Goal: Task Accomplishment & Management: Use online tool/utility

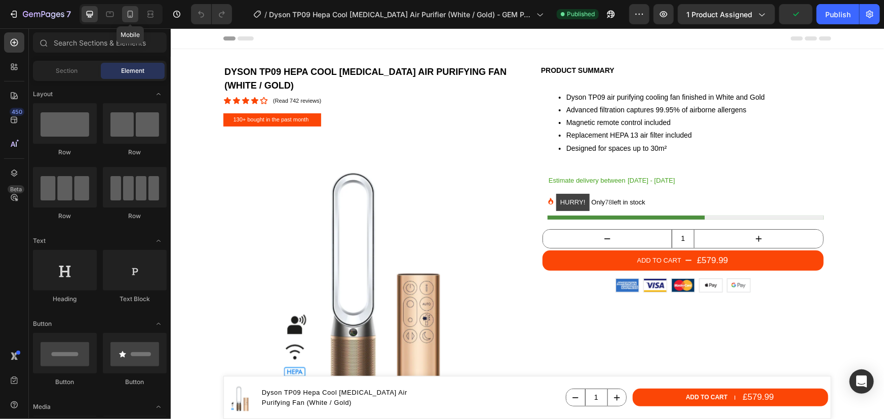
click at [129, 17] on icon at bounding box center [131, 14] width 6 height 7
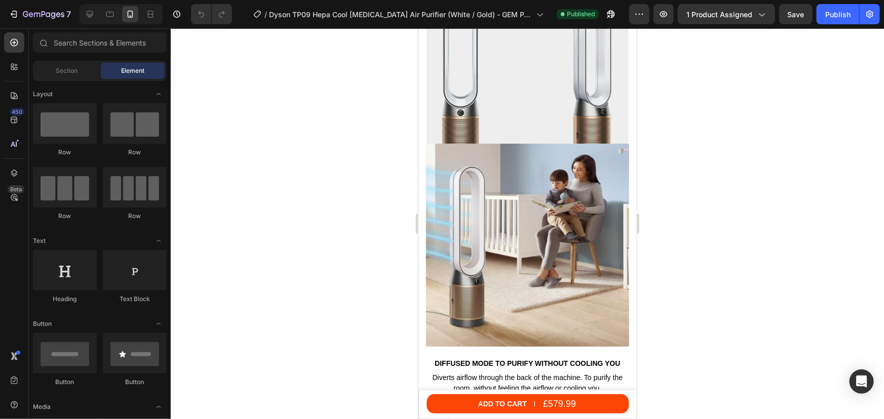
scroll to position [1290, 0]
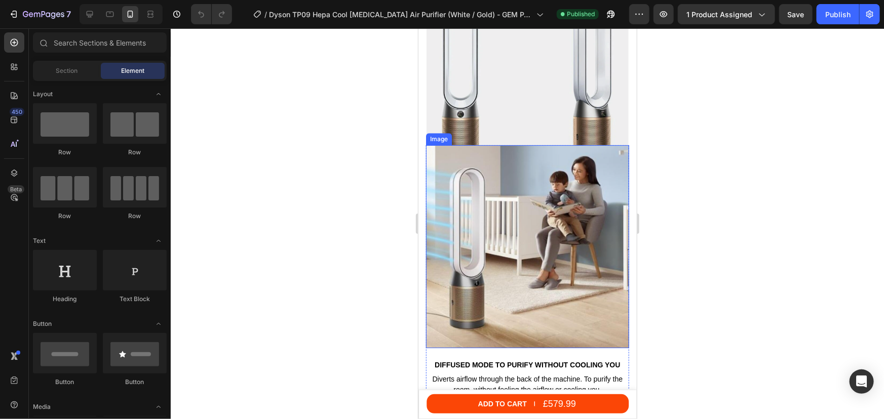
click at [503, 213] on img at bounding box center [526, 246] width 203 height 203
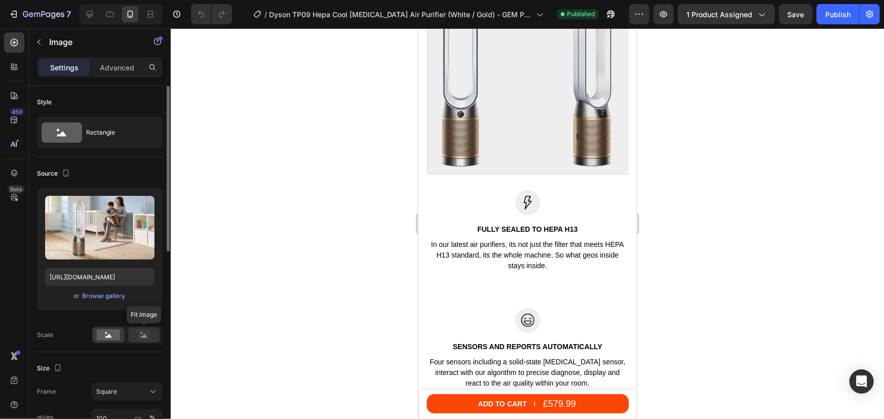
click at [145, 334] on rect at bounding box center [143, 335] width 13 height 10
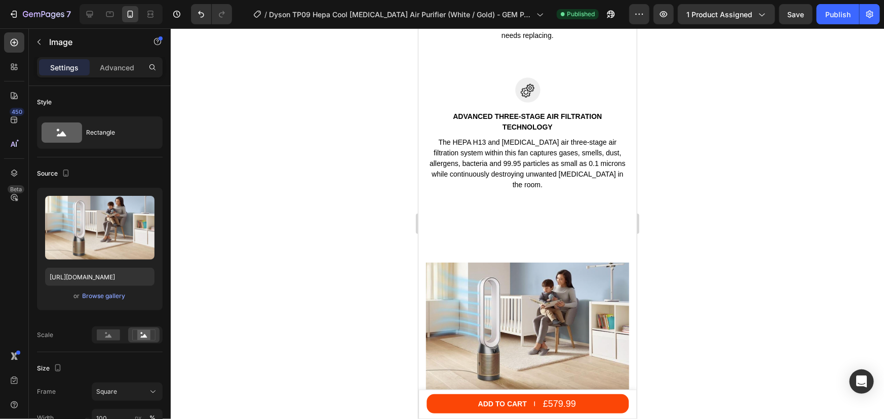
scroll to position [1843, 0]
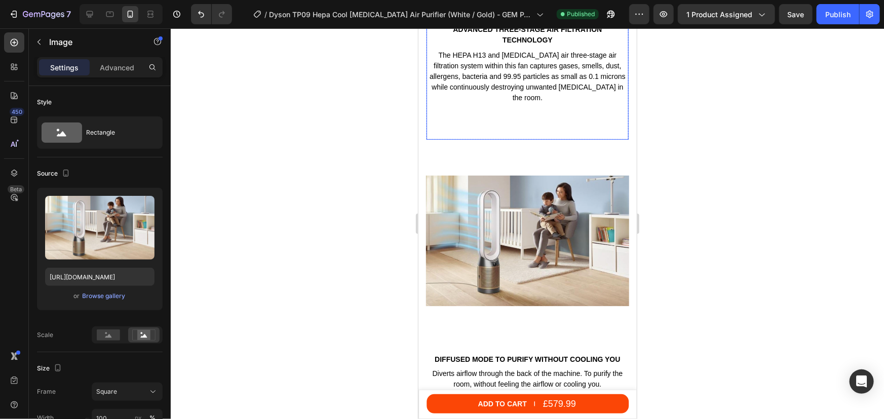
click at [516, 117] on div "Image ADVANCED THREE-STAGE AIR FILTRATION TECHNOLOGY Text block The HEPA H13 an…" at bounding box center [527, 64] width 202 height 149
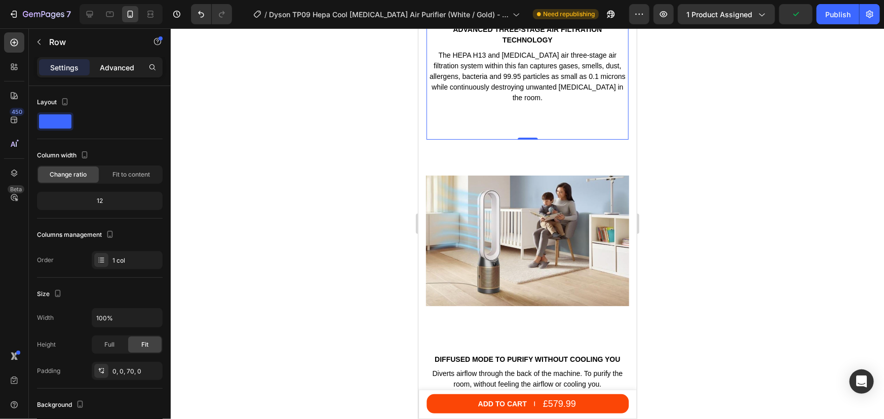
click at [122, 66] on p "Advanced" at bounding box center [117, 67] width 34 height 11
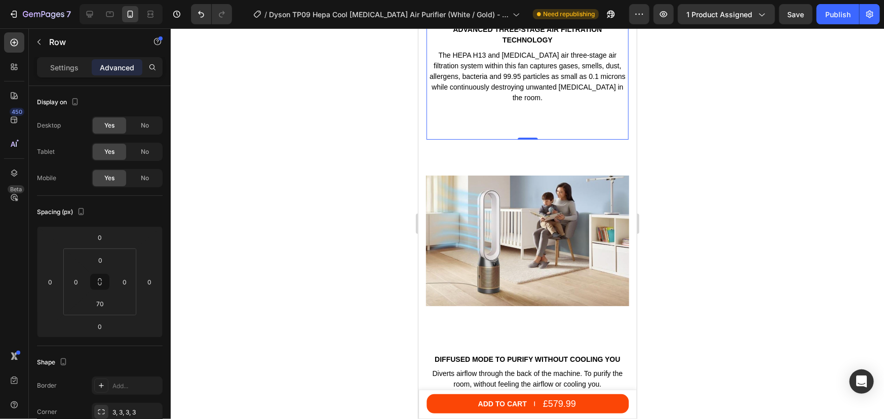
drag, startPoint x: 506, startPoint y: 116, endPoint x: 817, endPoint y: 172, distance: 315.9
click at [506, 116] on div "Image ADVANCED THREE-STAGE AIR FILTRATION TECHNOLOGY Text block The HEPA H13 an…" at bounding box center [527, 64] width 202 height 149
click at [97, 302] on input "70" at bounding box center [100, 303] width 20 height 15
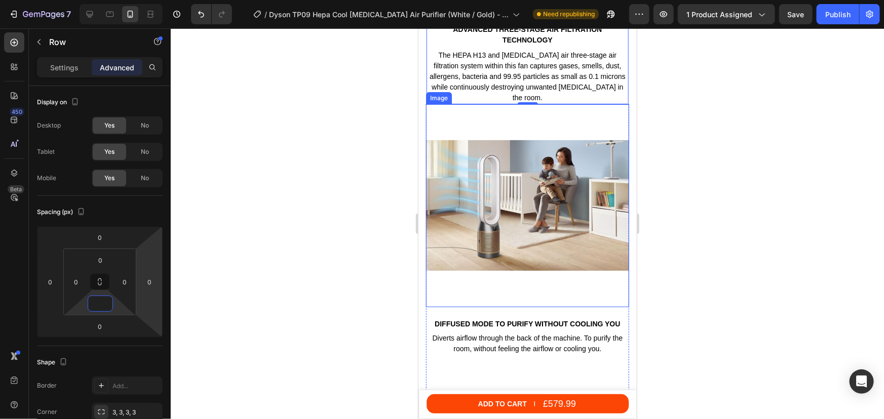
click at [498, 114] on img at bounding box center [526, 205] width 203 height 203
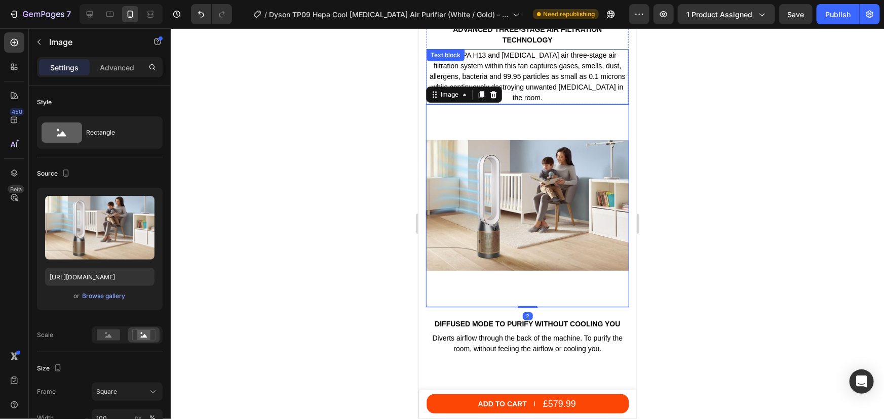
click at [582, 86] on p "The HEPA H13 and [MEDICAL_DATA] air three-stage air filtration system within th…" at bounding box center [527, 76] width 200 height 53
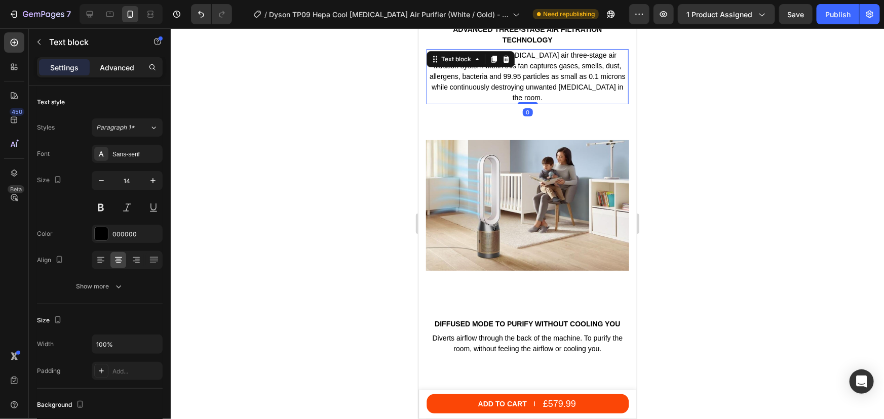
click at [126, 70] on p "Advanced" at bounding box center [117, 67] width 34 height 11
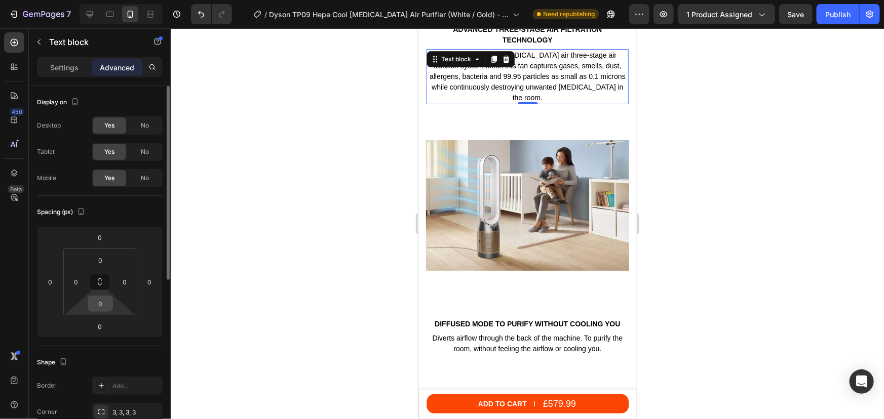
click at [103, 303] on input "0" at bounding box center [100, 303] width 20 height 15
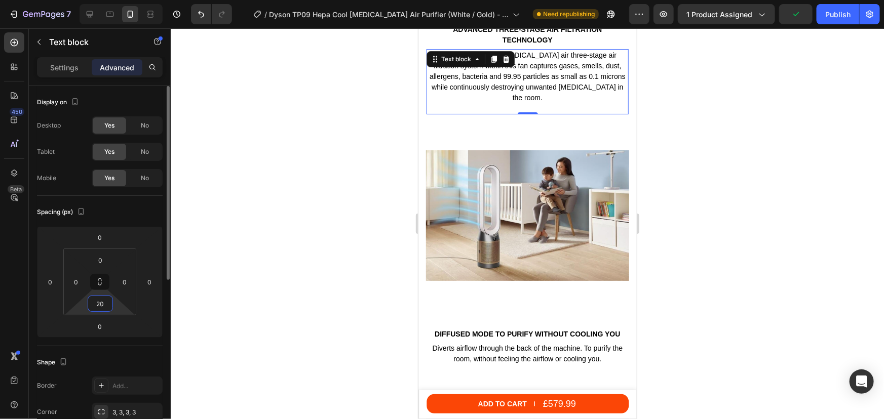
click at [97, 308] on input "20" at bounding box center [100, 303] width 20 height 15
type input "10"
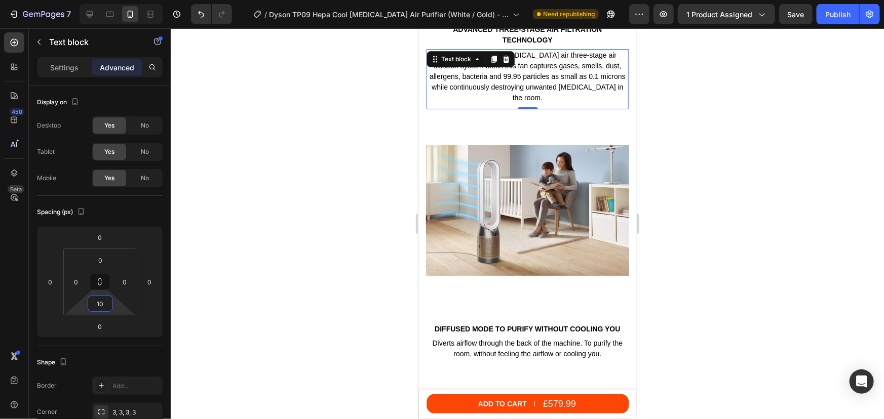
click at [718, 182] on div at bounding box center [527, 223] width 713 height 391
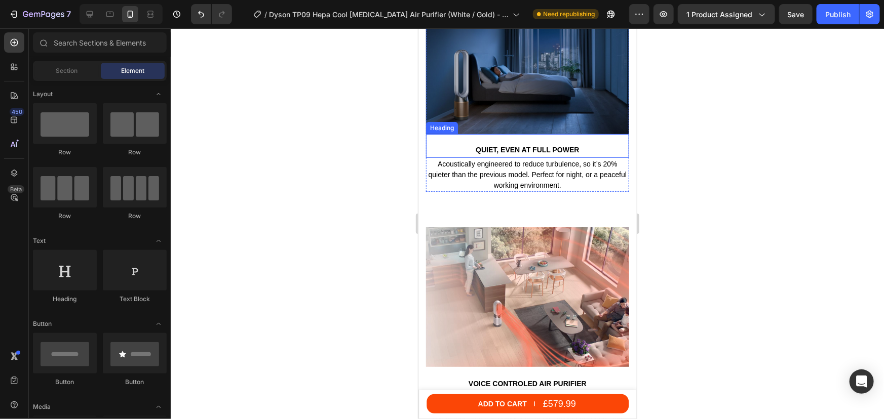
scroll to position [2257, 0]
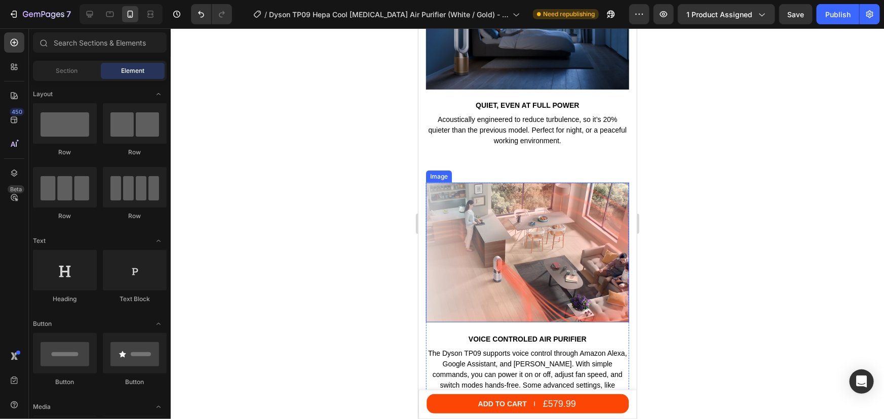
click at [548, 218] on img at bounding box center [526, 252] width 203 height 140
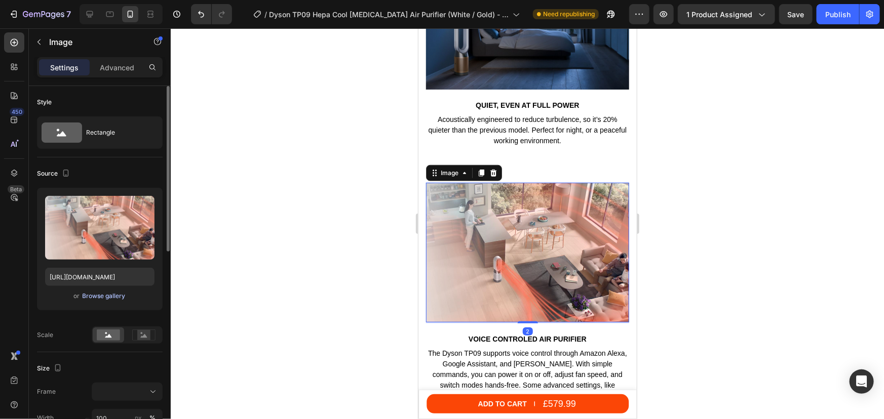
click at [98, 295] on div "Browse gallery" at bounding box center [104, 296] width 43 height 9
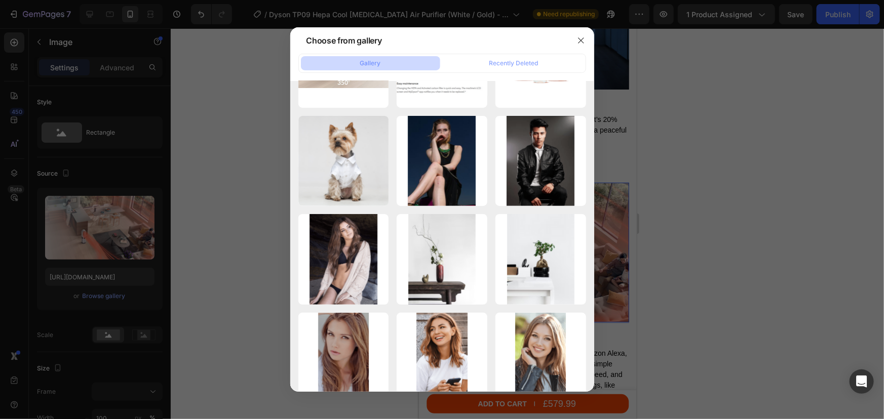
scroll to position [2359, 0]
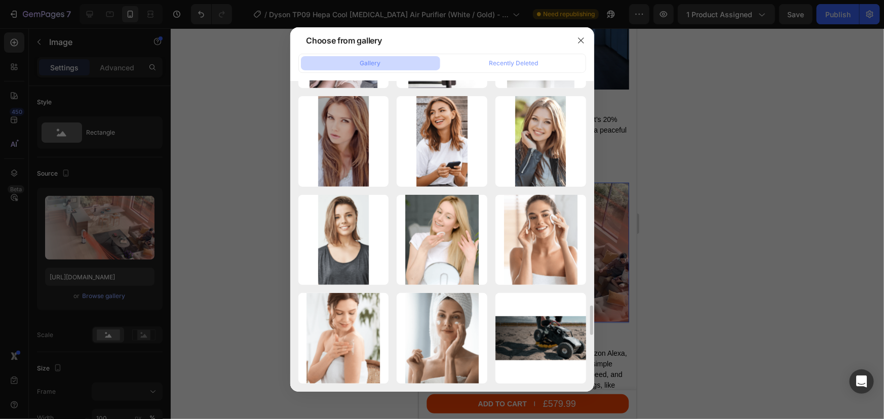
click at [742, 120] on div at bounding box center [442, 209] width 884 height 419
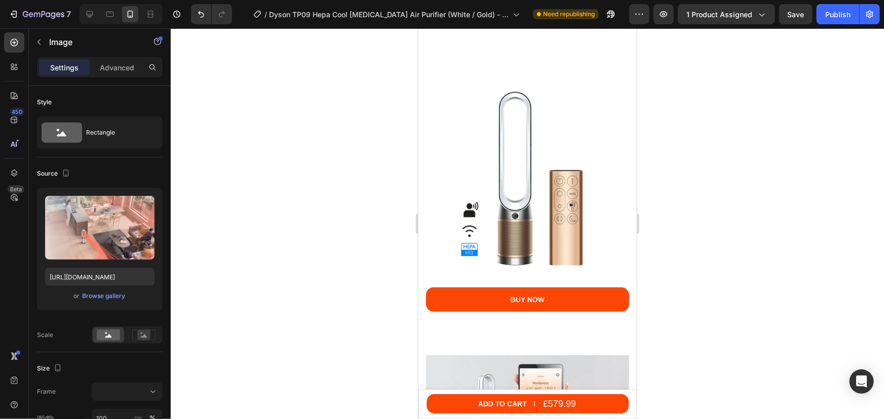
scroll to position [2579, 0]
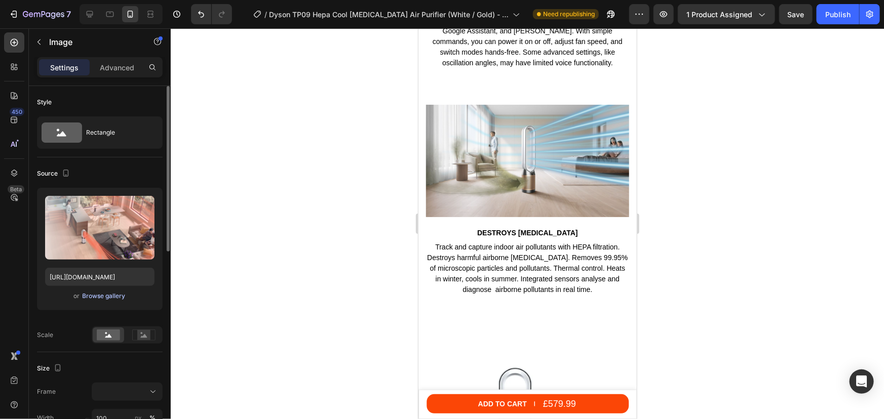
click at [93, 297] on div "Browse gallery" at bounding box center [104, 296] width 43 height 9
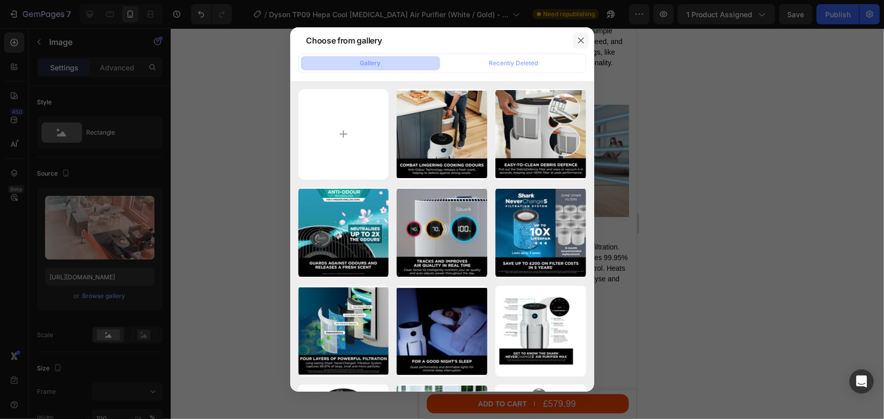
click at [585, 35] on button "button" at bounding box center [581, 40] width 16 height 16
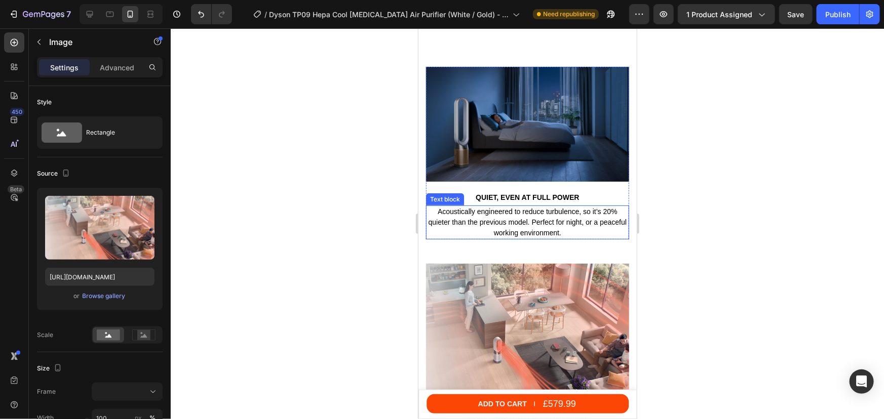
scroll to position [2349, 0]
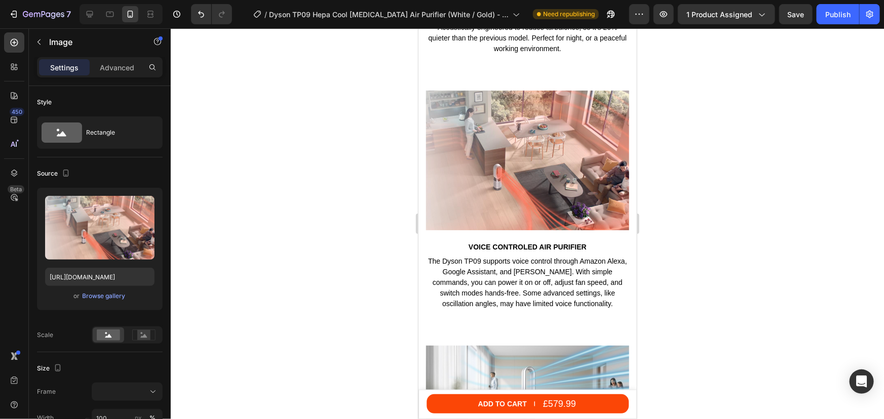
click at [500, 160] on img at bounding box center [526, 160] width 203 height 140
click at [92, 295] on div "Browse gallery" at bounding box center [104, 296] width 43 height 9
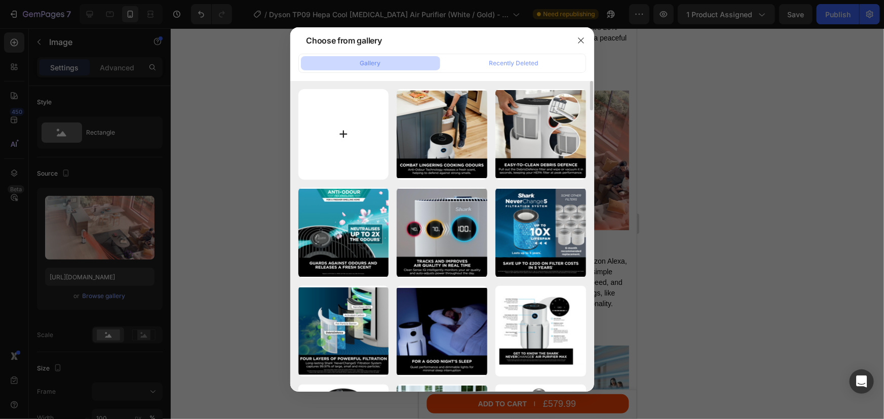
click at [337, 136] on input "file" at bounding box center [343, 134] width 91 height 91
type input "C:\fakepath\Dyson TP09 Hepa cool formaldehyde - MyDyson App voice control.png"
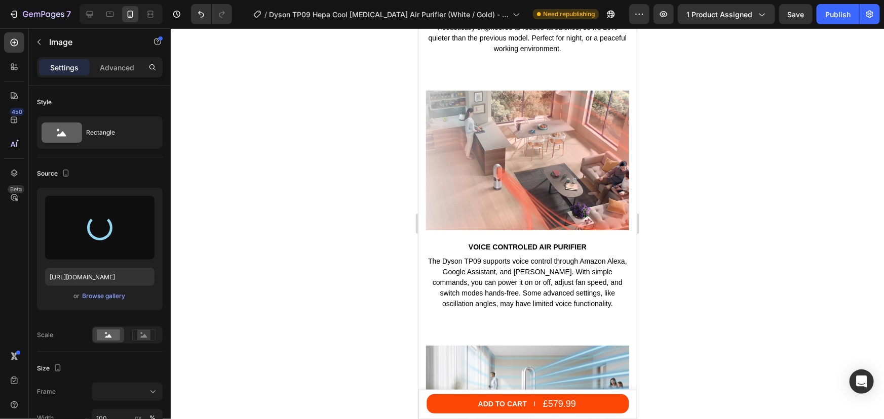
type input "[URL][DOMAIN_NAME]"
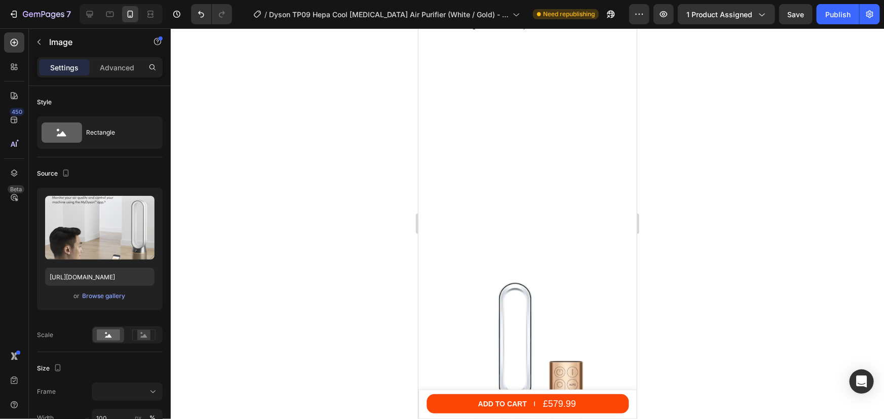
scroll to position [2671, 0]
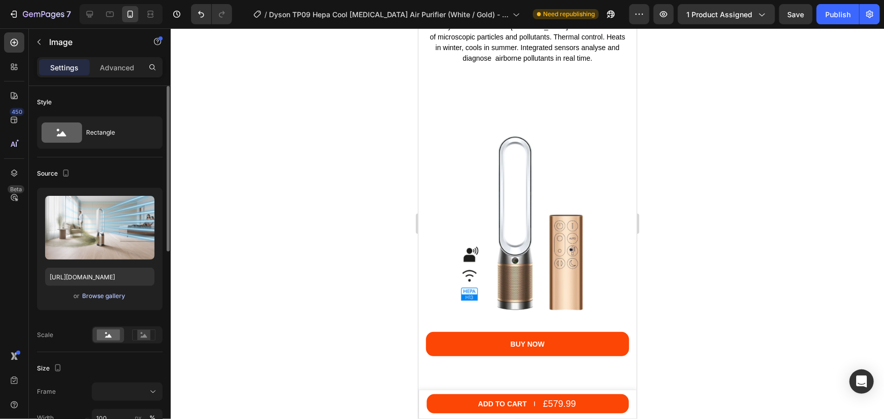
click at [120, 297] on div "Browse gallery" at bounding box center [104, 296] width 43 height 9
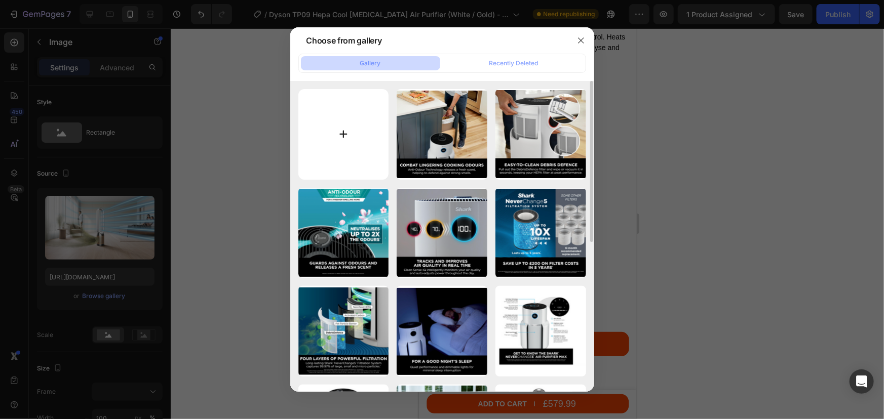
click at [324, 156] on input "file" at bounding box center [343, 134] width 91 height 91
type input "C:\fakepath\Dyson TP09 Hepa cool formaldehyde - Destroys formaldehyde.png"
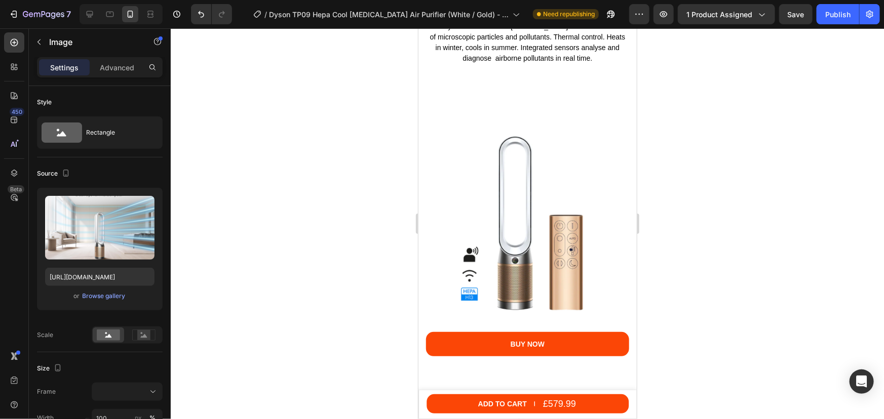
type input "https://cdn.shopify.com/s/files/1/0912/2915/9806/files/gempages_565988521936946…"
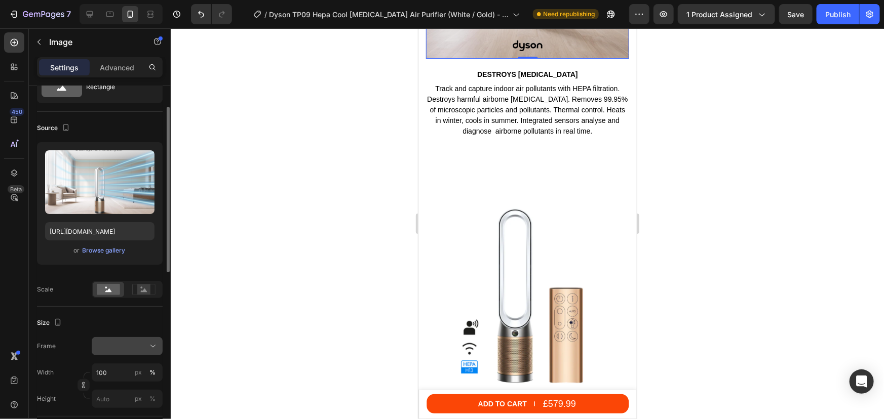
click at [132, 345] on div at bounding box center [127, 346] width 62 height 10
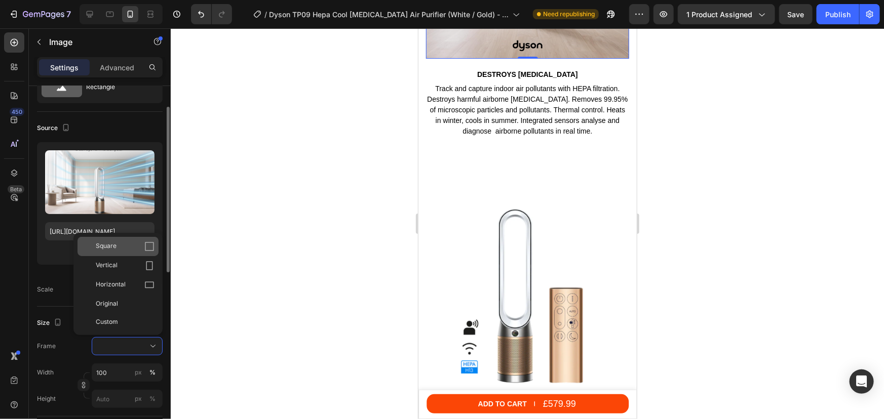
click at [112, 243] on span "Square" at bounding box center [106, 247] width 21 height 10
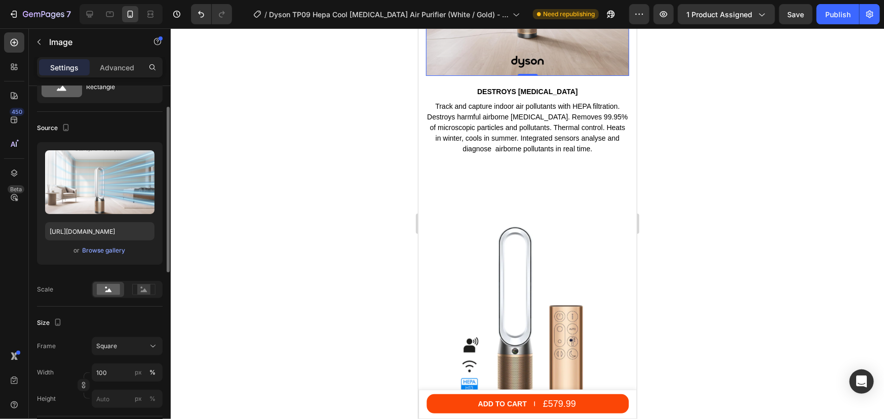
click at [733, 178] on div at bounding box center [527, 223] width 713 height 391
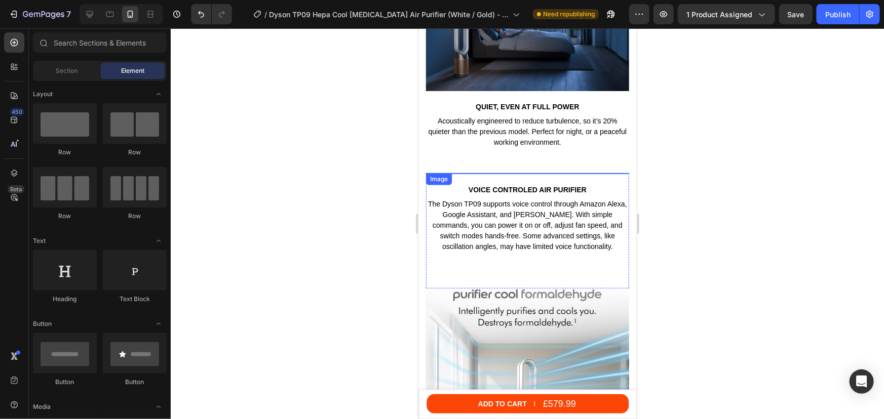
scroll to position [2211, 0]
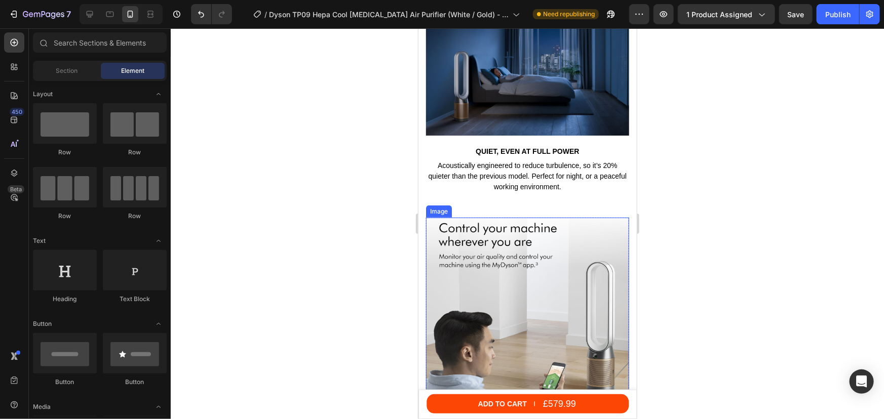
click at [459, 260] on img at bounding box center [526, 312] width 203 height 190
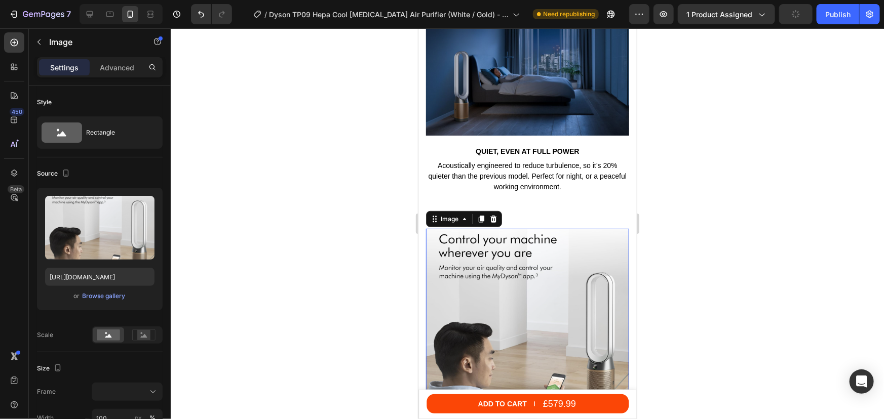
scroll to position [230, 0]
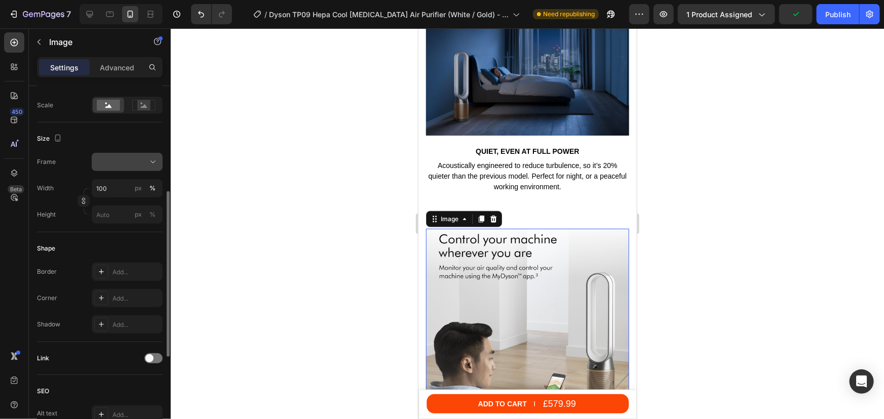
click at [138, 166] on button at bounding box center [127, 162] width 71 height 18
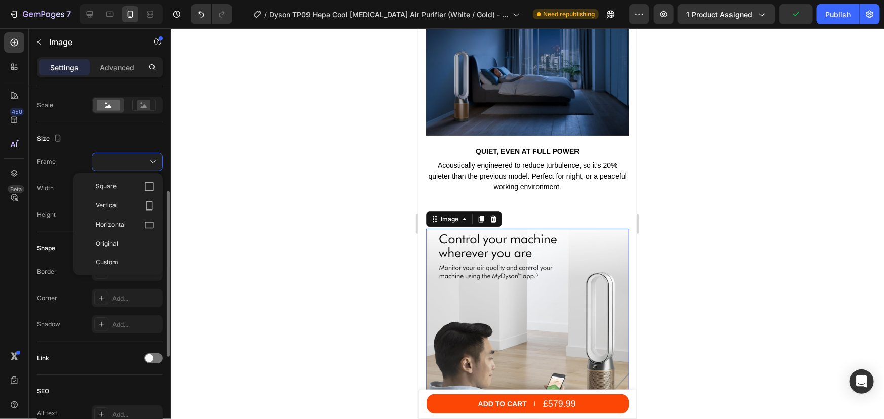
click at [137, 187] on div "Square" at bounding box center [125, 187] width 59 height 10
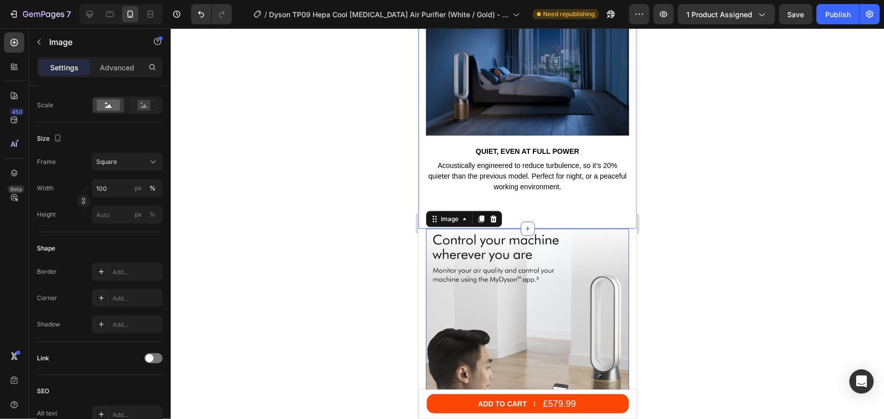
click at [704, 197] on div at bounding box center [527, 223] width 713 height 391
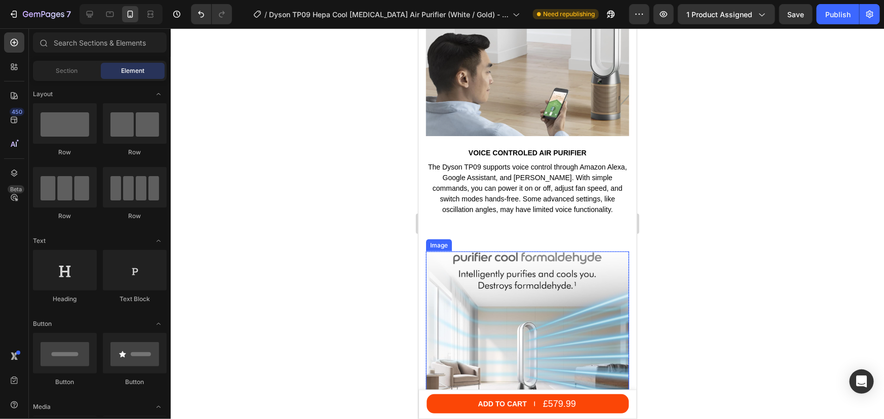
scroll to position [2441, 0]
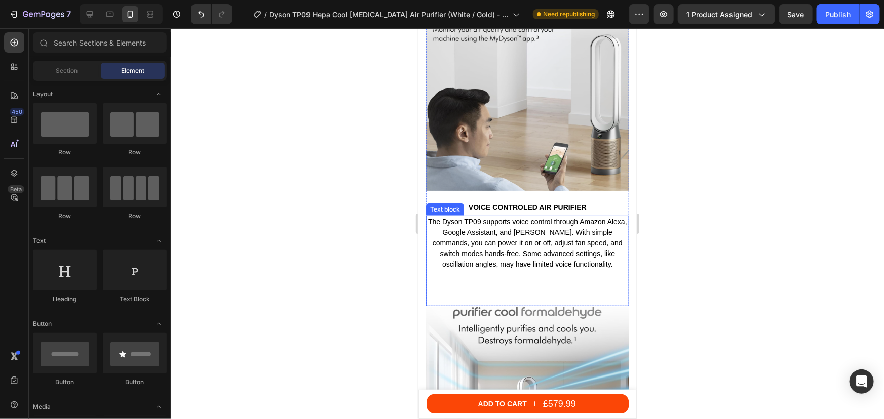
click at [527, 243] on p "The Dyson TP09 supports voice control through Amazon Alexa, Google Assistant, a…" at bounding box center [526, 242] width 201 height 53
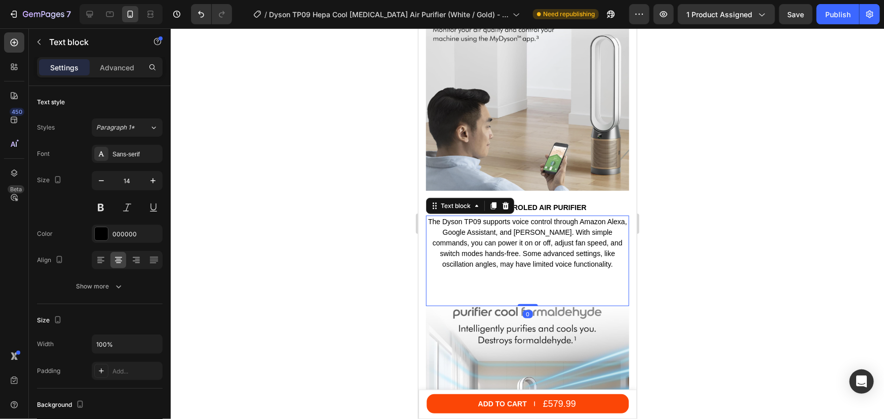
click at [527, 242] on p "The Dyson TP09 supports voice control through Amazon Alexa, Google Assistant, a…" at bounding box center [526, 242] width 201 height 53
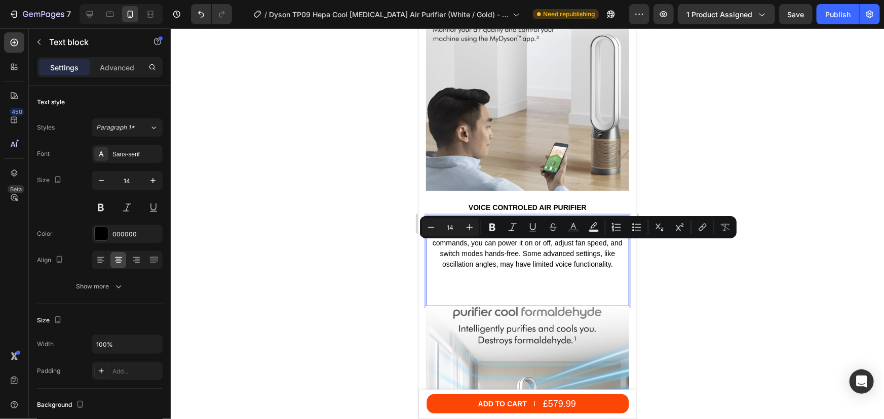
drag, startPoint x: 520, startPoint y: 248, endPoint x: 610, endPoint y: 268, distance: 91.9
click at [608, 274] on div "The Dyson TP09 supports voice control through Amazon Alexa, Google Assistant, a…" at bounding box center [526, 260] width 203 height 91
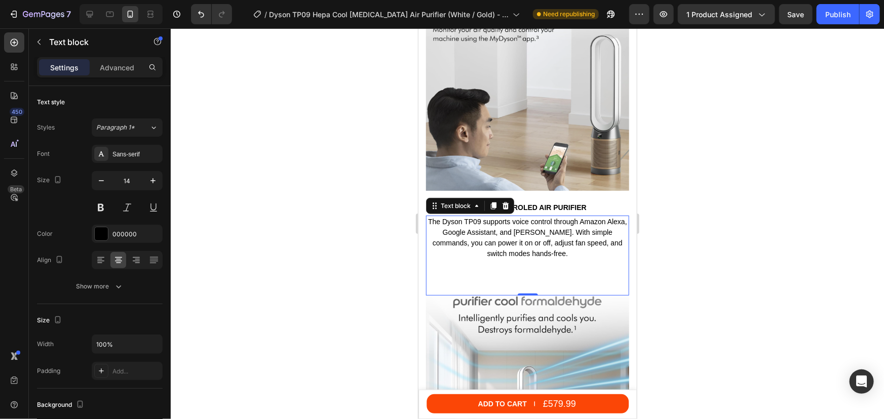
click at [868, 213] on div at bounding box center [527, 223] width 713 height 391
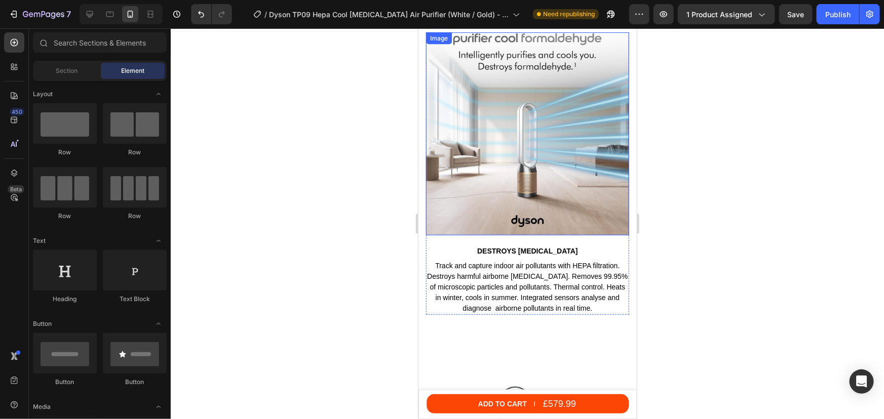
scroll to position [2671, 0]
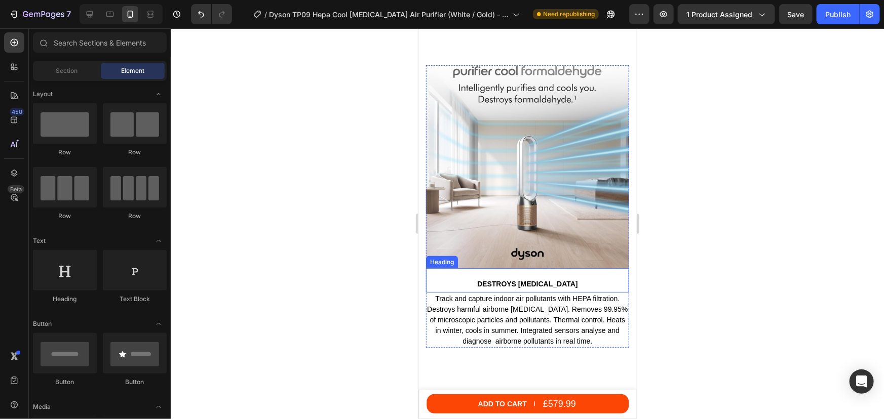
click at [530, 278] on h2 "DESTROYS FORMALDEHYDE" at bounding box center [526, 283] width 203 height 11
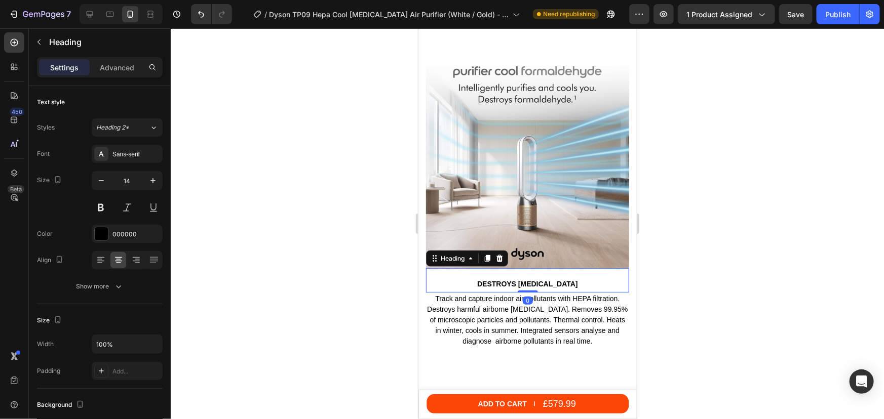
click at [539, 278] on h2 "DESTROYS FORMALDEHYDE" at bounding box center [526, 283] width 203 height 11
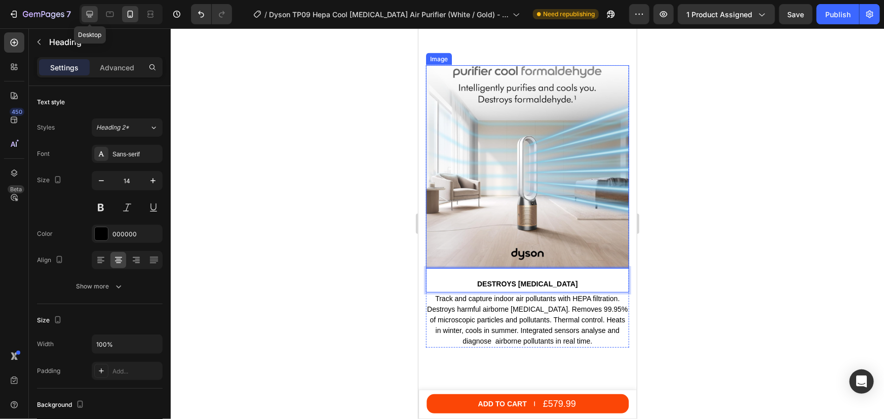
click at [93, 19] on div at bounding box center [90, 14] width 16 height 16
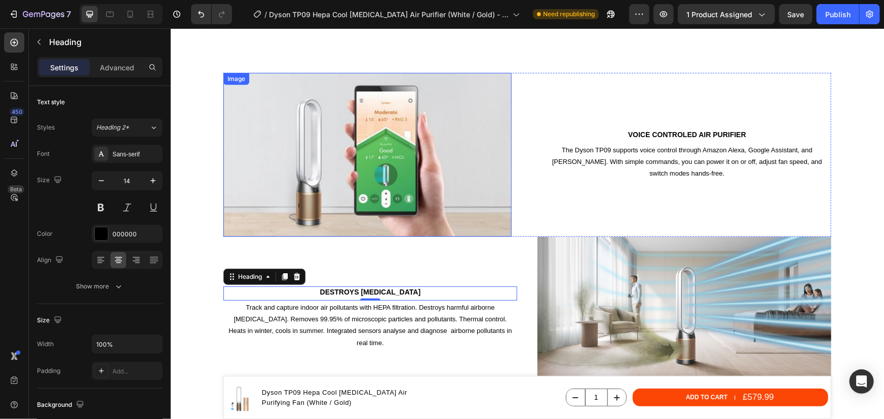
scroll to position [2314, 0]
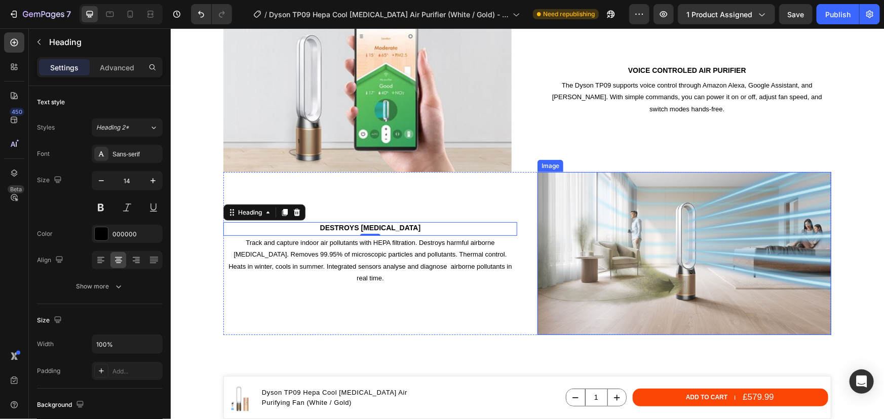
click at [699, 225] on img at bounding box center [684, 253] width 294 height 163
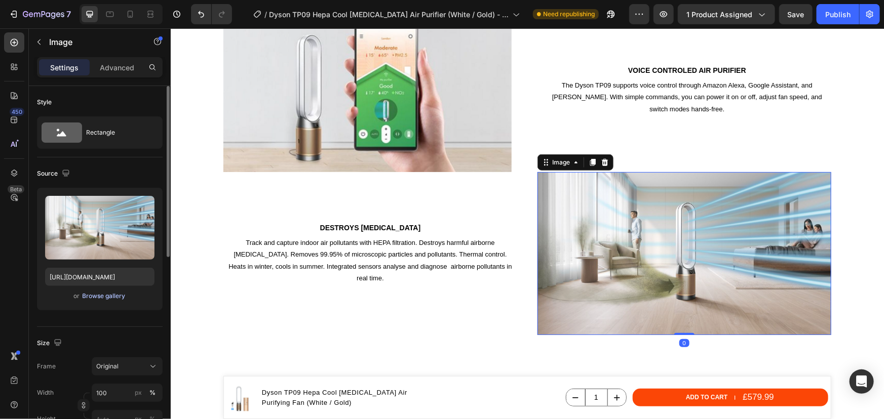
click at [105, 295] on div "Browse gallery" at bounding box center [104, 296] width 43 height 9
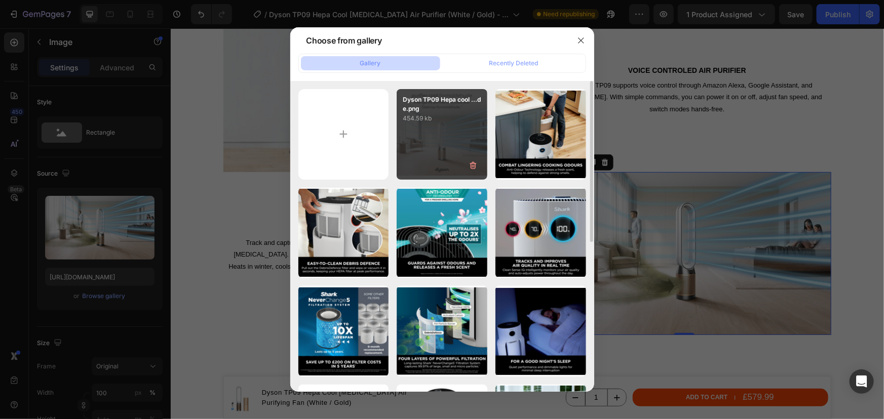
click at [459, 144] on div "Dyson TP09 Hepa cool ...de.png 454.59 kb" at bounding box center [442, 134] width 91 height 91
type input "https://cdn.shopify.com/s/files/1/0912/2915/9806/files/gempages_565988521936946…"
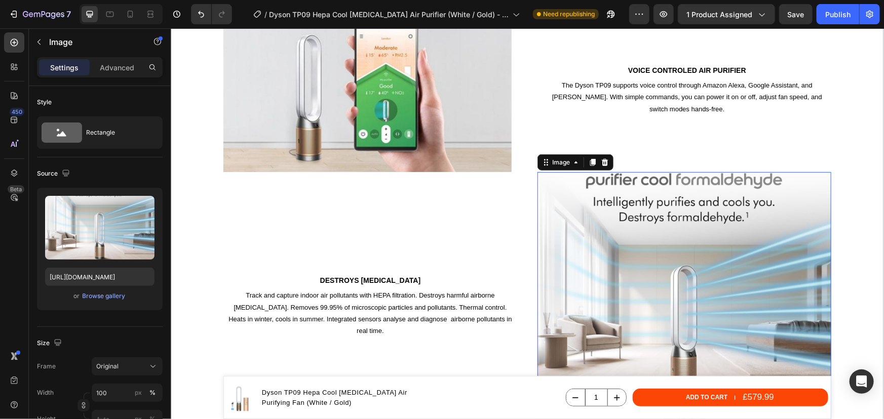
click at [840, 150] on div "Image Voice controled air purifier Heading The Dyson TP09 supports voice contro…" at bounding box center [527, 224] width 698 height 432
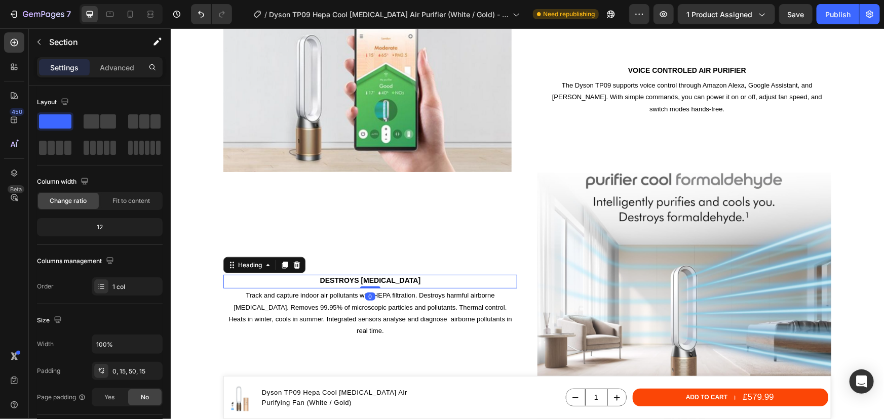
click at [383, 283] on p "DESTROYS FORMALDEHYDE" at bounding box center [370, 279] width 292 height 9
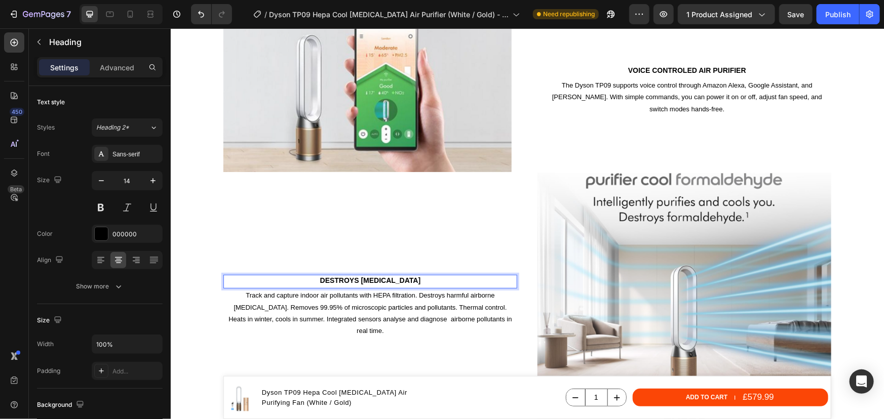
click at [433, 285] on p "DESTROYS FORMALDEHYDE" at bounding box center [370, 279] width 292 height 9
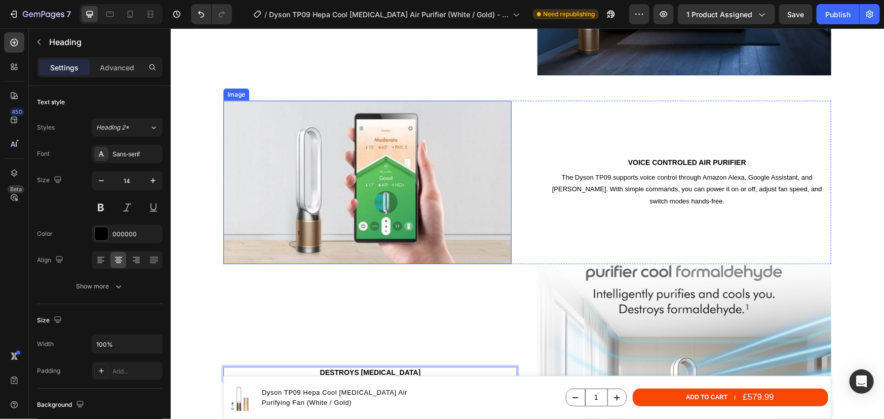
click at [443, 169] on img at bounding box center [367, 182] width 288 height 164
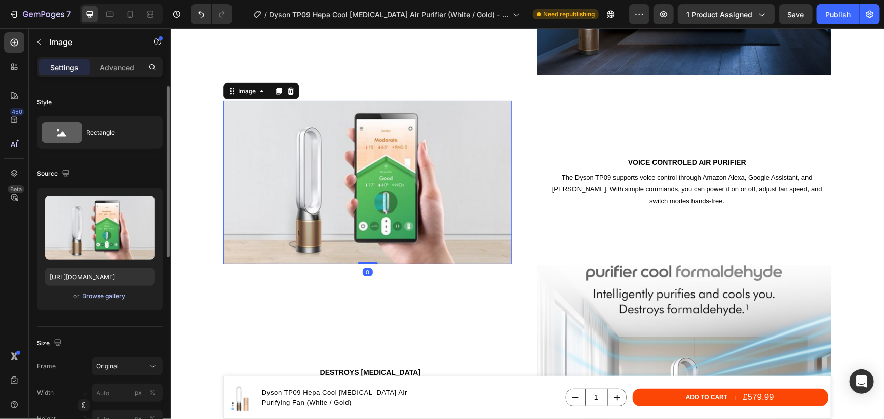
click at [111, 299] on div "Browse gallery" at bounding box center [104, 296] width 43 height 9
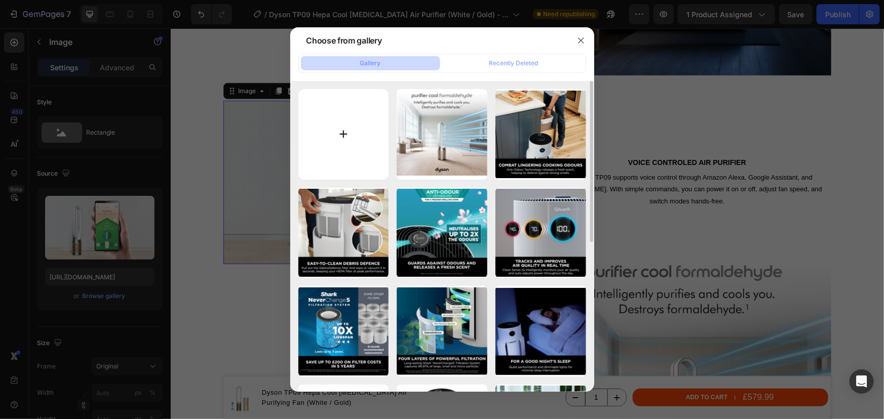
click at [339, 136] on input "file" at bounding box center [343, 134] width 91 height 91
type input "C:\fakepath\Dyson TP09 Hepa cool formaldehyde - MyDyson App voice control.png"
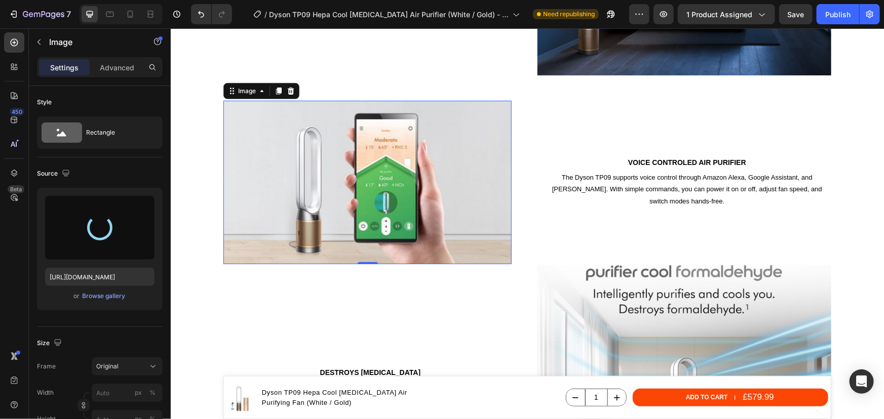
type input "[URL][DOMAIN_NAME]"
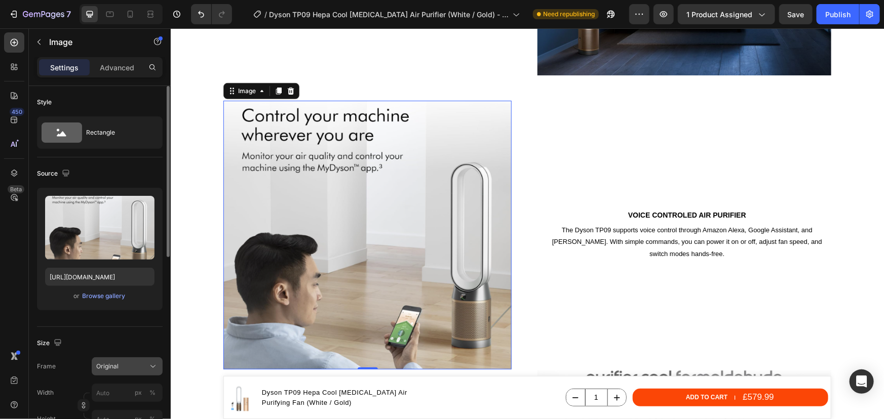
click at [118, 360] on button "Original" at bounding box center [127, 367] width 71 height 18
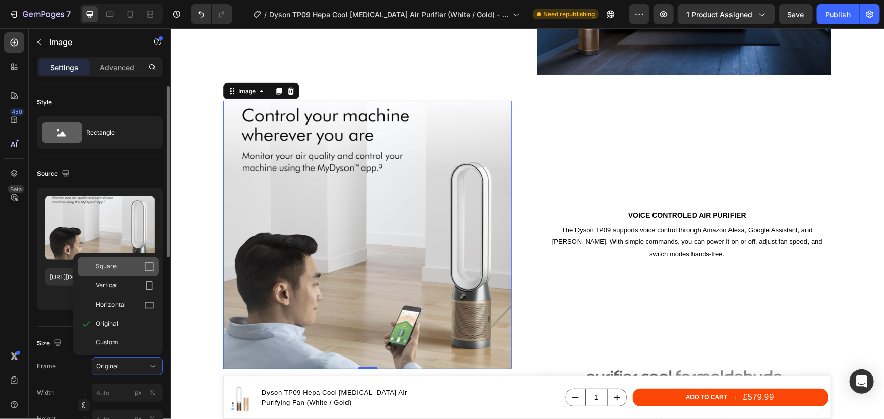
click at [123, 269] on div "Square" at bounding box center [125, 267] width 59 height 10
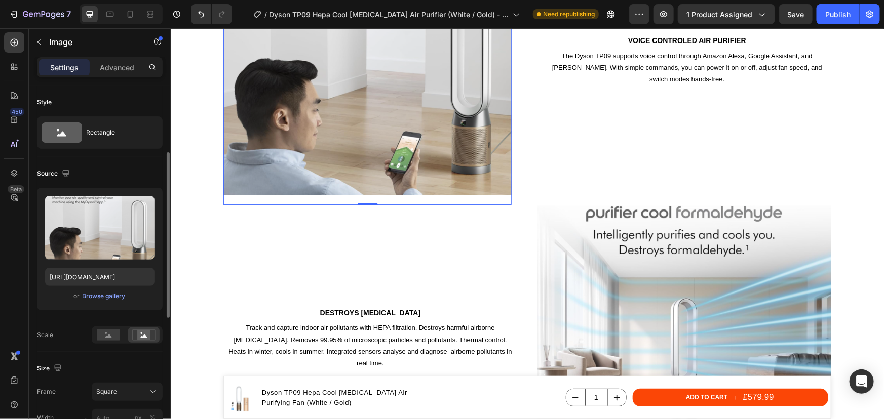
scroll to position [92, 0]
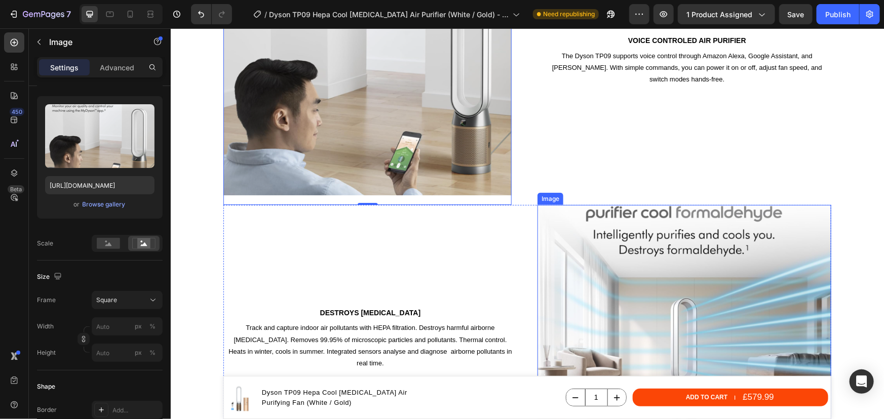
click at [632, 318] on img at bounding box center [684, 339] width 294 height 268
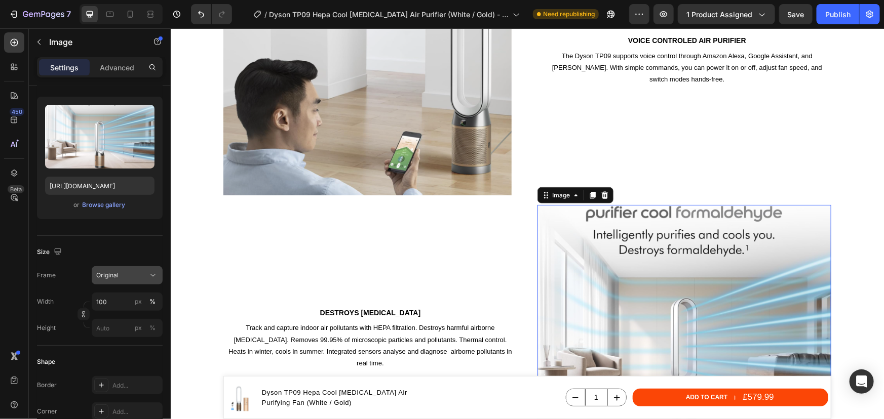
click at [112, 275] on span "Original" at bounding box center [107, 275] width 22 height 9
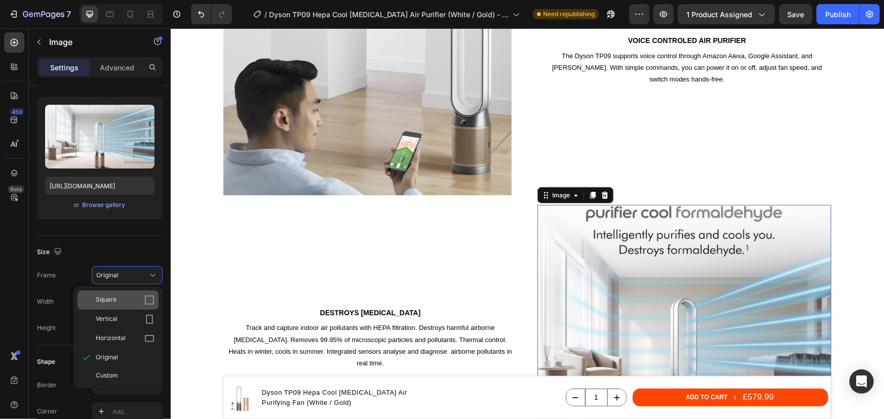
click at [117, 302] on div "Square" at bounding box center [125, 300] width 59 height 10
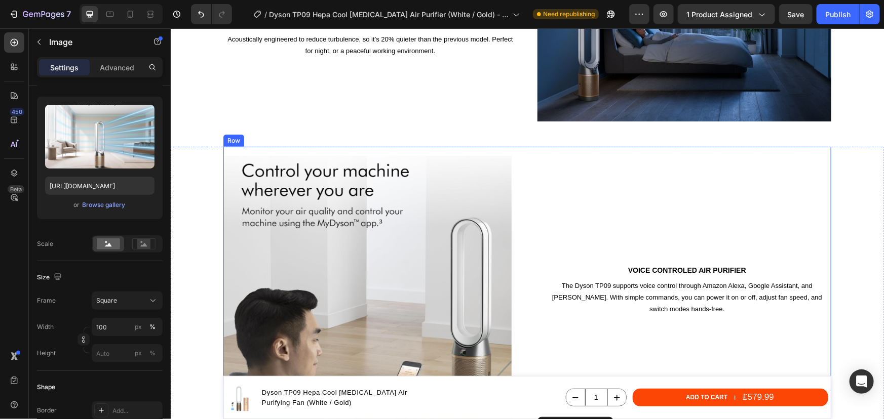
scroll to position [2037, 0]
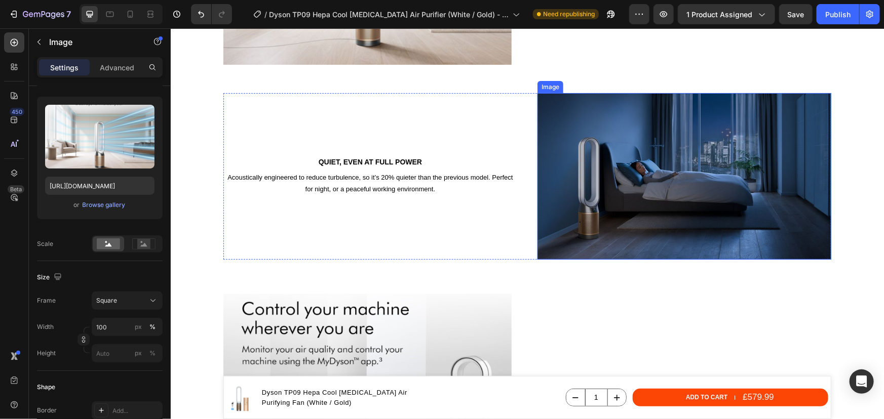
click at [570, 155] on img at bounding box center [684, 176] width 294 height 167
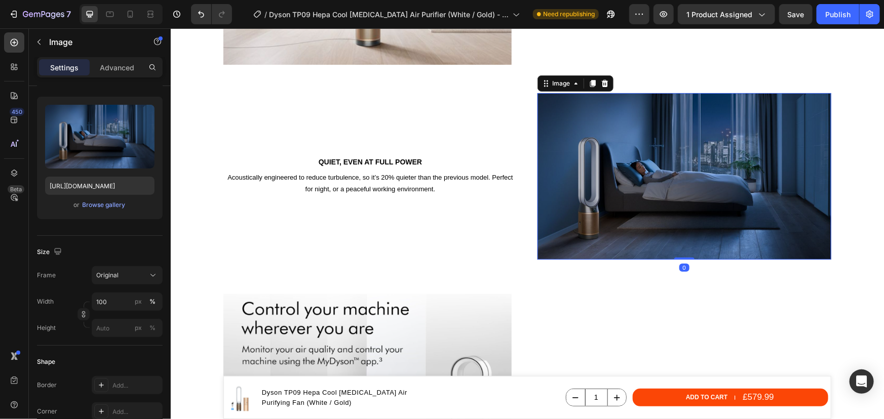
scroll to position [91, 0]
click at [104, 204] on div "Browse gallery" at bounding box center [104, 205] width 43 height 9
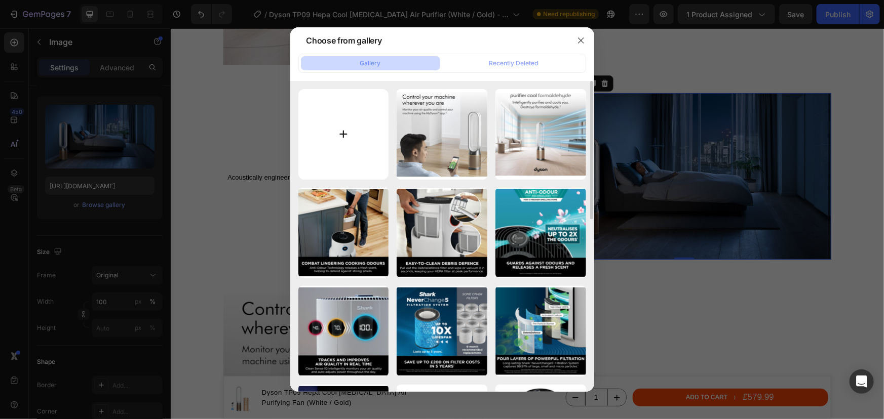
click at [322, 135] on input "file" at bounding box center [343, 134] width 91 height 91
type input "C:\fakepath\Dyson TP09 Hepa cool formaldehyde - Quiet operation.png"
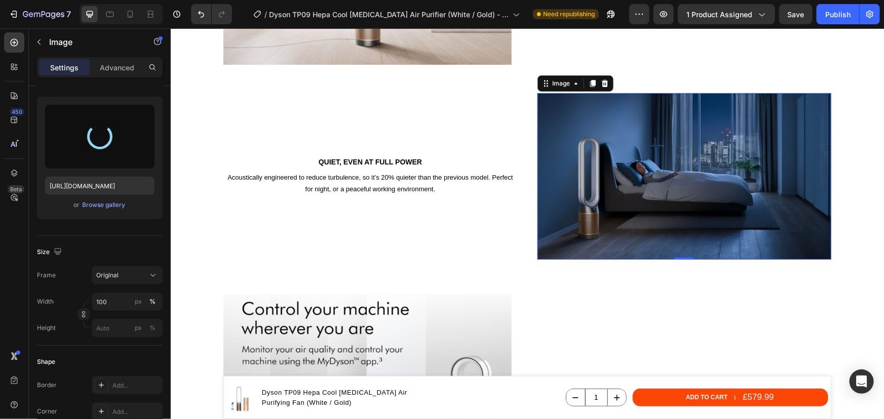
type input "https://cdn.shopify.com/s/files/1/0912/2915/9806/files/gempages_565988521936946…"
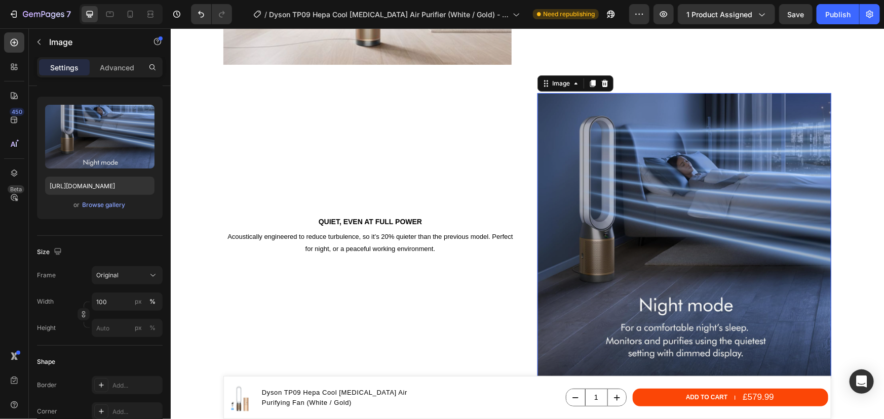
click at [683, 225] on img at bounding box center [684, 236] width 294 height 286
click at [121, 269] on button "Original" at bounding box center [127, 275] width 71 height 18
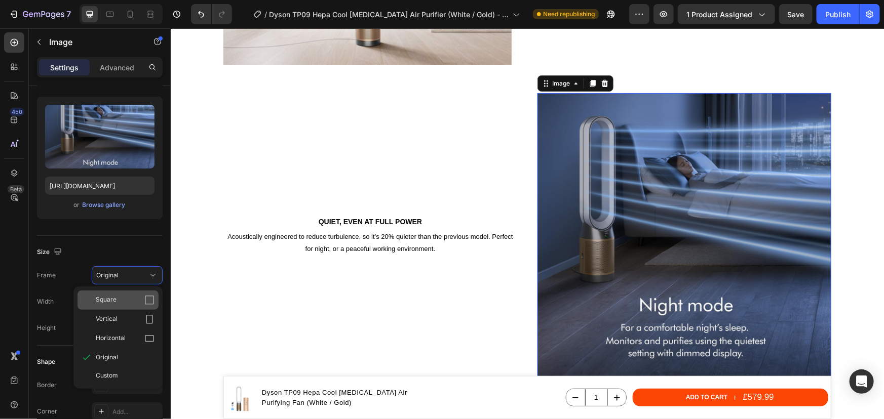
click at [101, 296] on span "Square" at bounding box center [106, 300] width 21 height 10
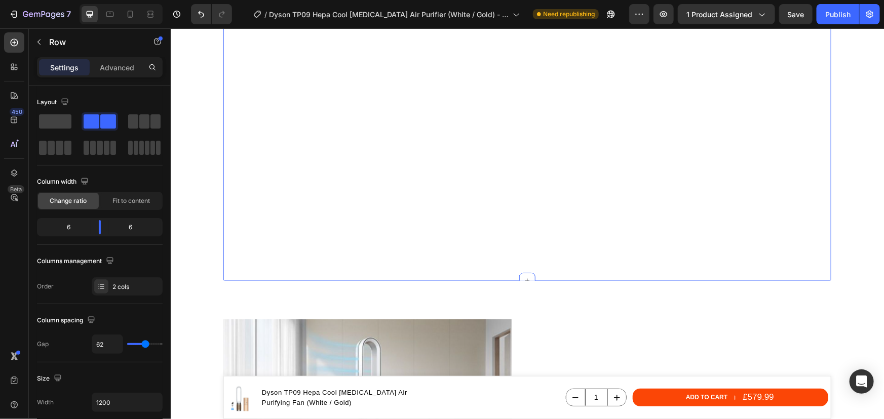
scroll to position [1301, 0]
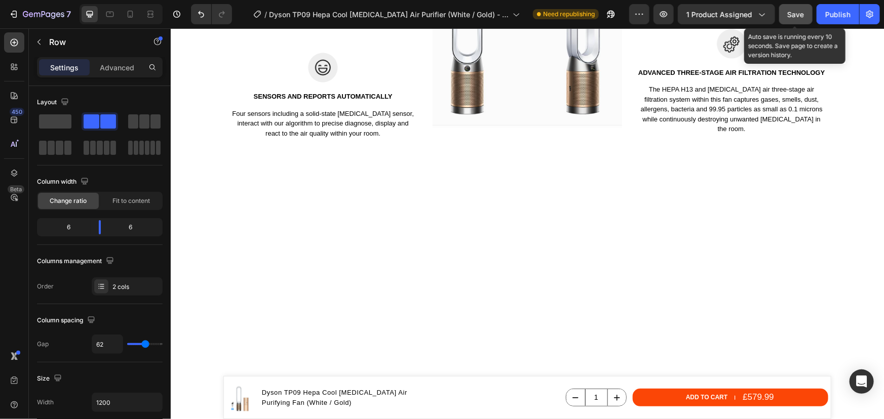
click at [802, 13] on span "Save" at bounding box center [795, 14] width 17 height 9
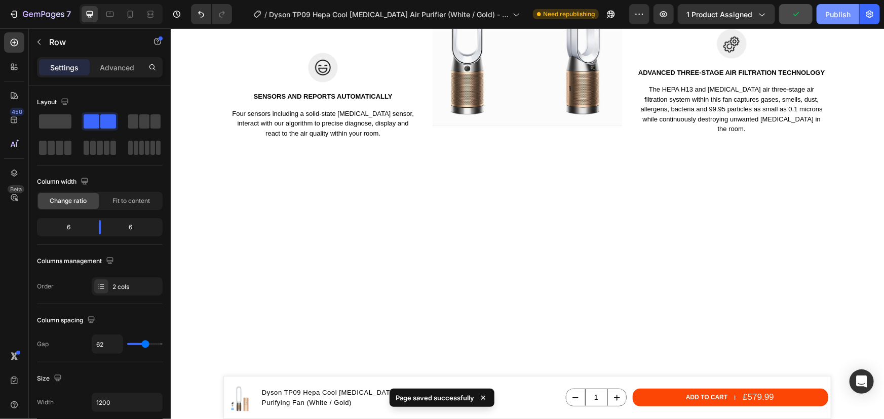
click at [834, 15] on div "Publish" at bounding box center [837, 14] width 25 height 11
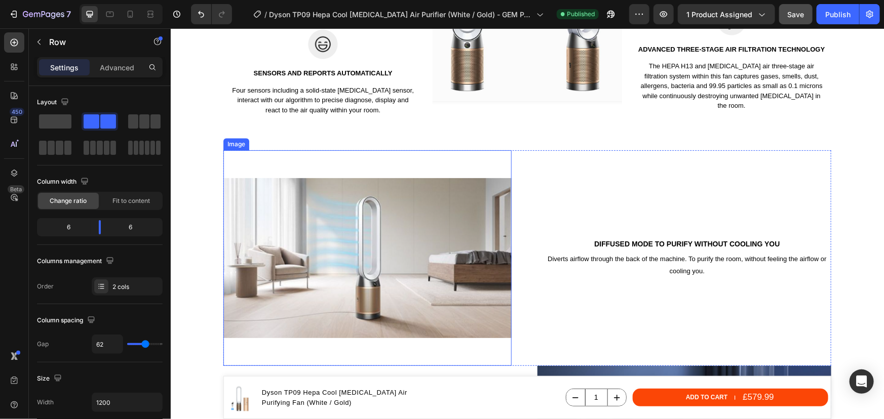
scroll to position [1360, 0]
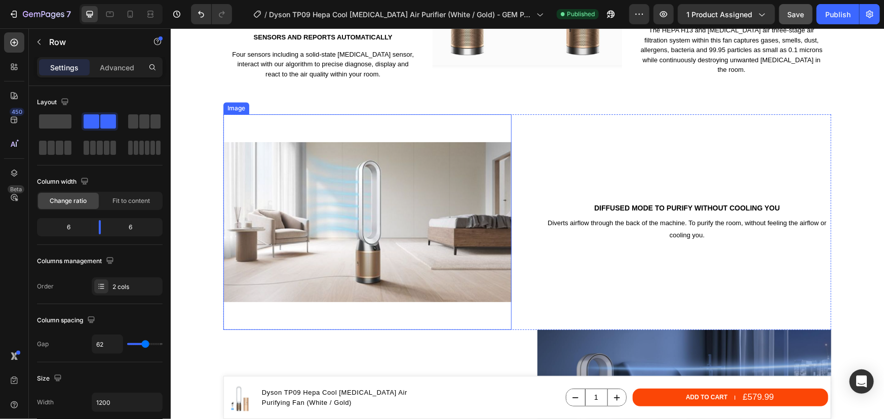
click at [408, 167] on img at bounding box center [367, 222] width 288 height 216
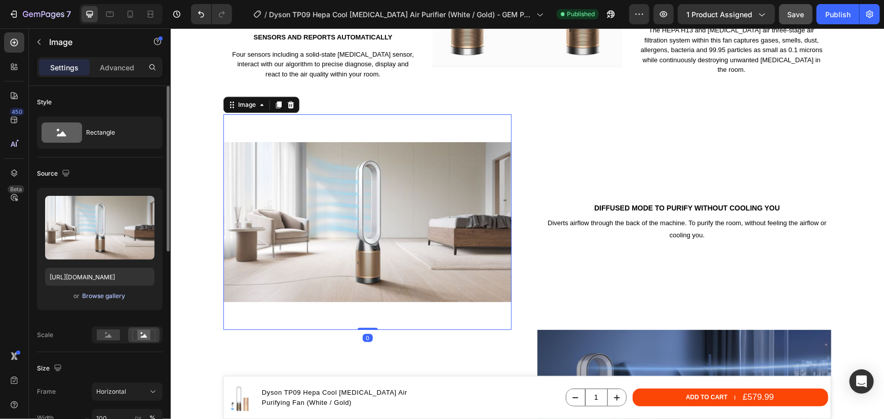
click at [100, 295] on div "Browse gallery" at bounding box center [104, 296] width 43 height 9
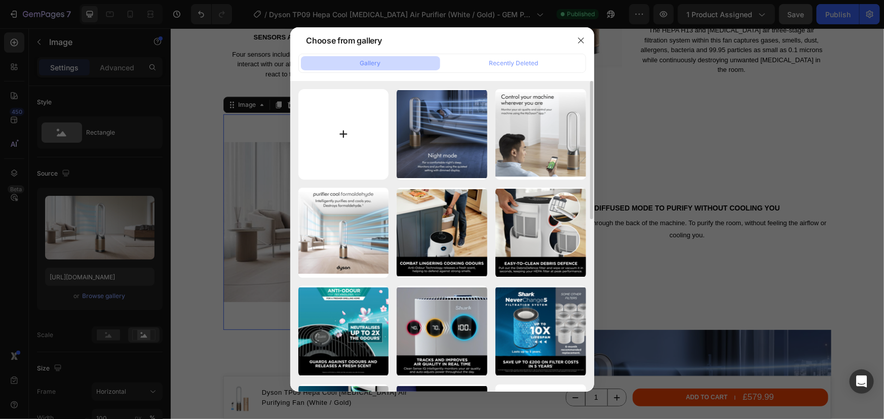
click at [356, 137] on input "file" at bounding box center [343, 134] width 91 height 91
type input "C:\fakepath\Dyson TP09 Hepa cool formaldehyde - Smart reporting.png"
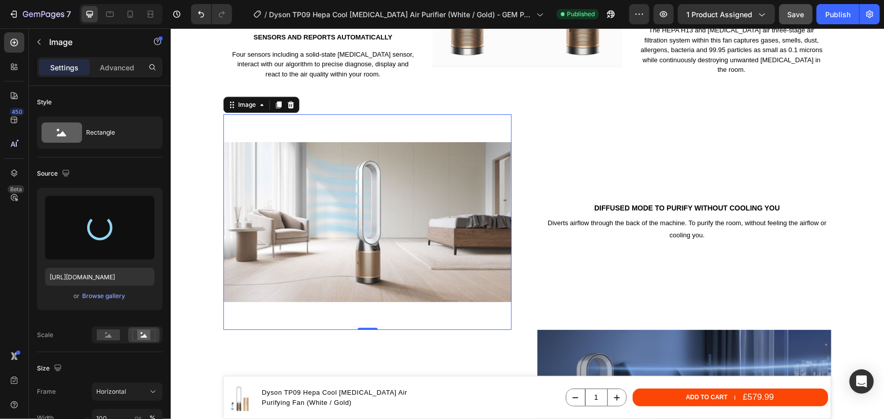
type input "https://cdn.shopify.com/s/files/1/0912/2915/9806/files/gempages_565988521936946…"
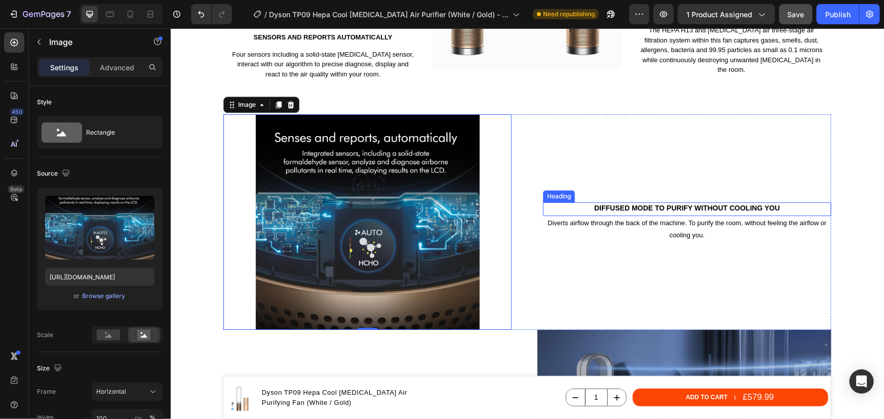
click at [742, 202] on h2 "Diffused mode to purify without cooling you" at bounding box center [686, 207] width 288 height 11
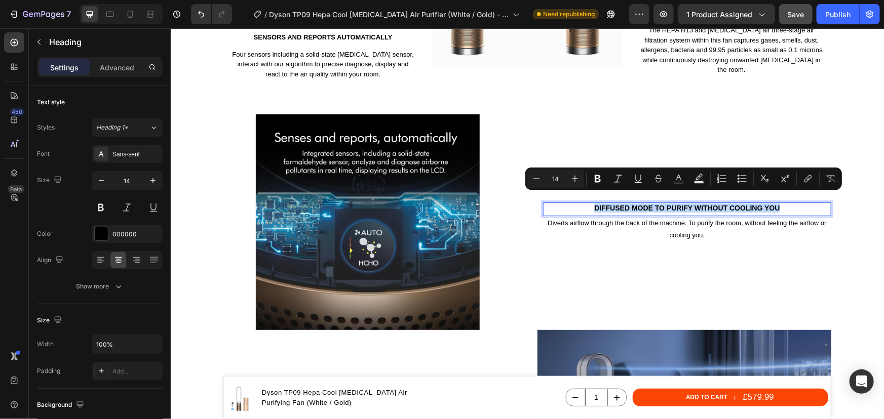
drag, startPoint x: 781, startPoint y: 197, endPoint x: 586, endPoint y: 199, distance: 194.5
click at [586, 203] on p "Diffused mode to purify without cooling you" at bounding box center [686, 207] width 286 height 9
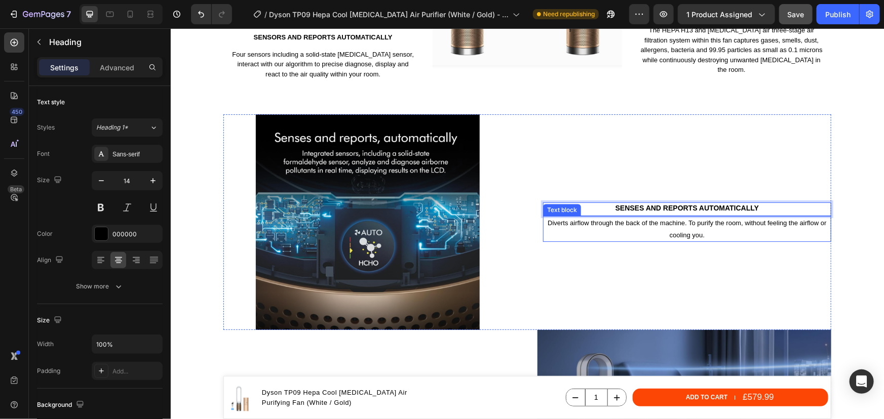
click at [708, 227] on p "Diverts airflow through the back of the machine. To purify the room, without fe…" at bounding box center [686, 229] width 286 height 24
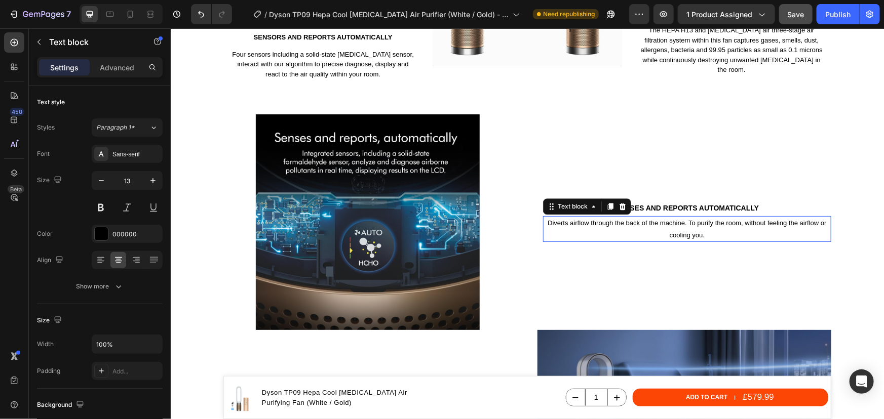
click at [708, 227] on p "Diverts airflow through the back of the machine. To purify the room, without fe…" at bounding box center [686, 229] width 286 height 24
click at [545, 217] on p "Diverts airflow through the back of the machine. To purify the room, without fe…" at bounding box center [686, 229] width 286 height 24
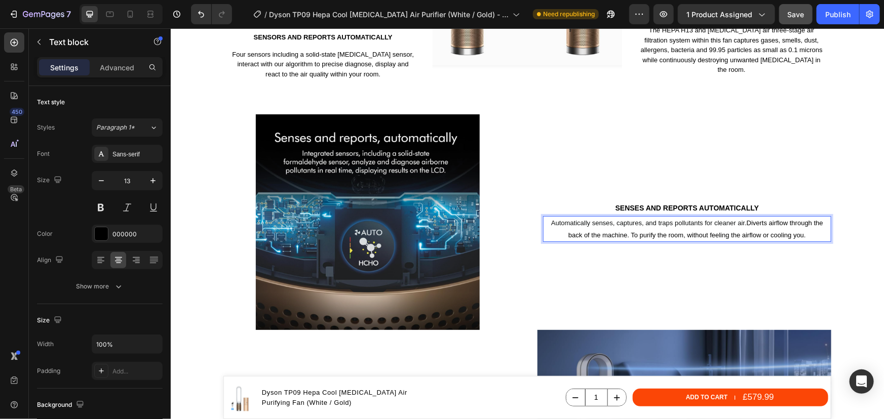
click at [744, 217] on p "Automatically senses, captures, and traps pollutants for cleaner air. Diverts a…" at bounding box center [686, 229] width 286 height 24
click at [551, 219] on span "Automatically senses, captures, and traps pollutants for cleaner air." at bounding box center [647, 223] width 195 height 8
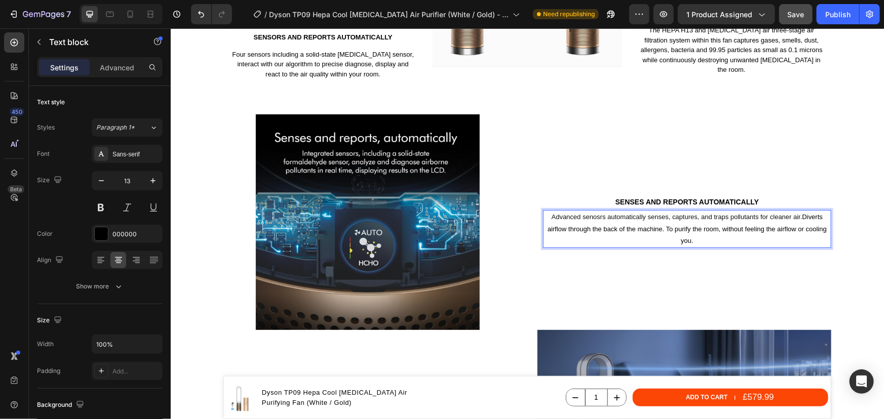
click at [662, 213] on span "Advanced senosrs automatically senses, captures, and traps pollutants for clean…" at bounding box center [676, 217] width 251 height 8
click at [690, 213] on span "Advanced senosrs automatically sense, captures, and traps pollutants for cleane…" at bounding box center [676, 217] width 248 height 8
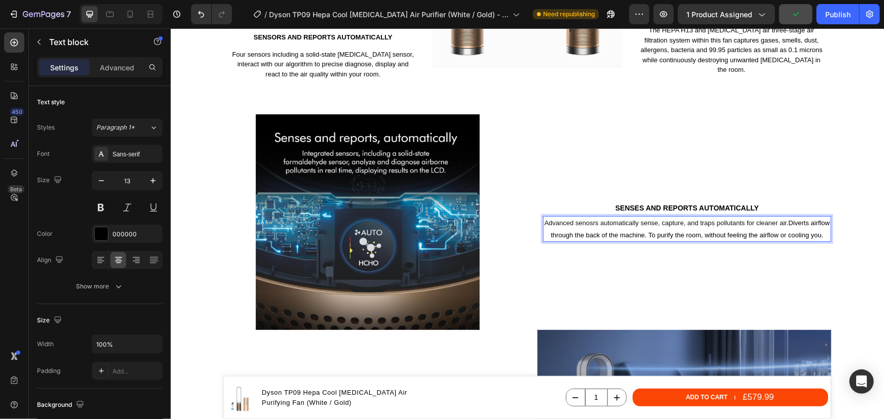
click at [720, 219] on span "Advanced senosrs automatically sense, capture, and traps pollutants for cleaner…" at bounding box center [666, 223] width 244 height 8
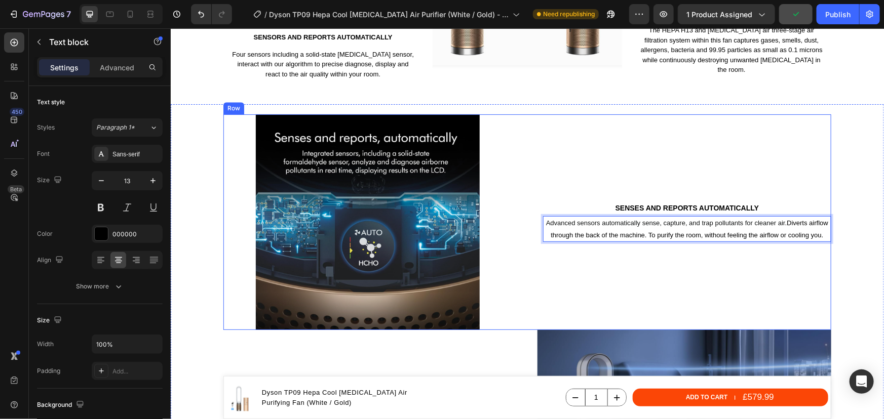
click at [562, 259] on div "senses and reports automatically Heading Advanced sensors automatically sense, …" at bounding box center [686, 222] width 288 height 216
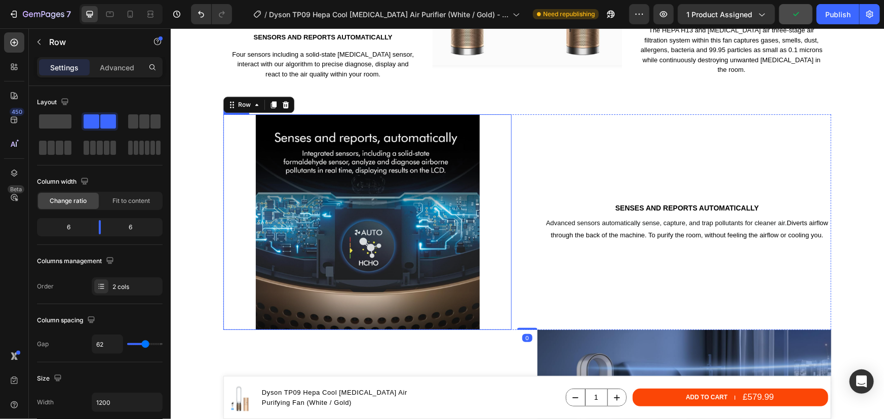
click at [360, 190] on img at bounding box center [367, 222] width 288 height 216
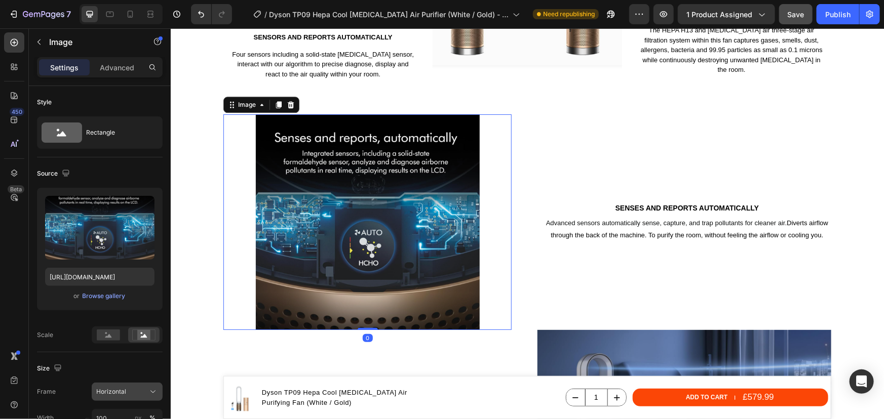
click at [115, 391] on span "Horizontal" at bounding box center [111, 391] width 30 height 9
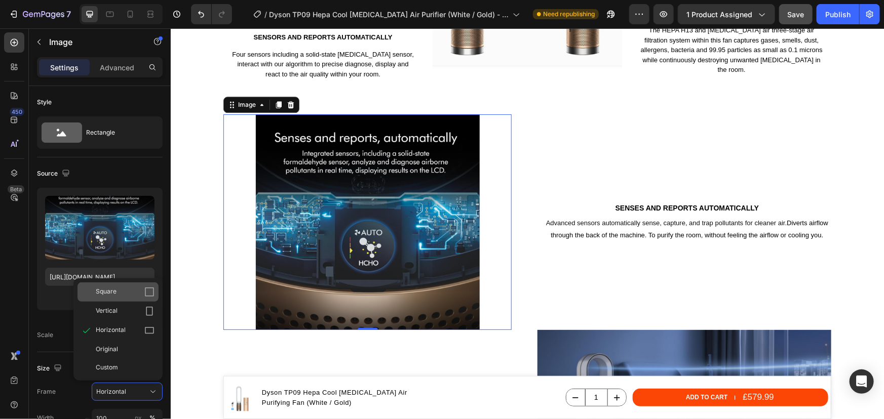
click at [116, 292] on div "Square" at bounding box center [125, 292] width 59 height 10
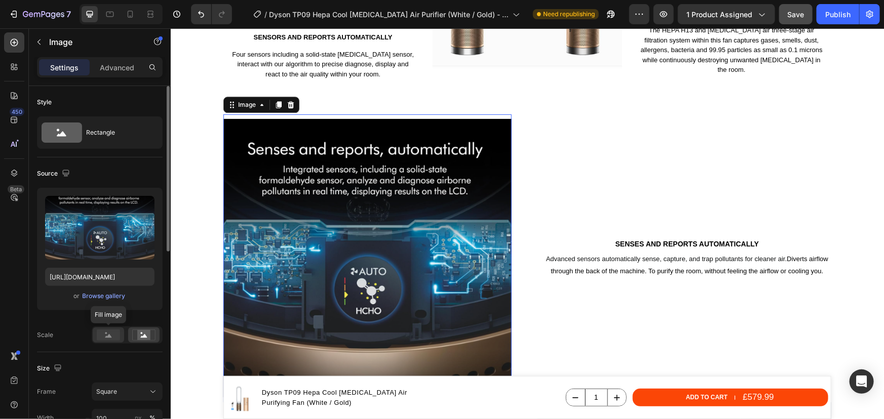
click at [98, 334] on rect at bounding box center [108, 335] width 23 height 11
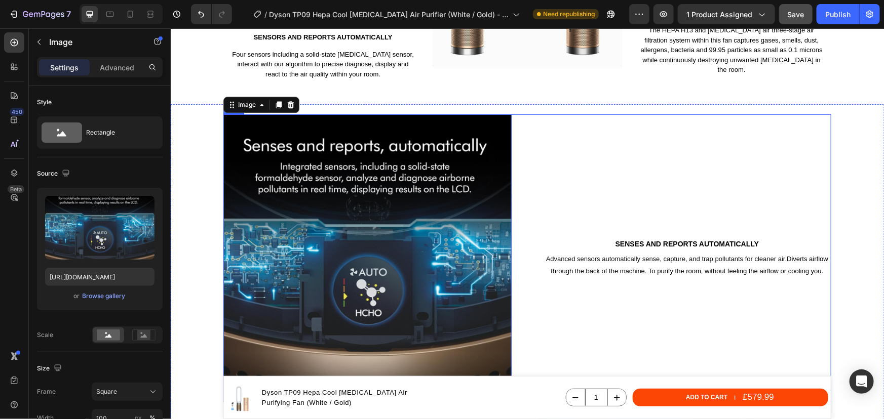
click at [560, 168] on div "senses and reports automatically Heading Advanced sensors automatically sense, …" at bounding box center [686, 258] width 288 height 288
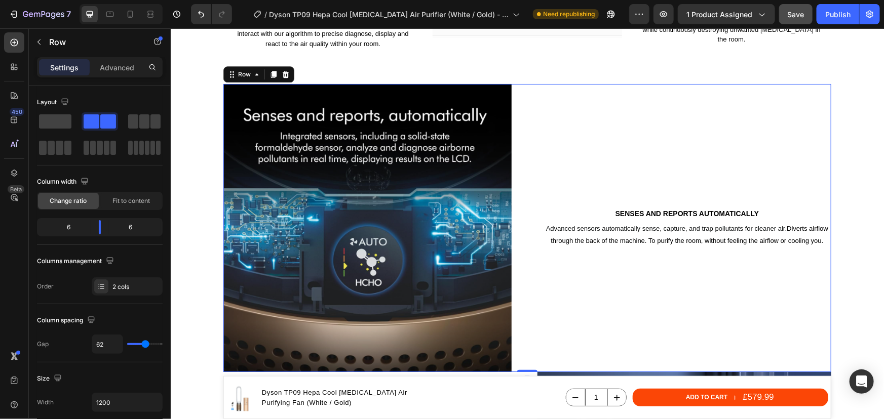
scroll to position [1636, 0]
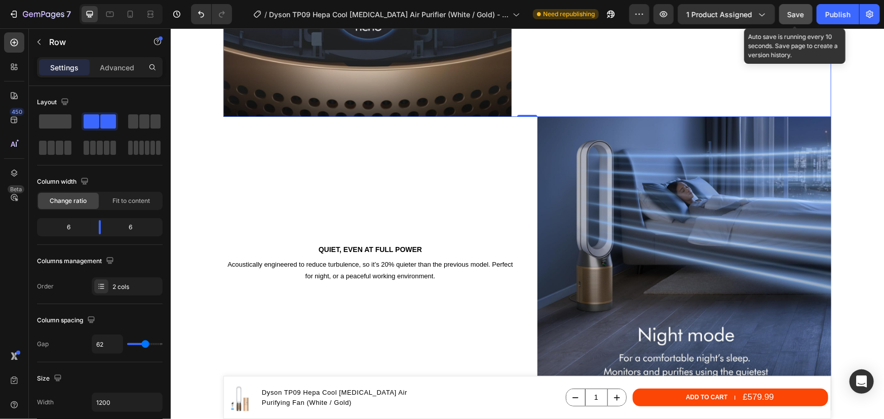
click at [801, 12] on span "Save" at bounding box center [795, 14] width 17 height 9
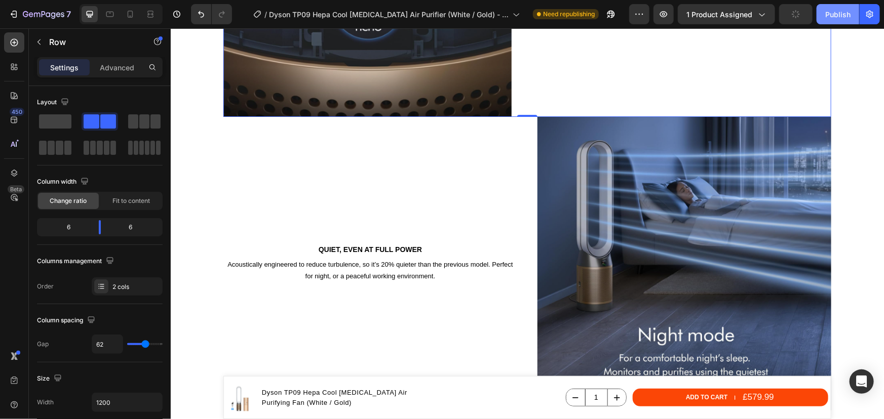
click at [836, 15] on div "Publish" at bounding box center [837, 14] width 25 height 11
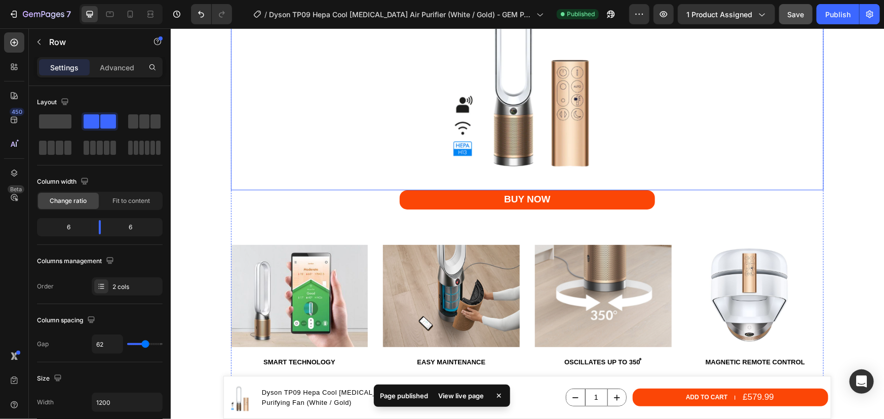
scroll to position [2741, 0]
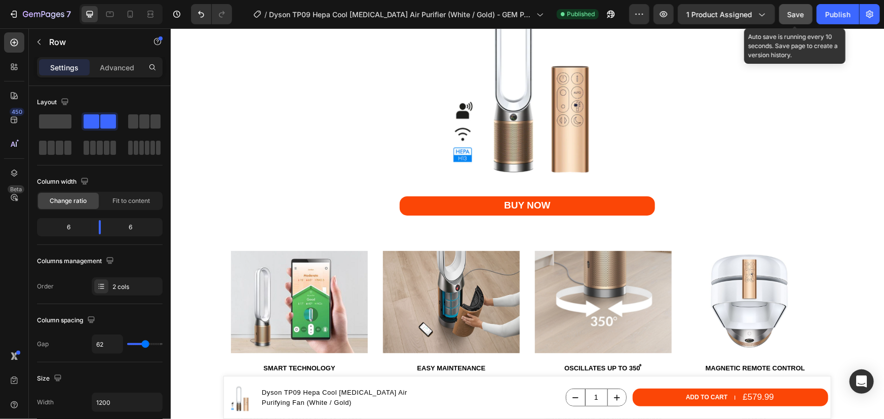
click at [799, 16] on span "Save" at bounding box center [795, 14] width 17 height 9
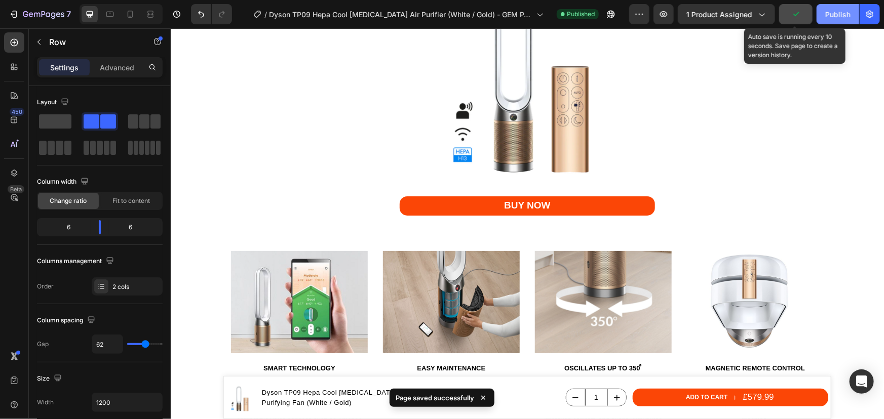
click at [844, 14] on div "Publish" at bounding box center [837, 14] width 25 height 11
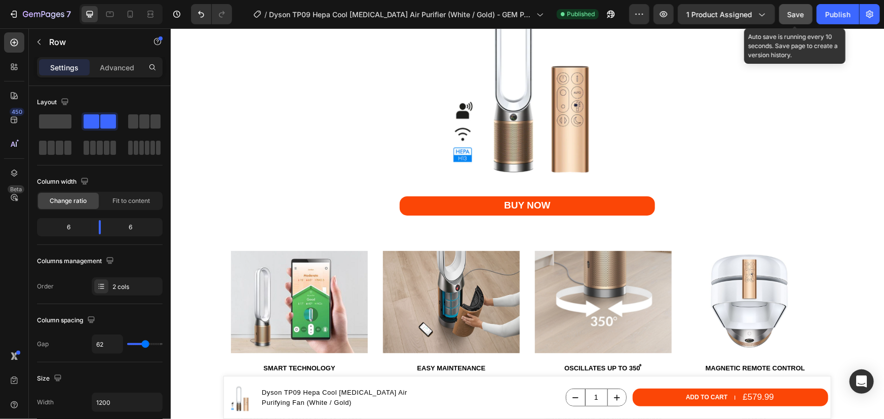
scroll to position [2235, 0]
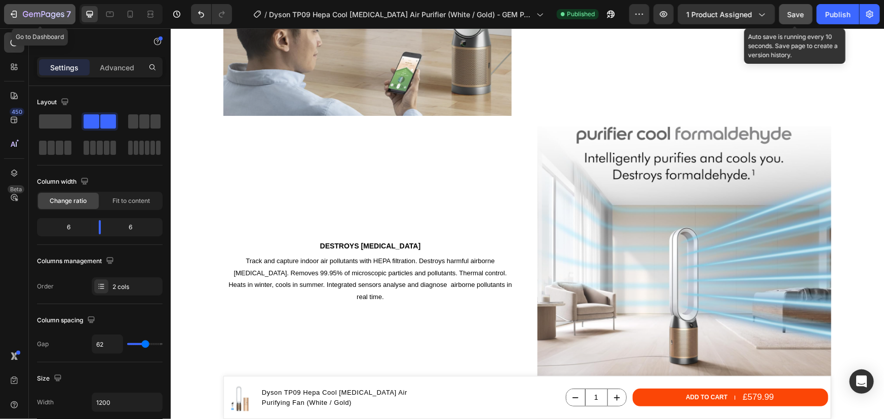
click at [42, 11] on icon "button" at bounding box center [44, 15] width 42 height 9
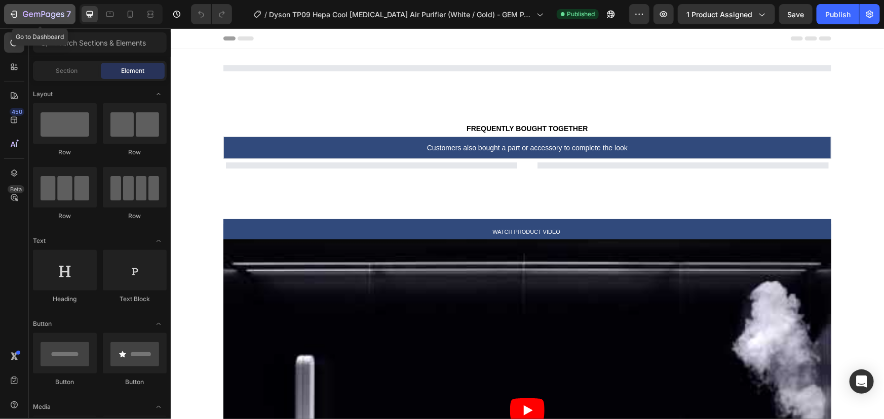
click at [44, 11] on icon "button" at bounding box center [44, 15] width 42 height 9
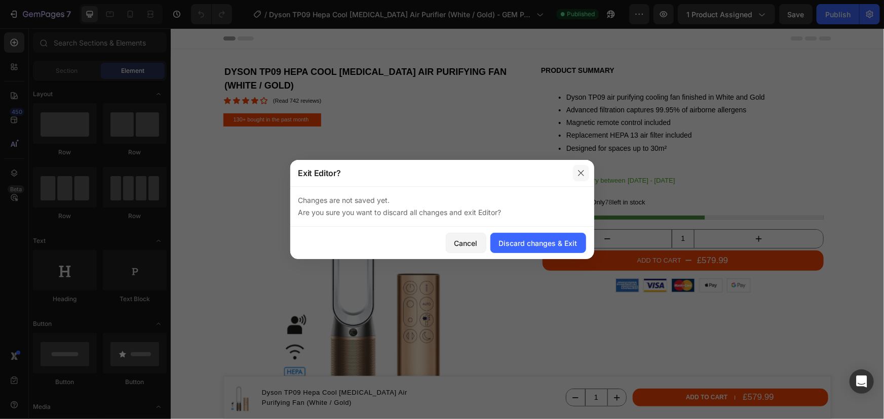
click at [584, 174] on icon "button" at bounding box center [581, 173] width 8 height 8
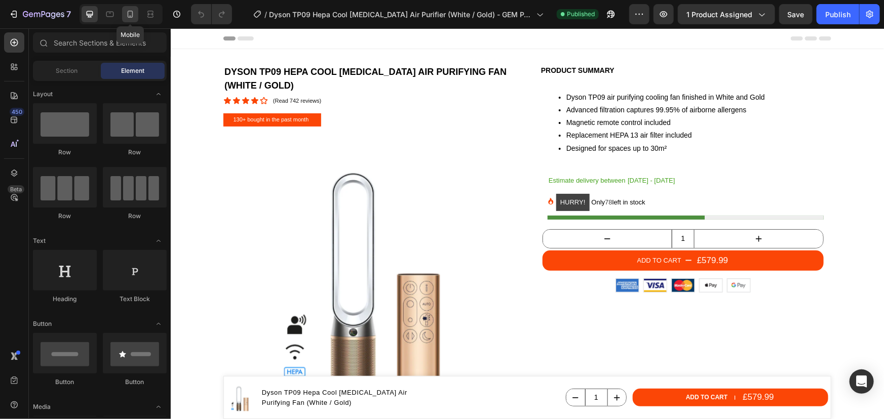
click at [132, 16] on icon at bounding box center [130, 14] width 10 height 10
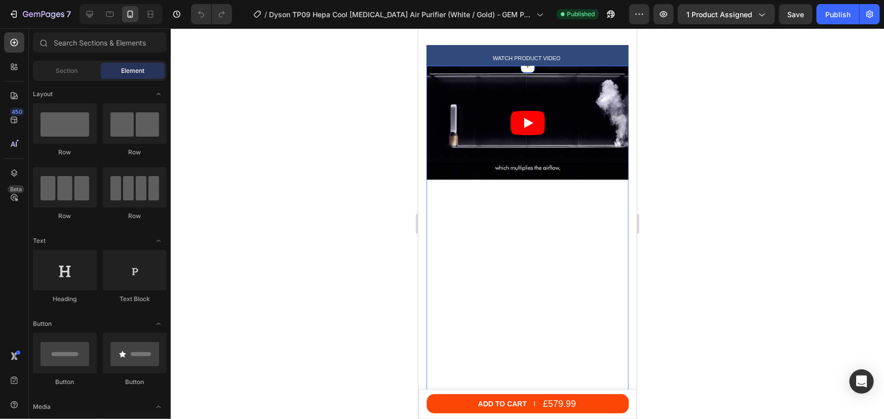
scroll to position [1013, 0]
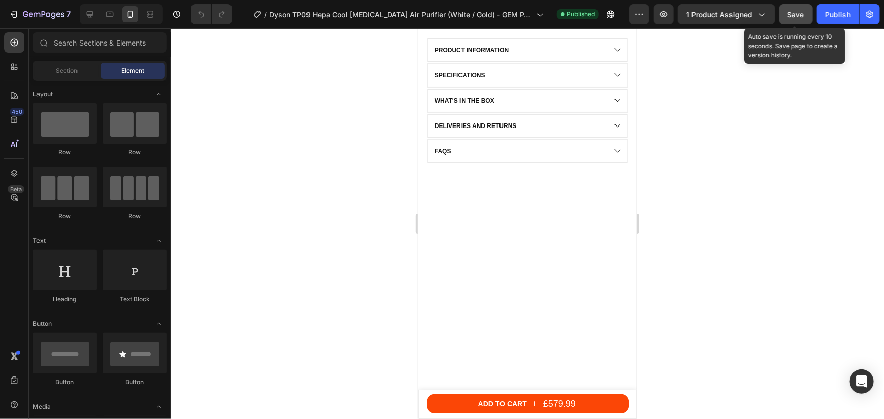
click at [804, 15] on span "Save" at bounding box center [795, 14] width 17 height 9
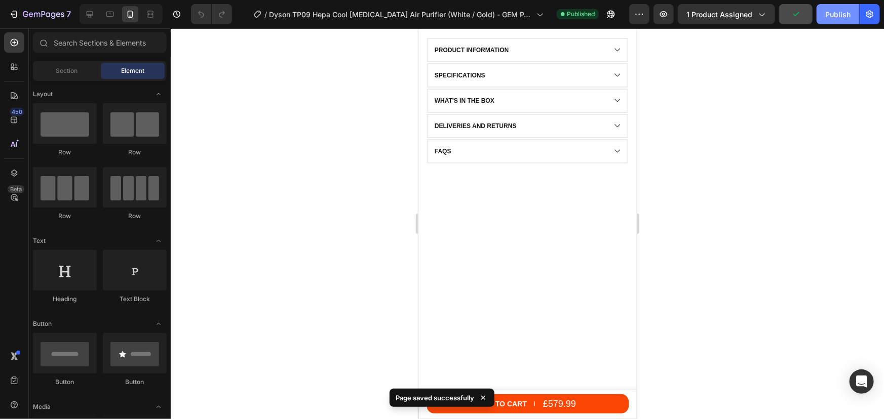
click at [828, 15] on div "Publish" at bounding box center [837, 14] width 25 height 11
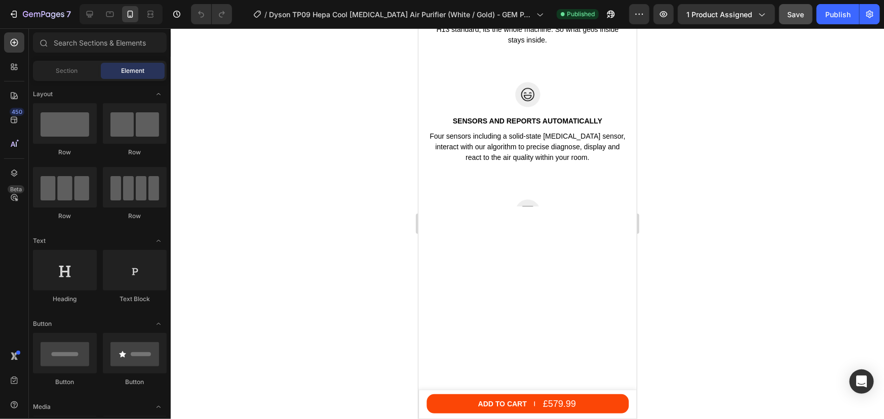
scroll to position [967, 0]
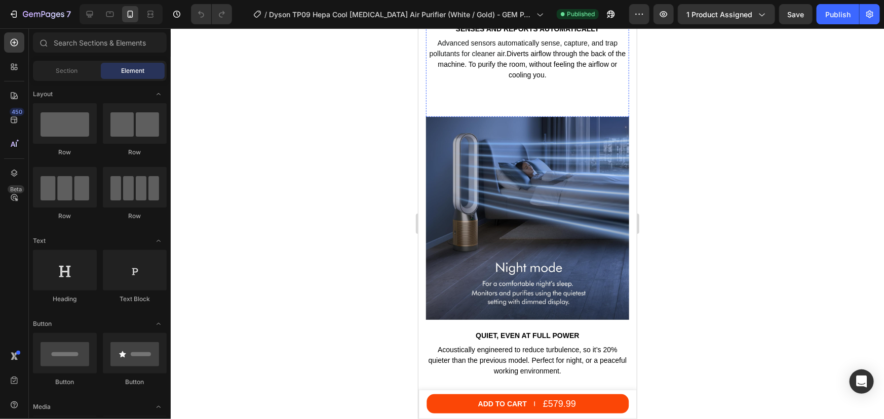
scroll to position [1887, 0]
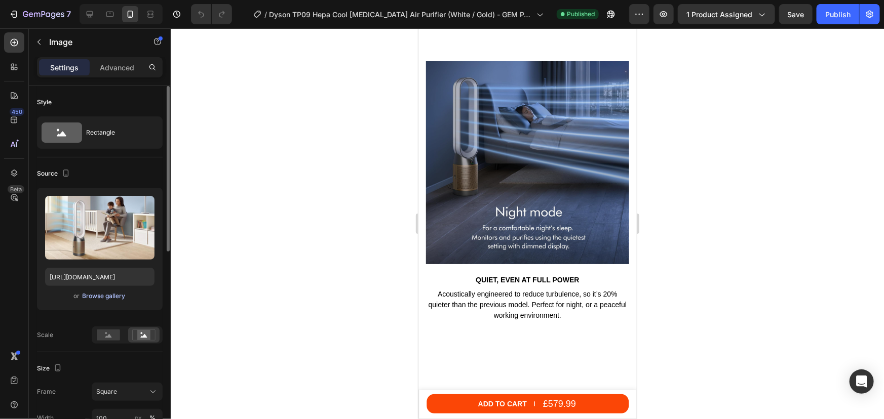
click at [100, 296] on div "Browse gallery" at bounding box center [104, 296] width 43 height 9
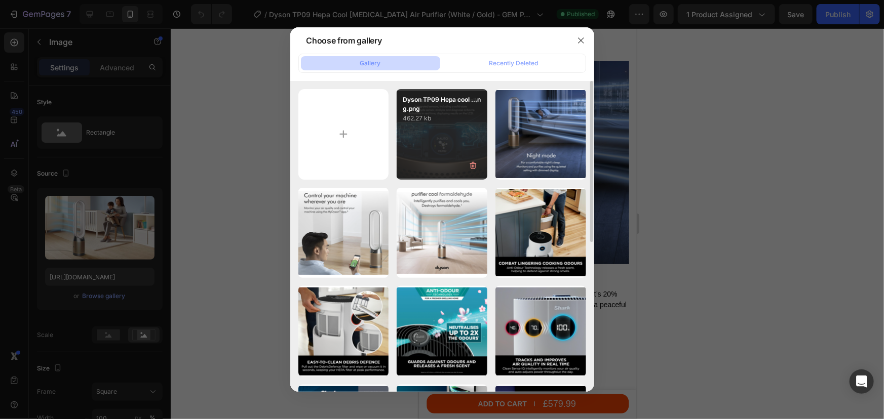
click at [428, 153] on div "Dyson TP09 Hepa cool ...ng.png 462.27 kb" at bounding box center [442, 134] width 91 height 91
type input "https://cdn.shopify.com/s/files/1/0912/2915/9806/files/gempages_565988521936946…"
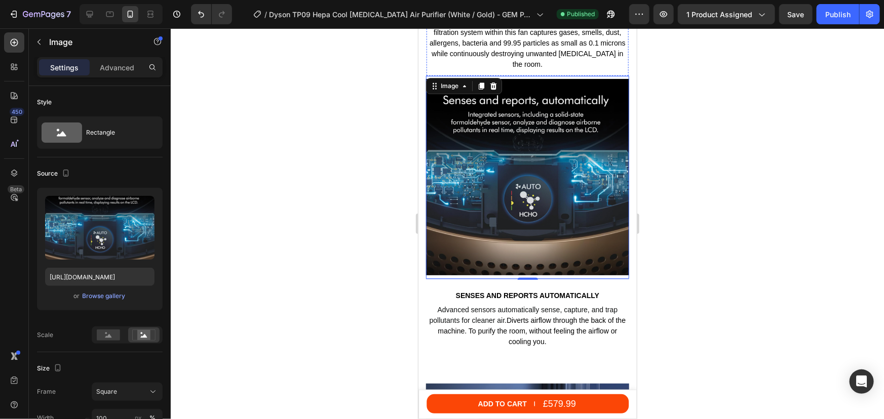
scroll to position [1703, 0]
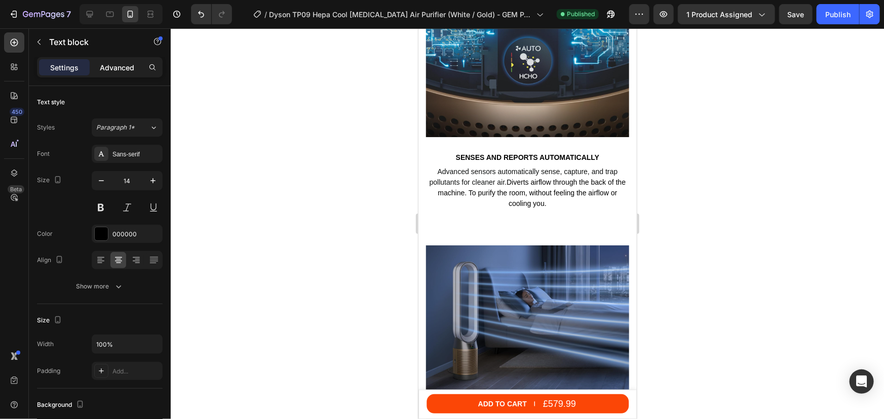
click at [115, 69] on p "Advanced" at bounding box center [117, 67] width 34 height 11
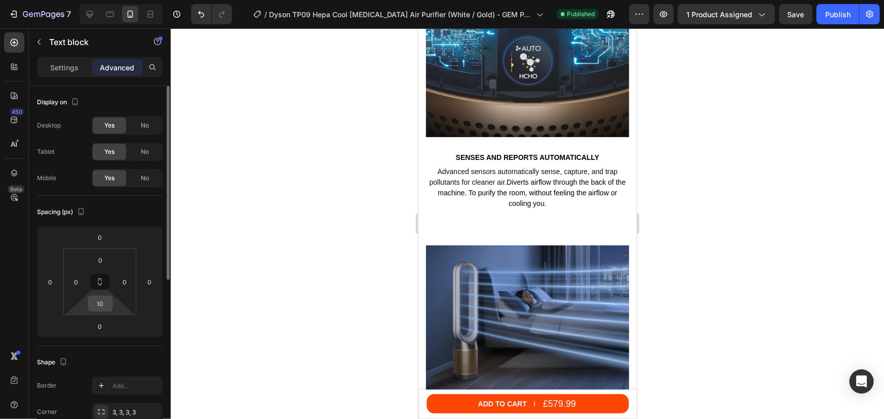
click at [105, 299] on input "10" at bounding box center [100, 303] width 20 height 15
type input "70"
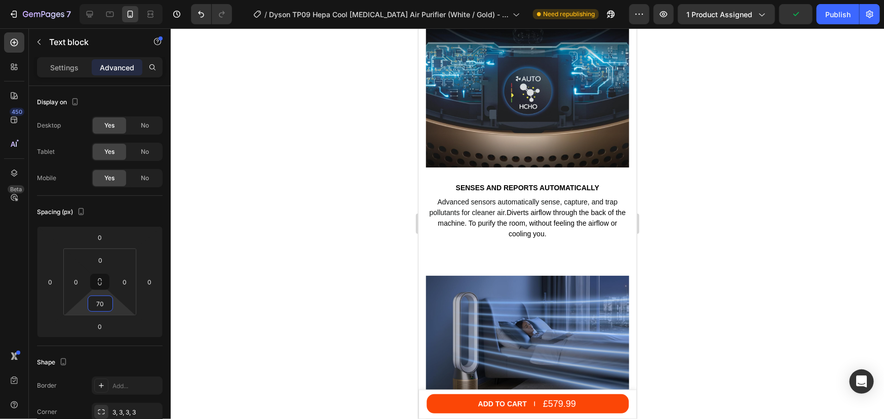
drag, startPoint x: 171, startPoint y: 183, endPoint x: 691, endPoint y: 215, distance: 521.0
click at [700, 218] on div at bounding box center [527, 223] width 713 height 391
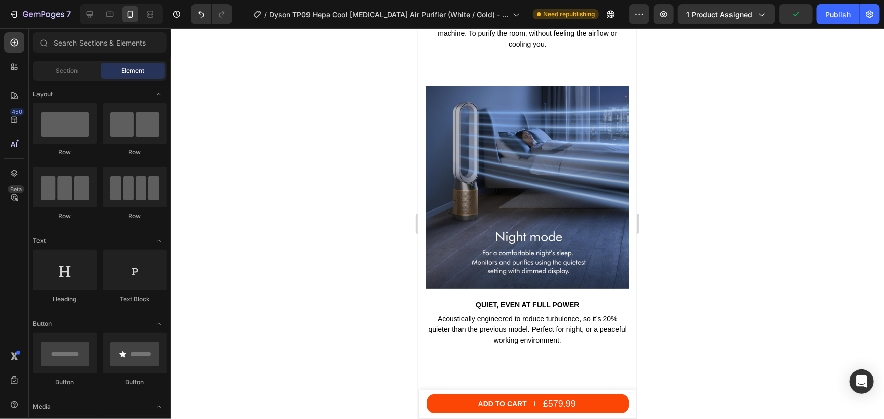
scroll to position [1933, 0]
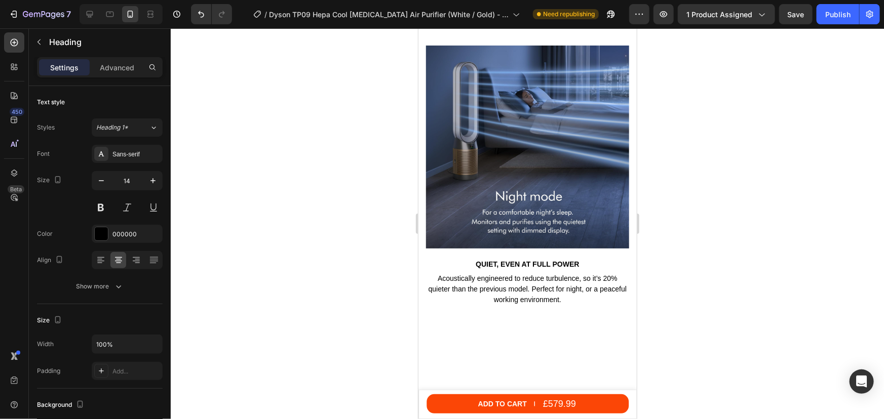
click at [108, 71] on p "Advanced" at bounding box center [117, 67] width 34 height 11
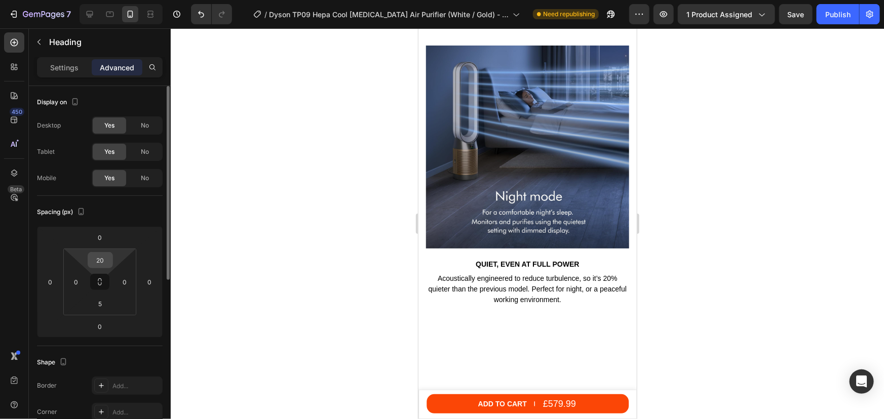
click at [104, 260] on input "20" at bounding box center [100, 260] width 20 height 15
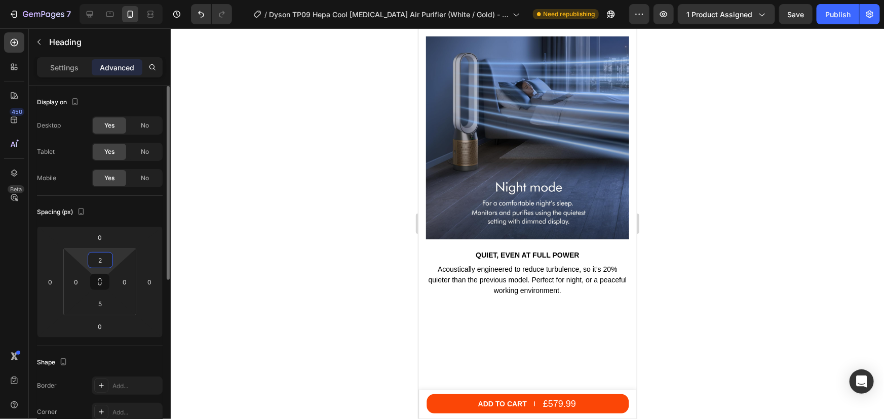
type input "25"
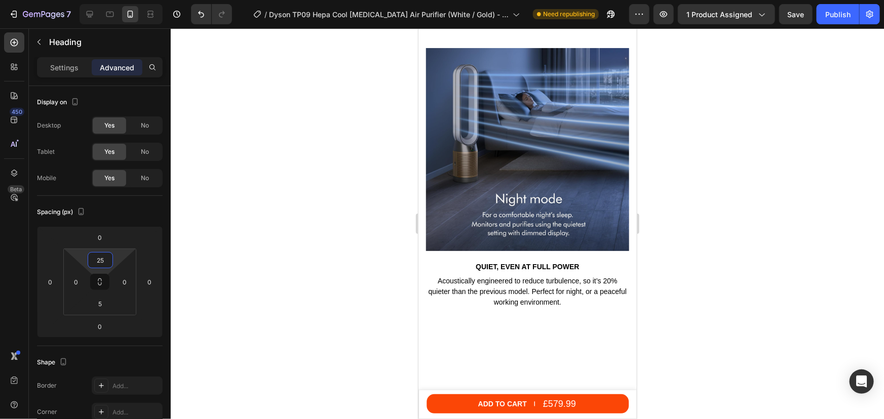
click at [729, 202] on div at bounding box center [527, 223] width 713 height 391
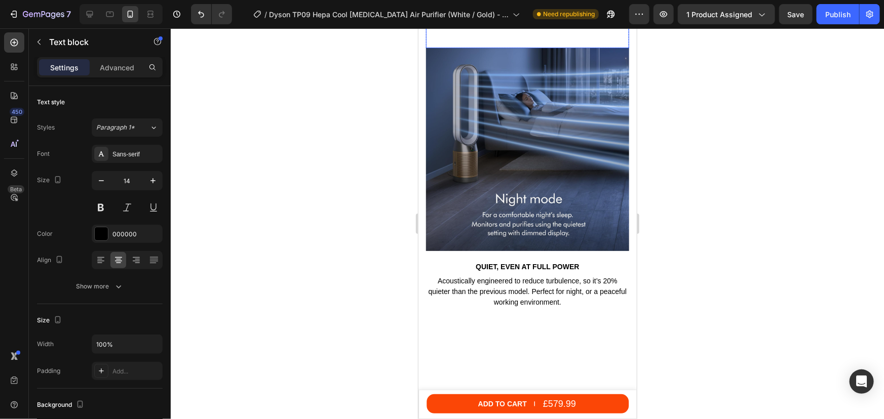
click at [507, 48] on div "Advanced sensors automatically sense, capture, and trap pollutants for cleaner …" at bounding box center [526, 8] width 203 height 80
click at [121, 70] on p "Advanced" at bounding box center [117, 67] width 34 height 11
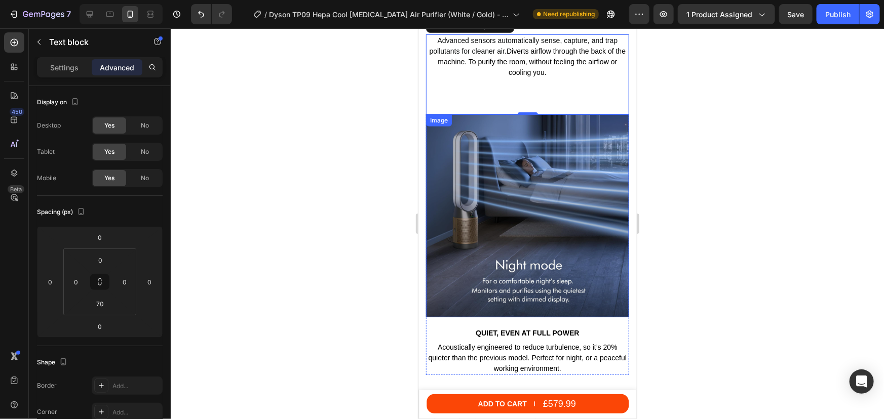
scroll to position [2302, 0]
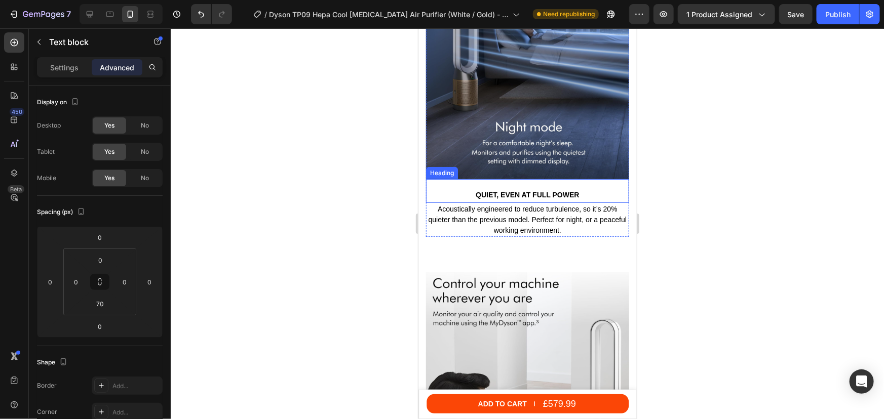
click at [504, 189] on h2 "Quiet, even at full power" at bounding box center [526, 194] width 203 height 11
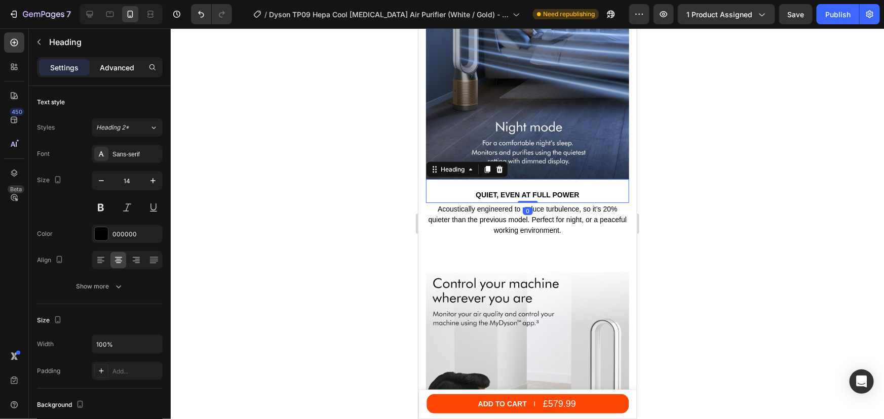
click at [111, 65] on p "Advanced" at bounding box center [117, 67] width 34 height 11
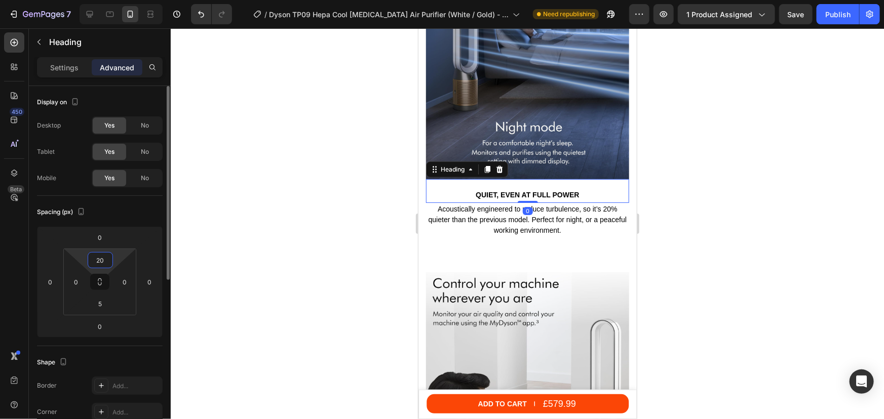
click at [101, 266] on input "20" at bounding box center [100, 260] width 20 height 15
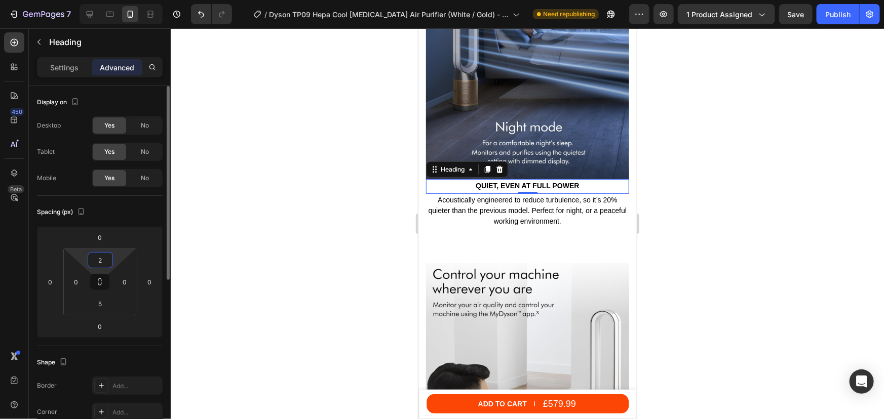
type input "20"
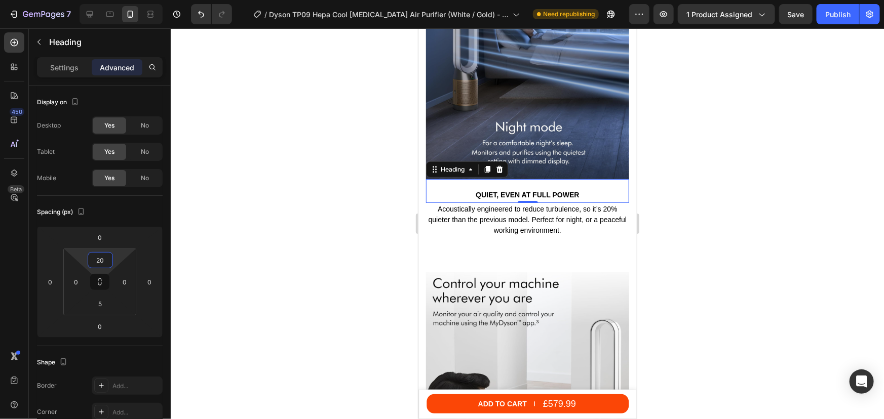
click at [703, 165] on div at bounding box center [527, 223] width 713 height 391
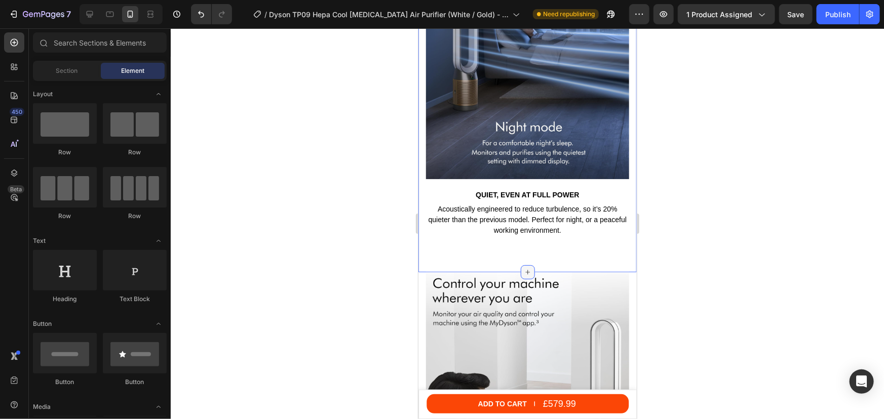
scroll to position [2440, 0]
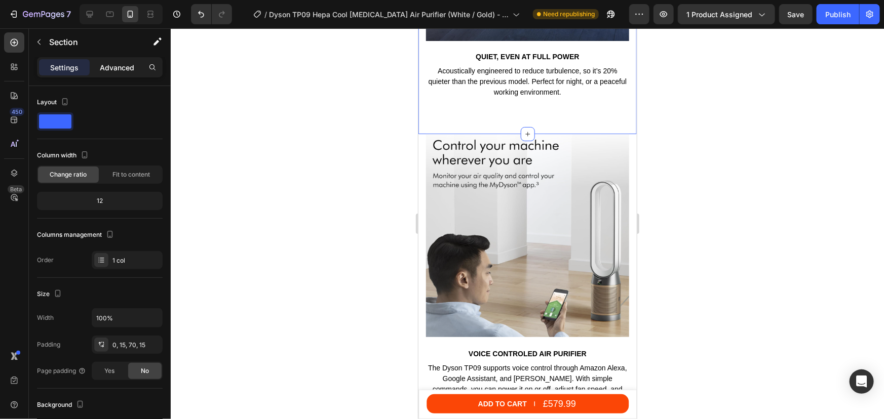
click at [121, 66] on p "Advanced" at bounding box center [117, 67] width 34 height 11
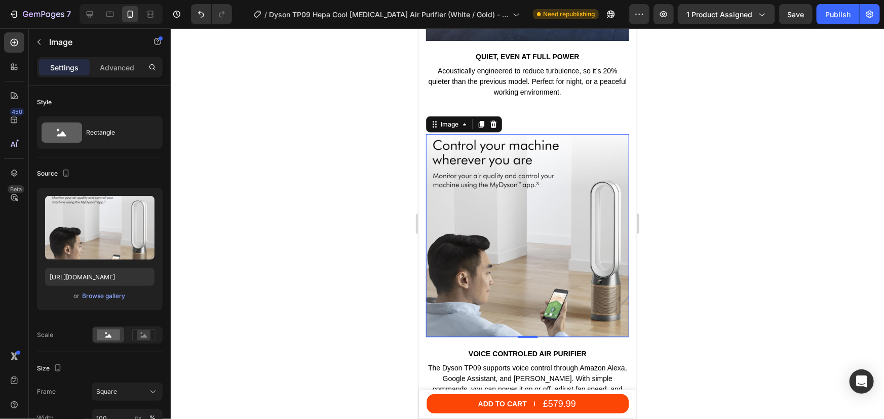
click at [545, 231] on img at bounding box center [526, 235] width 203 height 203
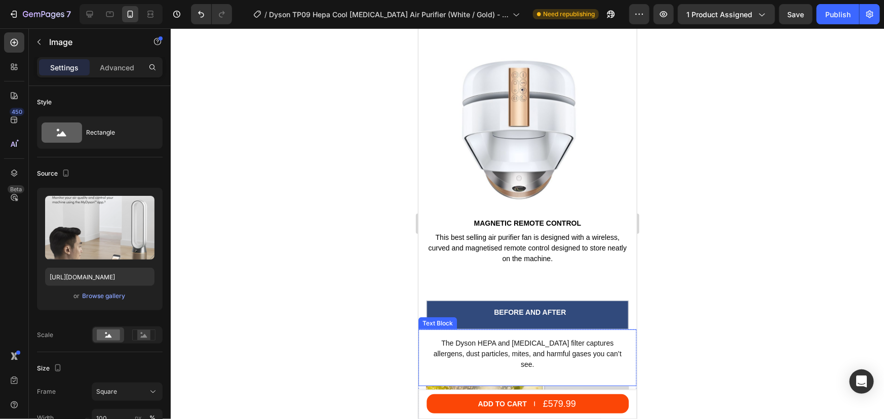
scroll to position [4005, 0]
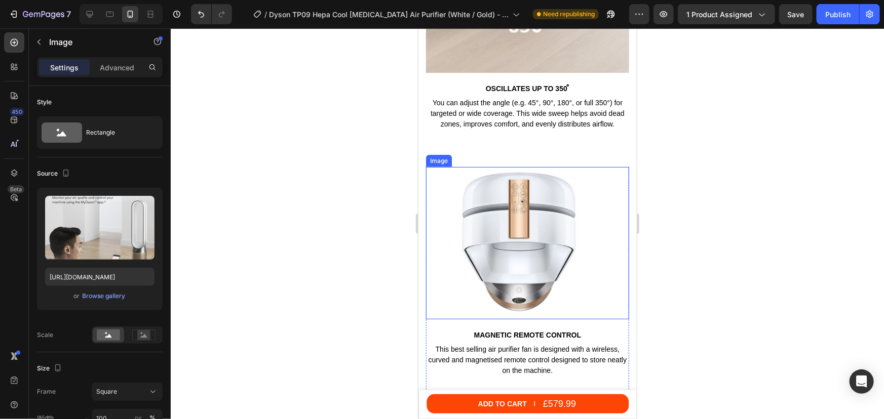
click at [494, 187] on img at bounding box center [526, 243] width 203 height 152
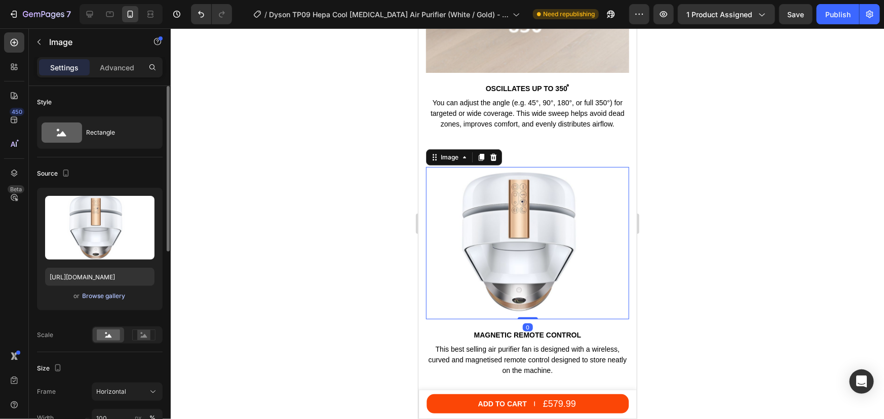
click at [95, 297] on div "Browse gallery" at bounding box center [104, 296] width 43 height 9
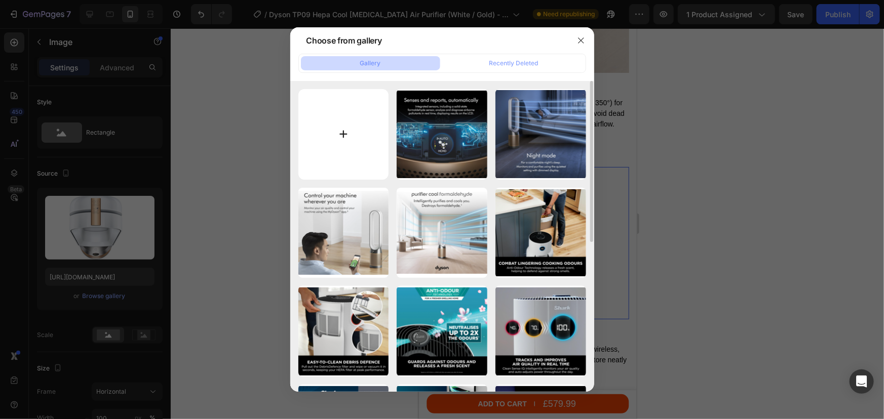
click at [326, 135] on input "file" at bounding box center [343, 134] width 91 height 91
type input "C:\fakepath\Dyson TP09 Hepa cool formaldehyde - Magnetic remote control.png"
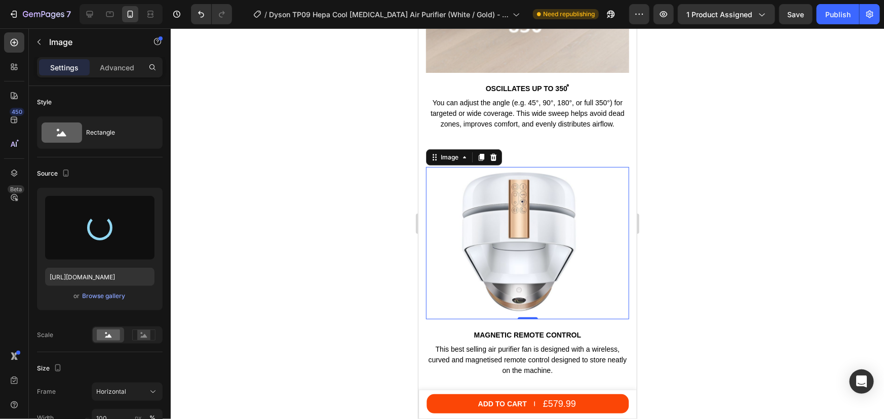
type input "https://cdn.shopify.com/s/files/1/0912/2915/9806/files/gempages_565988521936946…"
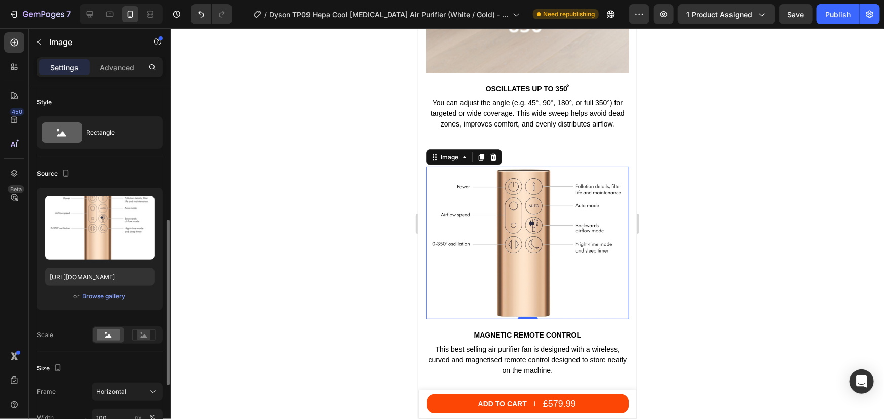
scroll to position [92, 0]
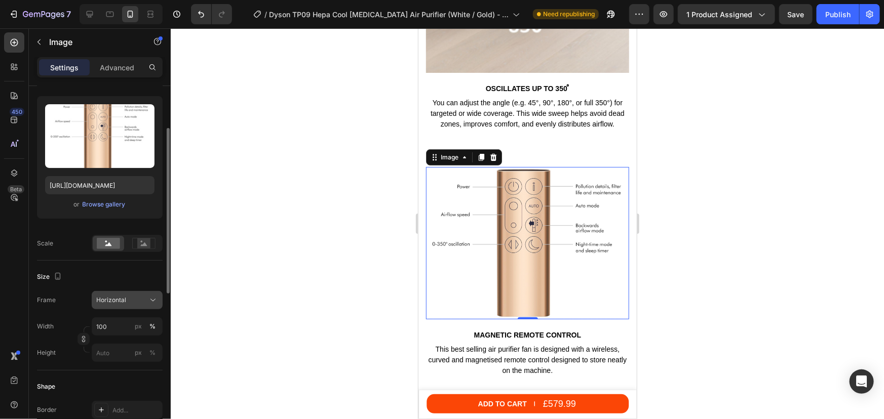
click at [114, 299] on span "Horizontal" at bounding box center [111, 300] width 30 height 9
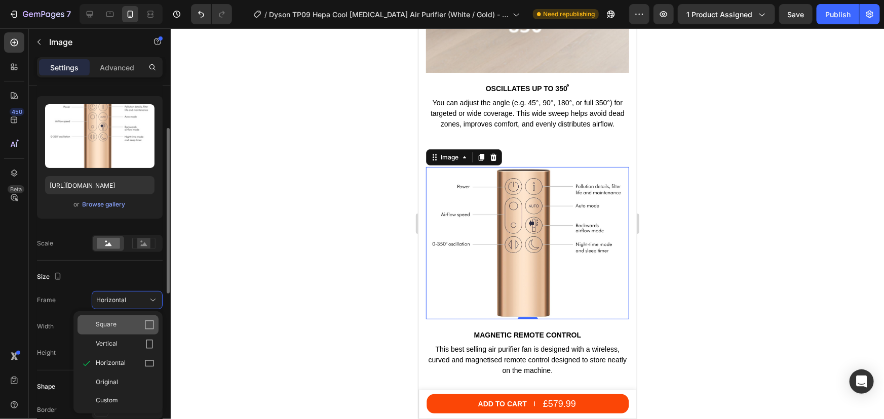
click at [113, 324] on span "Square" at bounding box center [106, 325] width 21 height 10
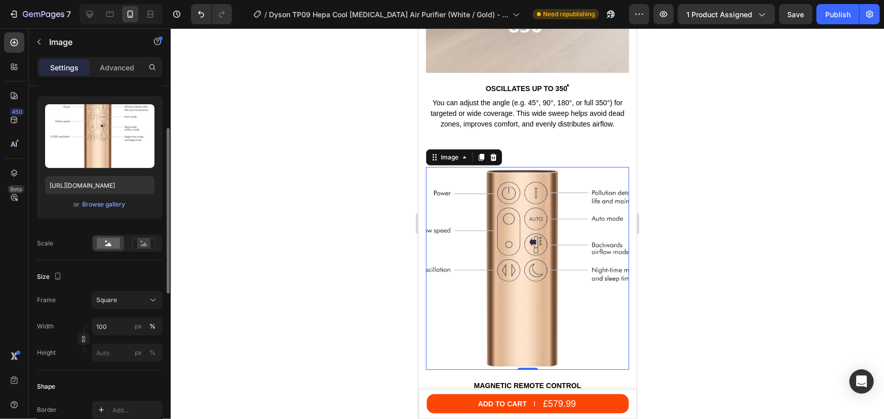
click at [687, 245] on div at bounding box center [527, 223] width 713 height 391
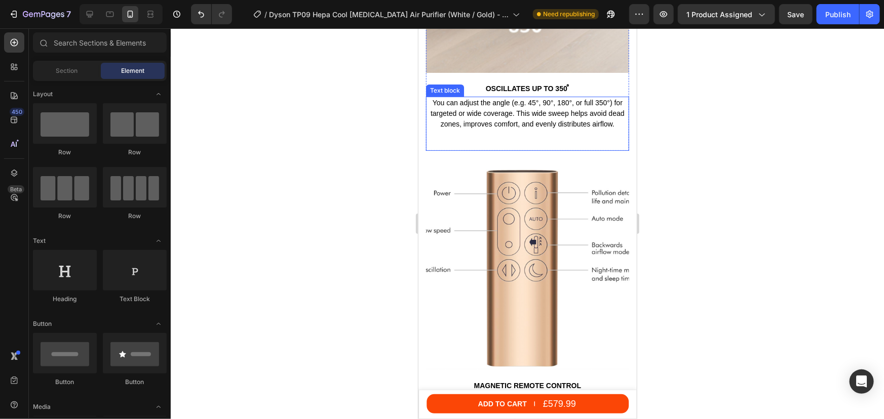
scroll to position [3867, 0]
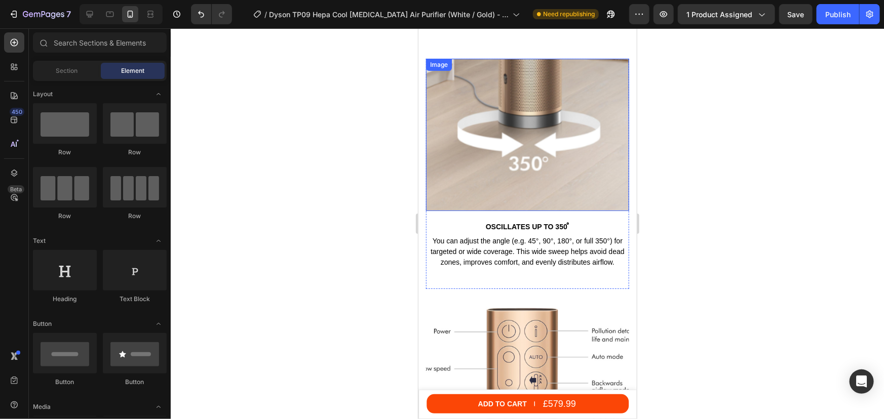
click at [488, 135] on img at bounding box center [526, 134] width 203 height 152
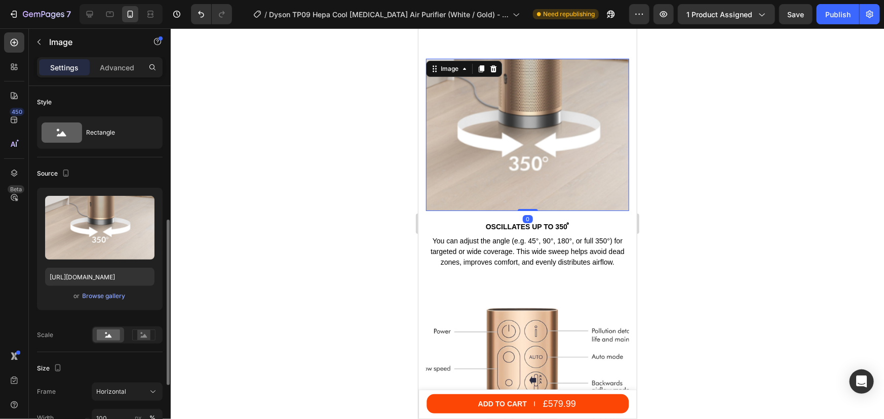
scroll to position [138, 0]
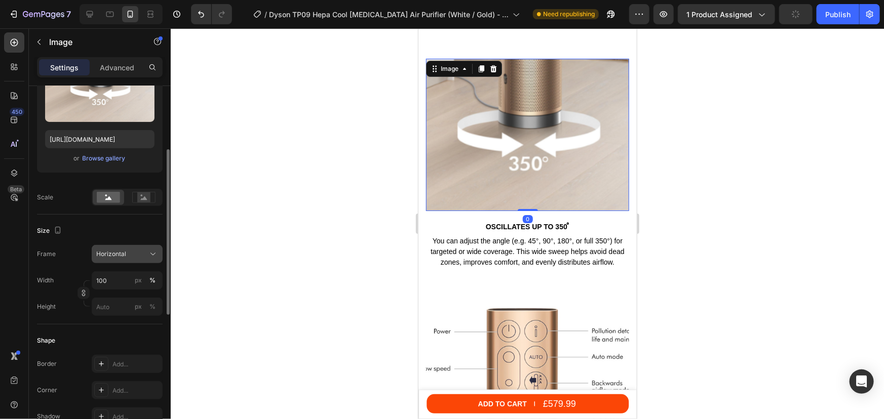
click at [117, 259] on button "Horizontal" at bounding box center [127, 254] width 71 height 18
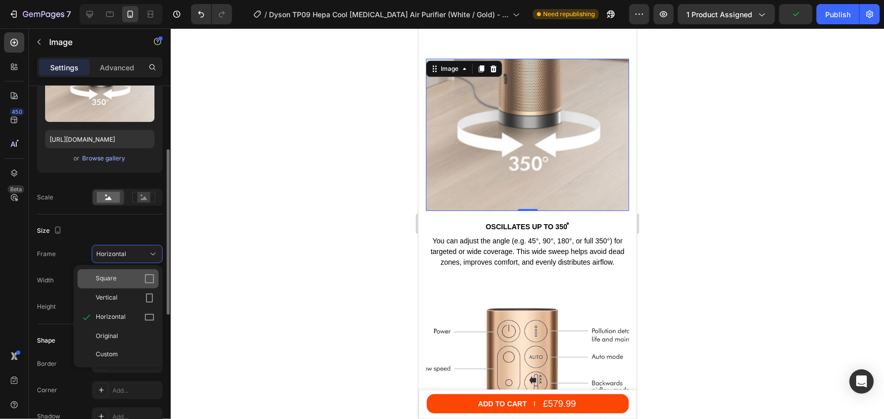
click at [122, 282] on div "Square" at bounding box center [125, 279] width 59 height 10
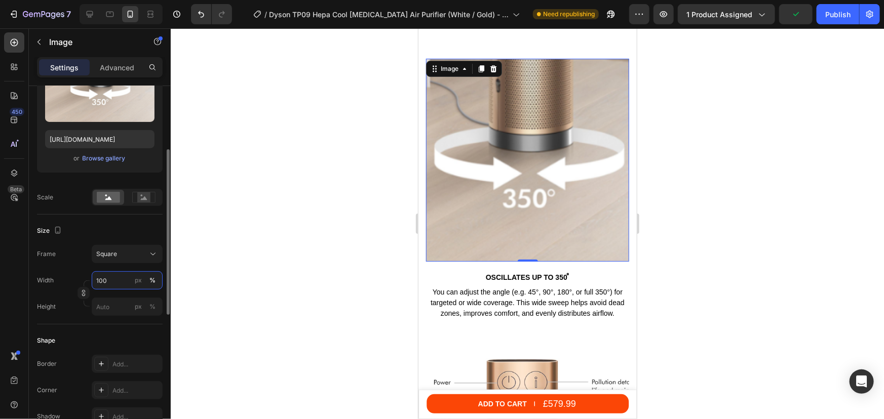
click at [107, 284] on input "100" at bounding box center [127, 280] width 71 height 18
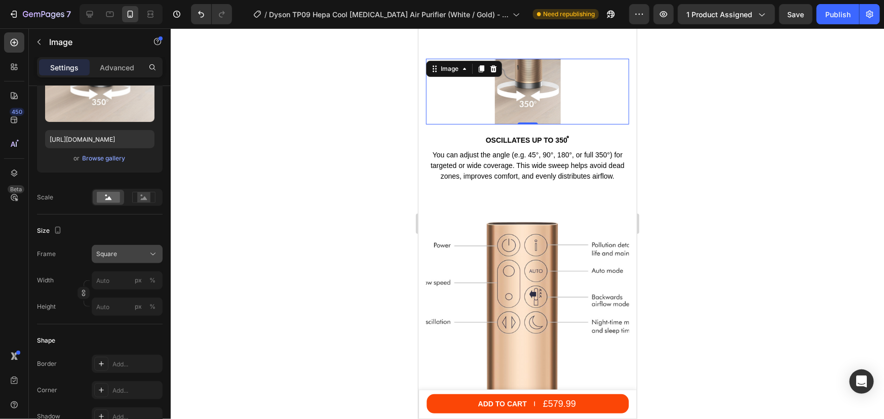
click at [105, 254] on span "Square" at bounding box center [106, 254] width 21 height 9
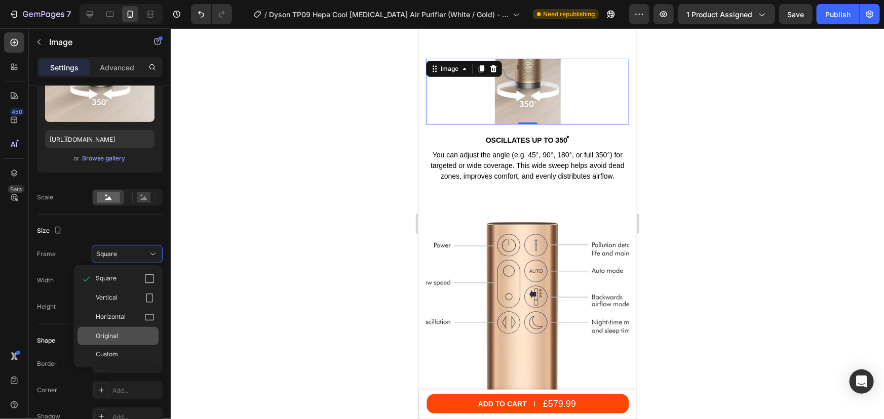
click at [104, 330] on div "Original" at bounding box center [117, 336] width 81 height 18
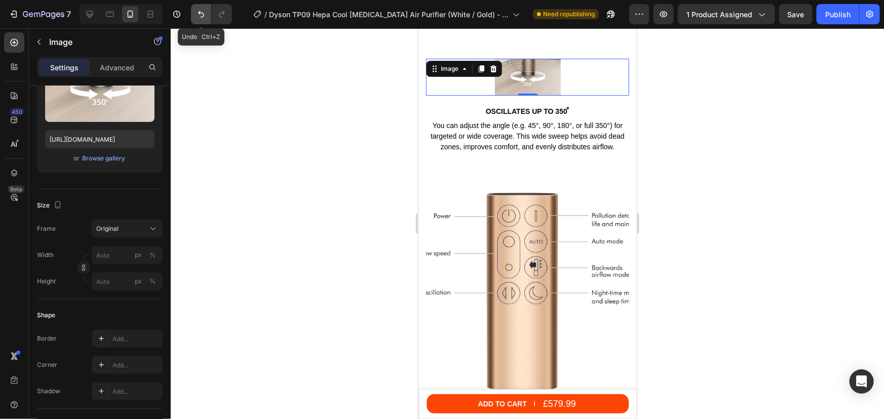
click at [203, 16] on icon "Undo/Redo" at bounding box center [201, 14] width 6 height 7
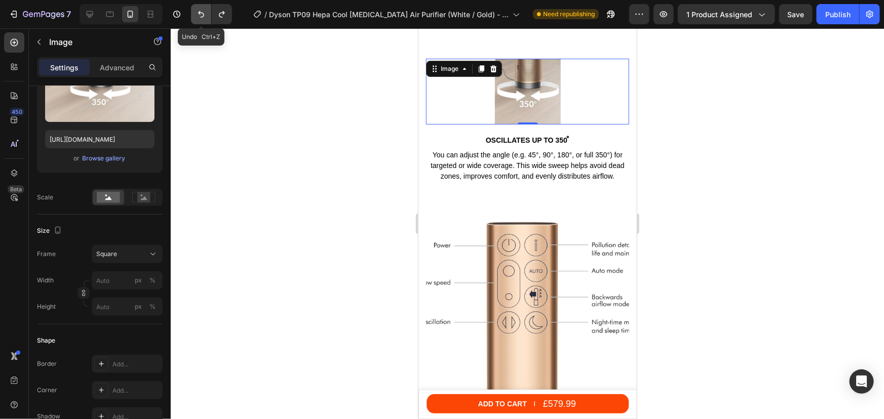
click at [203, 16] on icon "Undo/Redo" at bounding box center [201, 14] width 6 height 7
type input "100"
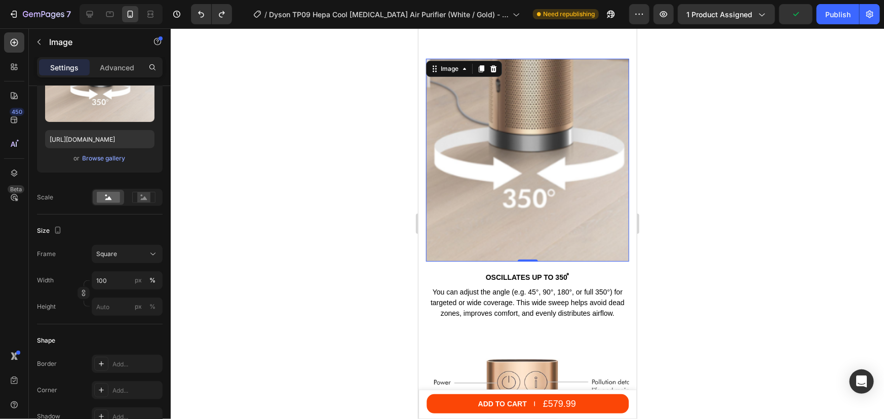
drag, startPoint x: 713, startPoint y: 157, endPoint x: 149, endPoint y: 129, distance: 564.3
click at [713, 157] on div at bounding box center [527, 223] width 713 height 391
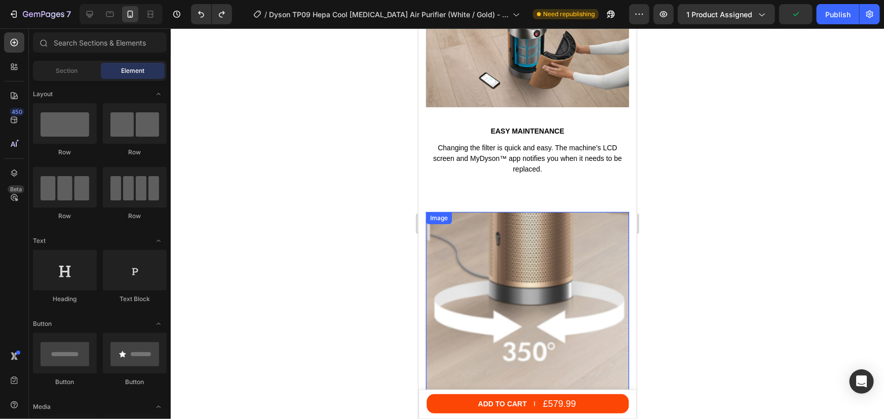
scroll to position [3636, 0]
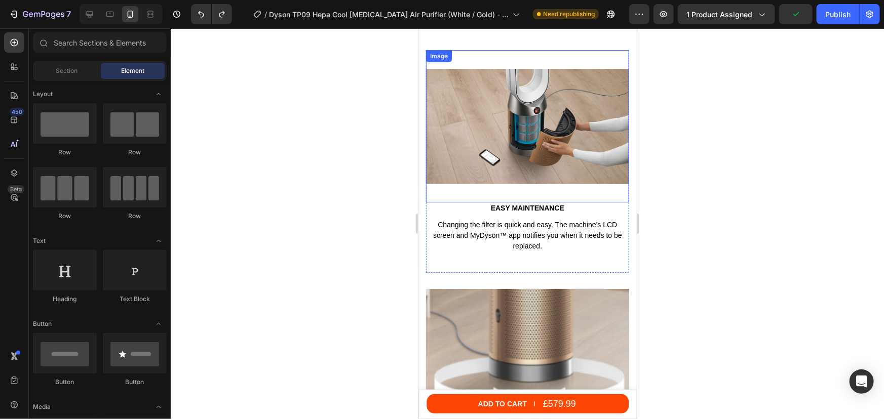
click at [521, 119] on img at bounding box center [526, 126] width 203 height 152
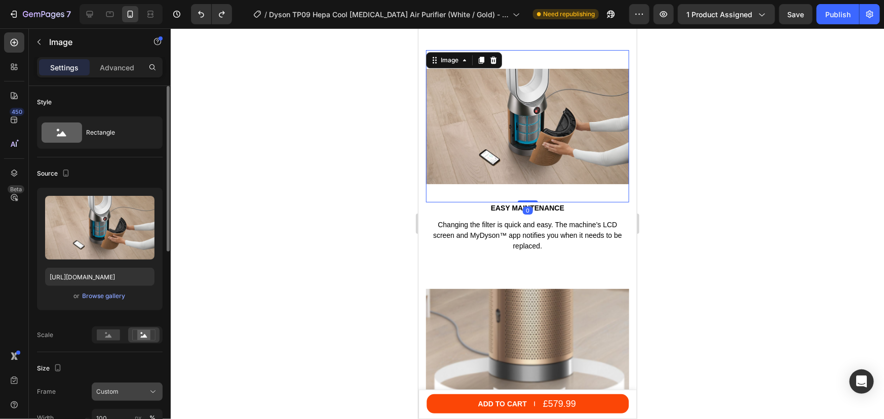
click at [99, 391] on span "Custom" at bounding box center [107, 391] width 22 height 9
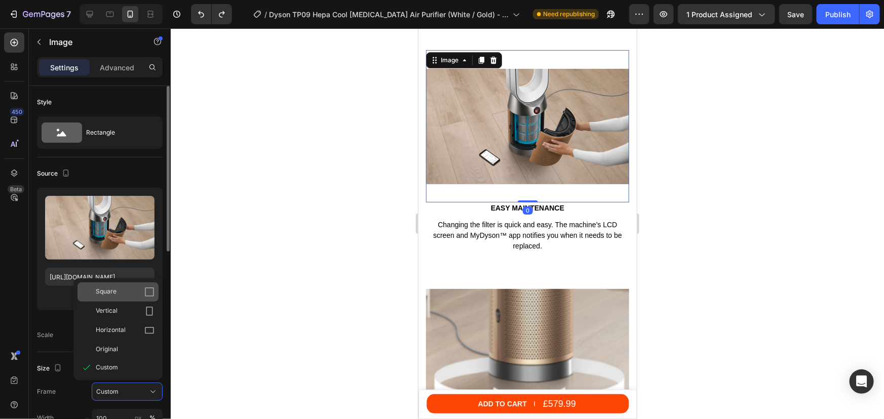
click at [109, 295] on span "Square" at bounding box center [106, 292] width 21 height 10
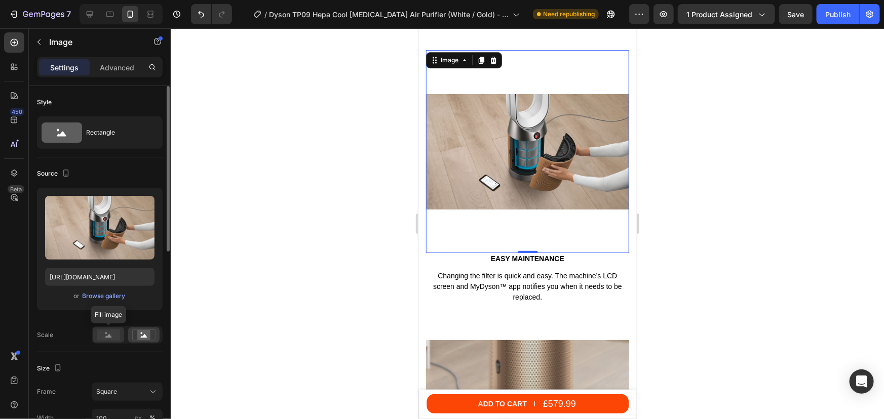
click at [108, 336] on icon at bounding box center [108, 336] width 7 height 4
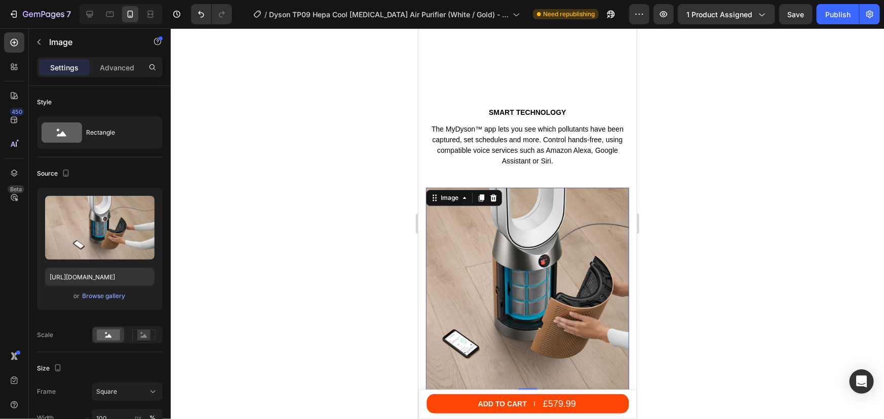
scroll to position [3360, 0]
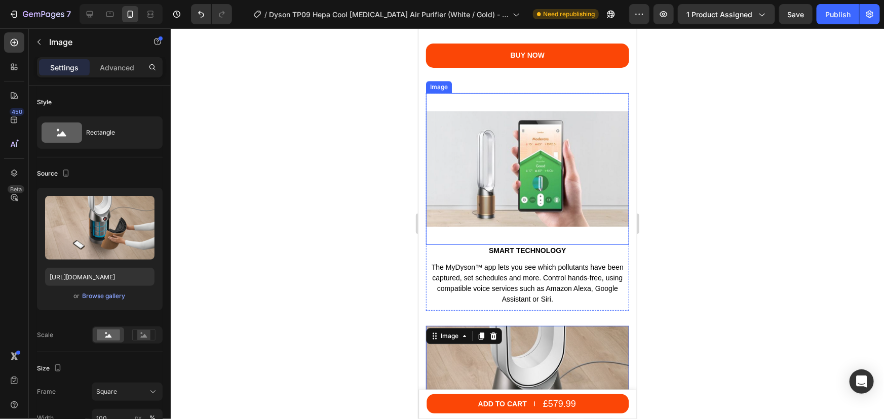
click at [526, 178] on img at bounding box center [526, 169] width 203 height 152
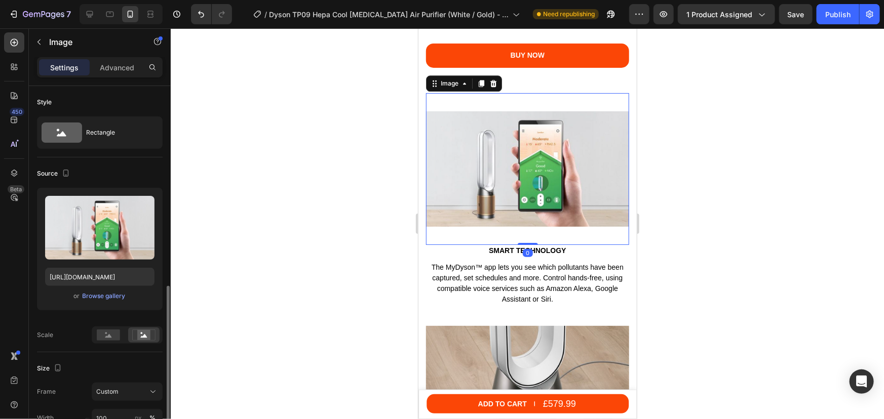
scroll to position [137, 0]
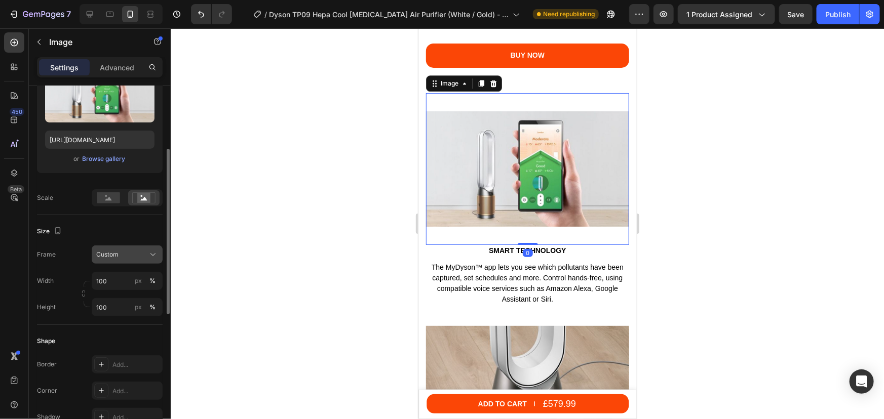
click at [108, 253] on span "Custom" at bounding box center [107, 254] width 22 height 9
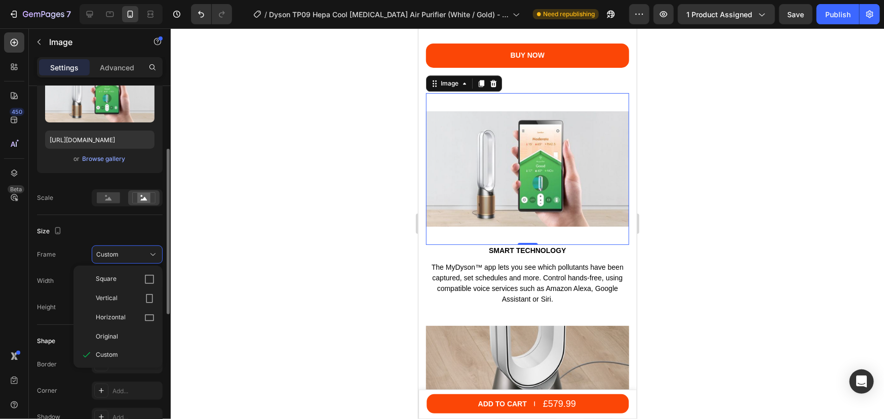
click at [107, 281] on span "Square" at bounding box center [106, 279] width 21 height 10
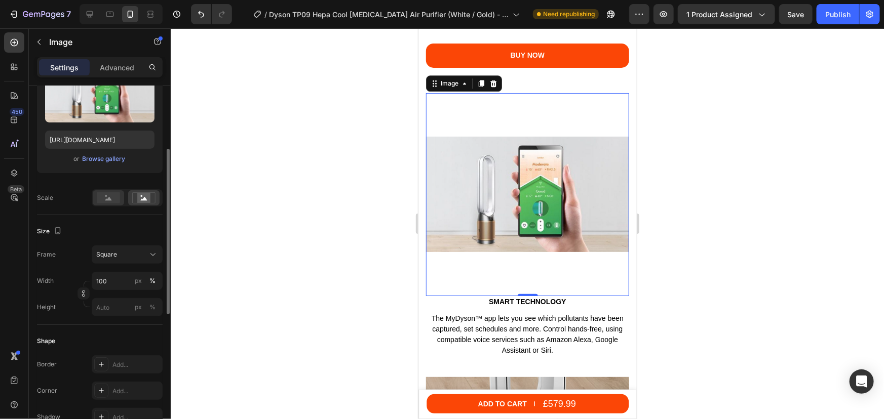
click at [108, 206] on div at bounding box center [127, 197] width 71 height 17
click at [108, 203] on div at bounding box center [108, 197] width 31 height 15
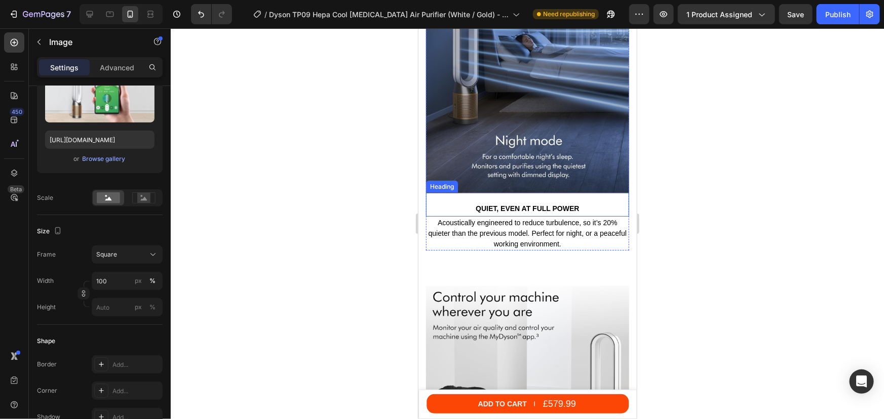
scroll to position [2348, 0]
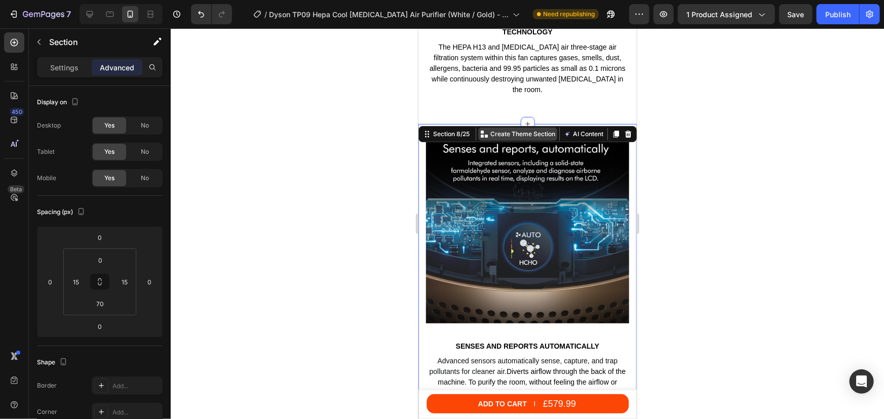
scroll to position [1975, 0]
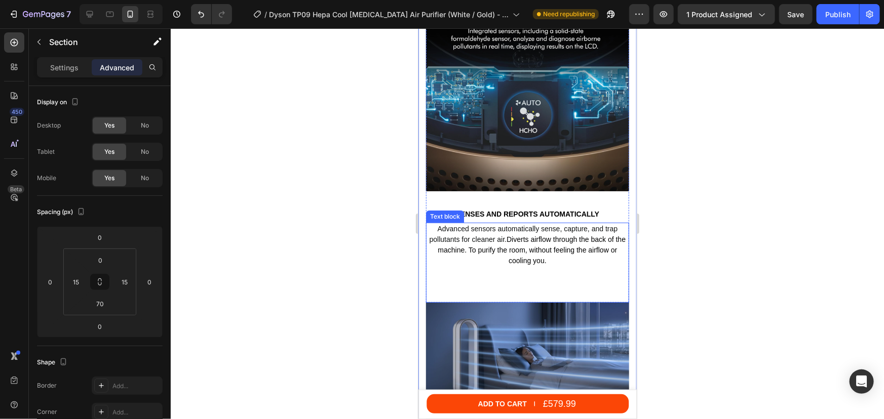
click at [541, 212] on div "senses and reports automatically Heading" at bounding box center [526, 208] width 203 height 26
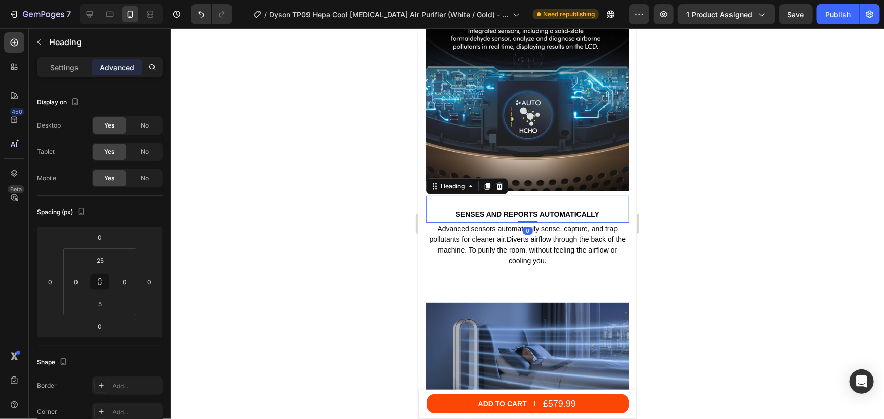
click at [541, 212] on div "senses and reports automatically Heading 0" at bounding box center [526, 208] width 203 height 26
click at [584, 208] on h2 "senses and reports automatically" at bounding box center [526, 213] width 203 height 11
drag, startPoint x: 599, startPoint y: 206, endPoint x: 450, endPoint y: 202, distance: 148.9
click at [450, 209] on p "senses and reports automatically" at bounding box center [526, 213] width 201 height 9
click at [719, 221] on div at bounding box center [527, 223] width 713 height 391
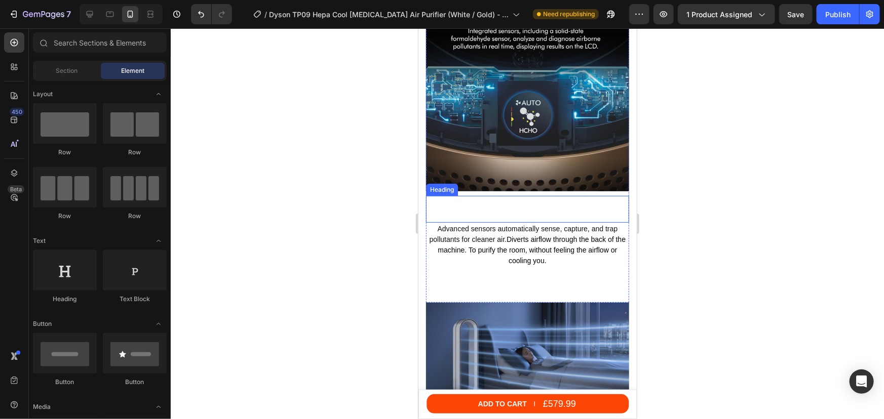
click at [505, 209] on p "Rich Text Editor. Editing area: main" at bounding box center [526, 213] width 201 height 9
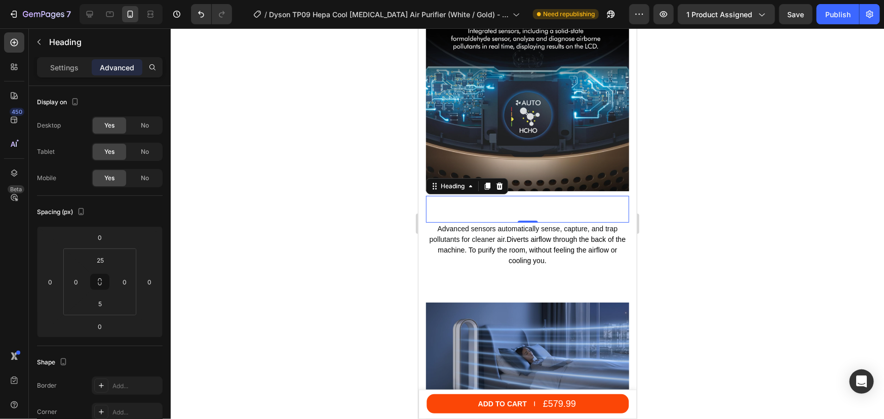
click at [498, 182] on icon at bounding box center [499, 186] width 8 height 8
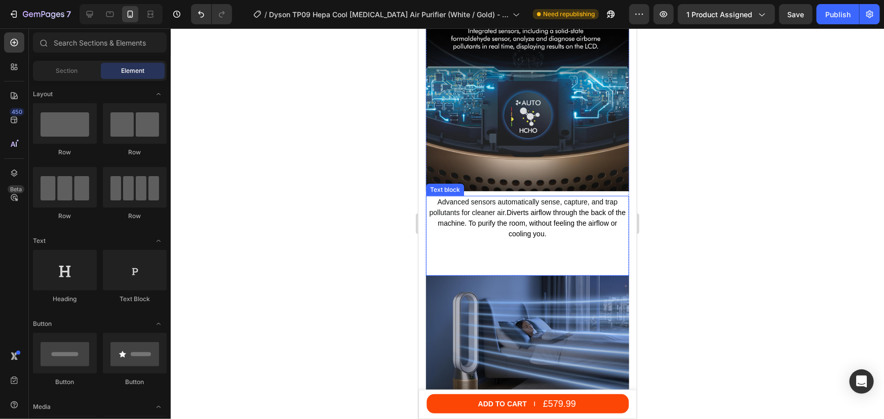
click at [502, 204] on span "Advanced sensors automatically sense, capture, and trap pollutants for cleaner …" at bounding box center [523, 206] width 188 height 19
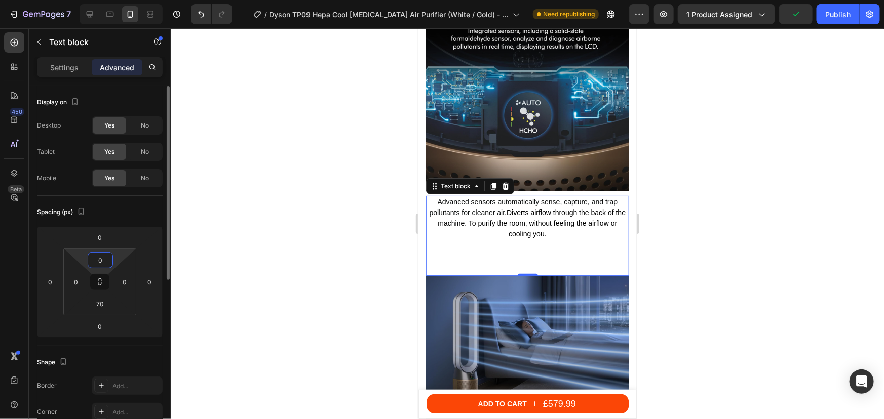
click at [101, 257] on input "0" at bounding box center [100, 260] width 20 height 15
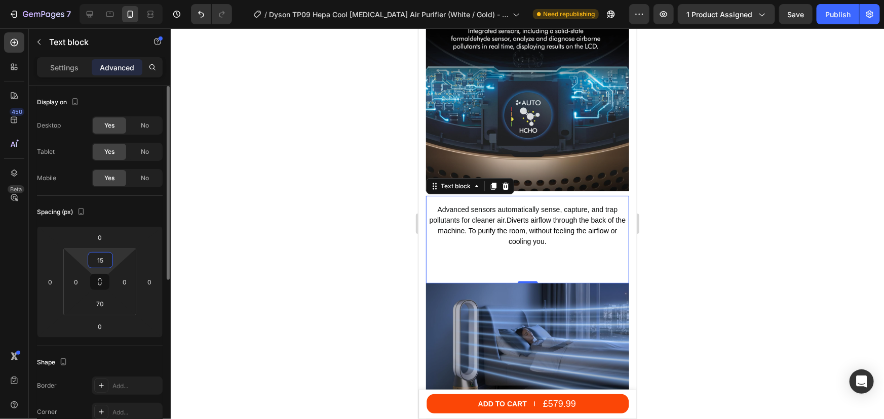
drag, startPoint x: 103, startPoint y: 258, endPoint x: 96, endPoint y: 256, distance: 7.4
click at [96, 256] on input "15" at bounding box center [100, 260] width 20 height 15
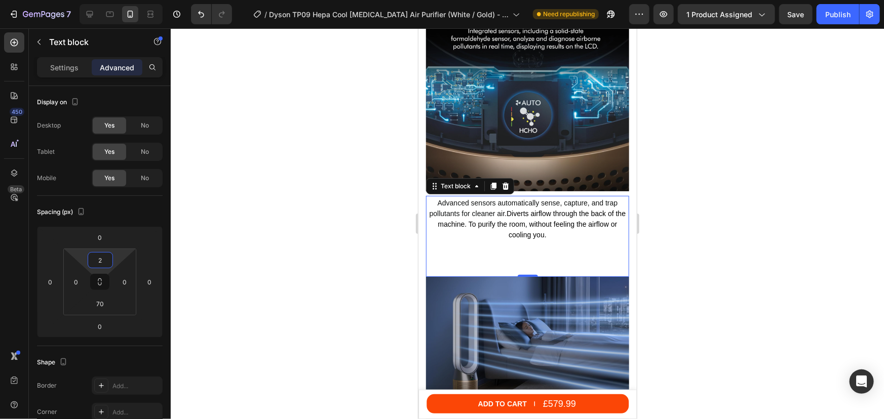
type input "20"
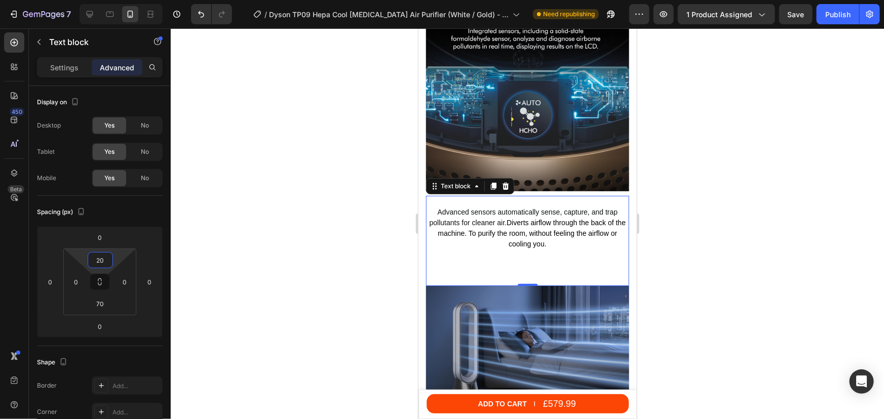
click at [708, 197] on div at bounding box center [527, 223] width 713 height 391
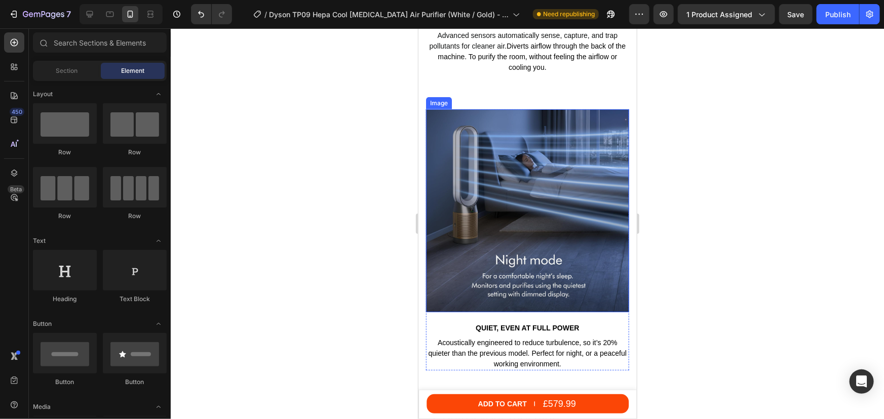
scroll to position [2205, 0]
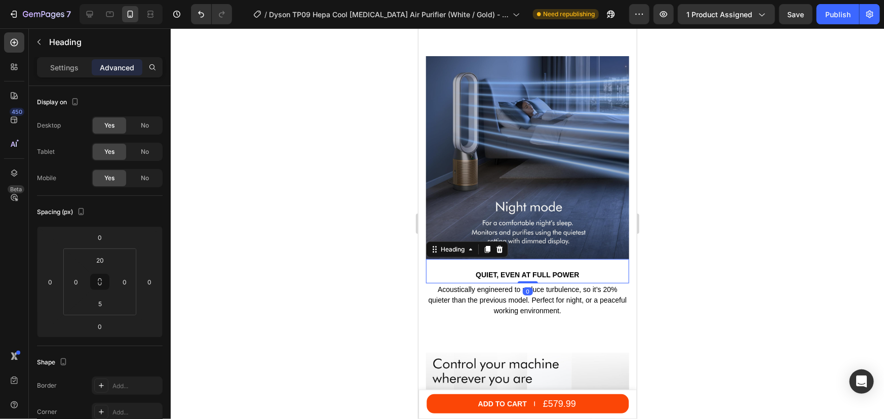
click at [523, 269] on h2 "Quiet, even at full power" at bounding box center [526, 274] width 203 height 11
click at [568, 270] on p "Quiet, even at full power" at bounding box center [526, 274] width 201 height 9
drag, startPoint x: 579, startPoint y: 259, endPoint x: 449, endPoint y: 259, distance: 130.6
click at [449, 270] on p "Quiet, even at full power" at bounding box center [526, 274] width 201 height 9
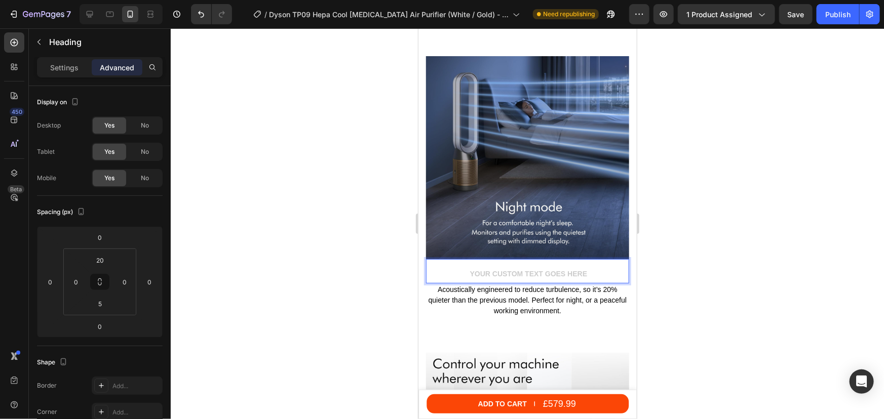
click at [597, 269] on h2 "Rich Text Editor. Editing area: main" at bounding box center [526, 274] width 203 height 11
drag, startPoint x: 672, startPoint y: 255, endPoint x: 196, endPoint y: 226, distance: 476.9
click at [672, 255] on div at bounding box center [527, 223] width 713 height 391
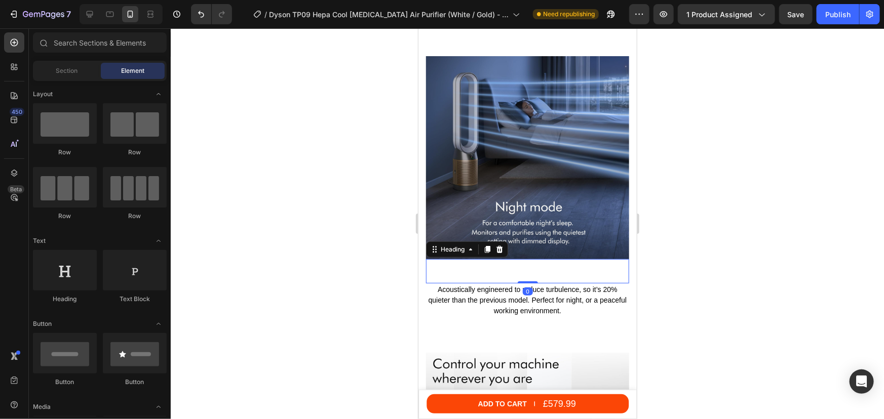
click at [607, 269] on h2 "Rich Text Editor. Editing area: main" at bounding box center [526, 274] width 203 height 11
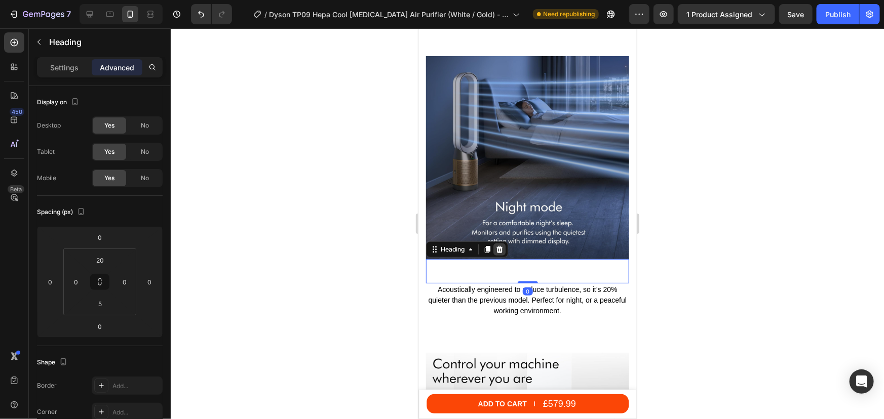
click at [501, 246] on icon at bounding box center [499, 249] width 7 height 7
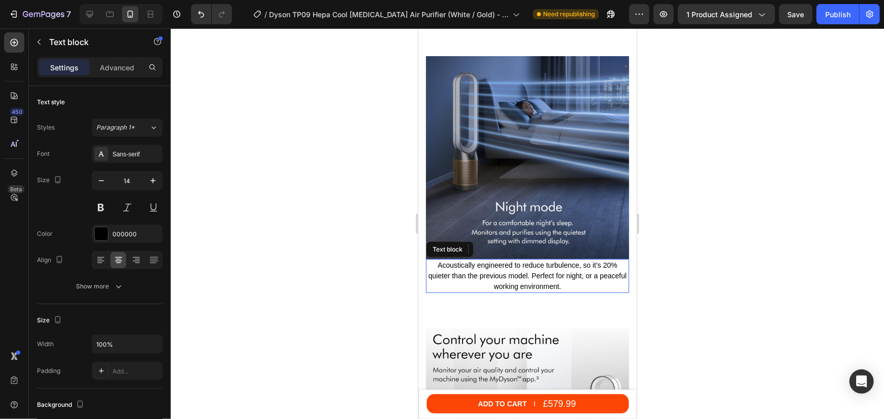
drag, startPoint x: 497, startPoint y: 273, endPoint x: 467, endPoint y: 265, distance: 30.5
click at [496, 272] on p "Acoustically engineered to reduce turbulence, so it’s 20% quieter than the prev…" at bounding box center [526, 276] width 201 height 32
click at [111, 68] on p "Advanced" at bounding box center [117, 67] width 34 height 11
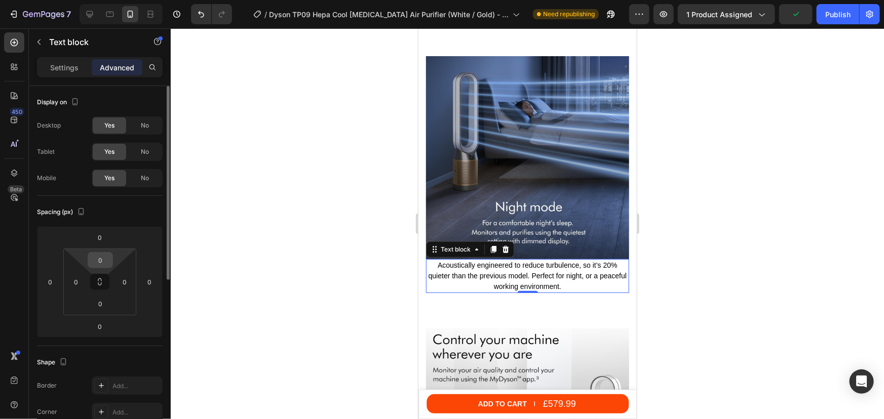
click at [99, 257] on input "0" at bounding box center [100, 260] width 20 height 15
type input "20"
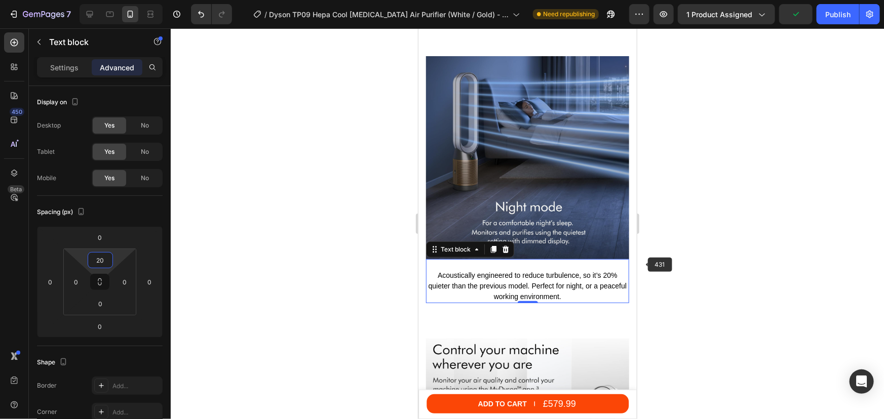
click at [696, 262] on div at bounding box center [527, 223] width 713 height 391
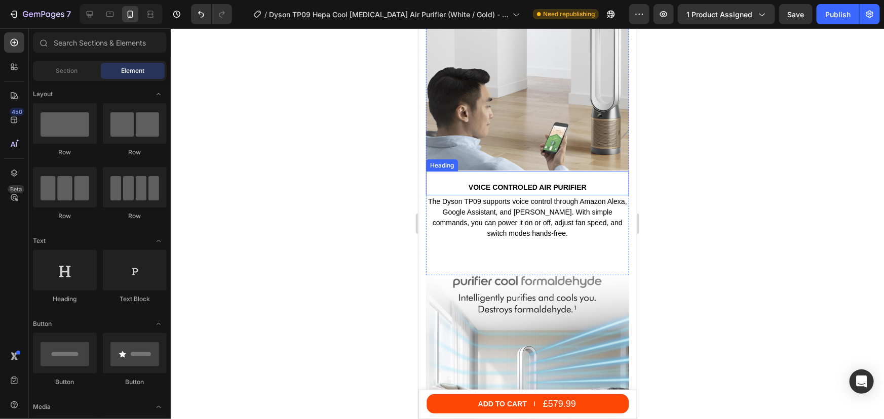
scroll to position [2573, 0]
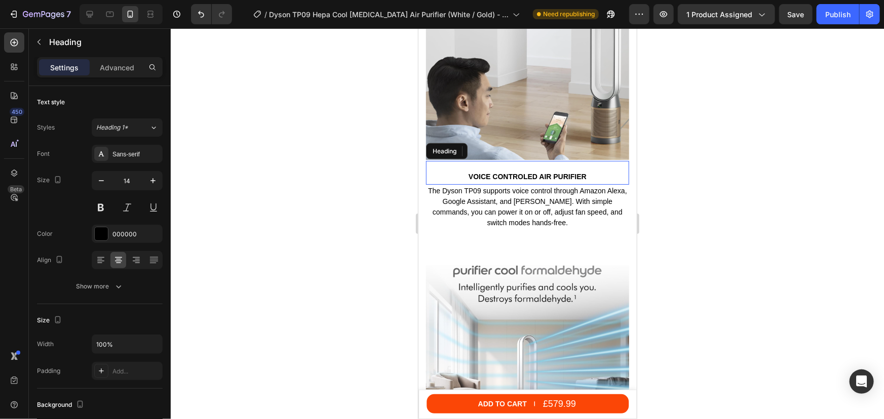
click at [513, 171] on h2 "Voice controled air purifier" at bounding box center [526, 176] width 203 height 11
click at [496, 147] on icon at bounding box center [499, 151] width 8 height 8
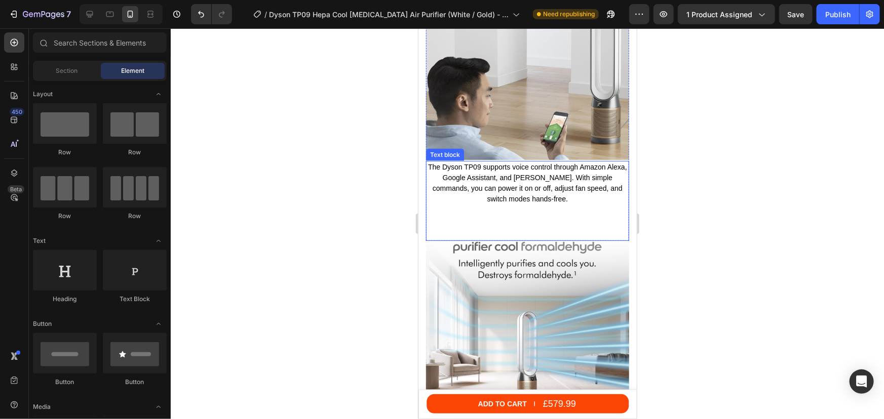
click at [492, 167] on p "The Dyson TP09 supports voice control through Amazon Alexa, Google Assistant, a…" at bounding box center [526, 183] width 201 height 43
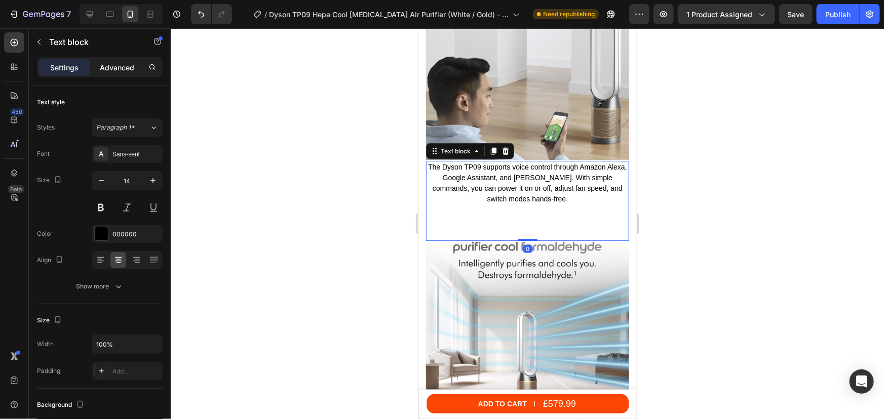
click at [126, 68] on p "Advanced" at bounding box center [117, 67] width 34 height 11
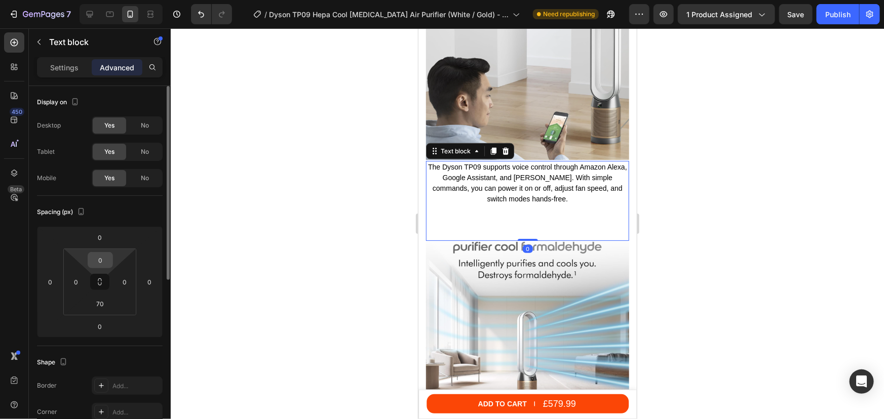
click at [100, 256] on input "0" at bounding box center [100, 260] width 20 height 15
type input "20"
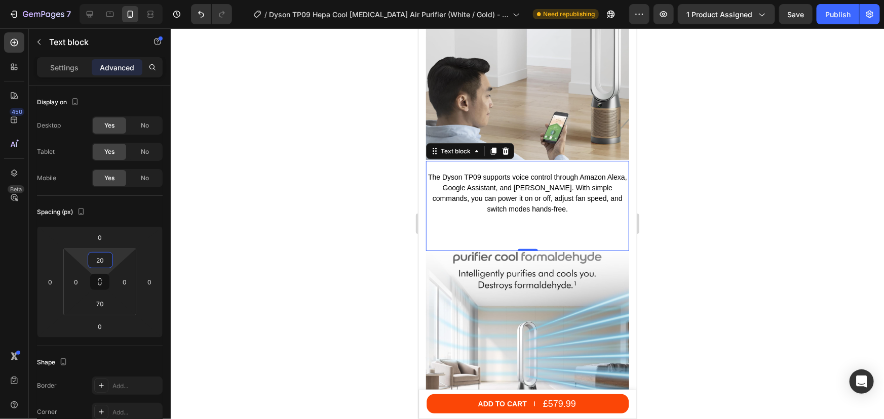
click at [736, 219] on div at bounding box center [527, 223] width 713 height 391
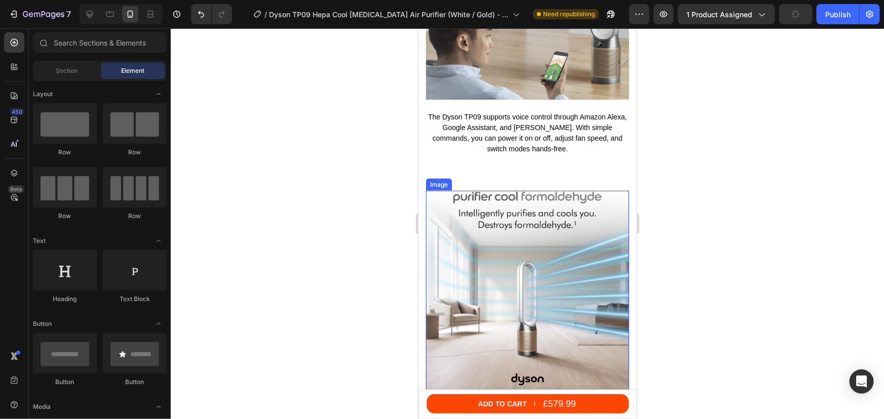
scroll to position [2665, 0]
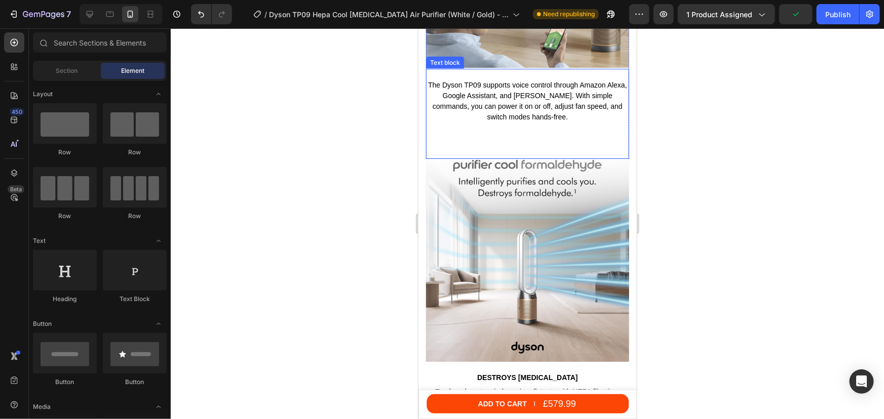
click at [527, 82] on p "The Dyson TP09 supports voice control through Amazon Alexa, Google Assistant, a…" at bounding box center [526, 101] width 201 height 43
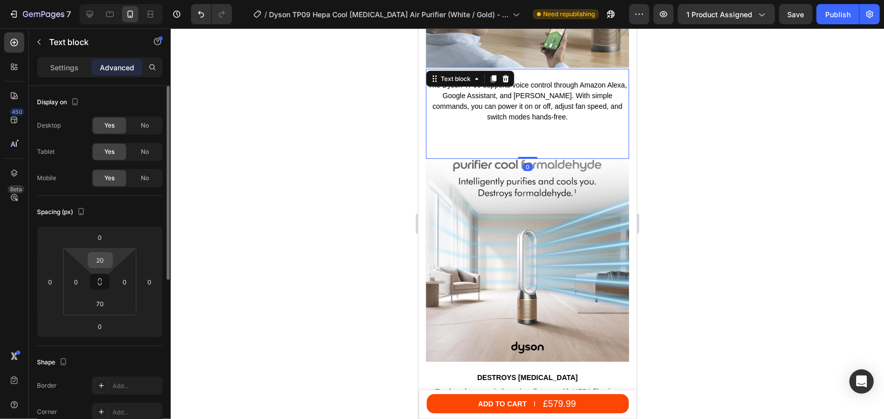
click at [101, 260] on input "20" at bounding box center [100, 260] width 20 height 15
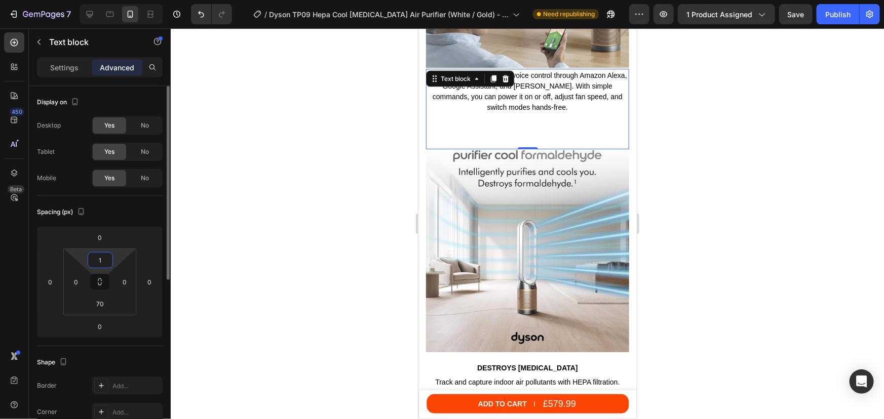
type input "10"
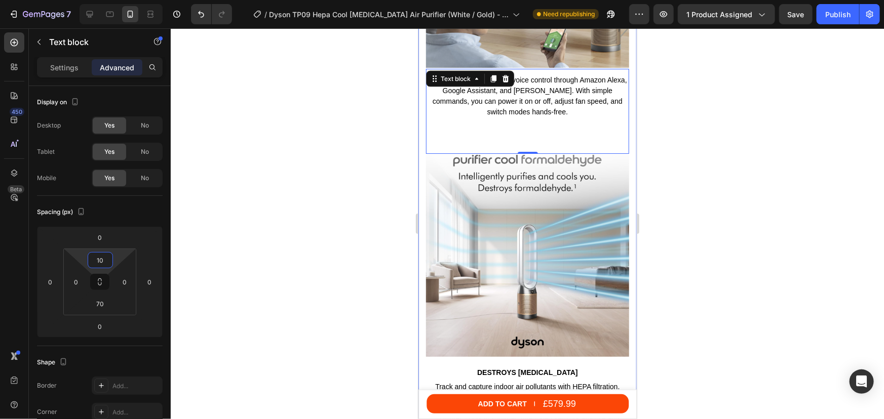
click at [779, 171] on div at bounding box center [527, 223] width 713 height 391
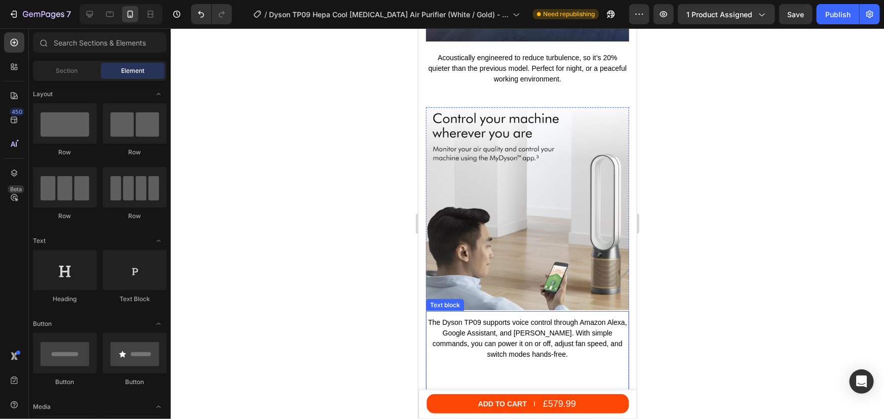
scroll to position [2389, 0]
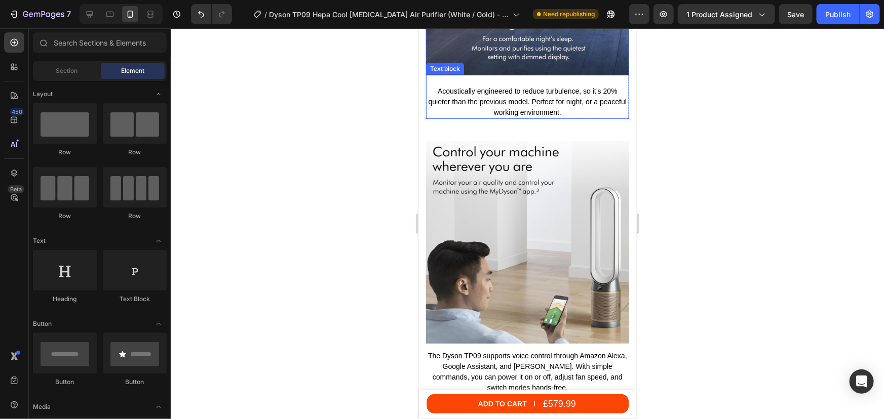
click at [510, 99] on p "Acoustically engineered to reduce turbulence, so it’s 20% quieter than the prev…" at bounding box center [526, 102] width 201 height 32
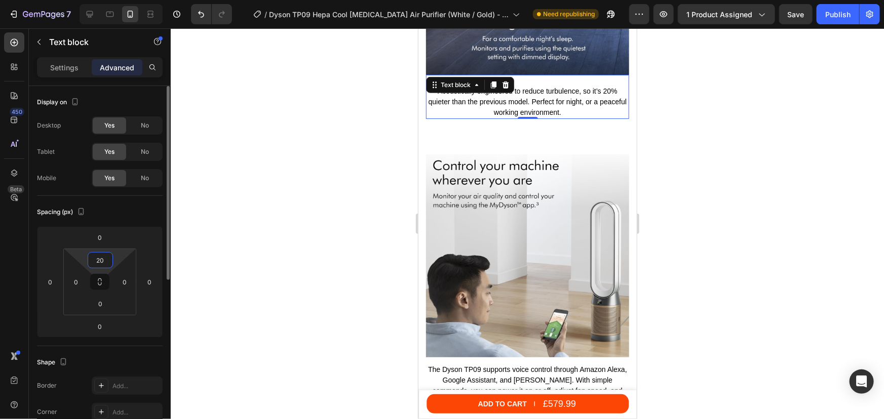
click at [104, 258] on input "20" at bounding box center [100, 260] width 20 height 15
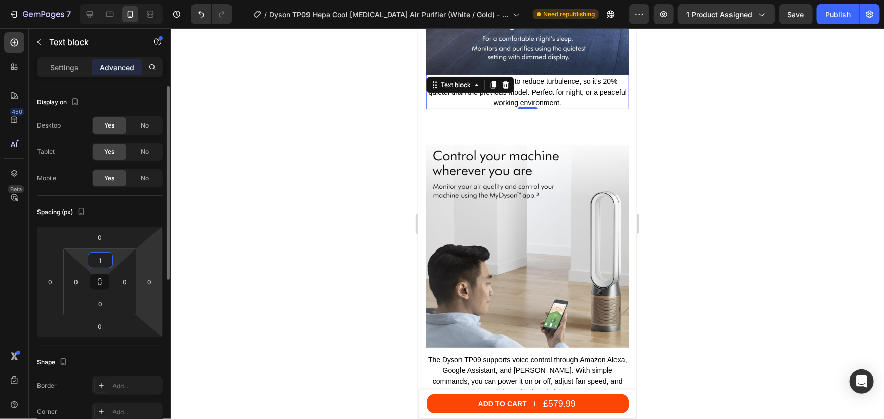
type input "10"
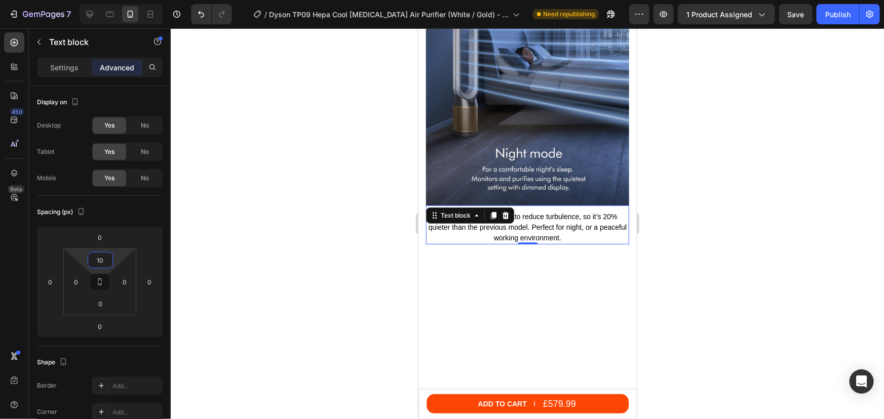
scroll to position [2067, 0]
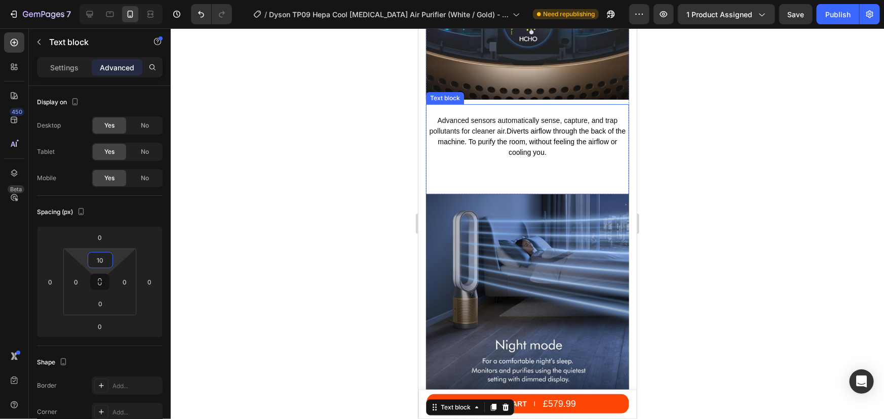
click at [510, 116] on span "Advanced sensors automatically sense, capture, and trap pollutants for cleaner …" at bounding box center [523, 125] width 188 height 19
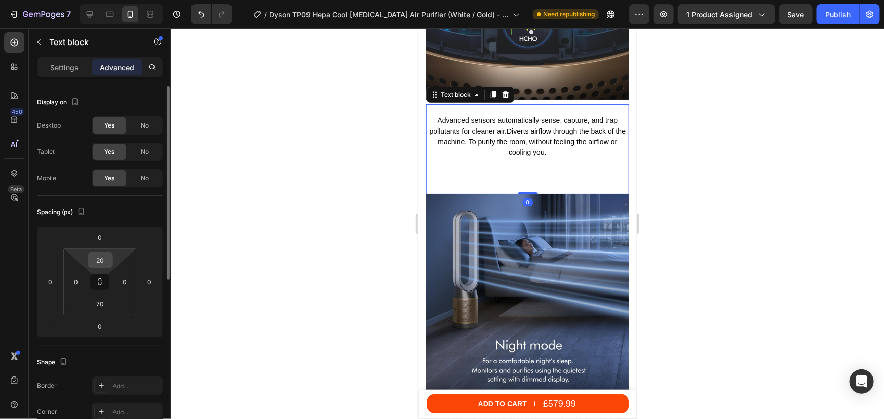
click at [102, 265] on input "20" at bounding box center [100, 260] width 20 height 15
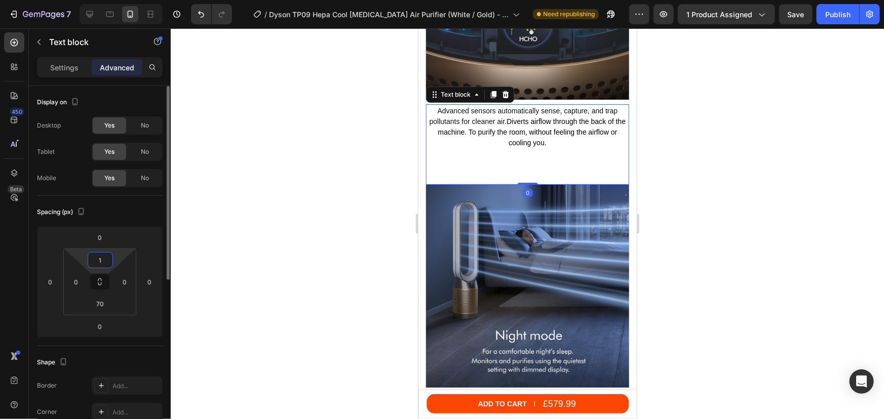
type input "10"
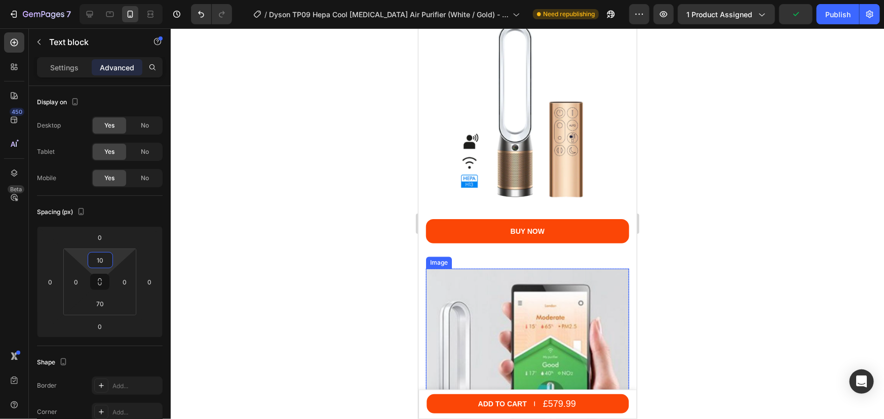
scroll to position [3356, 0]
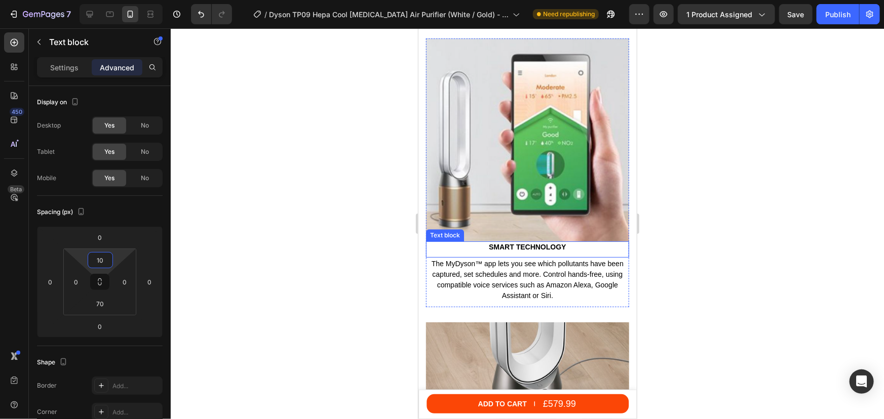
click at [523, 242] on p "Smart technology" at bounding box center [526, 246] width 201 height 9
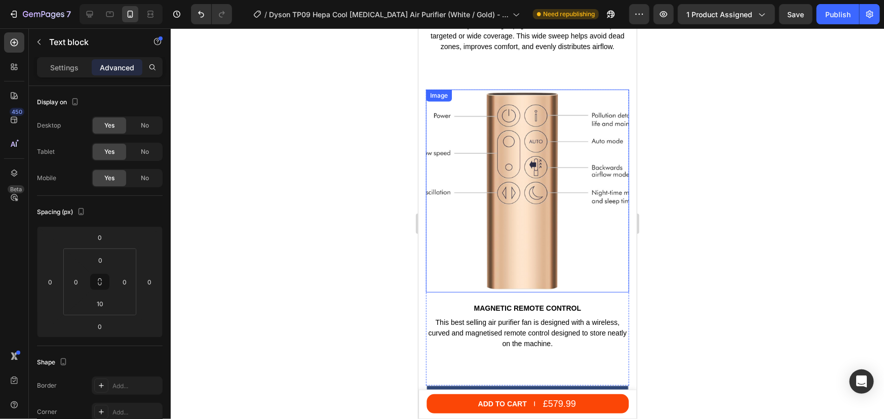
scroll to position [4276, 0]
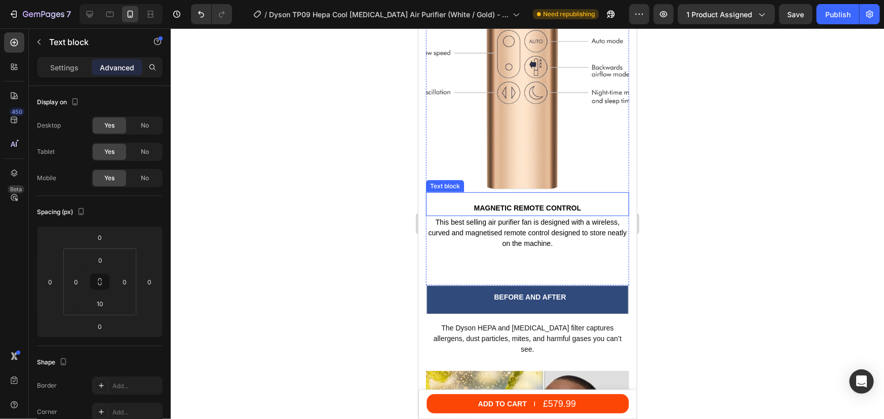
click at [524, 203] on p "MAGNETIC REMOTE CONTROL" at bounding box center [526, 207] width 201 height 9
click at [506, 179] on icon at bounding box center [505, 182] width 7 height 7
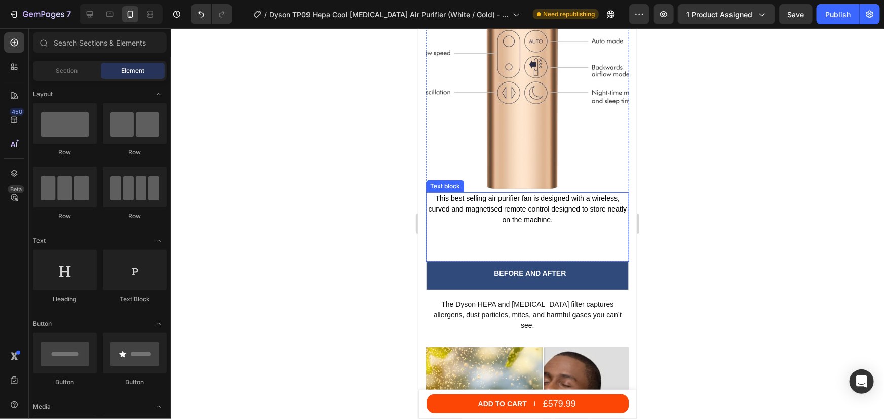
click at [513, 193] on p "This best selling air purifier fan is designed with a wireless, curved and magn…" at bounding box center [526, 209] width 201 height 32
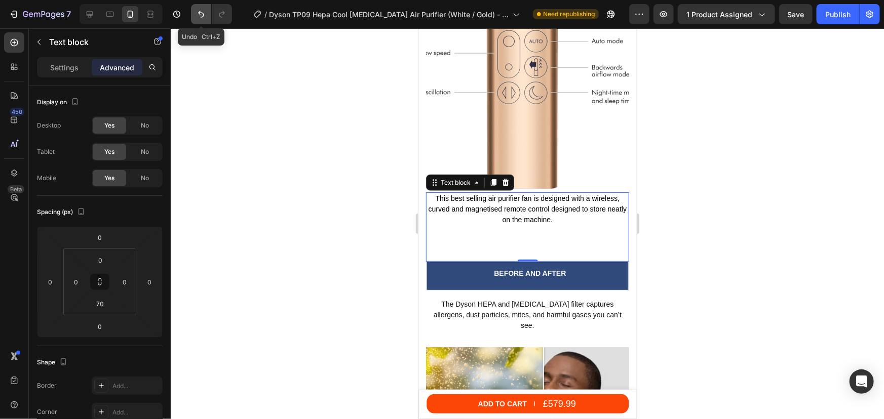
click at [195, 13] on button "Undo/Redo" at bounding box center [201, 14] width 20 height 20
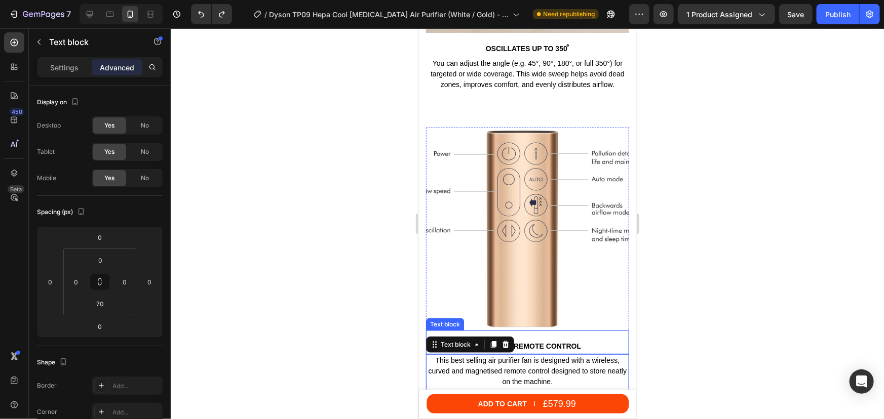
scroll to position [3954, 0]
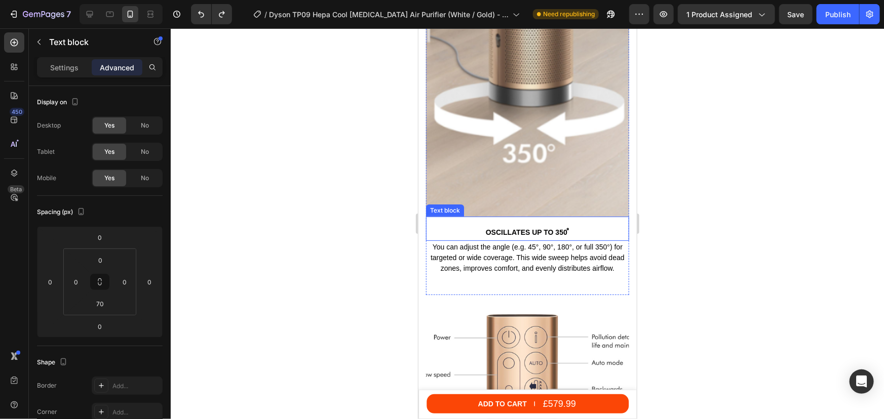
click at [520, 227] on p "Oscillates up to 350 ̊" at bounding box center [526, 231] width 201 height 9
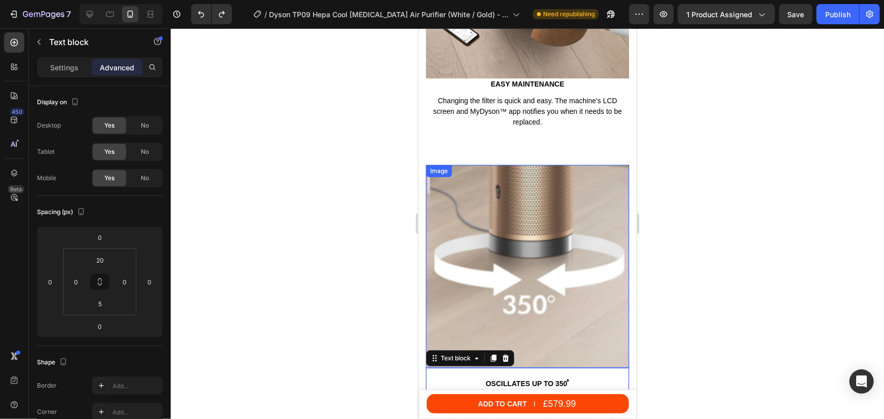
scroll to position [3724, 0]
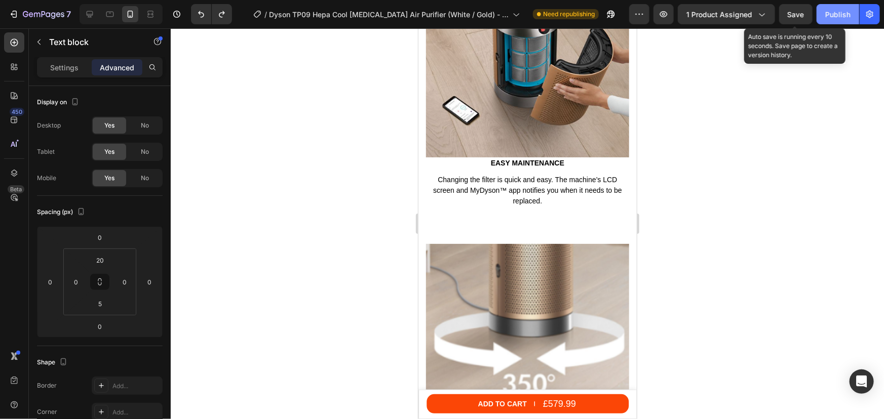
drag, startPoint x: 802, startPoint y: 16, endPoint x: 822, endPoint y: 10, distance: 20.5
click at [802, 15] on span "Save" at bounding box center [795, 14] width 17 height 9
click at [829, 13] on div "Publish" at bounding box center [837, 14] width 25 height 11
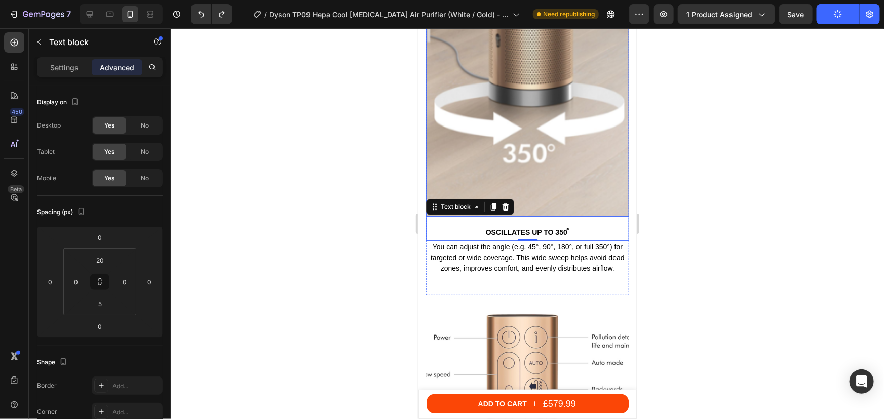
scroll to position [3816, 0]
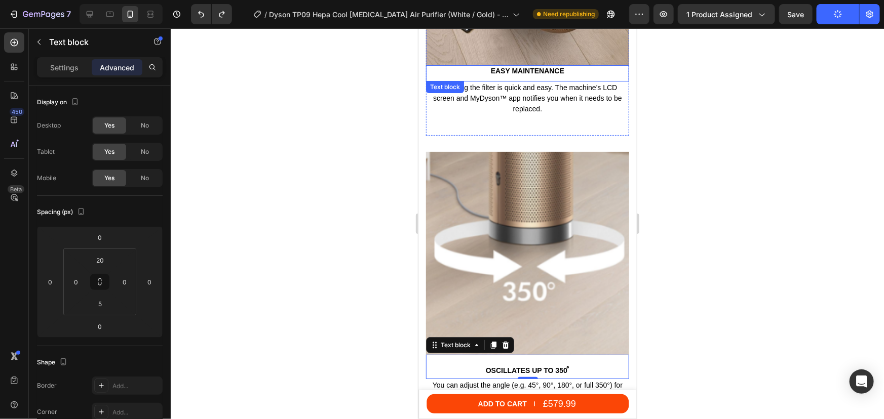
click at [528, 66] on p "Easy maintenance" at bounding box center [526, 70] width 201 height 9
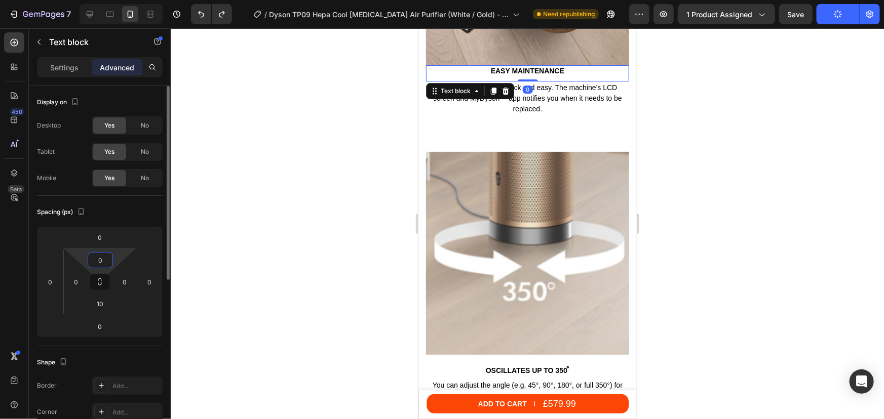
click at [106, 259] on input "0" at bounding box center [100, 260] width 20 height 15
type input "20"
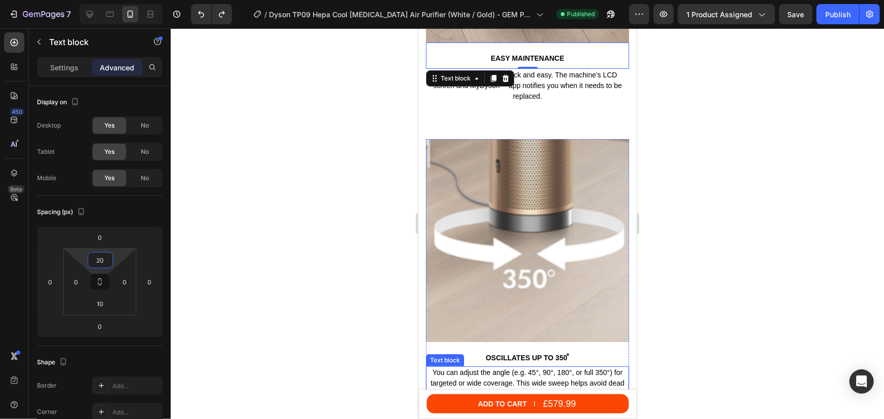
scroll to position [3908, 0]
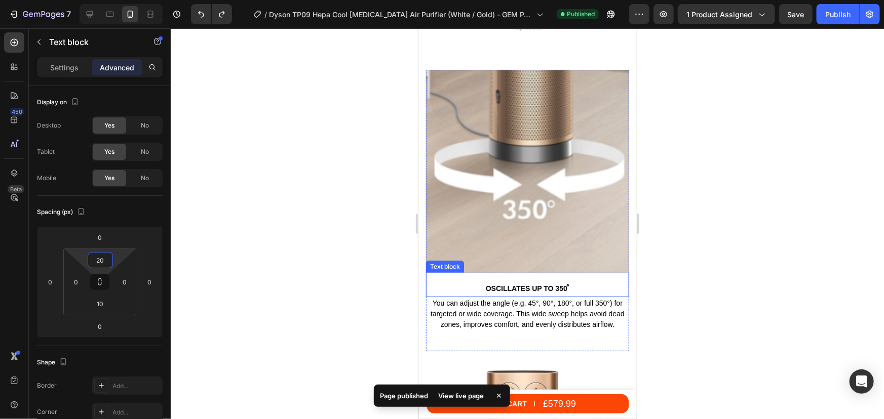
click at [487, 272] on div "Oscillates up to 350 ̊ Text block" at bounding box center [526, 284] width 203 height 24
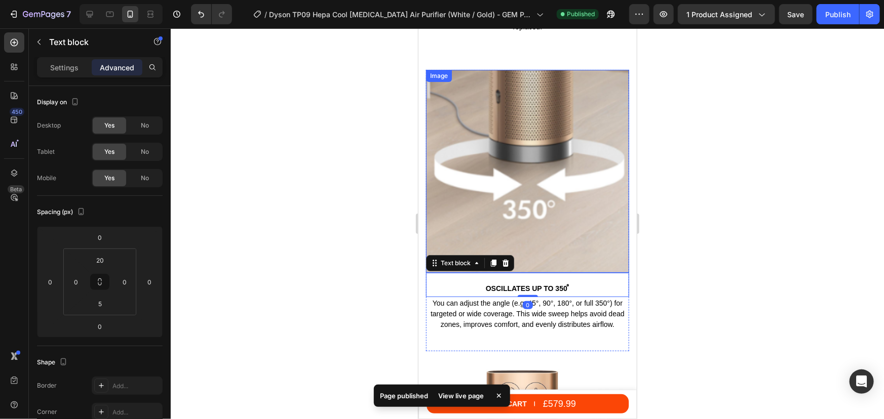
scroll to position [3724, 0]
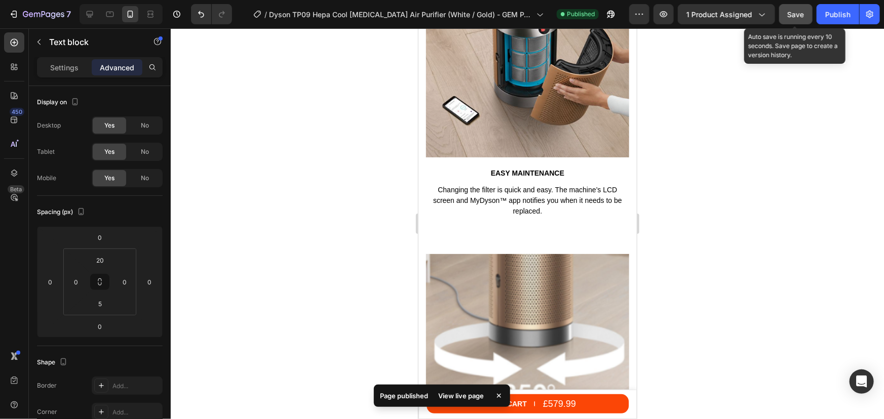
click at [808, 18] on button "Save" at bounding box center [795, 14] width 33 height 20
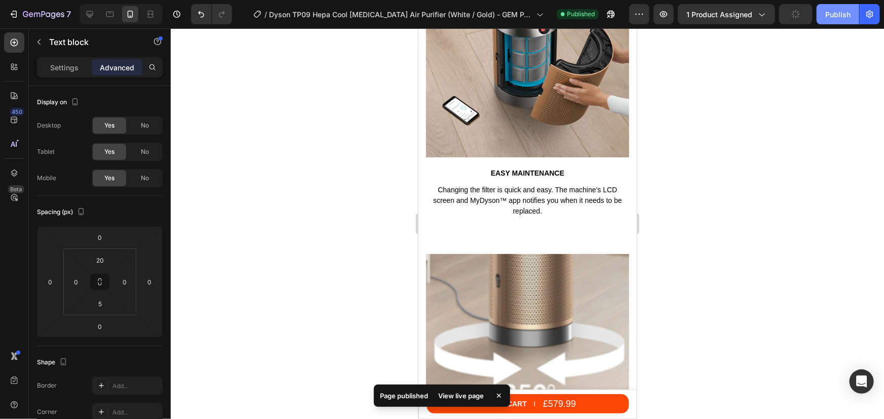
click at [837, 17] on div "Publish" at bounding box center [837, 14] width 25 height 11
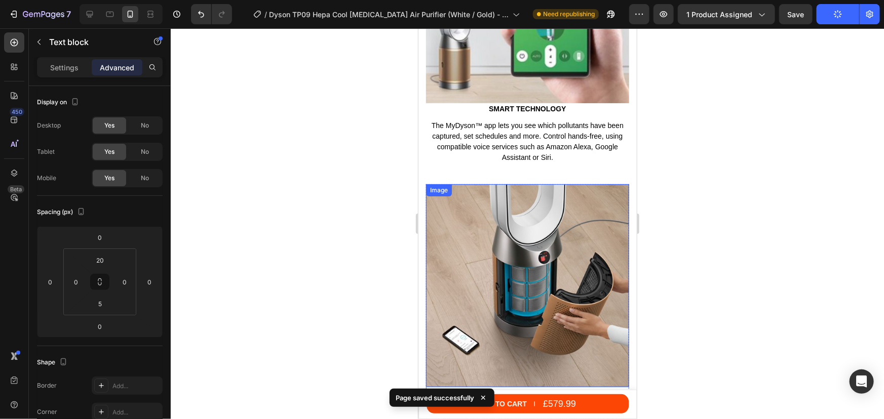
scroll to position [3264, 0]
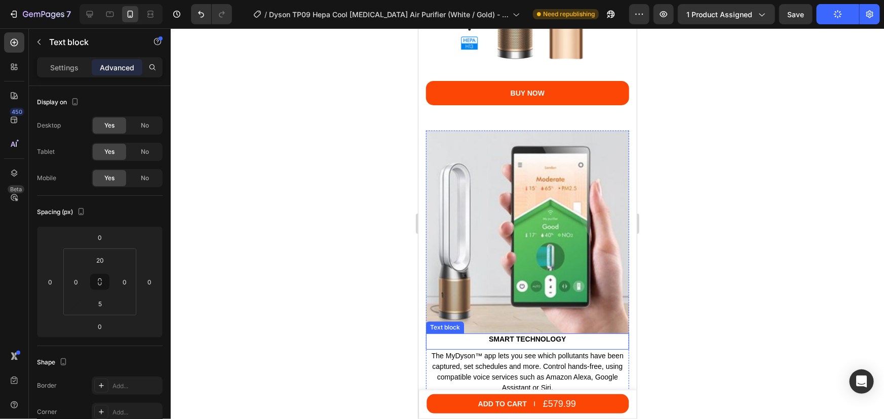
click at [497, 334] on p "Smart technology" at bounding box center [526, 338] width 201 height 9
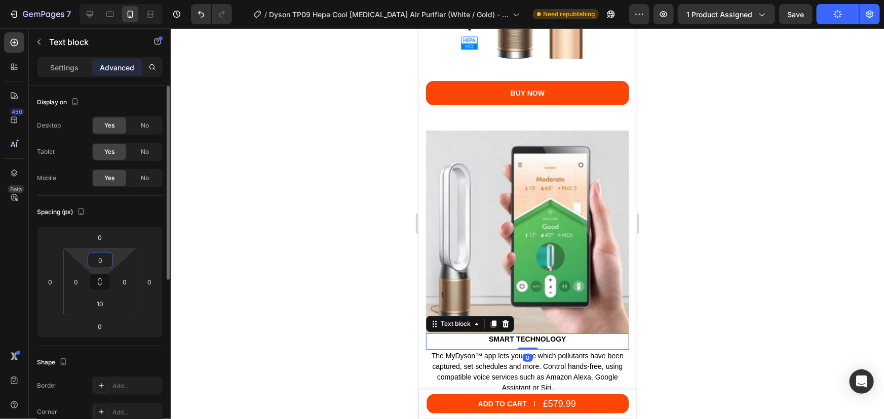
click at [107, 259] on input "0" at bounding box center [100, 260] width 20 height 15
type input "20"
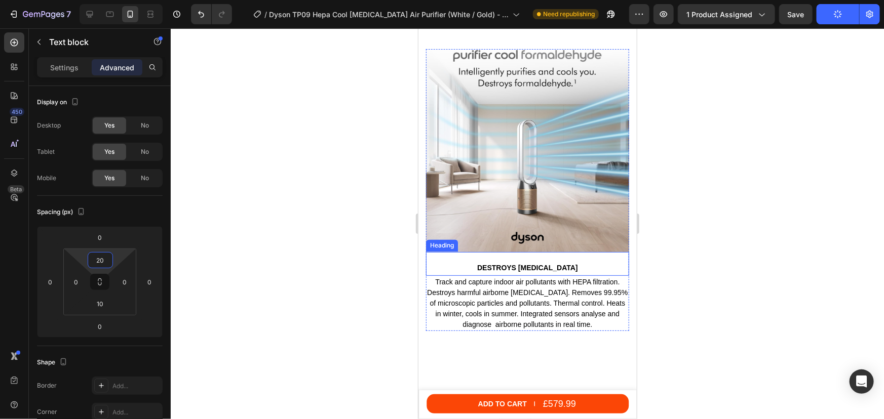
scroll to position [2757, 0]
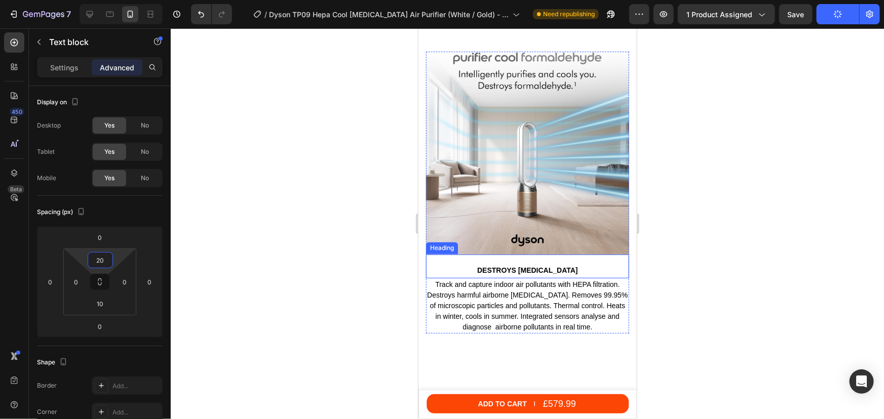
click at [503, 204] on img at bounding box center [526, 152] width 203 height 203
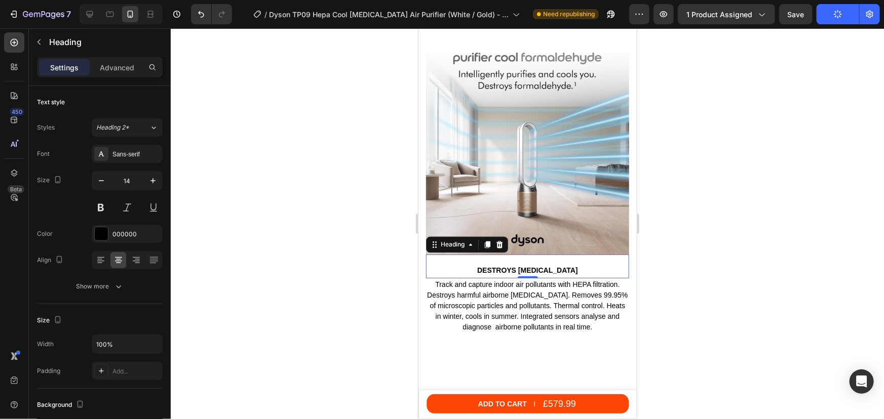
click at [488, 254] on div "DESTROYS FORMALDEHYDE Heading 0" at bounding box center [526, 266] width 203 height 24
click at [105, 72] on div "Advanced" at bounding box center [117, 67] width 51 height 16
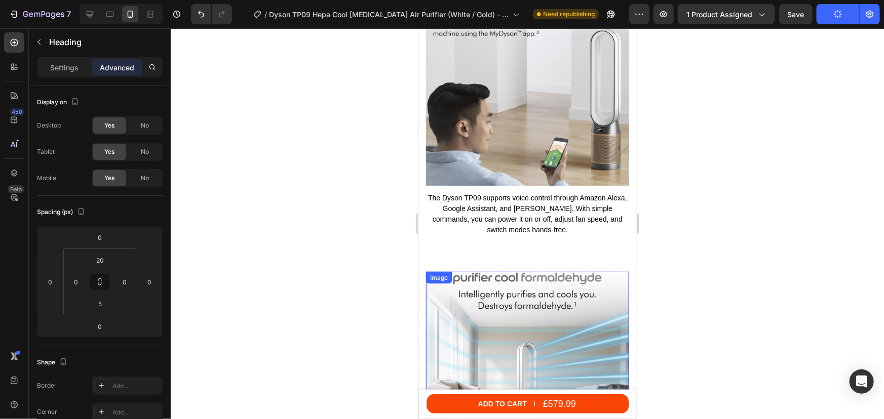
scroll to position [2527, 0]
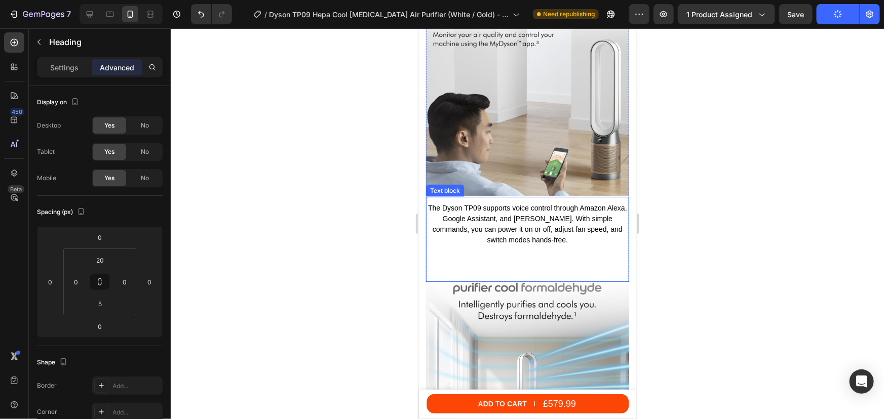
click at [505, 203] on p "The Dyson TP09 supports voice control through Amazon Alexa, Google Assistant, a…" at bounding box center [526, 224] width 201 height 43
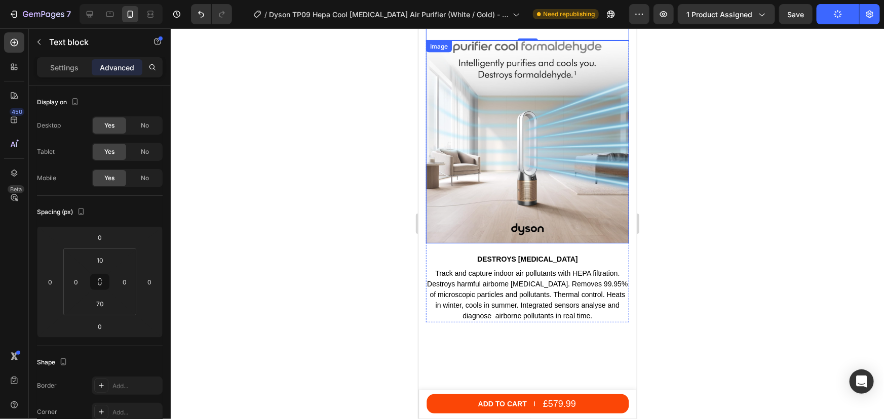
scroll to position [2757, 0]
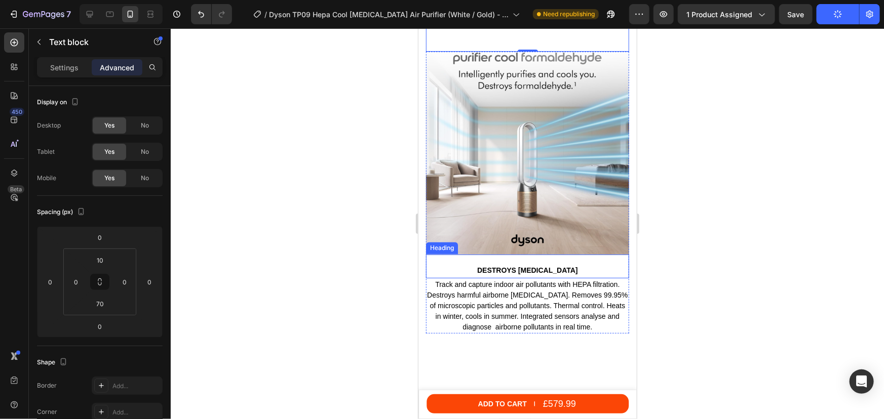
click at [530, 264] on h2 "DESTROYS FORMALDEHYDE" at bounding box center [526, 269] width 203 height 11
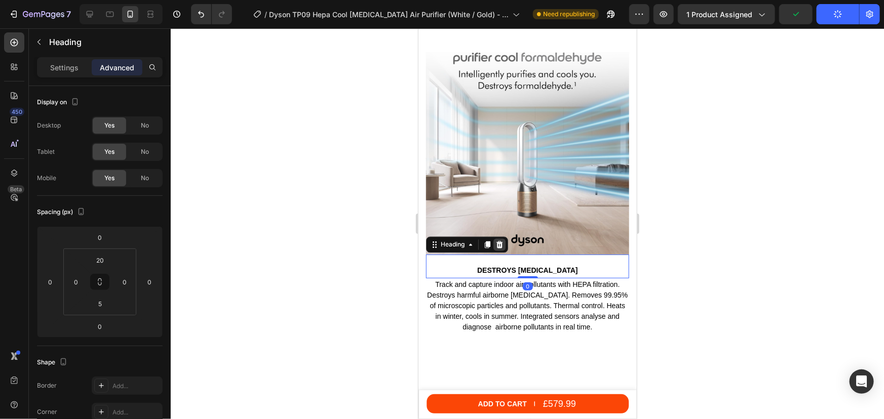
click at [500, 241] on icon at bounding box center [499, 244] width 7 height 7
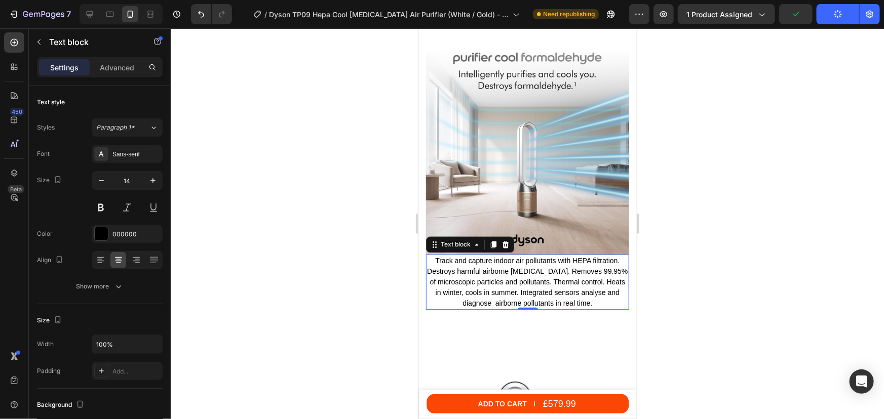
click at [496, 256] on p "Track and capture indoor air pollutants with HEPA filtration. Destroys harmful …" at bounding box center [526, 281] width 201 height 53
click at [108, 71] on p "Advanced" at bounding box center [117, 67] width 34 height 11
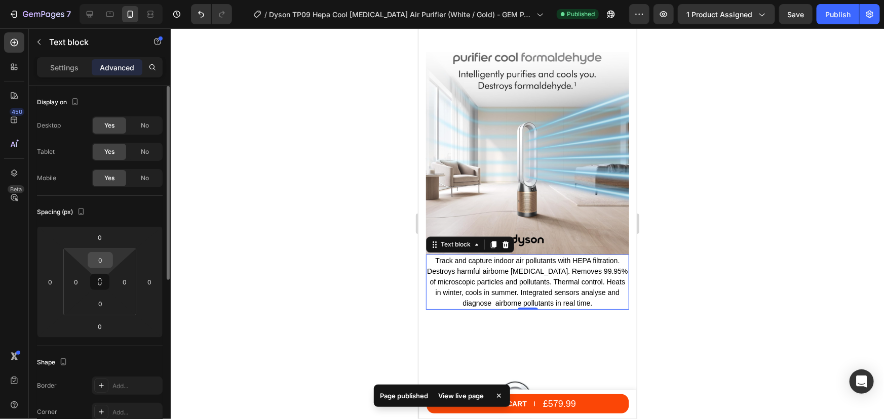
click at [96, 255] on input "0" at bounding box center [100, 260] width 20 height 15
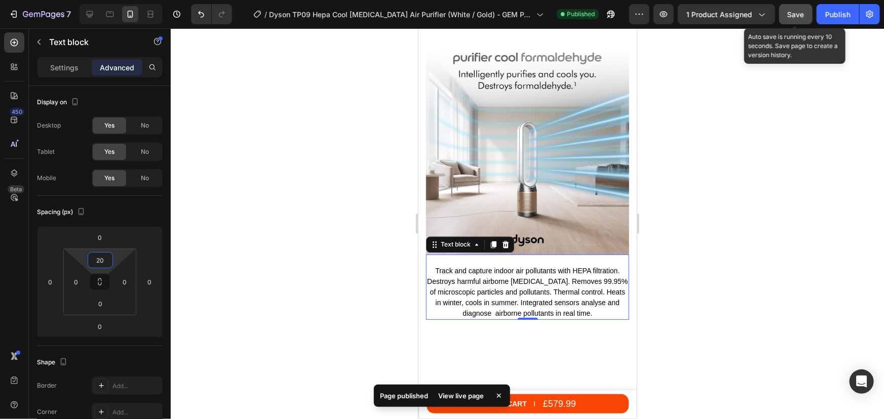
drag, startPoint x: 788, startPoint y: 17, endPoint x: 833, endPoint y: 10, distance: 45.1
click at [788, 16] on span "Save" at bounding box center [795, 14] width 17 height 9
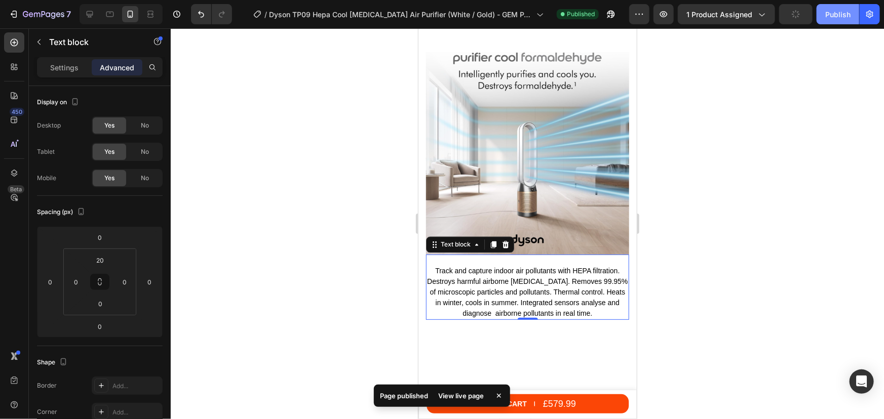
click at [833, 12] on div "Publish" at bounding box center [837, 14] width 25 height 11
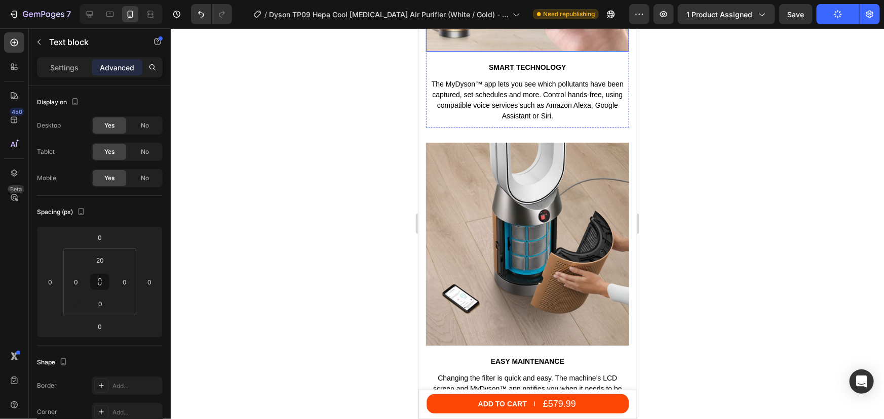
scroll to position [3540, 0]
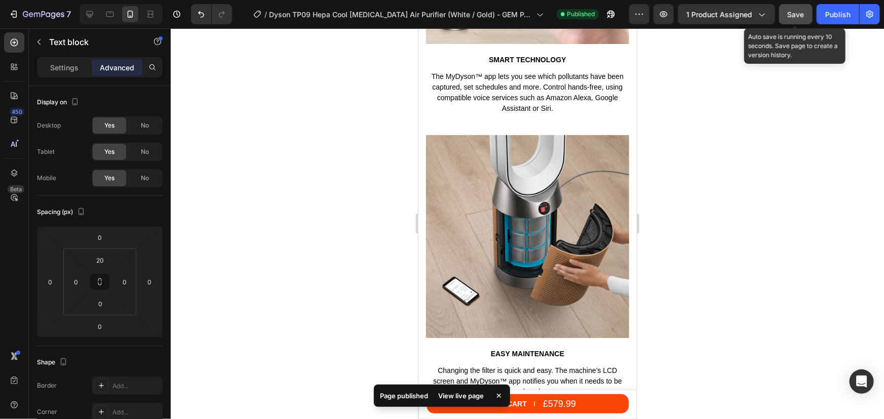
click at [802, 18] on span "Save" at bounding box center [795, 14] width 17 height 9
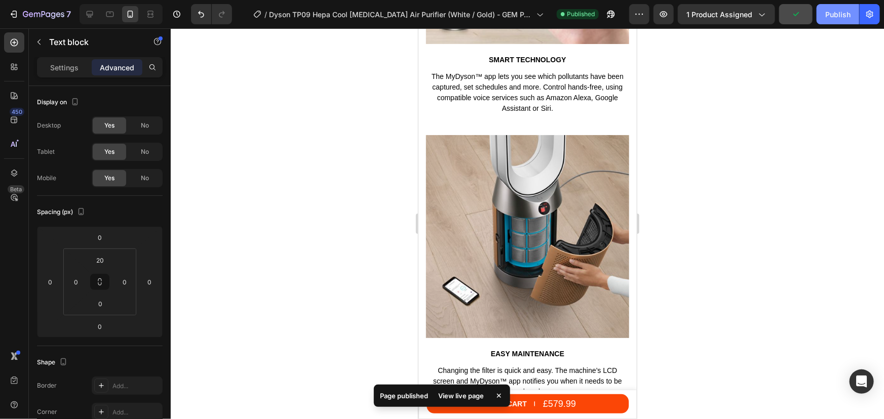
click at [823, 12] on button "Publish" at bounding box center [837, 14] width 43 height 20
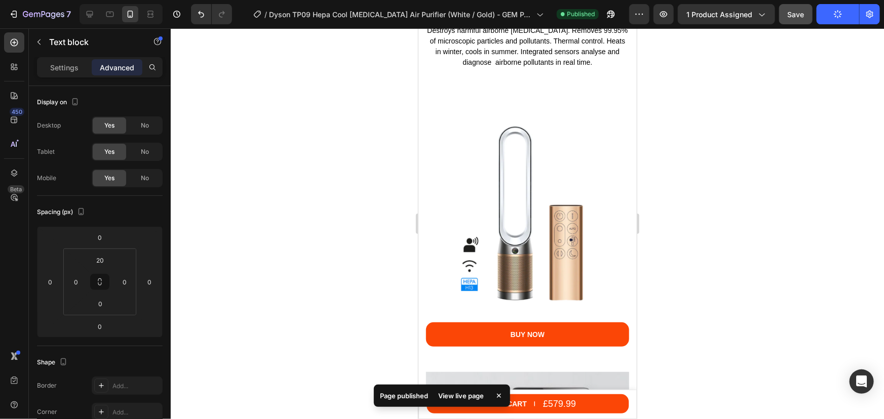
scroll to position [2942, 0]
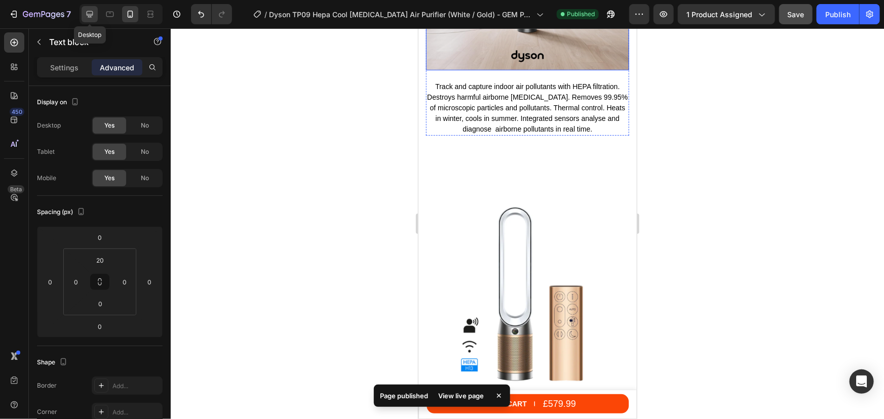
click at [95, 15] on div at bounding box center [90, 14] width 16 height 16
type input "0"
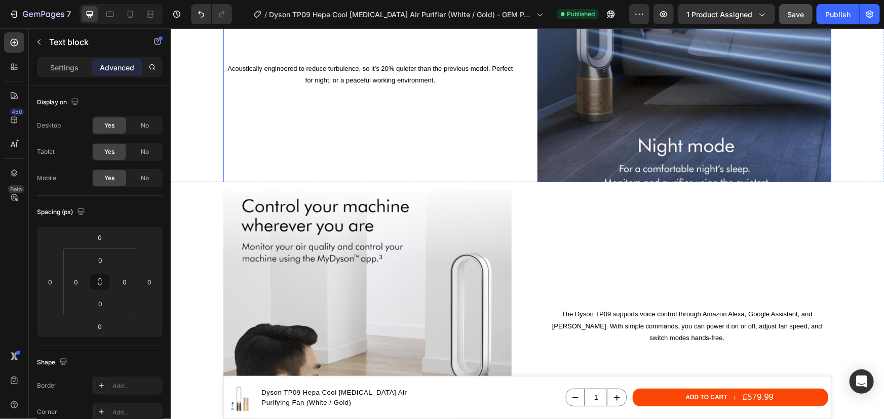
scroll to position [2205, 0]
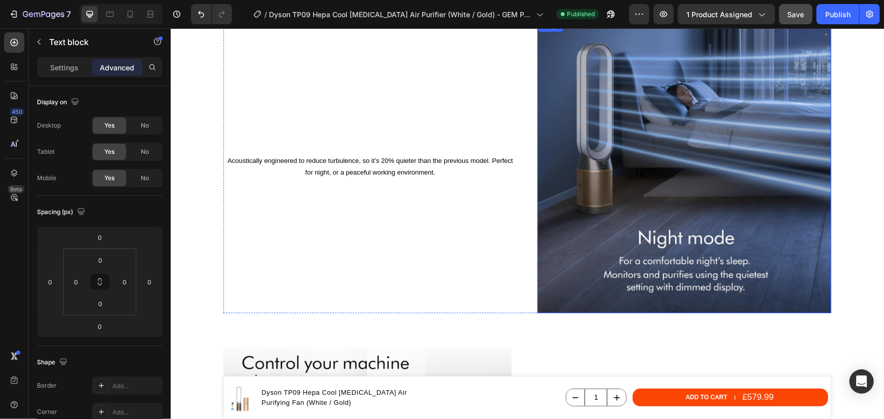
click at [604, 177] on img at bounding box center [684, 166] width 294 height 294
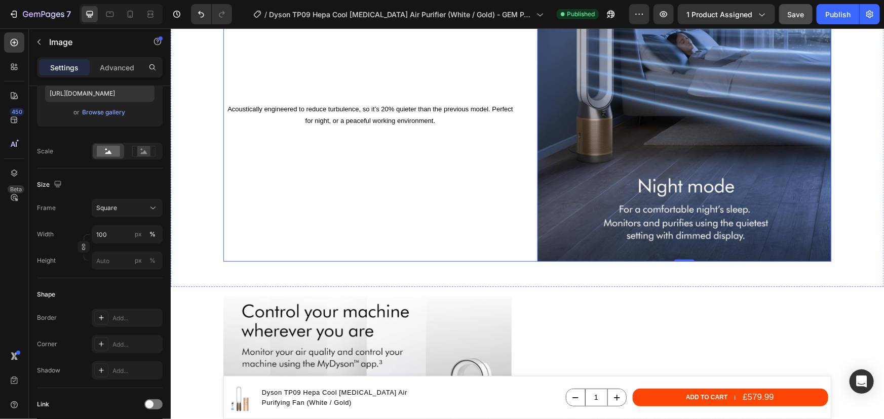
scroll to position [2297, 0]
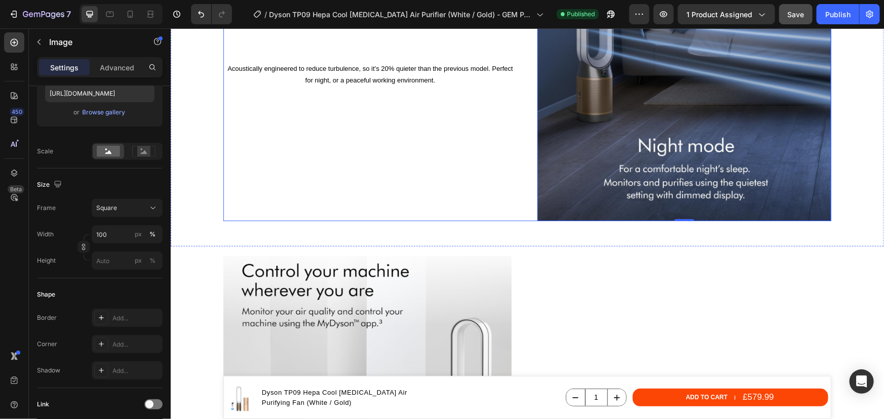
click at [403, 173] on div "Acoustically engineered to reduce turbulence, so it’s 20% quieter than the prev…" at bounding box center [370, 74] width 294 height 294
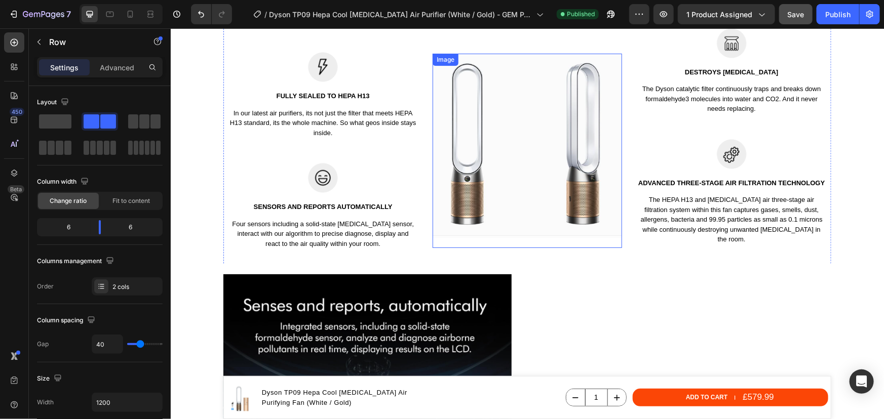
scroll to position [1100, 0]
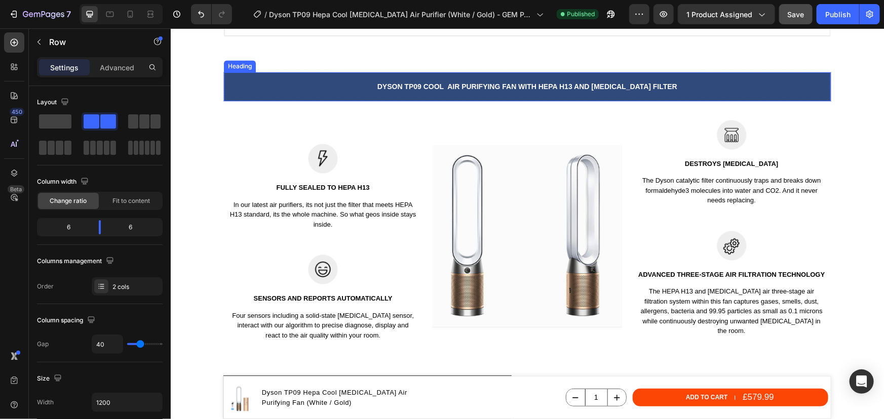
click at [623, 84] on span "Dyson tp09 cool Air Purifying Fan with hepa h13 and activated carbon filter" at bounding box center [527, 86] width 300 height 8
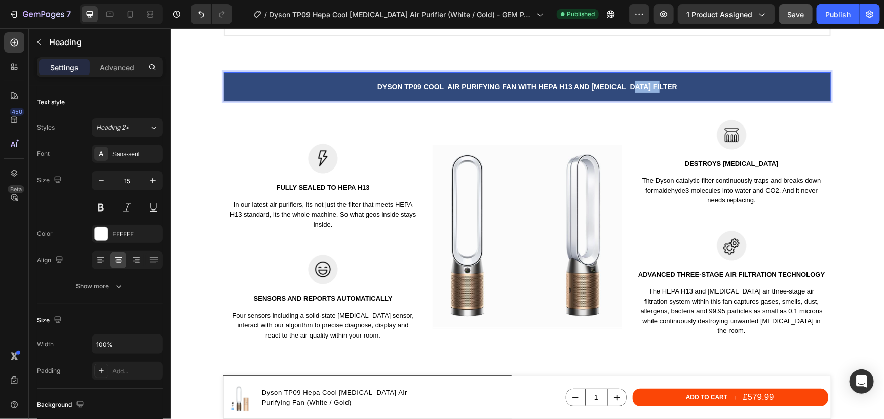
click at [646, 82] on span "Dyson tp09 cool Air Purifying Fan with hepa h13 and activated carbon filter" at bounding box center [527, 86] width 300 height 8
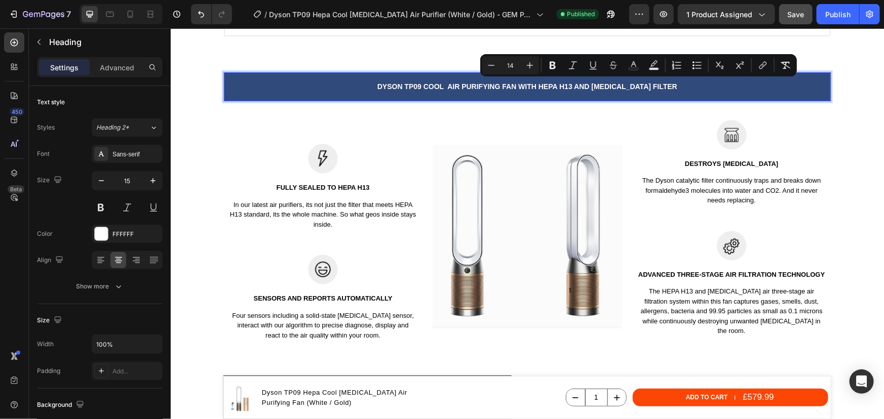
click at [656, 82] on span "Dyson tp09 cool Air Purifying Fan with hepa h13 and activated carbon filter" at bounding box center [527, 86] width 300 height 8
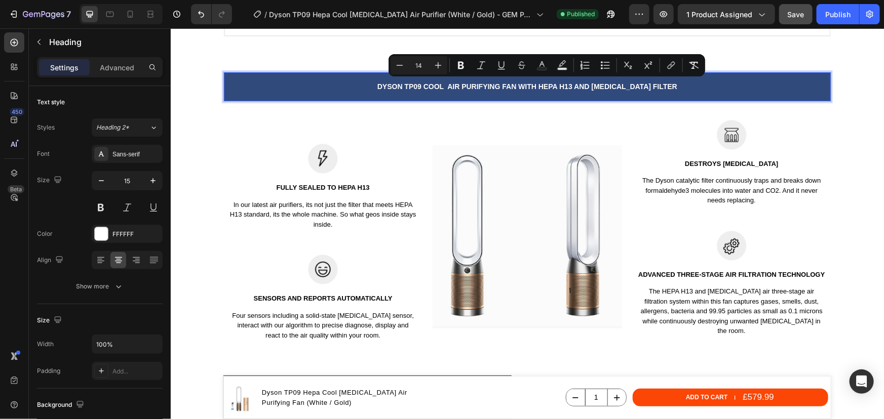
drag, startPoint x: 677, startPoint y: 86, endPoint x: 414, endPoint y: 86, distance: 262.3
click at [414, 86] on p "Dyson tp09 cool Air Purifying Fan with hepa h13 and activated carbon filter" at bounding box center [526, 87] width 605 height 12
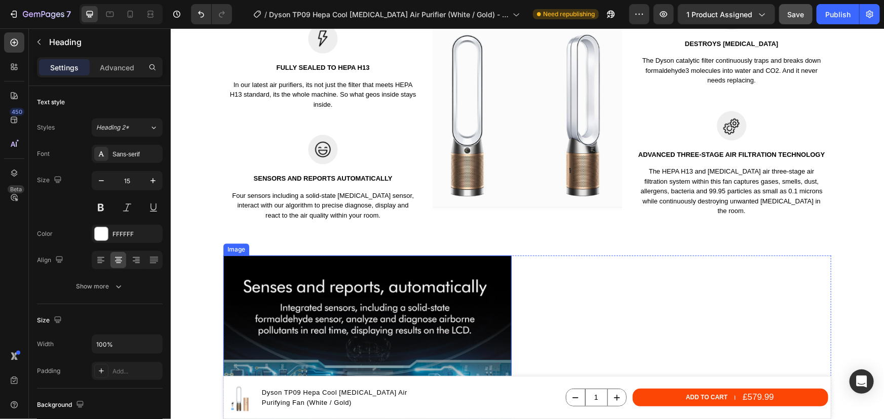
scroll to position [1376, 0]
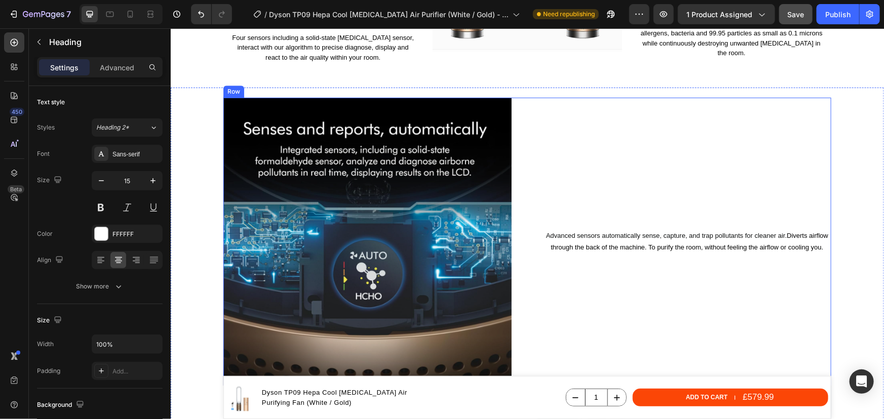
click at [604, 174] on div "Advanced sensors automatically sense, capture, and trap pollutants for cleaner …" at bounding box center [686, 241] width 288 height 288
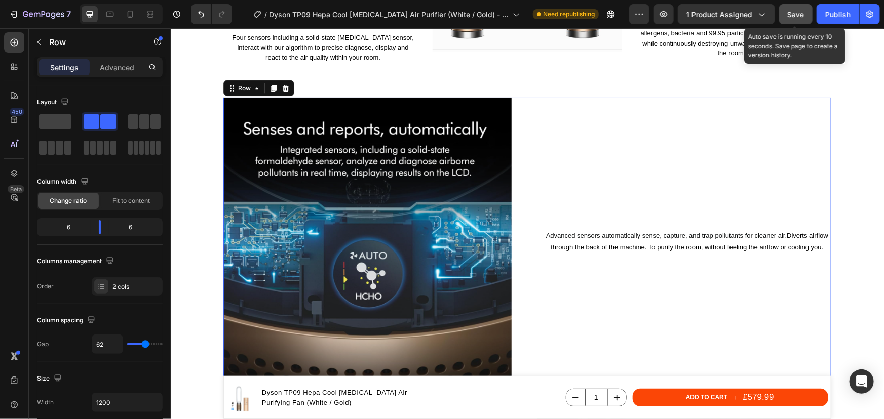
click at [802, 12] on span "Save" at bounding box center [795, 14] width 17 height 9
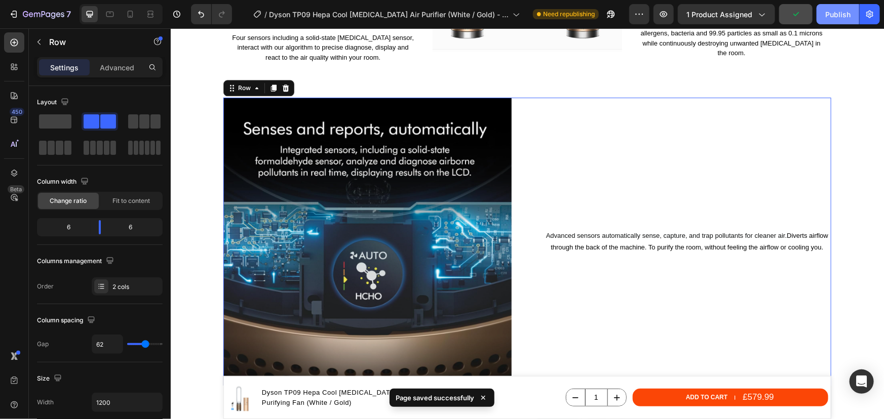
drag, startPoint x: 841, startPoint y: 17, endPoint x: 789, endPoint y: 17, distance: 52.2
click at [840, 17] on div "Publish" at bounding box center [837, 14] width 25 height 11
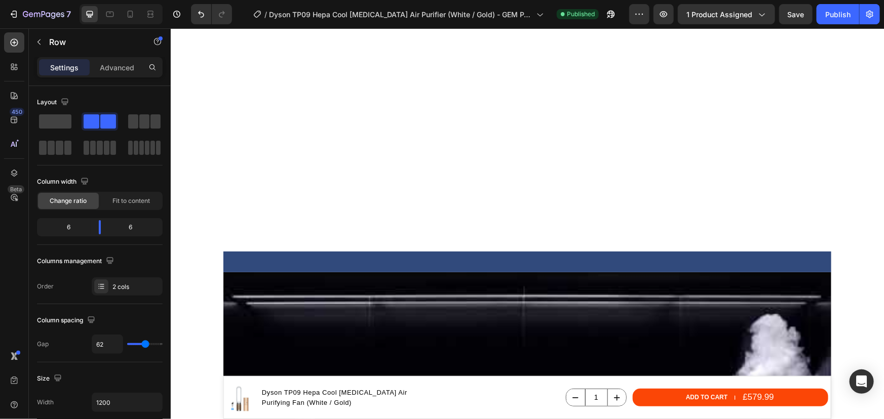
scroll to position [1289, 0]
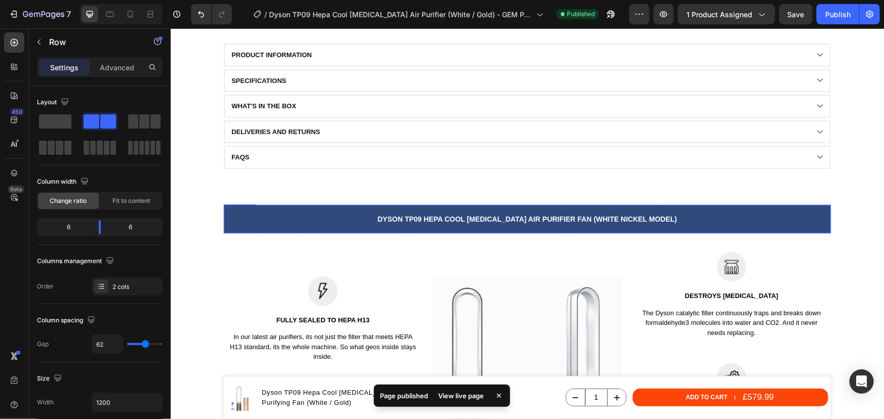
click at [636, 215] on span "Dyson tp09 HEPA COOL FORMALDEHYDE AIR PURIFIER FAN (WHITE NICKEL MODEL)" at bounding box center [526, 219] width 299 height 8
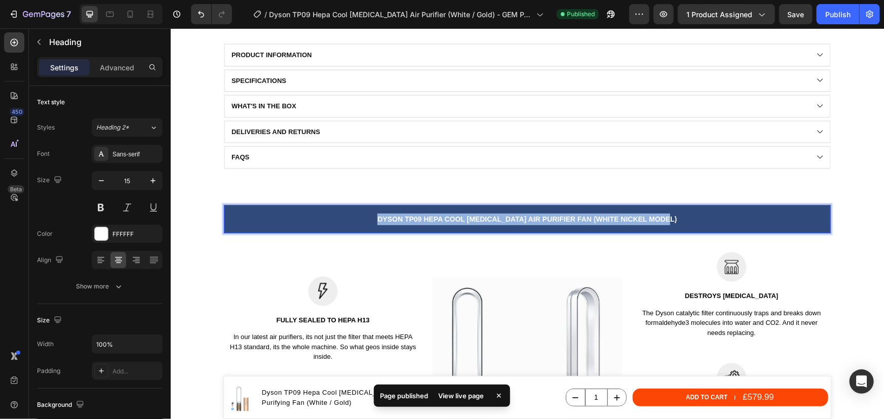
click at [636, 215] on span "Dyson tp09 HEPA COOL FORMALDEHYDE AIR PURIFIER FAN (WHITE NICKEL MODEL)" at bounding box center [526, 219] width 299 height 8
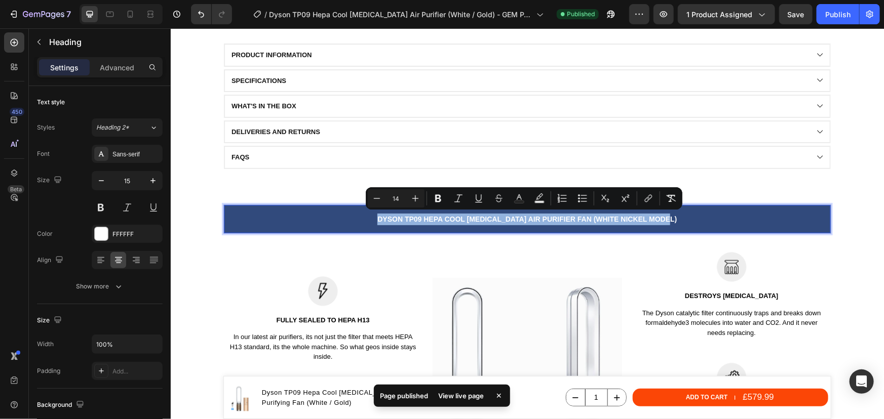
click at [634, 217] on span "Dyson tp09 HEPA COOL FORMALDEHYDE AIR PURIFIER FAN (WHITE NICKEL MODEL)" at bounding box center [526, 219] width 299 height 8
click at [639, 217] on span "Dyson tp09 HEPA COOL FORMALDEHYDE AIR PURIFIER FAN (WHITE NICKEL MODEL)" at bounding box center [526, 219] width 299 height 8
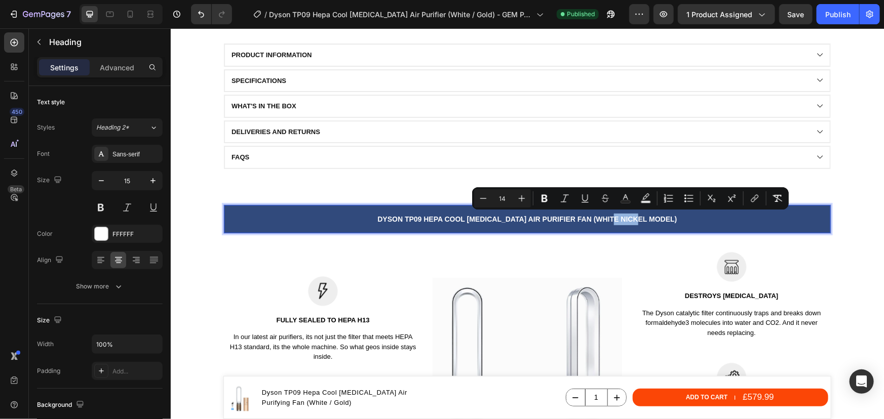
drag, startPoint x: 642, startPoint y: 218, endPoint x: 618, endPoint y: 217, distance: 23.8
click at [618, 217] on span "Dyson tp09 HEPA COOL FORMALDEHYDE AIR PURIFIER FAN (WHITE NICKEL MODEL)" at bounding box center [526, 219] width 299 height 8
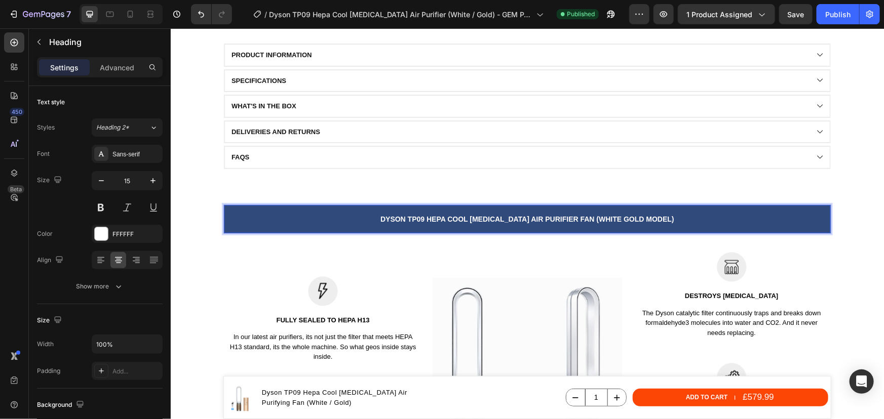
click at [620, 219] on span "Dyson tp09 HEPA COOL FORMALDEHYDE AIR PURIFIER FAN (WHITE GOLD MODEL)" at bounding box center [527, 219] width 294 height 8
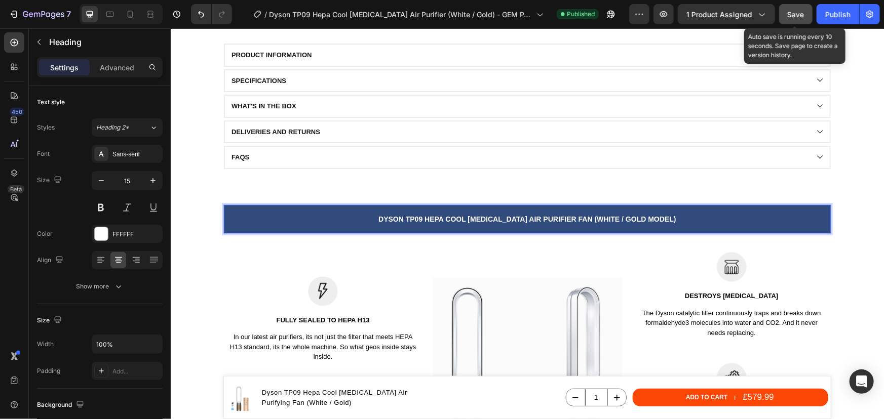
click at [805, 13] on button "Save" at bounding box center [795, 14] width 33 height 20
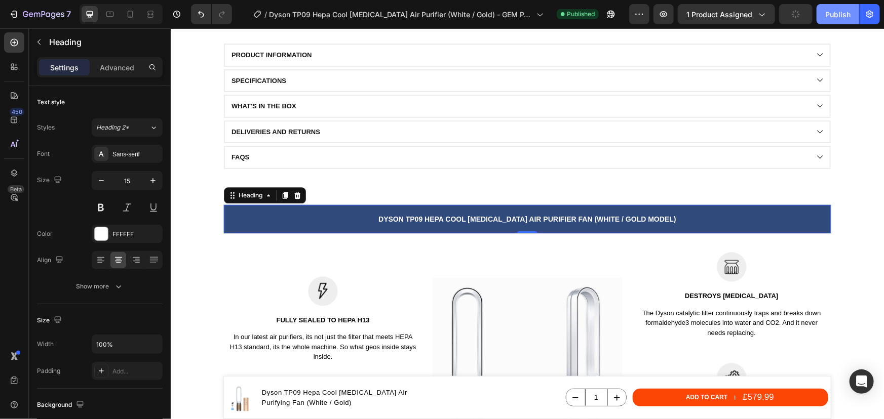
click at [846, 17] on div "Publish" at bounding box center [837, 14] width 25 height 11
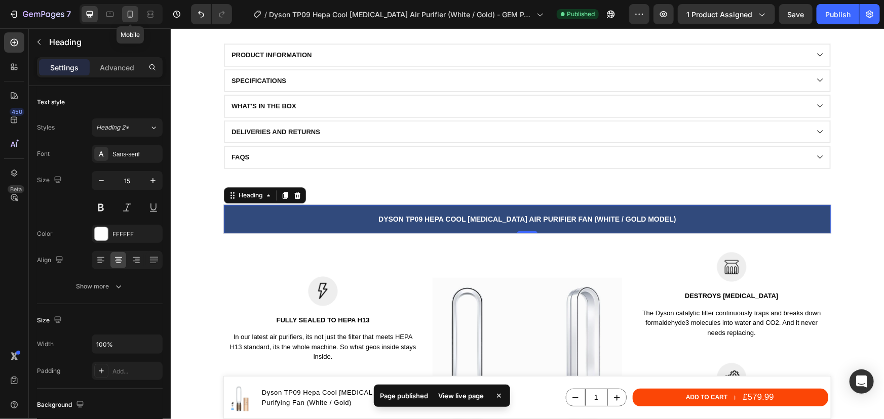
click at [127, 12] on icon at bounding box center [130, 14] width 10 height 10
type input "14"
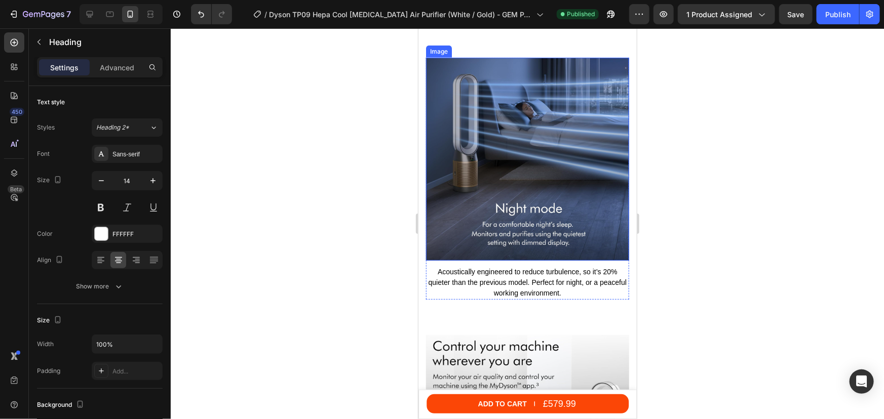
scroll to position [2828, 0]
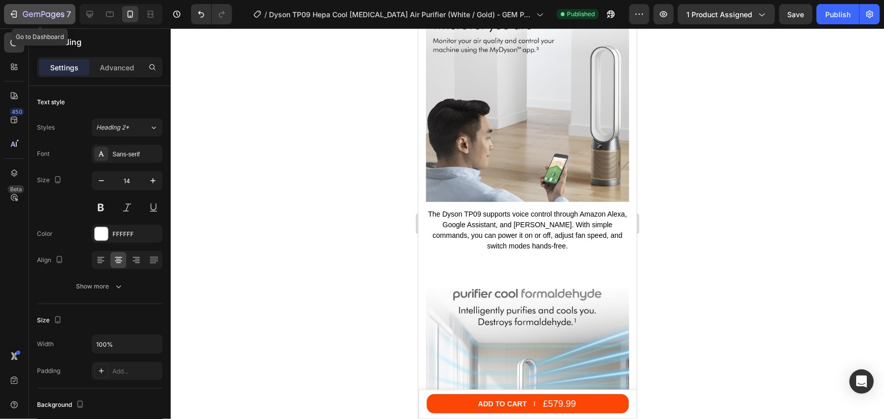
click at [37, 13] on icon "button" at bounding box center [44, 15] width 42 height 9
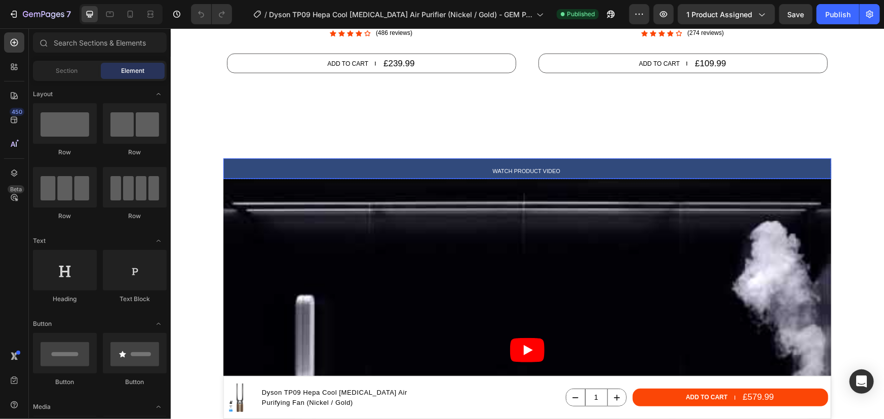
scroll to position [875, 0]
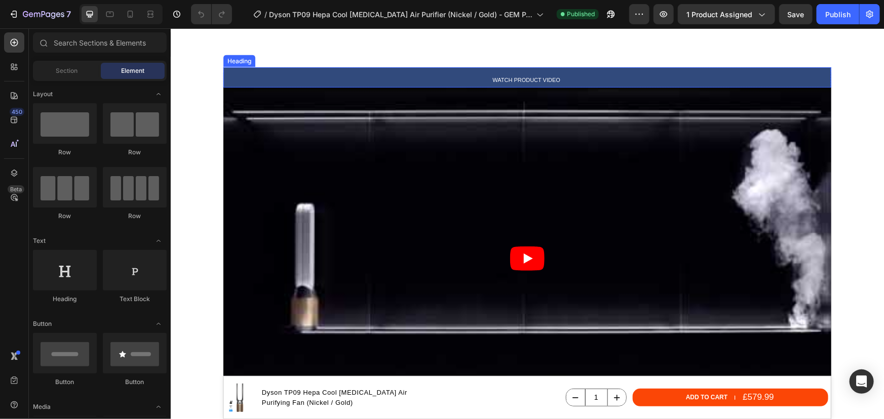
click at [564, 79] on h2 "Watch product video" at bounding box center [527, 79] width 608 height 15
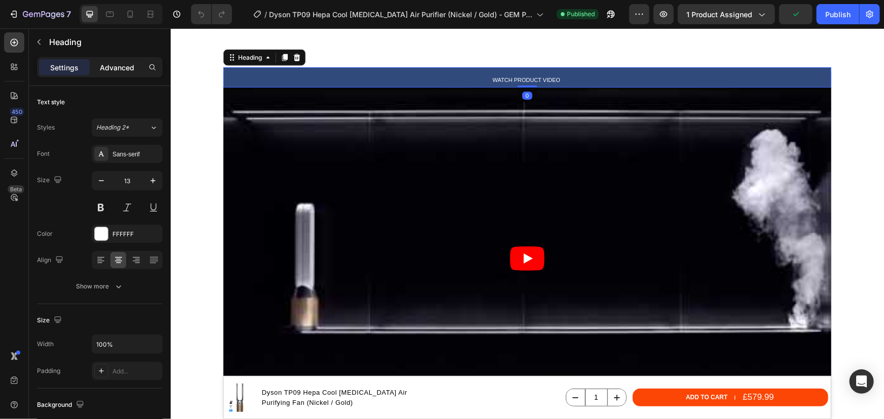
click at [116, 70] on p "Advanced" at bounding box center [117, 67] width 34 height 11
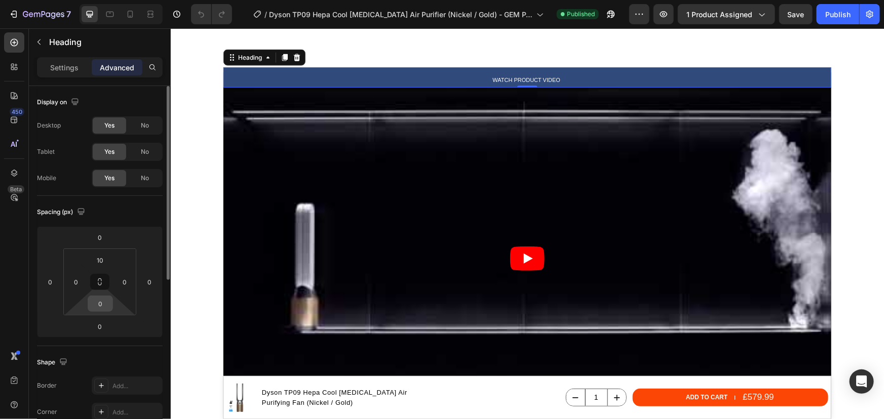
click at [106, 308] on input "0" at bounding box center [100, 303] width 20 height 15
type input "10"
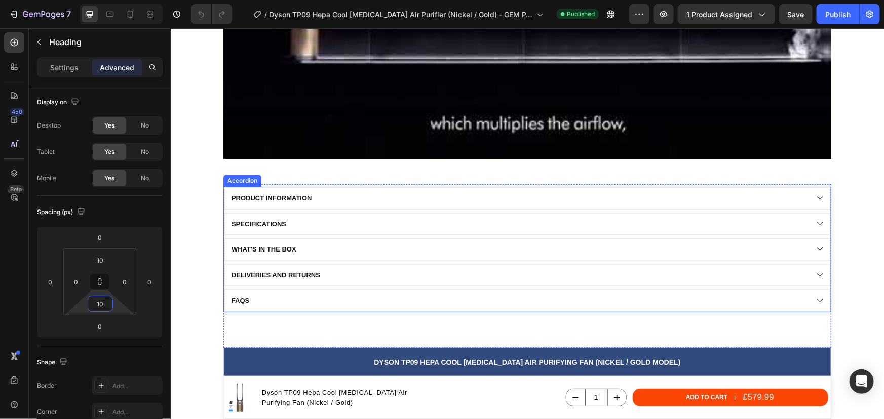
scroll to position [1381, 0]
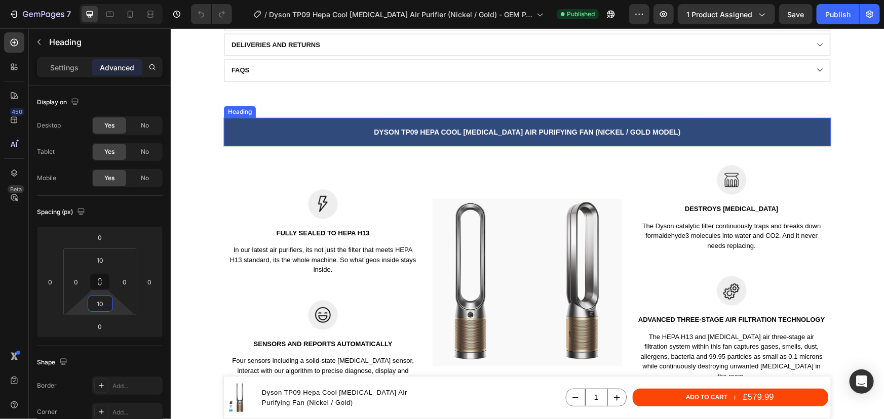
click at [442, 133] on span "Dyson tp09 hepa cool [MEDICAL_DATA] Air Purifying Fan (Nickel / Gold model)" at bounding box center [526, 132] width 306 height 8
click at [525, 136] on p "Dyson tp09 hepa cool [MEDICAL_DATA] Air Purifying Fan (Nickel / Gold model)" at bounding box center [526, 132] width 605 height 12
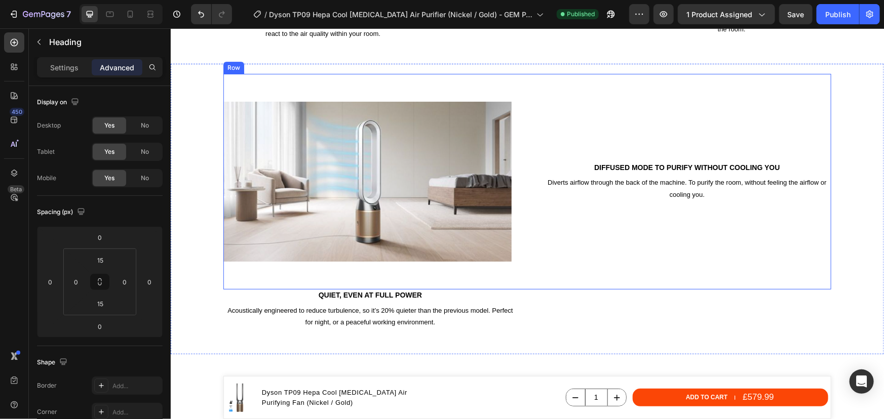
scroll to position [1749, 0]
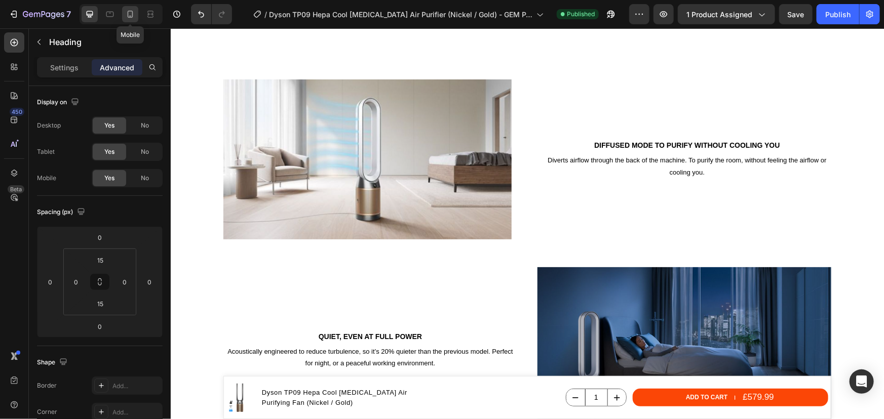
click at [131, 18] on icon at bounding box center [130, 14] width 10 height 10
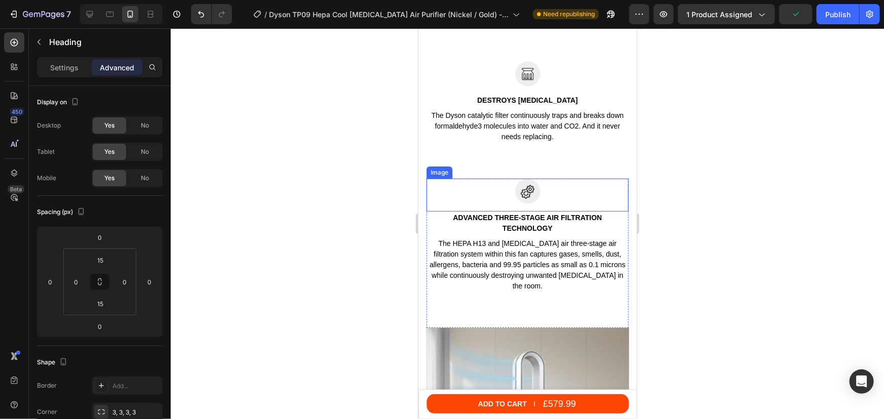
scroll to position [2210, 0]
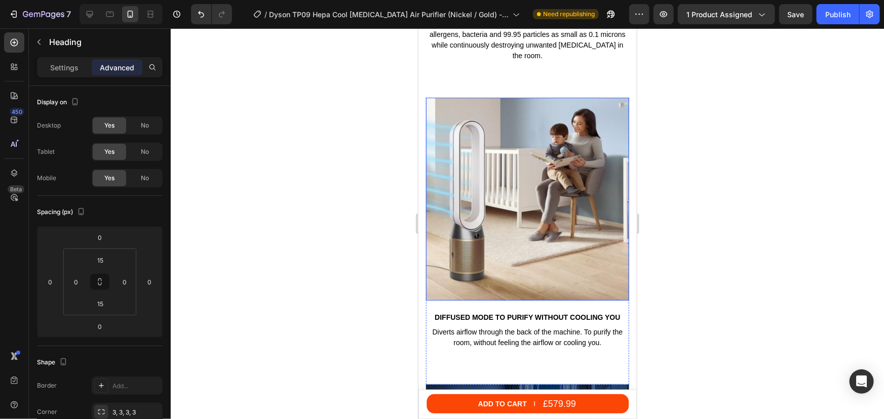
click at [526, 181] on img at bounding box center [526, 198] width 203 height 203
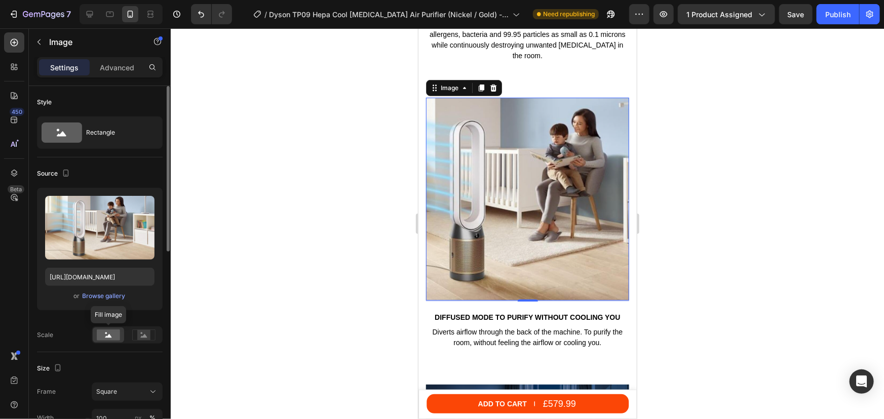
click at [112, 335] on rect at bounding box center [108, 335] width 23 height 11
click at [147, 334] on rect at bounding box center [143, 335] width 13 height 10
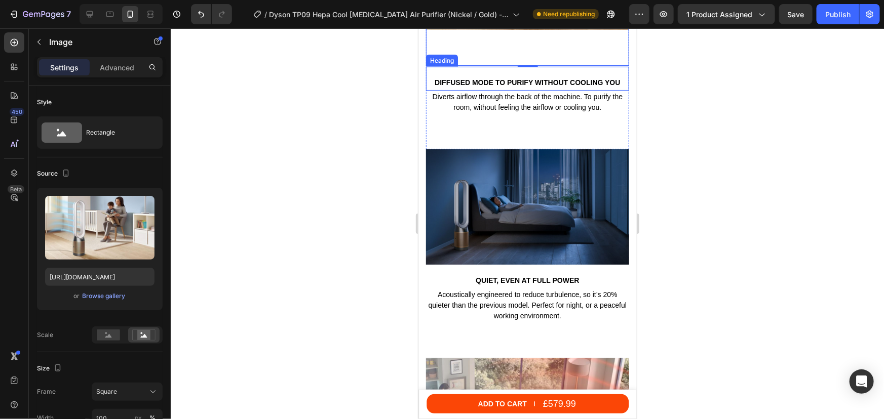
scroll to position [2441, 0]
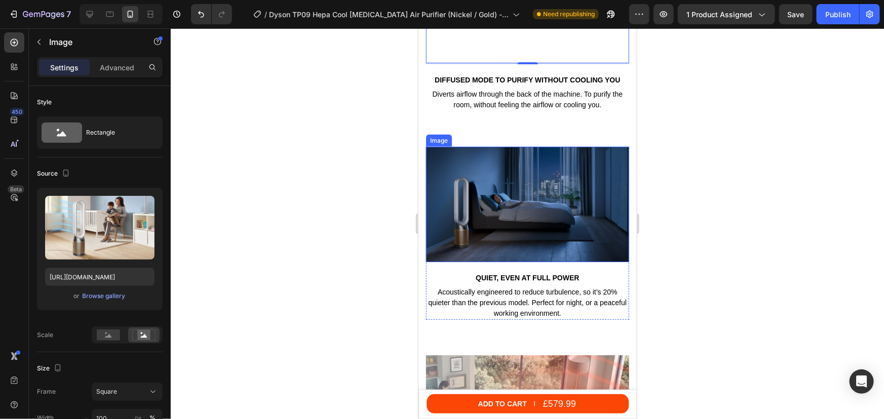
click at [499, 181] on img at bounding box center [526, 203] width 203 height 115
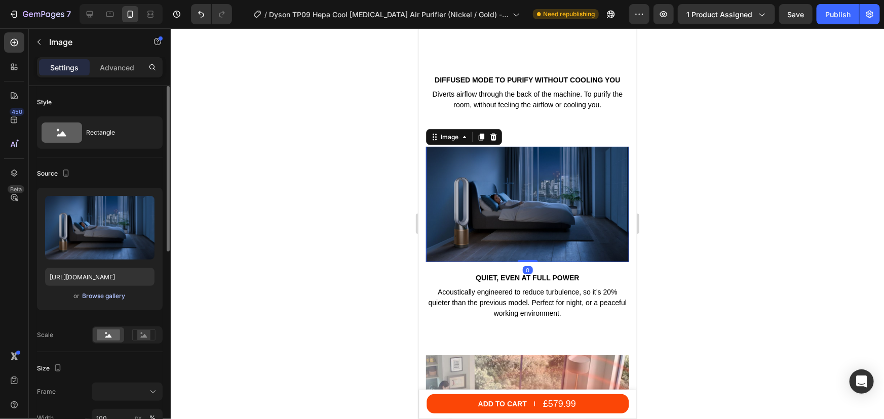
click at [85, 297] on div "Browse gallery" at bounding box center [104, 296] width 43 height 9
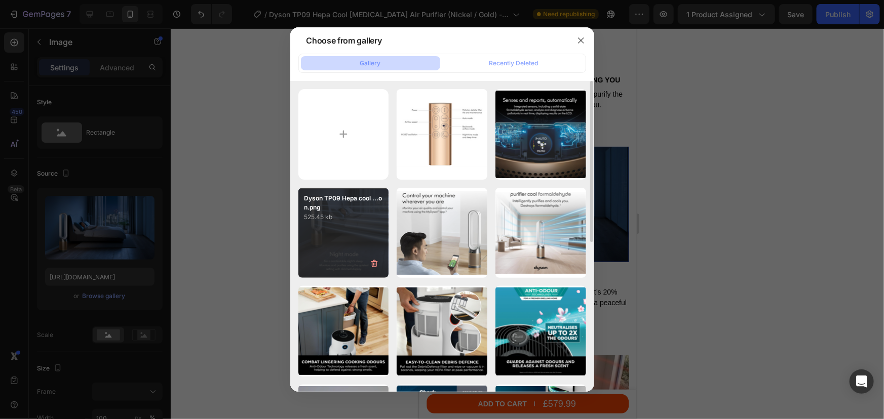
click at [364, 246] on div "Dyson TP09 Hepa cool ...on.png 525.45 kb" at bounding box center [343, 233] width 91 height 91
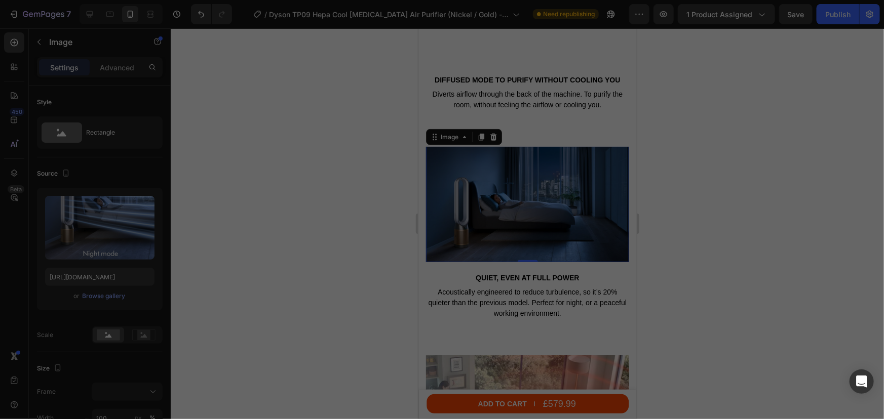
type input "https://cdn.shopify.com/s/files/1/0912/2915/9806/files/gempages_565988521936946…"
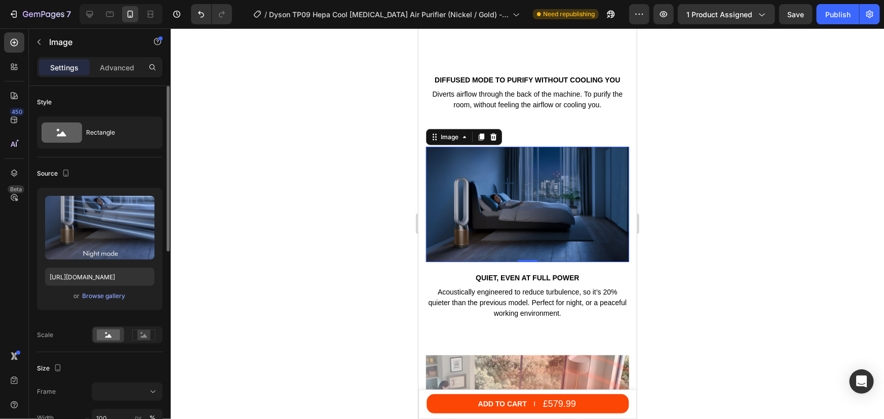
scroll to position [138, 0]
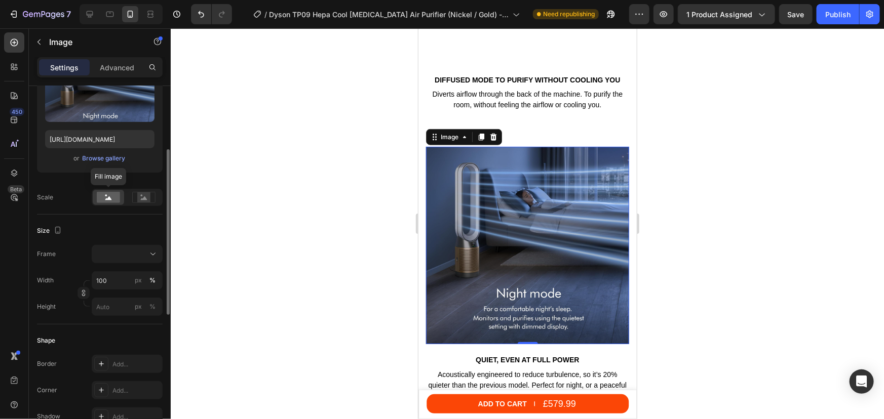
click at [106, 195] on circle at bounding box center [106, 196] width 2 height 2
click at [123, 257] on div at bounding box center [127, 254] width 62 height 10
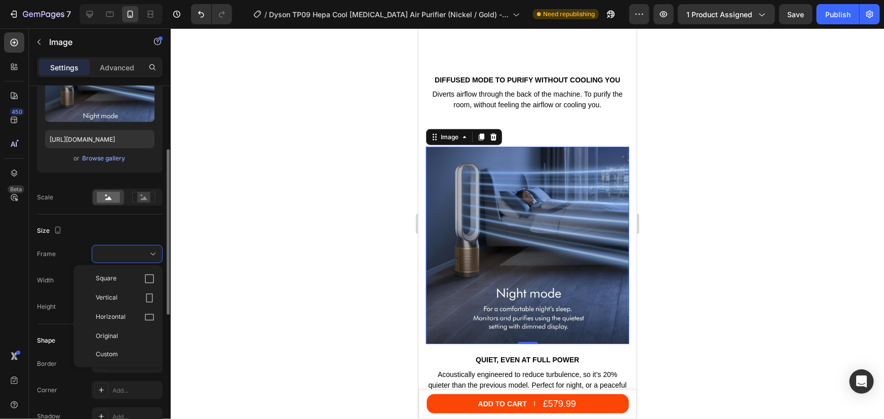
click at [115, 282] on span "Square" at bounding box center [106, 279] width 21 height 10
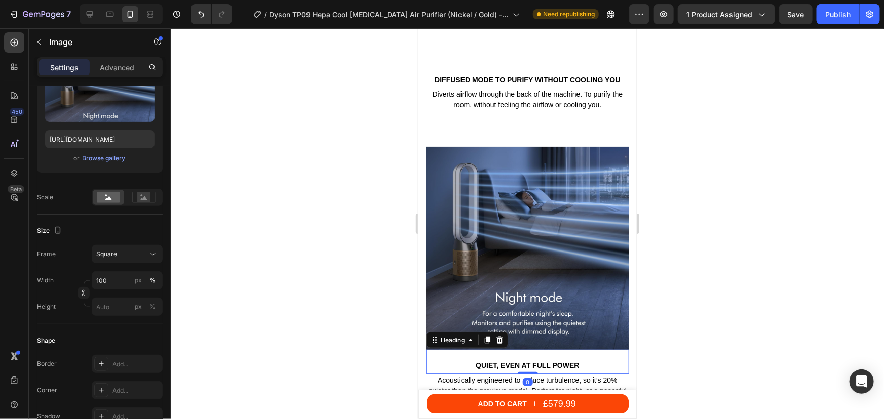
click at [536, 360] on h2 "Quiet, even at full power" at bounding box center [526, 365] width 203 height 11
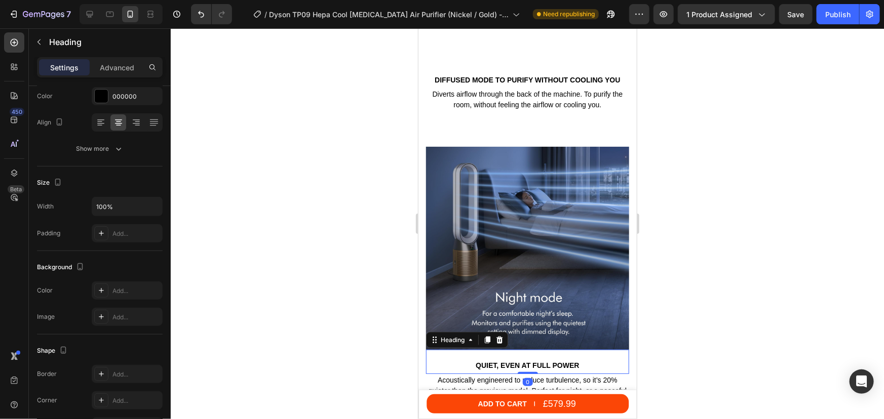
scroll to position [0, 0]
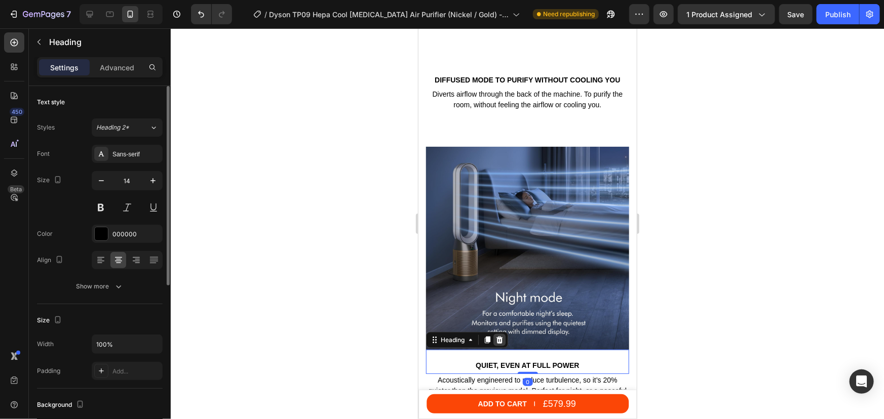
click at [496, 336] on icon at bounding box center [499, 340] width 8 height 8
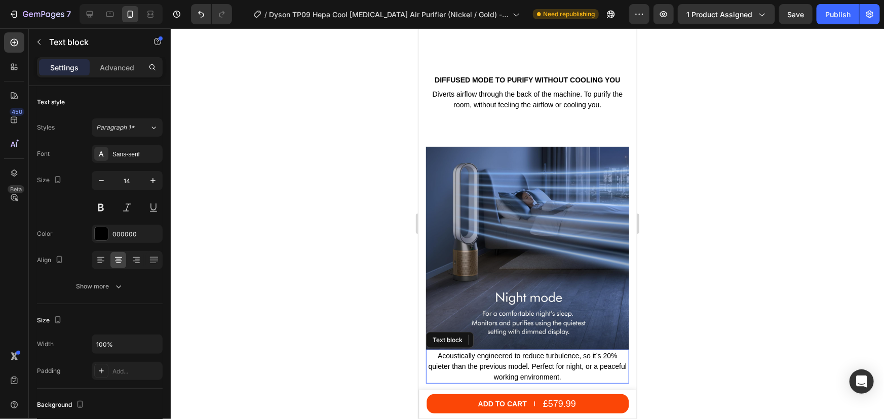
click at [502, 350] on p "Acoustically engineered to reduce turbulence, so it’s 20% quieter than the prev…" at bounding box center [526, 366] width 201 height 32
drag, startPoint x: 106, startPoint y: 69, endPoint x: 75, endPoint y: 211, distance: 145.1
click at [106, 68] on p "Advanced" at bounding box center [117, 67] width 34 height 11
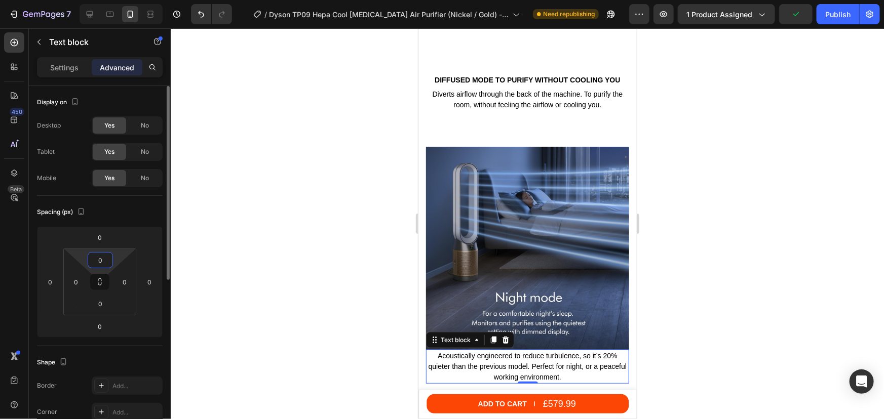
click at [101, 263] on input "0" at bounding box center [100, 260] width 20 height 15
type input "20"
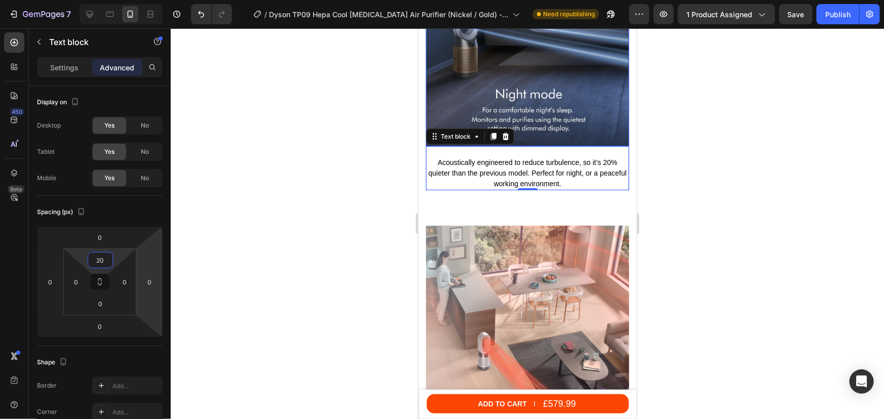
scroll to position [2671, 0]
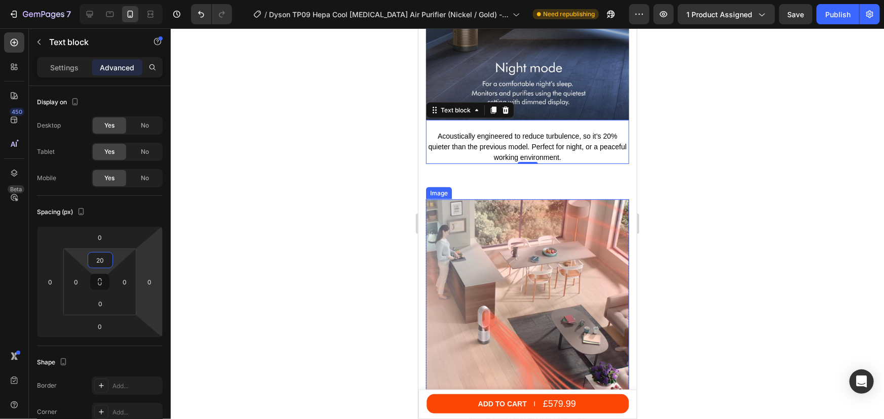
click at [499, 223] on img at bounding box center [526, 300] width 203 height 203
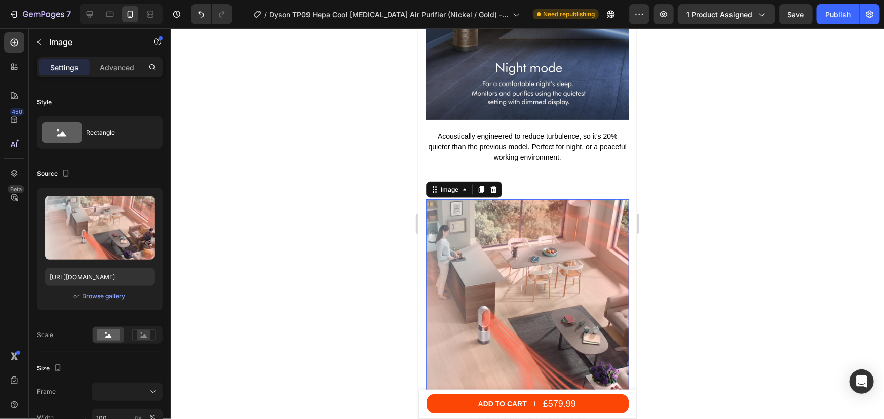
scroll to position [2763, 0]
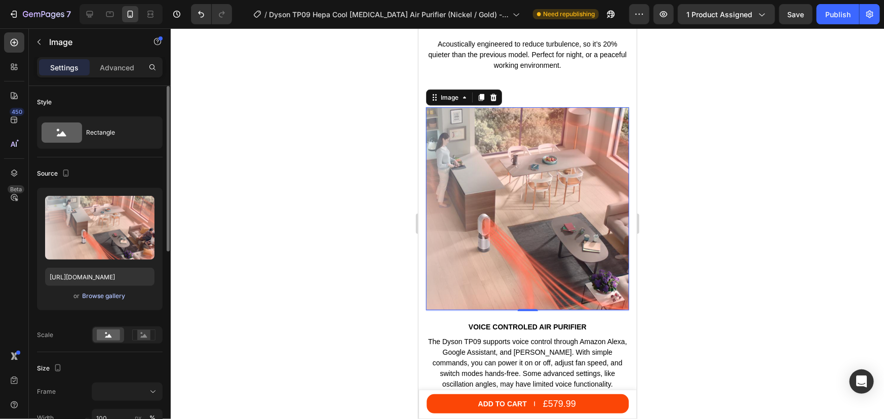
click at [97, 297] on div "Browse gallery" at bounding box center [104, 296] width 43 height 9
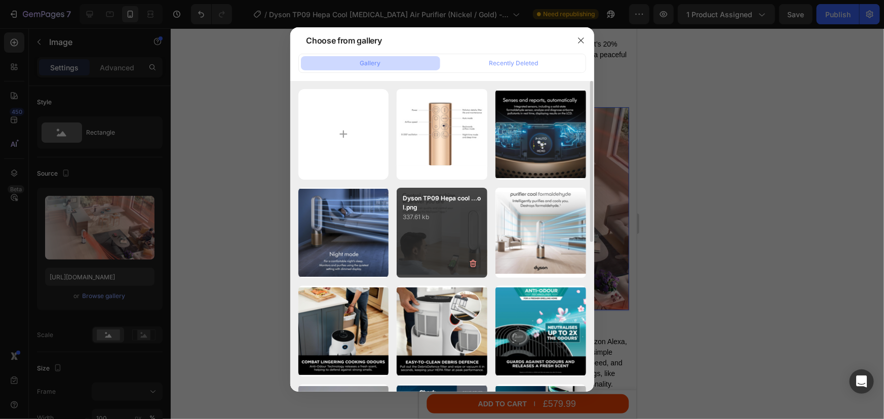
click at [442, 242] on div "Dyson TP09 Hepa cool ...ol.png 337.61 kb" at bounding box center [442, 233] width 91 height 91
type input "[URL][DOMAIN_NAME]"
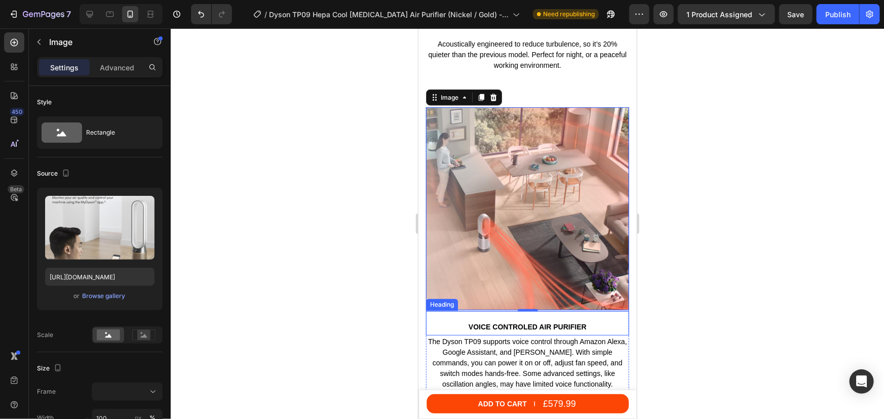
click at [544, 321] on h2 "Voice controled air purifier" at bounding box center [526, 326] width 203 height 11
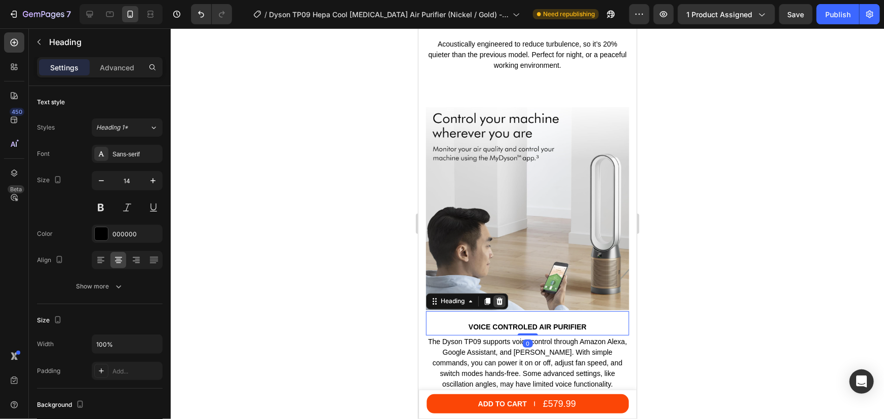
click at [498, 298] on icon at bounding box center [499, 301] width 7 height 7
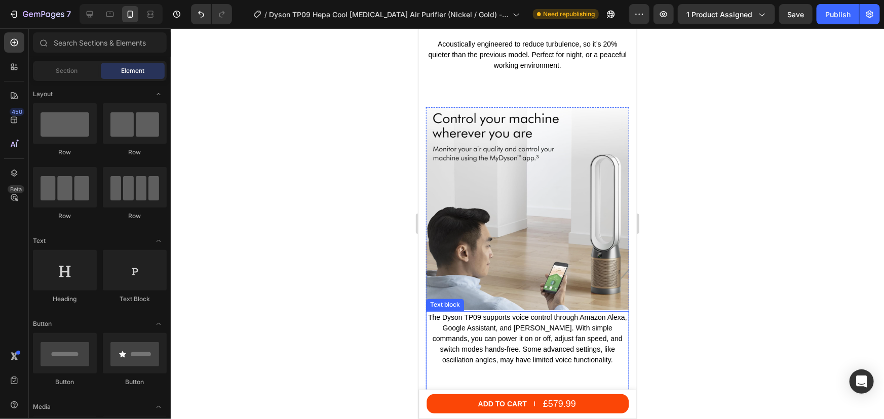
click at [502, 324] on p "The Dyson TP09 supports voice control through Amazon Alexa, Google Assistant, a…" at bounding box center [526, 338] width 201 height 53
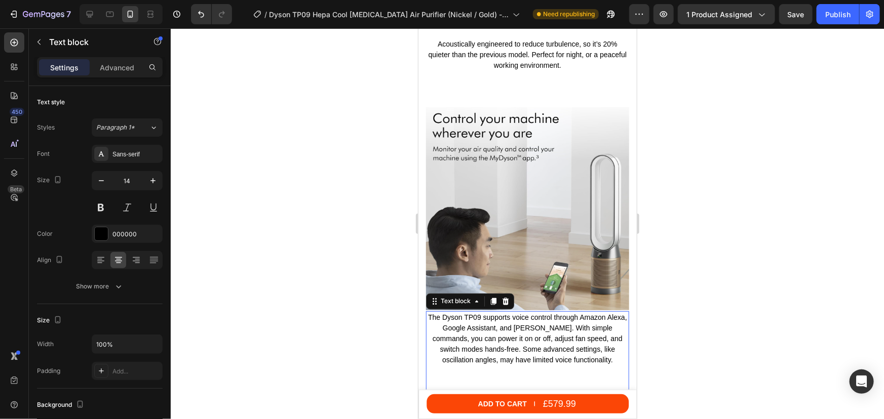
drag, startPoint x: 121, startPoint y: 71, endPoint x: 115, endPoint y: 85, distance: 14.8
click at [120, 71] on p "Advanced" at bounding box center [117, 67] width 34 height 11
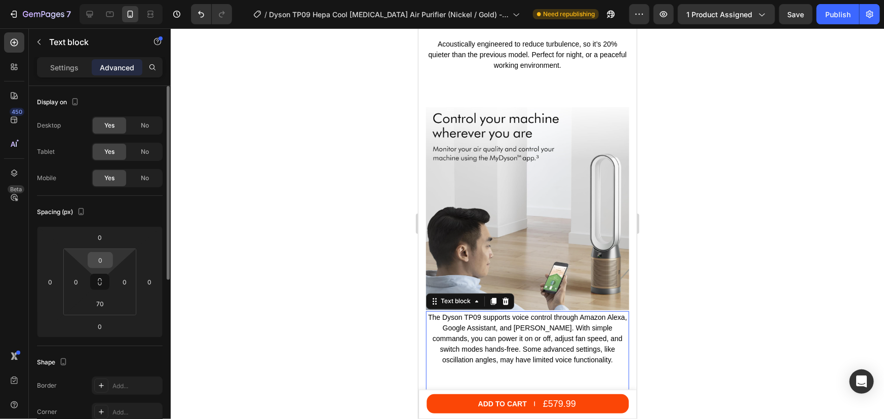
click at [100, 256] on input "0" at bounding box center [100, 260] width 20 height 15
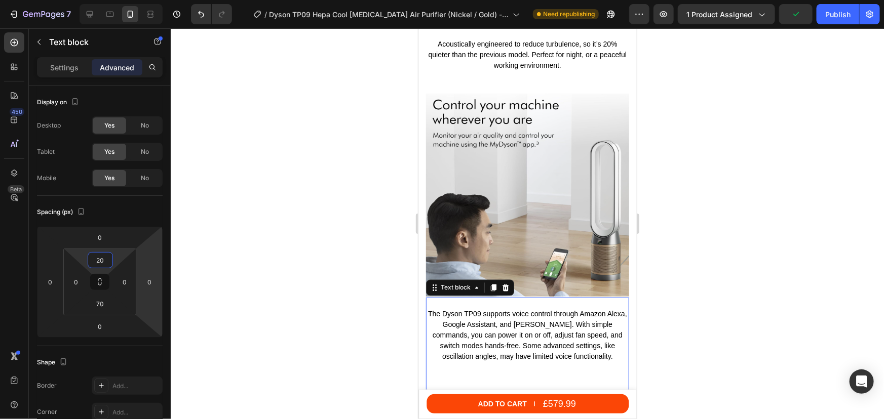
scroll to position [2993, 0]
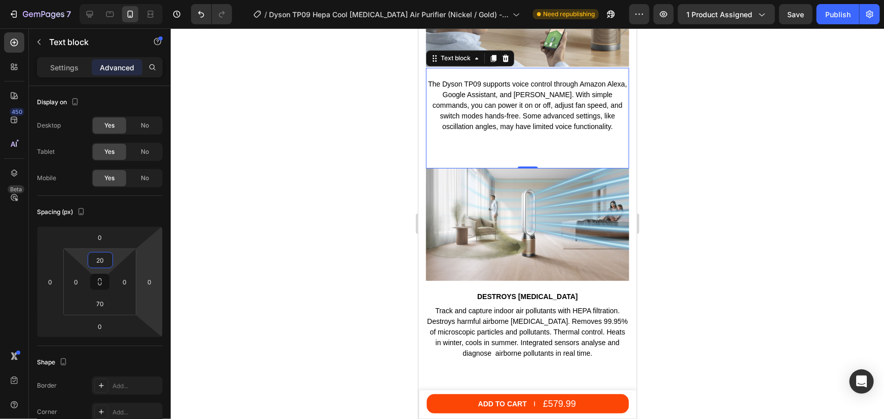
type input "20"
click at [524, 116] on p "The Dyson TP09 supports voice control through Amazon Alexa, Google Assistant, a…" at bounding box center [526, 104] width 201 height 53
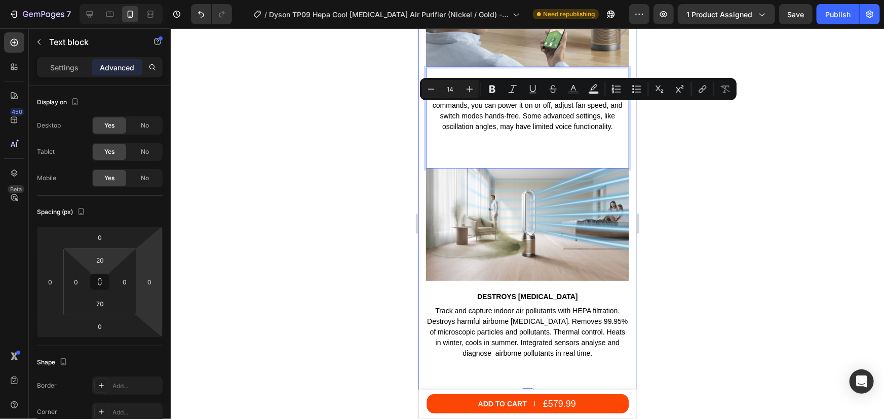
drag, startPoint x: 520, startPoint y: 109, endPoint x: 622, endPoint y: 130, distance: 104.8
click at [622, 130] on div "Image The Dyson TP09 supports voice control through Amazon Alexa, Google Assist…" at bounding box center [527, 129] width 218 height 532
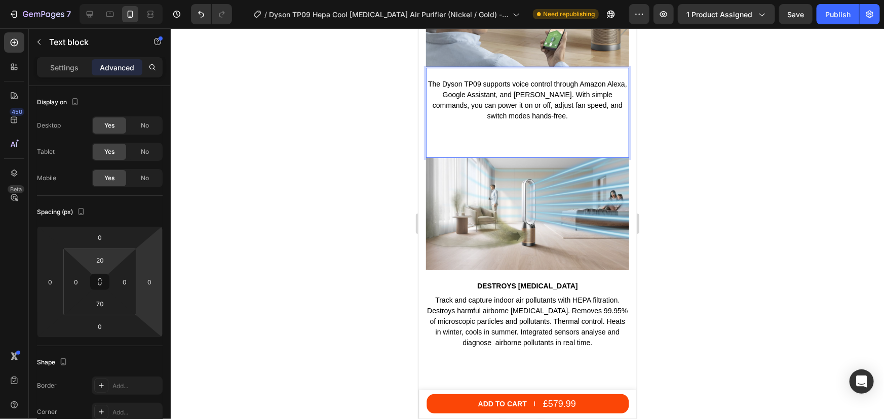
click at [731, 177] on div at bounding box center [527, 223] width 713 height 391
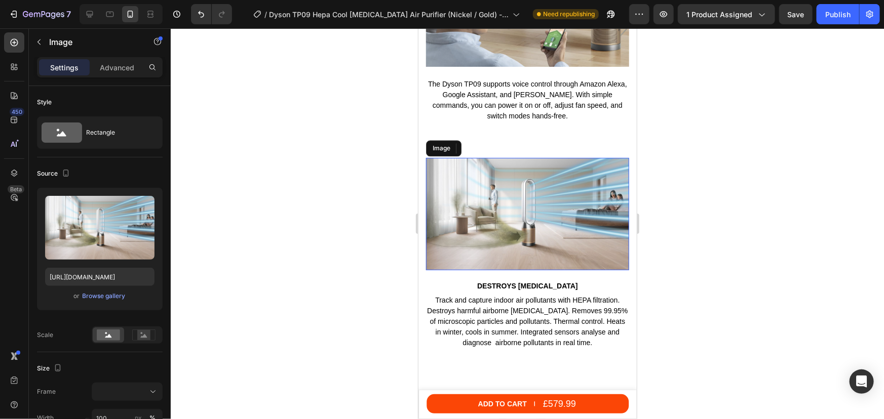
click at [537, 220] on img at bounding box center [526, 213] width 203 height 112
click at [106, 296] on div "Browse gallery" at bounding box center [104, 296] width 43 height 9
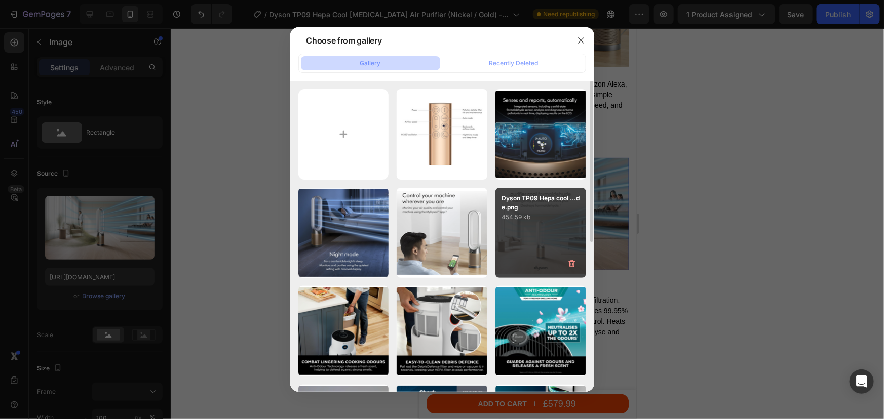
click at [517, 214] on p "454.59 kb" at bounding box center [540, 217] width 78 height 10
type input "https://cdn.shopify.com/s/files/1/0912/2915/9806/files/gempages_565988521936946…"
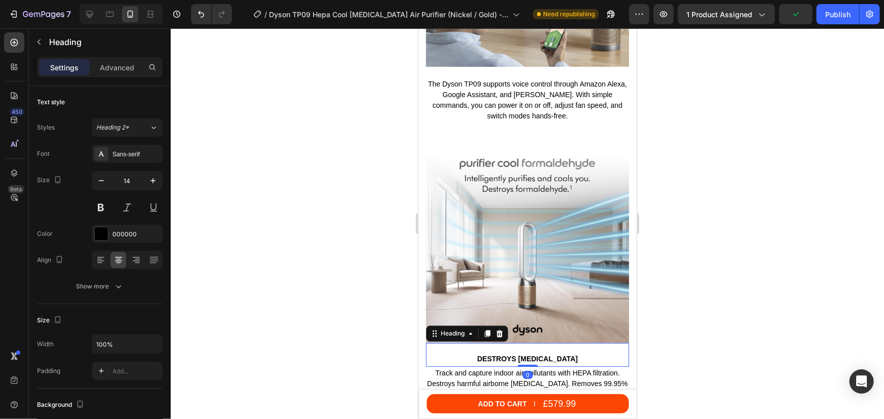
click at [547, 353] on h2 "DESTROYS FORMALDEHYDE" at bounding box center [526, 358] width 203 height 11
click at [495, 329] on icon at bounding box center [499, 333] width 8 height 8
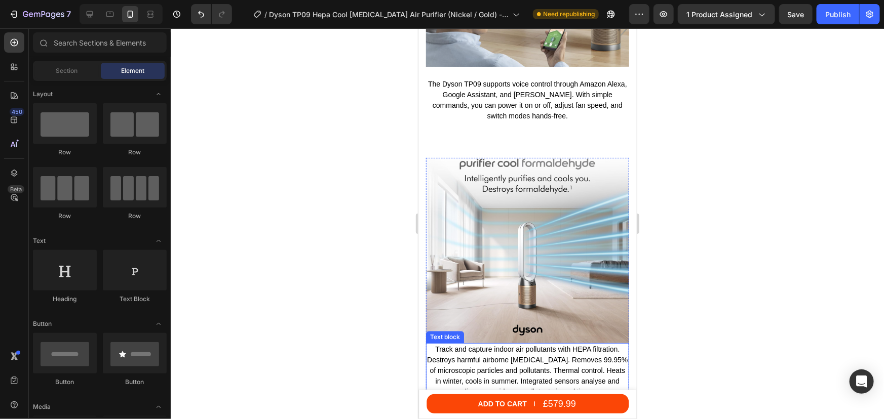
click at [495, 352] on p "Track and capture indoor air pollutants with HEPA filtration. Destroys harmful …" at bounding box center [526, 370] width 201 height 53
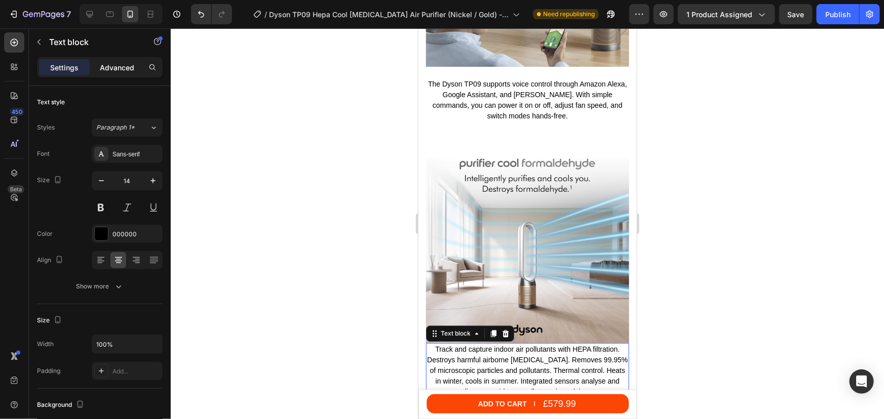
click at [116, 70] on p "Advanced" at bounding box center [117, 67] width 34 height 11
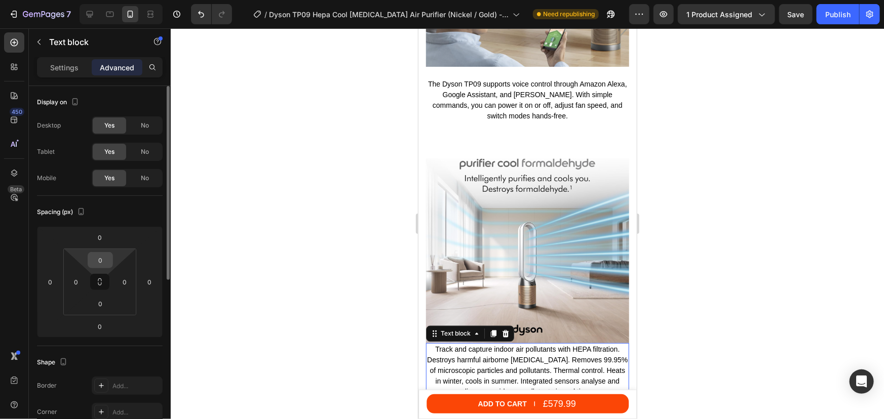
click at [100, 262] on input "0" at bounding box center [100, 260] width 20 height 15
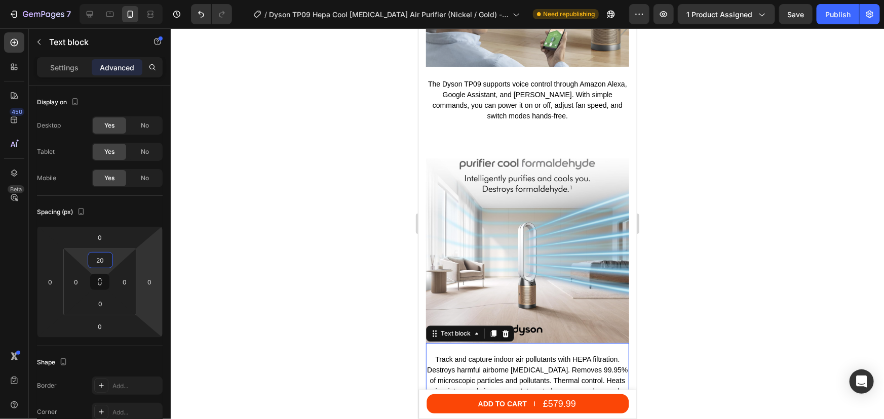
scroll to position [3177, 0]
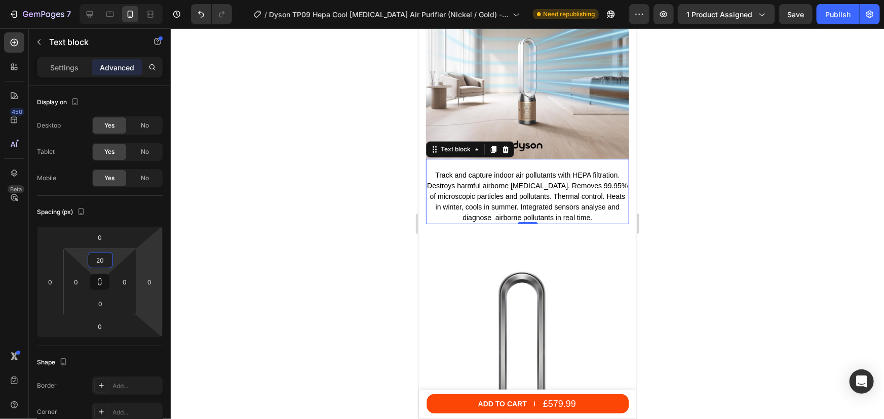
type input "20"
click at [550, 194] on p "Track and capture indoor air pollutants with HEPA filtration. Destroys harmful …" at bounding box center [526, 196] width 201 height 53
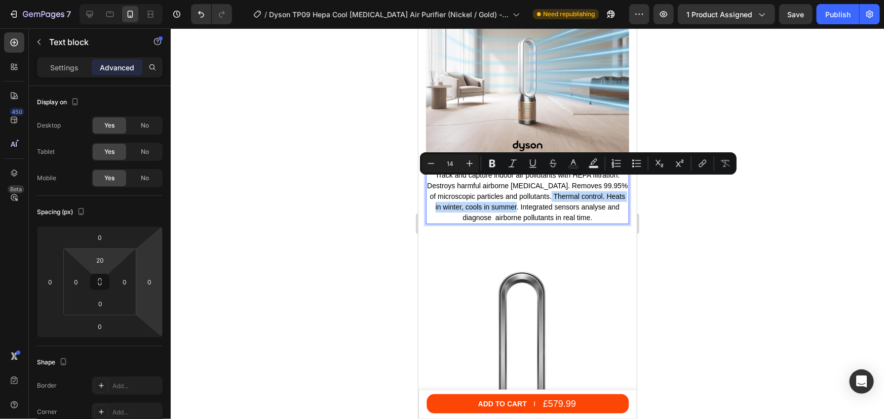
drag, startPoint x: 563, startPoint y: 183, endPoint x: 533, endPoint y: 196, distance: 32.9
click at [533, 196] on p "Track and capture indoor air pollutants with HEPA filtration. Destroys harmful …" at bounding box center [526, 196] width 201 height 53
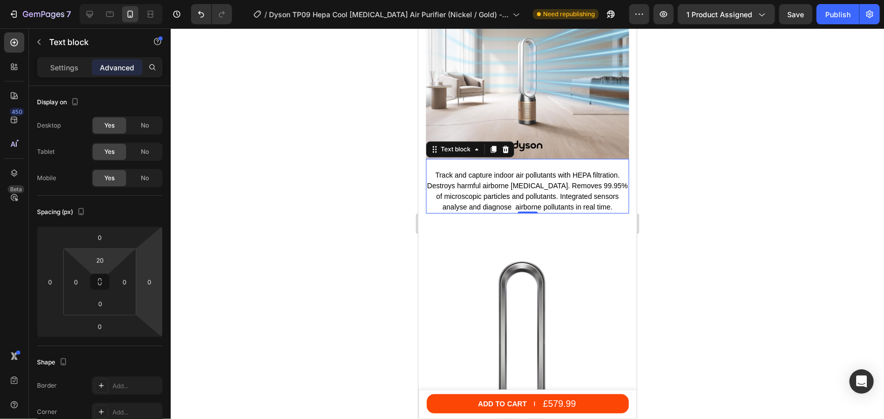
click at [755, 178] on div at bounding box center [527, 223] width 713 height 391
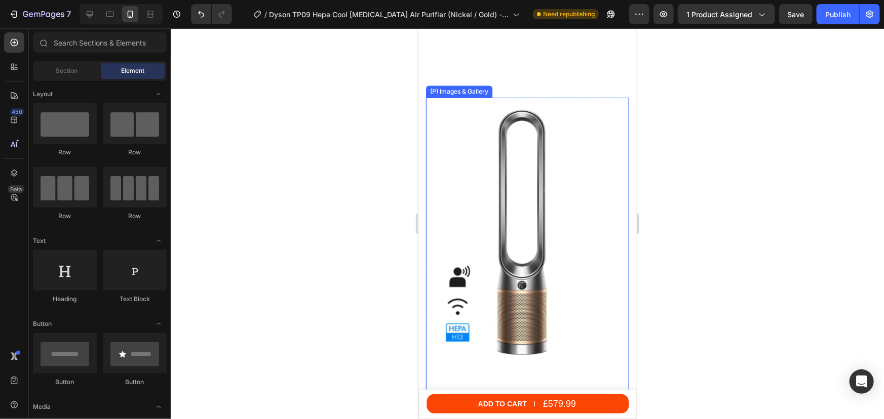
scroll to position [3637, 0]
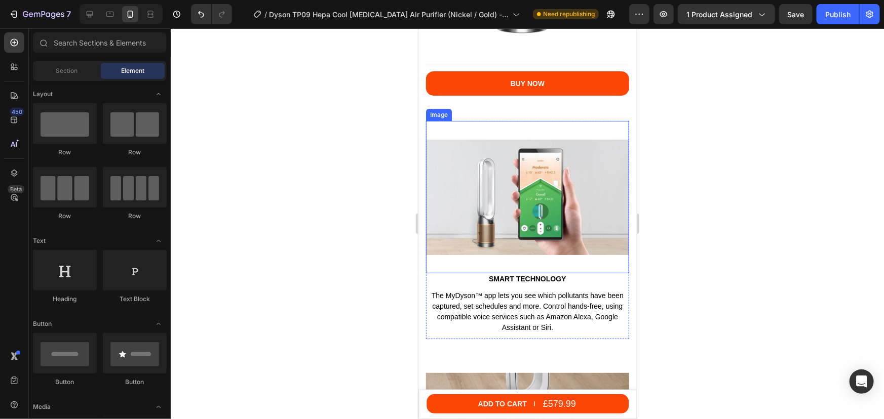
click at [512, 209] on img at bounding box center [526, 197] width 203 height 152
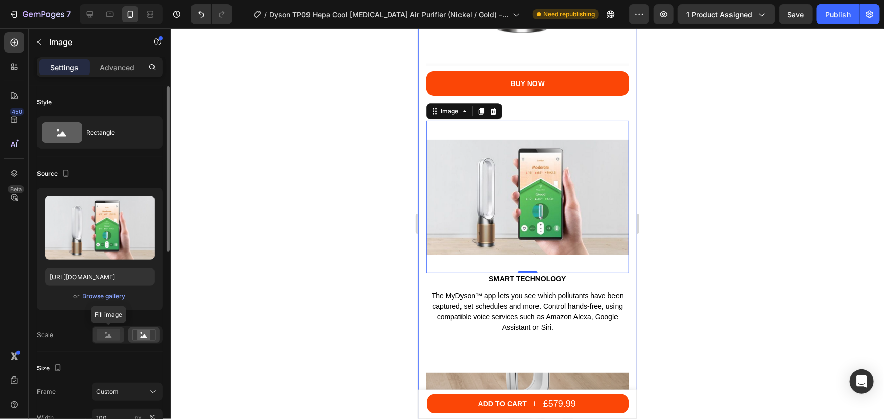
click at [115, 333] on rect at bounding box center [108, 335] width 23 height 11
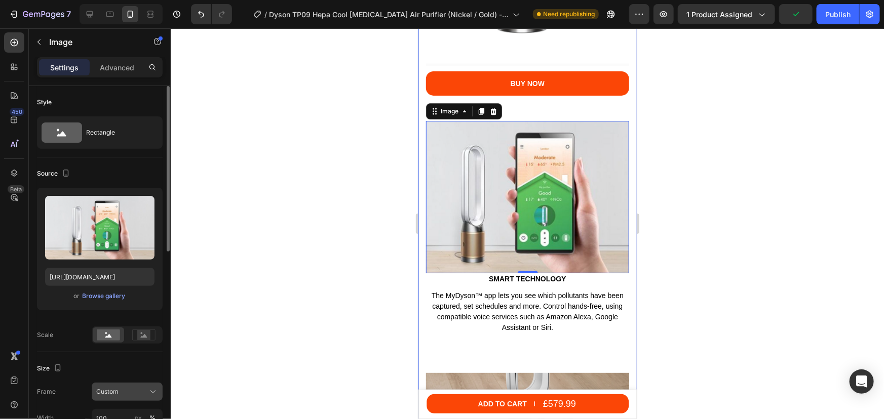
scroll to position [46, 0]
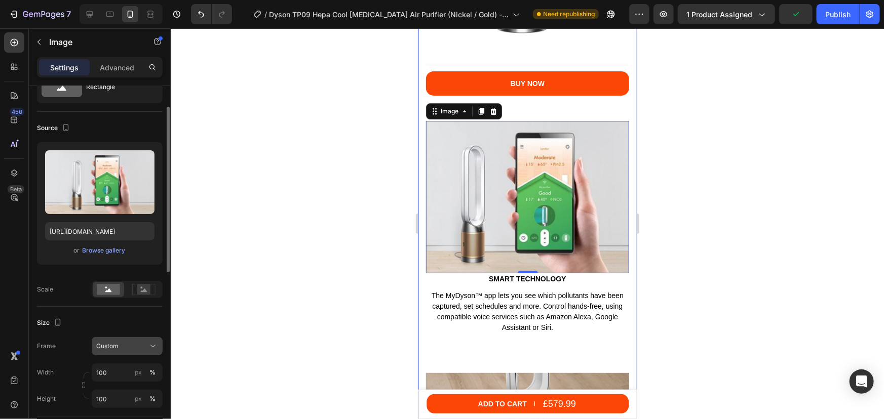
click at [111, 349] on span "Custom" at bounding box center [107, 346] width 22 height 9
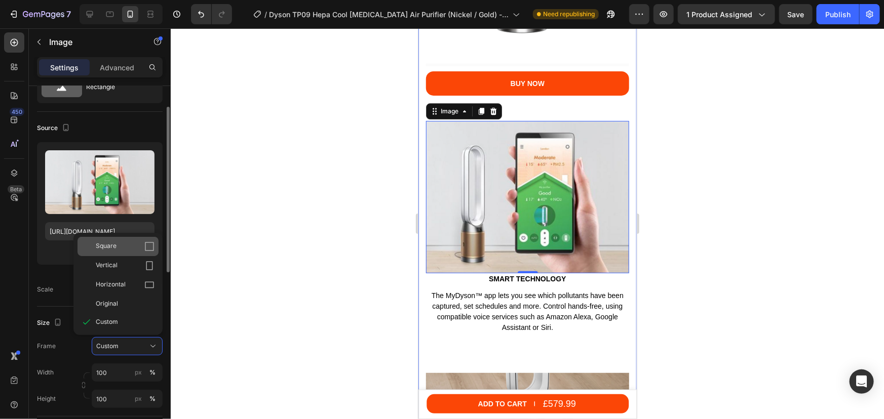
click at [116, 248] on div "Square" at bounding box center [125, 247] width 59 height 10
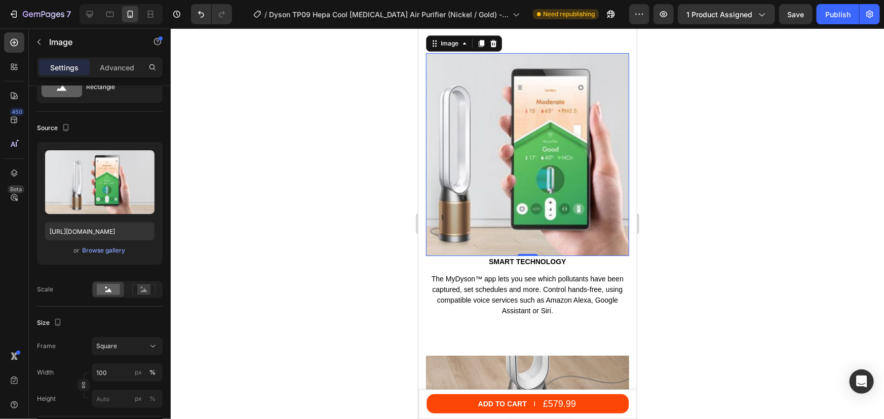
scroll to position [3776, 0]
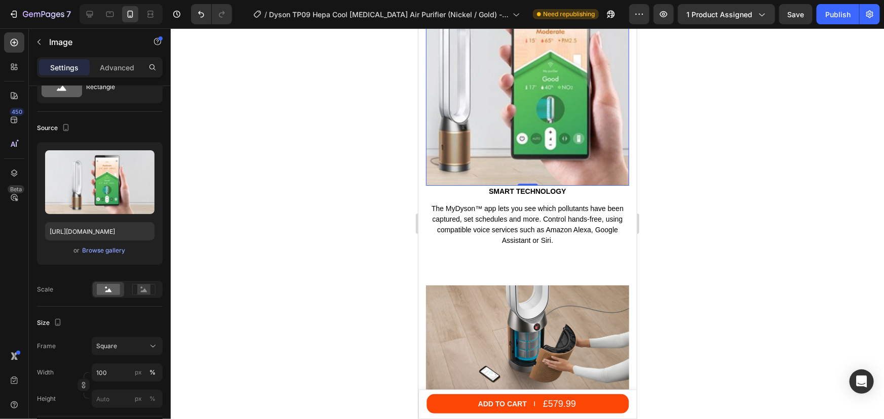
click at [522, 189] on div "0" at bounding box center [527, 193] width 10 height 8
click at [502, 186] on p "Smart technology" at bounding box center [526, 190] width 201 height 9
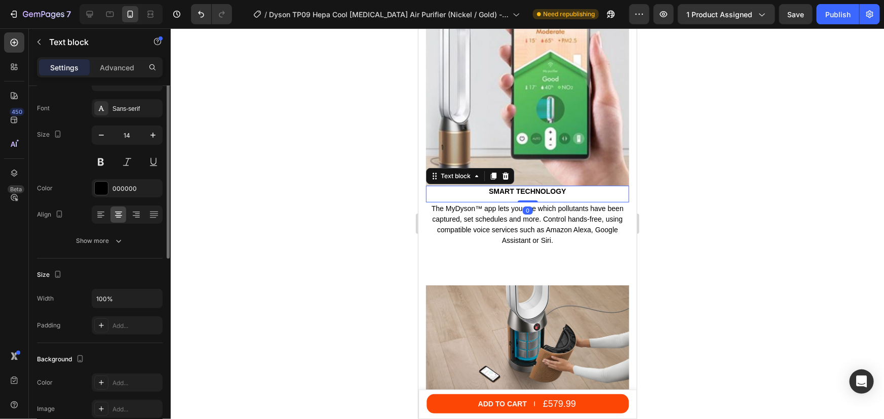
scroll to position [0, 0]
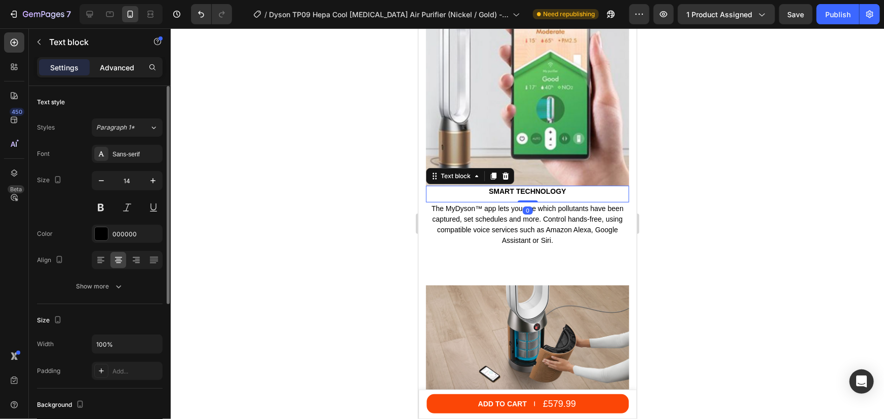
click at [115, 73] on div "Advanced" at bounding box center [117, 67] width 51 height 16
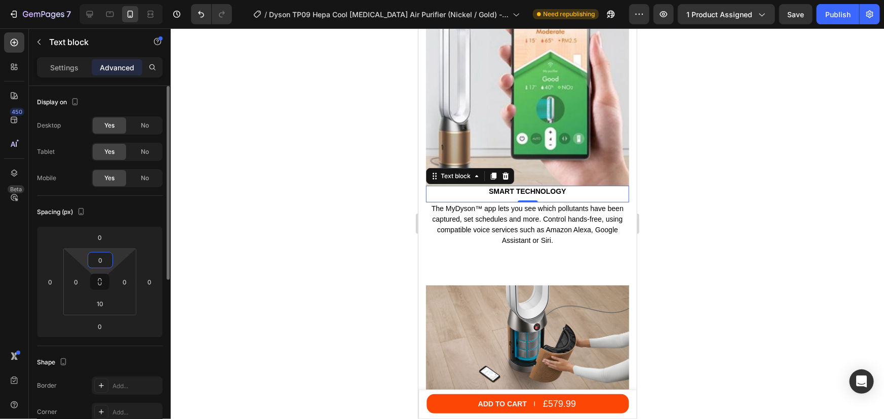
click at [97, 265] on input "0" at bounding box center [100, 260] width 20 height 15
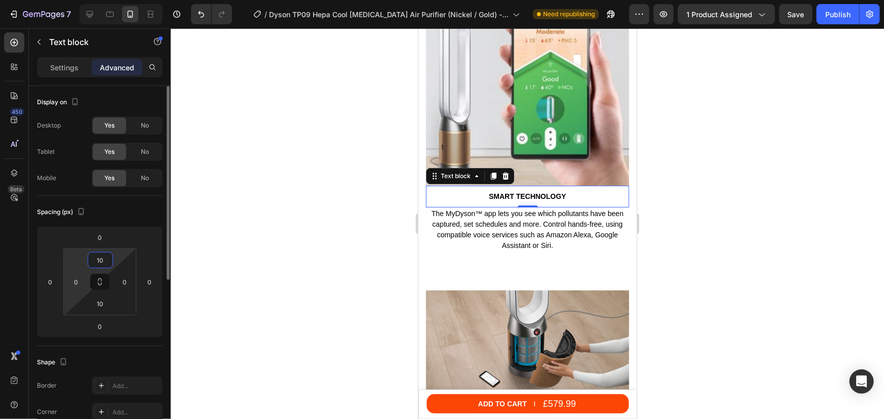
drag, startPoint x: 103, startPoint y: 261, endPoint x: 68, endPoint y: 257, distance: 35.2
click at [68, 257] on div "10 0 10 0" at bounding box center [99, 282] width 73 height 67
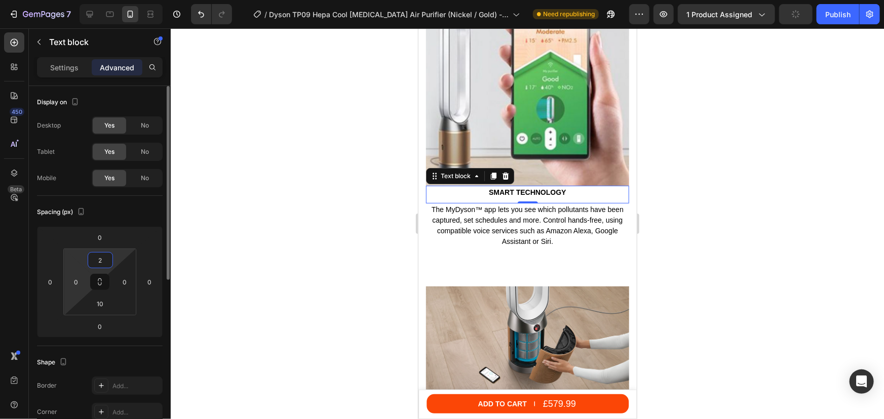
type input "20"
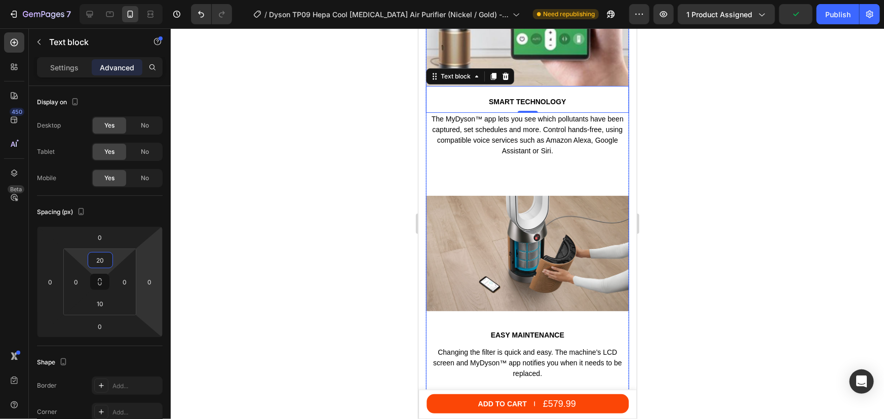
scroll to position [3960, 0]
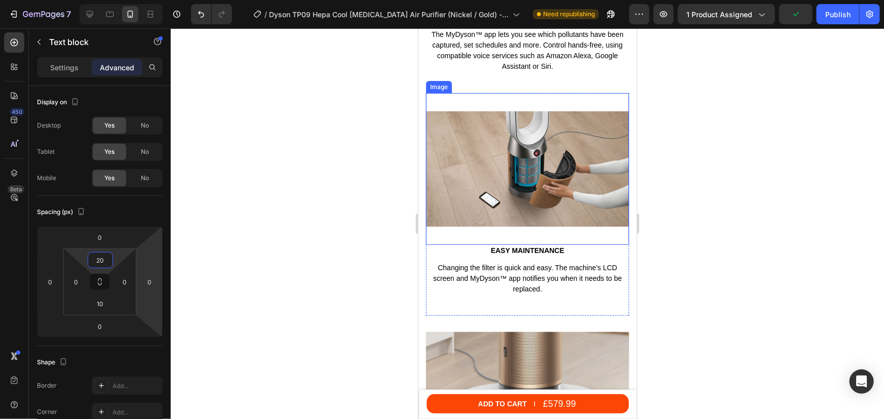
click at [528, 212] on img at bounding box center [526, 169] width 203 height 152
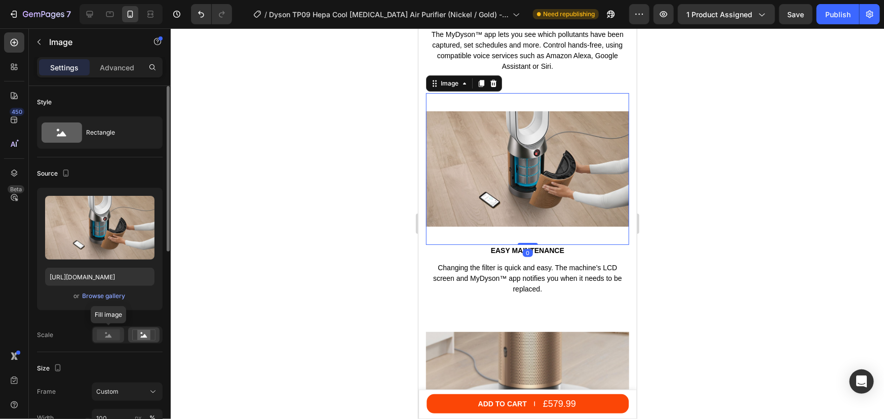
click at [103, 332] on rect at bounding box center [108, 335] width 23 height 11
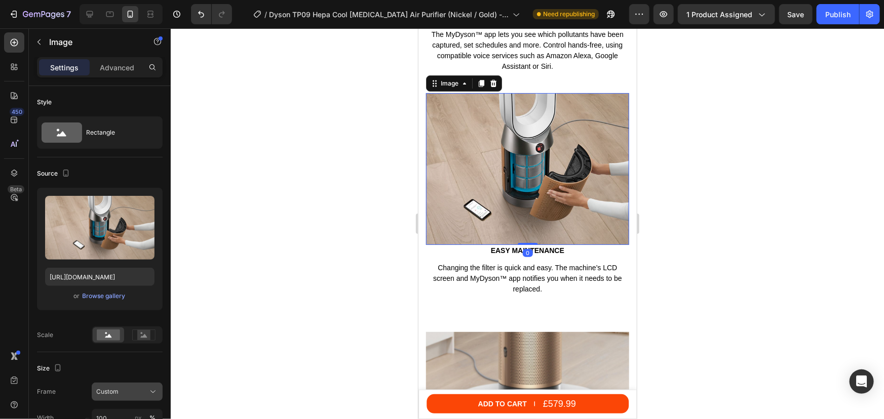
click at [117, 396] on div "Custom" at bounding box center [127, 392] width 62 height 10
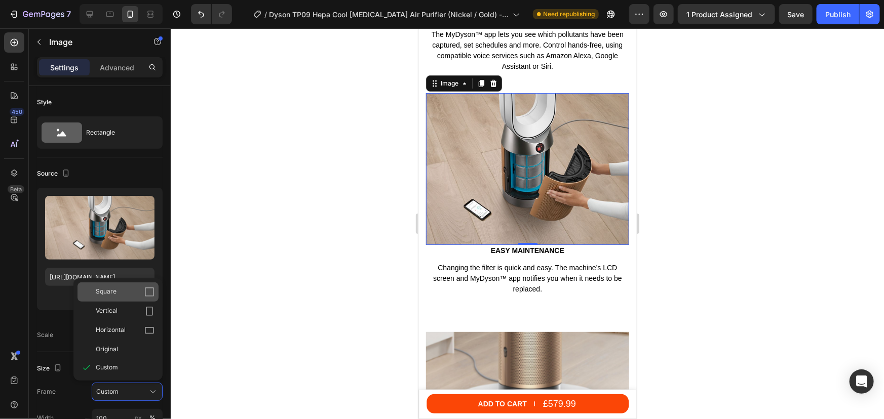
click at [122, 288] on div "Square" at bounding box center [125, 292] width 59 height 10
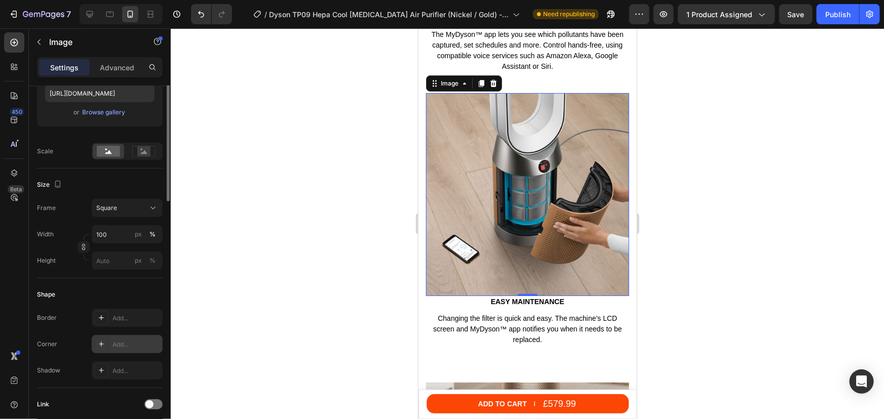
scroll to position [230, 0]
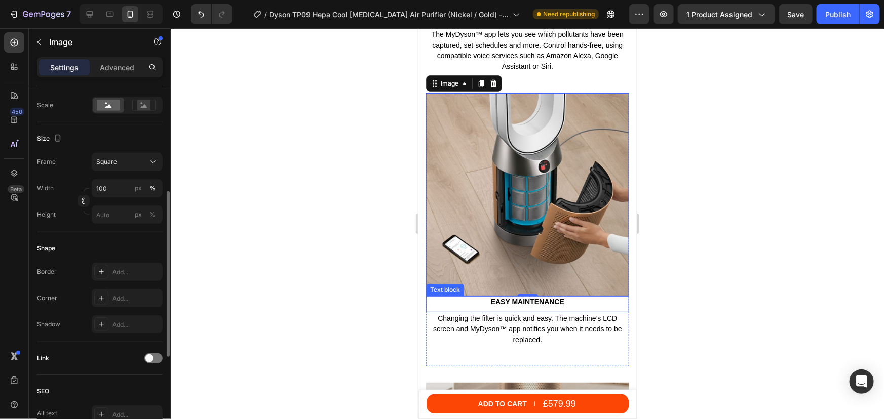
click at [509, 297] on p "Easy maintenance" at bounding box center [526, 301] width 201 height 9
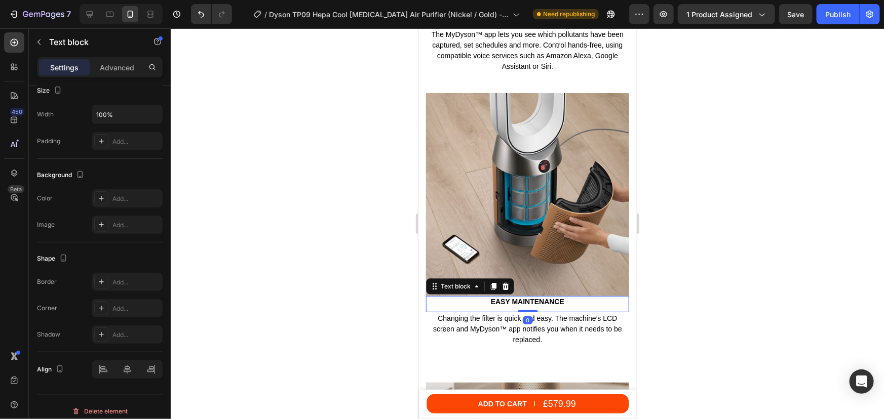
scroll to position [0, 0]
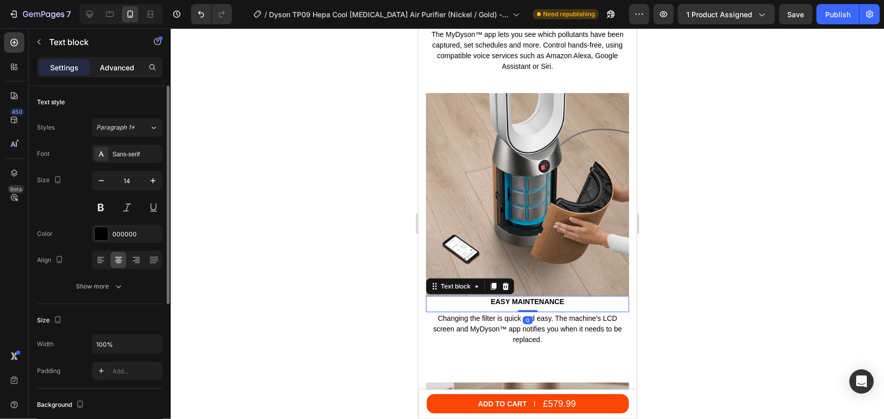
click at [110, 72] on div "Advanced" at bounding box center [117, 67] width 51 height 16
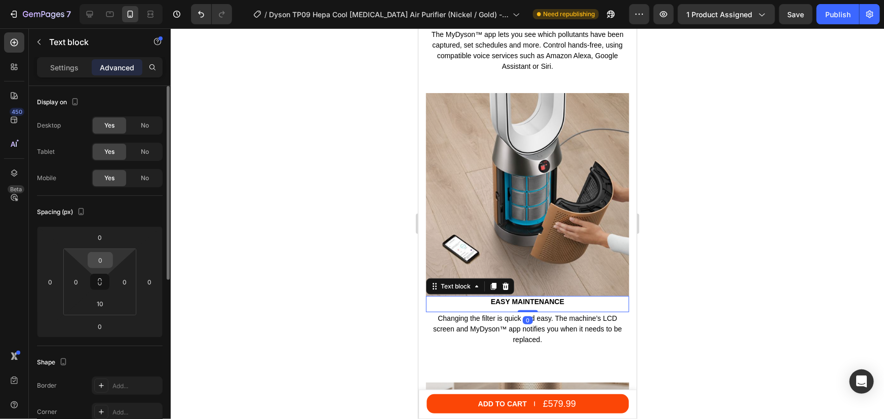
click at [98, 266] on input "0" at bounding box center [100, 260] width 20 height 15
type input "20"
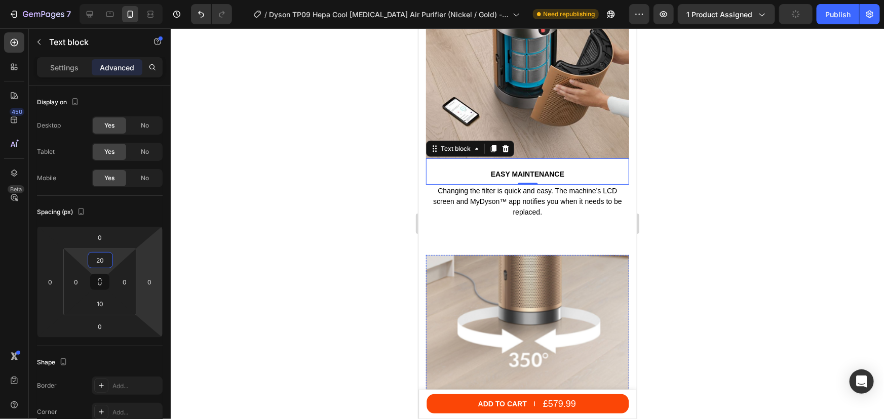
scroll to position [4282, 0]
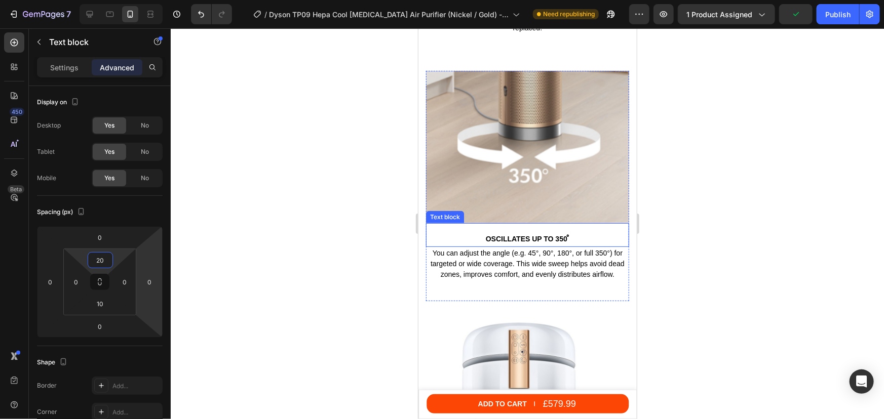
click at [519, 234] on p "Oscillates up to 350 ̊" at bounding box center [526, 238] width 201 height 9
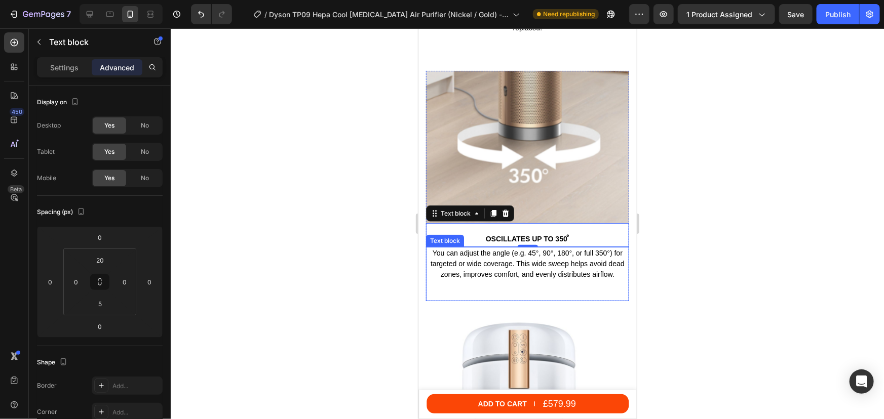
scroll to position [4098, 0]
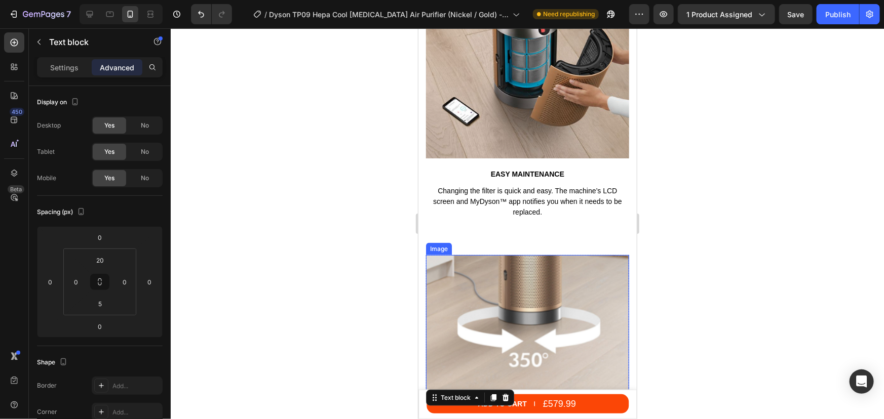
click at [502, 263] on img at bounding box center [526, 331] width 203 height 152
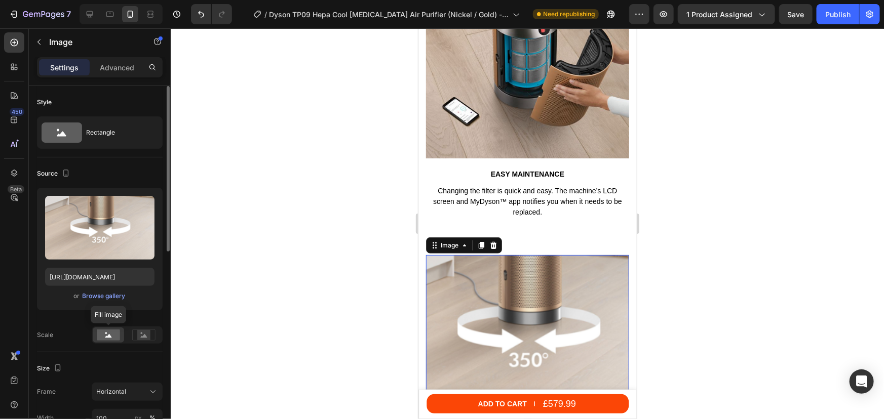
click at [116, 336] on rect at bounding box center [108, 335] width 23 height 11
click at [120, 388] on span "Horizontal" at bounding box center [111, 391] width 30 height 9
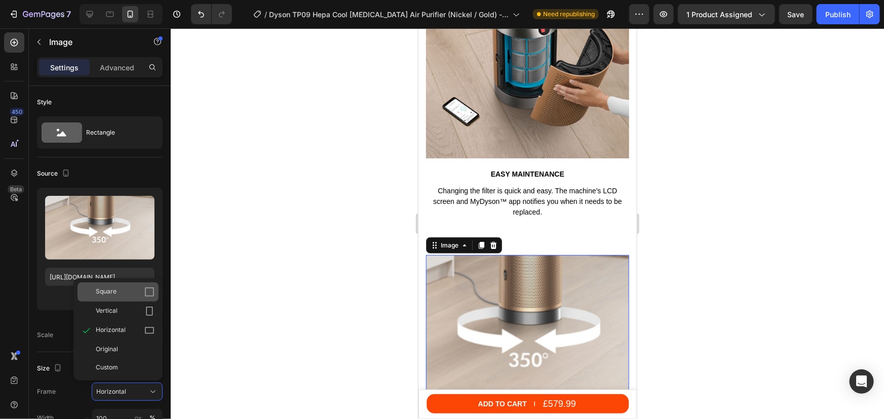
click at [121, 296] on div "Square" at bounding box center [125, 292] width 59 height 10
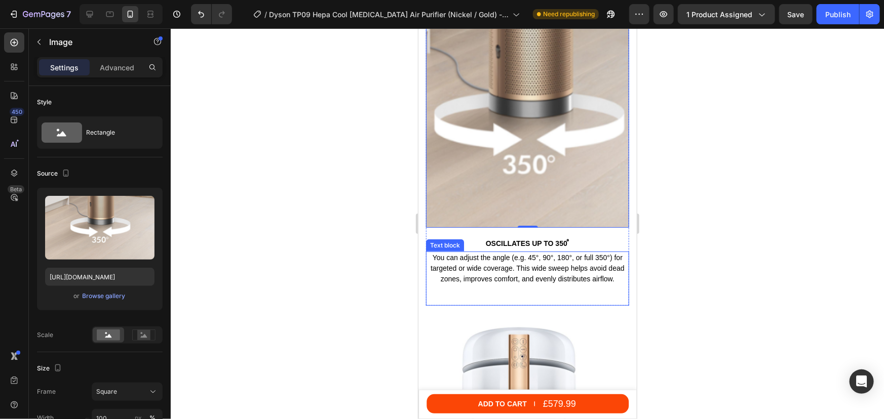
scroll to position [4466, 0]
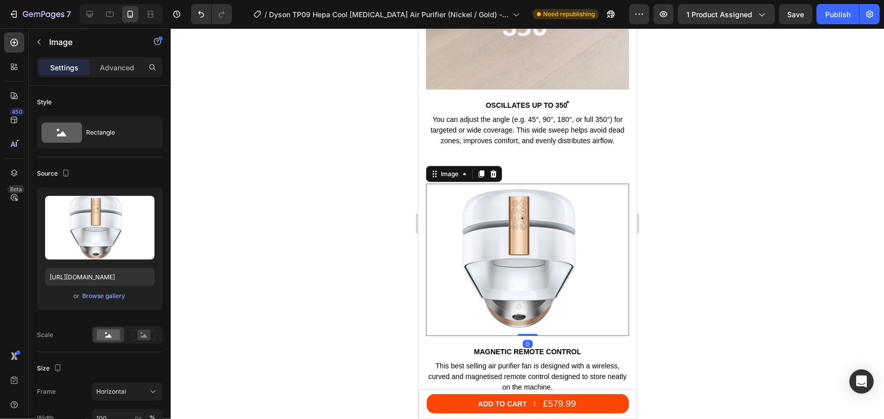
click at [533, 224] on img at bounding box center [526, 259] width 203 height 152
click at [95, 298] on div "Browse gallery" at bounding box center [104, 296] width 43 height 9
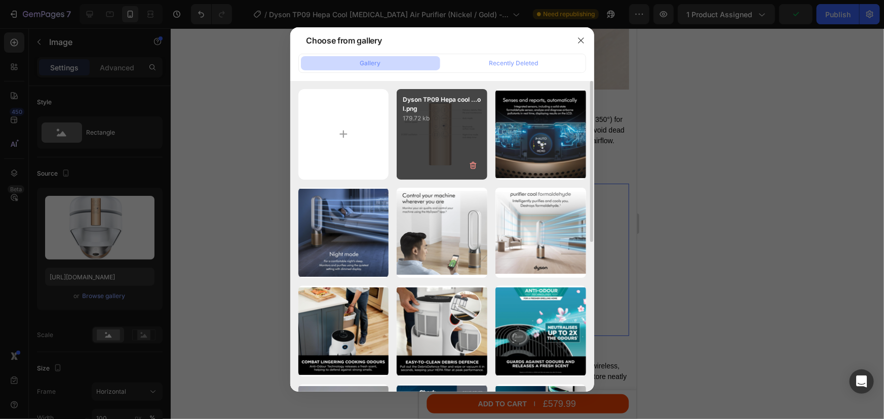
click at [443, 139] on div "Dyson TP09 Hepa cool ...ol.png 179.72 kb" at bounding box center [442, 134] width 91 height 91
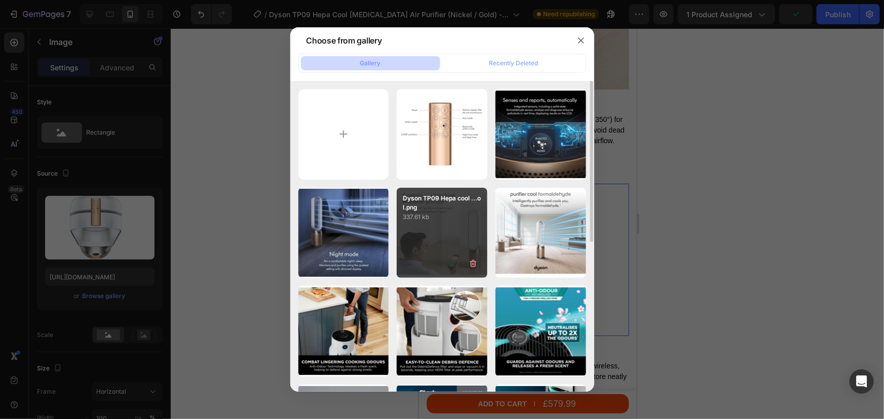
type input "https://cdn.shopify.com/s/files/1/0912/2915/9806/files/gempages_565988521936946…"
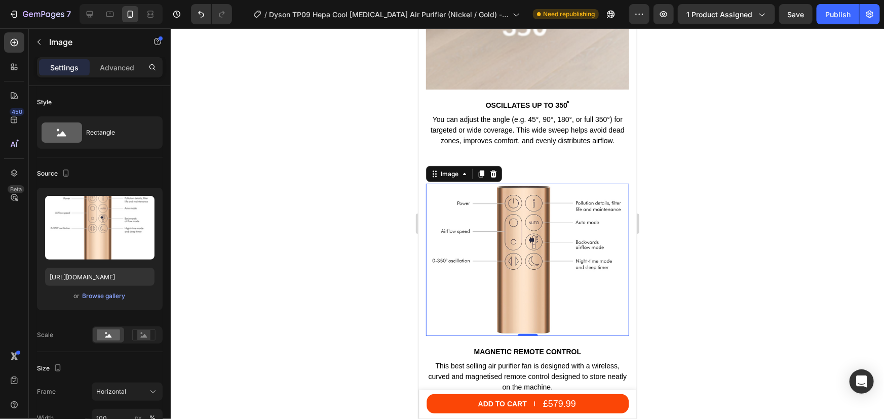
click at [725, 273] on div at bounding box center [527, 223] width 713 height 391
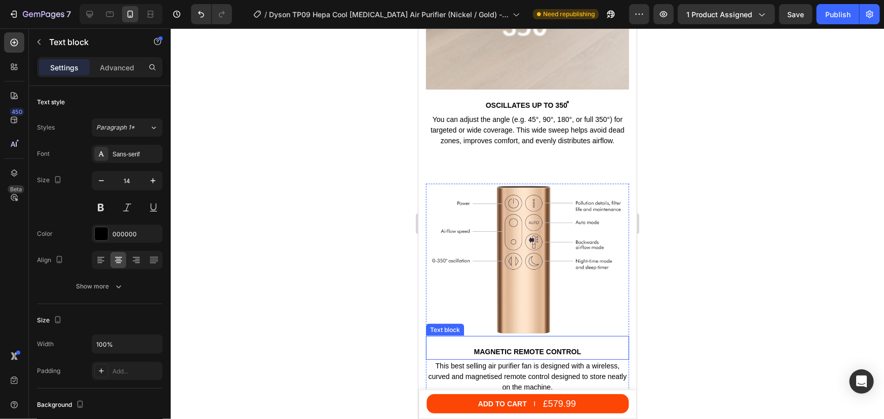
click at [514, 347] on p "MAGNETIC REMOTE CONTROL" at bounding box center [526, 351] width 201 height 9
click at [107, 66] on p "Advanced" at bounding box center [117, 67] width 34 height 11
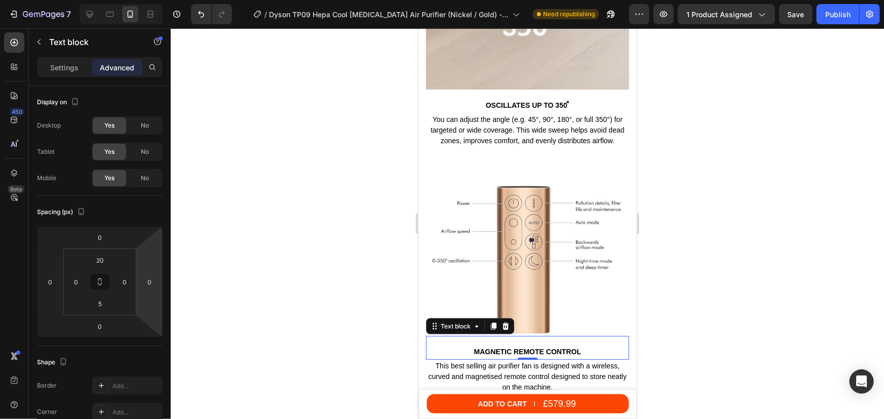
click at [777, 286] on div at bounding box center [527, 223] width 713 height 391
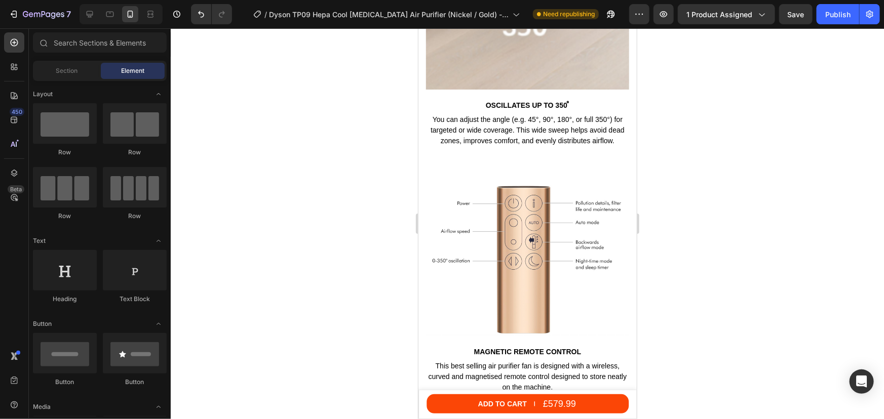
scroll to position [4742, 0]
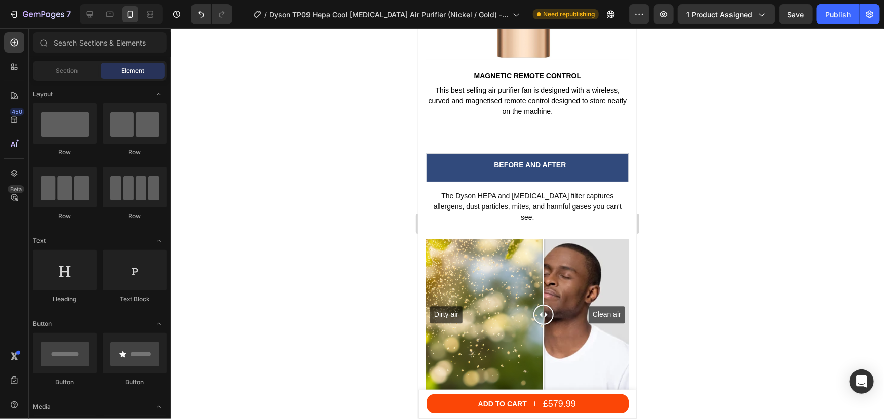
click at [727, 219] on div at bounding box center [527, 223] width 713 height 391
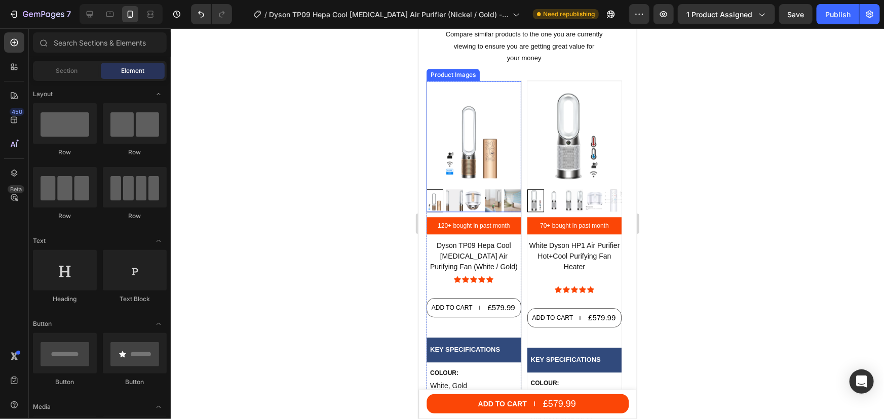
scroll to position [5064, 0]
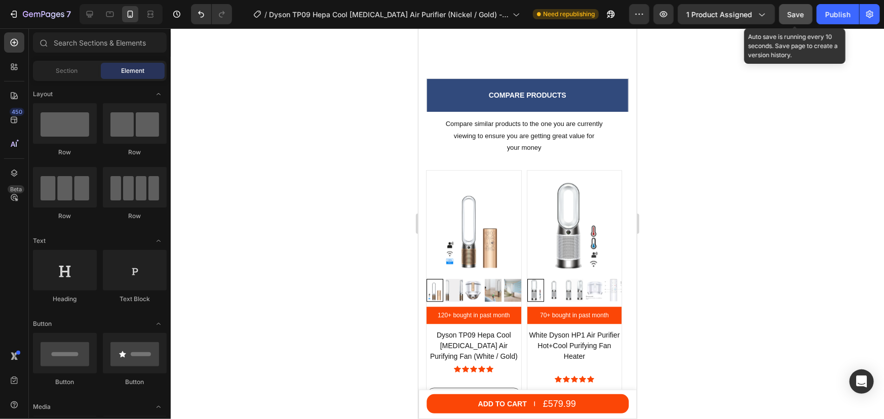
drag, startPoint x: 797, startPoint y: 17, endPoint x: 818, endPoint y: 13, distance: 21.2
click at [799, 17] on span "Save" at bounding box center [795, 14] width 17 height 9
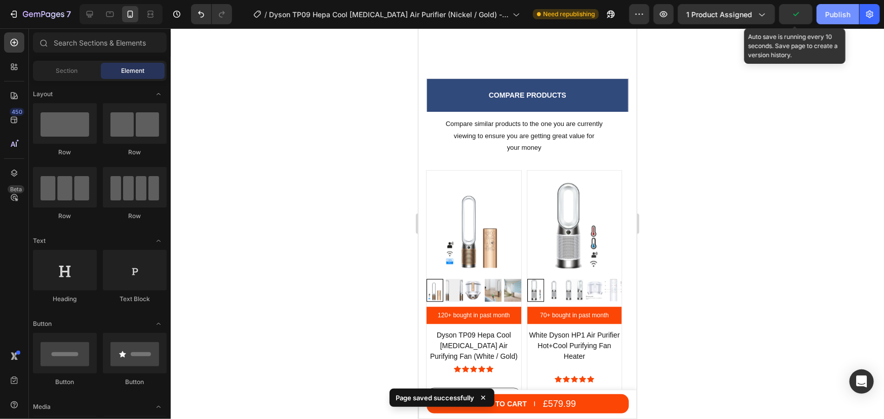
click at [851, 13] on button "Publish" at bounding box center [837, 14] width 43 height 20
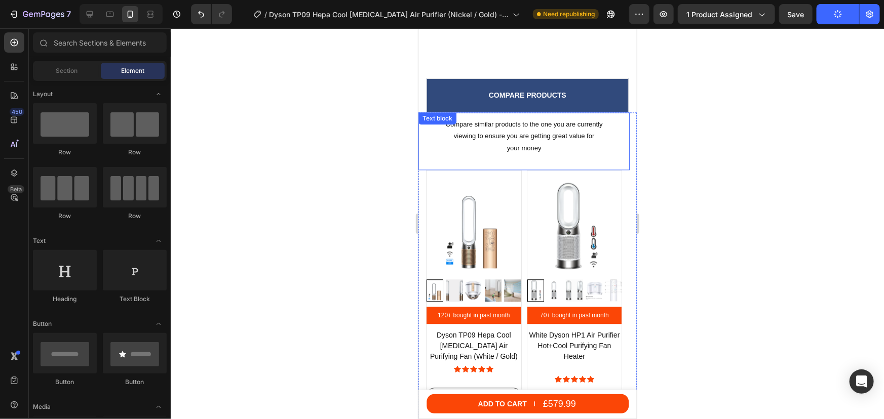
click at [510, 149] on p "your money" at bounding box center [523, 148] width 179 height 12
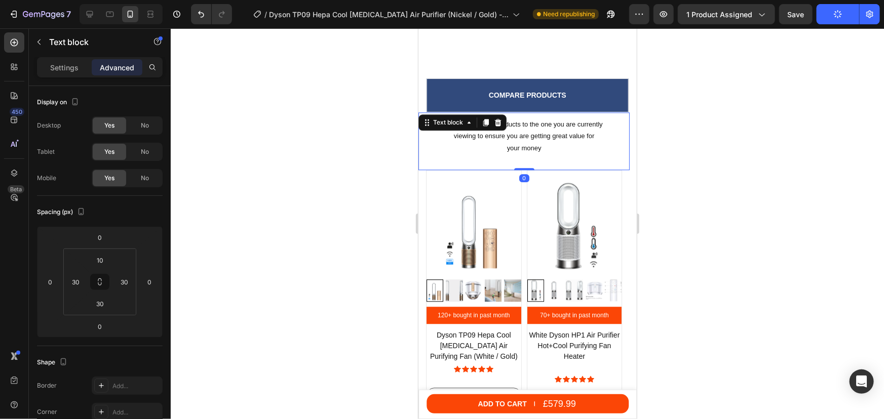
click at [506, 149] on p "your money" at bounding box center [523, 148] width 179 height 12
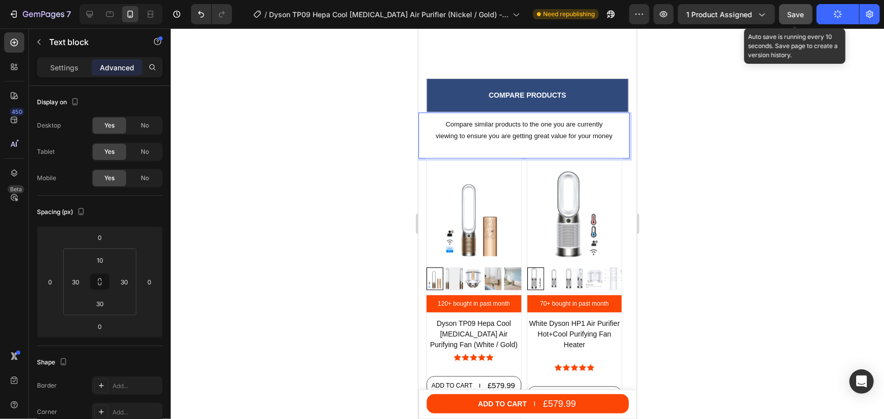
click at [797, 18] on span "Save" at bounding box center [795, 14] width 17 height 9
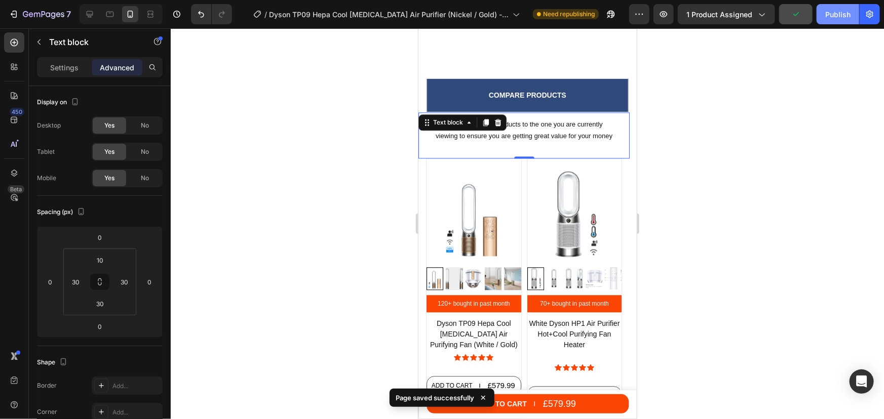
click at [826, 17] on div "Publish" at bounding box center [837, 14] width 25 height 11
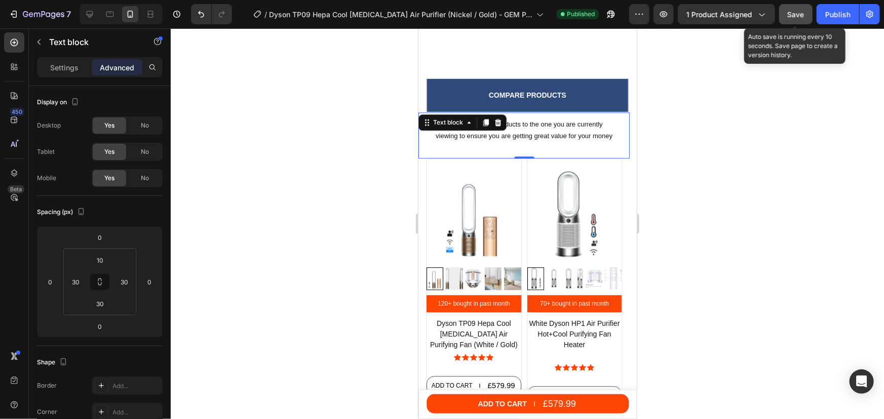
click at [804, 15] on span "Save" at bounding box center [795, 14] width 17 height 9
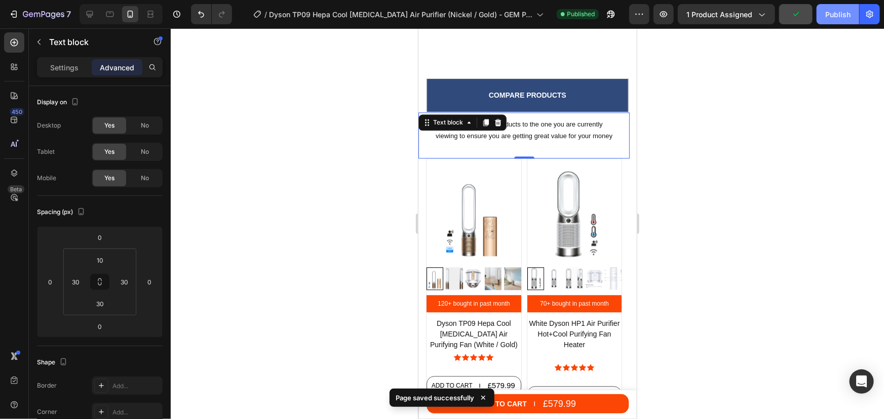
click at [833, 20] on button "Publish" at bounding box center [837, 14] width 43 height 20
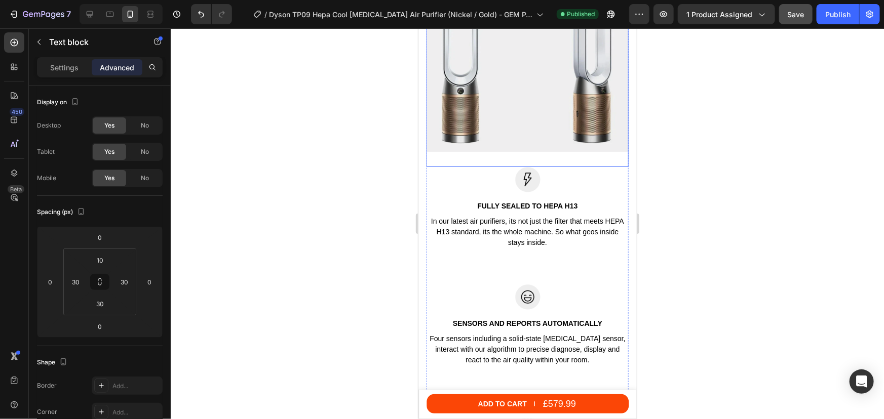
scroll to position [1198, 0]
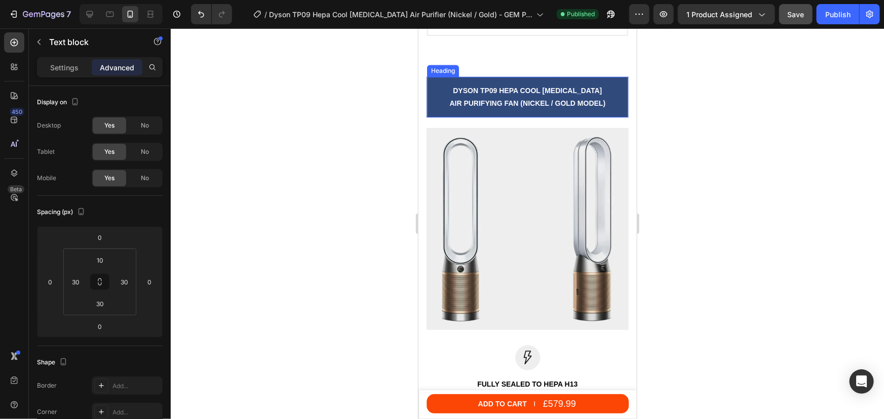
click at [526, 108] on div "Dyson tp09 hepa cool formaldehyde Air Purifying Fan (Nickel / Gold model) Headi…" at bounding box center [526, 96] width 201 height 41
click at [516, 103] on span "Dyson tp09 hepa cool formaldehyde Air Purifying Fan (Nickel / Gold model)" at bounding box center [527, 96] width 156 height 21
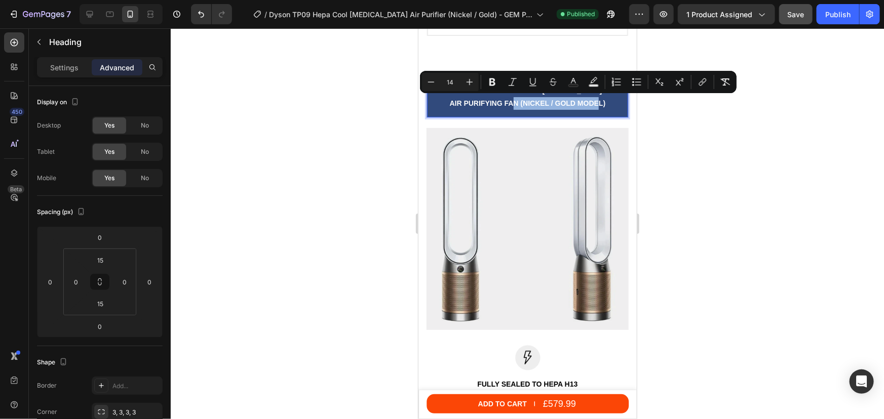
drag, startPoint x: 603, startPoint y: 101, endPoint x: 517, endPoint y: 105, distance: 86.7
click at [517, 105] on p "Dyson tp09 hepa cool formaldehyde Air Purifying Fan (Nickel / Gold model)" at bounding box center [526, 96] width 201 height 25
click at [433, 84] on icon "Editor contextual toolbar" at bounding box center [431, 82] width 10 height 10
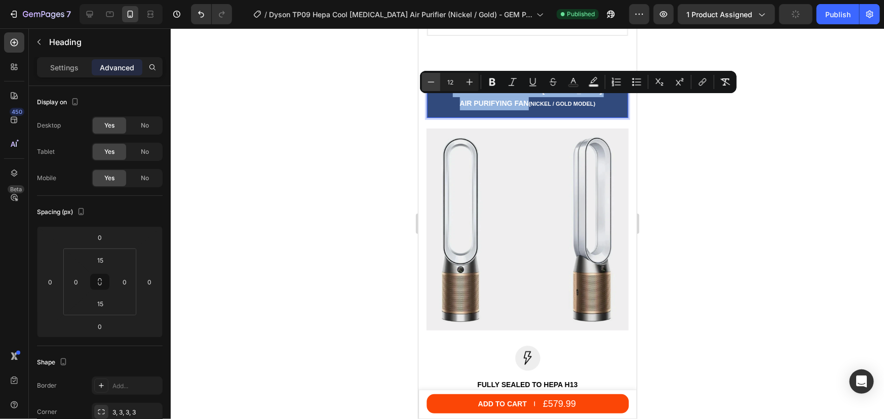
type input "11"
click at [696, 127] on div at bounding box center [527, 223] width 713 height 391
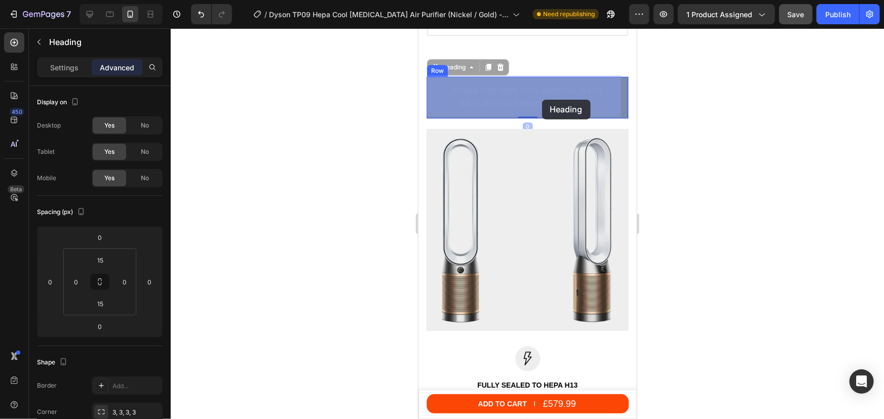
drag, startPoint x: 594, startPoint y: 102, endPoint x: 541, endPoint y: 99, distance: 52.8
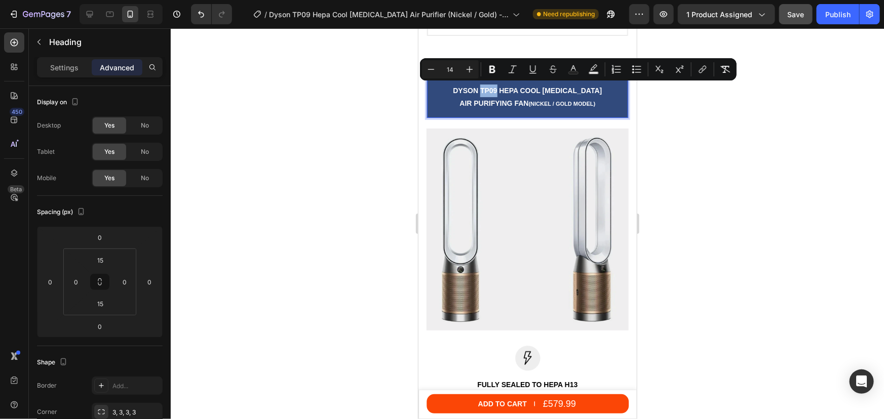
drag, startPoint x: 487, startPoint y: 89, endPoint x: 482, endPoint y: 89, distance: 5.1
click at [482, 89] on span "Dyson tp09 hepa cool formaldehyde Air Purifying Fan" at bounding box center [526, 96] width 149 height 21
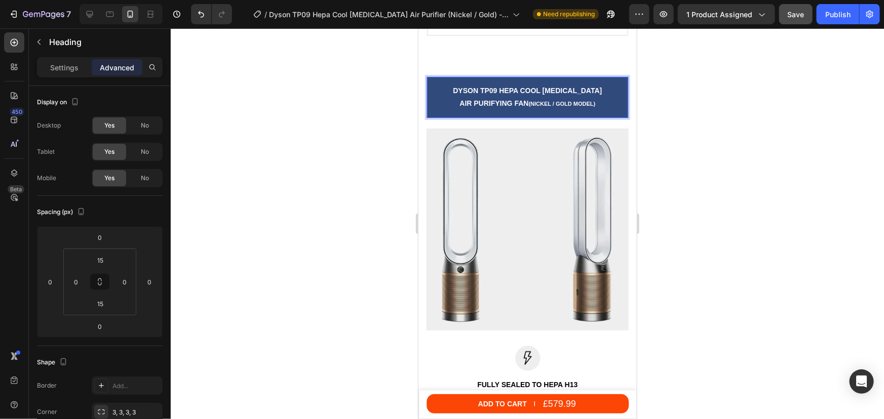
click at [528, 95] on p "Dyson tp09 hepa cool formaldehyde Air Purifying Fan (Nickel / Gold model)" at bounding box center [526, 97] width 201 height 26
drag, startPoint x: 593, startPoint y: 101, endPoint x: 526, endPoint y: 101, distance: 67.9
click at [526, 101] on p "Dyson tp09 hepa cool formaldehyde Air Purifying Fan (Nickel / Gold model)" at bounding box center [526, 97] width 201 height 26
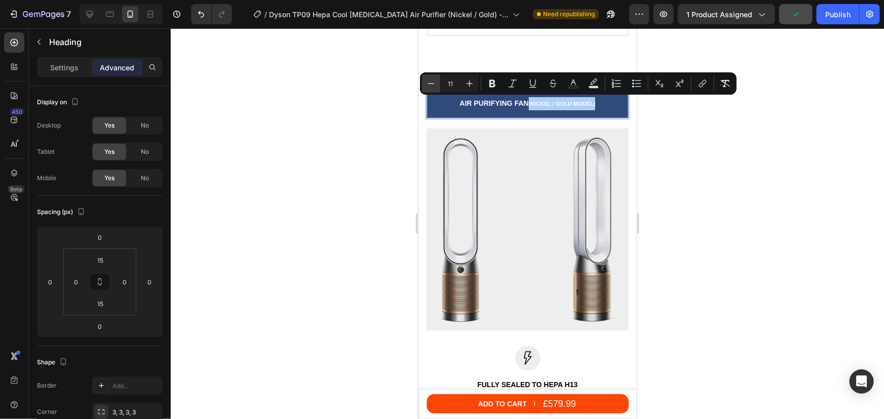
click at [430, 85] on icon "Editor contextual toolbar" at bounding box center [431, 83] width 10 height 10
type input "10"
click at [667, 138] on div at bounding box center [527, 223] width 713 height 391
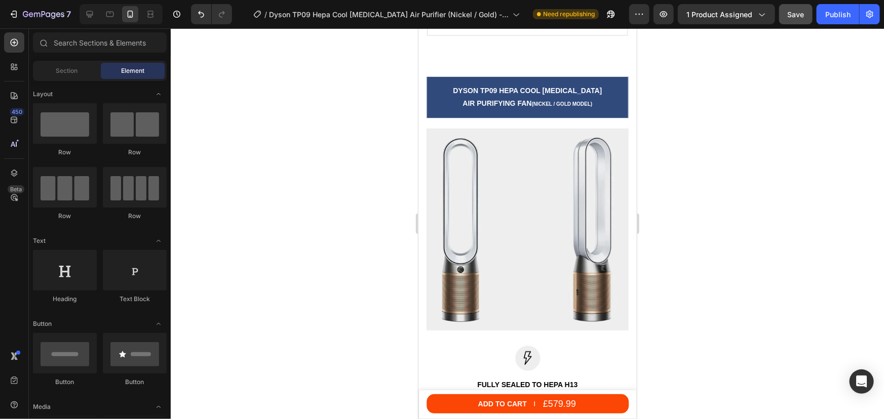
click at [697, 171] on div at bounding box center [527, 223] width 713 height 391
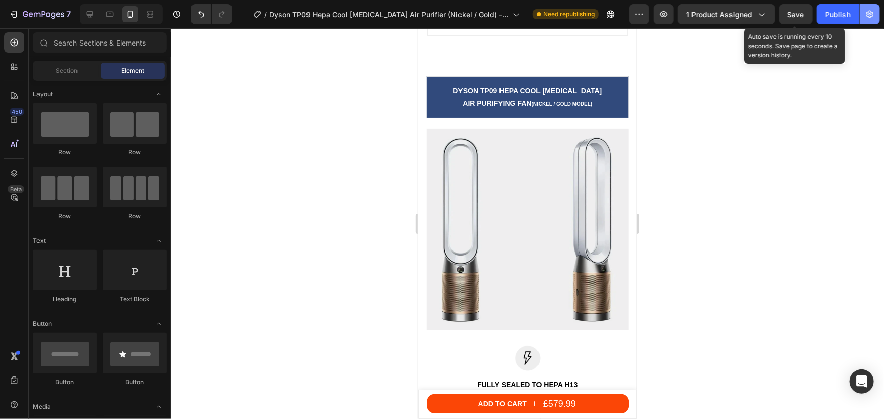
drag, startPoint x: 804, startPoint y: 14, endPoint x: 865, endPoint y: 16, distance: 61.3
click at [806, 14] on button "Save" at bounding box center [795, 14] width 33 height 20
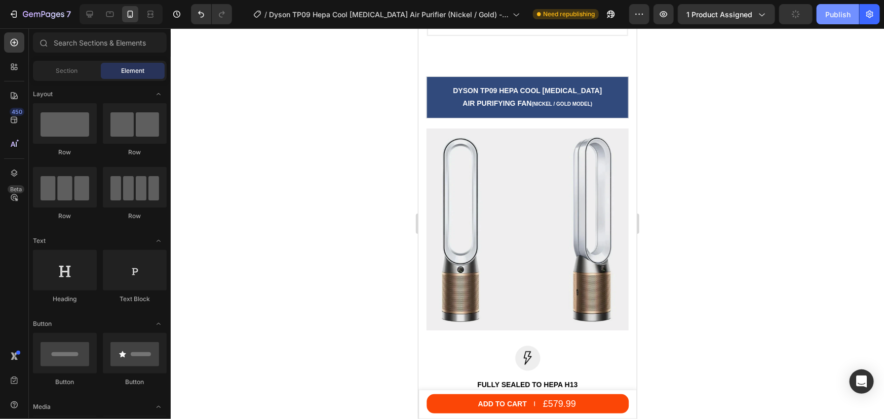
click at [843, 13] on div "Publish" at bounding box center [837, 14] width 25 height 11
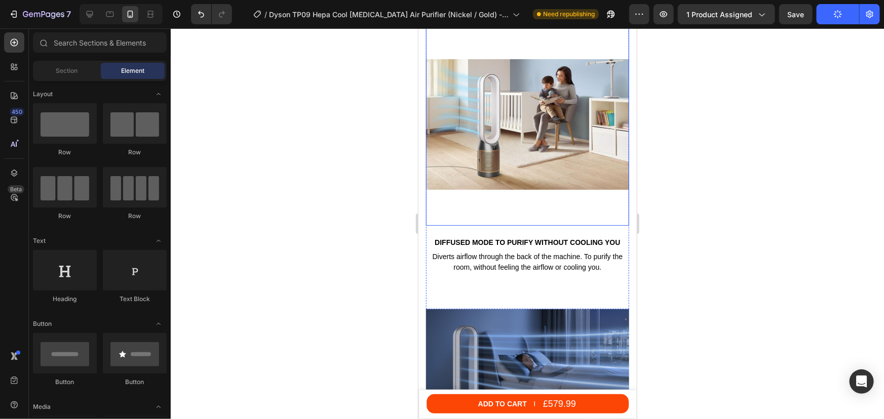
scroll to position [2117, 0]
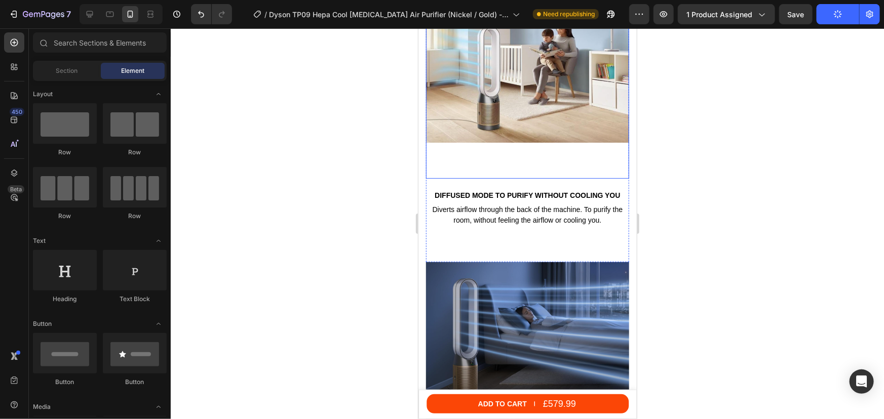
click at [518, 111] on img at bounding box center [526, 76] width 203 height 203
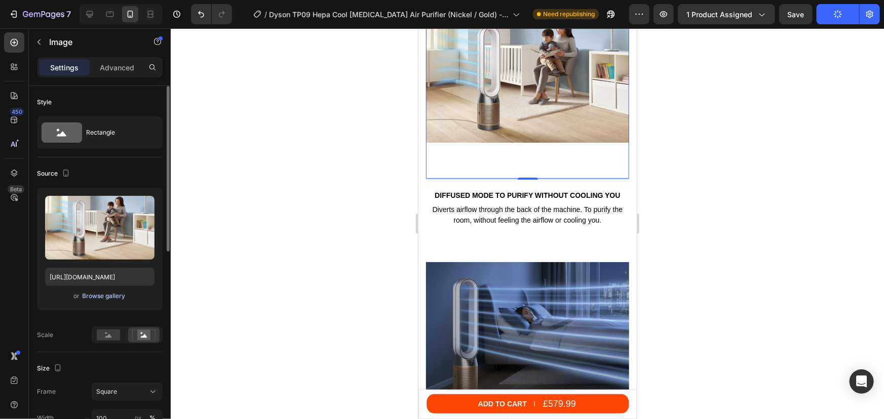
click at [110, 295] on div "Browse gallery" at bounding box center [104, 296] width 43 height 9
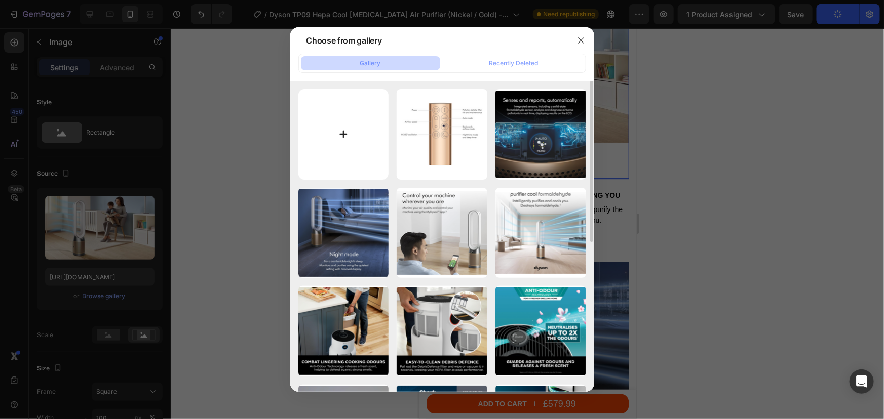
click at [352, 107] on input "file" at bounding box center [343, 134] width 91 height 91
type input "C:\fakepath\Dyson TP09 Hepa cool formaldehyde - Features.png"
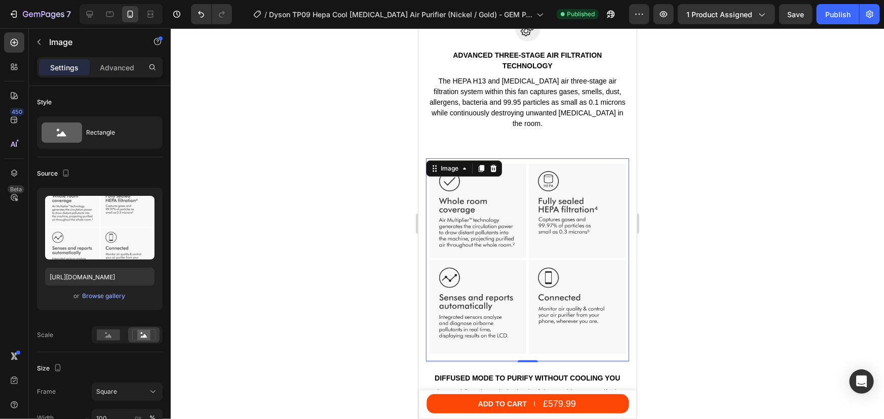
scroll to position [1933, 0]
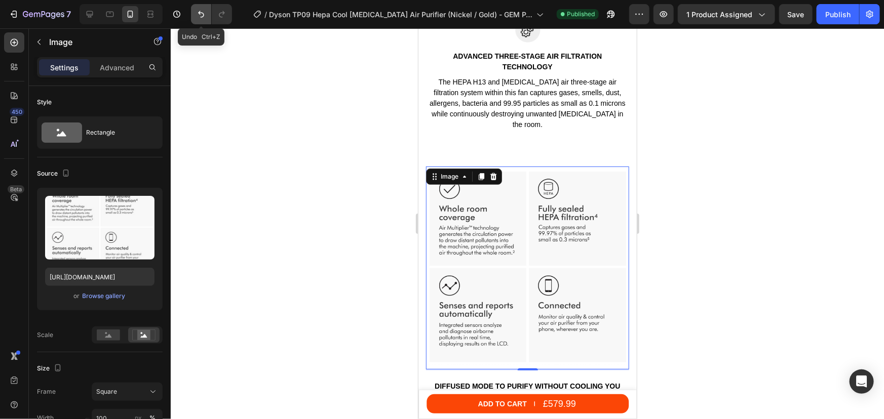
click at [202, 13] on icon "Undo/Redo" at bounding box center [201, 14] width 10 height 10
click at [88, 294] on div "Browse gallery" at bounding box center [104, 296] width 43 height 9
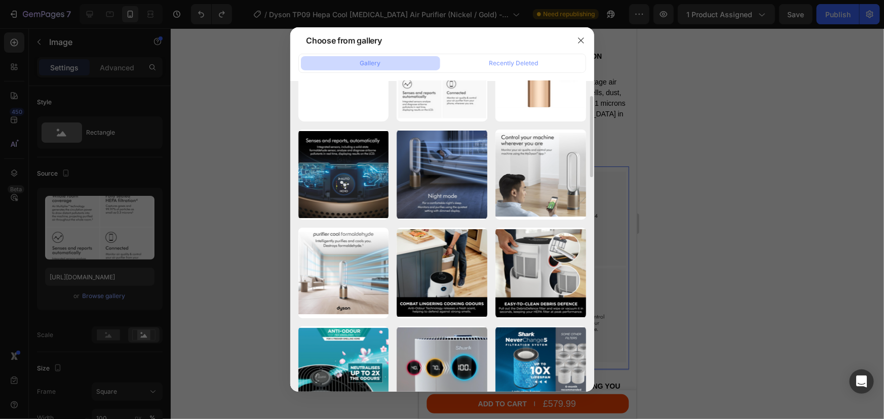
scroll to position [0, 0]
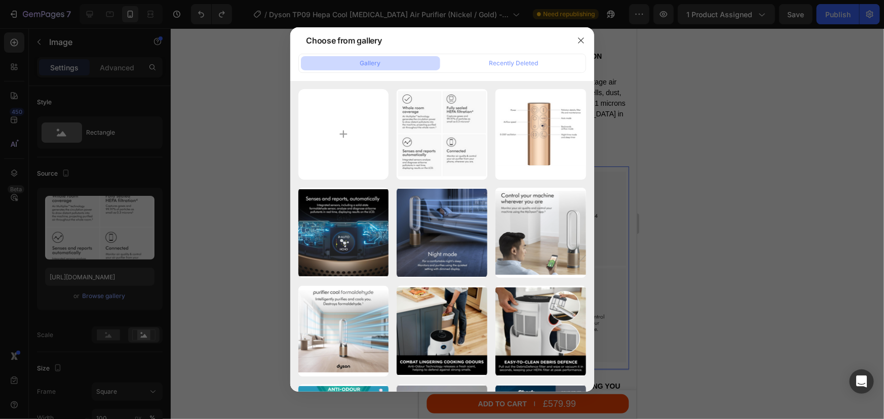
click at [200, 84] on div at bounding box center [442, 209] width 884 height 419
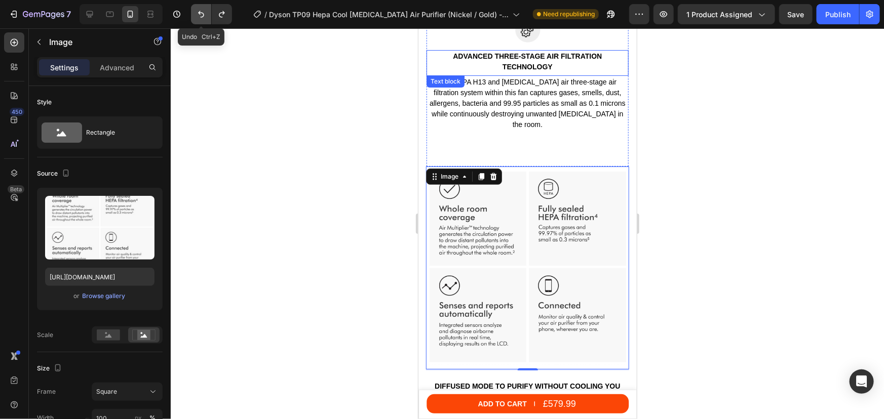
click at [200, 12] on icon "Undo/Redo" at bounding box center [201, 14] width 6 height 7
type input "https://cdn.shopify.com/s/files/1/0912/2915/9806/files/gempages_565988521936946…"
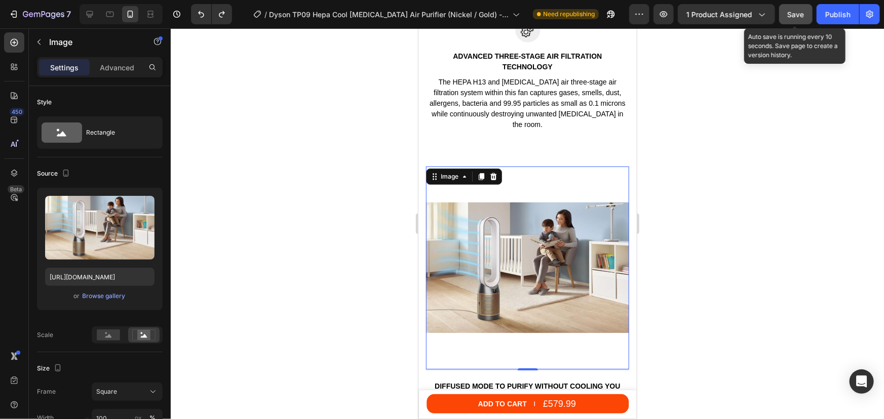
click at [793, 15] on span "Save" at bounding box center [795, 14] width 17 height 9
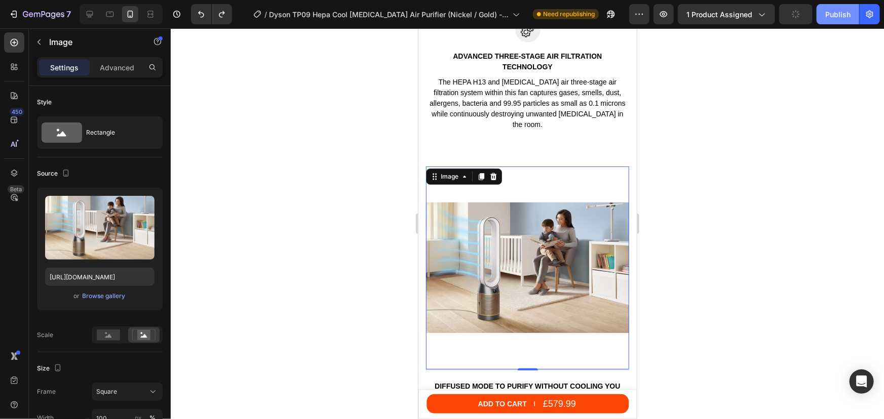
click at [829, 16] on div "Publish" at bounding box center [837, 14] width 25 height 11
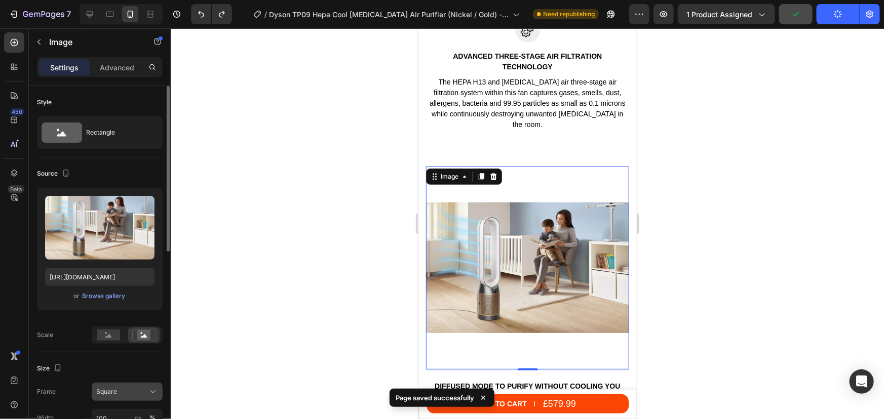
click at [110, 387] on span "Square" at bounding box center [106, 391] width 21 height 9
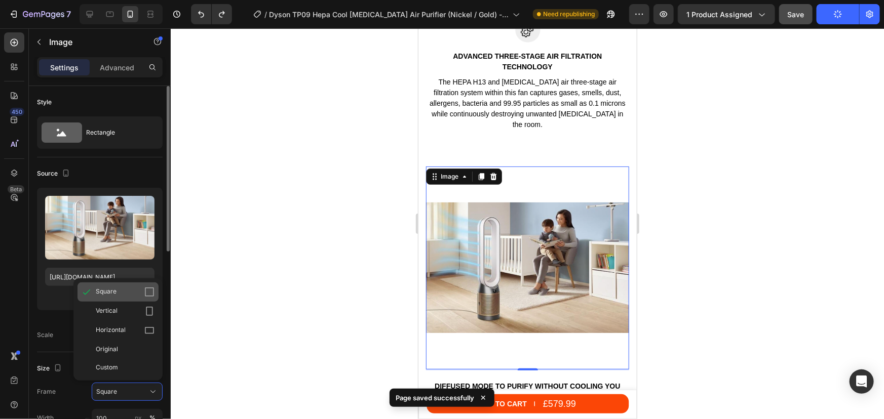
click at [105, 289] on span "Square" at bounding box center [106, 292] width 21 height 10
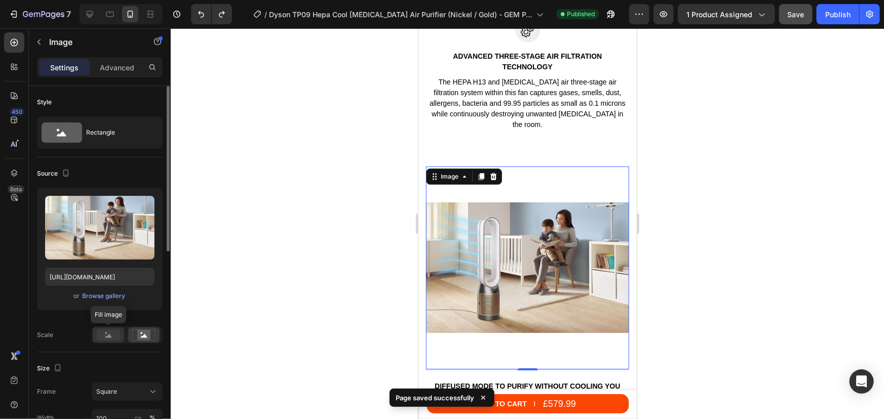
click at [111, 340] on div at bounding box center [108, 335] width 31 height 15
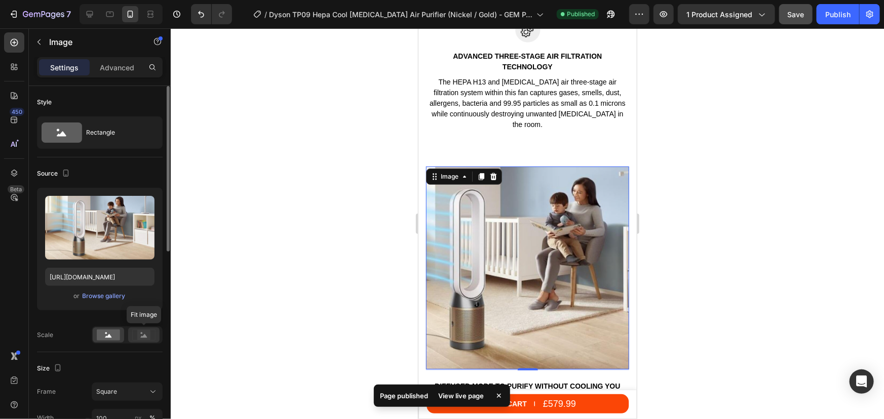
click at [137, 338] on icon at bounding box center [143, 335] width 23 height 11
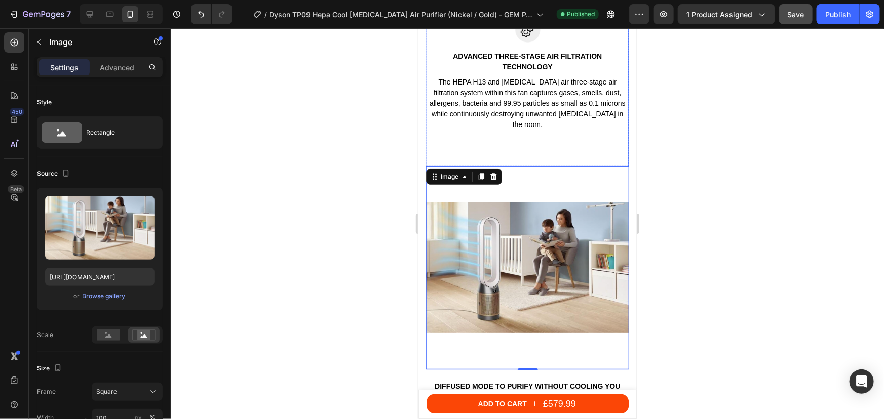
click at [540, 128] on div "Image ADVANCED THREE-STAGE AIR FILTRATION TECHNOLOGY Text block The HEPA H13 an…" at bounding box center [527, 91] width 202 height 149
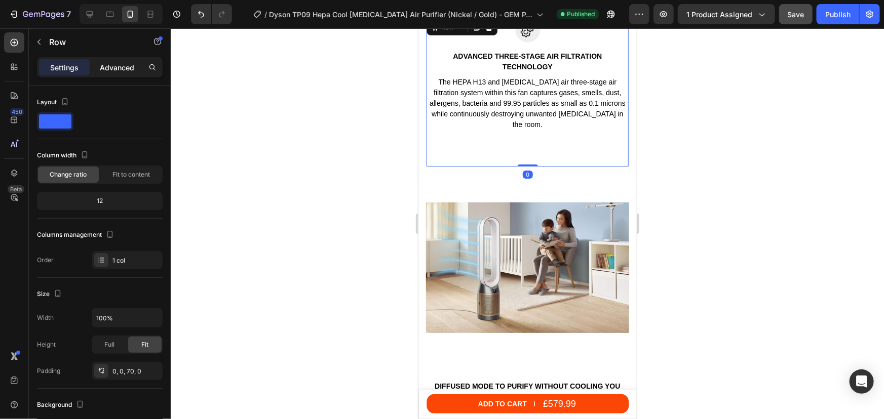
click at [109, 67] on p "Advanced" at bounding box center [117, 67] width 34 height 11
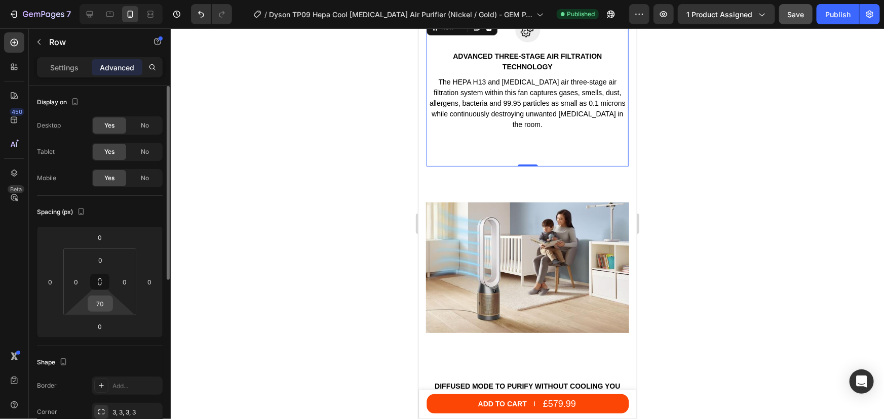
click at [103, 303] on input "70" at bounding box center [100, 303] width 20 height 15
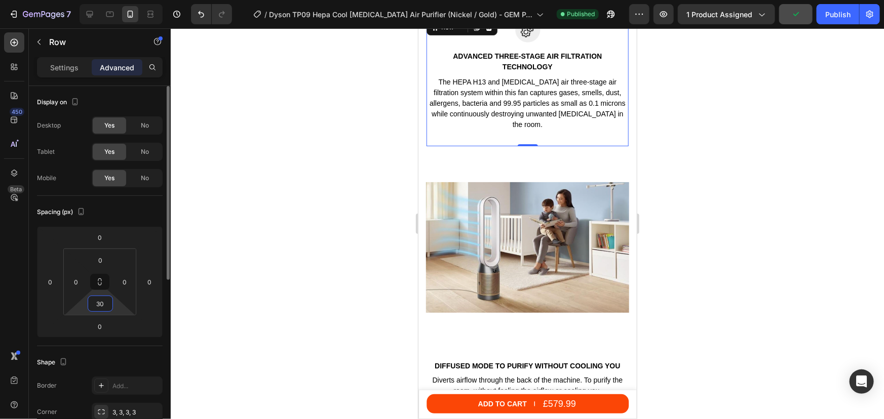
drag, startPoint x: 101, startPoint y: 303, endPoint x: 96, endPoint y: 302, distance: 5.3
click at [96, 302] on input "30" at bounding box center [100, 303] width 20 height 15
type input "20"
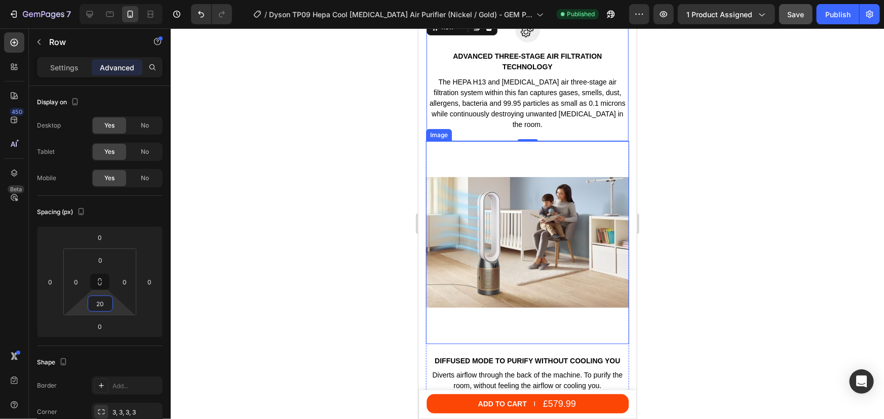
click at [485, 312] on img at bounding box center [526, 242] width 203 height 203
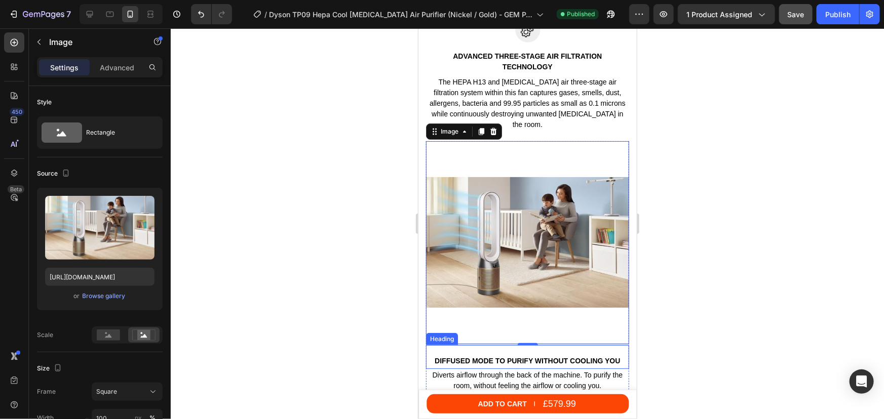
click at [477, 345] on div "Diffused mode to purify without cooling you Heading" at bounding box center [526, 357] width 203 height 24
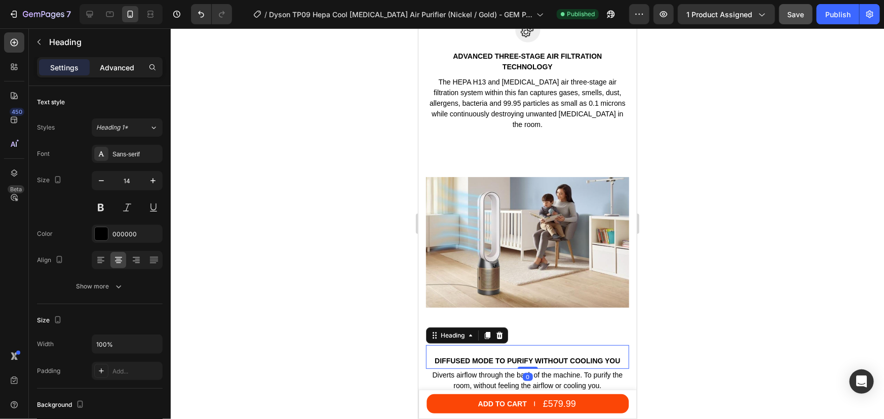
click at [110, 70] on p "Advanced" at bounding box center [117, 67] width 34 height 11
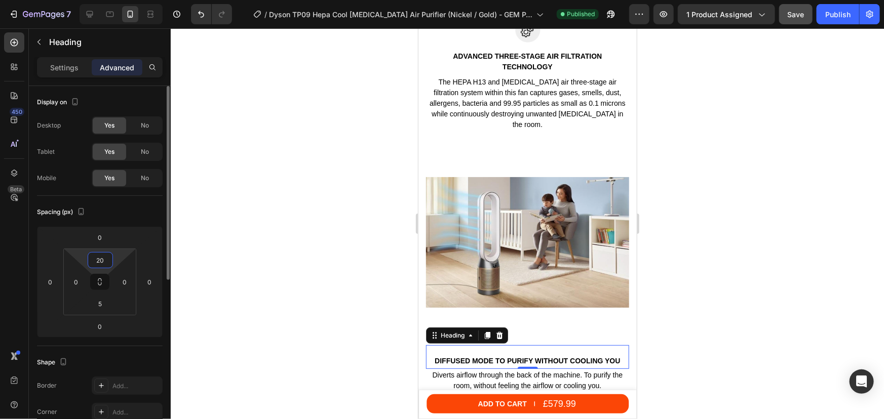
click at [101, 258] on input "20" at bounding box center [100, 260] width 20 height 15
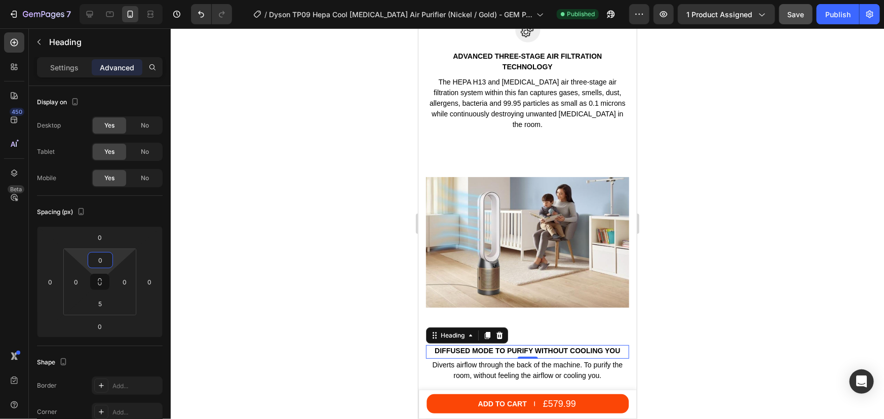
click at [734, 221] on div at bounding box center [527, 223] width 713 height 391
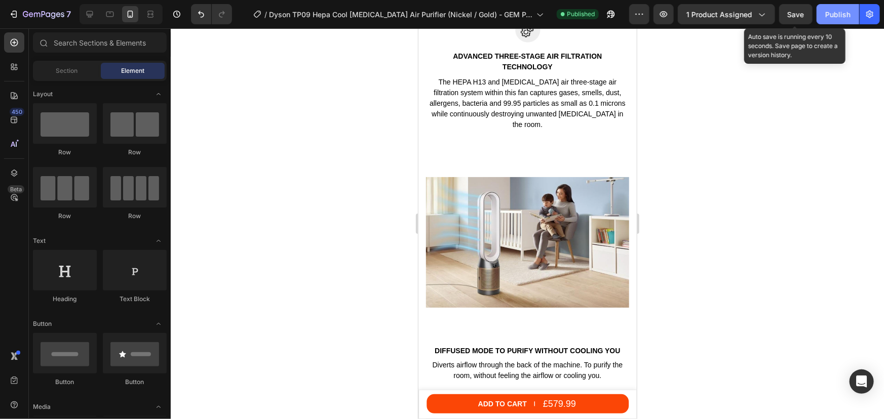
drag, startPoint x: 796, startPoint y: 18, endPoint x: 821, endPoint y: 15, distance: 26.0
click at [796, 18] on span "Save" at bounding box center [795, 14] width 17 height 9
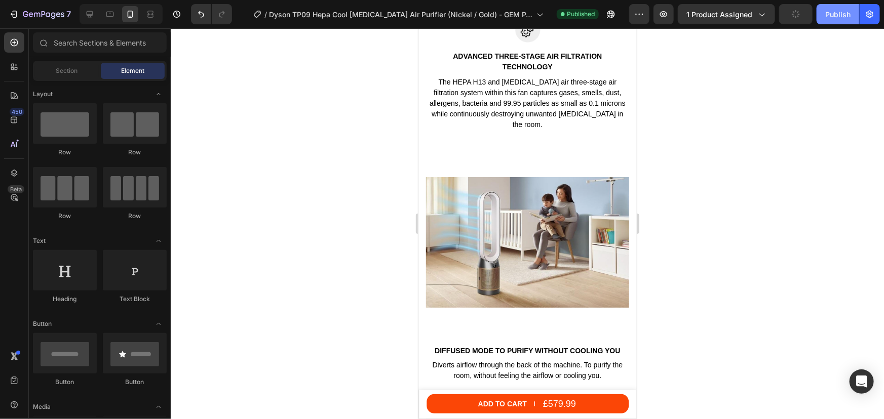
click at [839, 20] on button "Publish" at bounding box center [837, 14] width 43 height 20
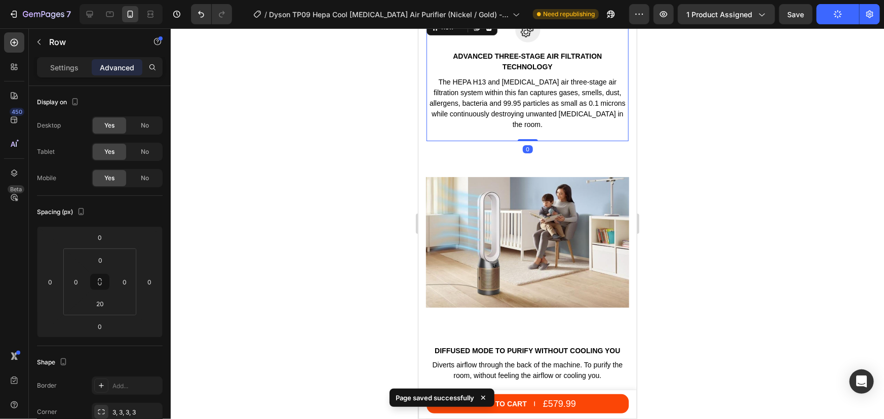
click at [505, 124] on div "Image ADVANCED THREE-STAGE AIR FILTRATION TECHNOLOGY Text block The HEPA H13 an…" at bounding box center [527, 79] width 202 height 124
click at [106, 309] on input "20" at bounding box center [100, 303] width 20 height 15
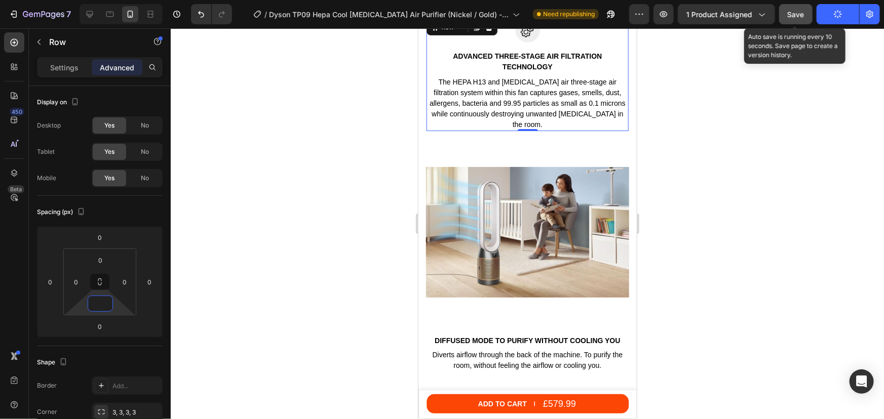
type input "0"
click at [799, 20] on button "Save" at bounding box center [795, 14] width 33 height 20
click at [798, 21] on button "Save" at bounding box center [795, 14] width 33 height 20
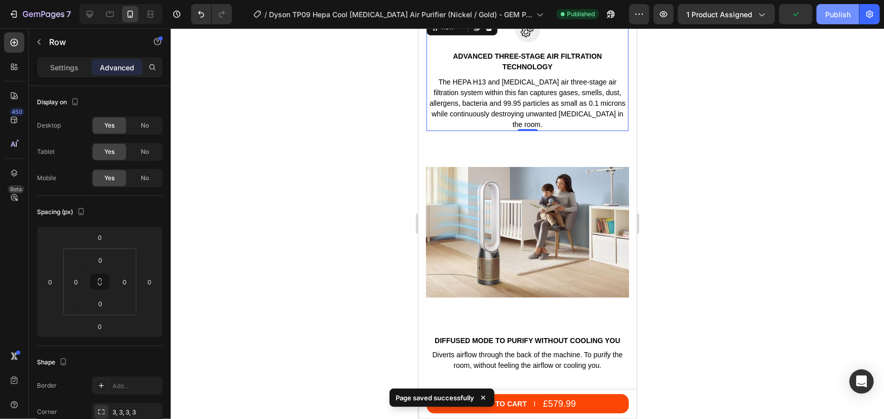
click at [828, 17] on div "Publish" at bounding box center [837, 14] width 25 height 11
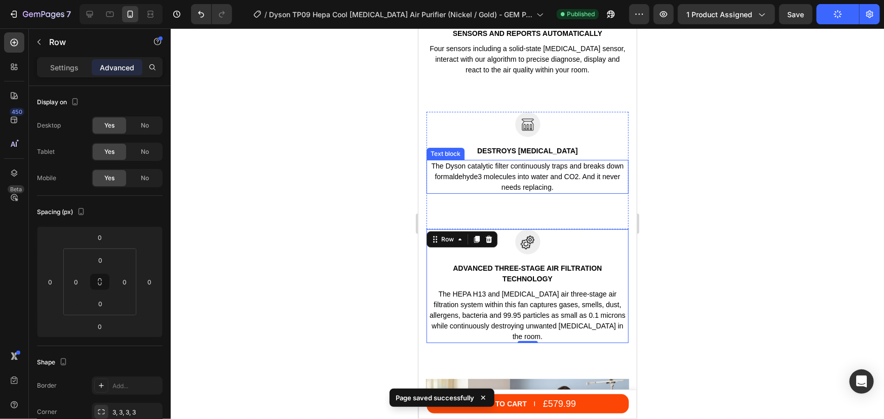
scroll to position [1795, 0]
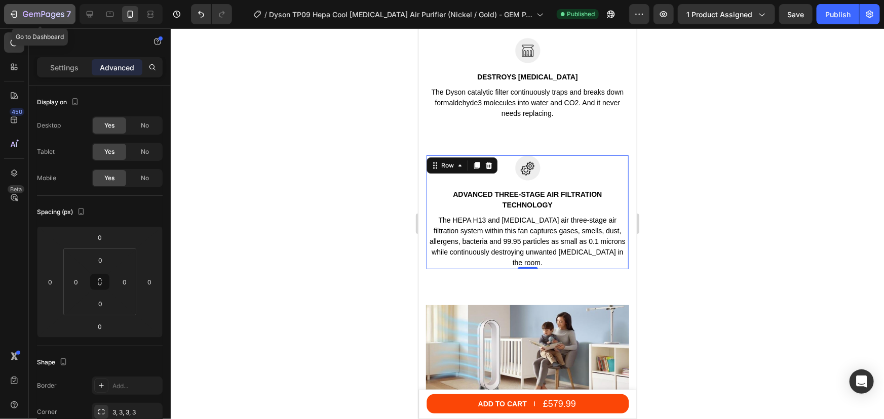
click at [35, 12] on icon "button" at bounding box center [44, 15] width 42 height 9
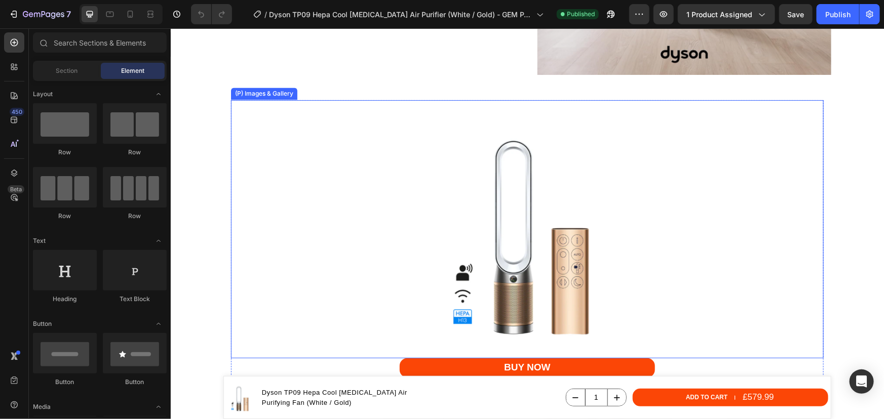
scroll to position [2670, 0]
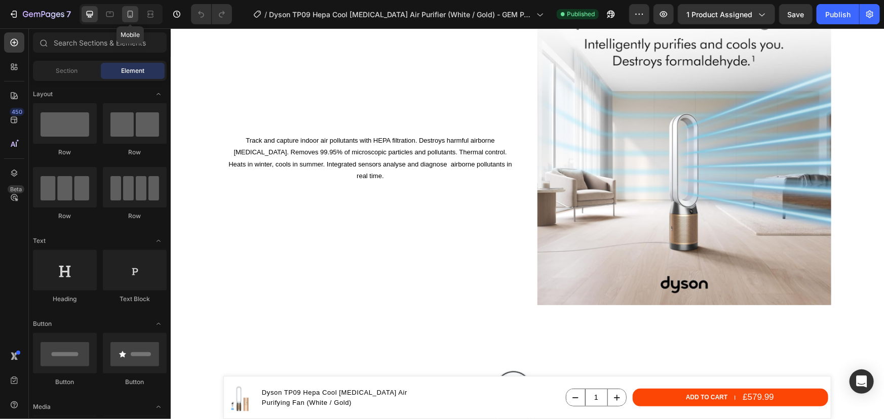
click at [127, 15] on icon at bounding box center [130, 14] width 10 height 10
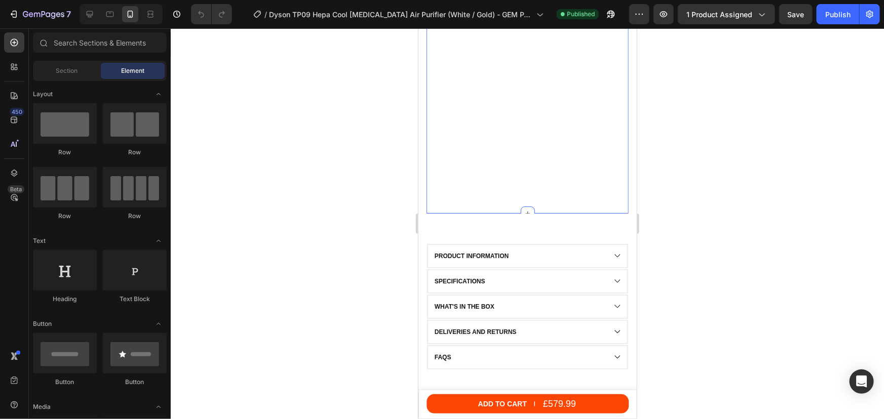
scroll to position [1438, 0]
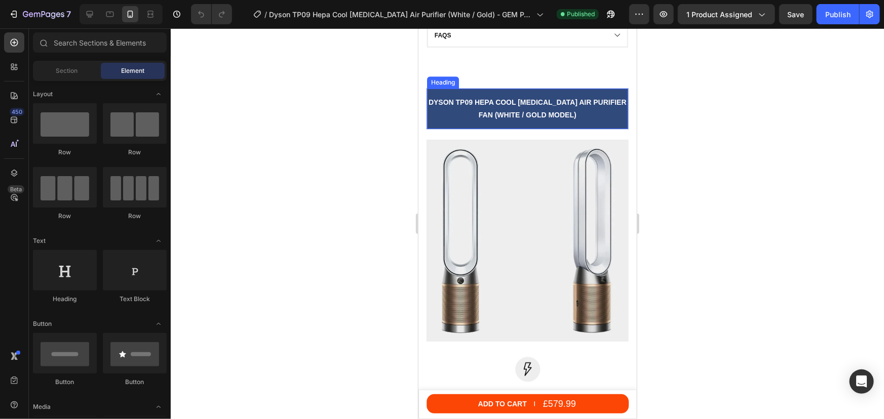
click at [569, 117] on h2 "Dyson tp09 HEPA COOL [MEDICAL_DATA] AIR PURIFIER FAN (WHITE / GOLD MODEL)" at bounding box center [526, 108] width 201 height 25
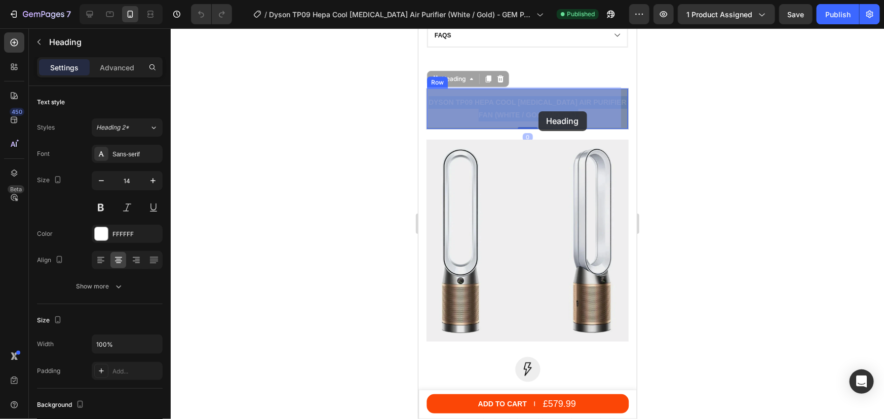
drag, startPoint x: 596, startPoint y: 114, endPoint x: 538, endPoint y: 111, distance: 58.3
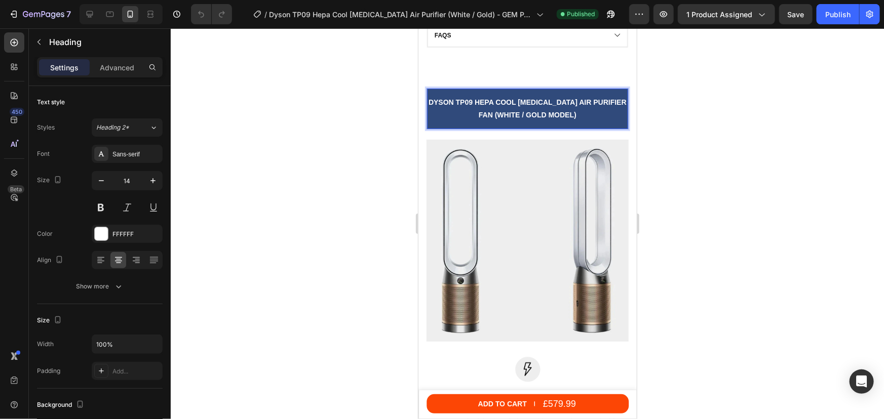
click at [576, 113] on span "Dyson tp09 HEPA COOL [MEDICAL_DATA] AIR PURIFIER FAN (WHITE / GOLD MODEL)" at bounding box center [527, 108] width 198 height 21
drag, startPoint x: 593, startPoint y: 117, endPoint x: 509, endPoint y: 117, distance: 84.6
click at [509, 117] on p "Dyson tp09 HEPA COOL [MEDICAL_DATA] AIR PURIFIER FAN (WHITE / GOLD MODEL)" at bounding box center [526, 108] width 201 height 25
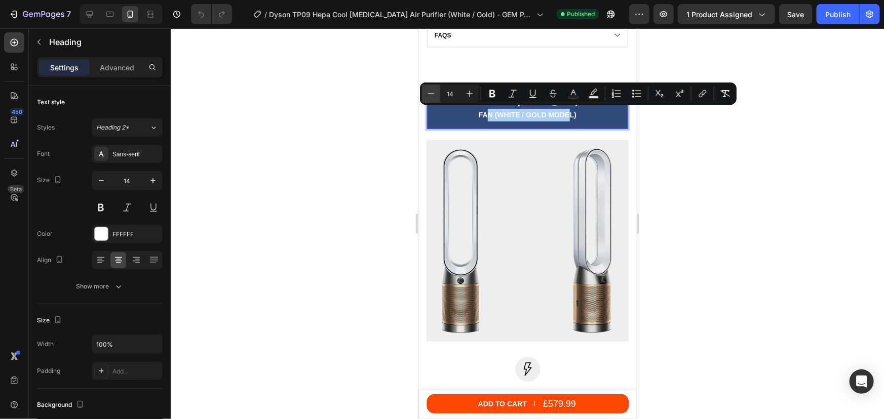
click at [430, 95] on icon "Editor contextual toolbar" at bounding box center [431, 94] width 10 height 10
type input "11"
click at [719, 171] on div at bounding box center [527, 223] width 713 height 391
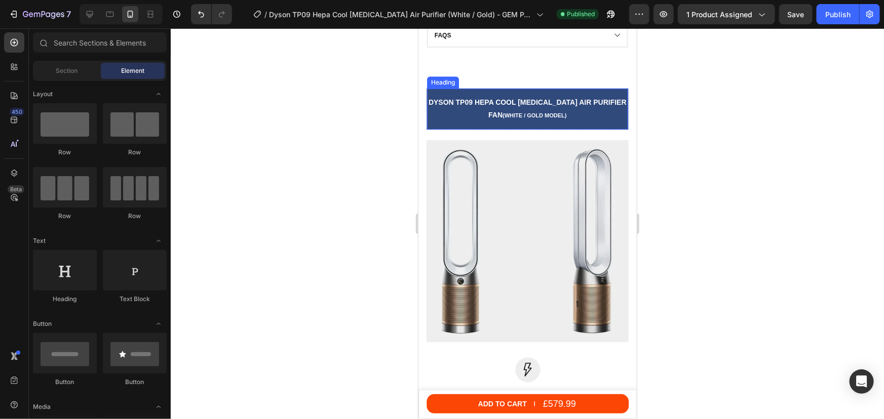
click at [580, 117] on p "⁠⁠⁠⁠⁠⁠⁠ Dyson tp09 HEPA COOL [MEDICAL_DATA] AIR PURIFIER FAN (WHITE / GOLD MODE…" at bounding box center [526, 109] width 201 height 26
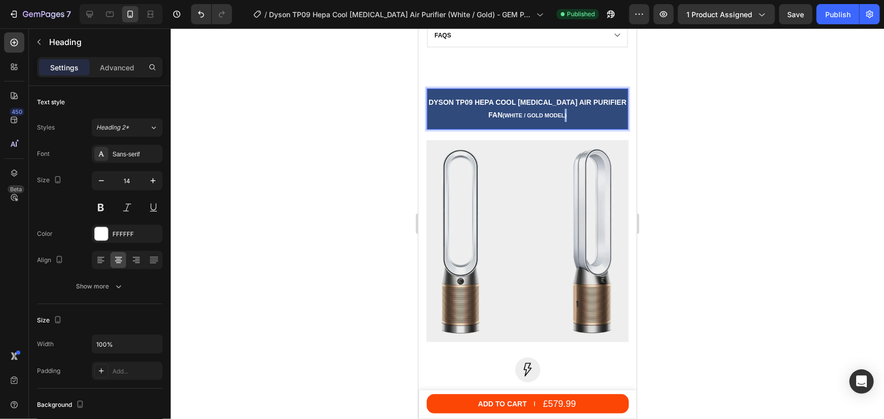
click at [566, 113] on span "(WHITE / GOLD MODEL)" at bounding box center [534, 115] width 64 height 6
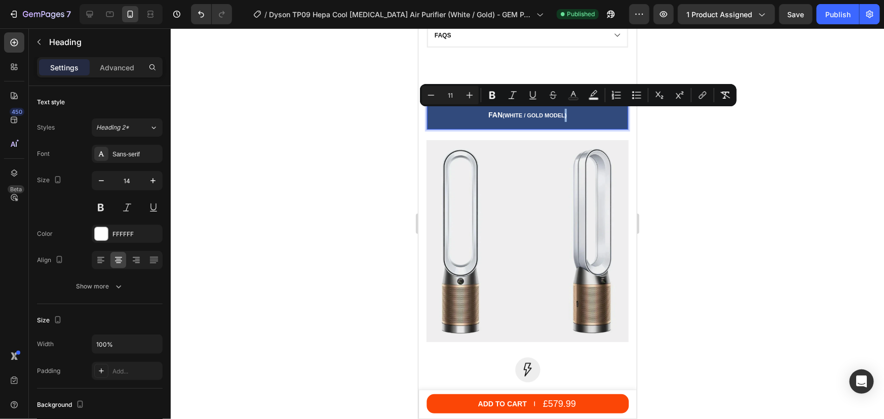
click at [583, 113] on p "Dyson tp09 HEPA COOL [MEDICAL_DATA] AIR PURIFIER FAN (WHITE / GOLD MODEL)" at bounding box center [526, 109] width 201 height 26
drag, startPoint x: 583, startPoint y: 114, endPoint x: 517, endPoint y: 116, distance: 65.9
click at [517, 116] on p "Dyson tp09 HEPA COOL [MEDICAL_DATA] AIR PURIFIER FAN (WHITE / GOLD MODEL)" at bounding box center [526, 109] width 201 height 26
click at [430, 96] on icon "Editor contextual toolbar" at bounding box center [431, 95] width 10 height 10
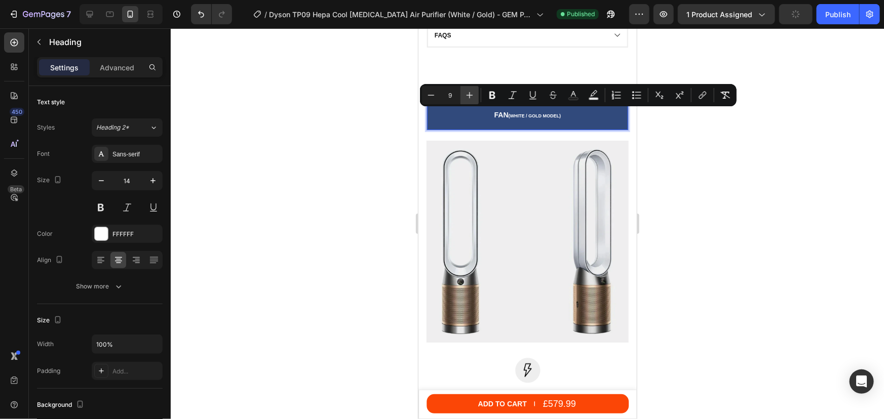
click at [467, 94] on icon "Editor contextual toolbar" at bounding box center [469, 95] width 10 height 10
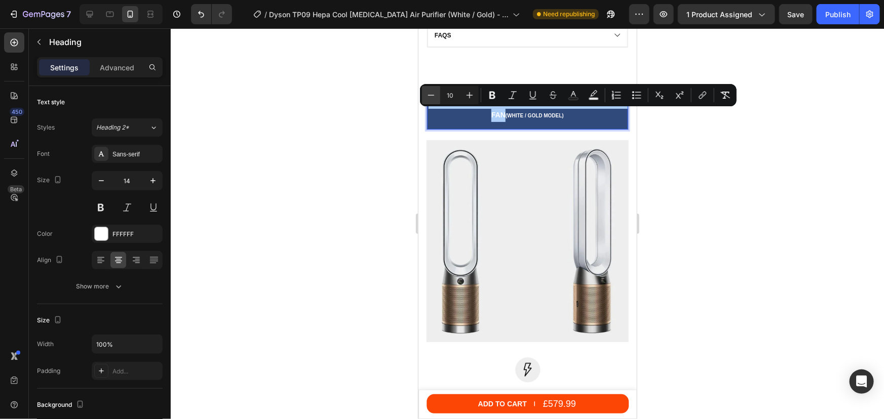
drag, startPoint x: 431, startPoint y: 96, endPoint x: 54, endPoint y: 83, distance: 377.5
click at [431, 96] on icon "Editor contextual toolbar" at bounding box center [431, 95] width 10 height 10
type input "9"
click at [714, 162] on div at bounding box center [527, 223] width 713 height 391
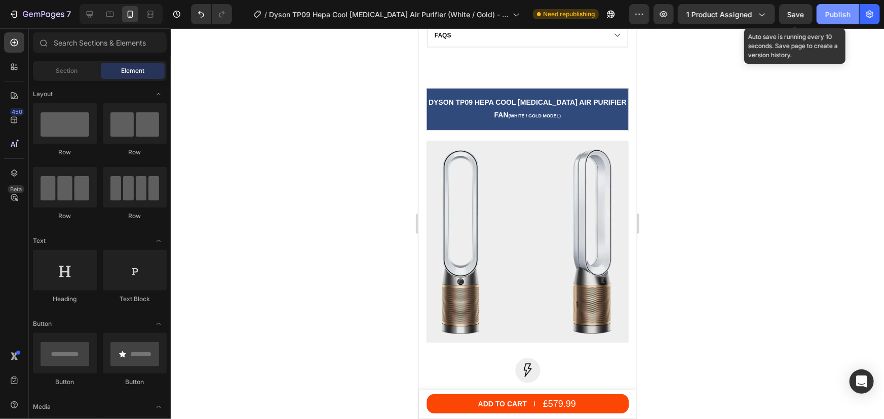
click at [799, 19] on div "Save" at bounding box center [795, 14] width 17 height 11
click at [829, 18] on div "Publish" at bounding box center [837, 14] width 25 height 11
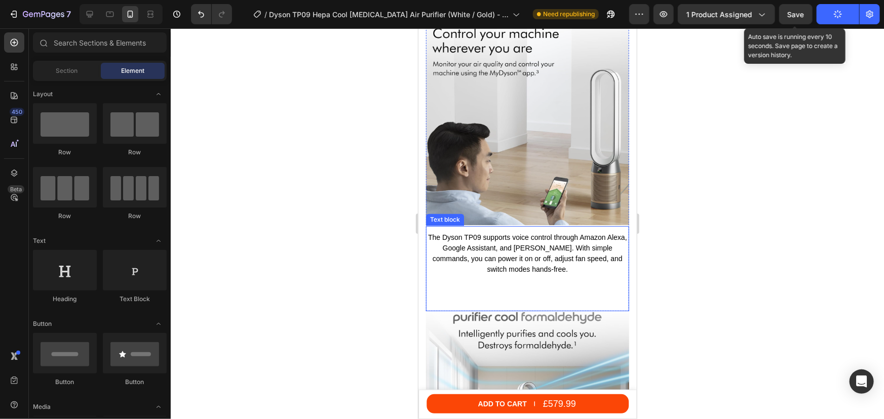
scroll to position [2727, 0]
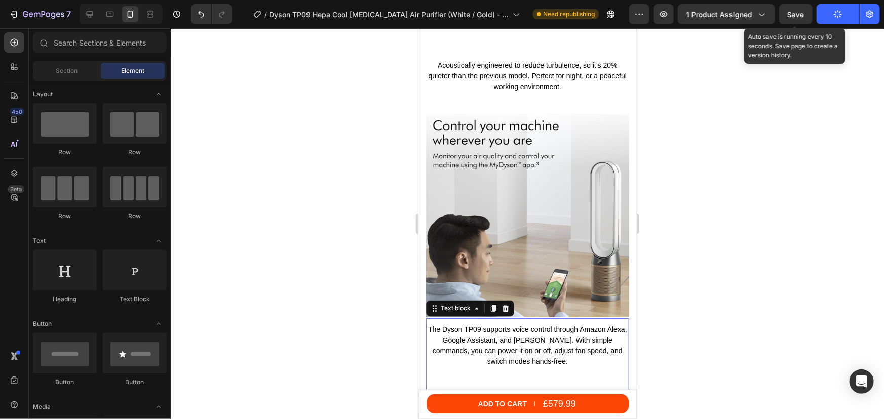
click at [511, 327] on p "The Dyson TP09 supports voice control through Amazon Alexa, Google Assistant, a…" at bounding box center [526, 345] width 201 height 43
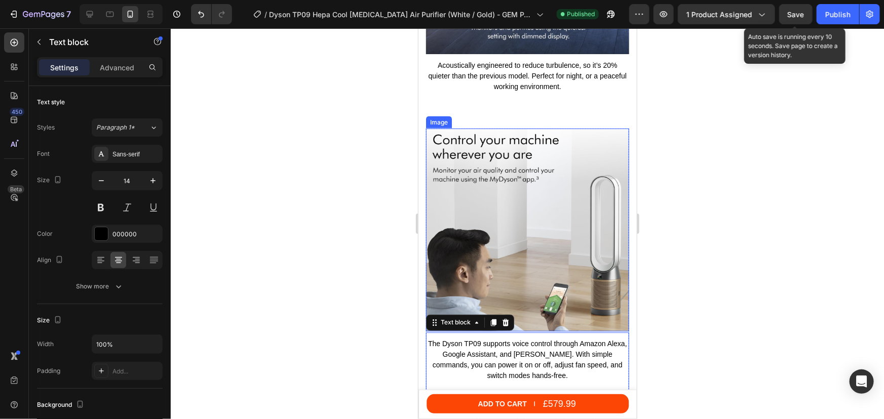
scroll to position [2497, 0]
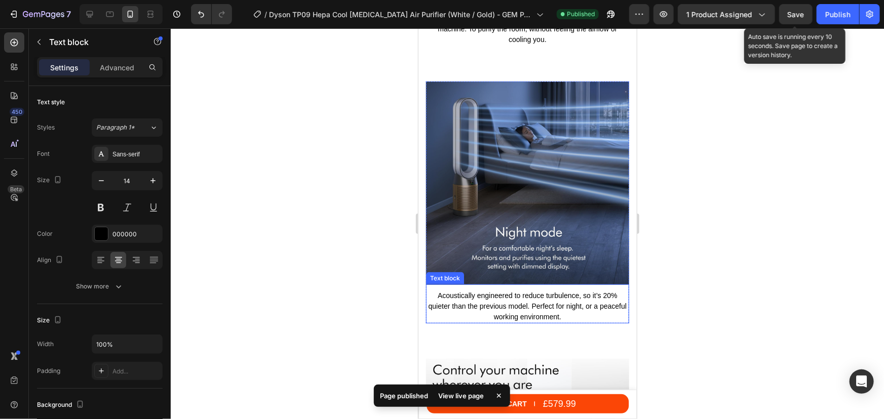
click at [524, 293] on p "Acoustically engineered to reduce turbulence, so it’s 20% quieter than the prev…" at bounding box center [526, 306] width 201 height 32
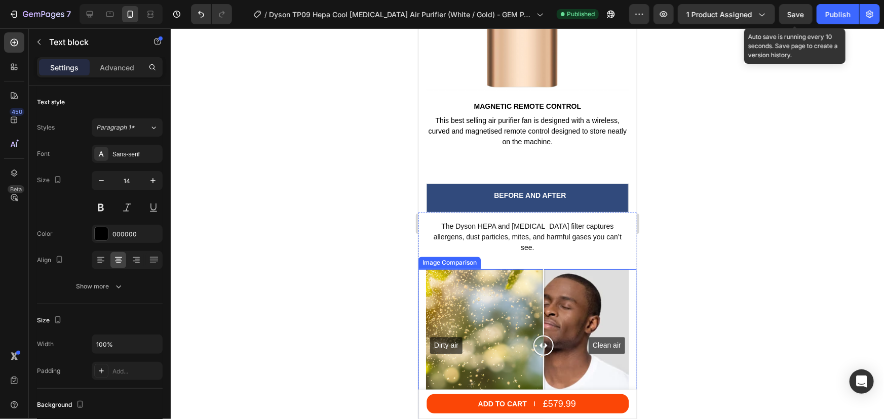
scroll to position [5029, 0]
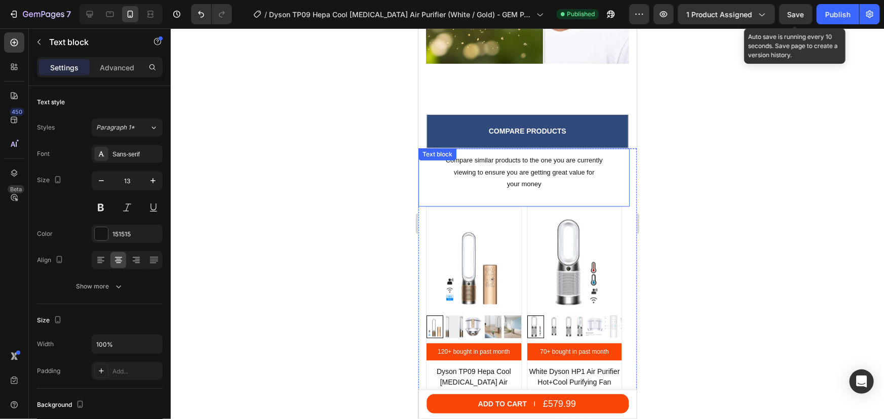
click at [509, 178] on p "your money" at bounding box center [523, 184] width 179 height 12
click at [504, 180] on p "your money" at bounding box center [523, 184] width 179 height 12
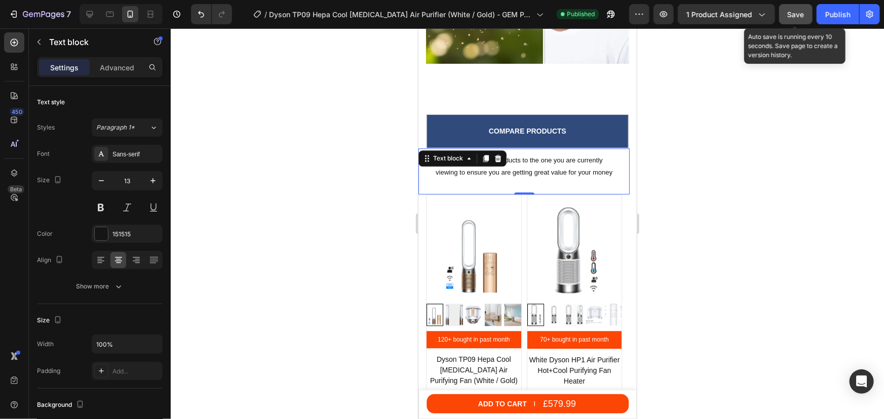
click at [793, 10] on span "Save" at bounding box center [795, 14] width 17 height 9
click at [827, 17] on div "Publish" at bounding box center [837, 14] width 25 height 11
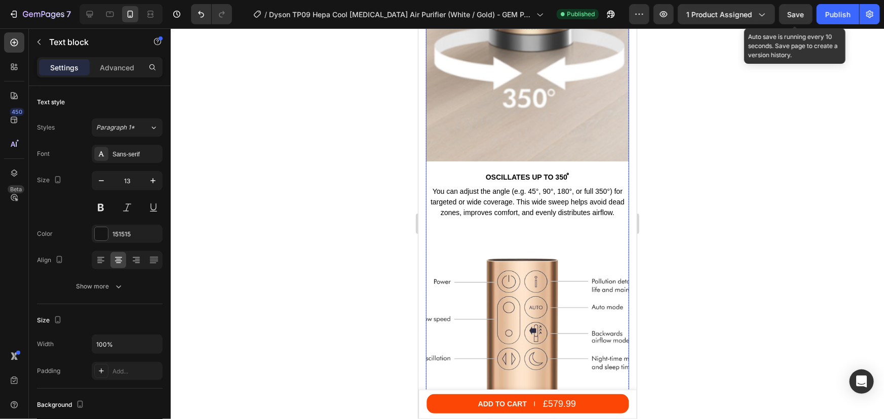
scroll to position [4615, 0]
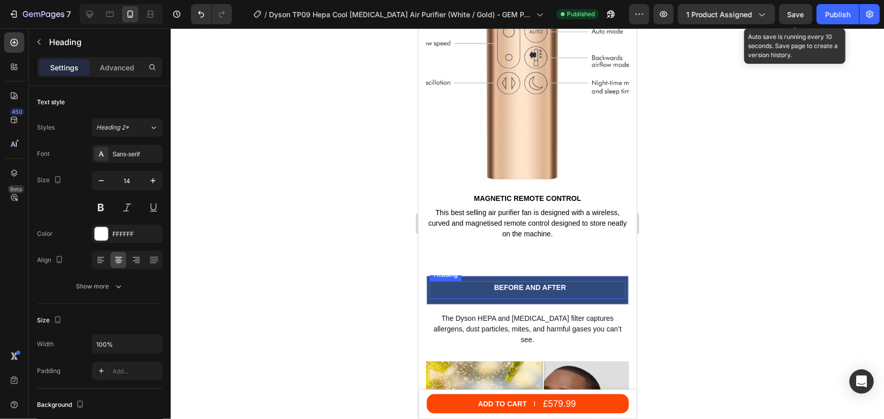
click at [523, 281] on h2 "BEFORE AND AFTER" at bounding box center [529, 287] width 191 height 13
click at [113, 69] on p "Advanced" at bounding box center [117, 67] width 34 height 11
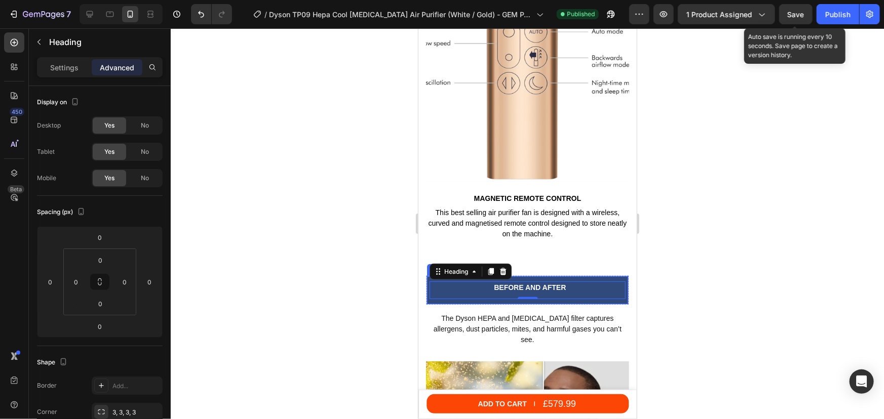
click at [564, 275] on div "BEFORE AND AFTER Heading 0 Row" at bounding box center [527, 289] width 202 height 29
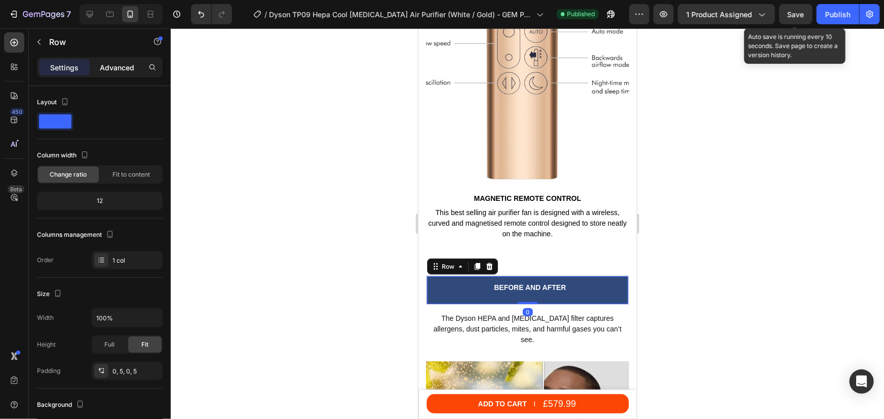
click at [116, 67] on p "Advanced" at bounding box center [117, 67] width 34 height 11
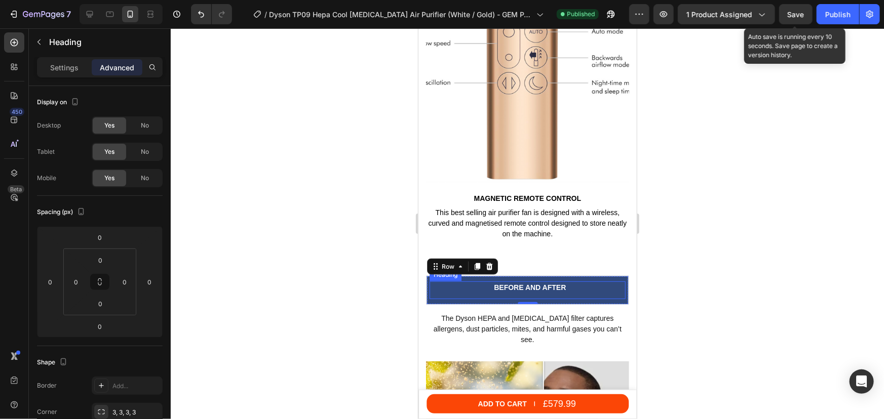
click at [531, 281] on h2 "BEFORE AND AFTER" at bounding box center [529, 287] width 191 height 13
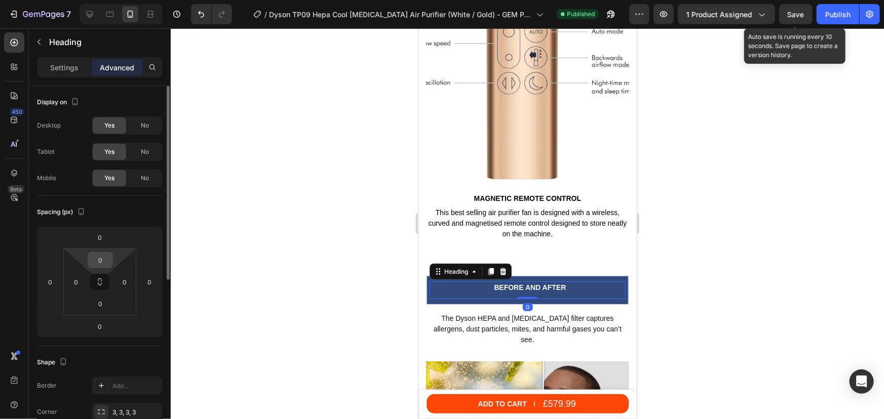
click at [101, 258] on input "0" at bounding box center [100, 260] width 20 height 15
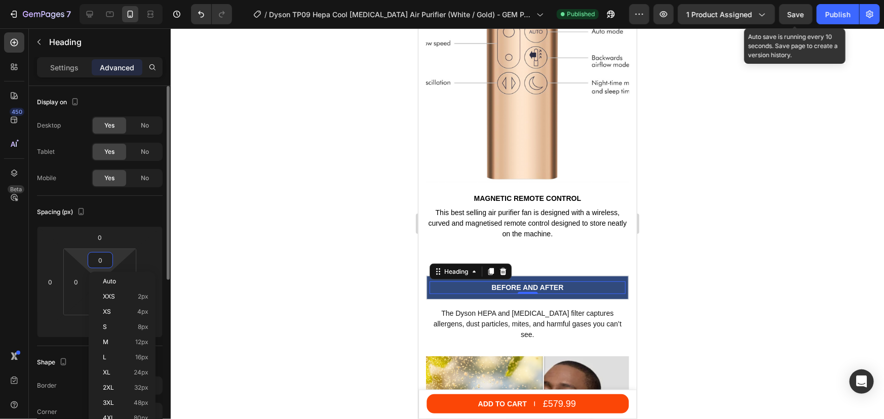
type input "5"
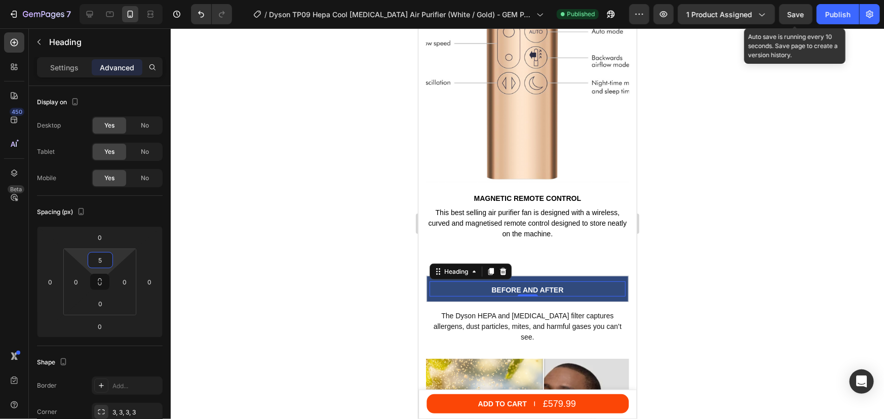
click at [718, 208] on div at bounding box center [527, 223] width 713 height 391
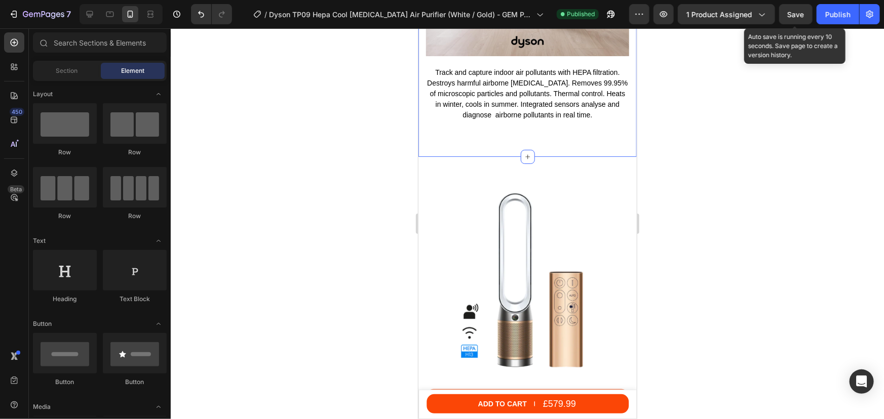
scroll to position [3280, 0]
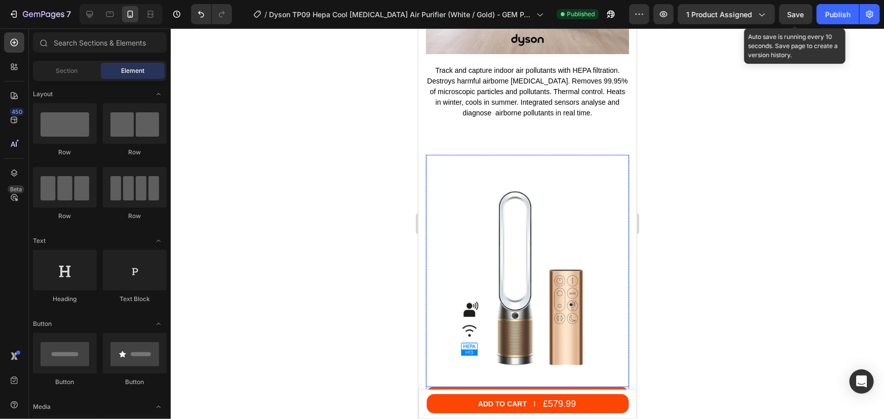
click at [493, 164] on img at bounding box center [526, 267] width 203 height 227
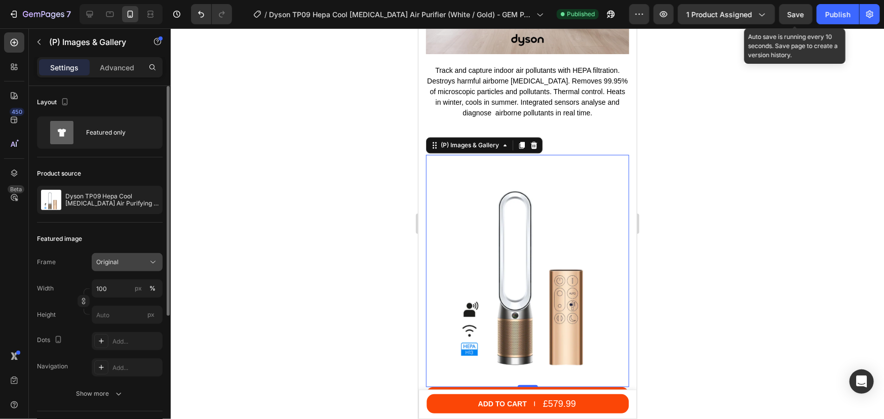
click at [130, 256] on button "Original" at bounding box center [127, 262] width 71 height 18
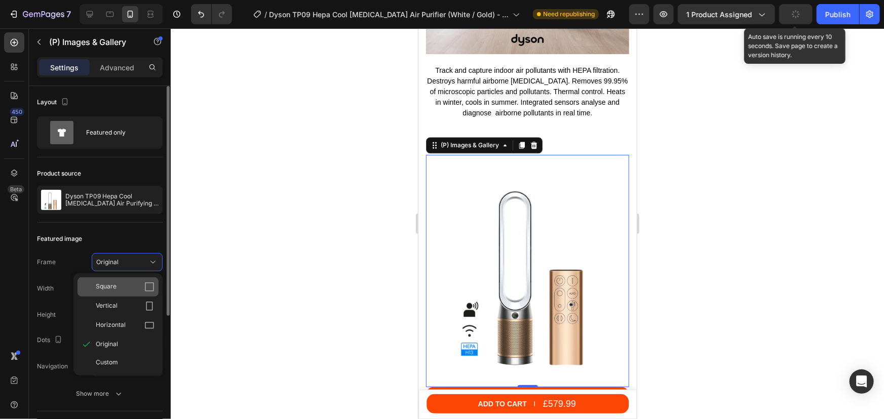
click at [111, 284] on span "Square" at bounding box center [106, 287] width 21 height 10
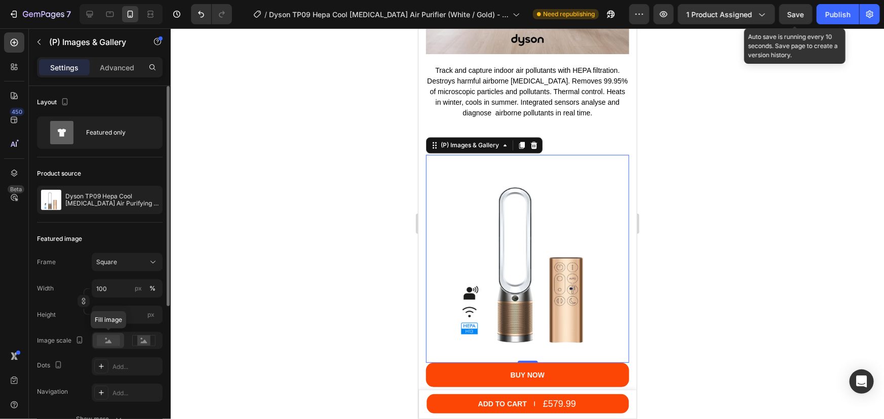
click at [112, 339] on rect at bounding box center [108, 340] width 23 height 11
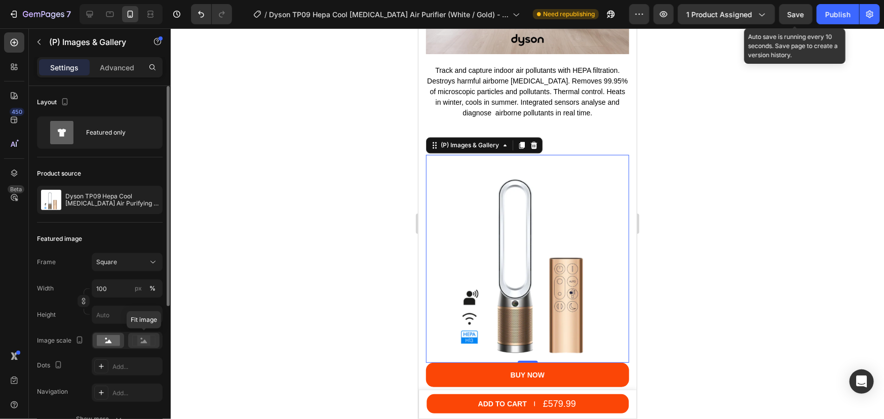
click at [143, 340] on rect at bounding box center [143, 341] width 13 height 10
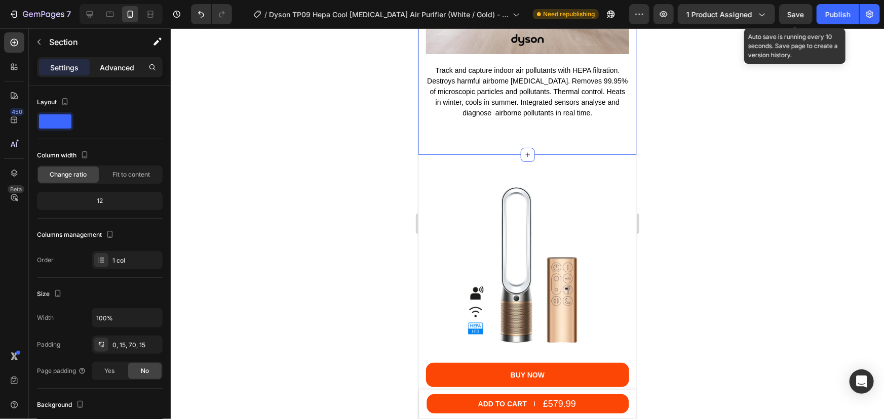
click at [129, 68] on p "Advanced" at bounding box center [117, 67] width 34 height 11
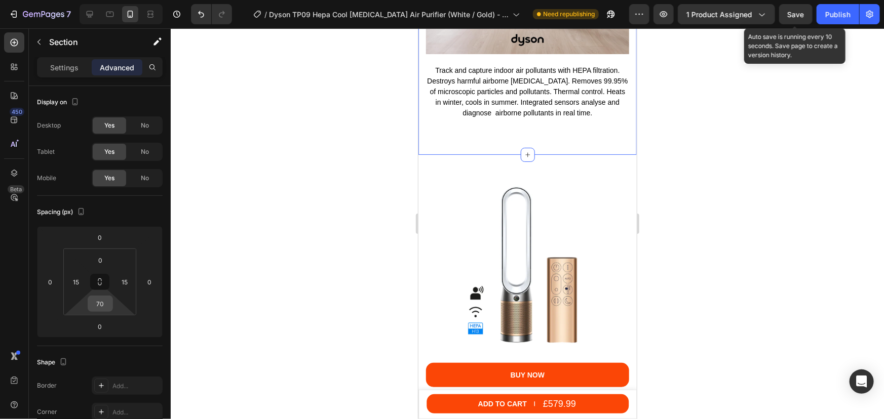
click at [97, 298] on input "70" at bounding box center [100, 303] width 20 height 15
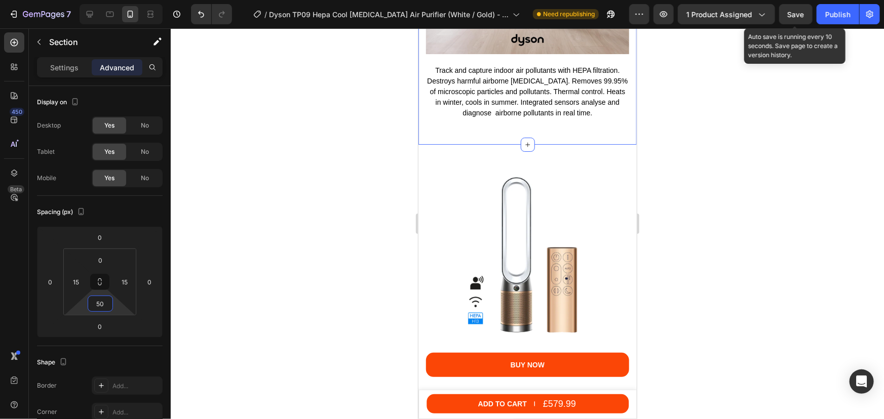
click at [97, 304] on input "50" at bounding box center [100, 303] width 20 height 15
type input "40"
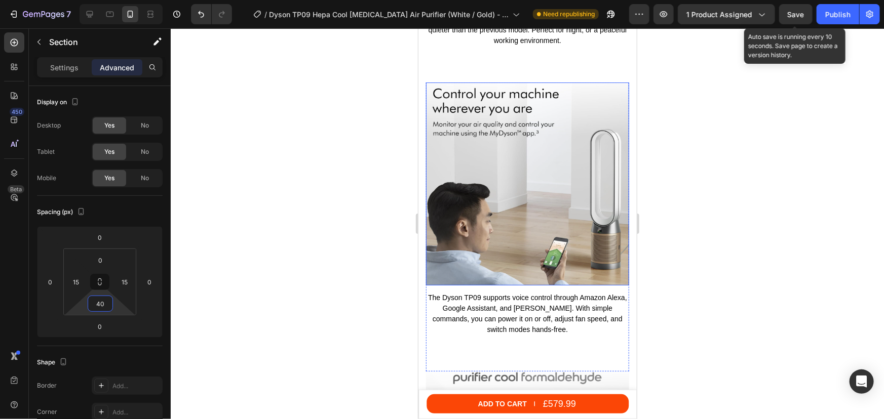
scroll to position [2589, 0]
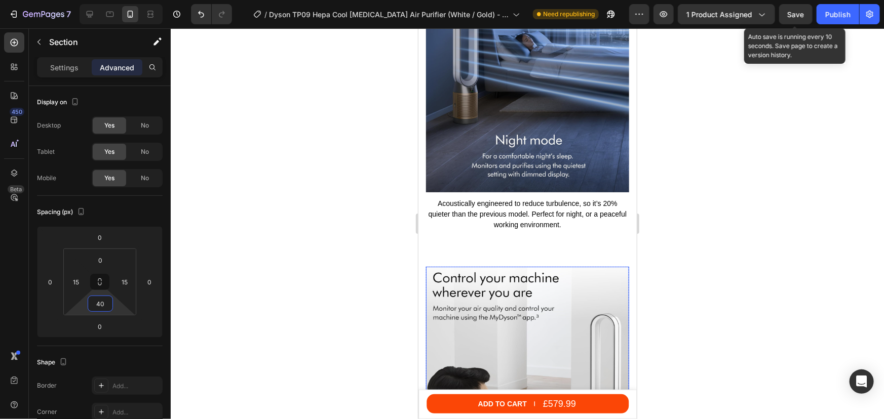
click at [505, 268] on img at bounding box center [526, 367] width 203 height 203
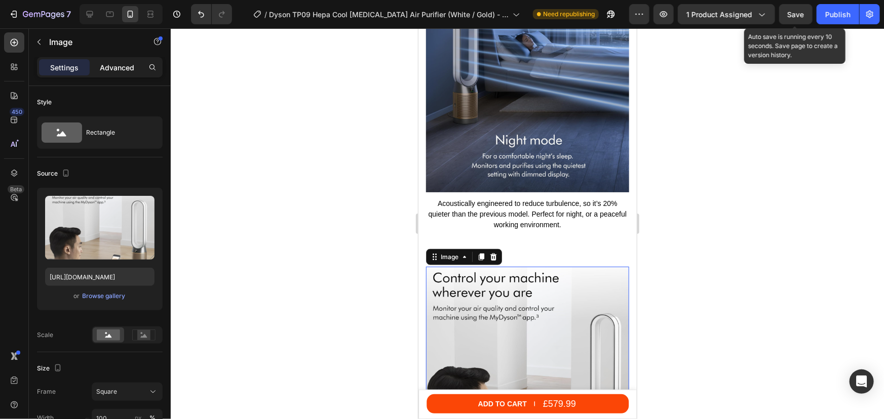
click at [123, 72] on p "Advanced" at bounding box center [117, 67] width 34 height 11
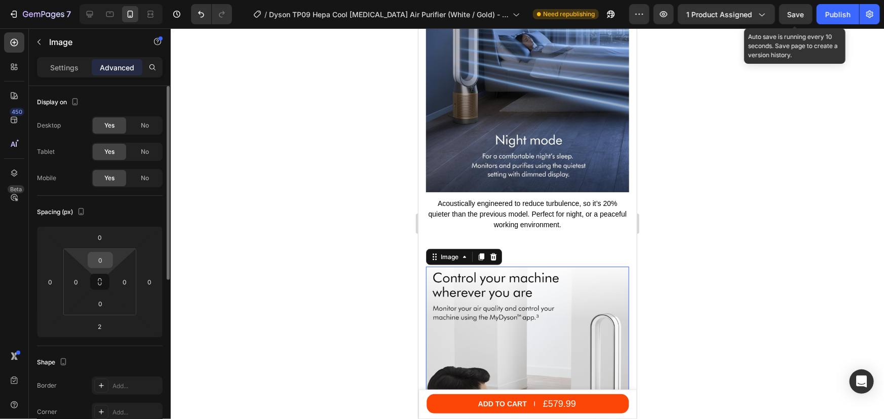
click at [102, 262] on input "0" at bounding box center [100, 260] width 20 height 15
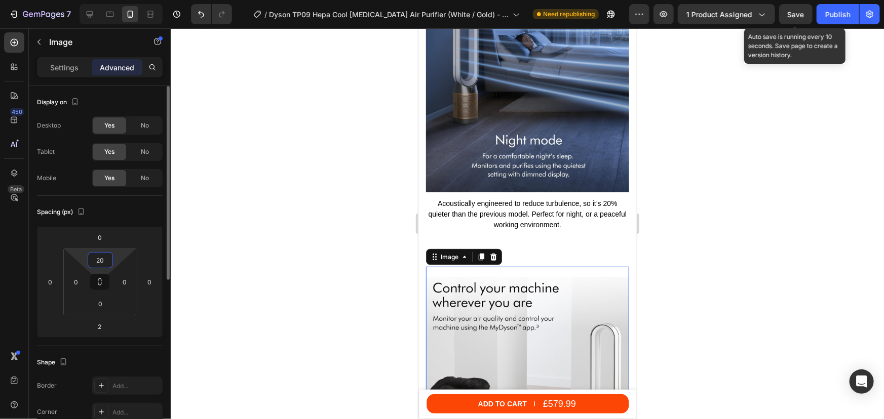
drag, startPoint x: 101, startPoint y: 258, endPoint x: 96, endPoint y: 258, distance: 5.6
click at [96, 258] on input "20" at bounding box center [100, 260] width 20 height 15
type input "10"
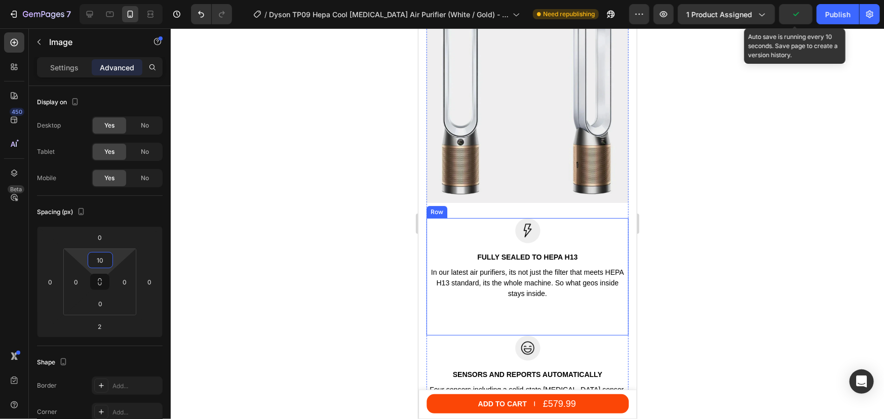
scroll to position [1300, 0]
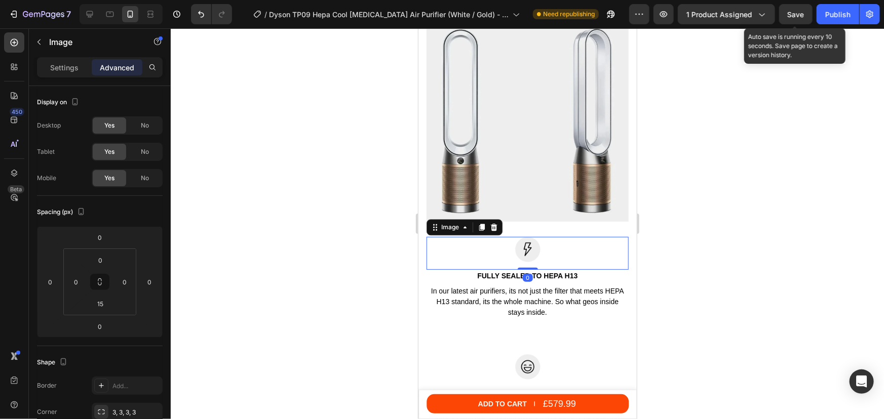
scroll to position [1070, 0]
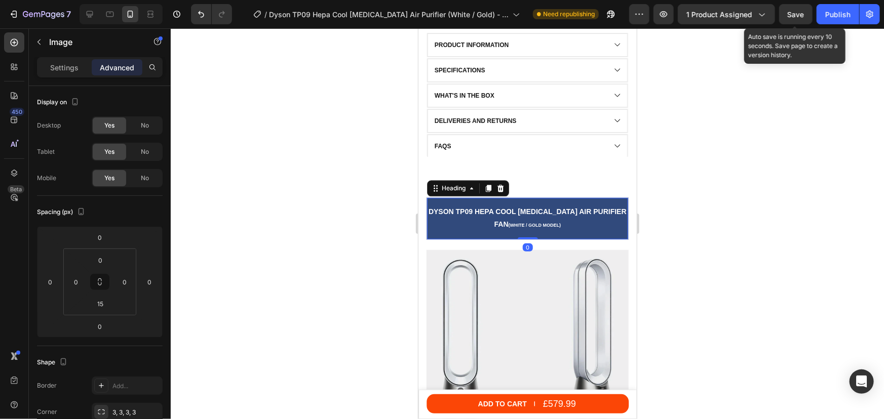
click at [500, 222] on span "Dyson tp09 HEPA COOL [MEDICAL_DATA] AIR PURIFIER FAN" at bounding box center [527, 217] width 198 height 21
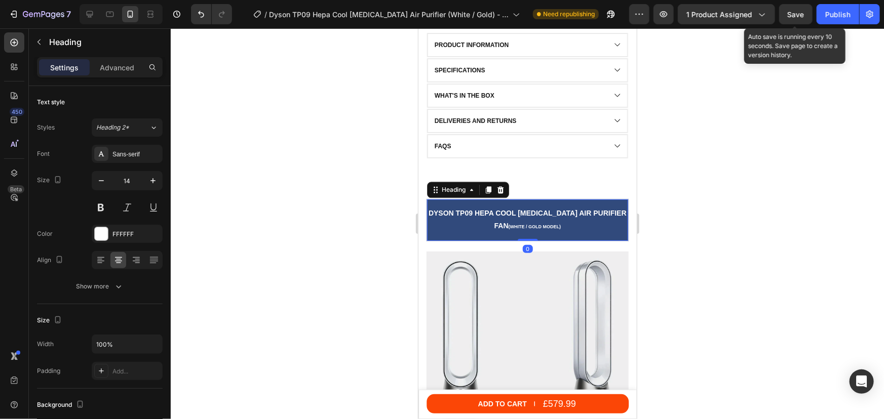
click at [107, 76] on div "Settings Advanced" at bounding box center [100, 67] width 126 height 20
click at [109, 72] on p "Advanced" at bounding box center [117, 67] width 34 height 11
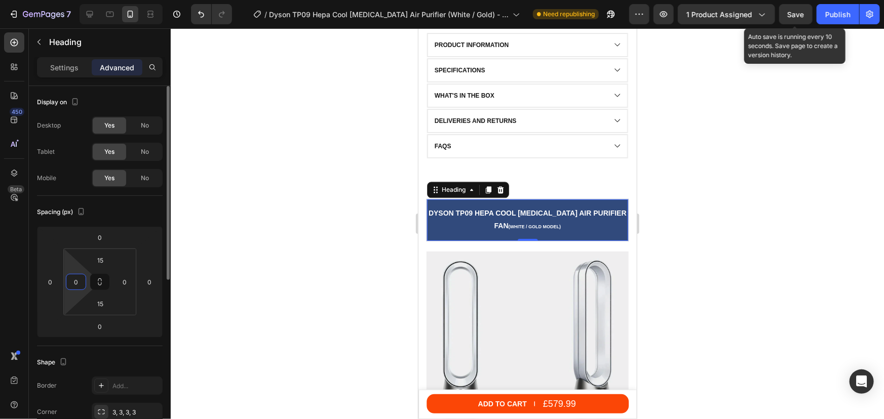
click at [81, 281] on input "0" at bounding box center [75, 281] width 15 height 15
type input "10"
click at [130, 282] on input "0" at bounding box center [124, 281] width 15 height 15
type input "10"
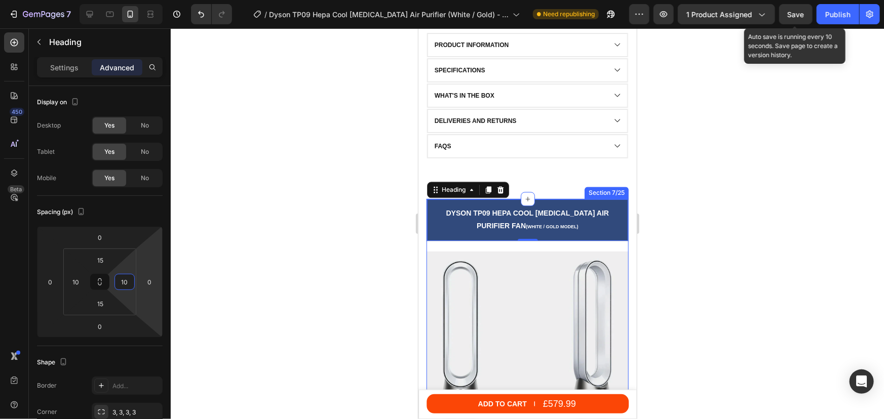
click at [746, 215] on div at bounding box center [527, 223] width 713 height 391
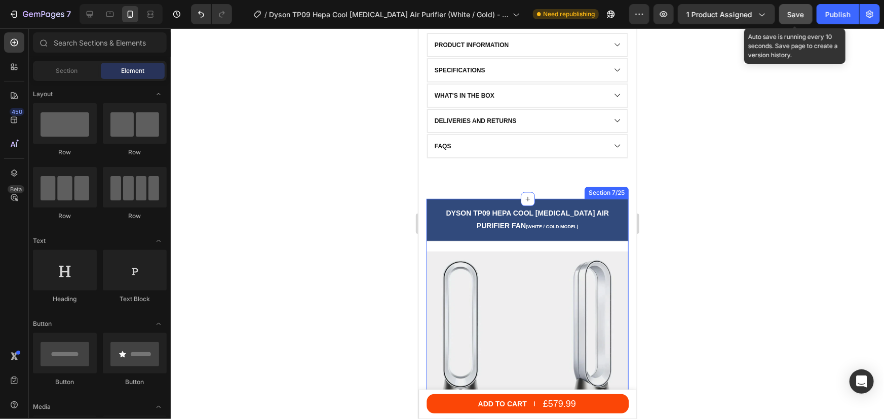
click at [796, 8] on button "Save" at bounding box center [795, 14] width 33 height 20
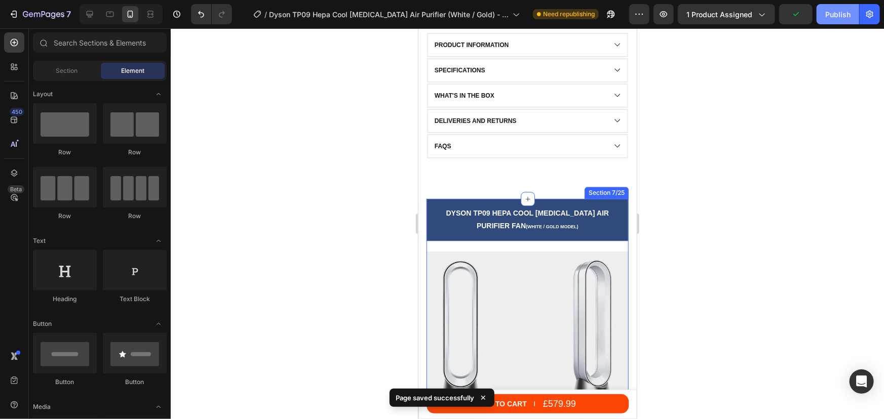
click at [830, 15] on div "Publish" at bounding box center [837, 14] width 25 height 11
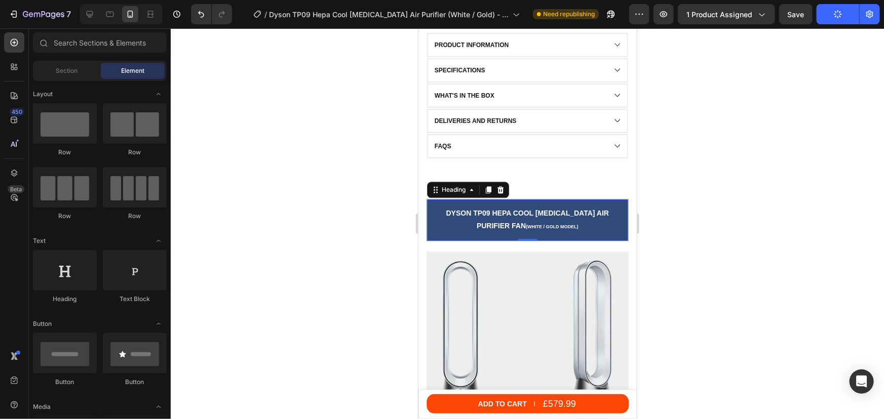
click at [553, 219] on h2 "Dyson tp09 HEPA COOL [MEDICAL_DATA] AIR PURIFIER FAN (WHITE / GOLD MODEL)" at bounding box center [526, 220] width 191 height 26
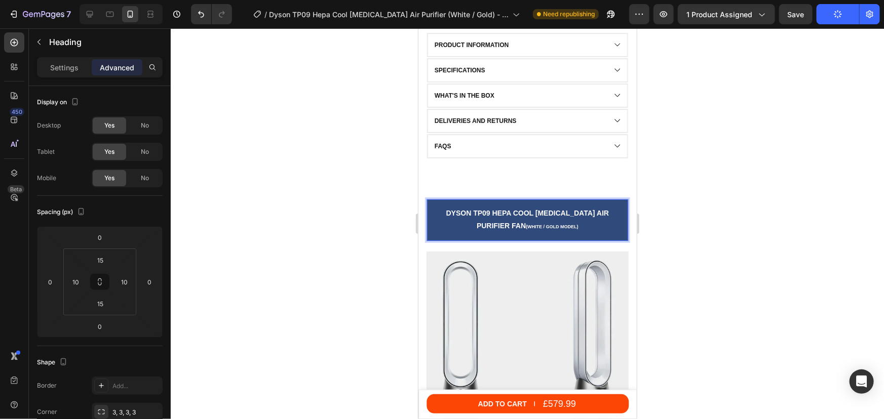
click at [561, 224] on span "(WHITE / GOLD MODEL)" at bounding box center [551, 226] width 53 height 5
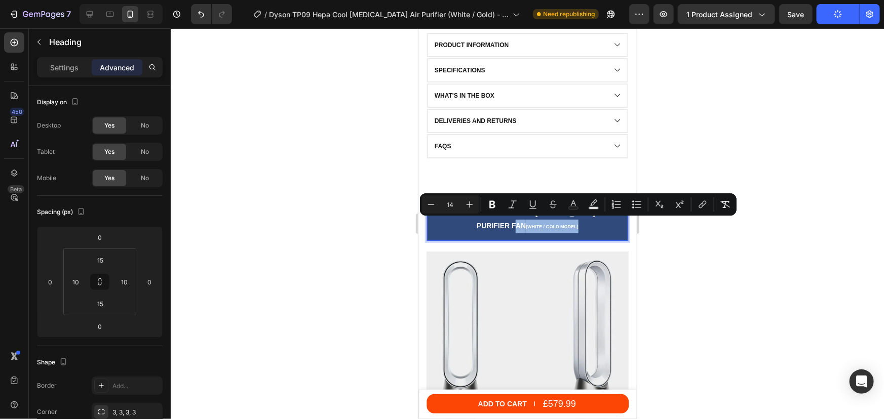
drag, startPoint x: 581, startPoint y: 225, endPoint x: 521, endPoint y: 227, distance: 59.8
click at [521, 227] on p "Dyson tp09 HEPA COOL [MEDICAL_DATA] AIR PURIFIER FAN (WHITE / GOLD MODEL)" at bounding box center [526, 220] width 191 height 26
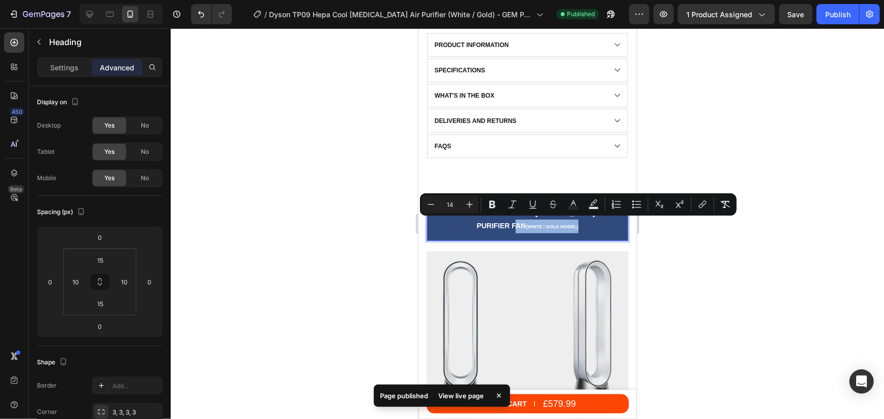
click at [546, 227] on p "Dyson tp09 HEPA COOL [MEDICAL_DATA] AIR PURIFIER FAN (WHITE / GOLD MODEL)" at bounding box center [526, 220] width 191 height 26
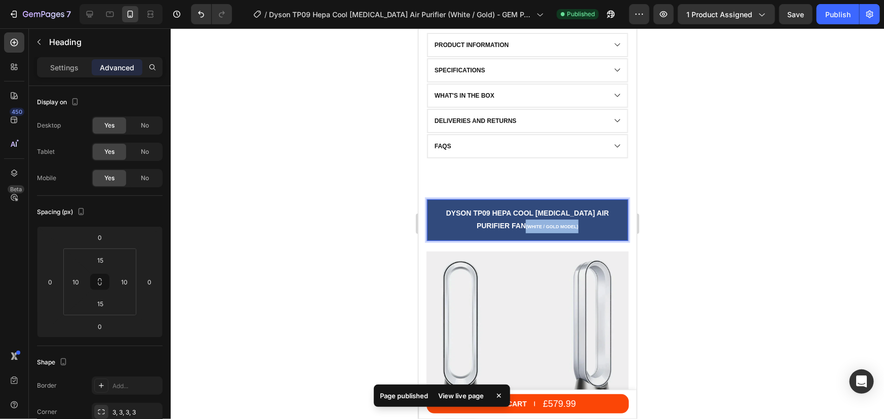
drag, startPoint x: 576, startPoint y: 227, endPoint x: 523, endPoint y: 227, distance: 53.7
click at [523, 227] on p "Dyson tp09 HEPA COOL [MEDICAL_DATA] AIR PURIFIER FAN (WHITE / GOLD MODEL)" at bounding box center [526, 220] width 191 height 26
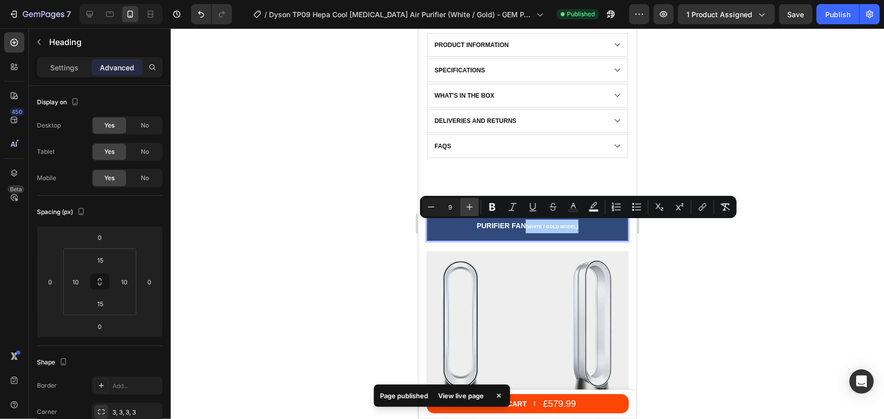
click at [469, 204] on icon "Editor contextual toolbar" at bounding box center [469, 207] width 10 height 10
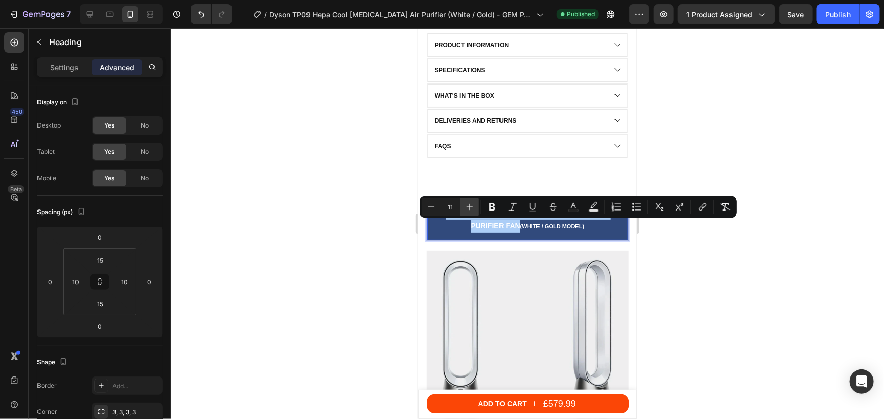
click at [473, 208] on icon "Editor contextual toolbar" at bounding box center [469, 207] width 10 height 10
click at [431, 209] on icon "Editor contextual toolbar" at bounding box center [431, 207] width 10 height 10
type input "11"
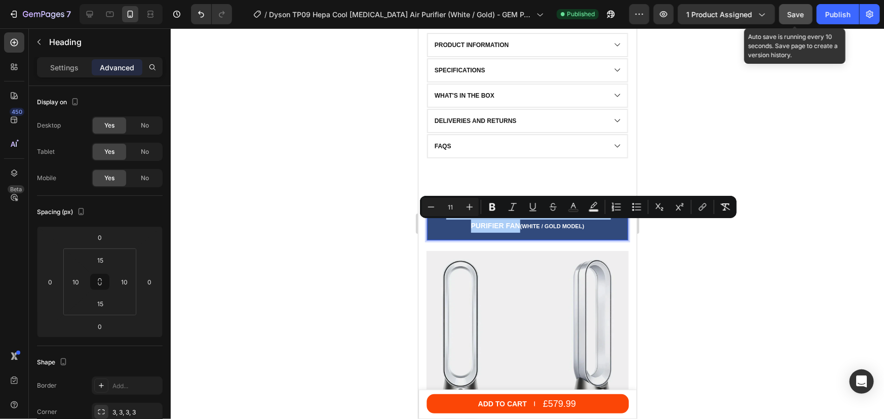
click at [795, 16] on span "Save" at bounding box center [795, 14] width 17 height 9
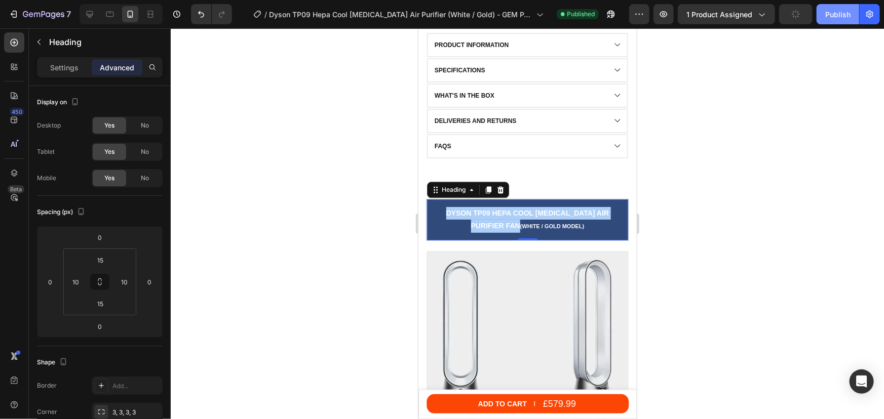
click at [825, 19] on div "Publish" at bounding box center [837, 14] width 25 height 11
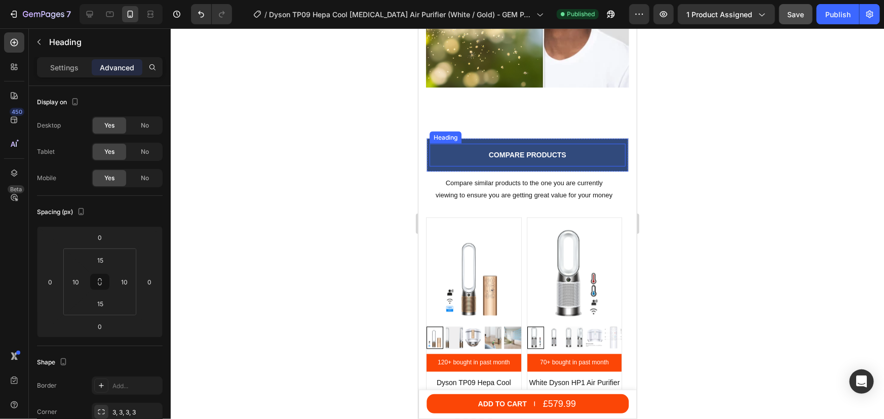
scroll to position [4431, 0]
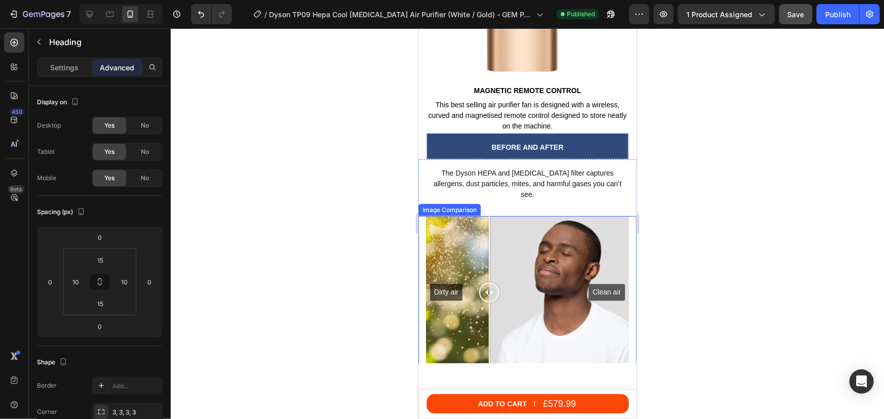
click at [489, 269] on div "Dirty air Clean air" at bounding box center [526, 292] width 203 height 152
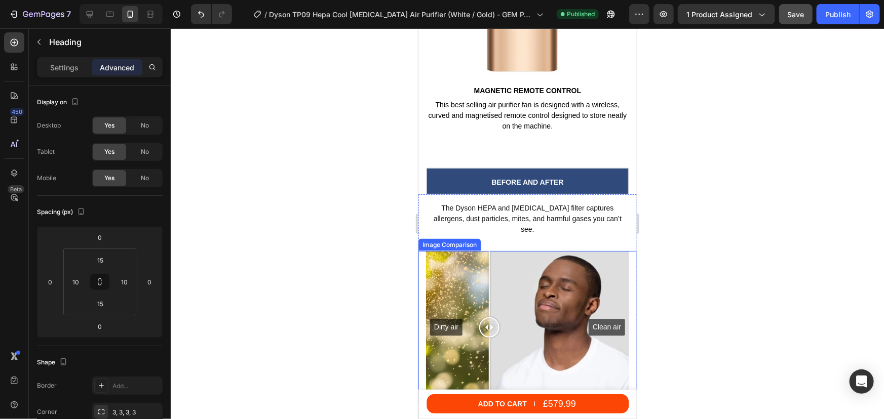
click at [507, 251] on div "Dirty air Clean air" at bounding box center [526, 327] width 203 height 152
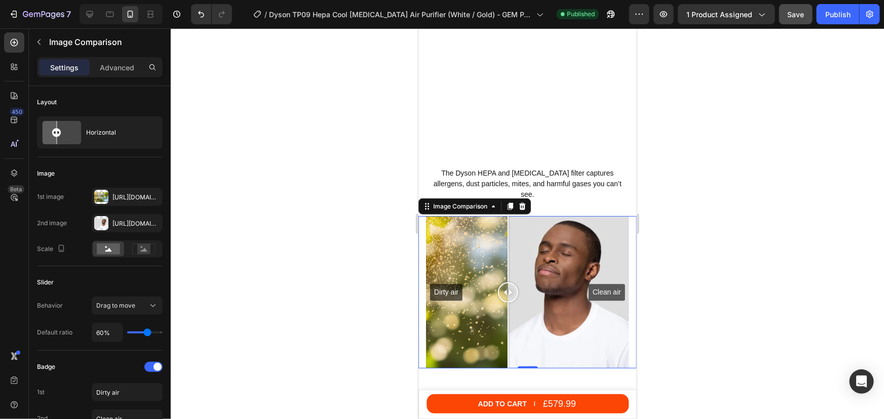
scroll to position [4937, 0]
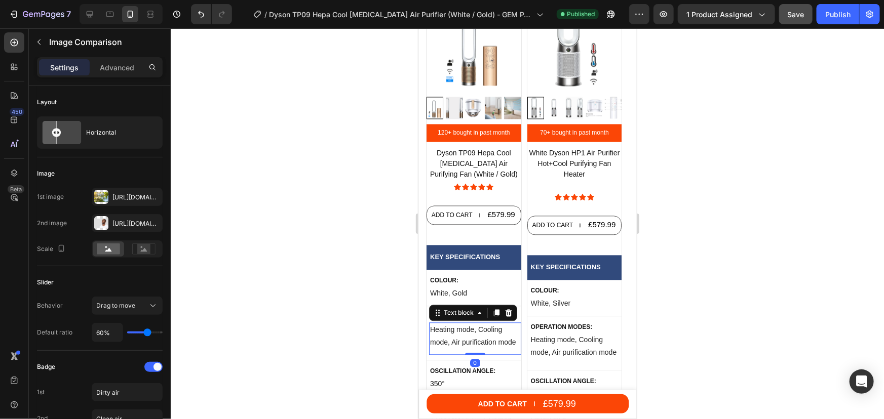
click at [464, 338] on p "Heating mode, Cooling mode, Air purification mode" at bounding box center [474, 335] width 90 height 25
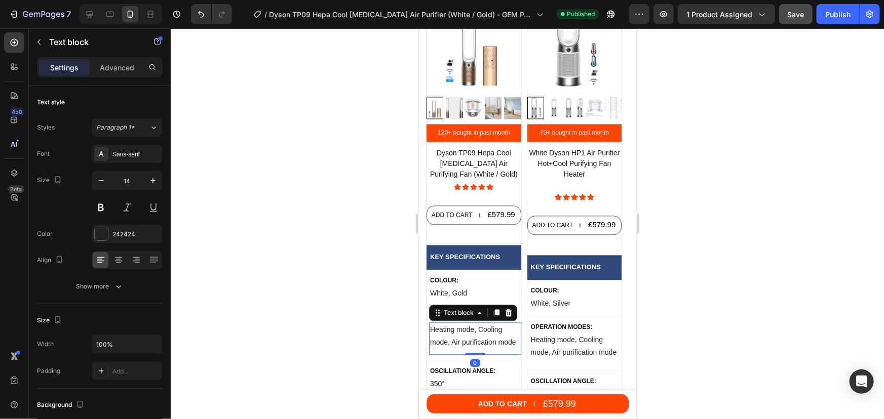
click at [464, 338] on p "Heating mode, Cooling mode, Air purification mode" at bounding box center [474, 335] width 90 height 25
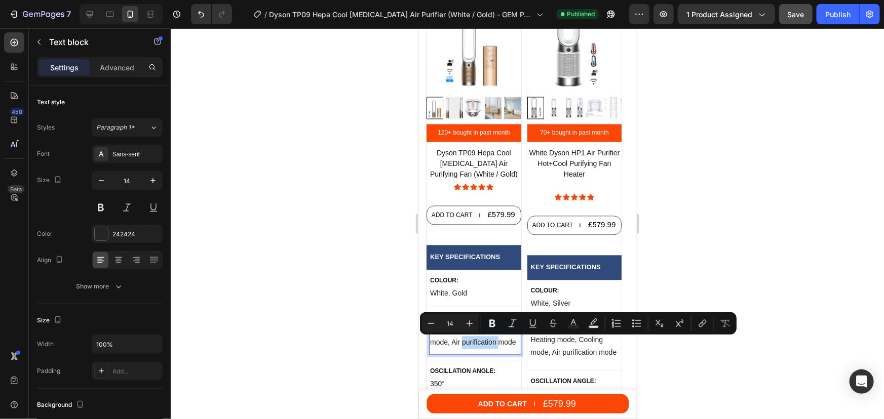
click at [476, 341] on p "Heating mode, Cooling mode, Air purification mode" at bounding box center [474, 335] width 90 height 25
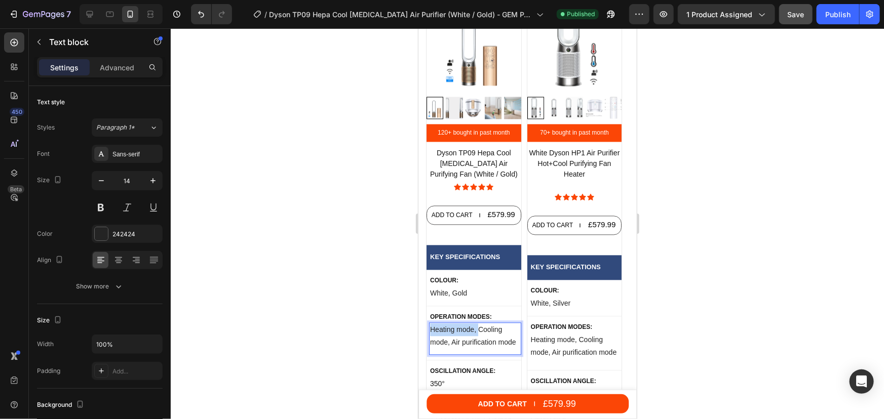
drag, startPoint x: 477, startPoint y: 330, endPoint x: 430, endPoint y: 326, distance: 46.8
click at [430, 326] on p "Heating mode, Cooling mode, Air purification mode" at bounding box center [474, 335] width 90 height 25
click at [484, 343] on p "Cooling mode, Air purification mode" at bounding box center [474, 335] width 90 height 25
click at [483, 345] on p "Cooling mode, Air purification mode" at bounding box center [474, 335] width 90 height 25
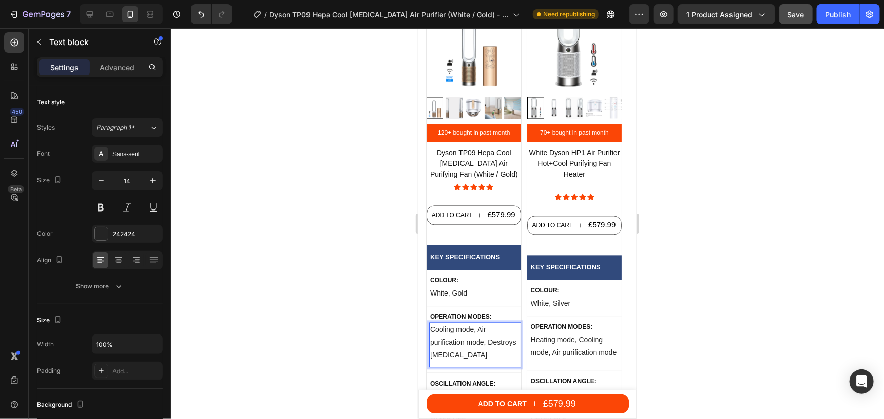
drag, startPoint x: 669, startPoint y: 247, endPoint x: 689, endPoint y: 241, distance: 20.2
click at [672, 244] on div at bounding box center [527, 223] width 713 height 391
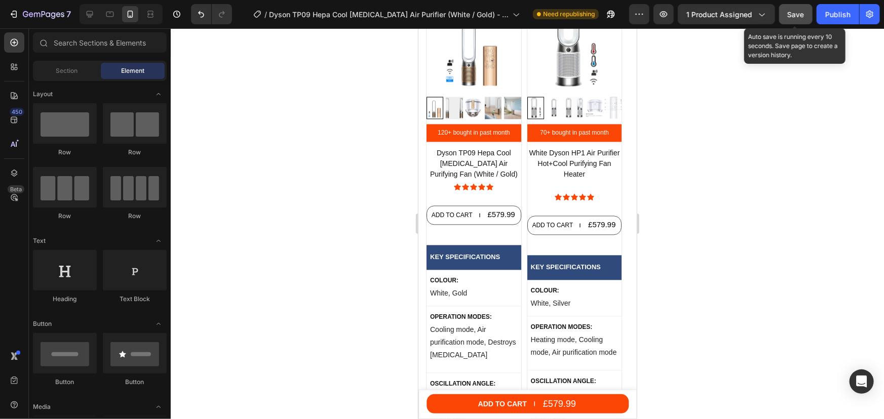
drag, startPoint x: 797, startPoint y: 20, endPoint x: 823, endPoint y: 19, distance: 26.9
click at [797, 20] on button "Save" at bounding box center [795, 14] width 33 height 20
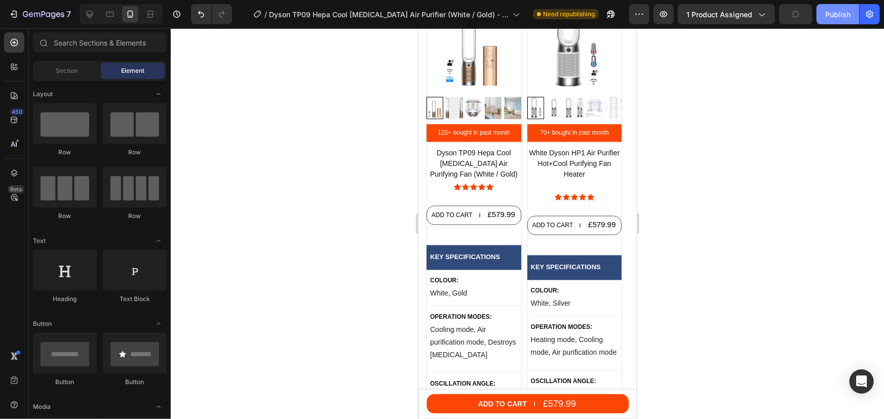
click at [823, 19] on button "Publish" at bounding box center [837, 14] width 43 height 20
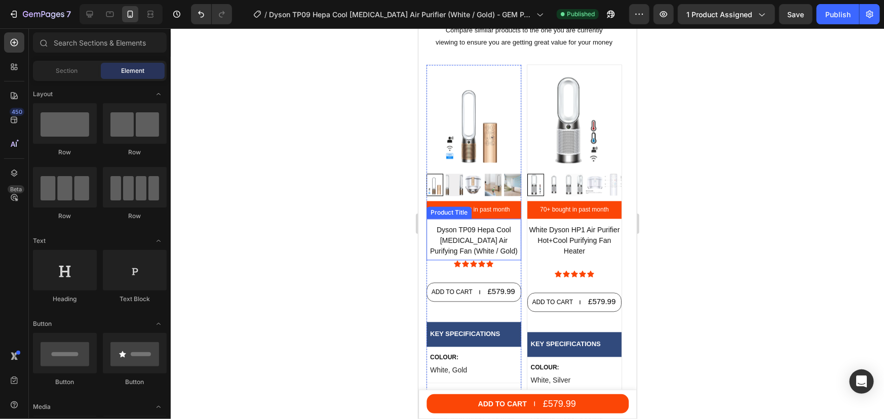
scroll to position [4845, 0]
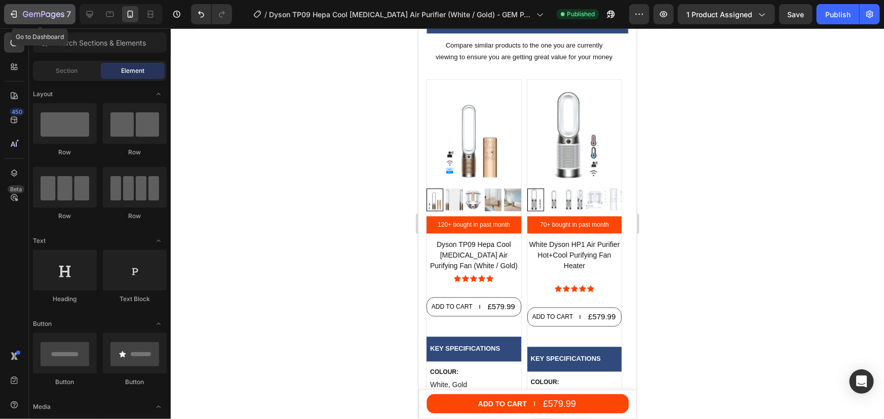
click at [19, 7] on button "7" at bounding box center [39, 14] width 71 height 20
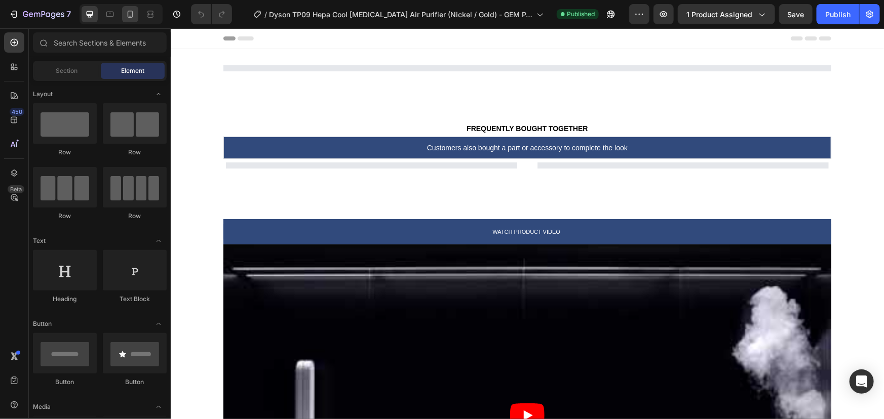
click at [126, 12] on icon at bounding box center [130, 14] width 10 height 10
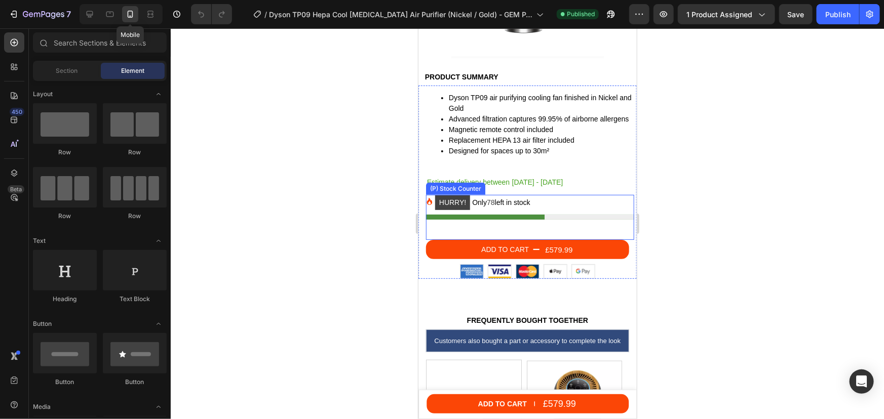
scroll to position [276, 0]
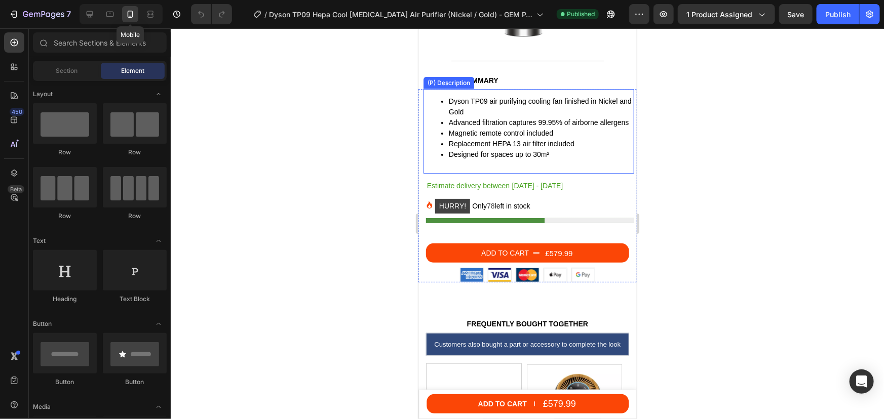
click at [510, 156] on div "Dyson TP09 air purifying cooling fan finished in Nickel and Gold Advanced filtr…" at bounding box center [528, 131] width 211 height 85
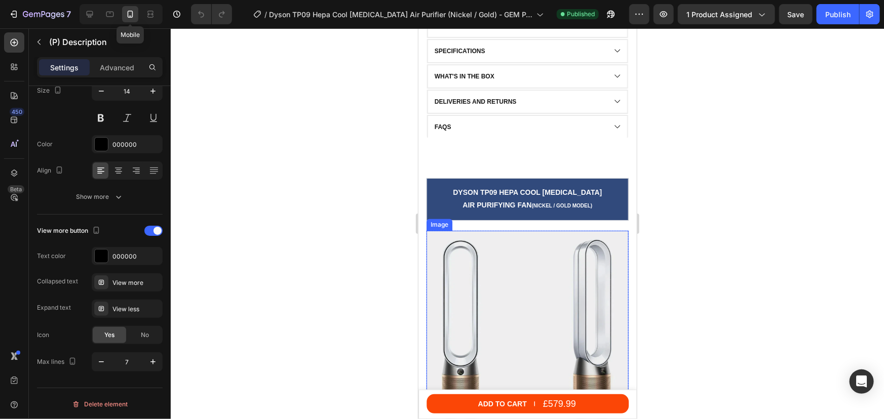
scroll to position [1013, 0]
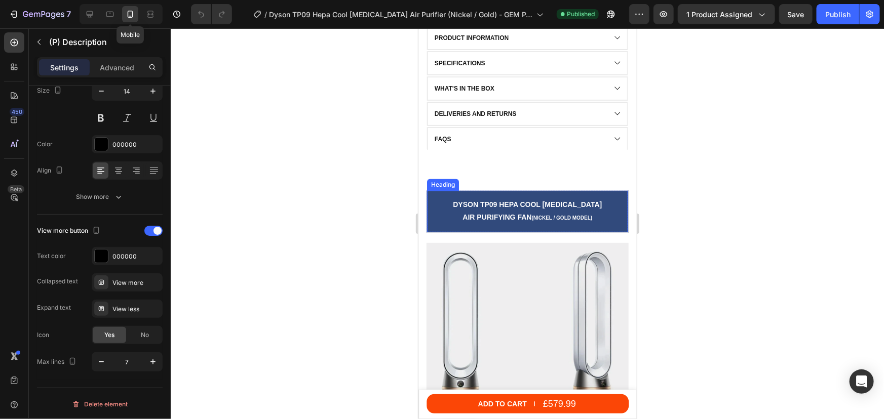
click at [581, 220] on h2 "Dyson tp09 hepa cool formaldehyde Air Purifying Fan (Nickel / Gold model)" at bounding box center [526, 211] width 201 height 26
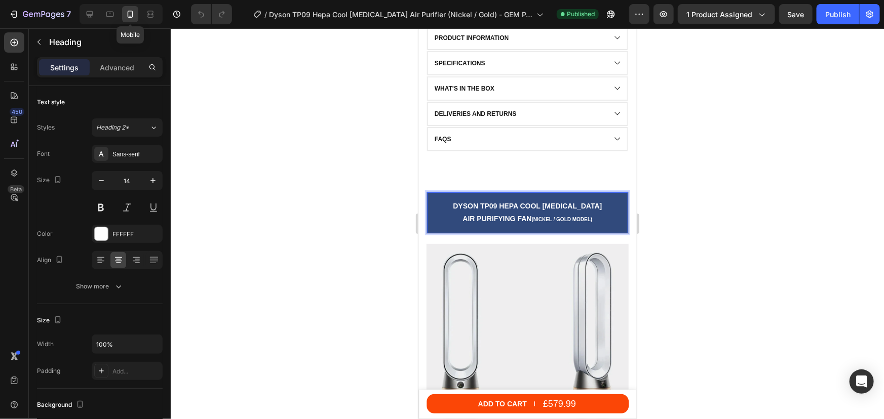
click at [592, 218] on p "Dyson tp09 hepa cool formaldehyde Air Purifying Fan (Nickel / Gold model)" at bounding box center [526, 213] width 201 height 26
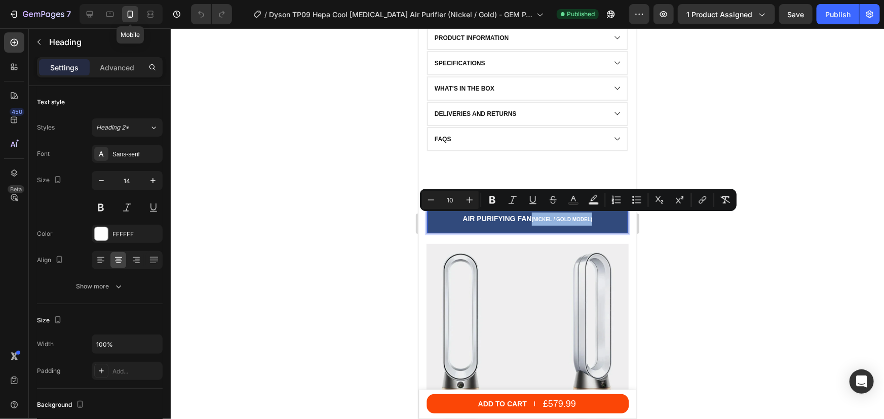
drag, startPoint x: 591, startPoint y: 218, endPoint x: 529, endPoint y: 216, distance: 62.8
click at [529, 216] on p "Dyson tp09 hepa cool formaldehyde Air Purifying Fan (Nickel / Gold model)" at bounding box center [526, 213] width 201 height 26
click at [472, 201] on icon "Editor contextual toolbar" at bounding box center [469, 200] width 10 height 10
type input "11"
drag, startPoint x: 681, startPoint y: 264, endPoint x: 641, endPoint y: 264, distance: 39.5
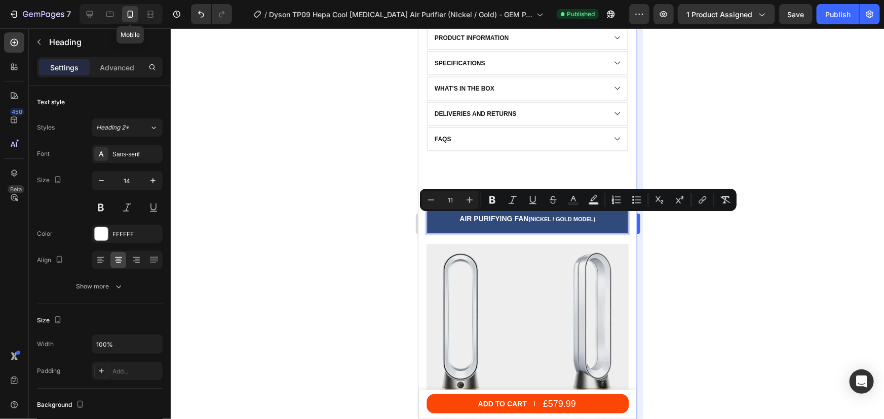
click at [681, 264] on div at bounding box center [527, 223] width 713 height 391
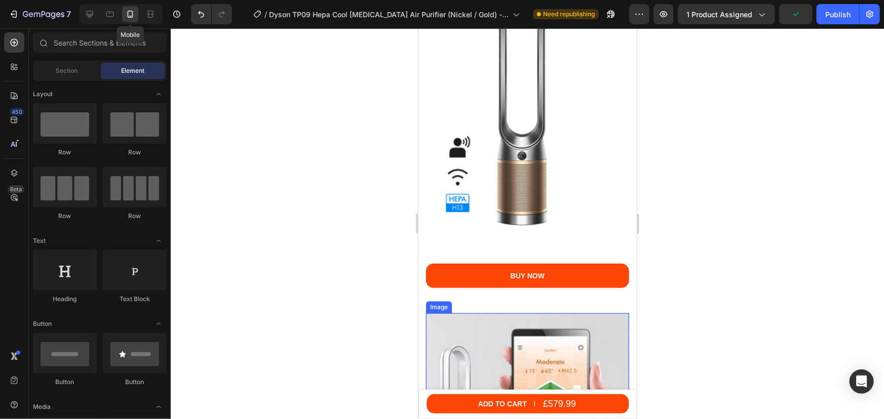
scroll to position [2992, 0]
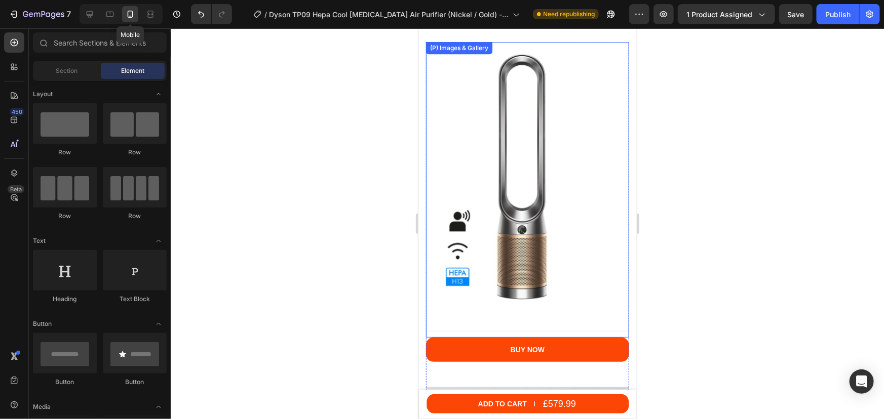
click at [497, 213] on img at bounding box center [526, 187] width 203 height 291
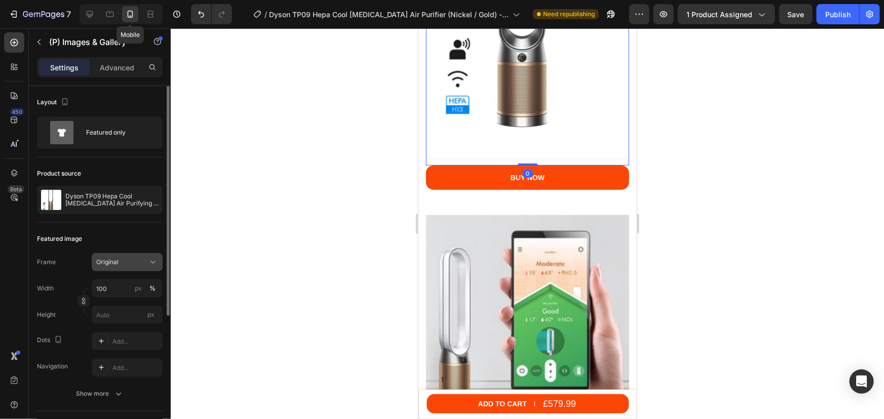
click at [114, 265] on span "Original" at bounding box center [107, 262] width 22 height 9
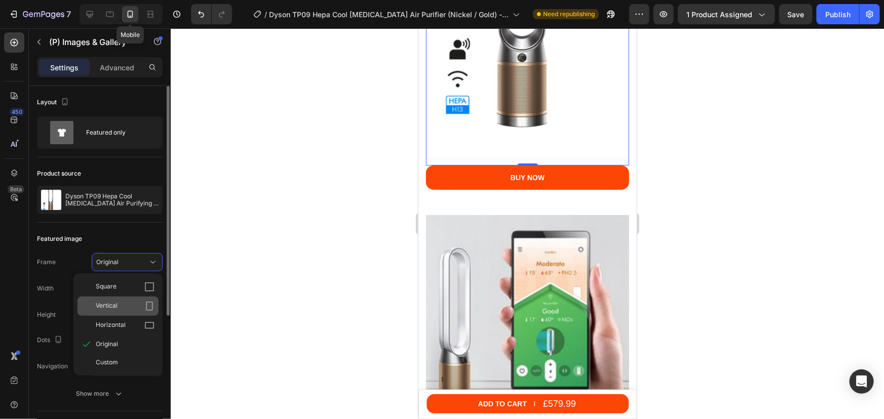
click at [116, 299] on div "Vertical" at bounding box center [117, 306] width 81 height 19
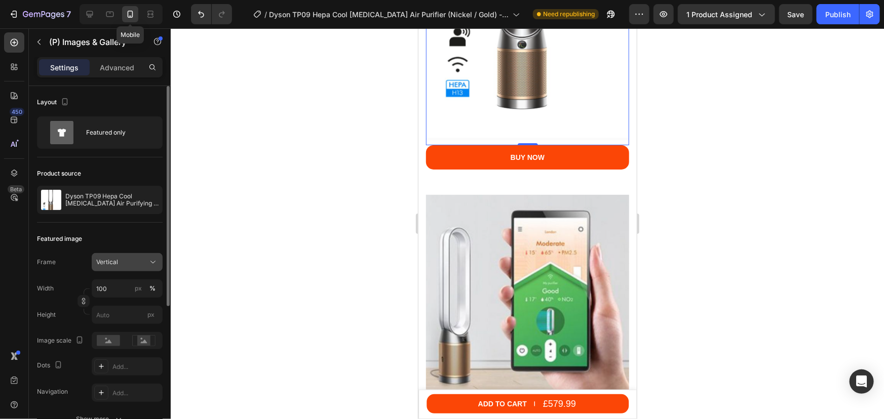
click at [121, 262] on div "Vertical" at bounding box center [121, 262] width 50 height 9
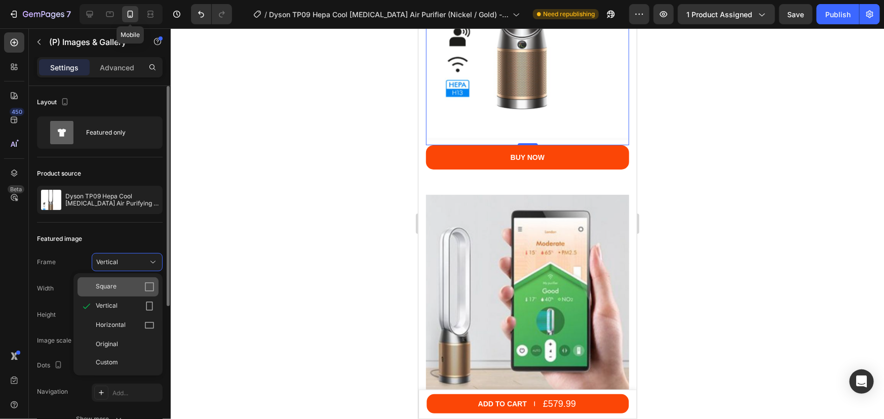
click at [114, 287] on span "Square" at bounding box center [106, 287] width 21 height 10
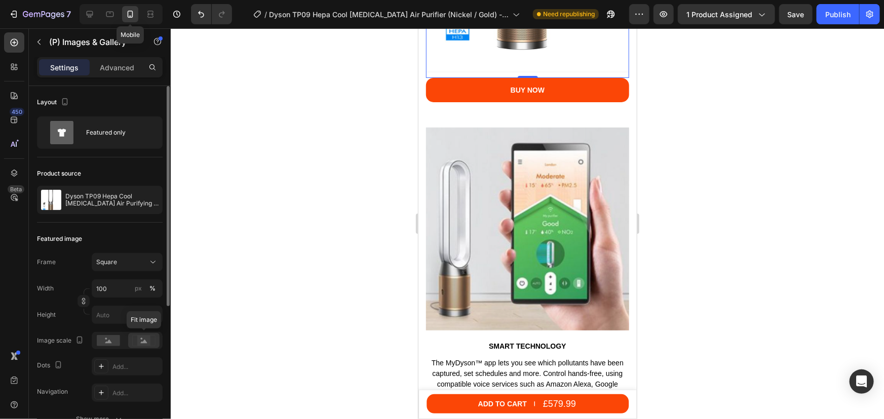
click at [139, 342] on rect at bounding box center [143, 341] width 13 height 10
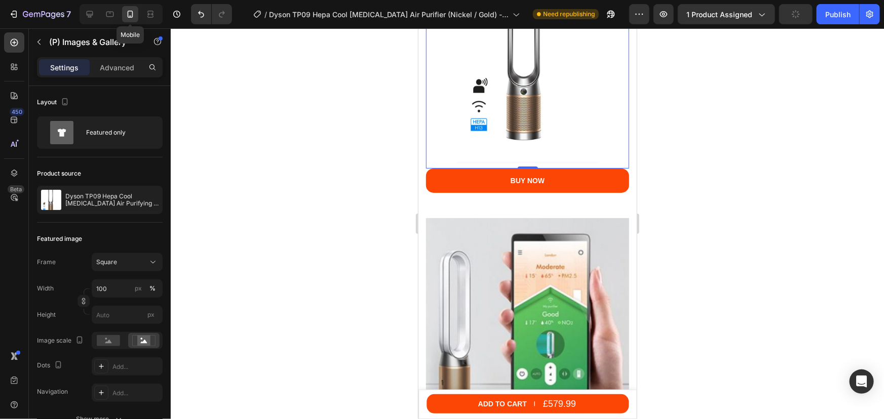
scroll to position [3084, 0]
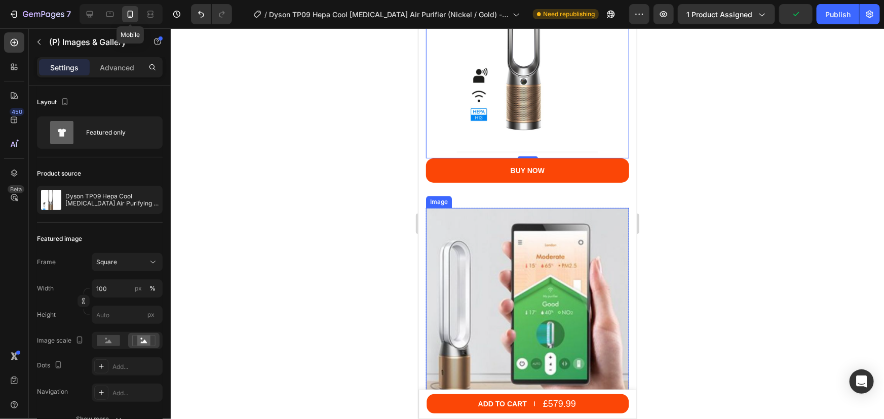
click at [521, 286] on img at bounding box center [526, 309] width 203 height 203
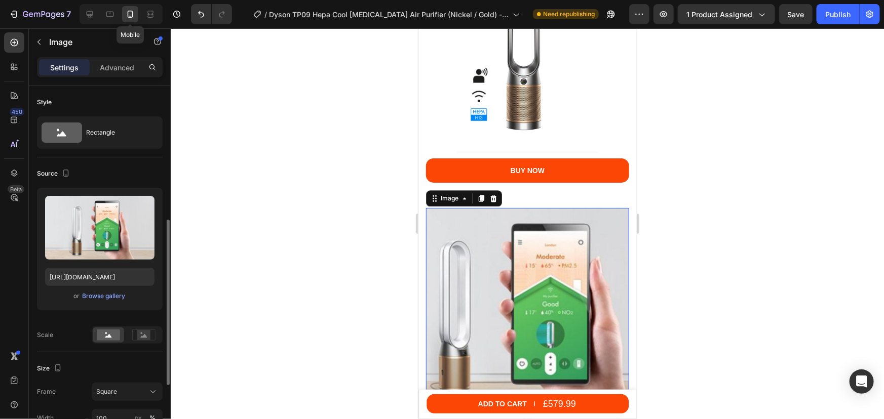
scroll to position [92, 0]
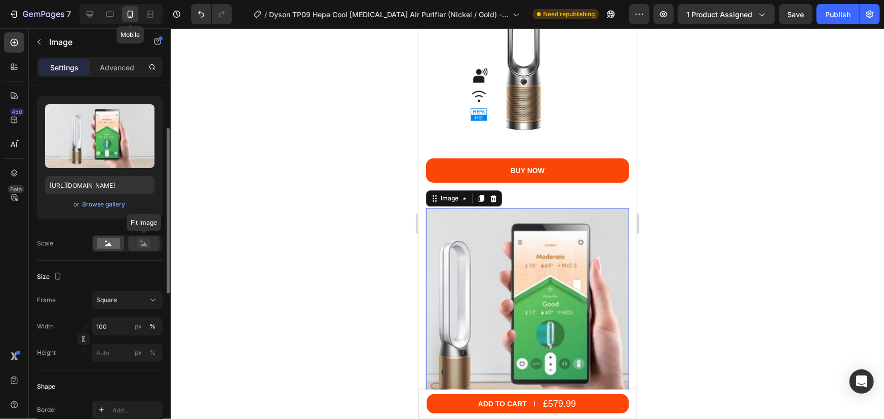
click at [136, 243] on icon at bounding box center [143, 243] width 23 height 11
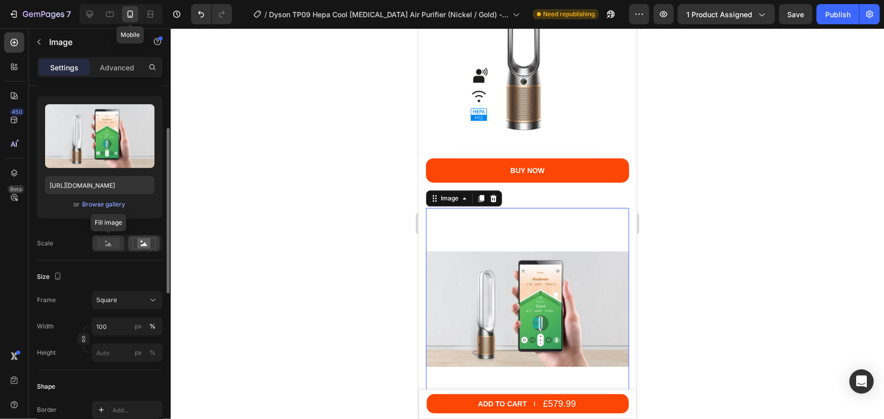
click at [112, 247] on rect at bounding box center [108, 243] width 23 height 11
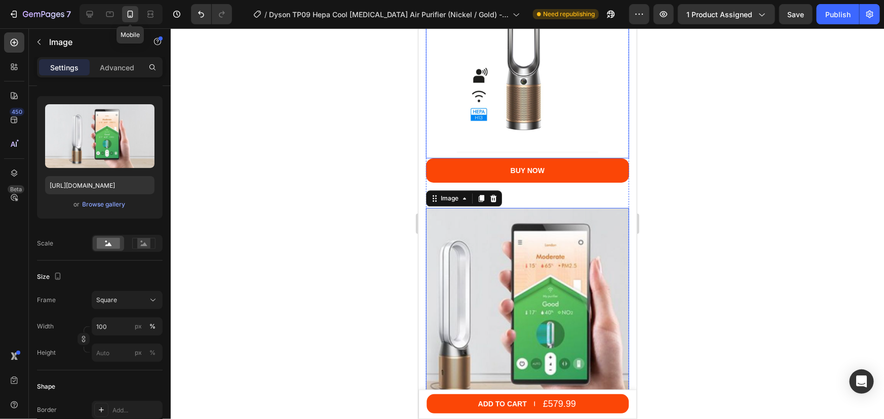
click at [561, 86] on img at bounding box center [526, 51] width 203 height 203
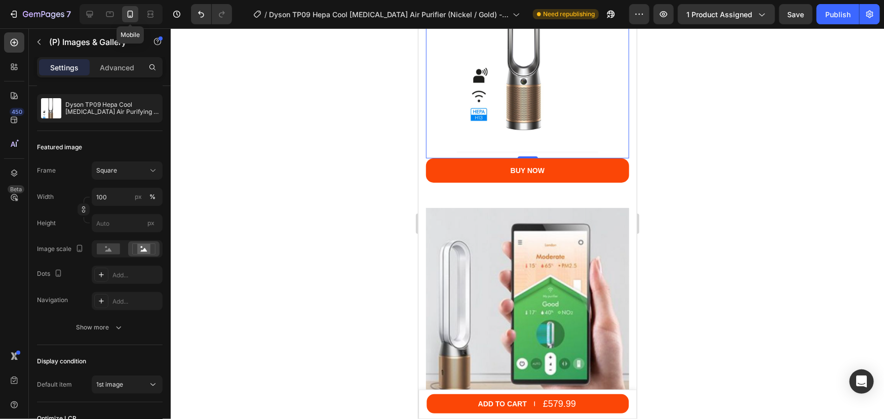
scroll to position [0, 0]
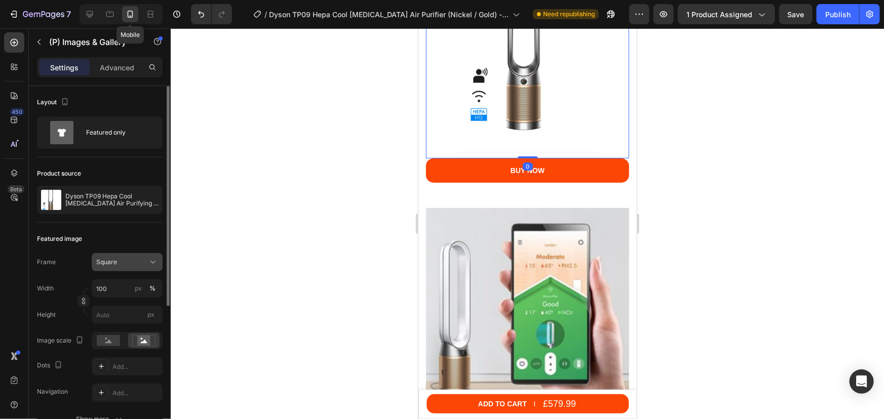
click at [148, 261] on icon at bounding box center [153, 262] width 10 height 10
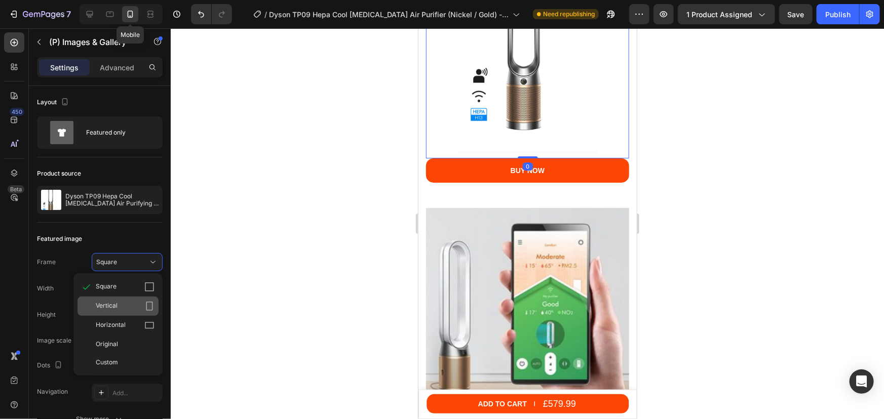
click at [106, 303] on span "Vertical" at bounding box center [107, 306] width 22 height 10
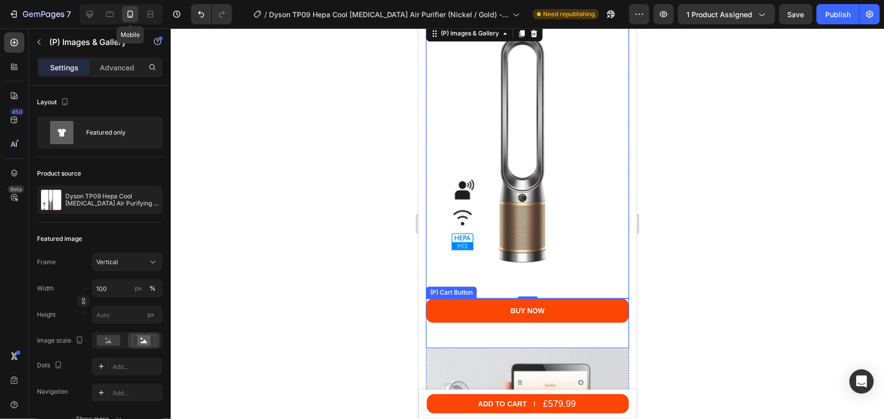
scroll to position [2946, 0]
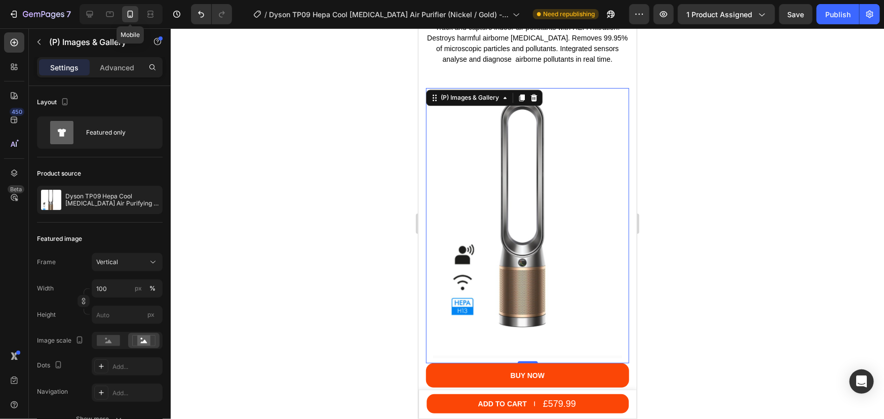
click at [696, 235] on div at bounding box center [527, 223] width 713 height 391
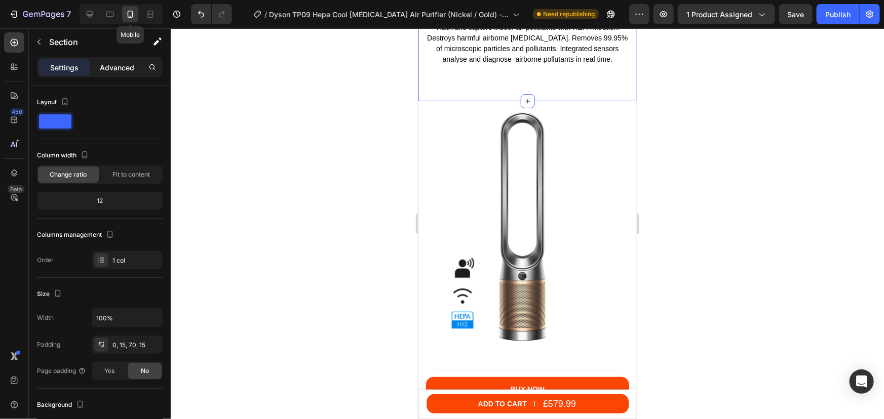
click at [115, 65] on p "Advanced" at bounding box center [117, 67] width 34 height 11
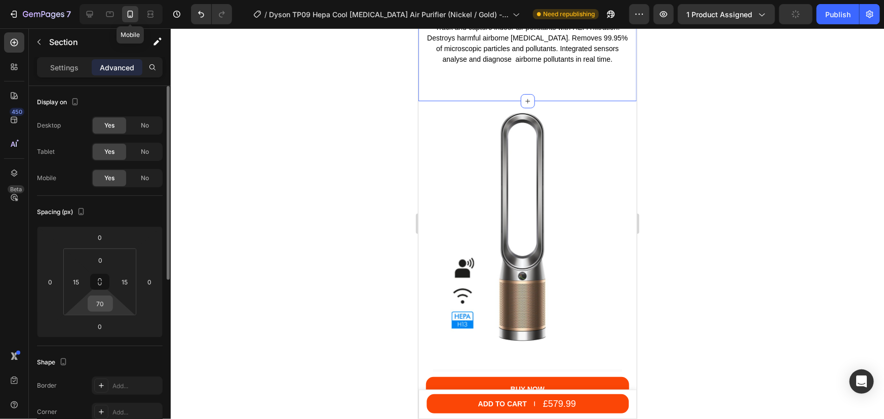
click at [95, 299] on input "70" at bounding box center [100, 303] width 20 height 15
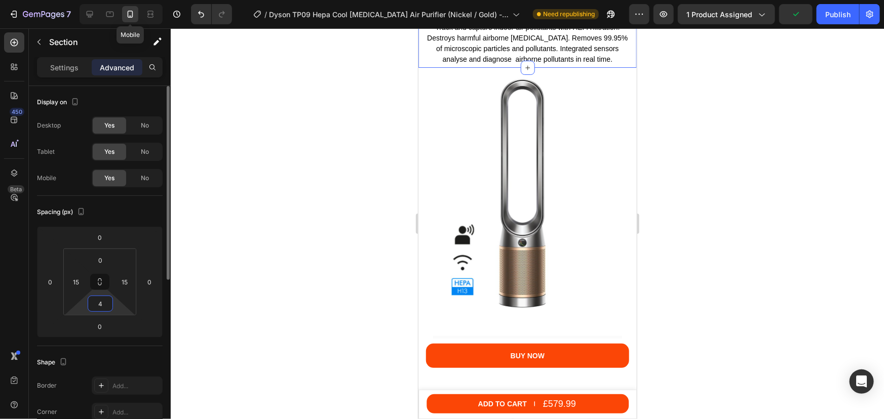
type input "40"
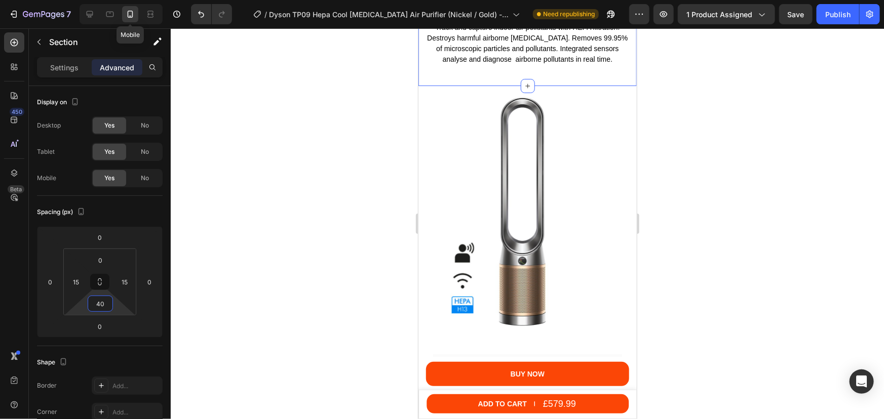
click at [785, 248] on div at bounding box center [527, 223] width 713 height 391
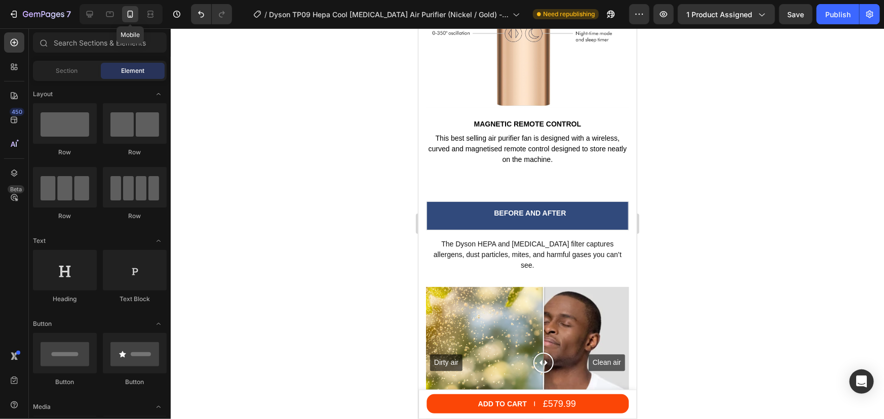
scroll to position [4281, 0]
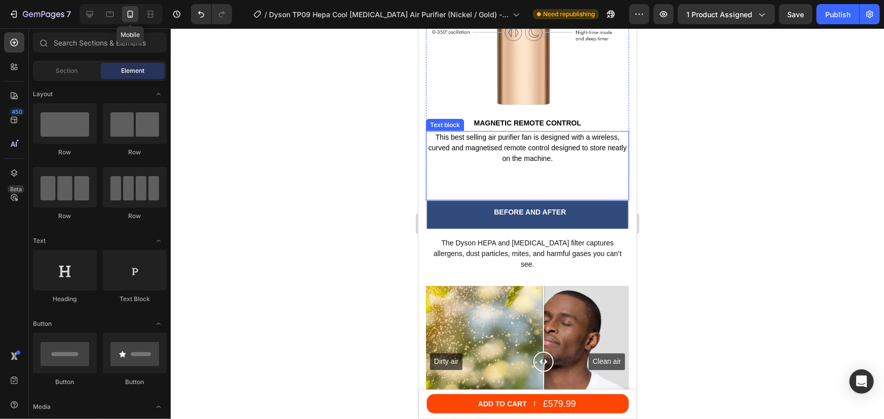
click at [534, 138] on div "This best selling air purifier fan is designed with a wireless, curved and magn…" at bounding box center [526, 165] width 203 height 69
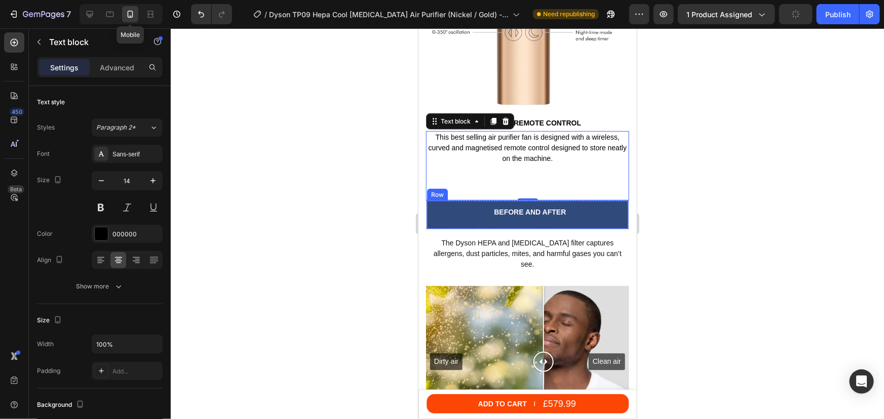
click at [562, 200] on div "BEFORE AND AFTER Heading Row" at bounding box center [527, 214] width 202 height 29
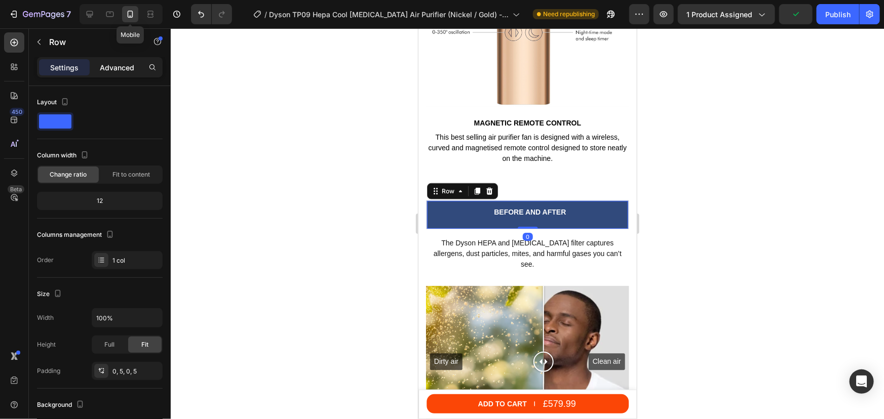
click at [116, 69] on p "Advanced" at bounding box center [117, 67] width 34 height 11
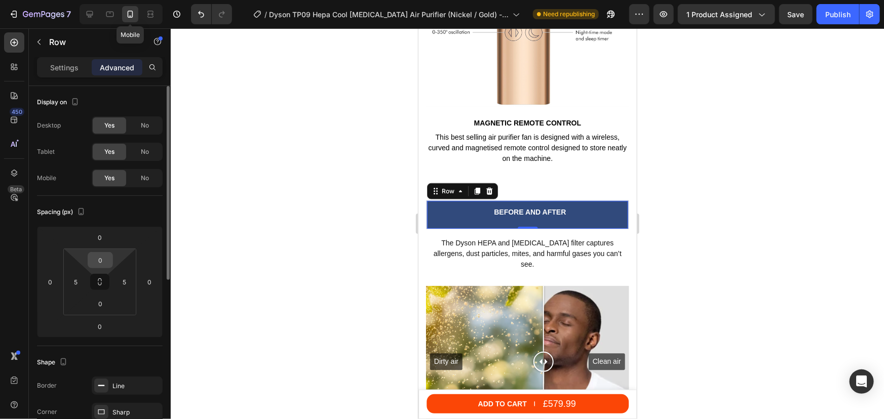
click at [100, 258] on input "0" at bounding box center [100, 260] width 20 height 15
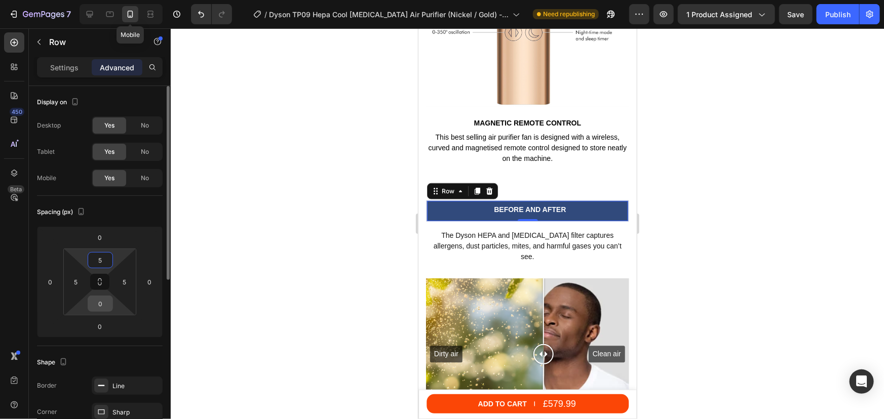
type input "5"
click at [98, 301] on input "0" at bounding box center [100, 303] width 20 height 15
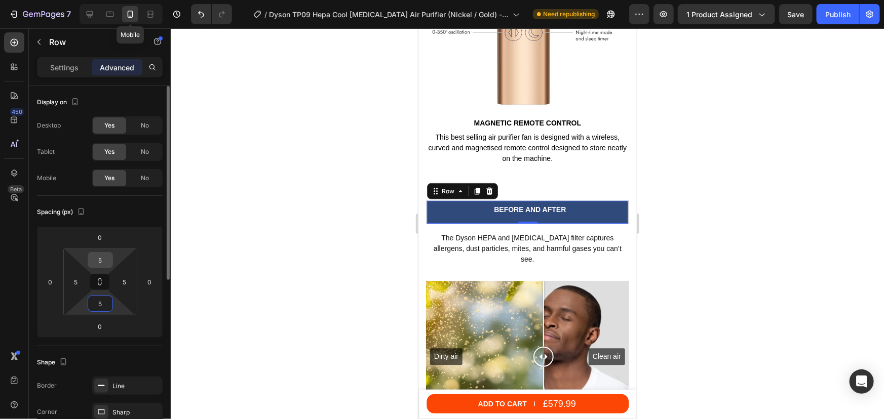
type input "5"
click at [103, 258] on input "5" at bounding box center [100, 260] width 20 height 15
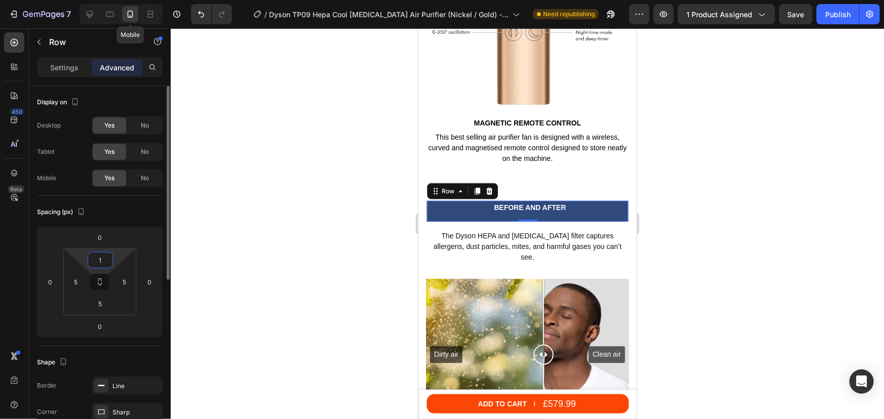
type input "10"
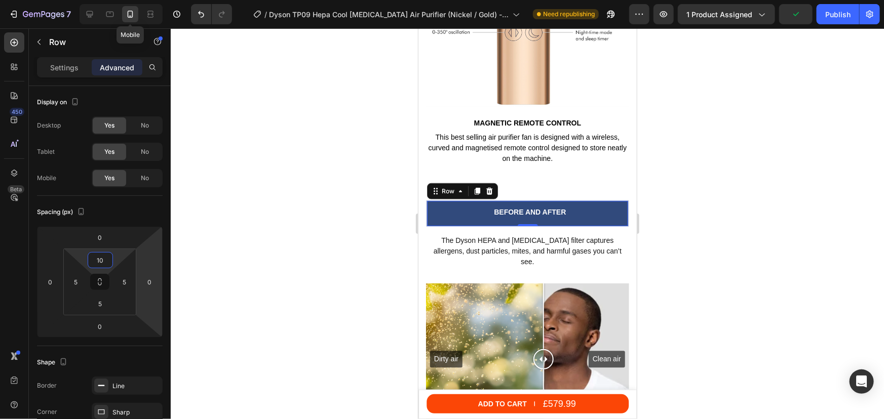
click at [729, 248] on div at bounding box center [527, 223] width 713 height 391
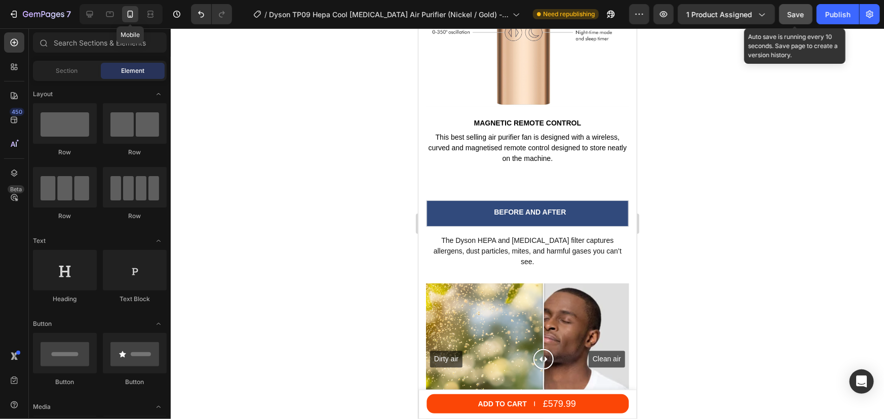
click at [798, 15] on span "Save" at bounding box center [795, 14] width 17 height 9
click at [828, 13] on div "Publish" at bounding box center [837, 14] width 25 height 11
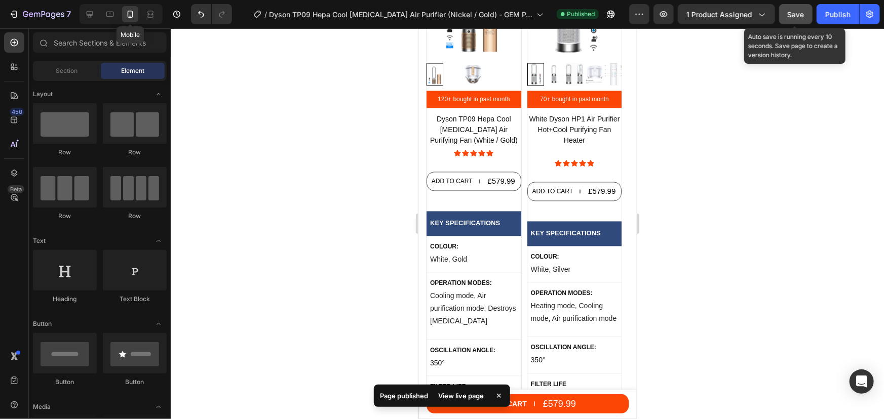
scroll to position [4787, 0]
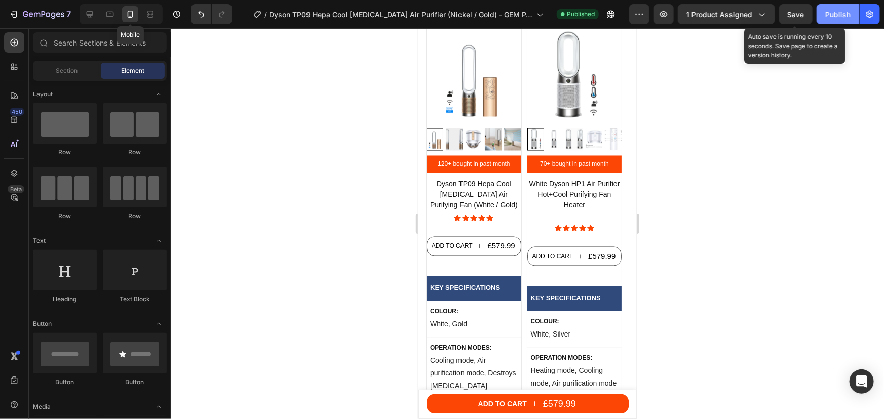
drag, startPoint x: 802, startPoint y: 17, endPoint x: 827, endPoint y: 13, distance: 25.7
click at [804, 17] on span "Save" at bounding box center [795, 14] width 17 height 9
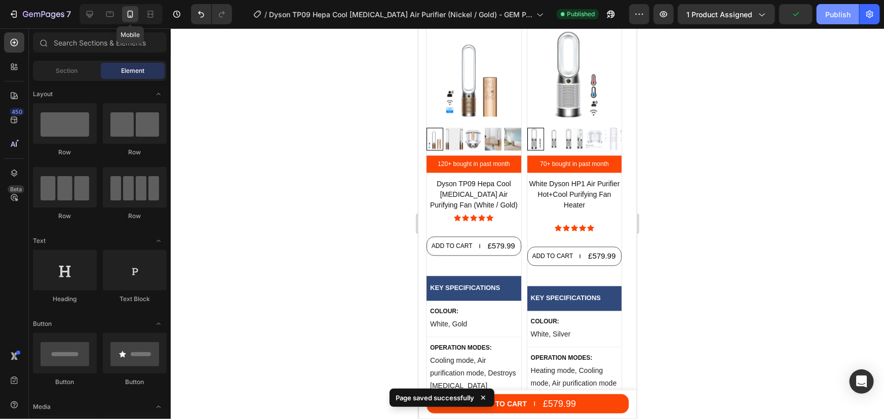
click at [830, 12] on div "Publish" at bounding box center [837, 14] width 25 height 11
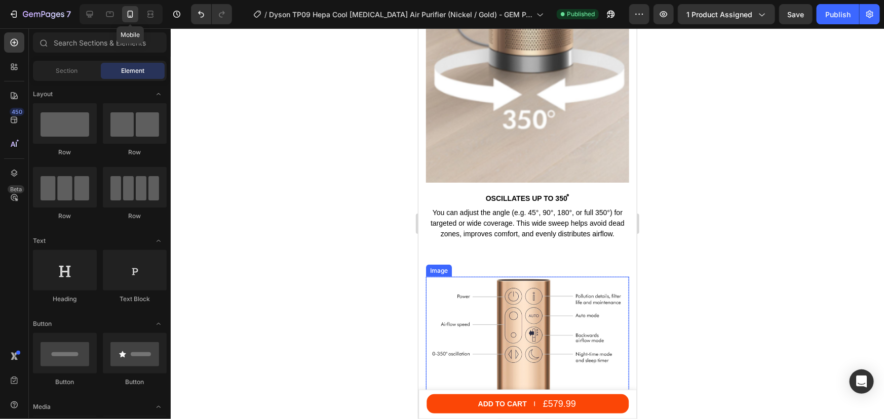
scroll to position [4143, 0]
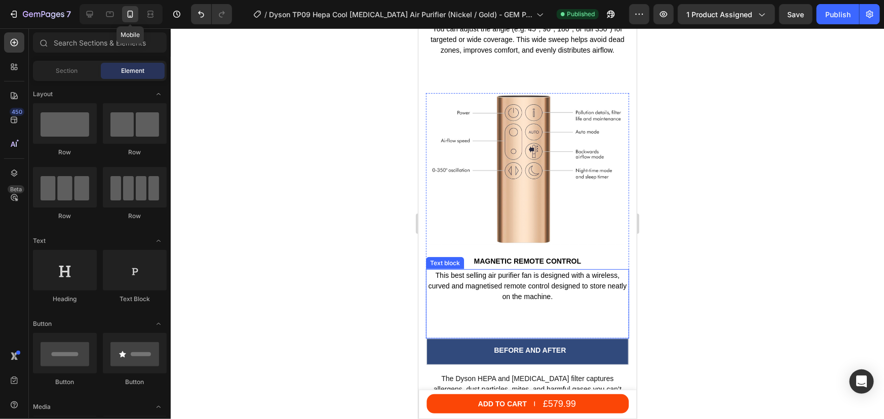
click at [490, 275] on div "This best selling air purifier fan is designed with a wireless, curved and magn…" at bounding box center [526, 303] width 203 height 69
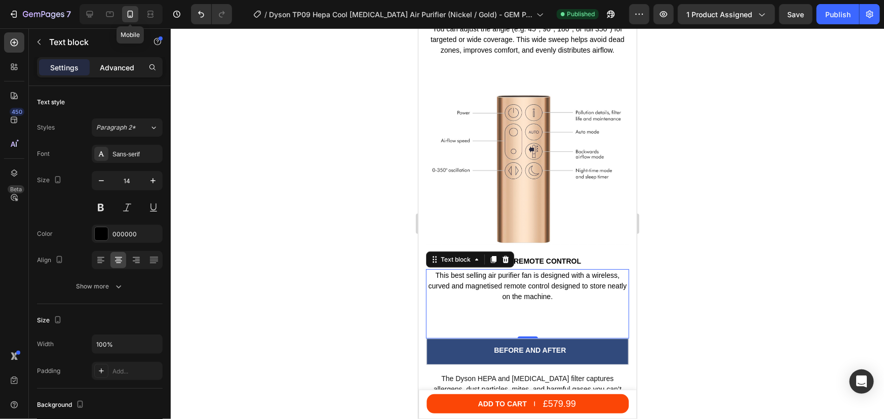
click at [119, 66] on p "Advanced" at bounding box center [117, 67] width 34 height 11
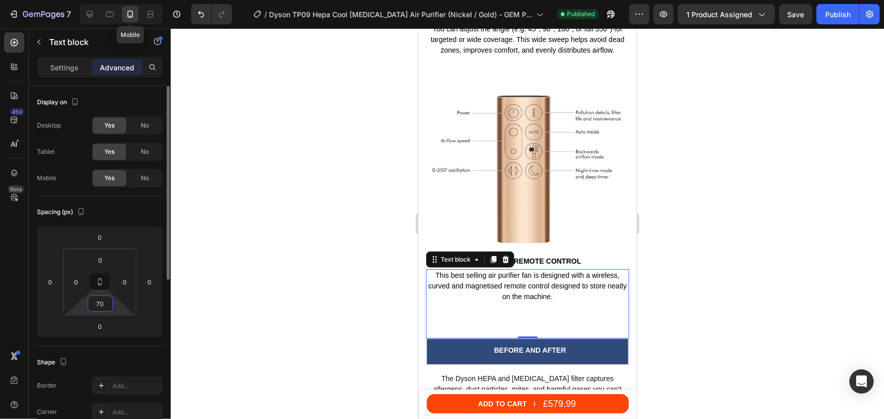
click at [100, 306] on input "70" at bounding box center [100, 303] width 20 height 15
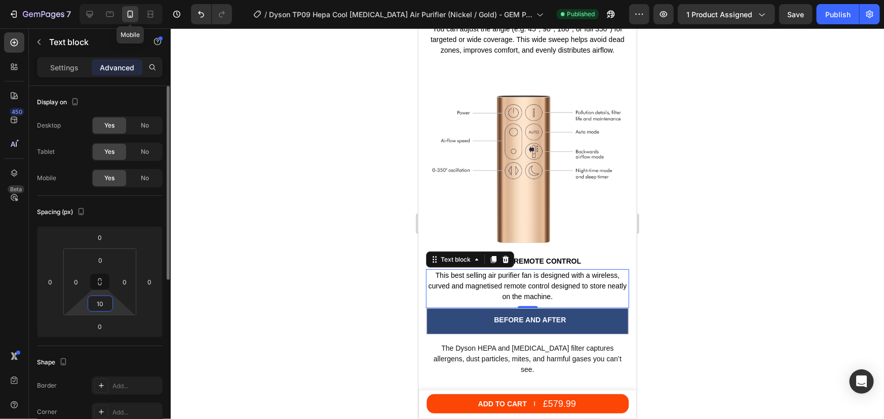
type input "100"
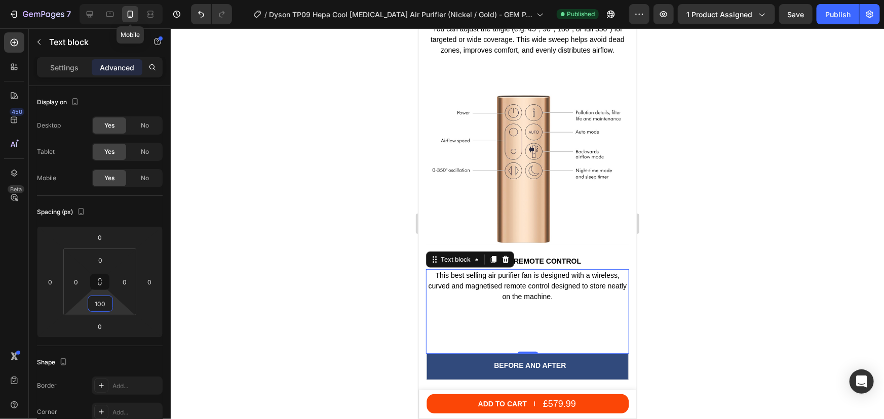
click at [720, 108] on div at bounding box center [527, 223] width 713 height 391
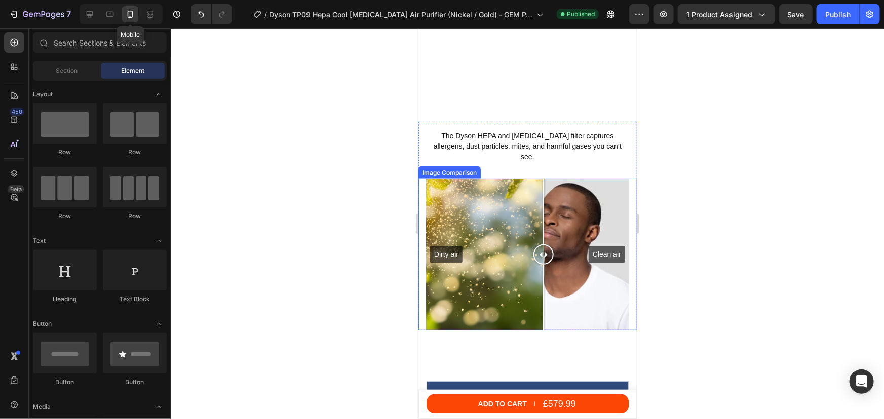
scroll to position [4511, 0]
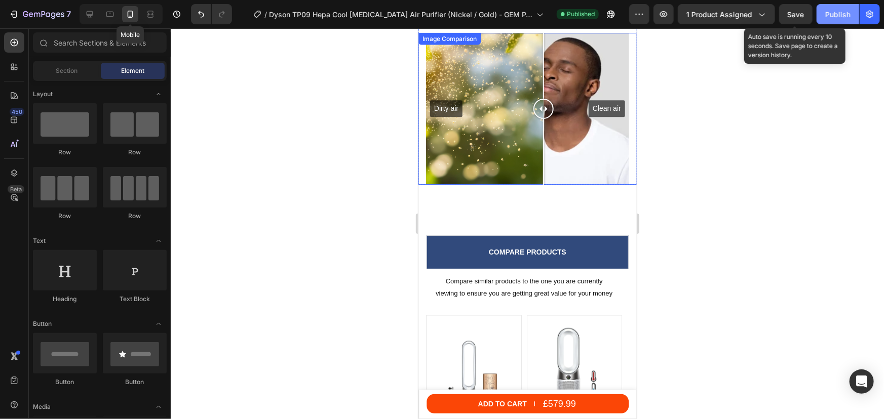
drag, startPoint x: 800, startPoint y: 14, endPoint x: 829, endPoint y: 13, distance: 28.9
click at [801, 14] on span "Save" at bounding box center [795, 14] width 17 height 9
click at [829, 13] on div "Publish" at bounding box center [837, 14] width 25 height 11
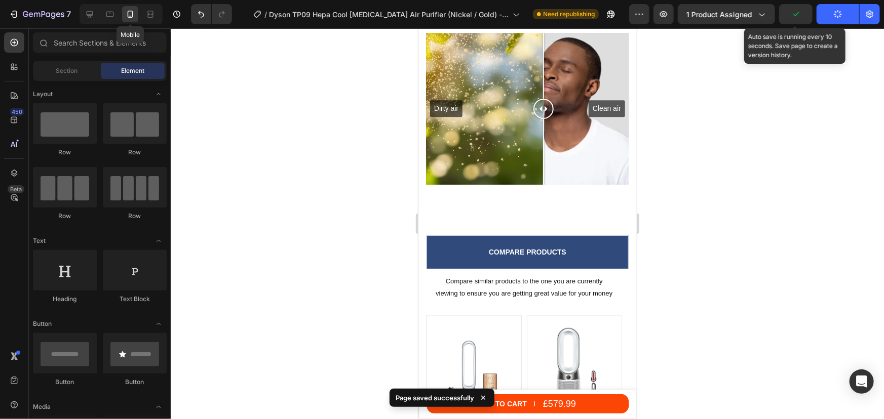
scroll to position [4235, 0]
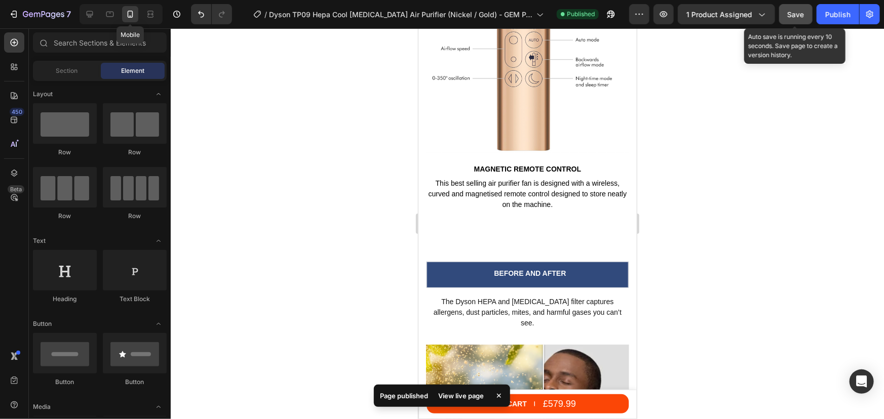
click at [805, 12] on button "Save" at bounding box center [795, 14] width 33 height 20
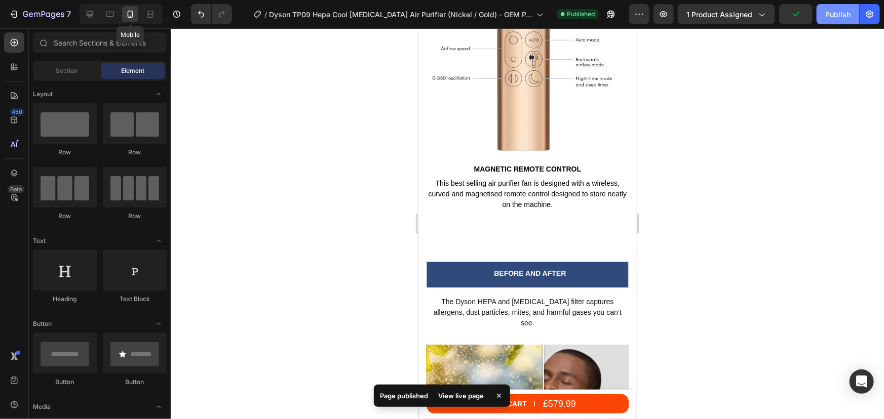
click at [841, 16] on div "Publish" at bounding box center [837, 14] width 25 height 11
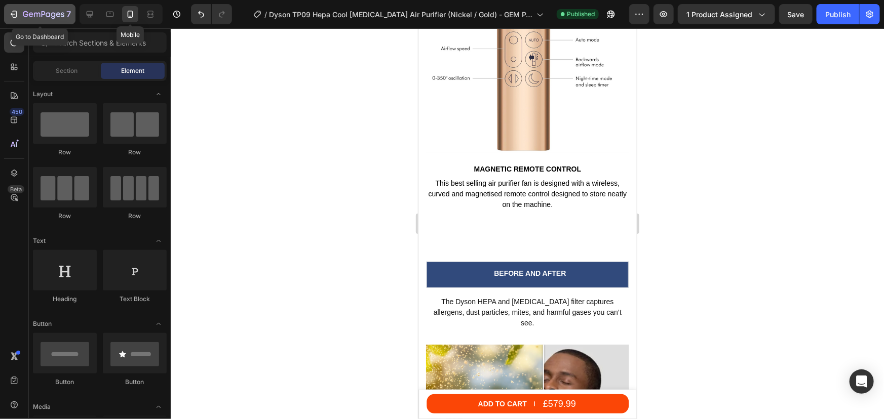
click at [21, 21] on button "7" at bounding box center [39, 14] width 71 height 20
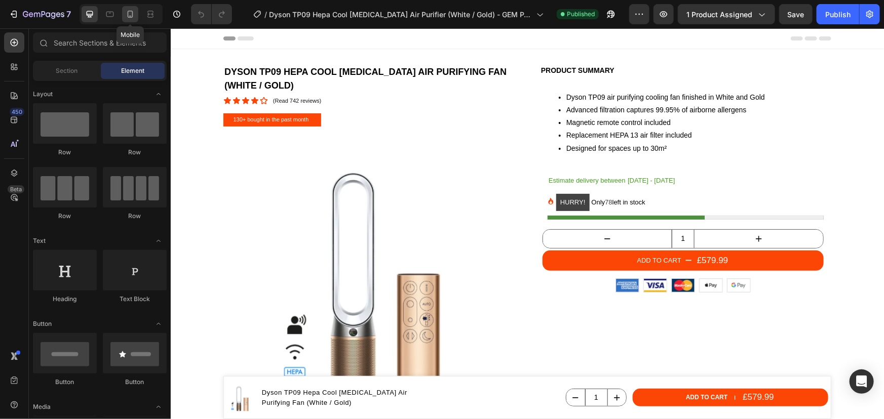
click at [128, 12] on icon at bounding box center [130, 14] width 10 height 10
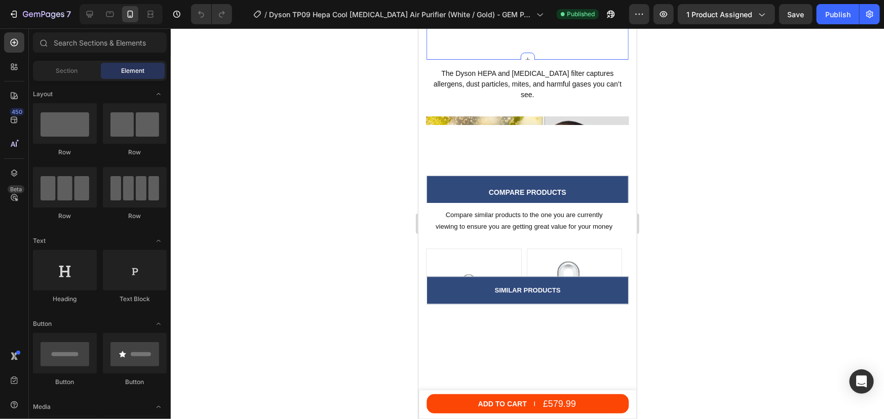
scroll to position [2992, 0]
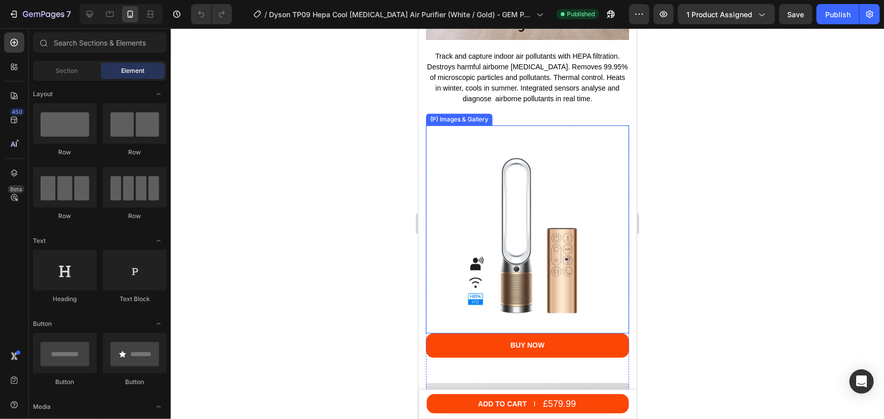
click at [500, 177] on img at bounding box center [526, 226] width 203 height 203
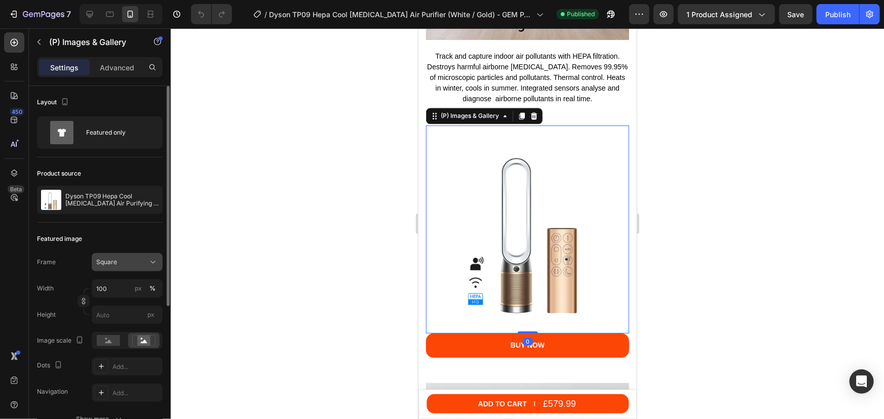
click at [152, 261] on icon at bounding box center [153, 262] width 10 height 10
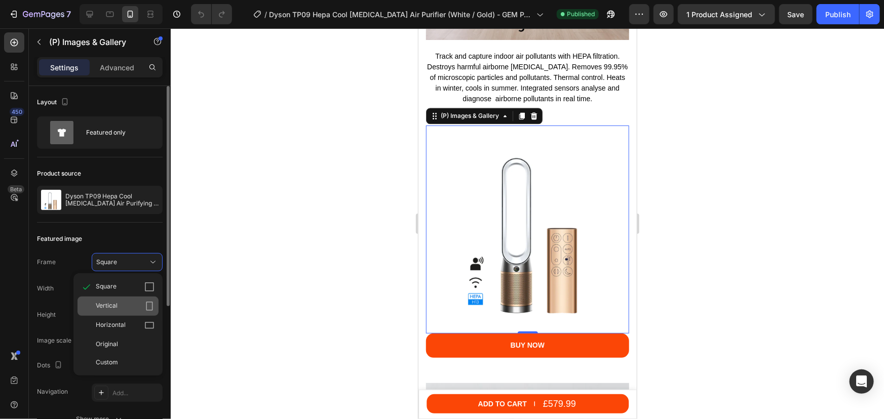
click at [130, 297] on div "Vertical" at bounding box center [117, 306] width 81 height 19
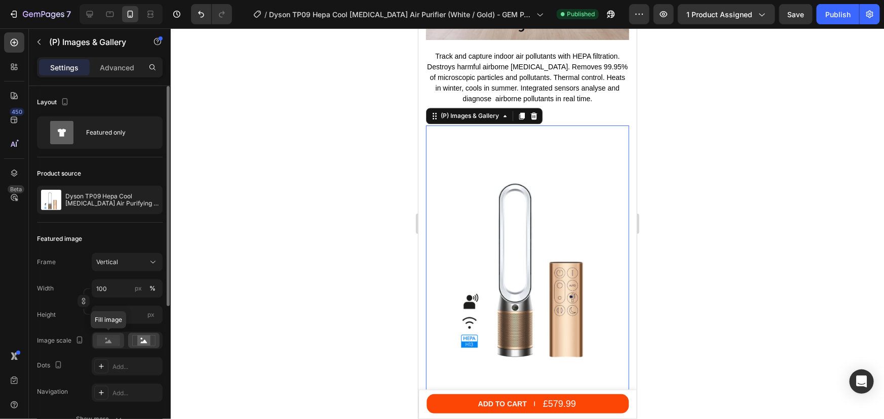
click at [109, 343] on rect at bounding box center [108, 340] width 23 height 11
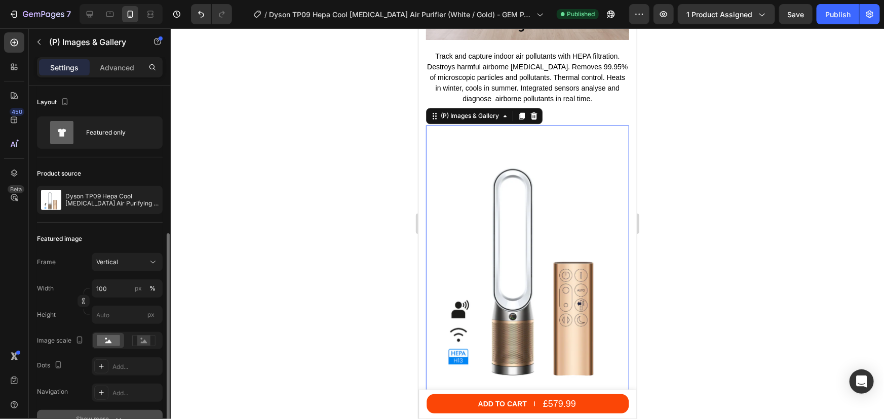
scroll to position [138, 0]
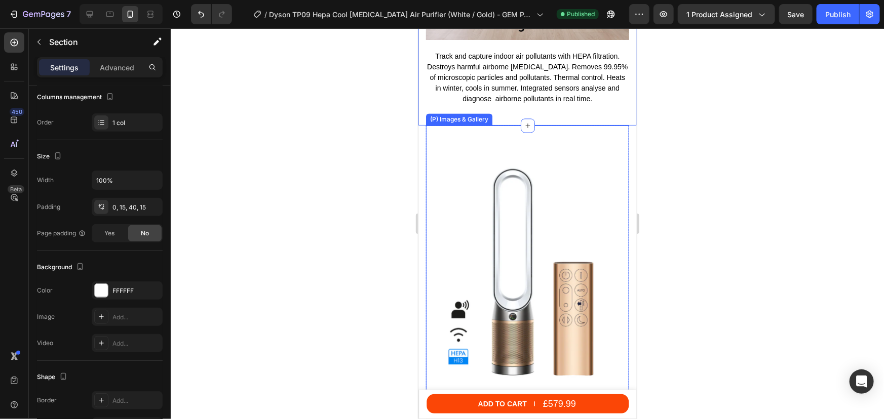
scroll to position [0, 0]
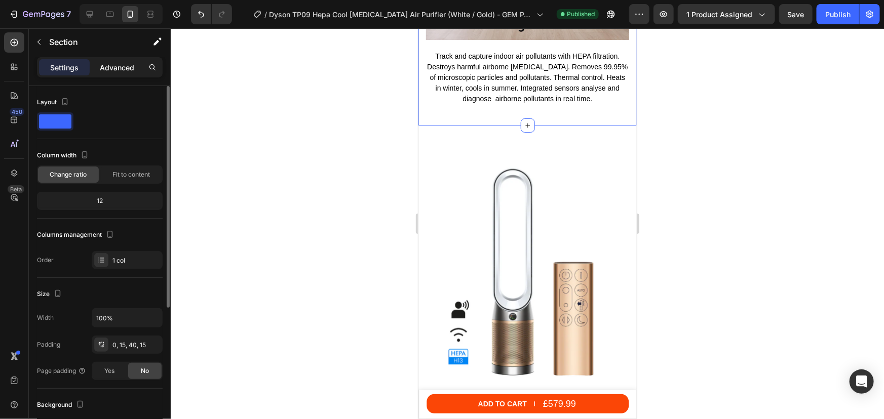
click at [119, 68] on p "Advanced" at bounding box center [117, 67] width 34 height 11
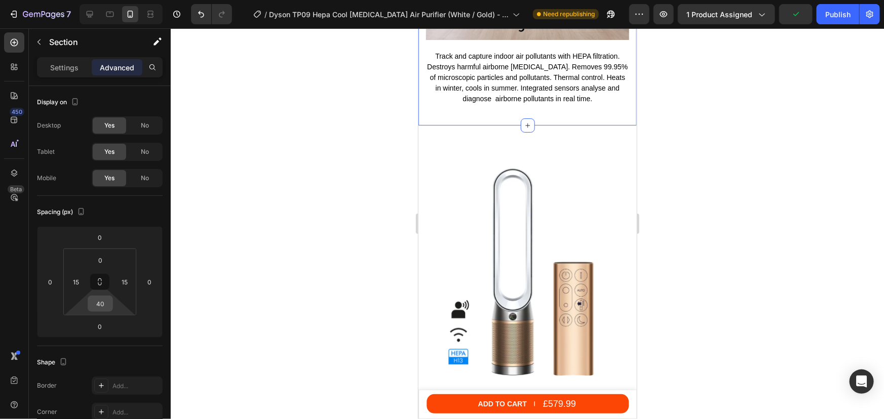
click at [103, 301] on input "40" at bounding box center [100, 303] width 20 height 15
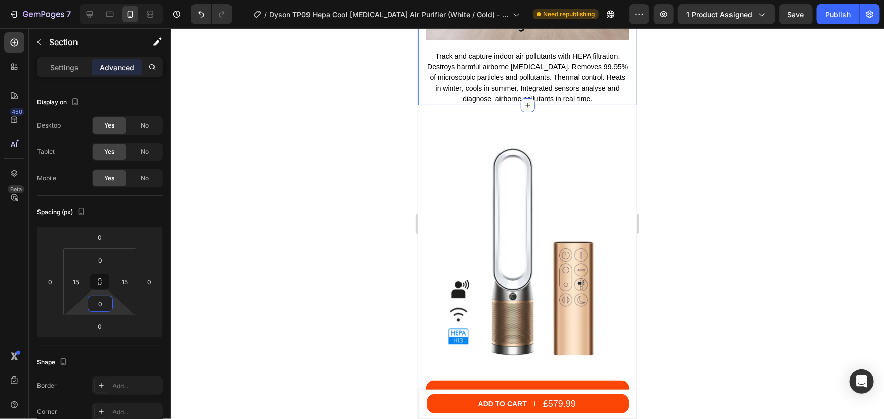
click at [744, 199] on div at bounding box center [527, 223] width 713 height 391
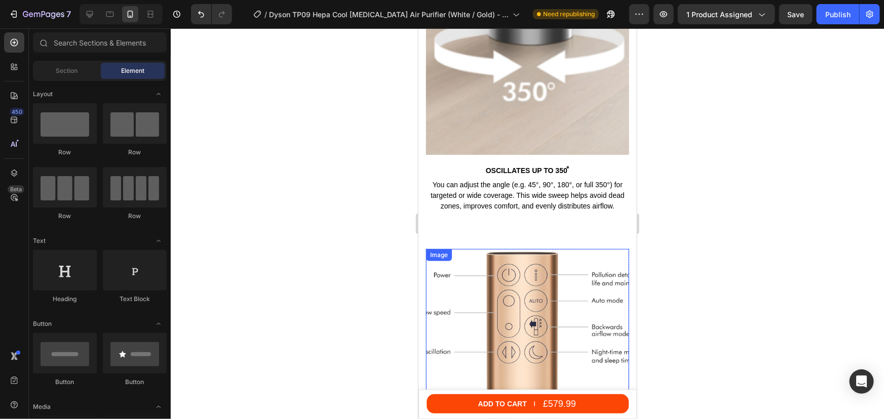
scroll to position [4327, 0]
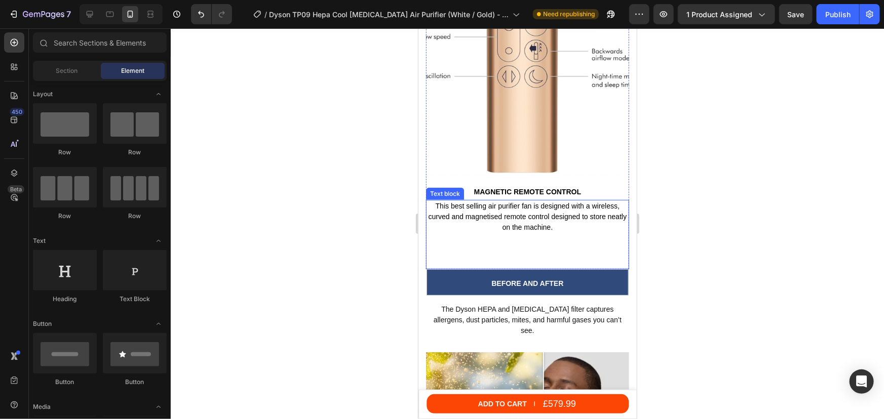
click at [504, 204] on div "This best selling air purifier fan is designed with a wireless, curved and magn…" at bounding box center [526, 234] width 203 height 69
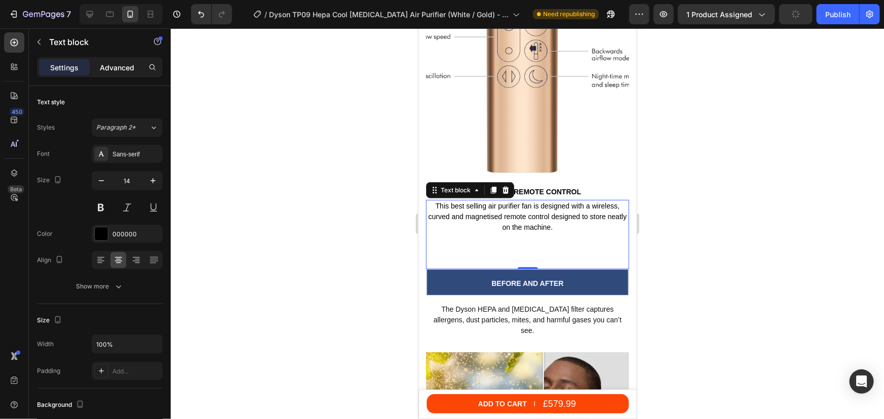
click at [108, 65] on p "Advanced" at bounding box center [117, 67] width 34 height 11
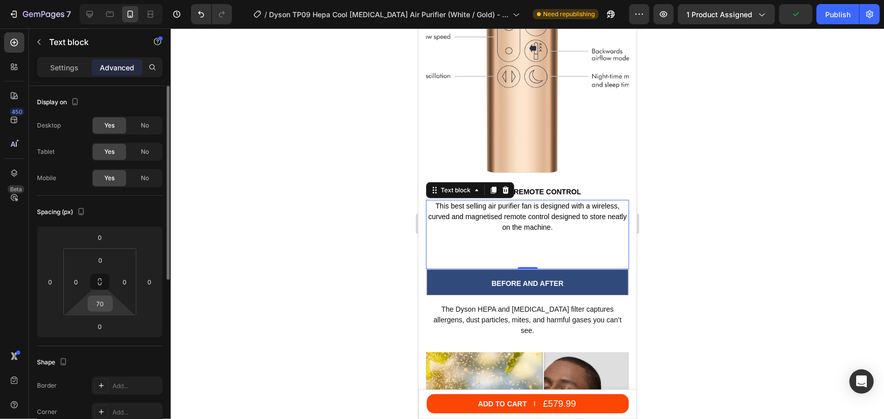
click at [98, 309] on input "70" at bounding box center [100, 303] width 20 height 15
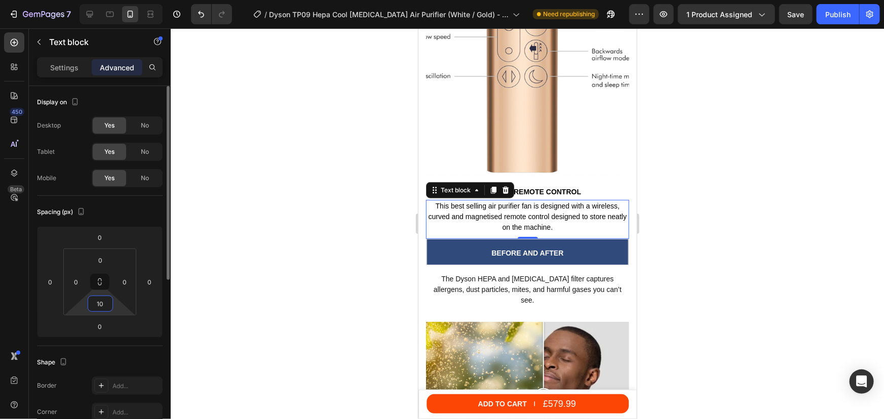
type input "100"
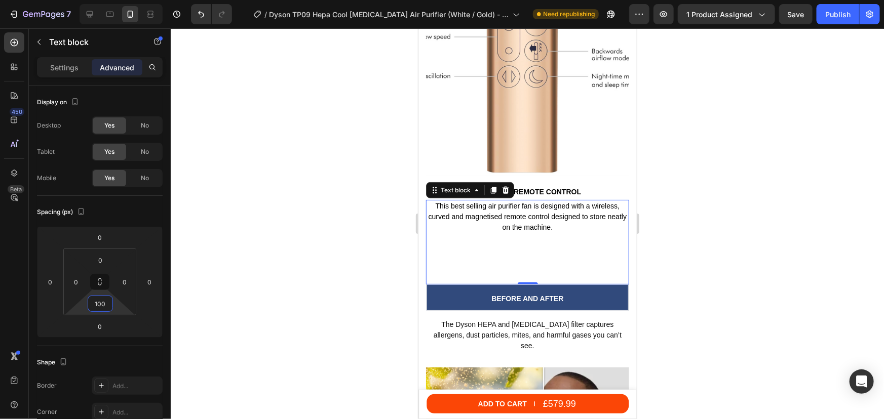
click at [731, 281] on div at bounding box center [527, 223] width 713 height 391
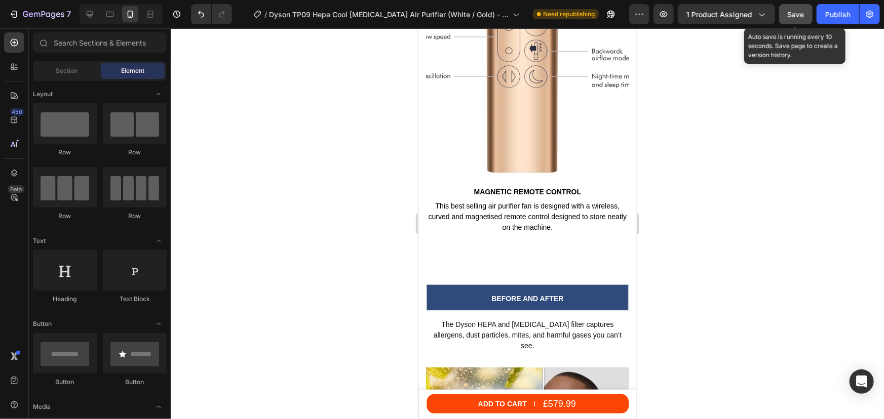
click at [794, 15] on span "Save" at bounding box center [795, 14] width 17 height 9
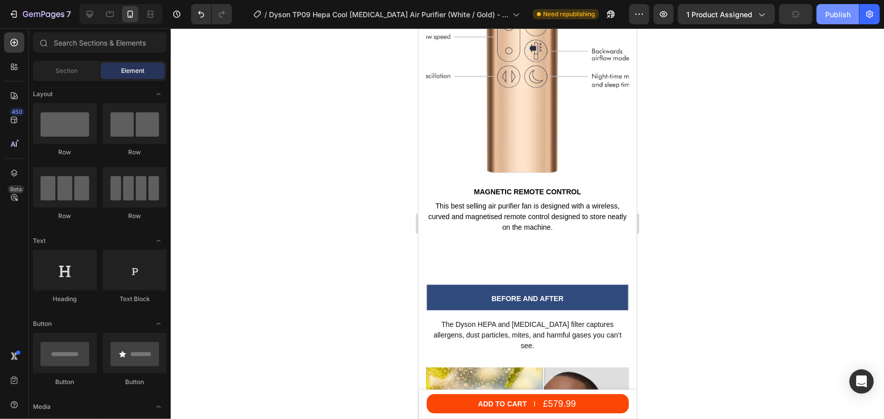
click at [836, 14] on div "Publish" at bounding box center [837, 14] width 25 height 11
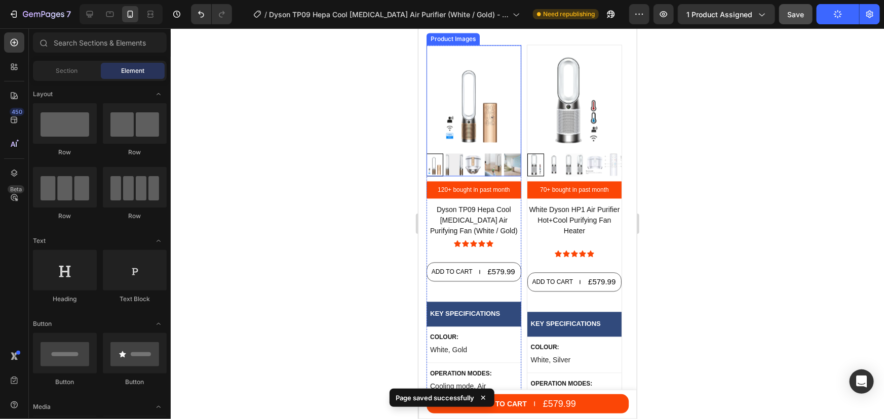
scroll to position [4926, 0]
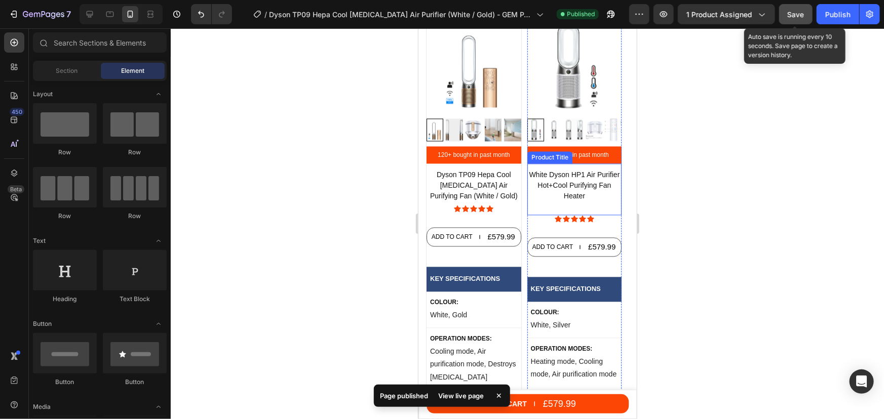
click at [794, 14] on span "Save" at bounding box center [795, 14] width 17 height 9
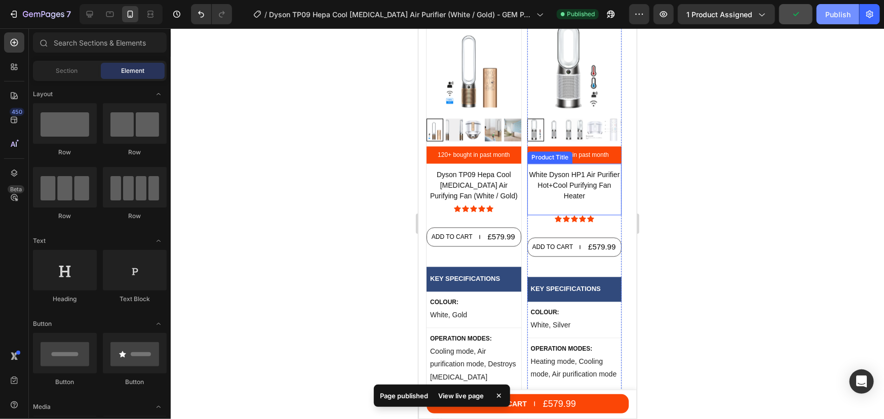
click at [824, 12] on button "Publish" at bounding box center [837, 14] width 43 height 20
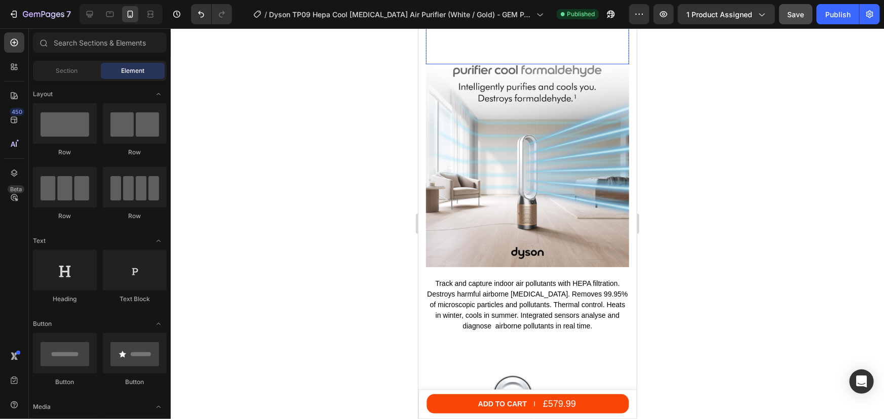
scroll to position [2808, 0]
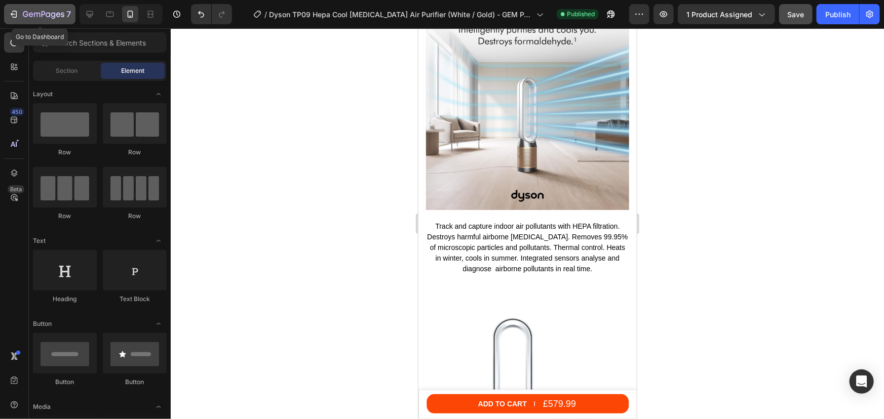
click at [33, 15] on icon "button" at bounding box center [44, 15] width 42 height 9
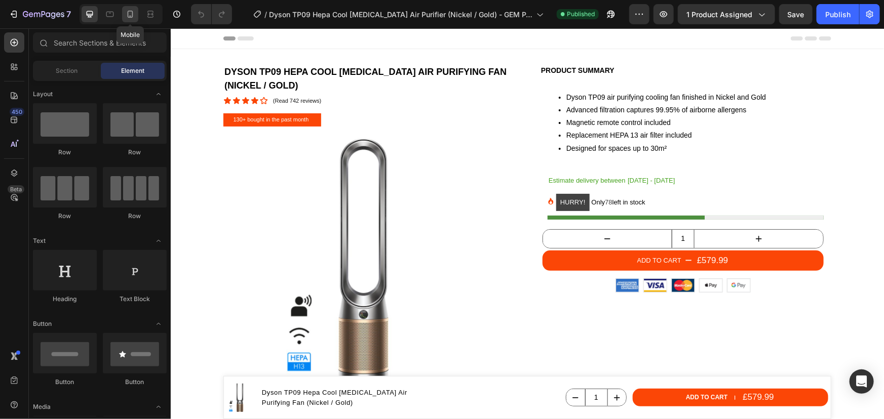
click at [131, 15] on icon at bounding box center [130, 14] width 10 height 10
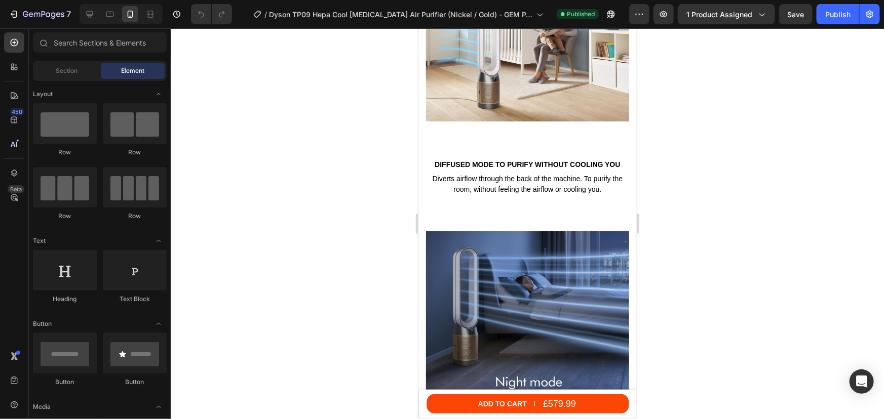
scroll to position [1841, 0]
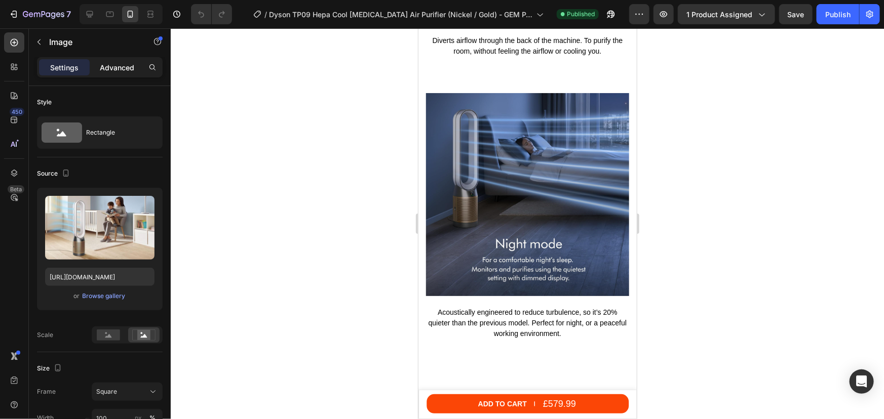
click at [110, 72] on p "Advanced" at bounding box center [117, 67] width 34 height 11
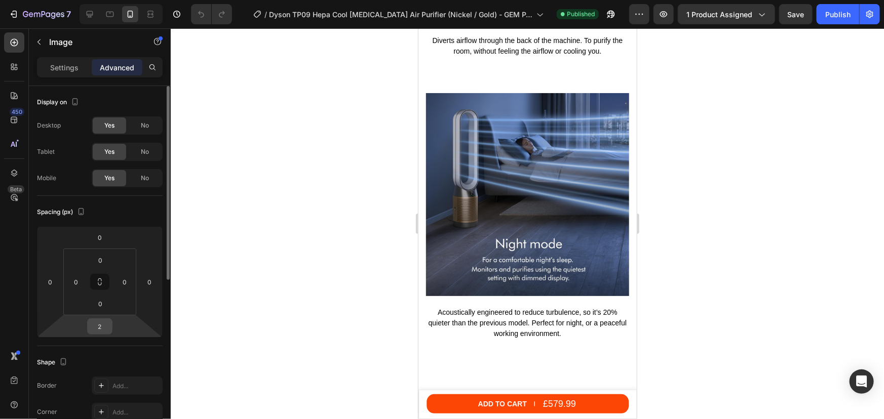
click at [104, 329] on input "2" at bounding box center [100, 326] width 20 height 15
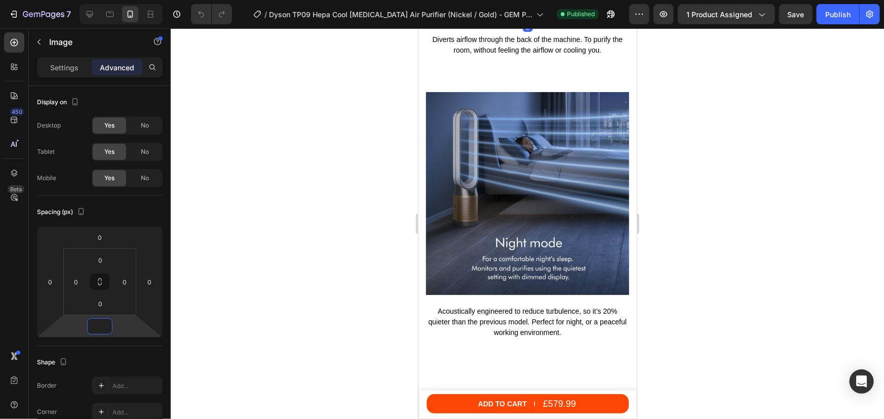
type input "0"
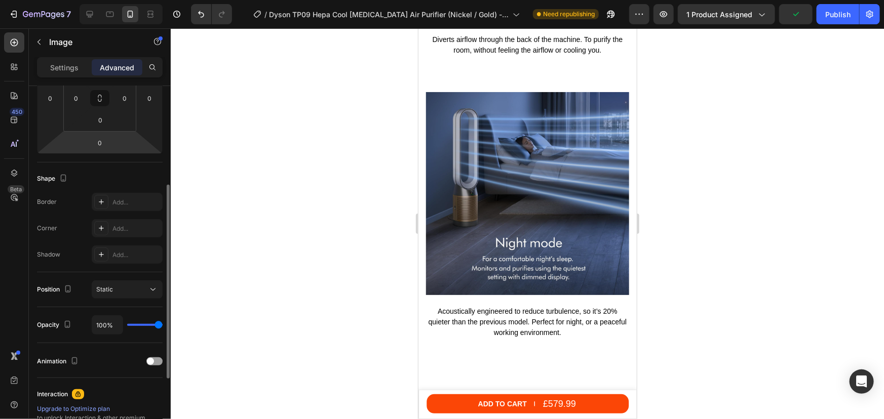
scroll to position [0, 0]
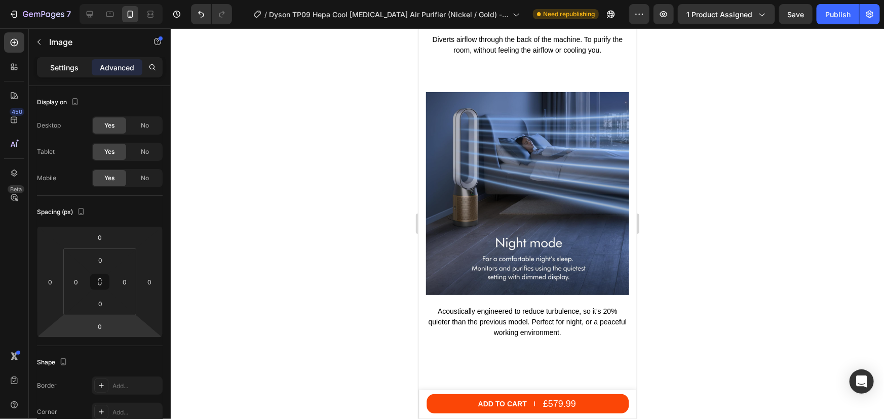
click at [67, 71] on p "Settings" at bounding box center [64, 67] width 28 height 11
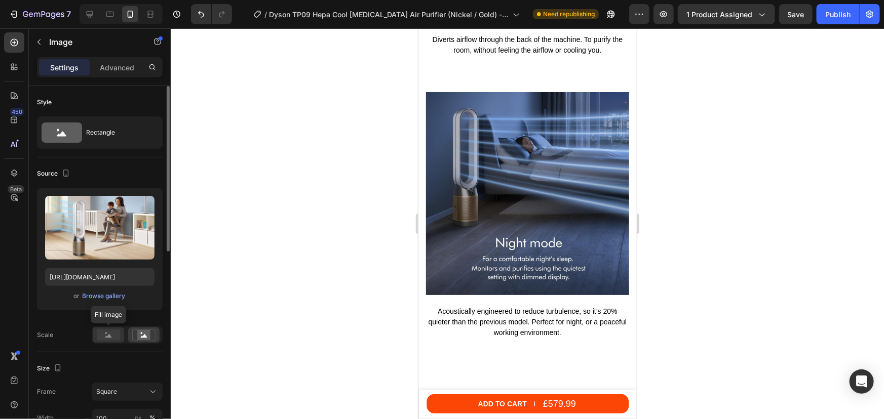
click at [115, 330] on rect at bounding box center [108, 335] width 23 height 11
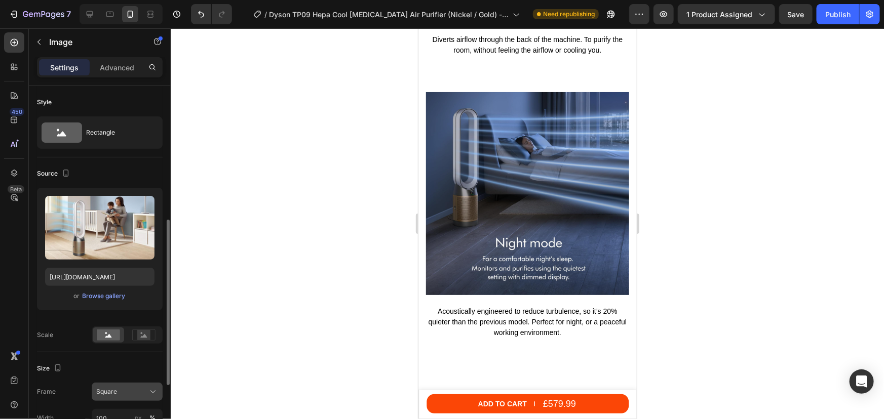
scroll to position [92, 0]
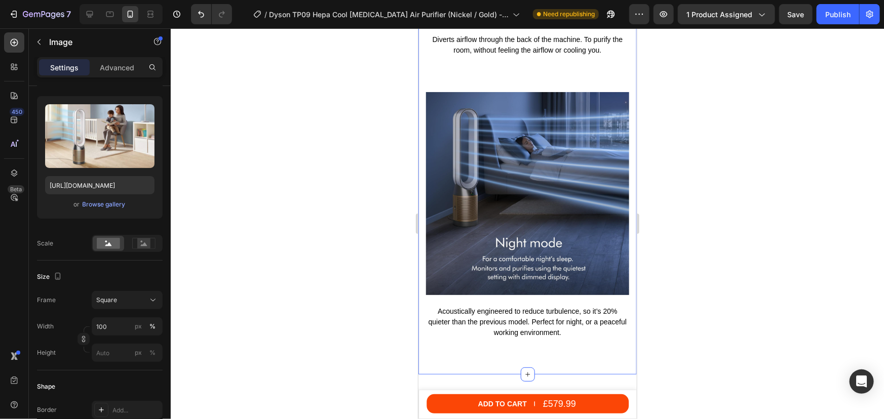
click at [687, 193] on div at bounding box center [527, 223] width 713 height 391
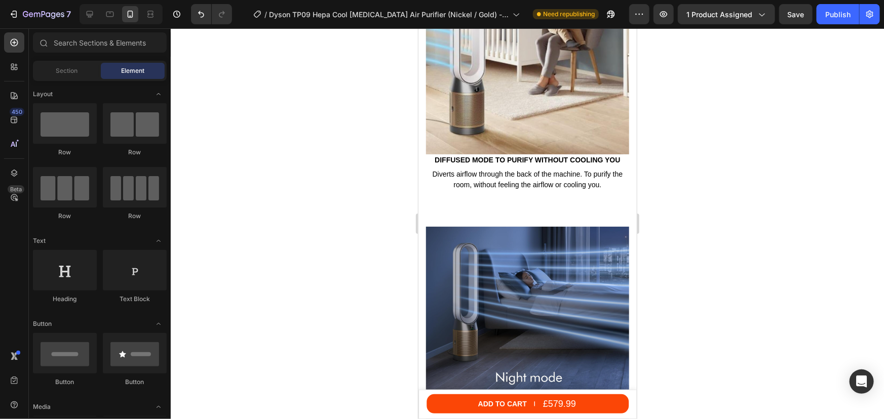
scroll to position [1703, 0]
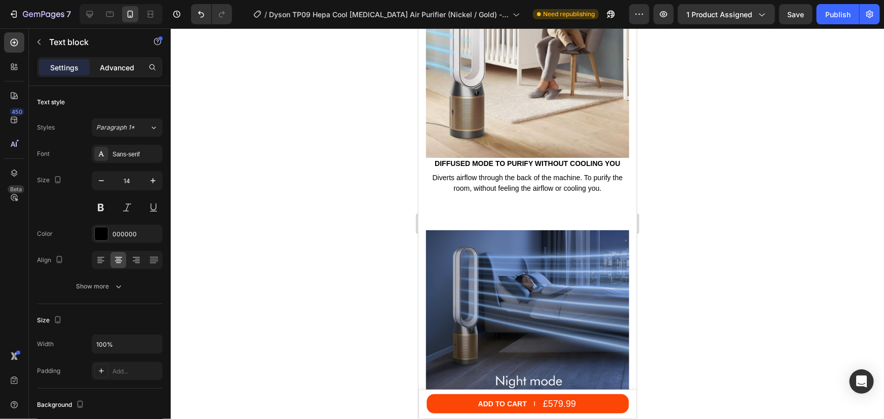
click at [132, 71] on p "Advanced" at bounding box center [117, 67] width 34 height 11
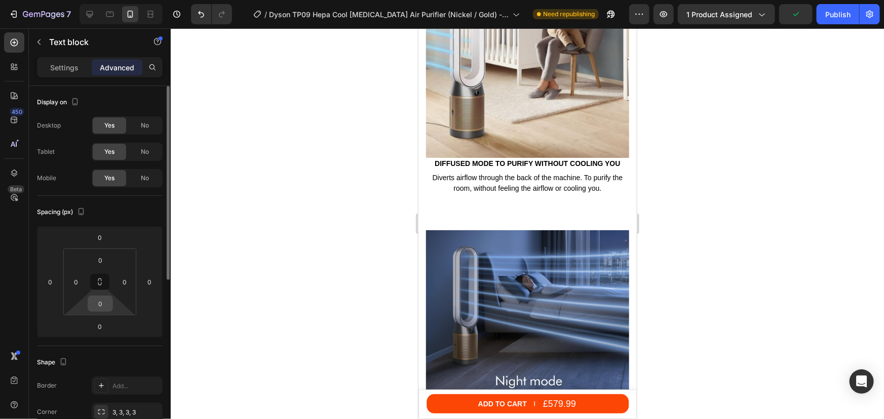
click at [105, 305] on input "0" at bounding box center [100, 303] width 20 height 15
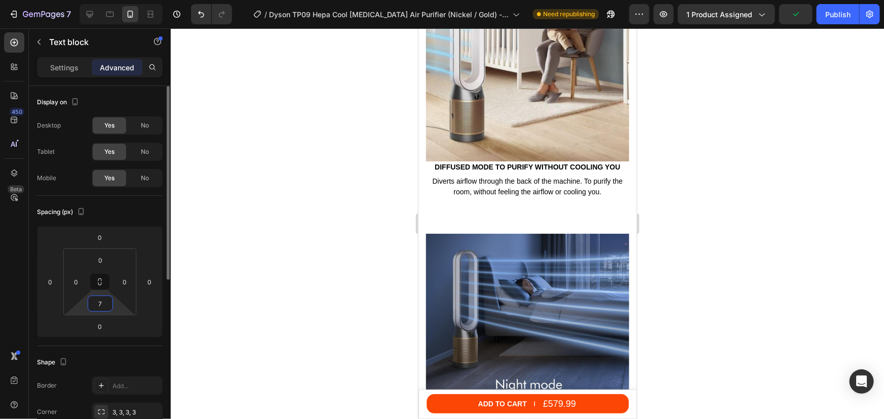
type input "70"
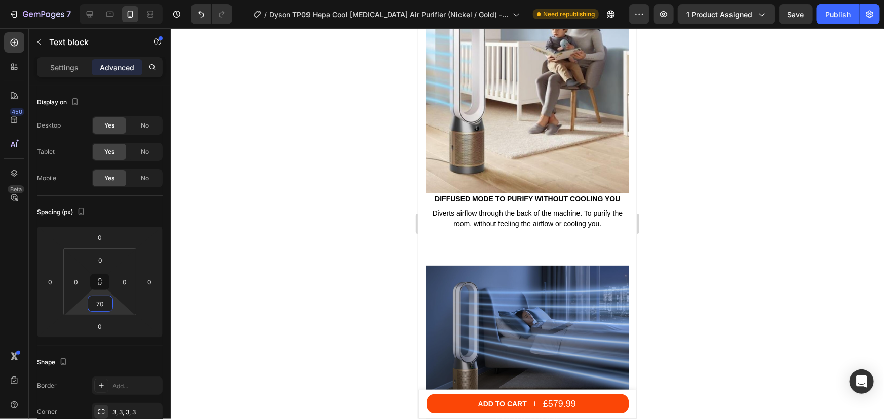
click at [710, 246] on div at bounding box center [527, 223] width 713 height 391
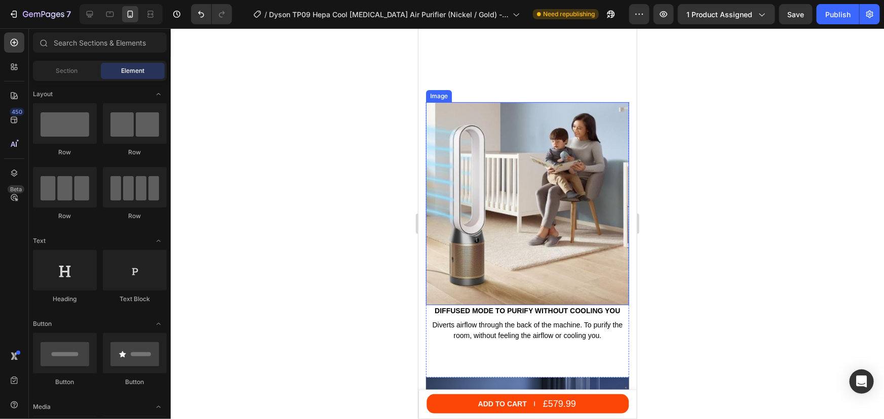
scroll to position [2071, 0]
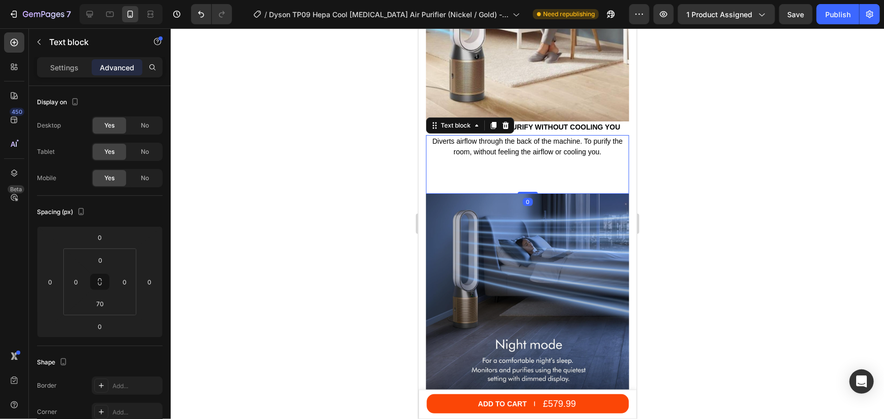
click at [514, 153] on div "Diverts airflow through the back of the machine. To purify the room, without fe…" at bounding box center [526, 164] width 203 height 59
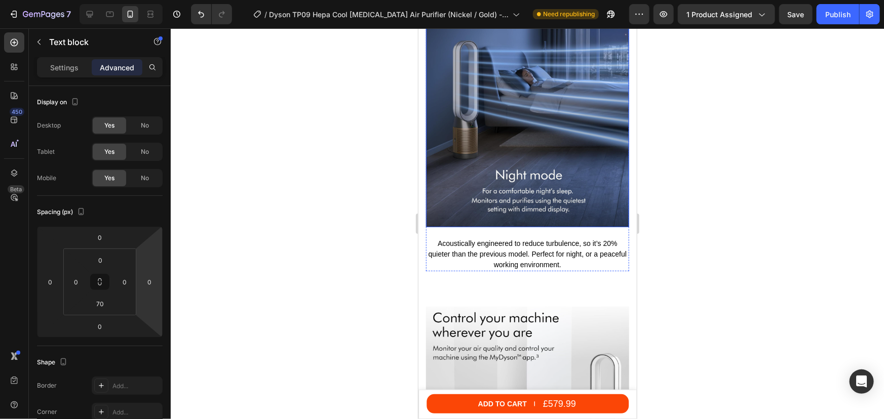
scroll to position [2255, 0]
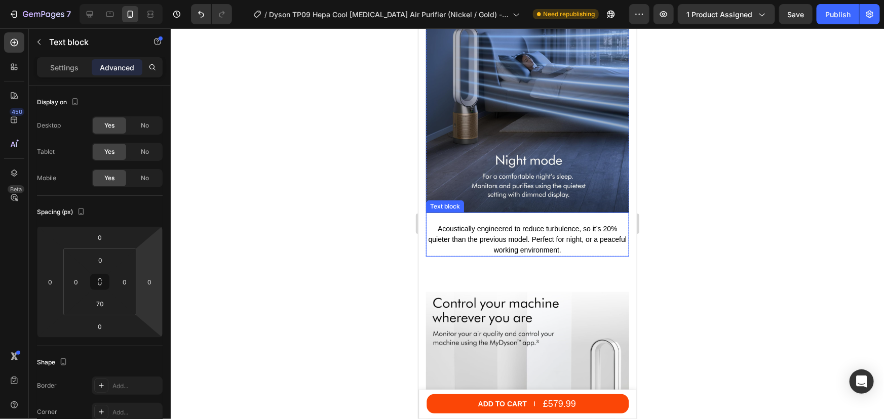
click at [503, 236] on p "Acoustically engineered to reduce turbulence, so it’s 20% quieter than the prev…" at bounding box center [526, 239] width 201 height 32
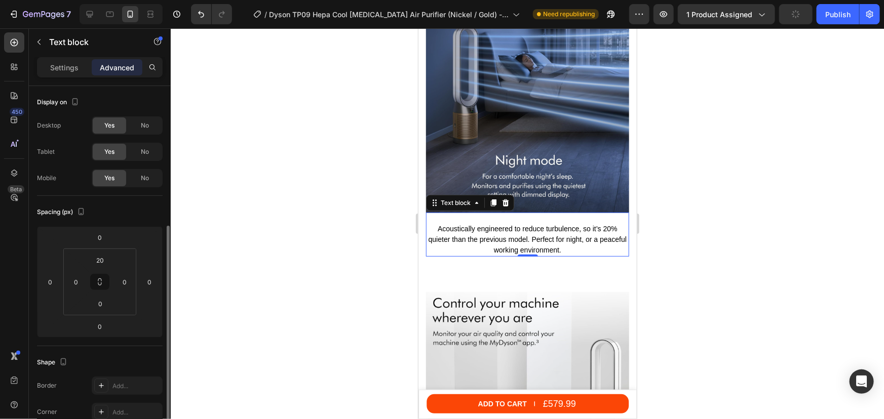
scroll to position [91, 0]
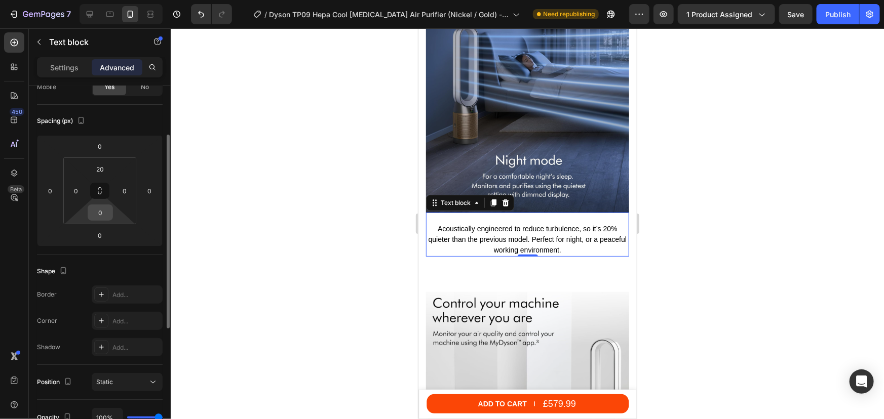
click at [104, 213] on input "0" at bounding box center [100, 212] width 20 height 15
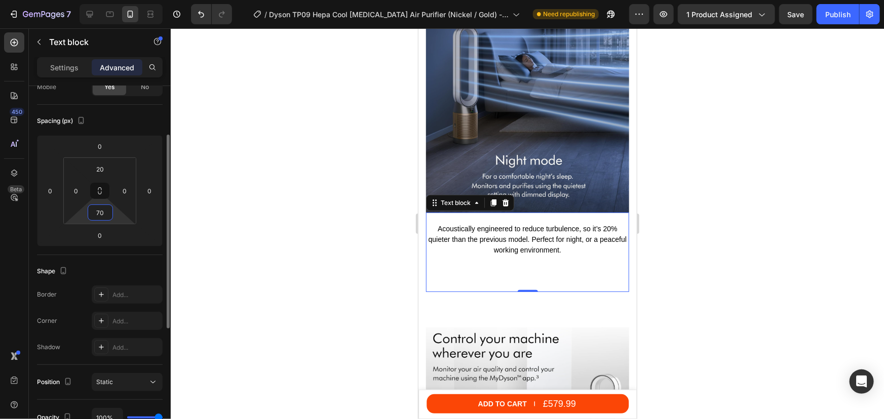
drag, startPoint x: 100, startPoint y: 214, endPoint x: 92, endPoint y: 213, distance: 8.2
click at [92, 213] on input "70" at bounding box center [100, 212] width 20 height 15
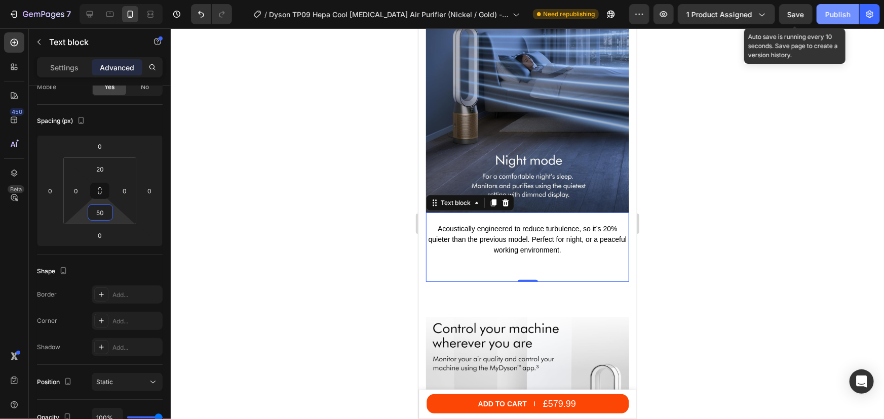
type input "50"
click at [799, 17] on span "Save" at bounding box center [795, 14] width 17 height 9
click at [845, 14] on div "Publish" at bounding box center [837, 14] width 25 height 11
click at [796, 10] on span "Save" at bounding box center [795, 14] width 17 height 9
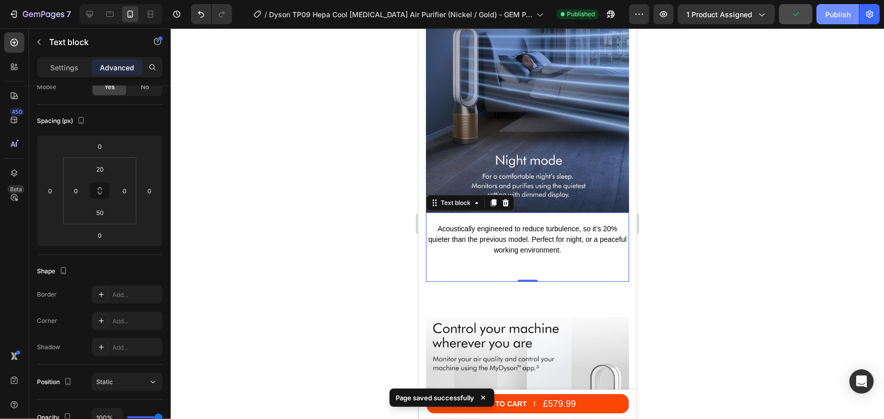
click at [829, 16] on div "Publish" at bounding box center [837, 14] width 25 height 11
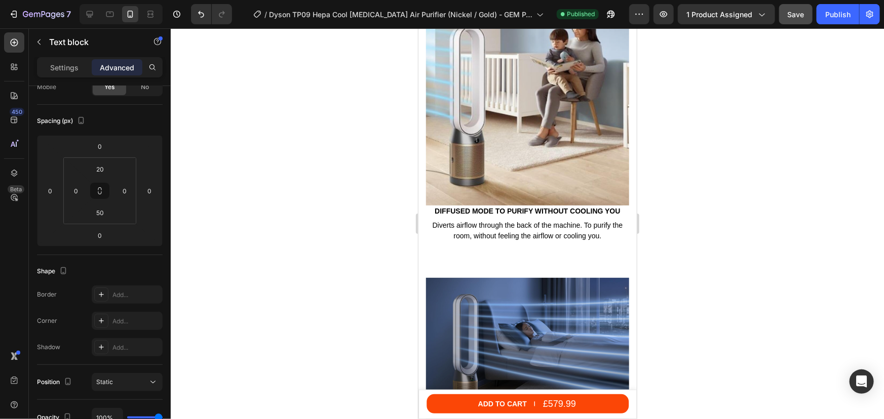
scroll to position [1887, 0]
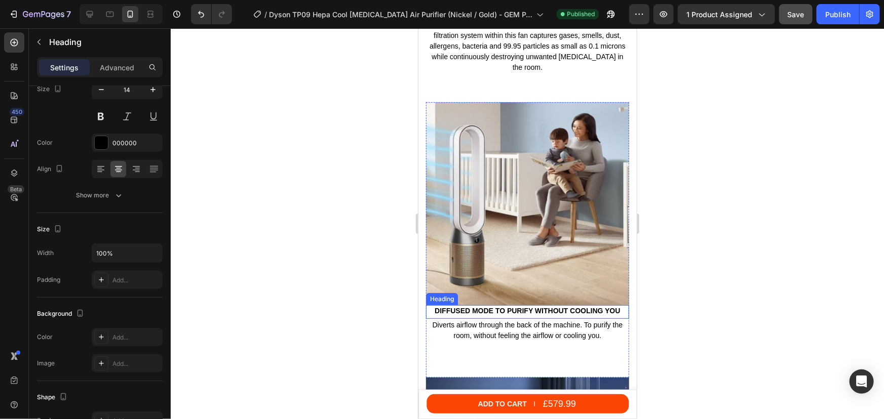
click at [505, 306] on h2 "Diffused mode to purify without cooling you" at bounding box center [526, 310] width 203 height 11
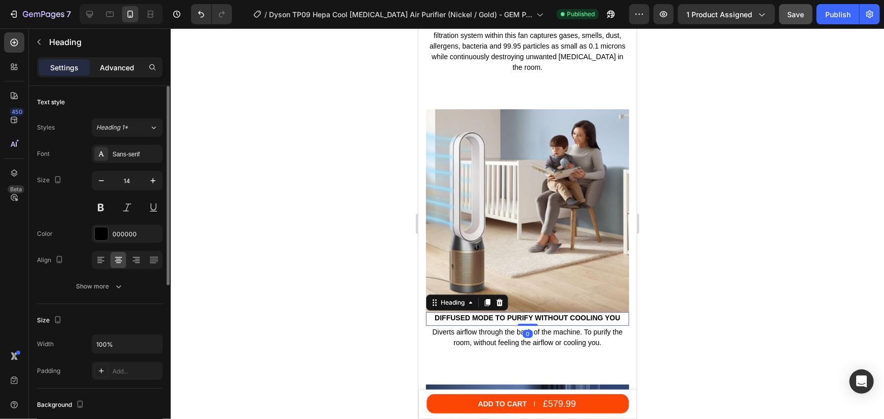
click at [118, 65] on p "Advanced" at bounding box center [117, 67] width 34 height 11
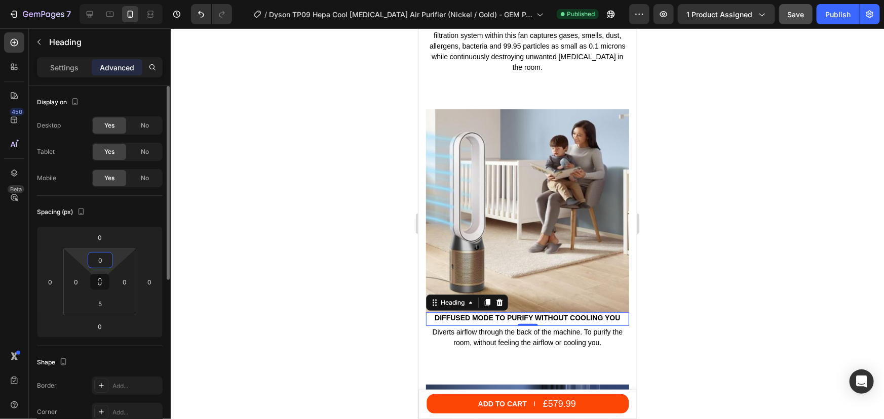
click at [98, 260] on input "0" at bounding box center [100, 260] width 20 height 15
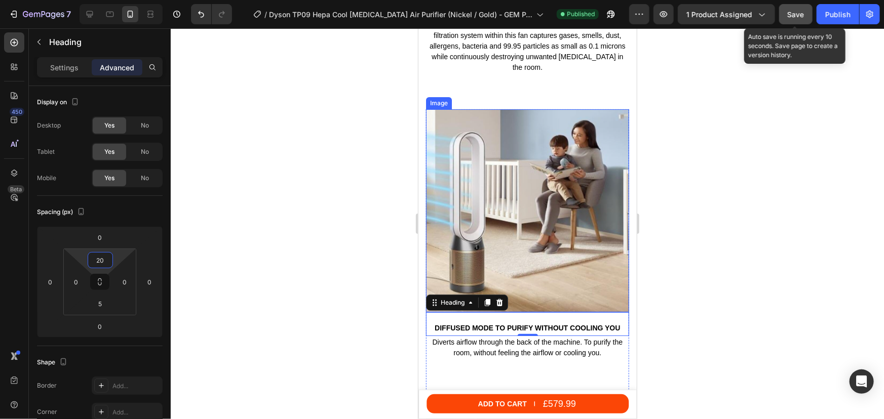
type input "20"
drag, startPoint x: 801, startPoint y: 15, endPoint x: 830, endPoint y: 20, distance: 29.8
click at [802, 15] on span "Save" at bounding box center [795, 14] width 17 height 9
click at [839, 15] on div "Publish" at bounding box center [837, 14] width 25 height 11
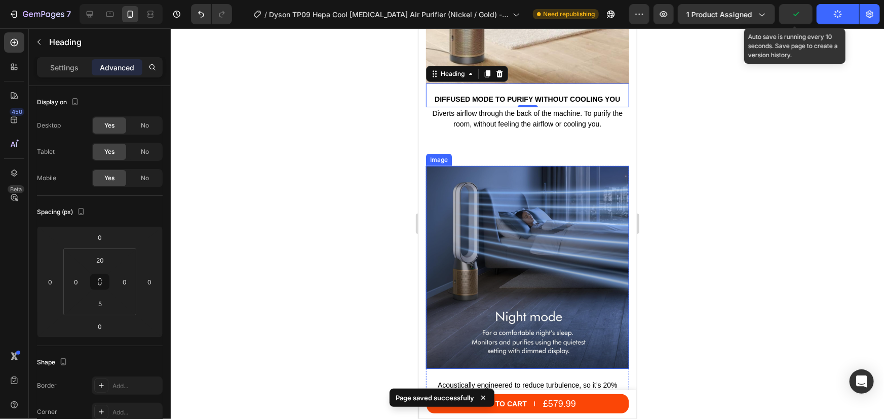
scroll to position [2117, 0]
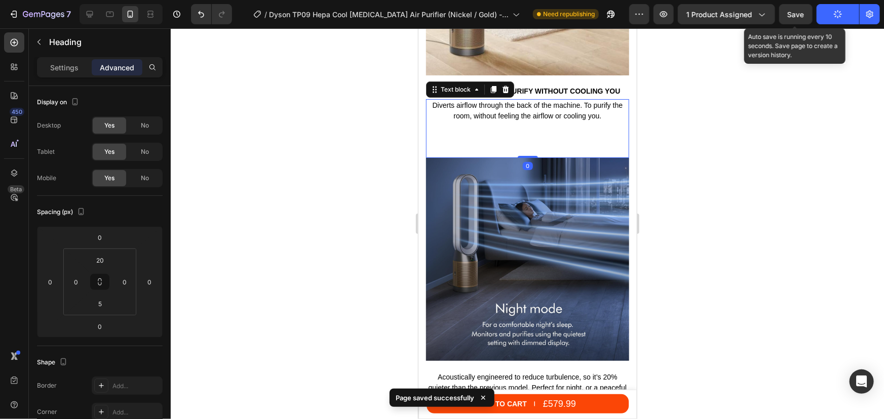
click at [523, 130] on div "Diverts airflow through the back of the machine. To purify the room, without fe…" at bounding box center [526, 128] width 203 height 59
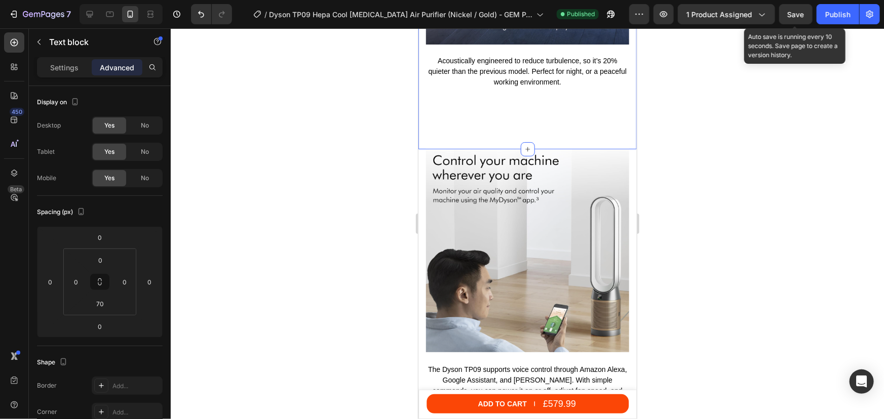
scroll to position [2394, 0]
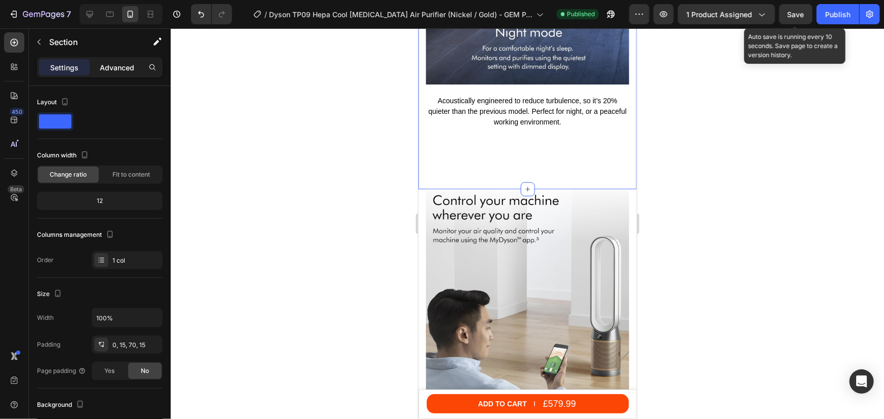
click at [120, 68] on p "Advanced" at bounding box center [117, 67] width 34 height 11
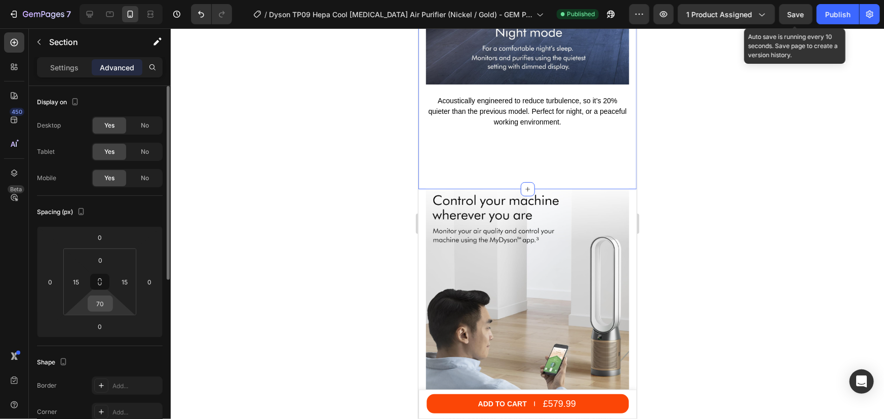
click at [105, 303] on input "70" at bounding box center [100, 303] width 20 height 15
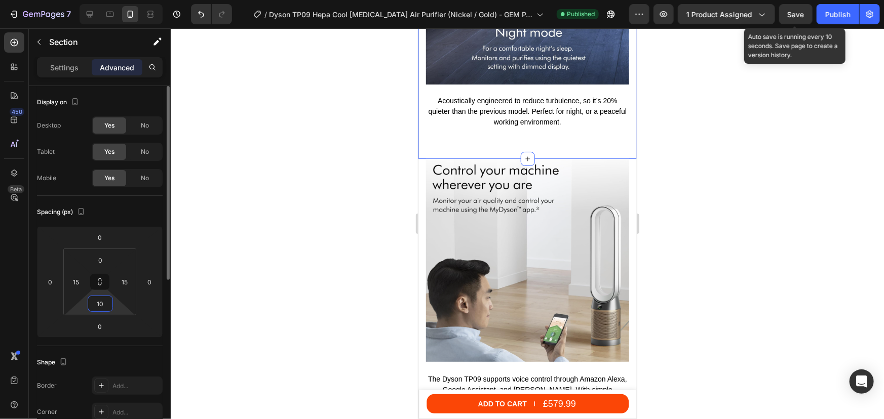
type input "100"
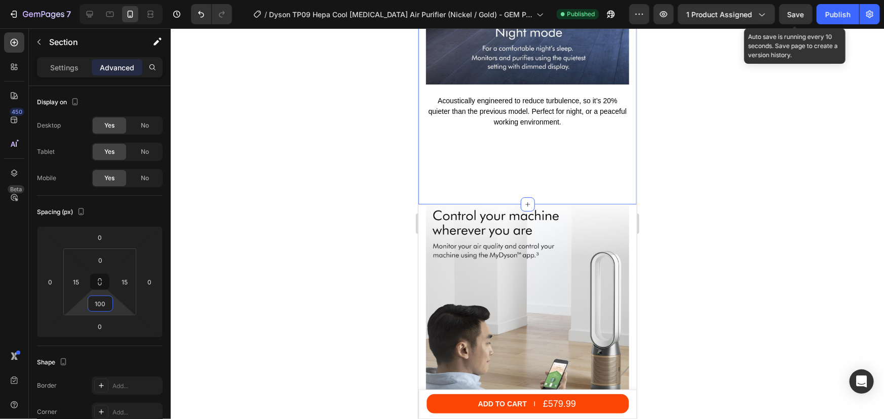
click at [883, 167] on div at bounding box center [527, 223] width 713 height 391
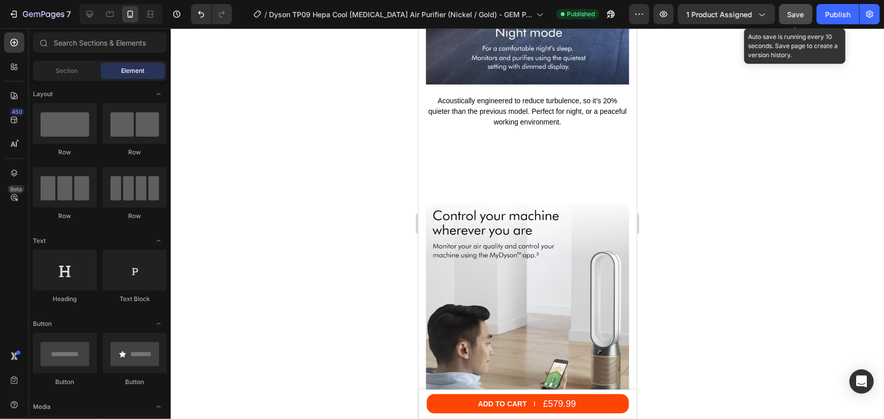
click at [796, 16] on span "Save" at bounding box center [795, 14] width 17 height 9
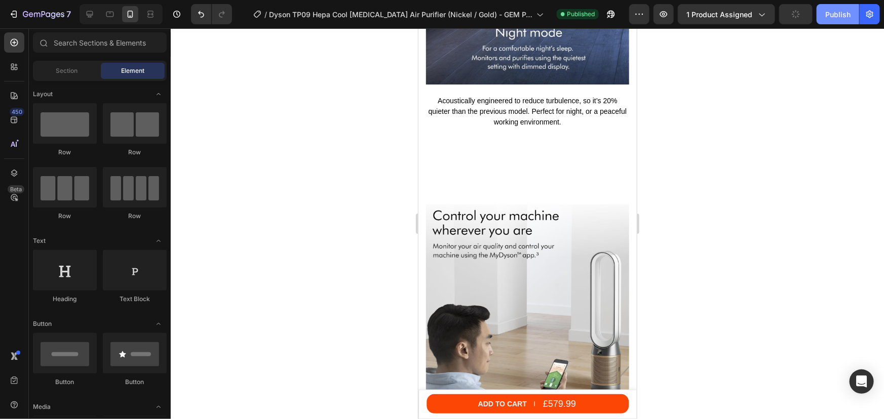
click at [827, 19] on div "Publish" at bounding box center [837, 14] width 25 height 11
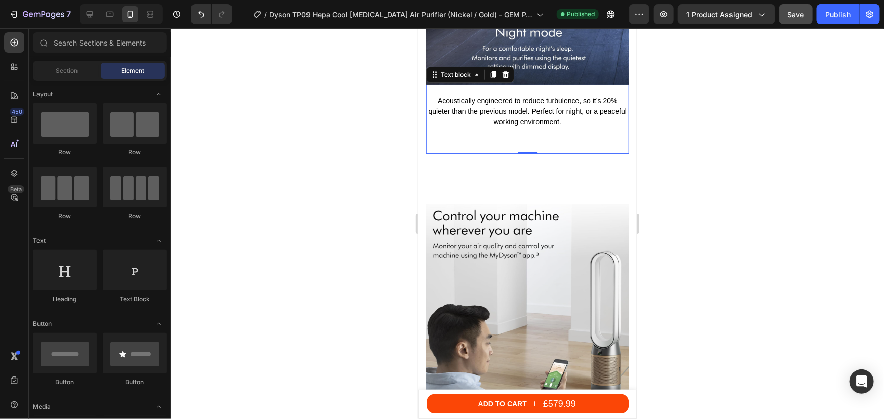
click at [486, 127] on div "Acoustically engineered to reduce turbulence, so it’s 20% quieter than the prev…" at bounding box center [526, 118] width 203 height 69
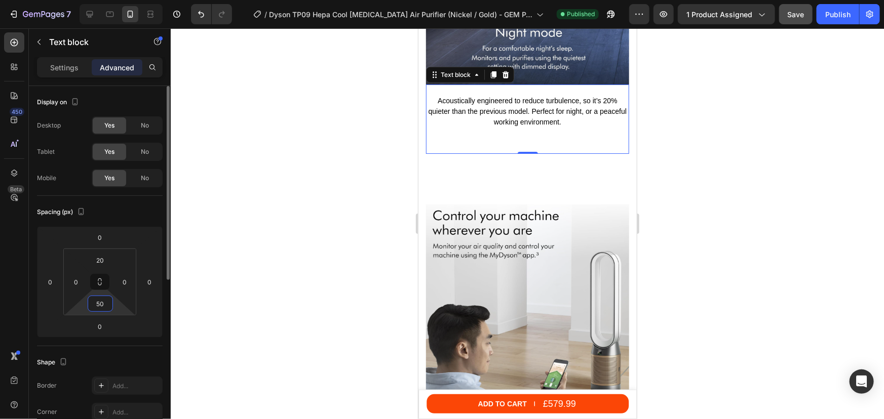
click at [104, 297] on input "50" at bounding box center [100, 303] width 20 height 15
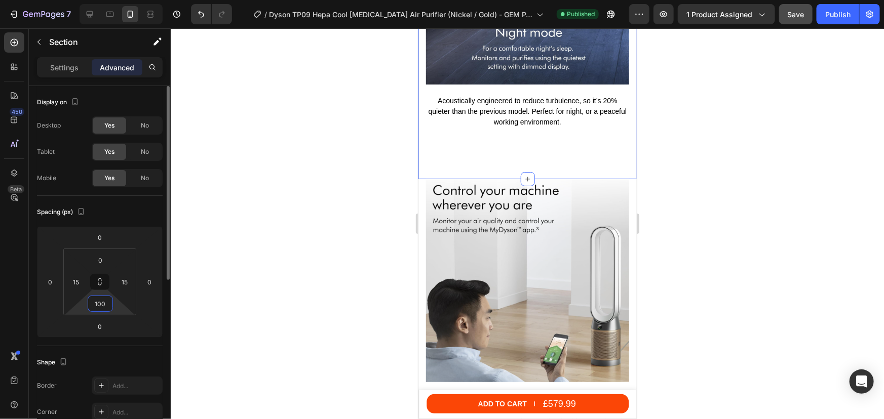
click at [99, 300] on input "100" at bounding box center [100, 303] width 20 height 15
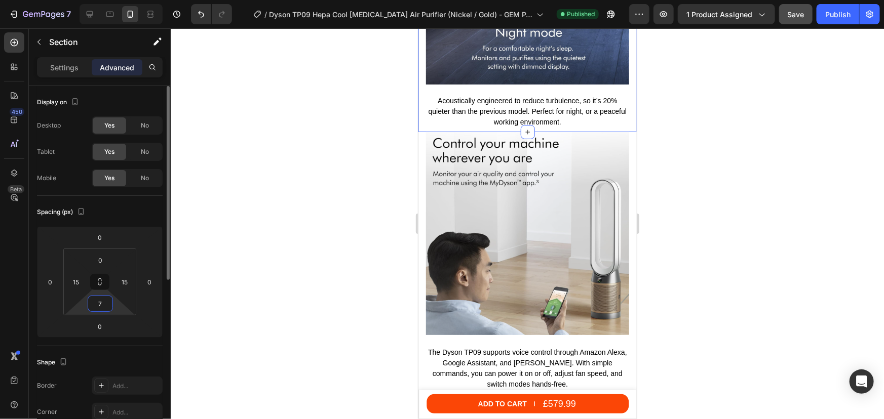
type input "70"
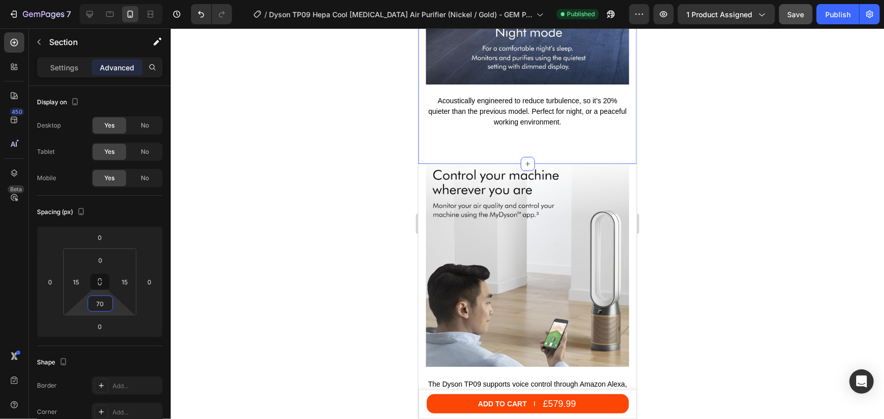
click at [723, 176] on div at bounding box center [527, 223] width 713 height 391
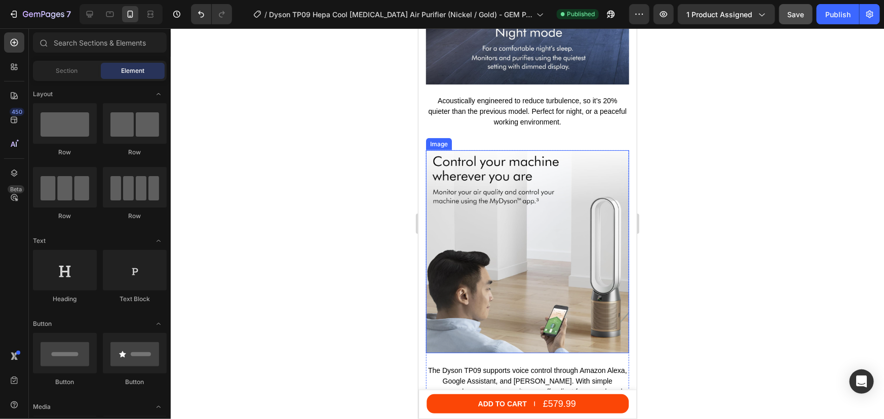
scroll to position [2578, 0]
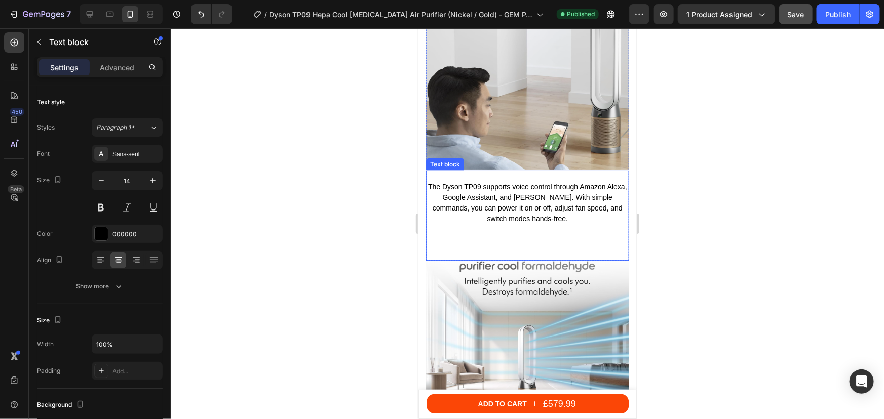
click at [520, 236] on div "The Dyson TP09 supports voice control through Amazon Alexa, Google Assistant, a…" at bounding box center [526, 215] width 203 height 90
click at [123, 70] on p "Advanced" at bounding box center [117, 67] width 34 height 11
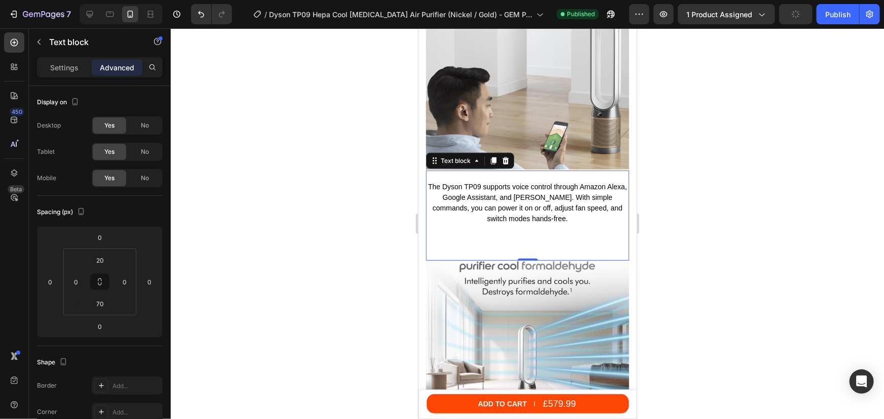
click at [512, 201] on p "The Dyson TP09 supports voice control through Amazon Alexa, Google Assistant, a…" at bounding box center [526, 202] width 201 height 43
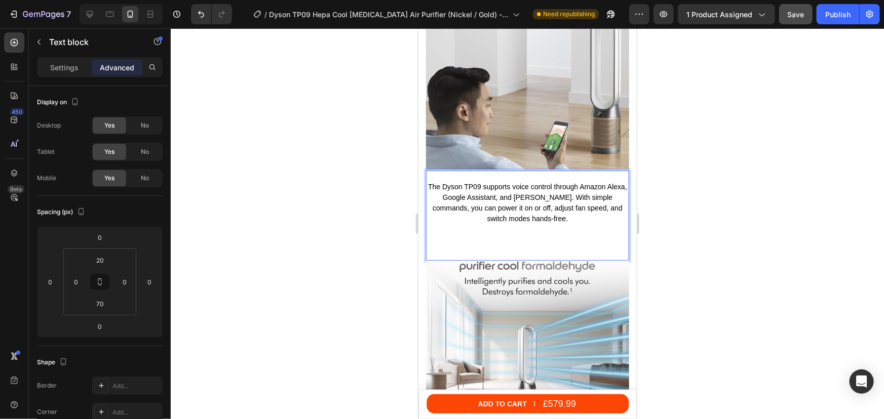
drag, startPoint x: 769, startPoint y: 208, endPoint x: 656, endPoint y: 227, distance: 114.1
click at [765, 208] on div at bounding box center [527, 223] width 713 height 391
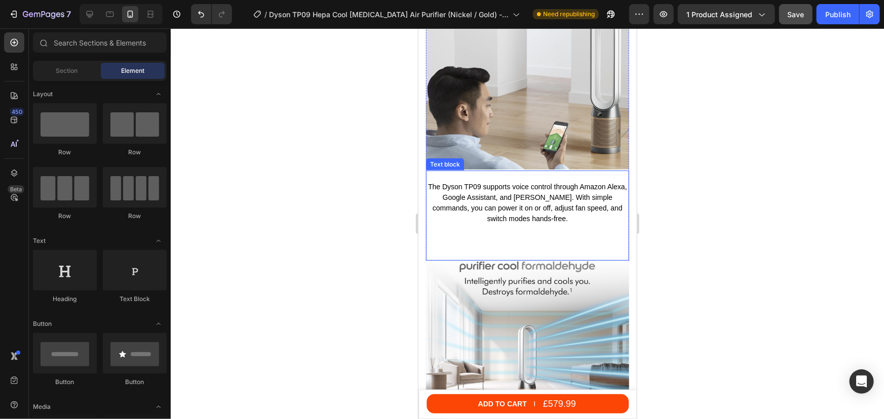
click at [535, 235] on div "The Dyson TP09 supports voice control through Amazon Alexa, Google Assistant, a…" at bounding box center [526, 215] width 203 height 90
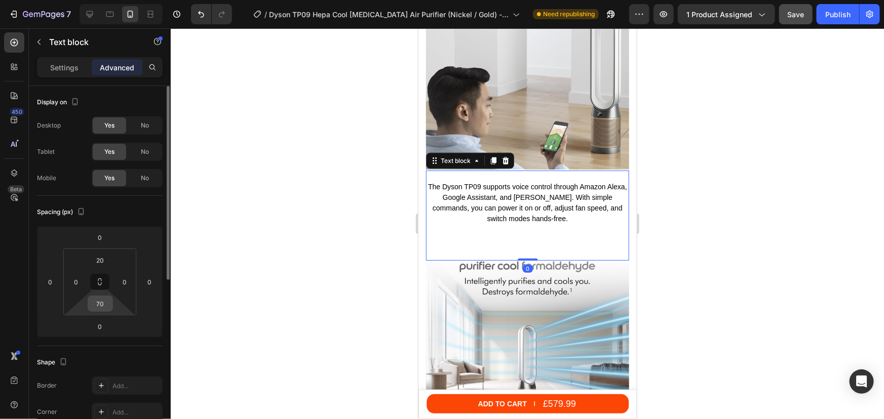
click at [104, 305] on input "70" at bounding box center [100, 303] width 20 height 15
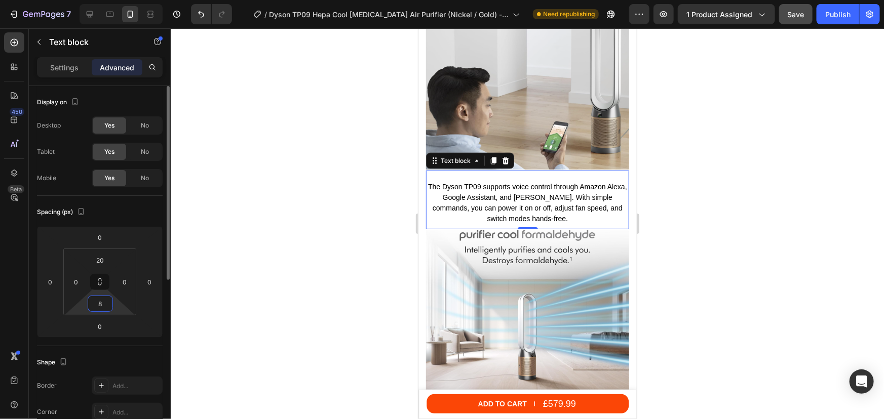
type input "80"
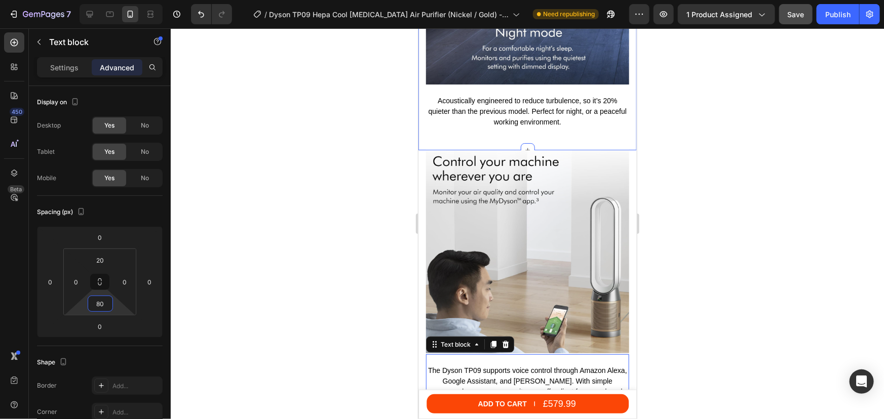
scroll to position [2302, 0]
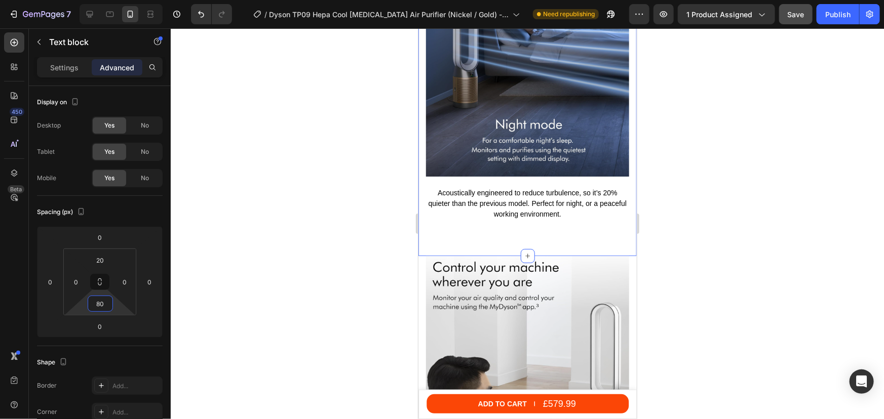
click at [102, 299] on input "70" at bounding box center [100, 303] width 20 height 15
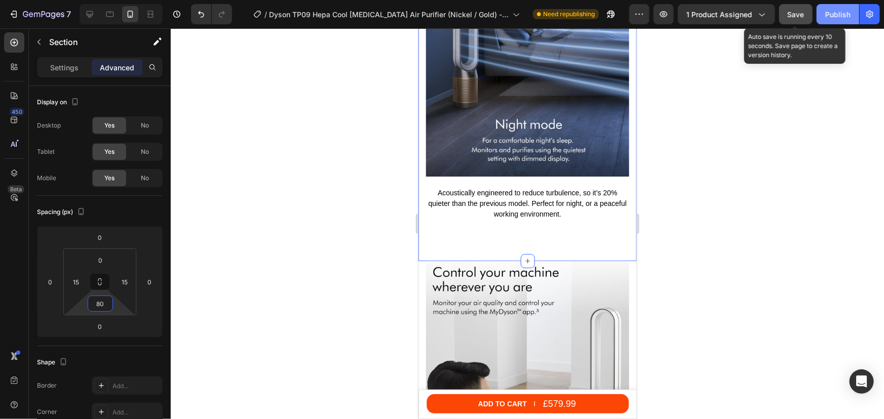
click at [794, 19] on div "Save" at bounding box center [795, 14] width 17 height 11
click at [841, 15] on div "Publish" at bounding box center [837, 14] width 25 height 11
drag, startPoint x: 794, startPoint y: 18, endPoint x: 841, endPoint y: 13, distance: 47.4
click at [794, 18] on span "Save" at bounding box center [795, 14] width 17 height 9
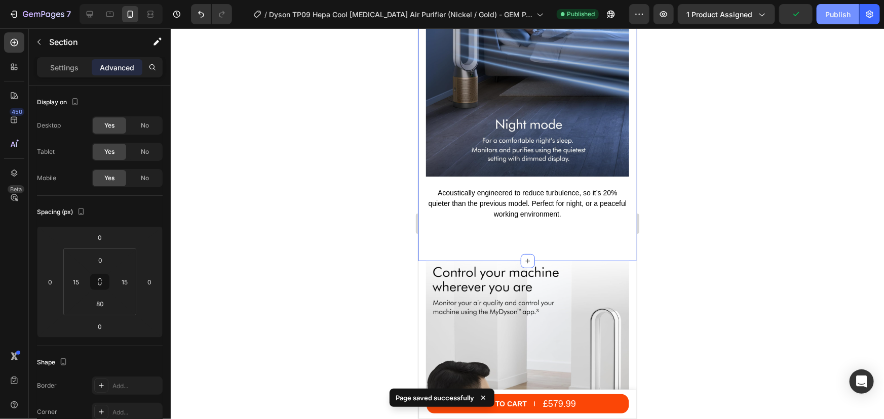
click at [847, 11] on div "Publish" at bounding box center [837, 14] width 25 height 11
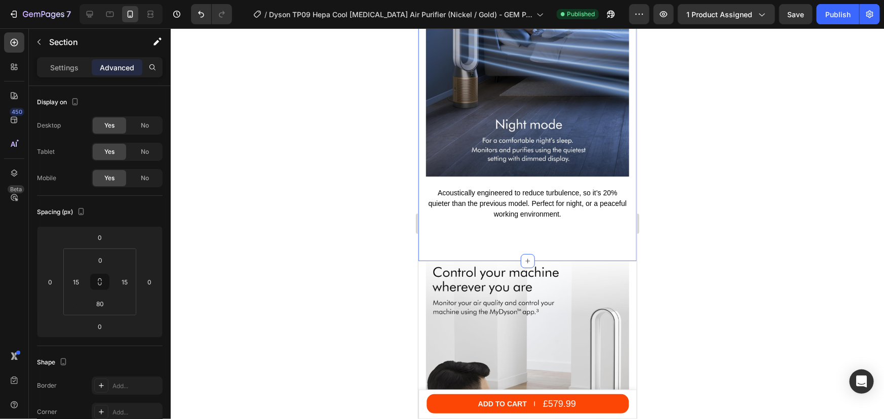
click at [106, 305] on input "80" at bounding box center [100, 303] width 20 height 15
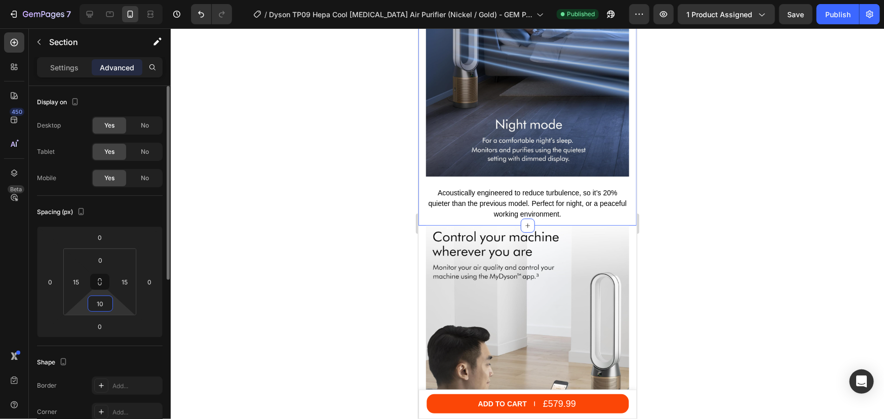
type input "100"
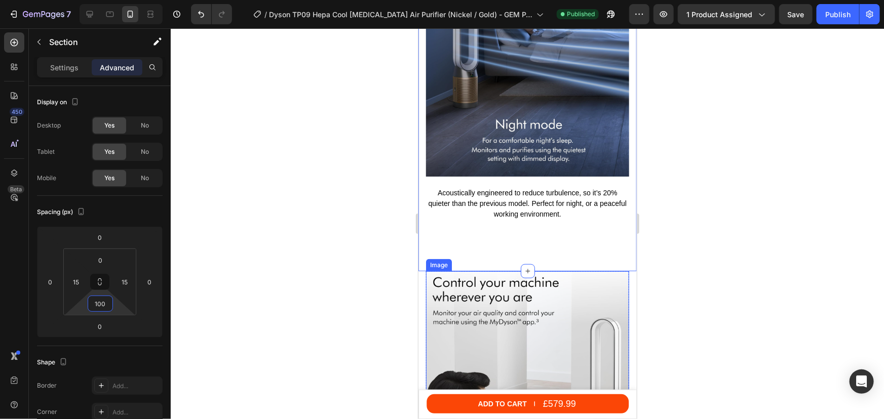
scroll to position [2578, 0]
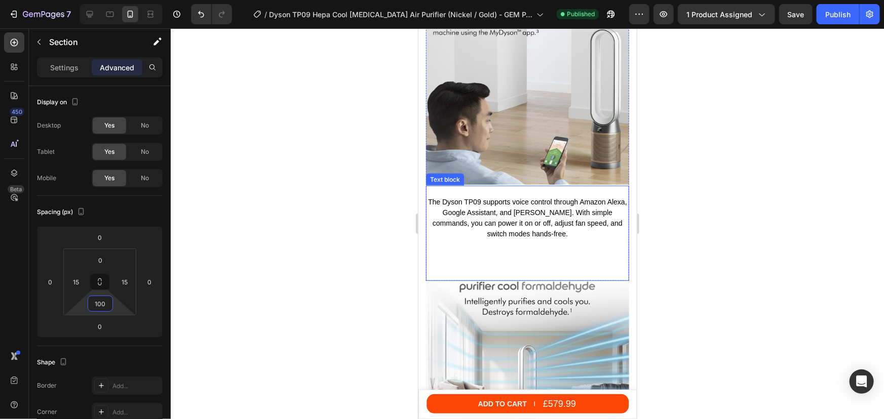
click at [507, 260] on div "The Dyson TP09 supports voice control through Amazon Alexa, Google Assistant, a…" at bounding box center [526, 232] width 203 height 95
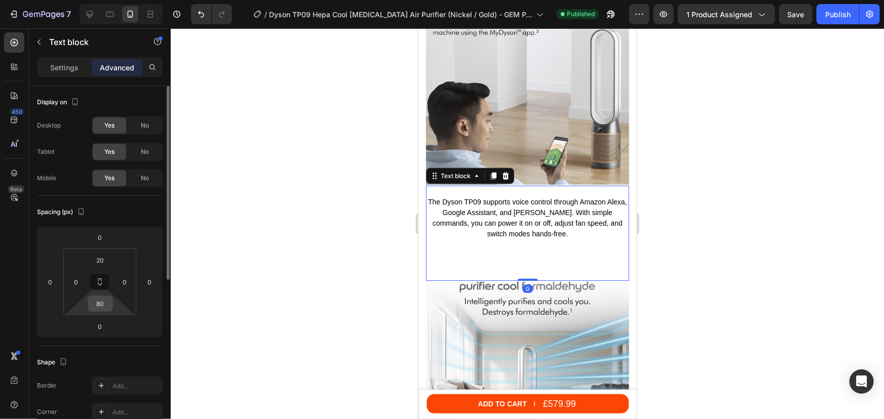
click at [96, 308] on input "80" at bounding box center [100, 303] width 20 height 15
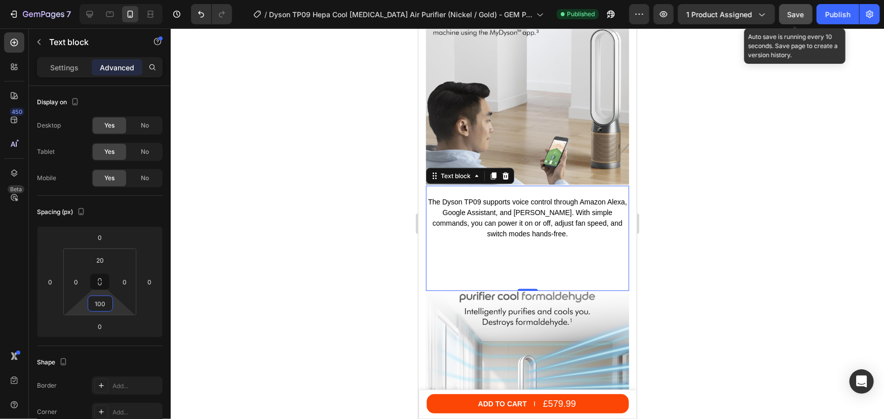
type input "100"
click at [803, 12] on span "Save" at bounding box center [795, 14] width 17 height 9
click at [830, 14] on div "Publish" at bounding box center [837, 14] width 25 height 11
click at [798, 11] on span "Save" at bounding box center [795, 14] width 17 height 9
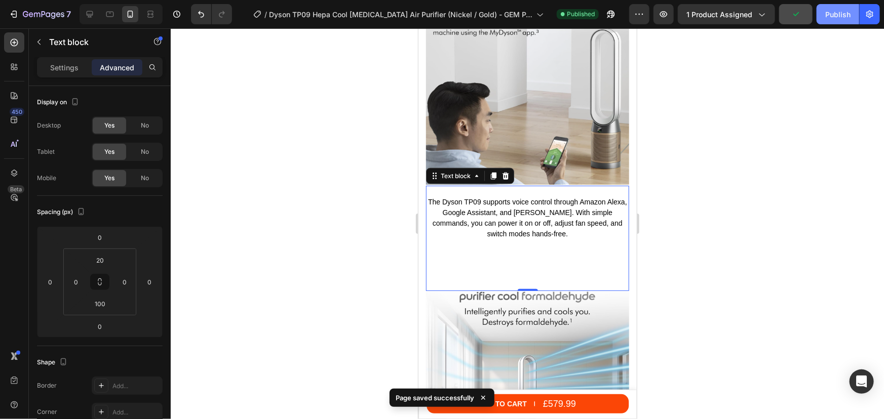
click at [834, 16] on div "Publish" at bounding box center [837, 14] width 25 height 11
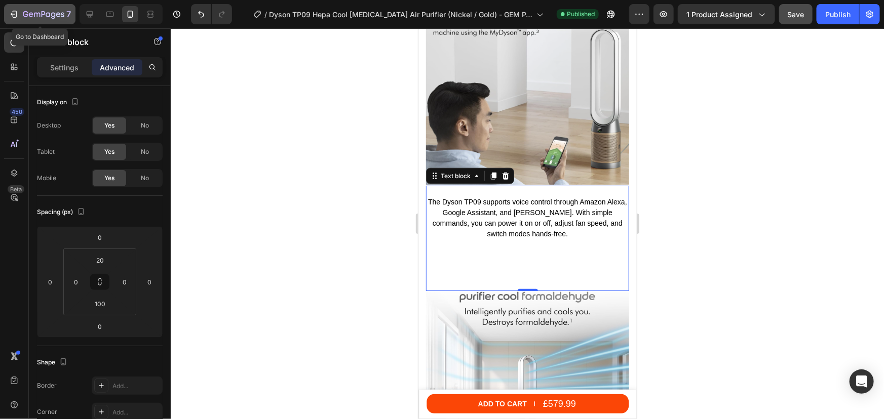
click at [16, 8] on div "7" at bounding box center [40, 14] width 62 height 12
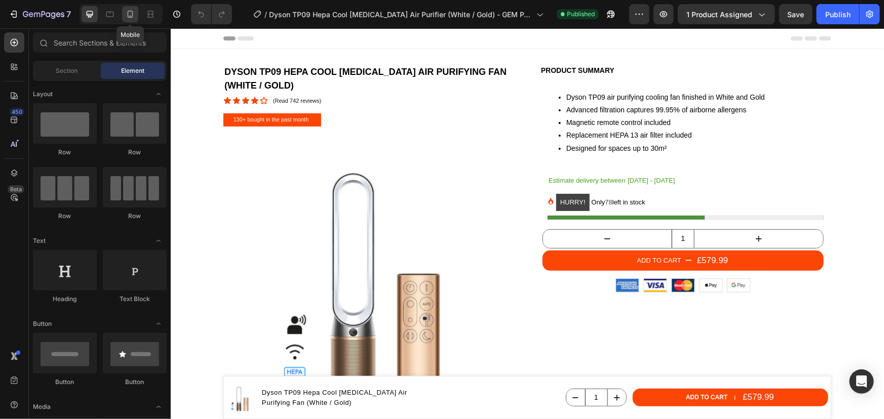
click at [125, 16] on icon at bounding box center [130, 14] width 10 height 10
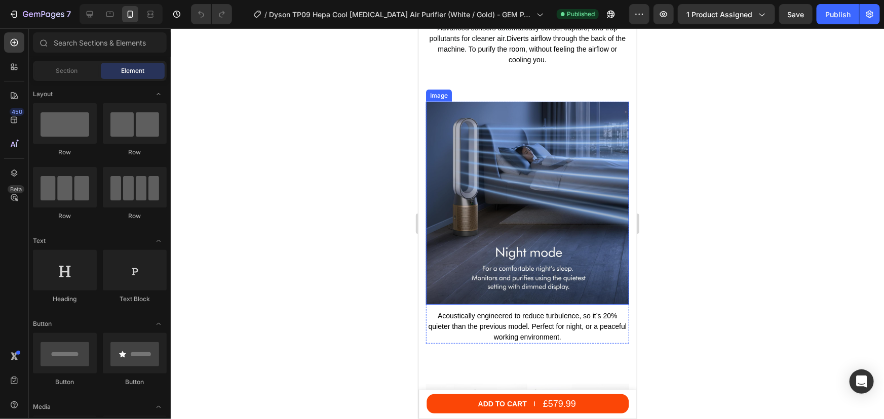
scroll to position [2394, 0]
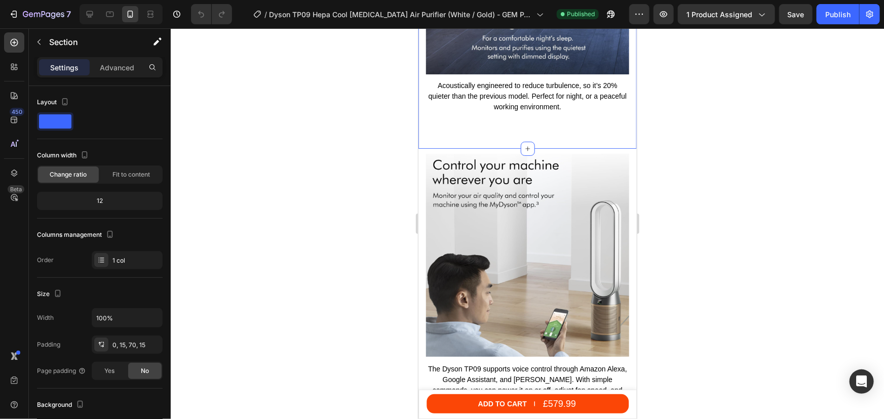
click at [131, 65] on p "Advanced" at bounding box center [117, 67] width 34 height 11
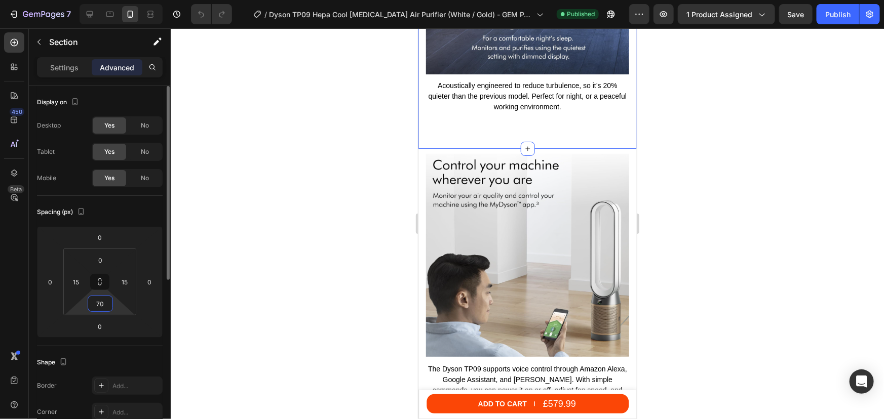
click at [102, 304] on input "70" at bounding box center [100, 303] width 20 height 15
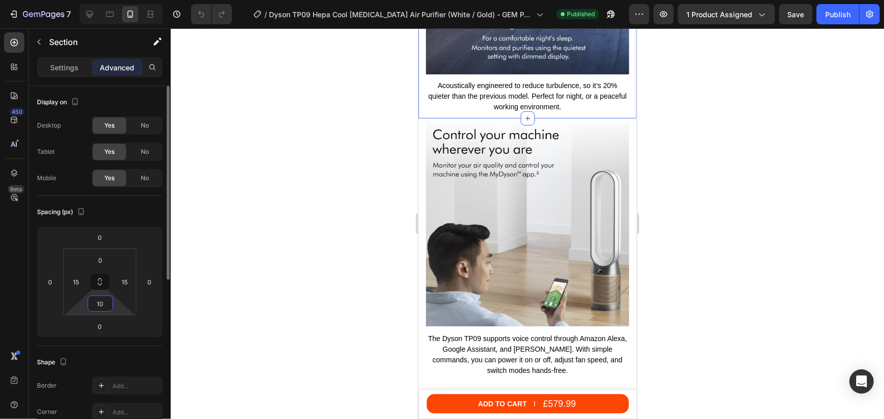
type input "100"
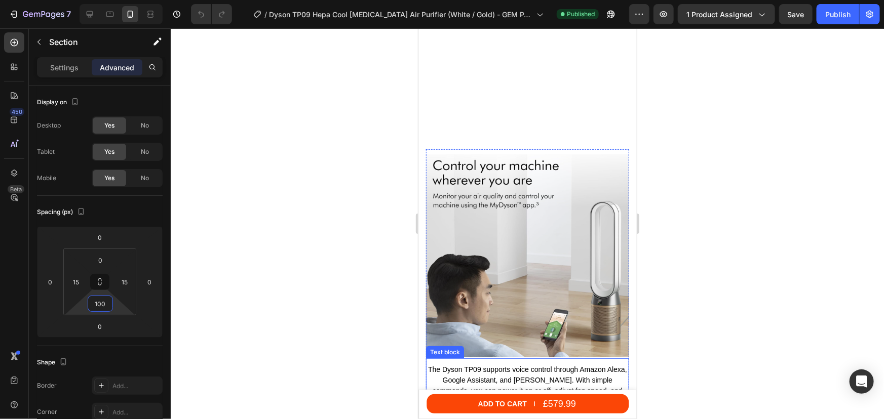
scroll to position [2578, 0]
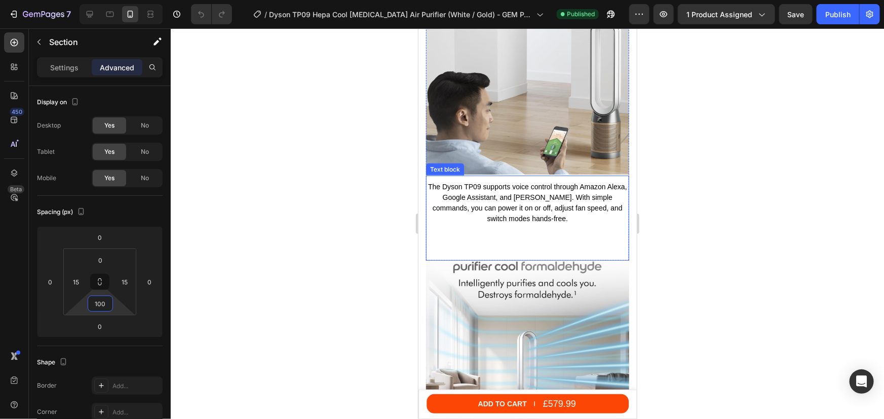
click at [485, 215] on p "The Dyson TP09 supports voice control through Amazon Alexa, Google Assistant, a…" at bounding box center [526, 202] width 201 height 43
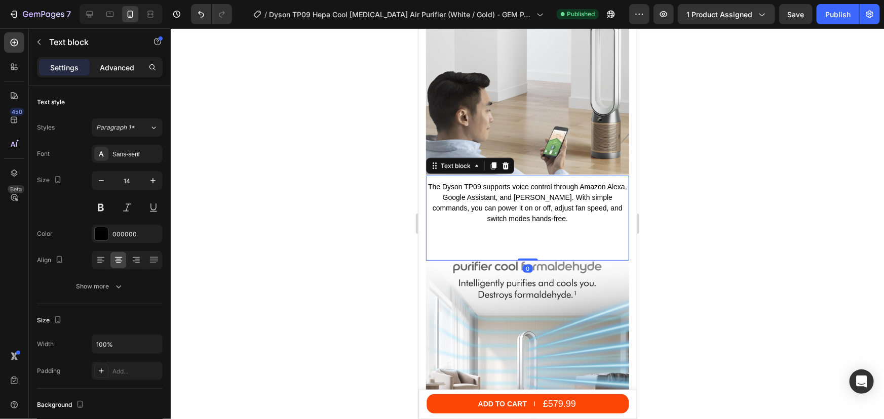
click at [117, 67] on p "Advanced" at bounding box center [117, 67] width 34 height 11
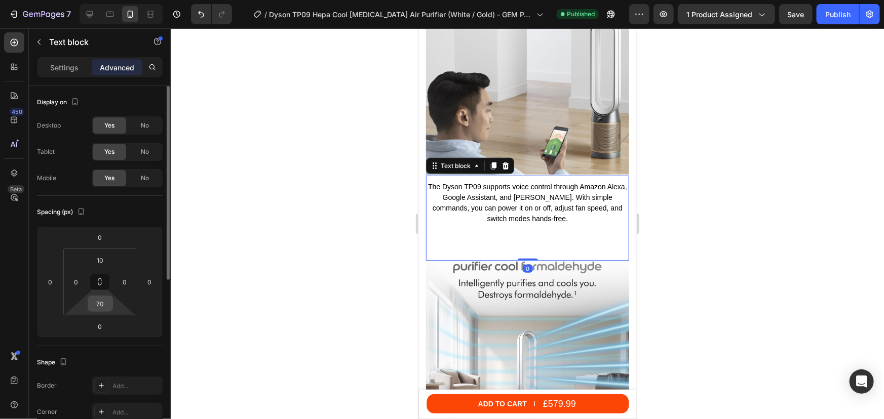
click at [96, 308] on input "70" at bounding box center [100, 303] width 20 height 15
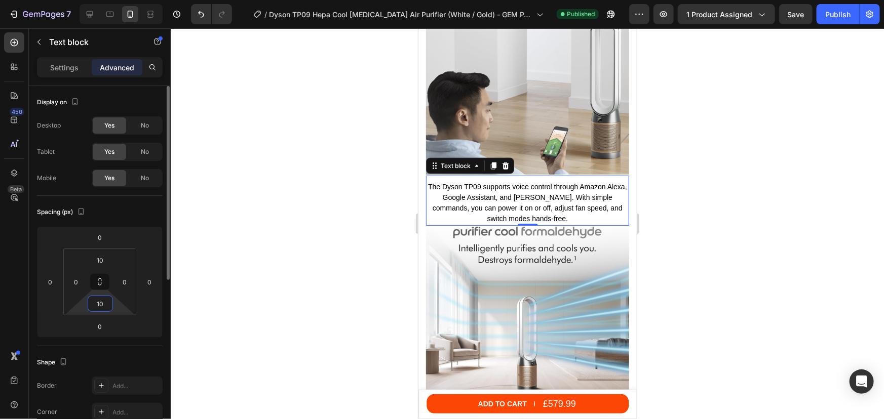
type input "100"
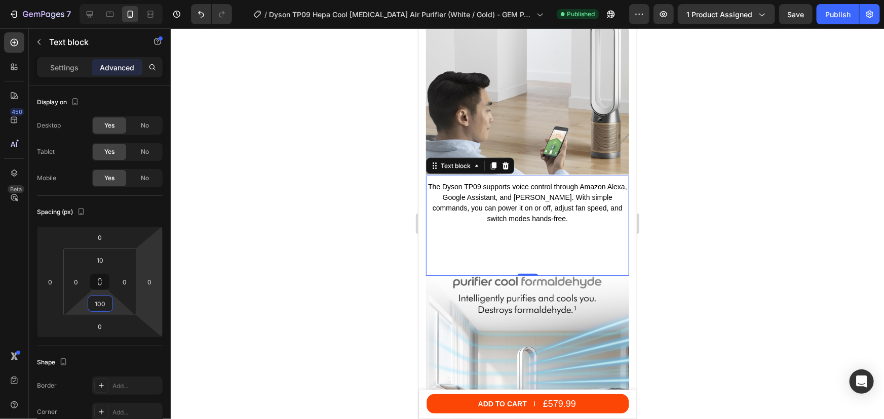
click at [663, 201] on div at bounding box center [527, 223] width 713 height 391
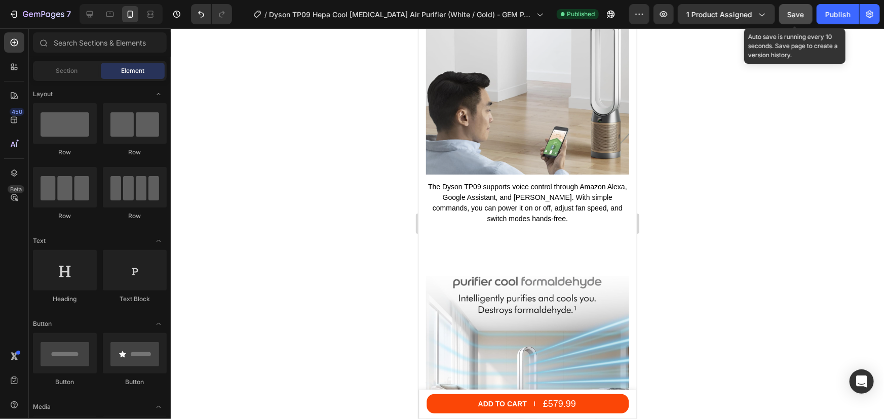
click at [798, 14] on span "Save" at bounding box center [795, 14] width 17 height 9
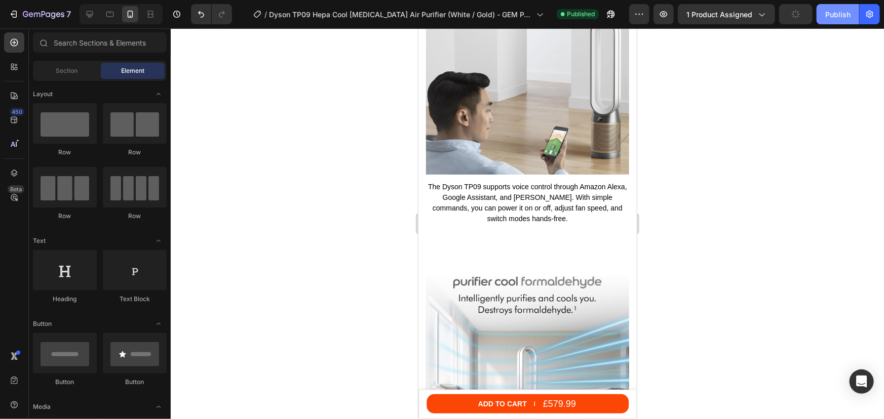
click at [821, 19] on button "Publish" at bounding box center [837, 14] width 43 height 20
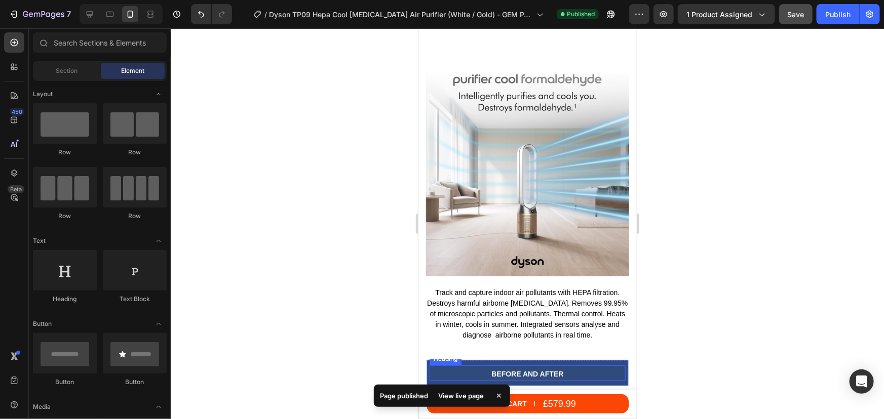
scroll to position [2946, 0]
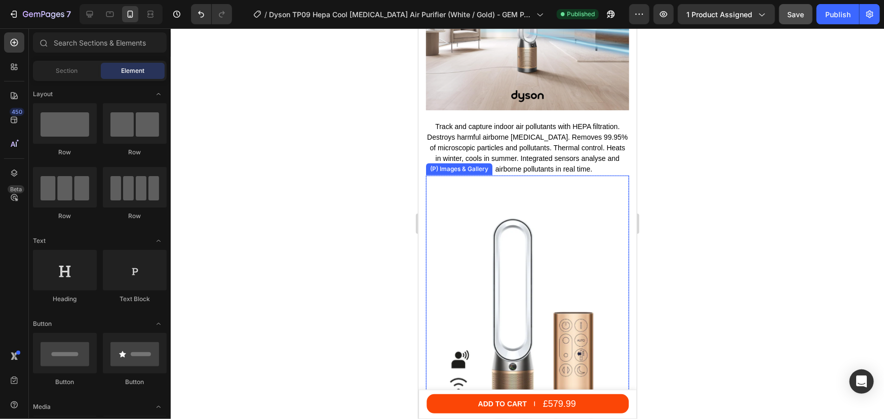
click at [519, 261] on img at bounding box center [526, 310] width 203 height 271
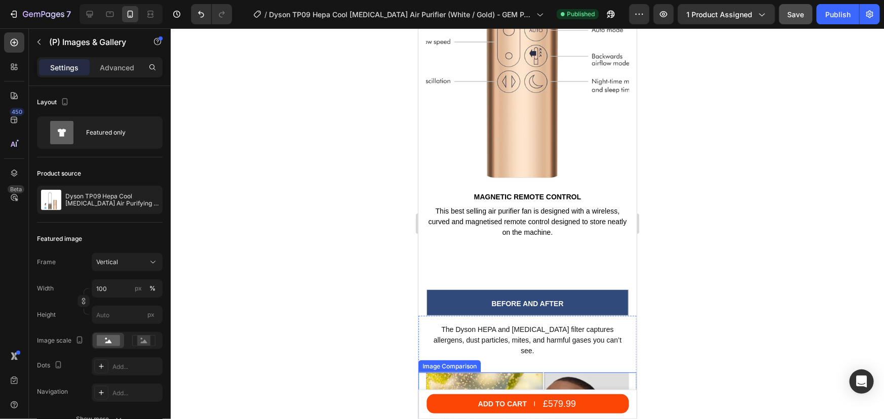
scroll to position [4577, 0]
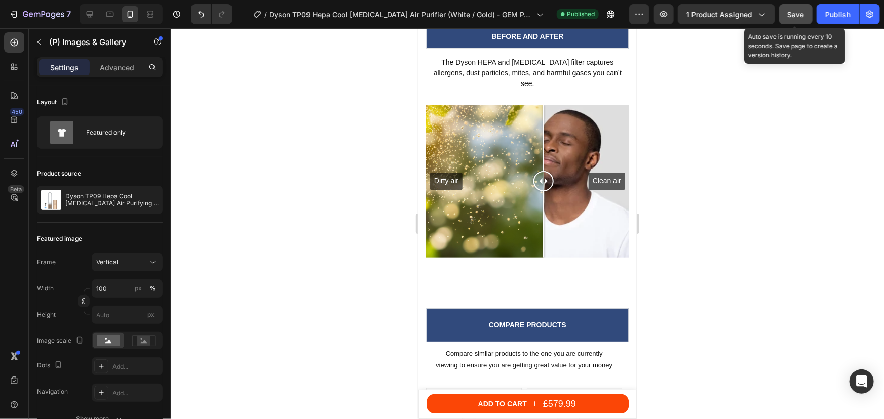
click at [790, 9] on div "Save" at bounding box center [795, 14] width 17 height 11
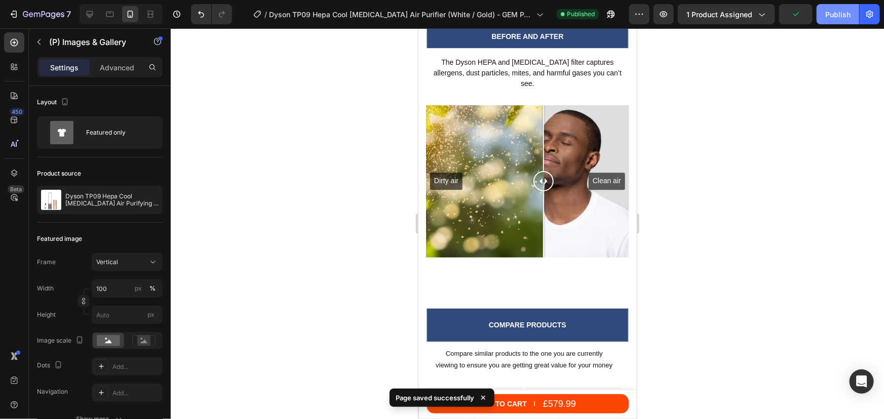
click at [833, 14] on div "Publish" at bounding box center [837, 14] width 25 height 11
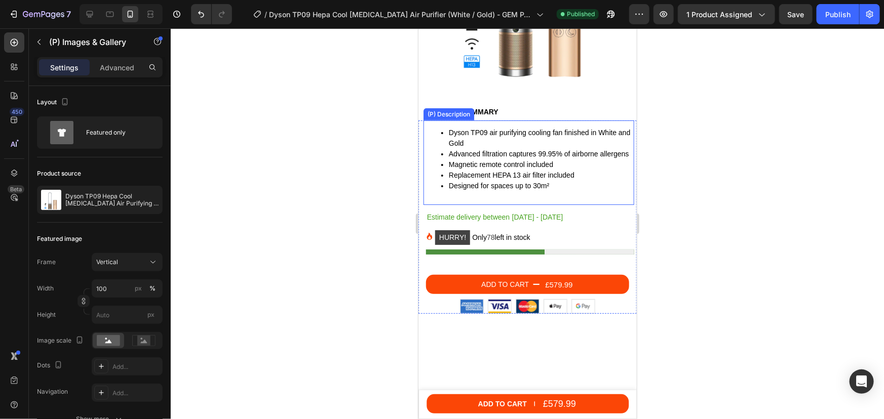
scroll to position [0, 0]
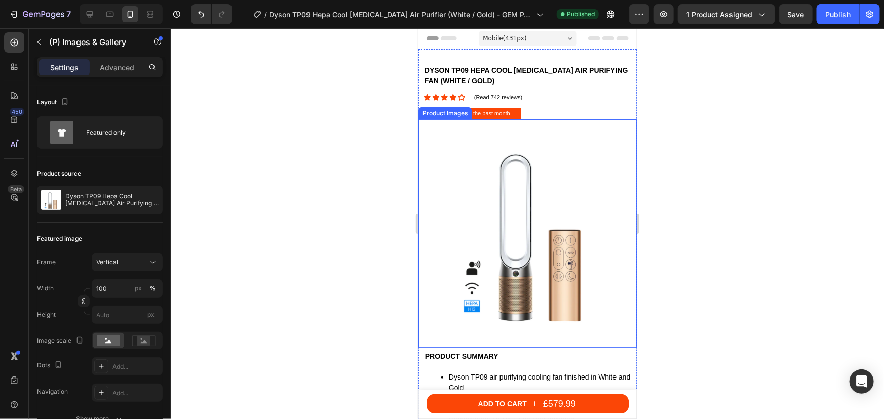
click at [551, 196] on img at bounding box center [527, 228] width 218 height 218
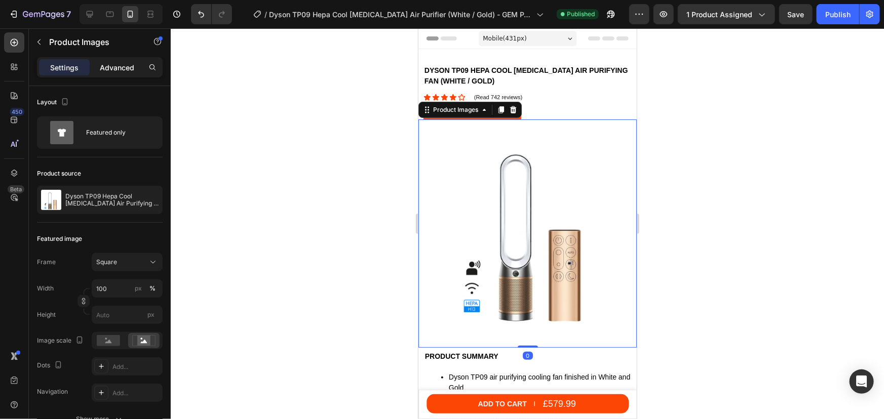
click at [111, 71] on p "Advanced" at bounding box center [117, 67] width 34 height 11
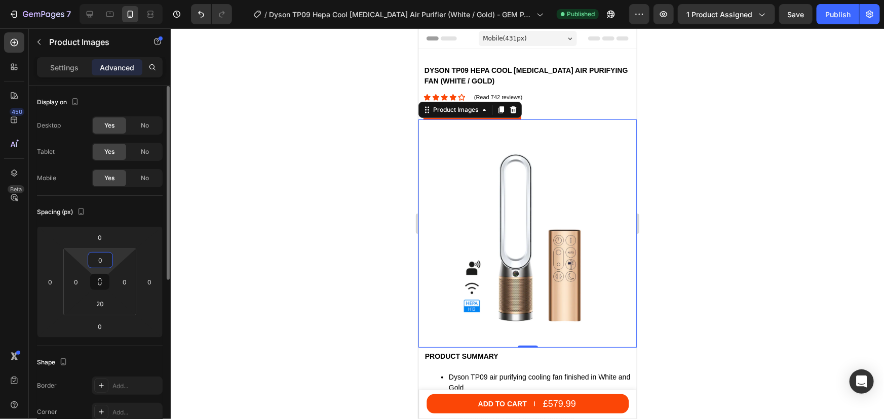
click at [97, 258] on input "0" at bounding box center [100, 260] width 20 height 15
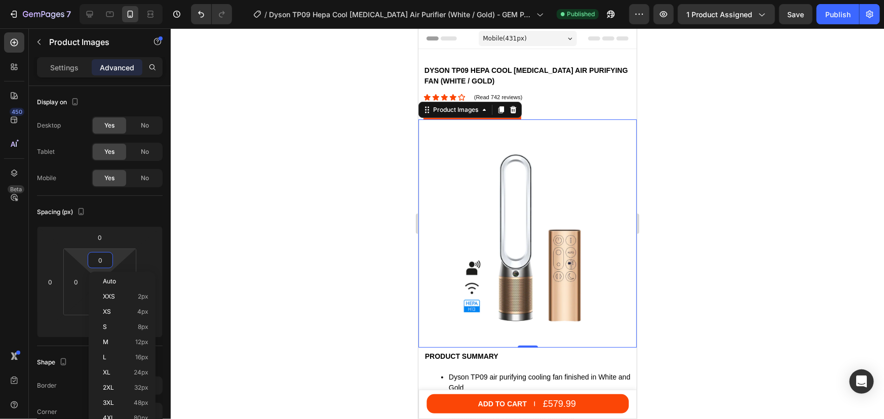
click at [268, 180] on div at bounding box center [527, 223] width 713 height 391
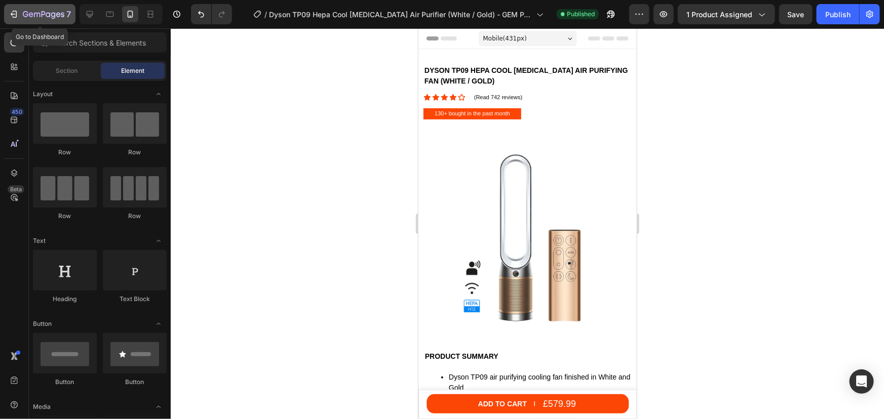
click at [34, 9] on div "7" at bounding box center [47, 14] width 48 height 12
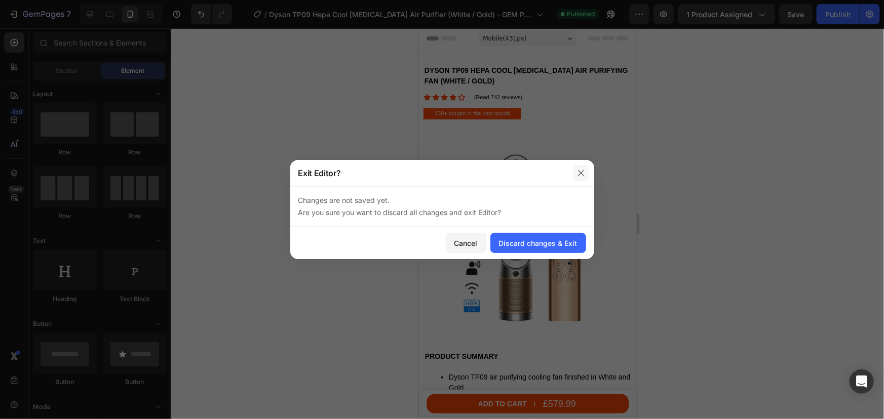
drag, startPoint x: 574, startPoint y: 177, endPoint x: 156, endPoint y: 145, distance: 418.5
click at [574, 177] on button "button" at bounding box center [581, 173] width 16 height 16
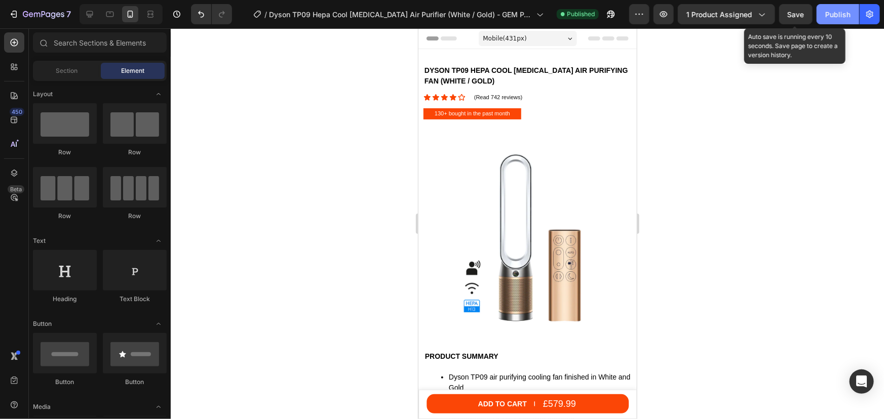
drag, startPoint x: 790, startPoint y: 11, endPoint x: 841, endPoint y: 11, distance: 50.6
click at [801, 11] on span "Save" at bounding box center [795, 14] width 17 height 9
click at [841, 11] on div "Publish" at bounding box center [837, 14] width 25 height 11
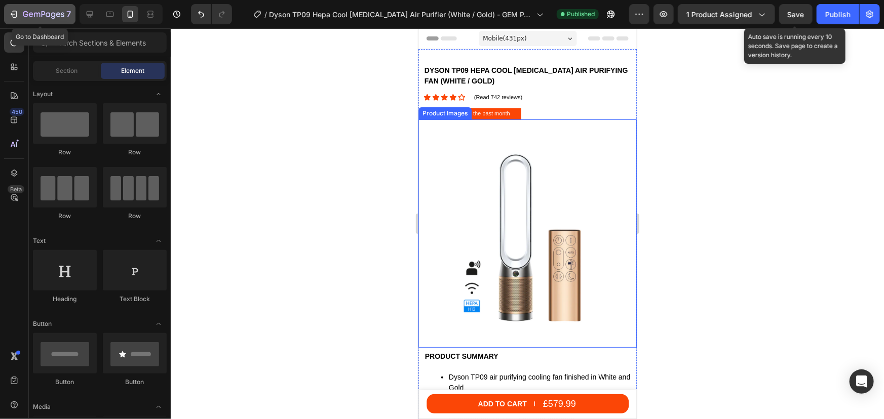
click at [19, 9] on div "7" at bounding box center [40, 14] width 62 height 12
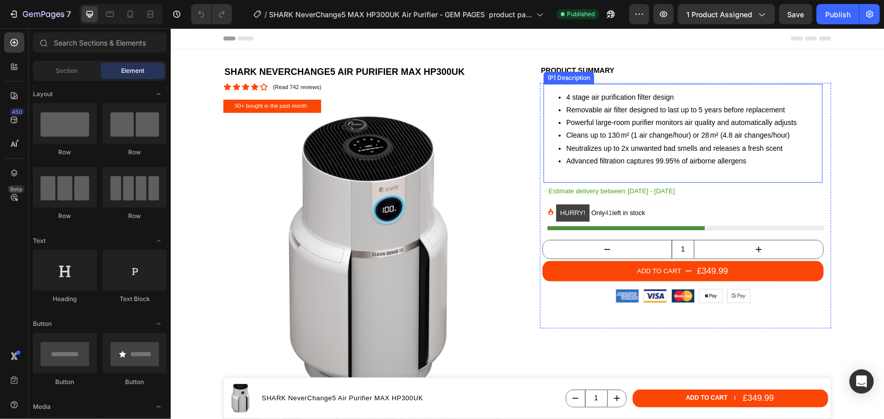
click at [599, 124] on li "Powerful large-room purifier monitors air quality and automatically adjusts" at bounding box center [694, 122] width 256 height 13
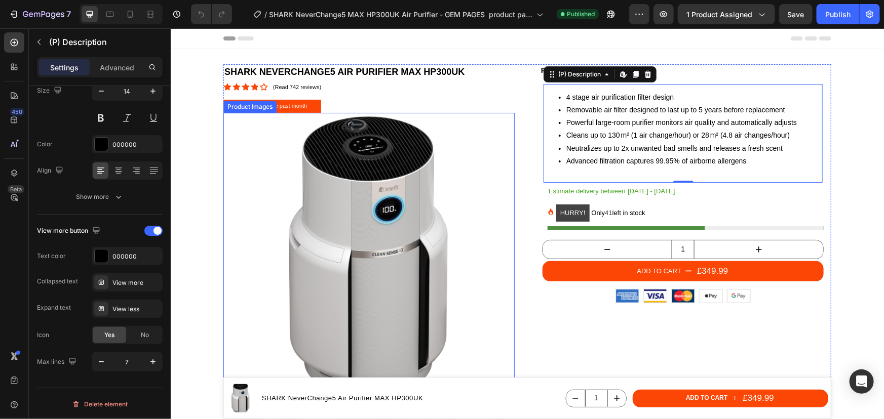
scroll to position [184, 0]
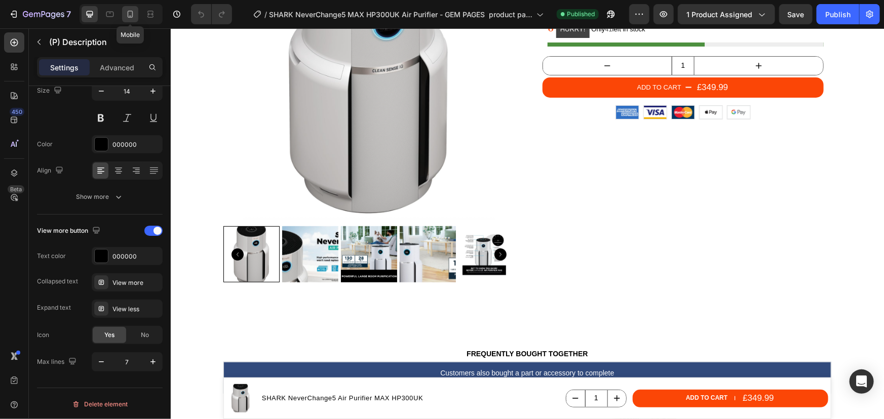
click at [132, 16] on icon at bounding box center [131, 14] width 6 height 7
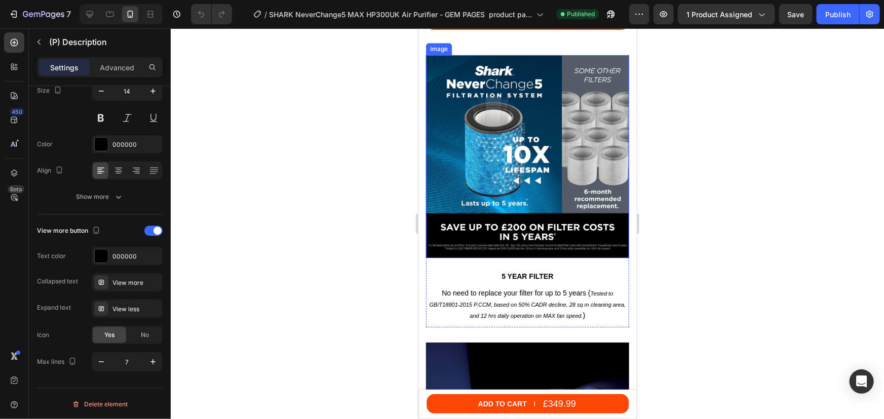
scroll to position [3176, 0]
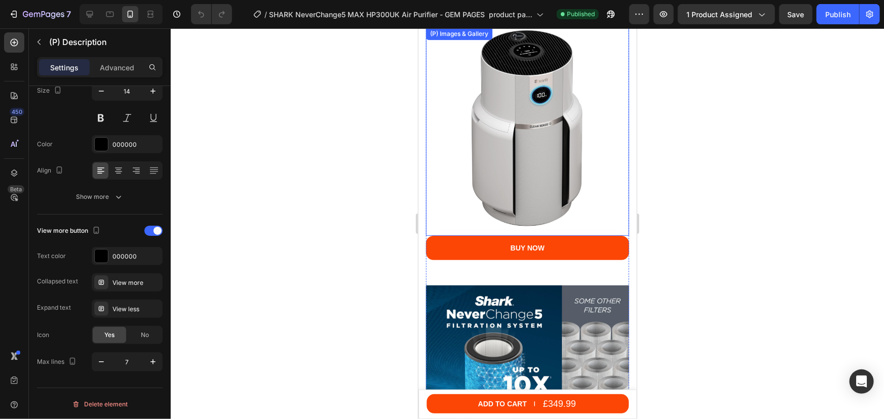
click at [527, 159] on img at bounding box center [526, 128] width 203 height 203
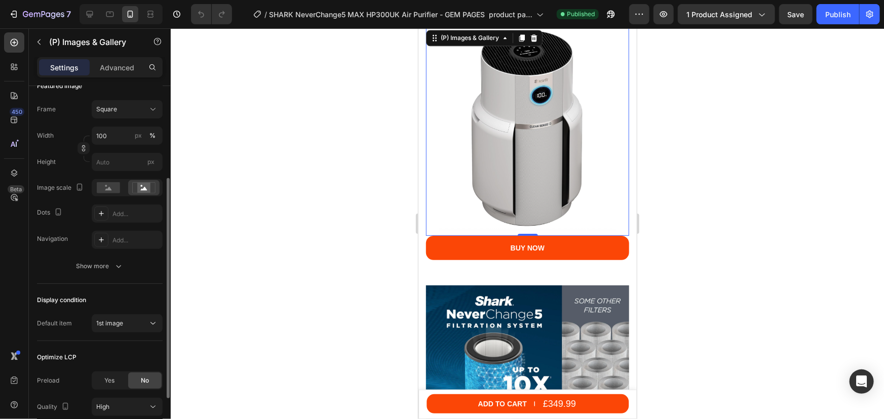
scroll to position [0, 0]
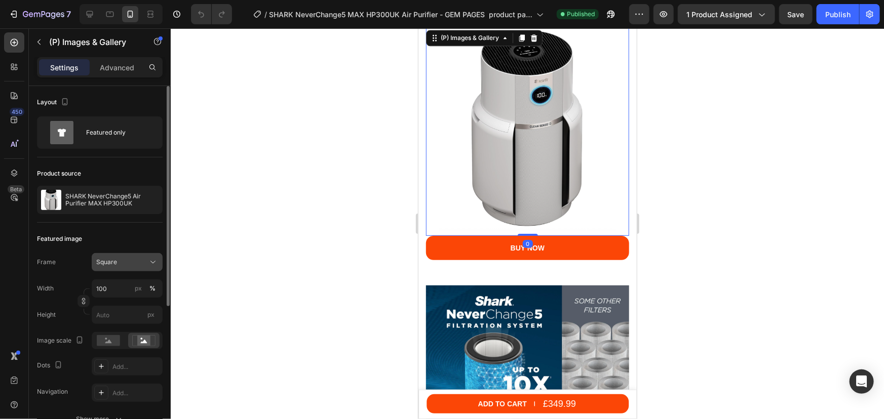
click at [130, 260] on div "Square" at bounding box center [121, 262] width 50 height 9
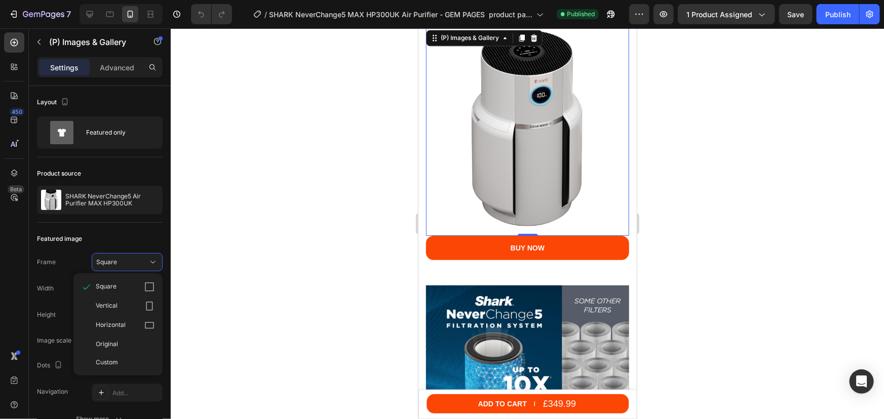
click at [136, 305] on div "Vertical" at bounding box center [125, 306] width 59 height 10
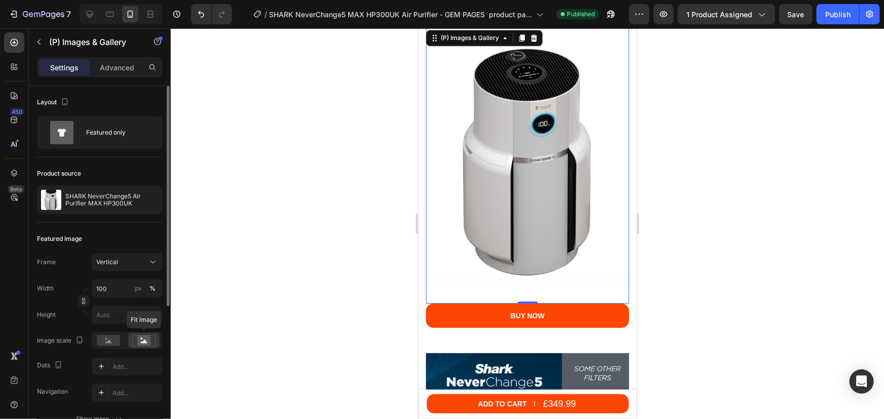
click at [133, 342] on icon at bounding box center [143, 340] width 23 height 11
click at [116, 343] on rect at bounding box center [108, 340] width 23 height 11
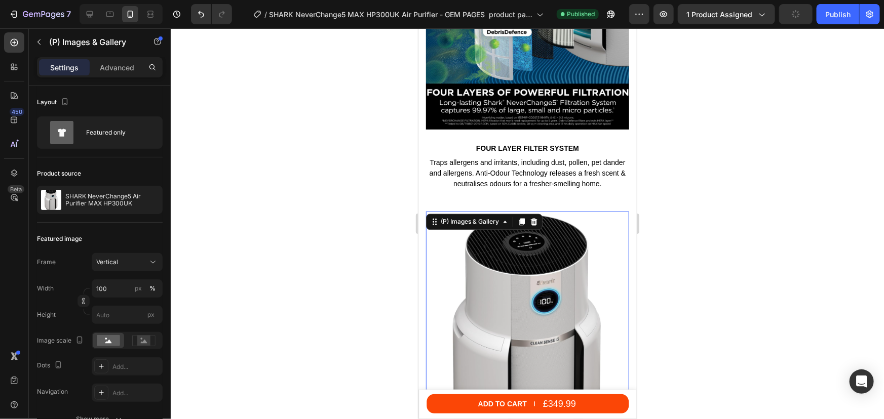
scroll to position [3176, 0]
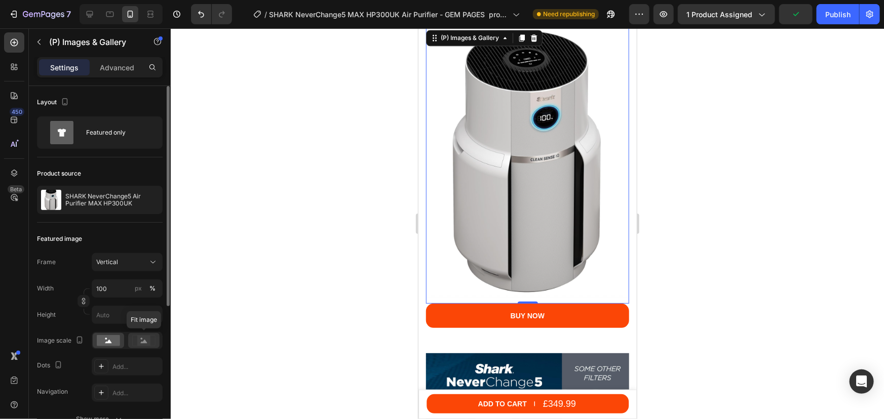
click at [144, 340] on icon at bounding box center [144, 342] width 7 height 4
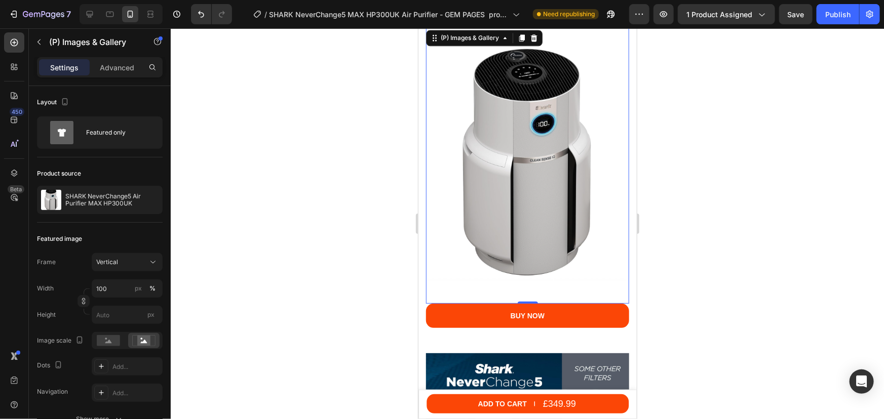
click at [714, 168] on div at bounding box center [527, 223] width 713 height 391
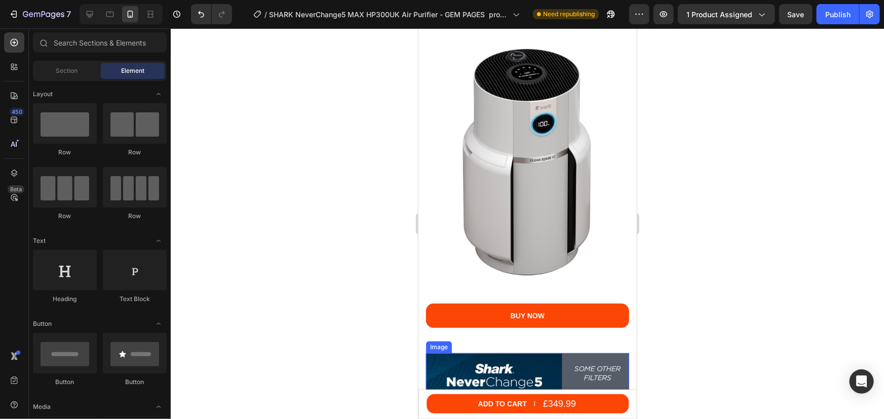
scroll to position [3038, 0]
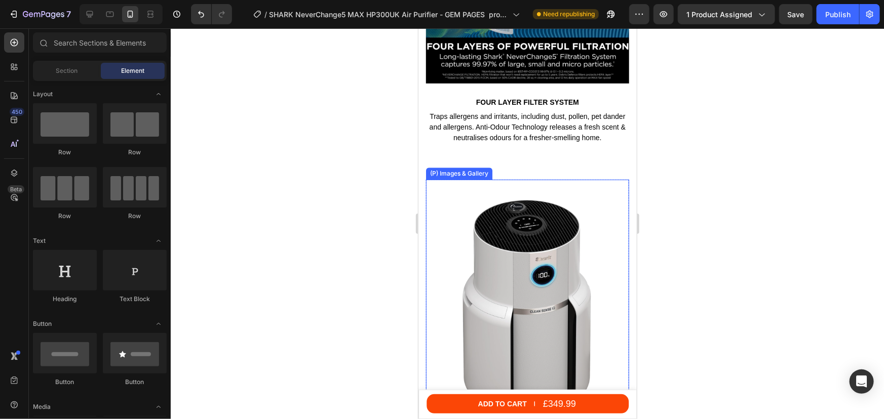
click at [509, 179] on img at bounding box center [526, 314] width 203 height 271
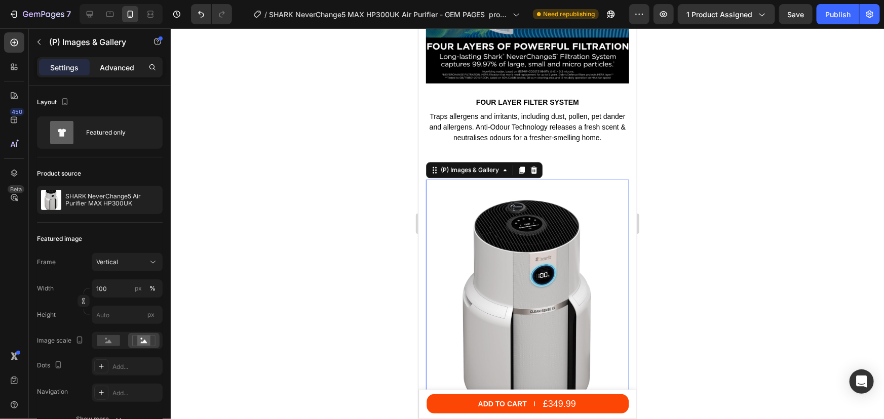
click at [112, 67] on p "Advanced" at bounding box center [117, 67] width 34 height 11
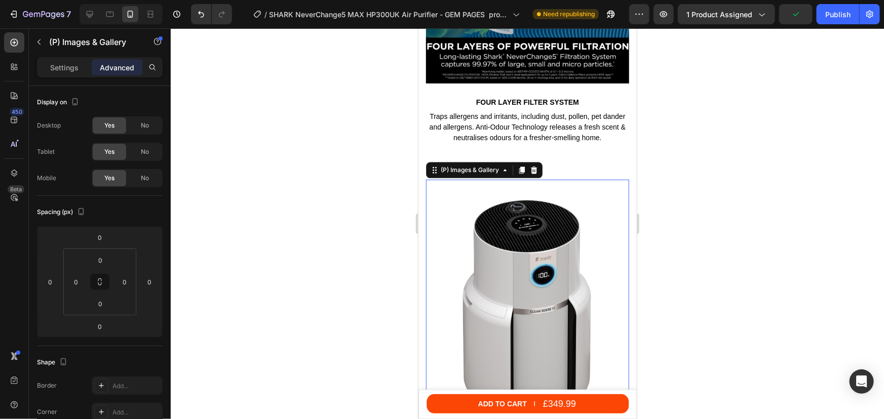
click at [702, 120] on div at bounding box center [527, 223] width 713 height 391
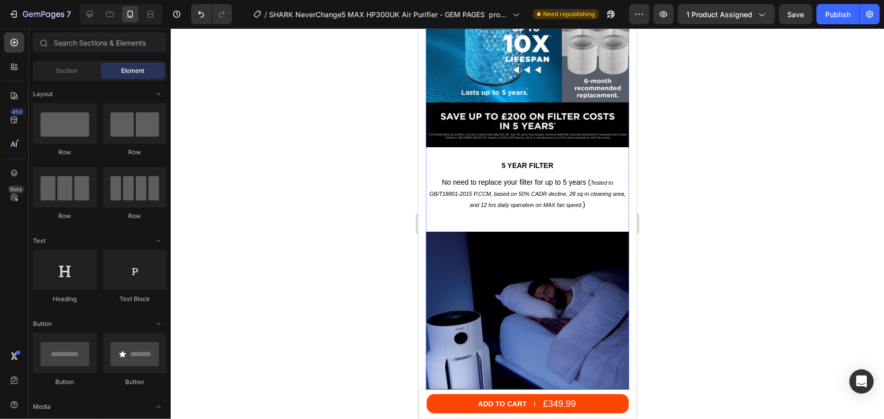
scroll to position [3636, 0]
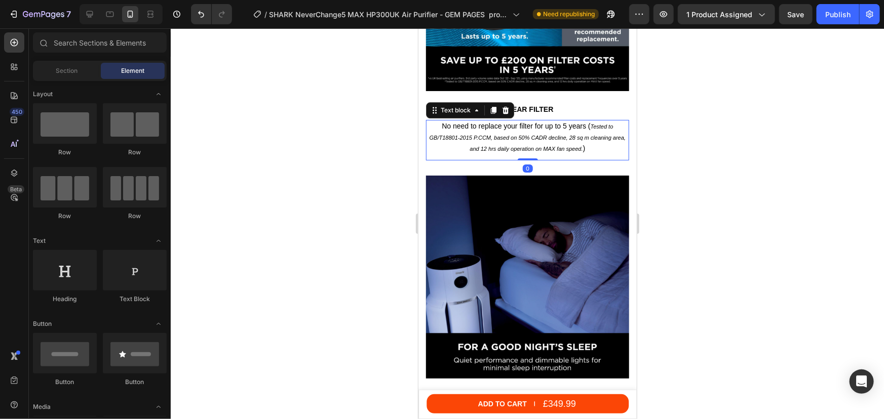
click at [507, 144] on div "No need to replace your filter for up to 5 years ( Tested to GB/T18801-2015 P.C…" at bounding box center [526, 140] width 203 height 41
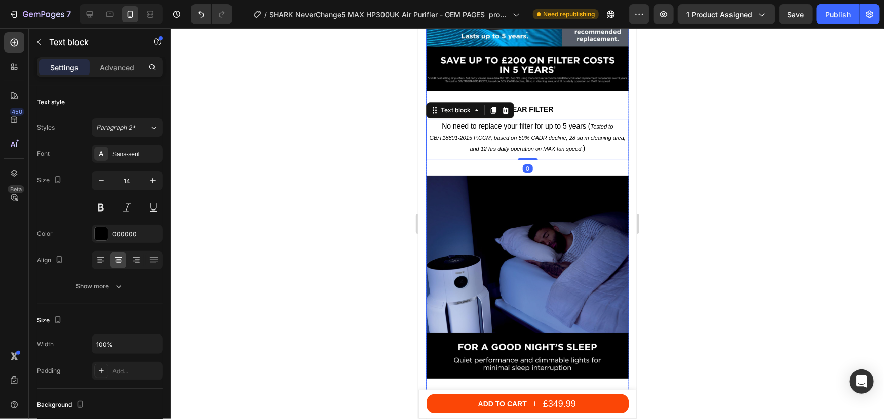
click at [502, 151] on div "Image 5 year filter Text block No need to replace your filter for up to 5 years…" at bounding box center [526, 32] width 203 height 288
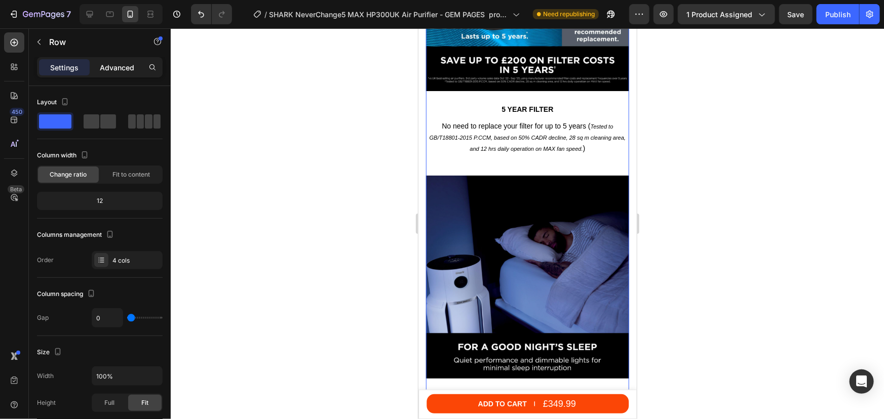
click at [102, 67] on p "Advanced" at bounding box center [117, 67] width 34 height 11
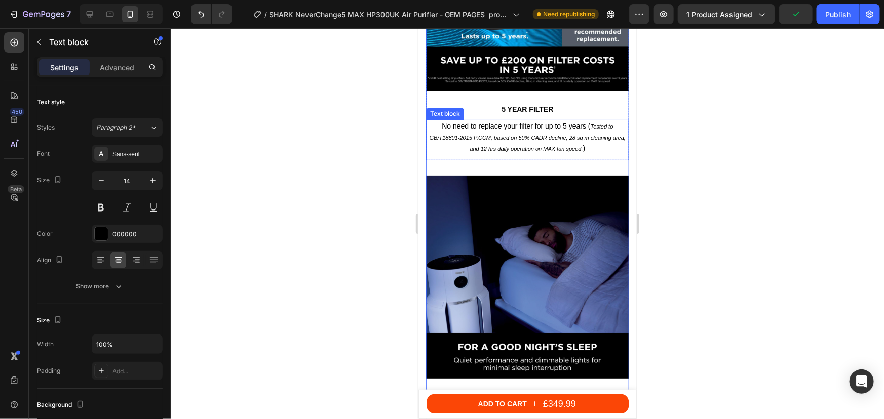
click at [497, 126] on p "No need to replace your filter for up to 5 years ( Tested to GB/T18801-2015 P.C…" at bounding box center [526, 137] width 201 height 33
click at [115, 65] on p "Advanced" at bounding box center [117, 67] width 34 height 11
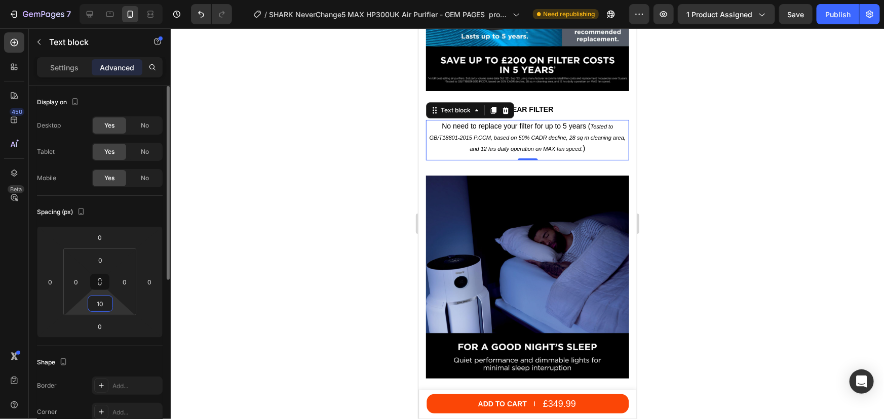
click at [101, 303] on input "10" at bounding box center [100, 303] width 20 height 15
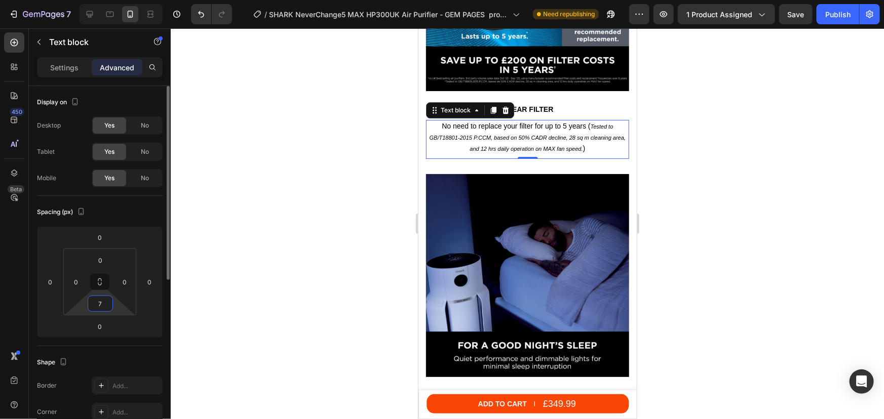
type input "70"
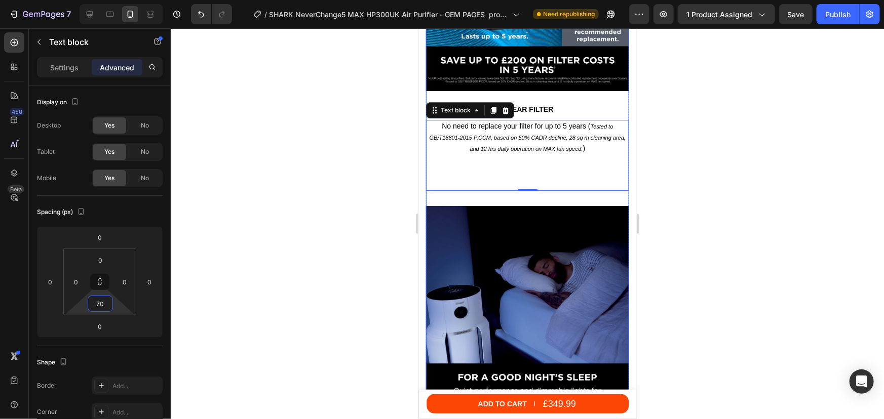
click at [487, 184] on div "Image 5 year filter Text block No need to replace your filter for up to 5 years…" at bounding box center [526, 47] width 203 height 318
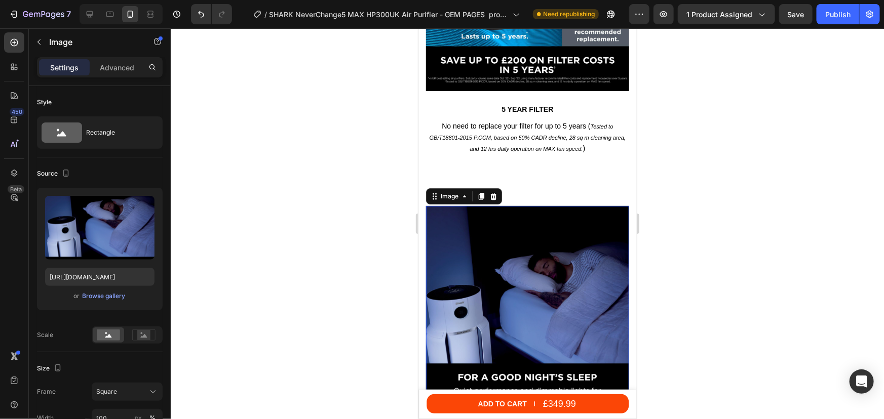
click at [525, 270] on img at bounding box center [526, 307] width 203 height 203
click at [116, 73] on div "Advanced" at bounding box center [117, 67] width 51 height 16
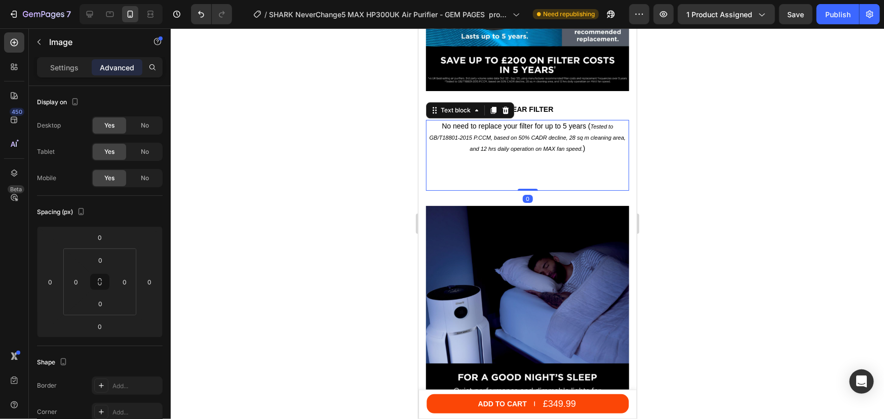
click at [546, 171] on div "No need to replace your filter for up to 5 years ( Tested to GB/T18801-2015 P.C…" at bounding box center [526, 155] width 203 height 71
click at [532, 185] on div "Image 5 year filter Text block No need to replace your filter for up to 5 years…" at bounding box center [526, 47] width 203 height 318
click at [545, 147] on div "No need to replace your filter for up to 5 years ( Tested to GB/T18801-2015 P.C…" at bounding box center [526, 155] width 203 height 71
click at [103, 306] on input "70" at bounding box center [100, 303] width 20 height 15
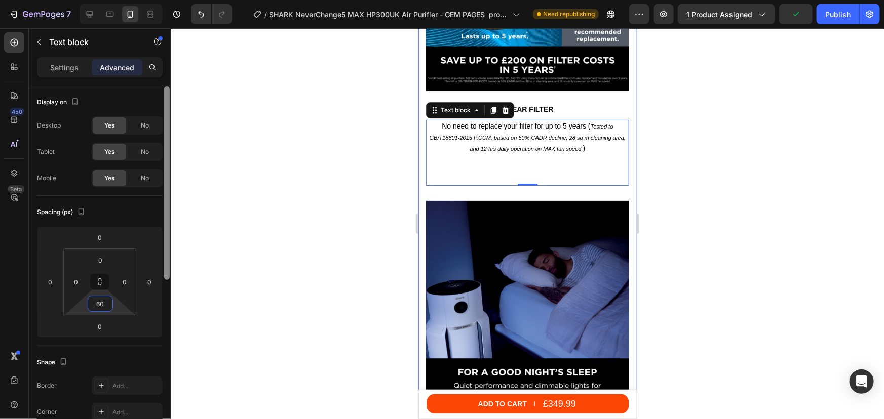
type input "6"
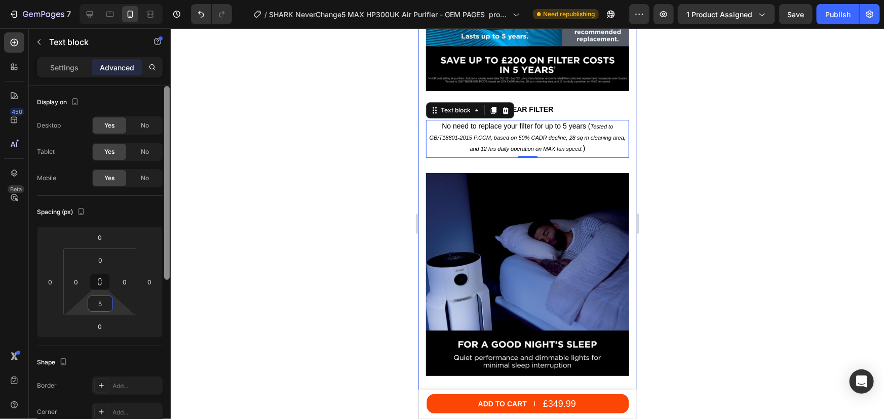
type input "50"
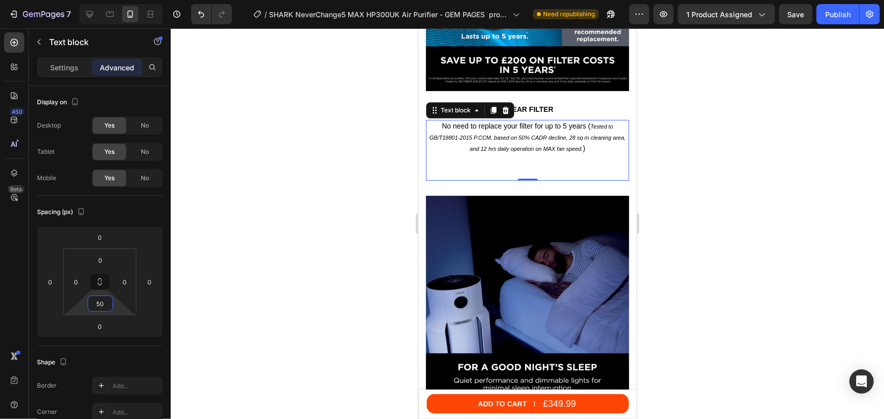
click at [744, 213] on div at bounding box center [527, 223] width 713 height 391
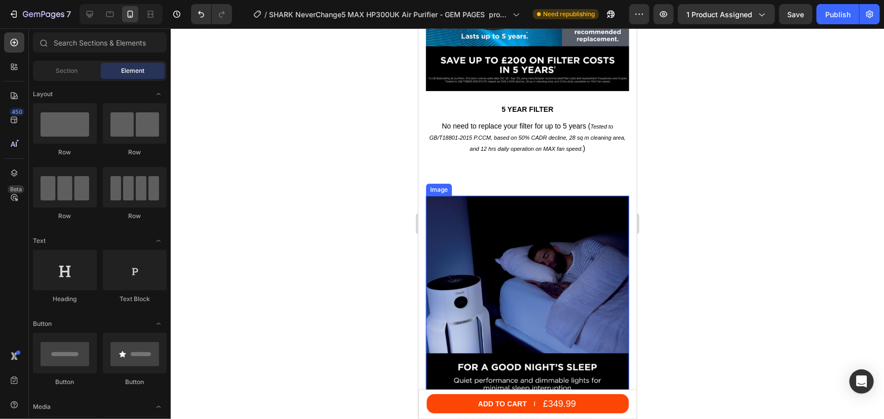
scroll to position [3775, 0]
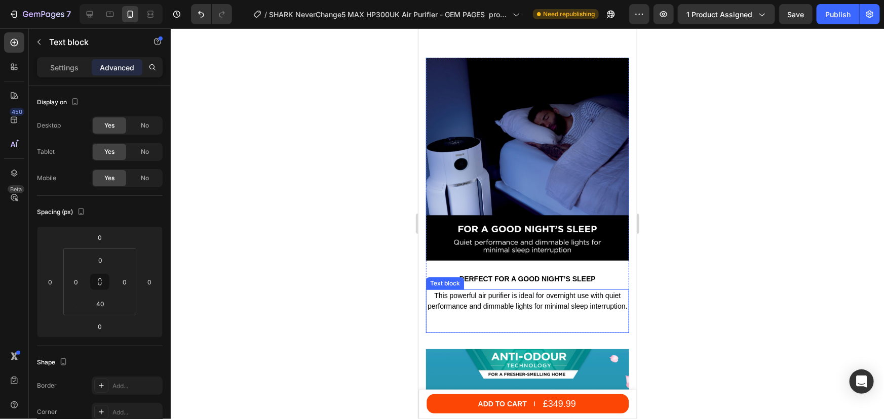
click at [504, 292] on p "This powerful air purifier is ideal for overnight use with quiet performance an…" at bounding box center [526, 300] width 201 height 21
click at [538, 330] on div "Image Perfect for a good night’s sleep Text block This powerful air purifier is…" at bounding box center [526, 203] width 203 height 292
click at [490, 331] on div "Image Perfect for a good night’s sleep Text block This powerful air purifier is…" at bounding box center [526, 203] width 203 height 292
drag, startPoint x: 498, startPoint y: 298, endPoint x: 445, endPoint y: 298, distance: 53.2
click at [491, 298] on p "This powerful air purifier is ideal for overnight use with quiet performance an…" at bounding box center [526, 300] width 201 height 21
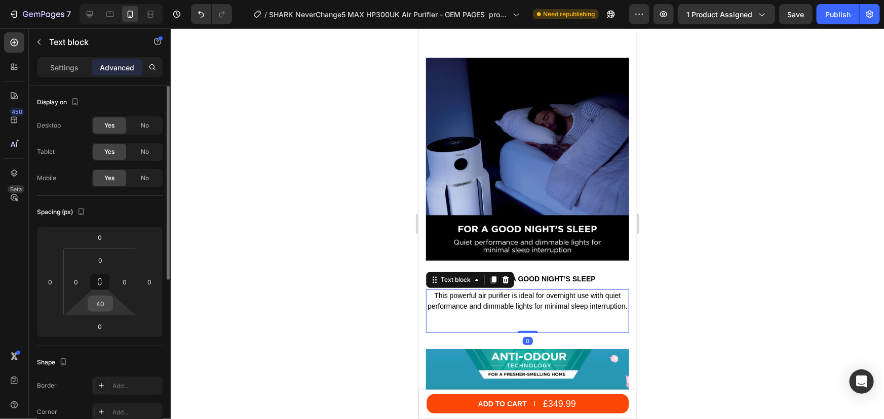
click at [99, 303] on input "40" at bounding box center [100, 303] width 20 height 15
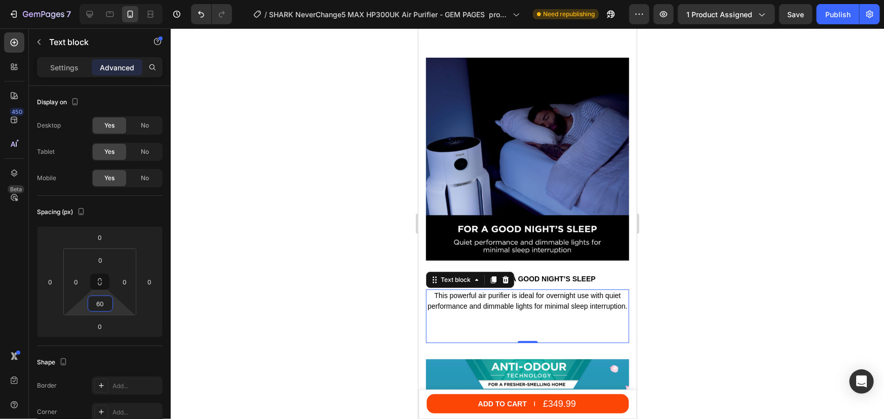
type input "6"
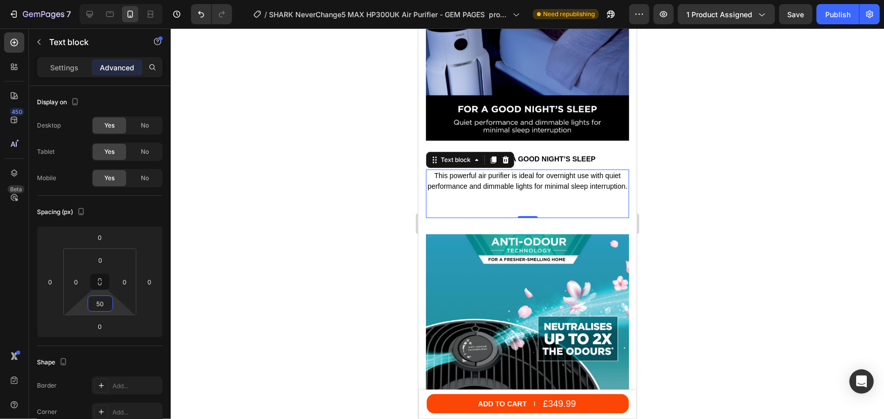
scroll to position [4005, 0]
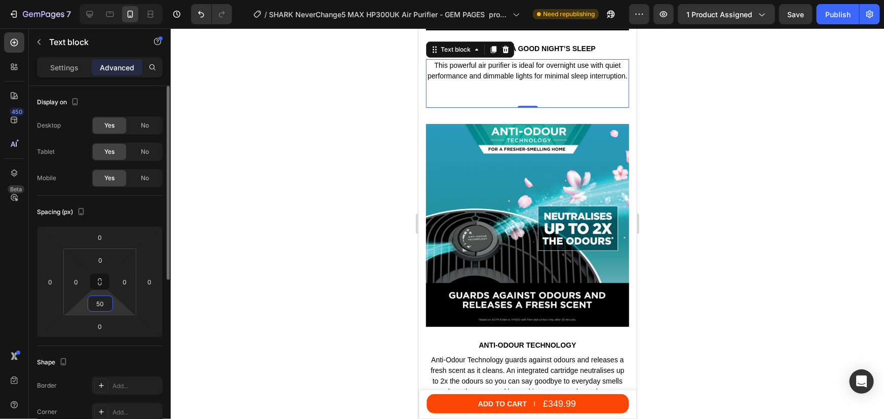
drag, startPoint x: 99, startPoint y: 304, endPoint x: 92, endPoint y: 304, distance: 7.1
click at [92, 304] on input "50" at bounding box center [100, 303] width 20 height 15
type input "60"
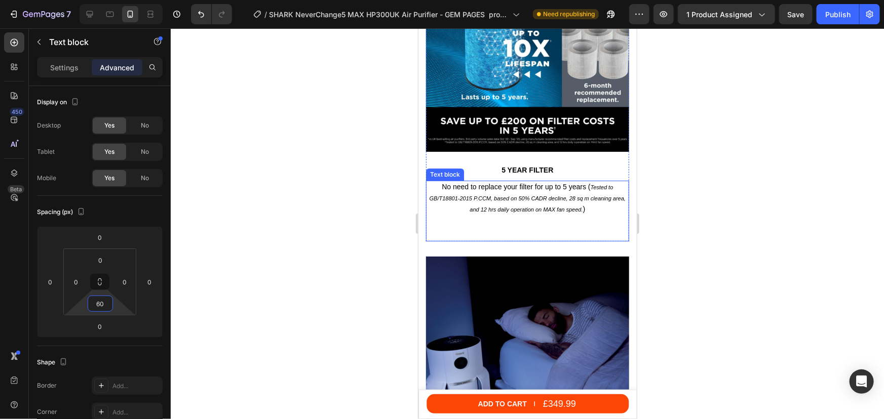
scroll to position [3545, 0]
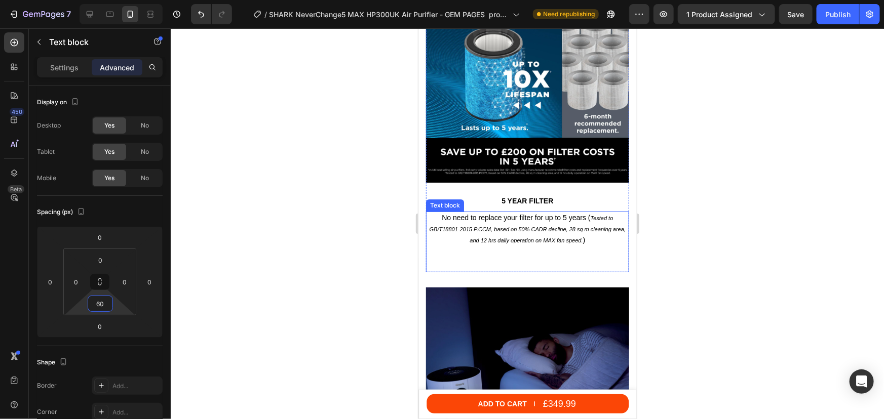
click at [520, 244] on div "No need to replace your filter for up to 5 years ( Tested to GB/T18801-2015 P.C…" at bounding box center [526, 241] width 203 height 61
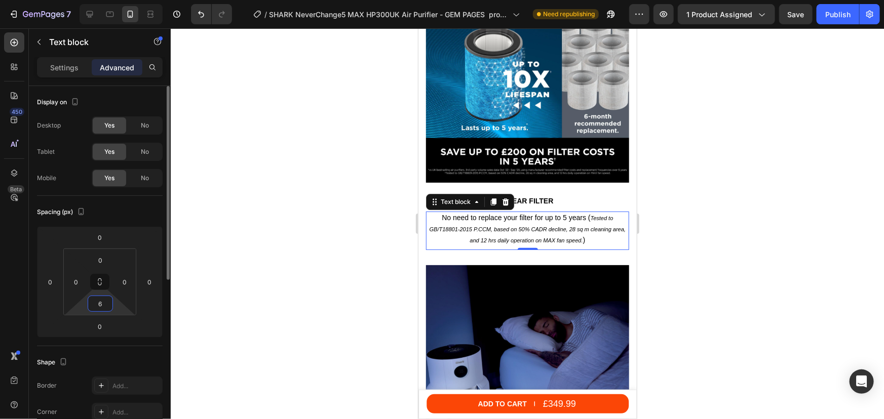
type input "60"
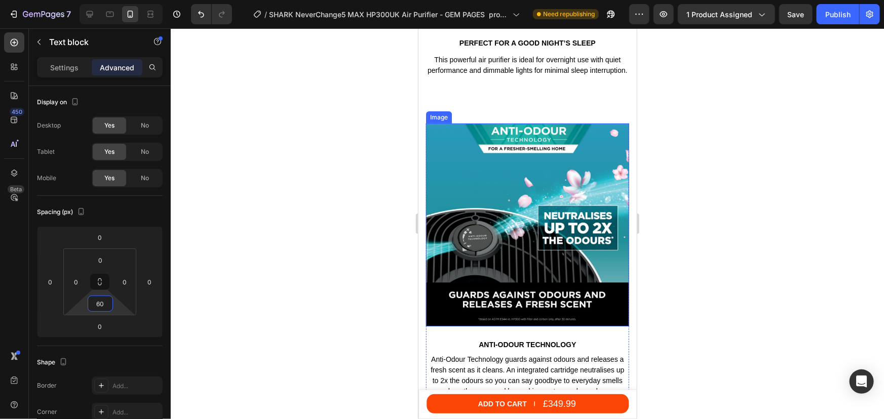
scroll to position [4097, 0]
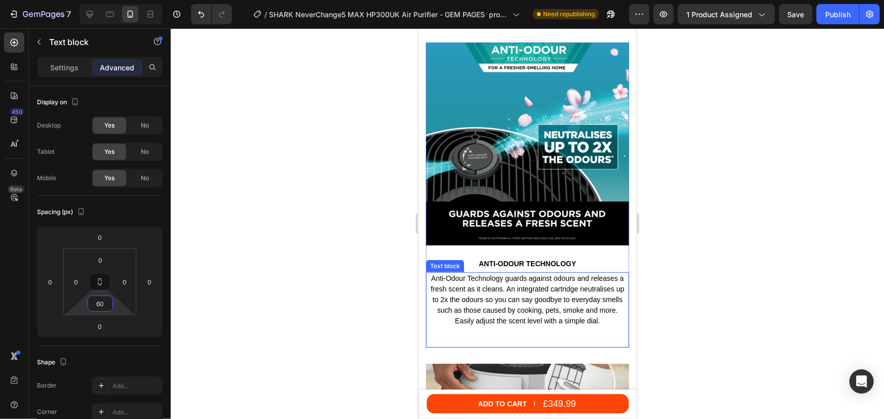
click at [500, 289] on p "Anti-Odour Technology guards against odours and releases a fresh scent as it cl…" at bounding box center [526, 299] width 201 height 53
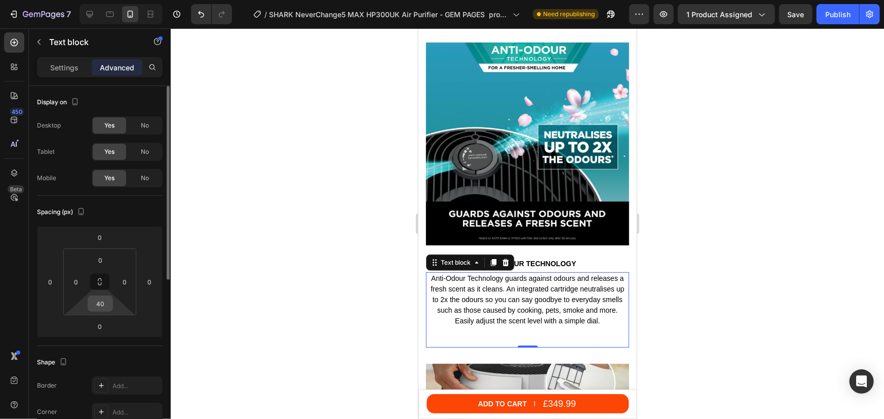
click at [102, 309] on input "40" at bounding box center [100, 303] width 20 height 15
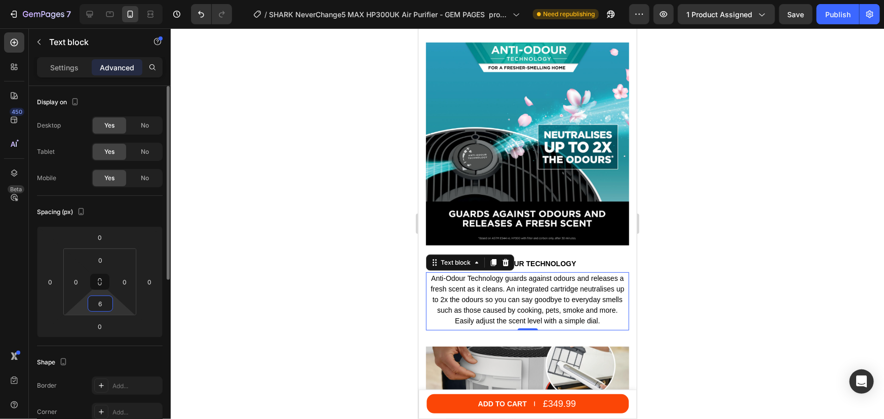
type input "60"
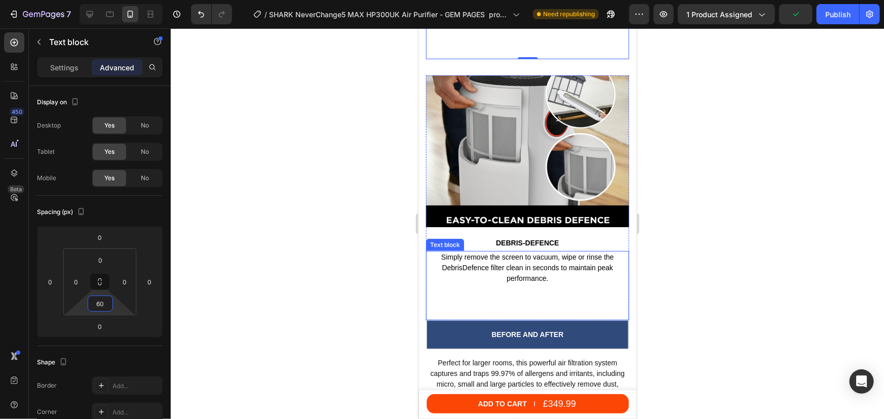
scroll to position [4419, 0]
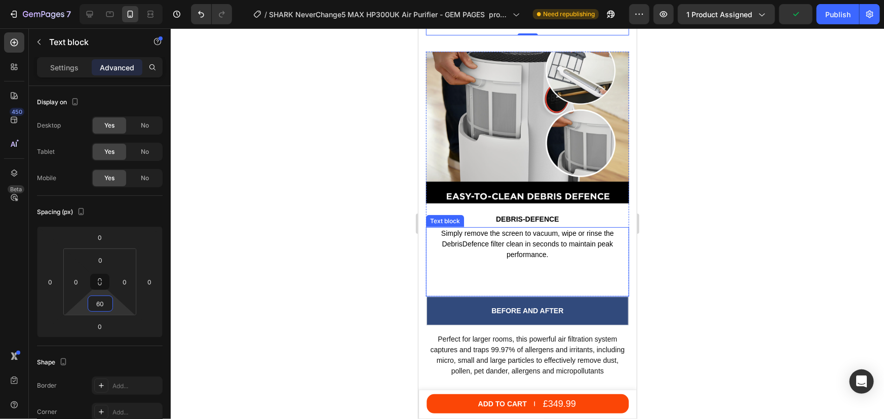
click at [493, 230] on p "Simply remove the screen to vacuum, wipe or rinse the DebrisDefence filter clea…" at bounding box center [526, 244] width 201 height 32
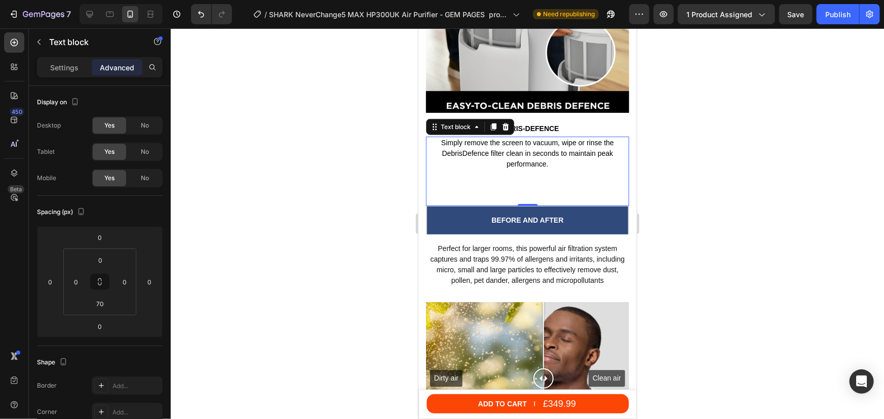
scroll to position [4603, 0]
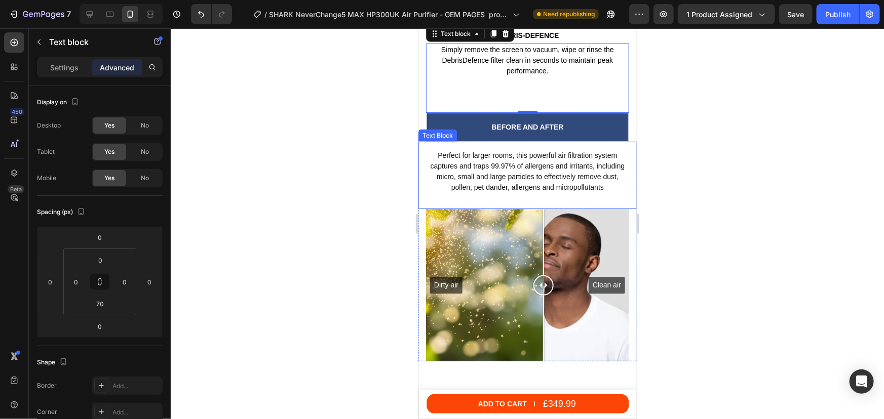
click at [527, 159] on p "Perfect for larger rooms, this powerful air filtration system captures and trap…" at bounding box center [527, 171] width 196 height 43
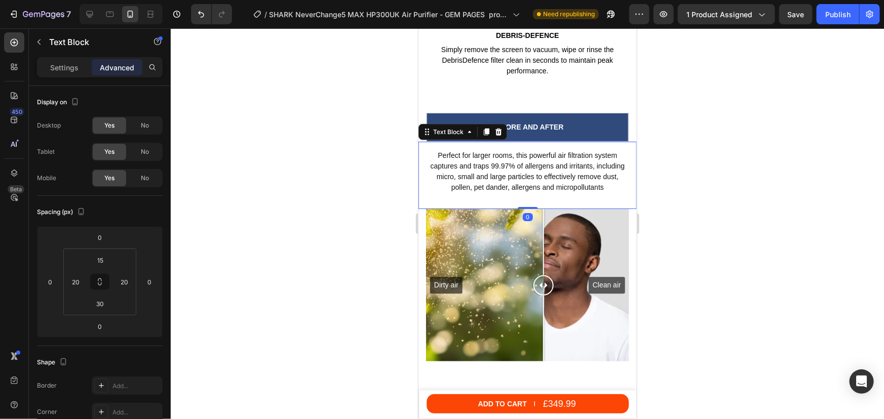
click at [530, 156] on p "Perfect for larger rooms, this powerful air filtration system captures and trap…" at bounding box center [527, 171] width 196 height 43
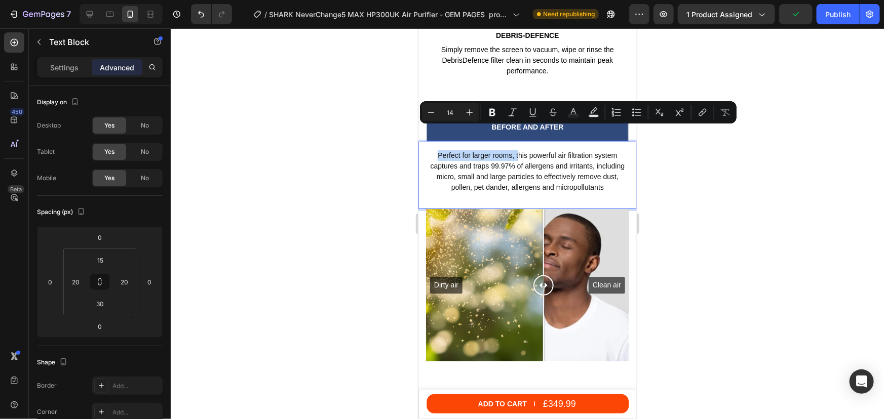
drag, startPoint x: 513, startPoint y: 132, endPoint x: 429, endPoint y: 133, distance: 84.1
click at [429, 150] on p "Perfect for larger rooms, this powerful air filtration system captures and trap…" at bounding box center [527, 171] width 196 height 43
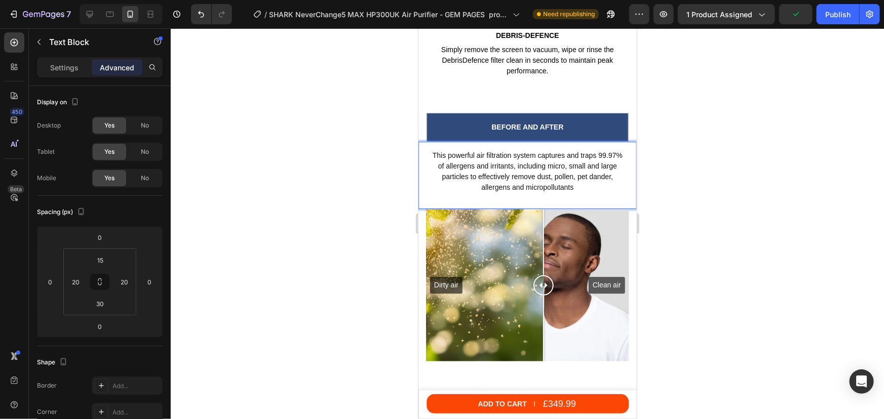
click at [467, 150] on p "This powerful air filtration system captures and traps 99.97% of allergens and …" at bounding box center [527, 171] width 196 height 43
click at [563, 150] on p "This powerful air filtration system captures and traps 99.97% of airborne aller…" at bounding box center [527, 171] width 196 height 43
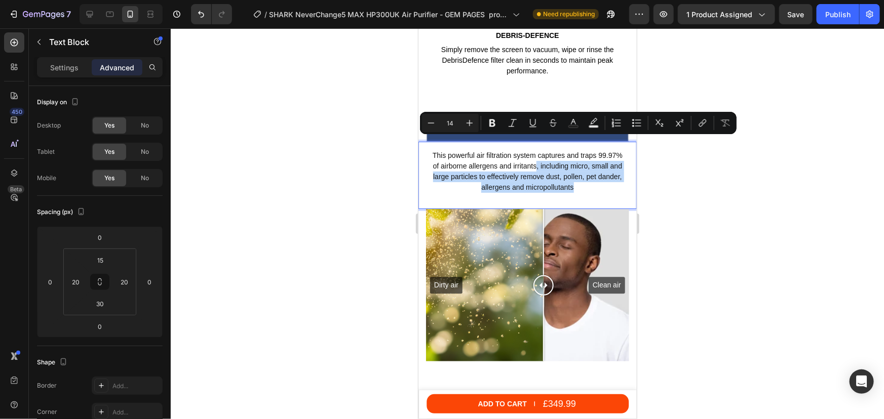
drag, startPoint x: 562, startPoint y: 143, endPoint x: 595, endPoint y: 166, distance: 39.6
click at [595, 166] on p "This powerful air filtration system captures and traps 99.97% of airborne aller…" at bounding box center [527, 171] width 196 height 43
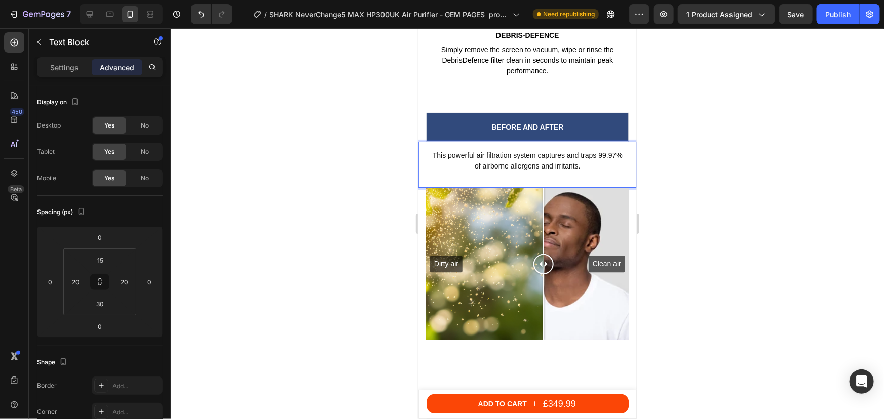
click at [699, 133] on div at bounding box center [527, 223] width 713 height 391
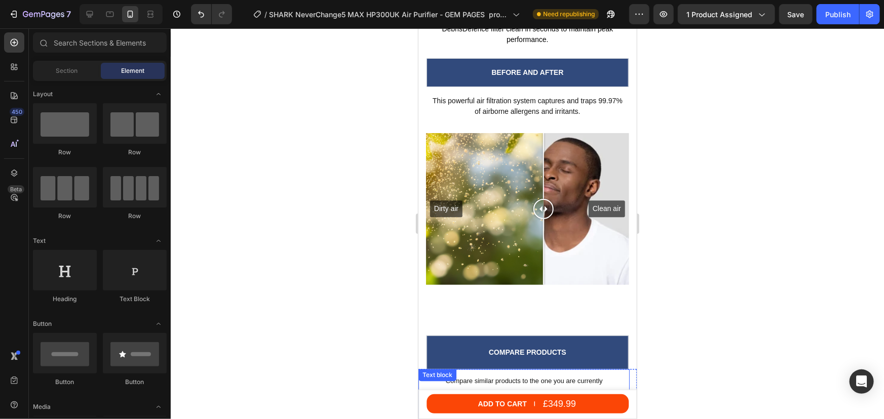
scroll to position [4834, 0]
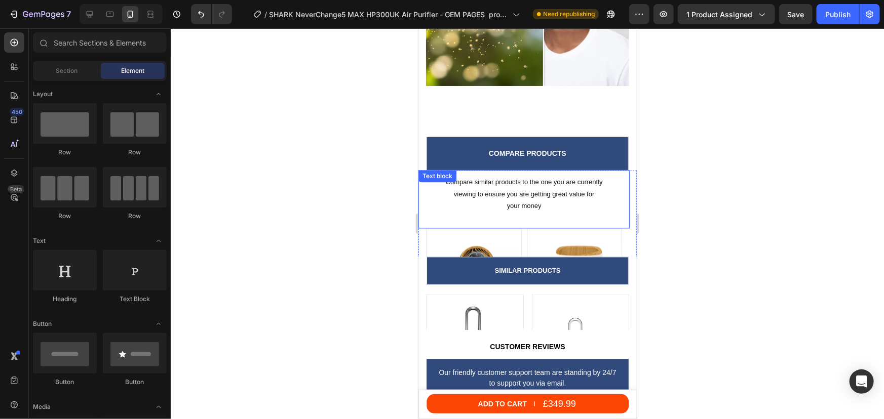
click at [540, 191] on p "Compare similar products to the one you are currently viewing to ensure you are…" at bounding box center [523, 188] width 179 height 24
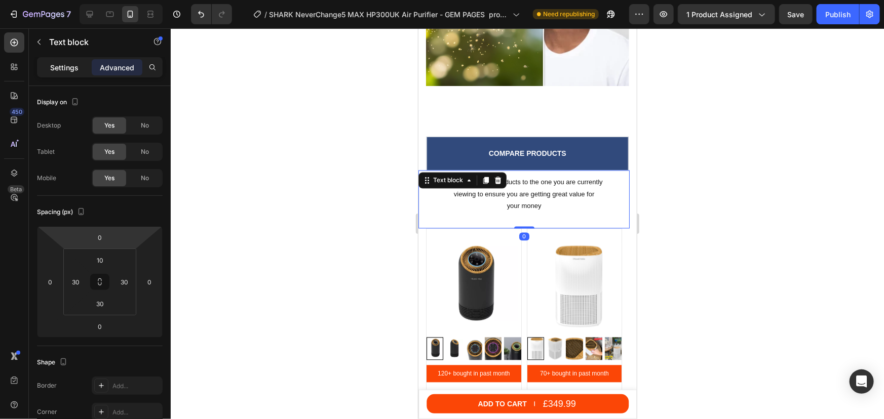
click at [39, 63] on div "Settings" at bounding box center [64, 67] width 51 height 16
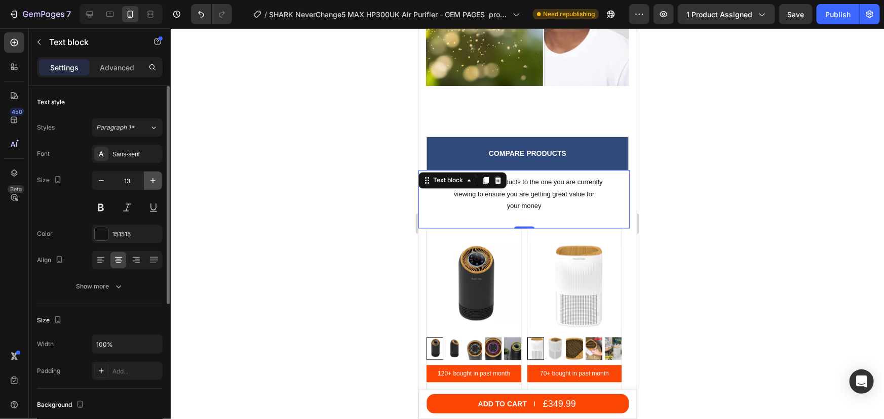
click at [150, 185] on icon "button" at bounding box center [153, 181] width 10 height 10
type input "14"
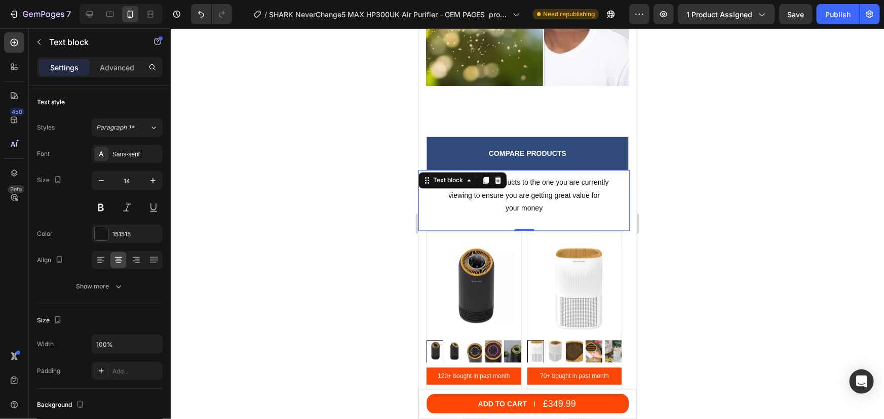
drag, startPoint x: 746, startPoint y: 217, endPoint x: 716, endPoint y: 213, distance: 30.7
click at [746, 217] on div at bounding box center [527, 223] width 713 height 391
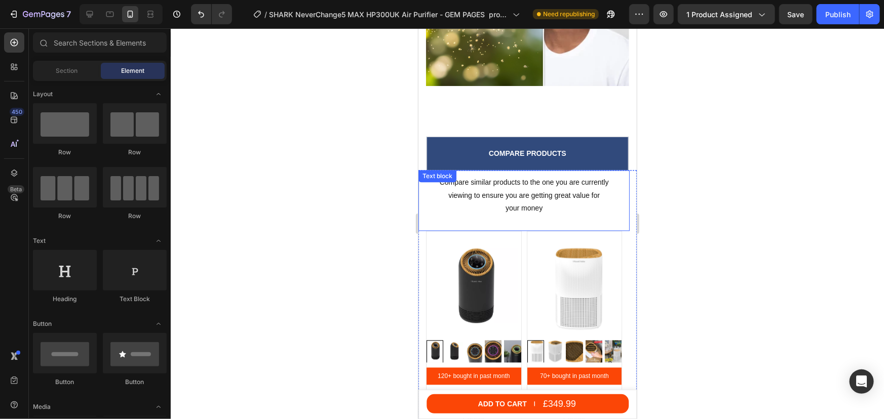
click at [505, 210] on div "Compare similar products to the one you are currently viewing to ensure you are…" at bounding box center [523, 200] width 211 height 61
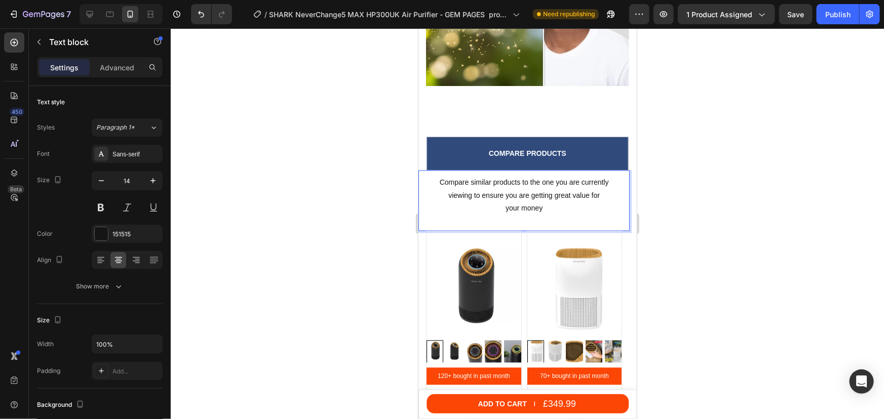
click at [507, 205] on p "your money" at bounding box center [523, 208] width 179 height 13
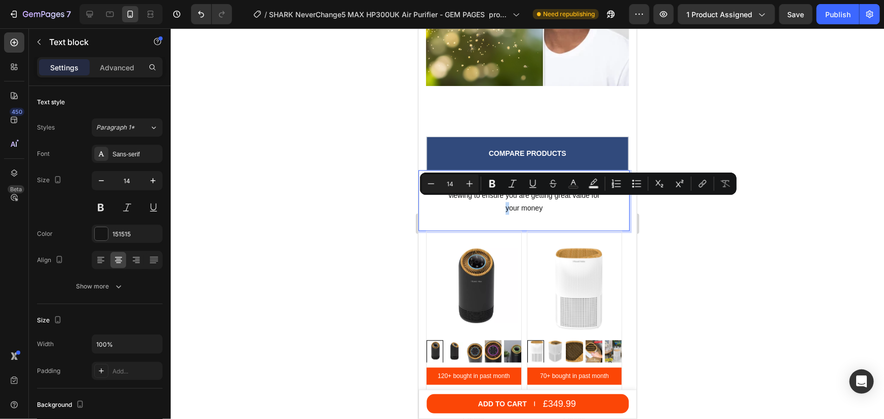
click at [506, 205] on p "your money" at bounding box center [523, 208] width 179 height 13
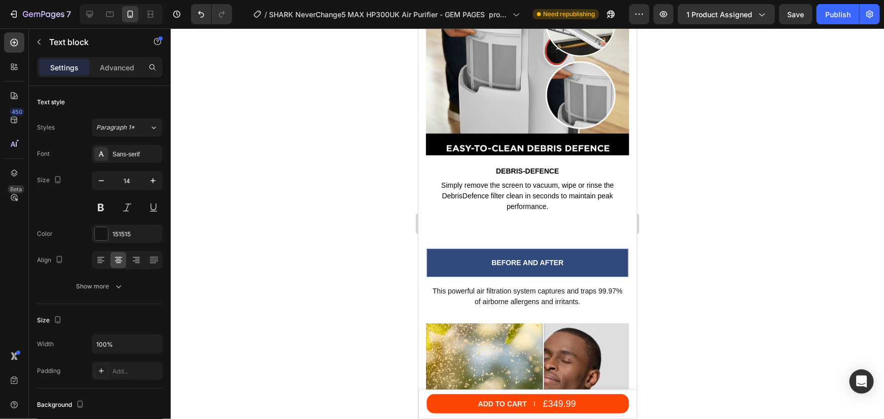
scroll to position [4465, 0]
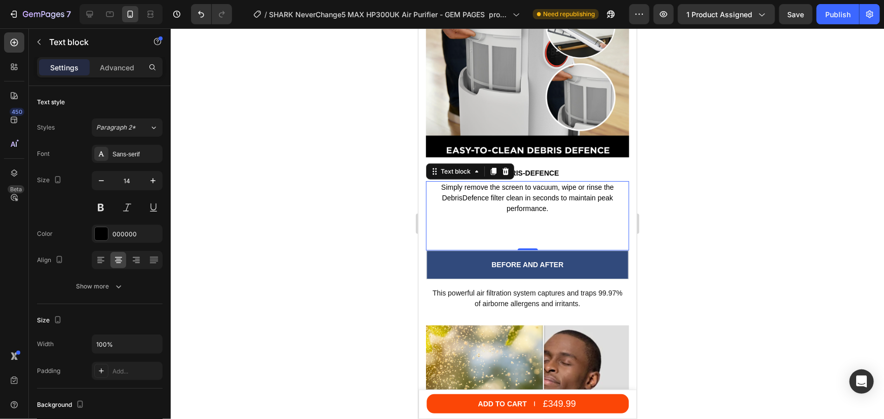
click at [513, 182] on p "Simply remove the screen to vacuum, wipe or rinse the DebrisDefence filter clea…" at bounding box center [526, 198] width 201 height 32
click at [499, 288] on p "This powerful air filtration system captures and traps 99.97% of airborne aller…" at bounding box center [527, 298] width 196 height 21
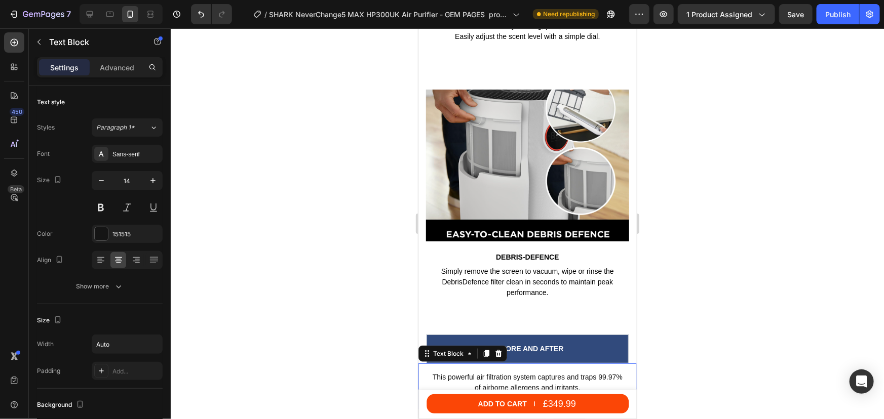
scroll to position [4511, 0]
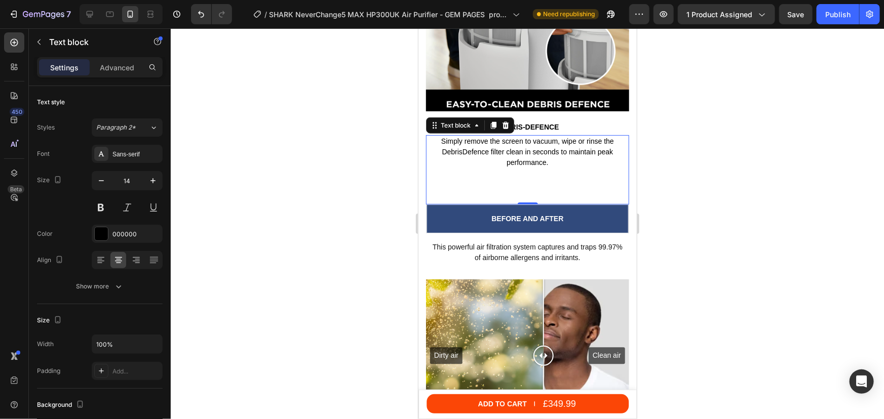
click at [524, 167] on div "Simply remove the screen to vacuum, wipe or rinse the DebrisDefence filter clea…" at bounding box center [526, 169] width 203 height 69
click at [118, 68] on p "Advanced" at bounding box center [117, 67] width 34 height 11
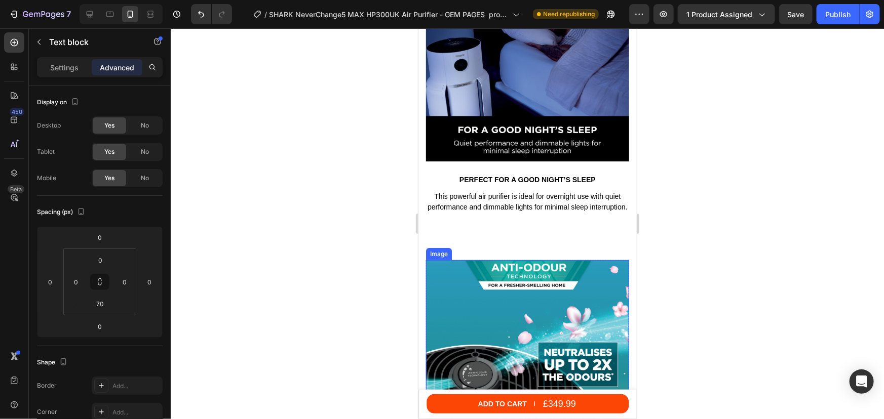
scroll to position [3821, 0]
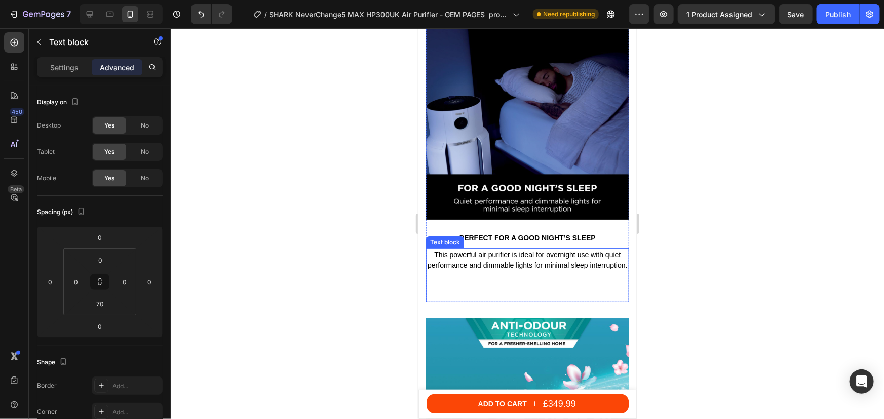
click at [527, 276] on div "This powerful air purifier is ideal for overnight use with quiet performance an…" at bounding box center [526, 275] width 203 height 54
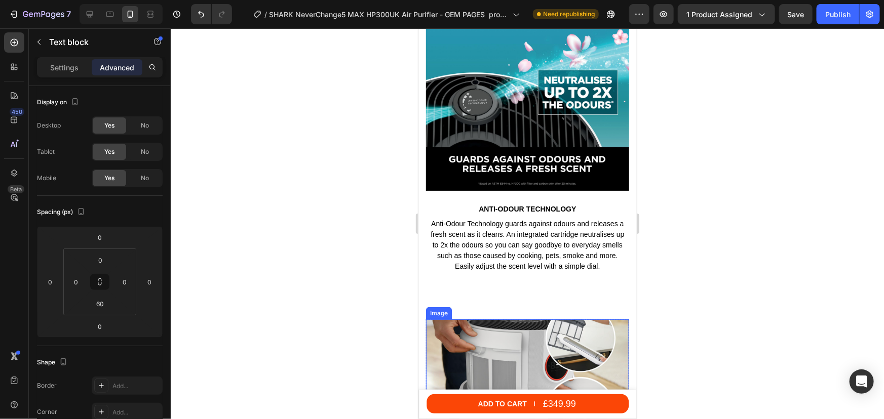
scroll to position [4235, 0]
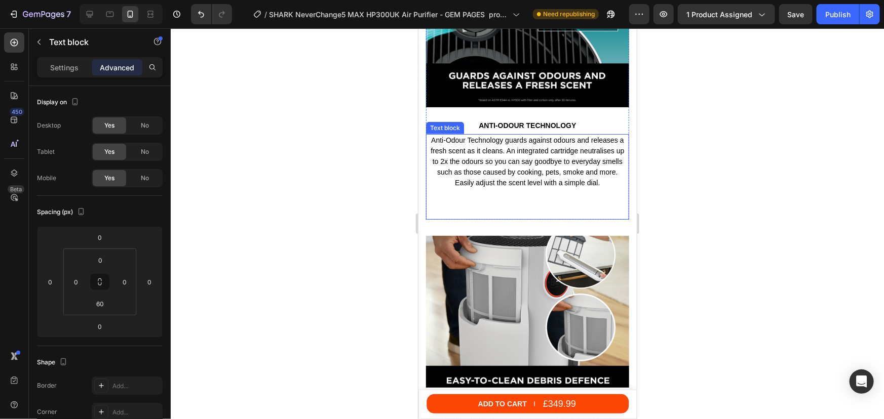
click at [509, 188] on div "Anti-Odour Technology guards against odours and releases a fresh scent as it cl…" at bounding box center [526, 177] width 203 height 86
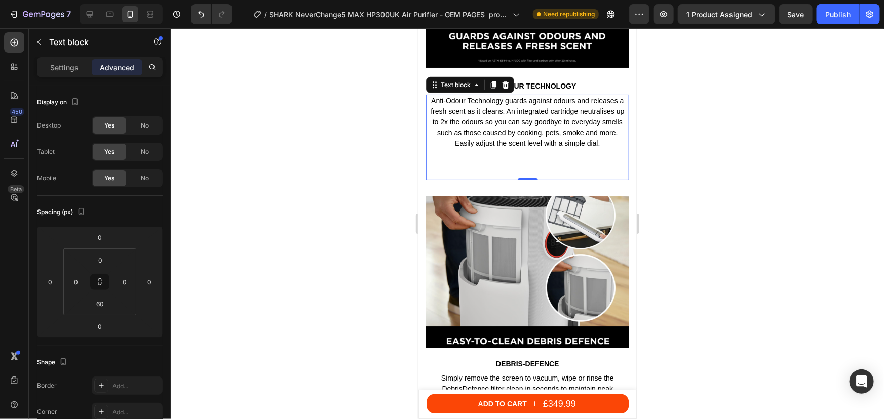
scroll to position [4373, 0]
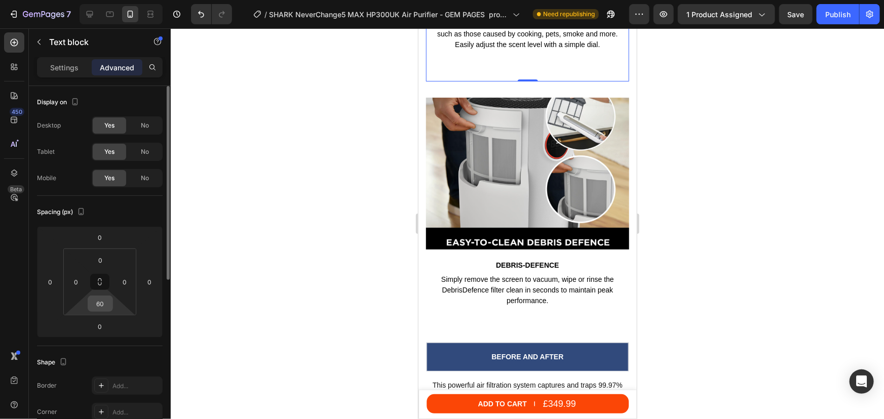
click at [102, 305] on input "60" at bounding box center [100, 303] width 20 height 15
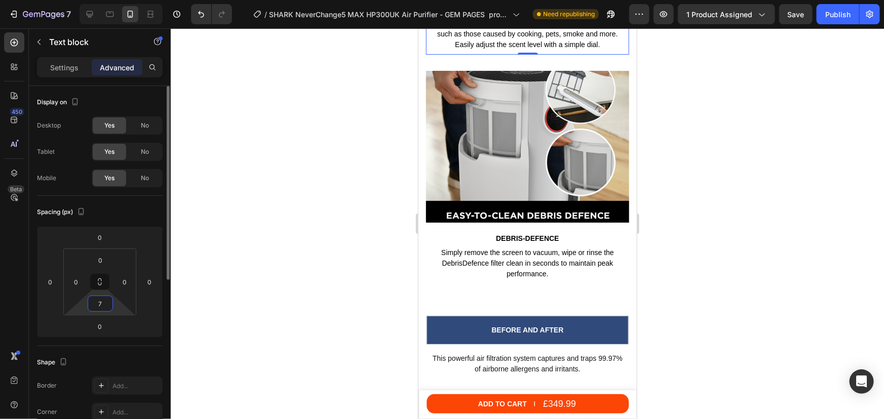
type input "70"
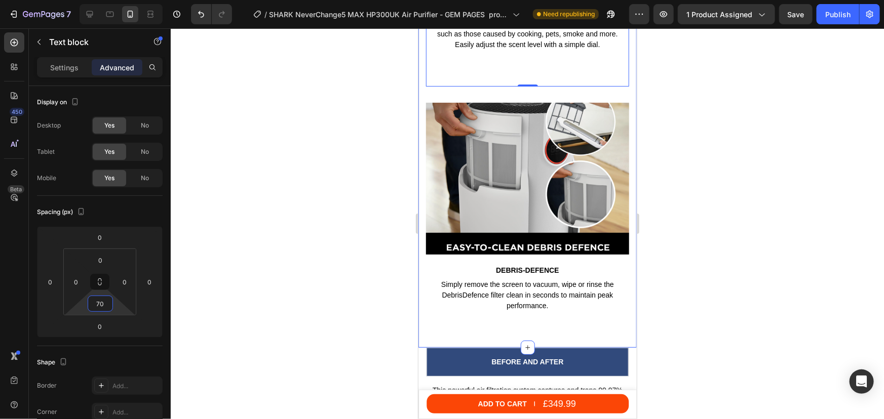
scroll to position [4235, 0]
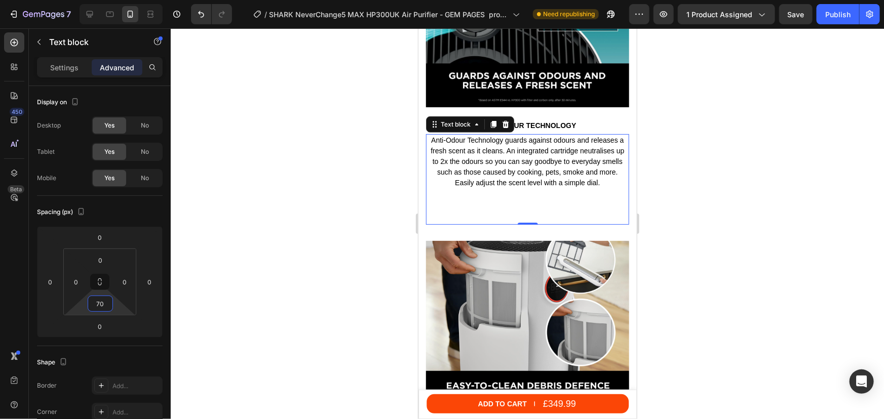
click at [756, 162] on div at bounding box center [527, 223] width 713 height 391
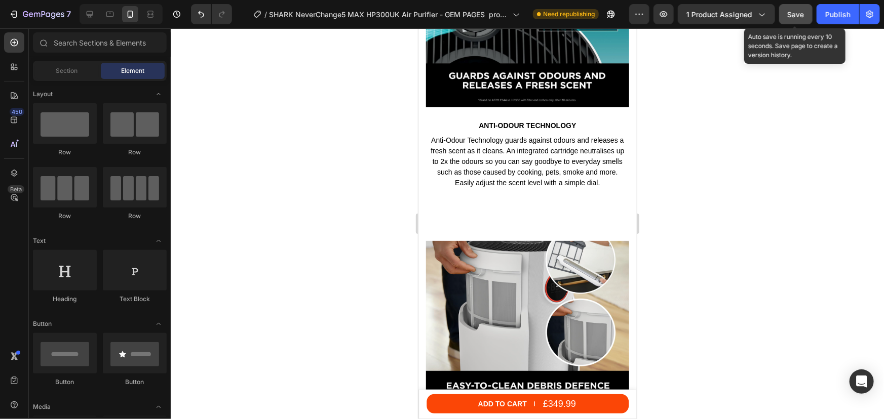
click at [802, 12] on span "Save" at bounding box center [795, 14] width 17 height 9
click at [835, 14] on div "Publish" at bounding box center [837, 14] width 25 height 11
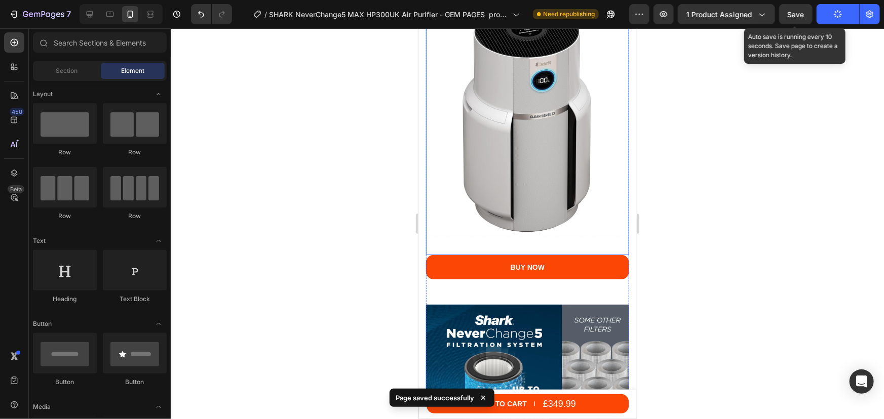
scroll to position [3176, 0]
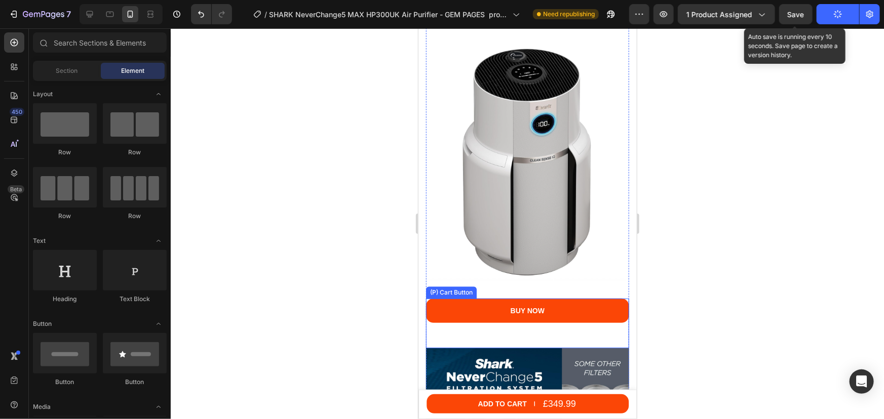
click at [506, 319] on div "BUY NOW (P) Cart Button" at bounding box center [526, 323] width 203 height 50
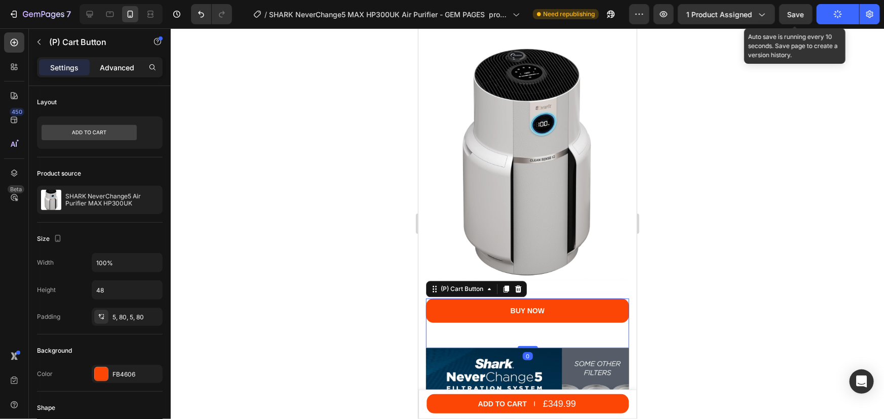
click at [130, 68] on p "Advanced" at bounding box center [117, 67] width 34 height 11
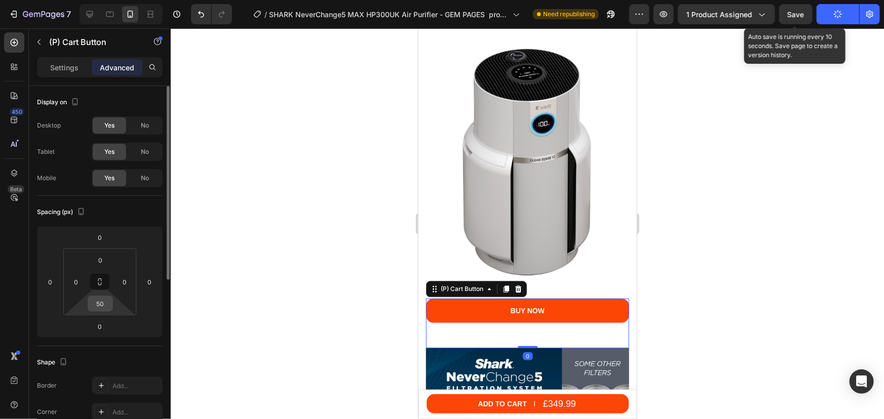
click at [100, 305] on input "50" at bounding box center [100, 303] width 20 height 15
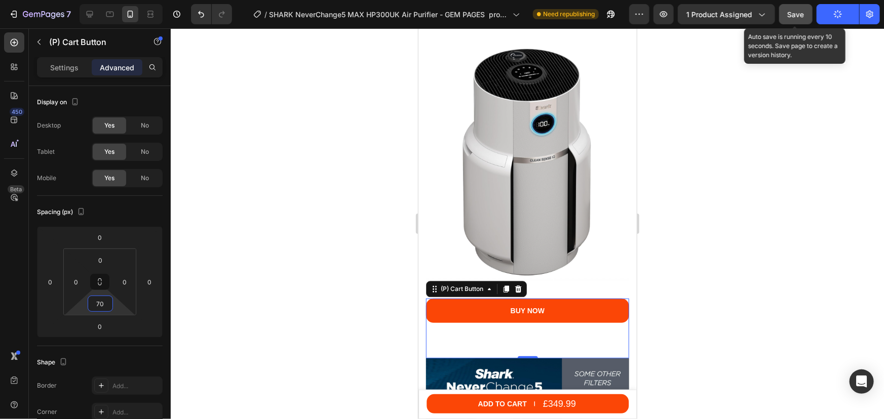
type input "70"
click at [790, 12] on span "Save" at bounding box center [795, 14] width 17 height 9
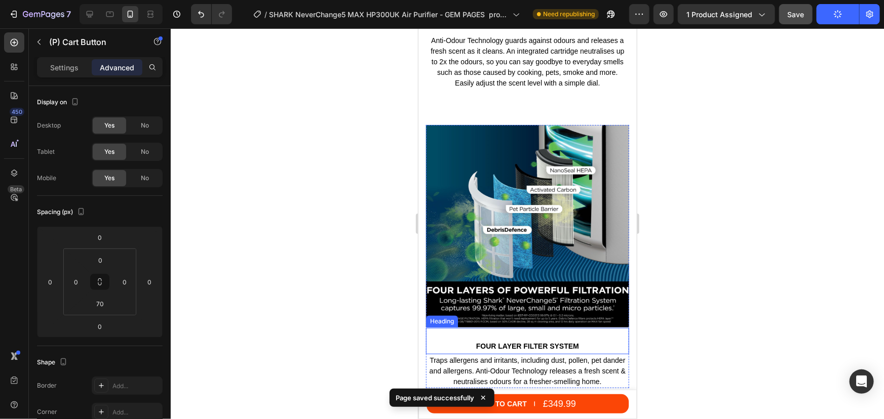
scroll to position [2670, 0]
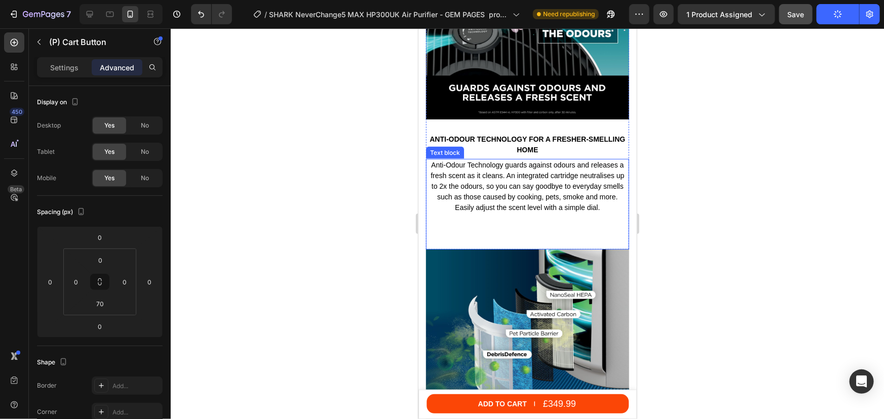
click at [525, 219] on div "Anti-Odour Technology guards against odours and releases a fresh scent as it cl…" at bounding box center [526, 204] width 203 height 91
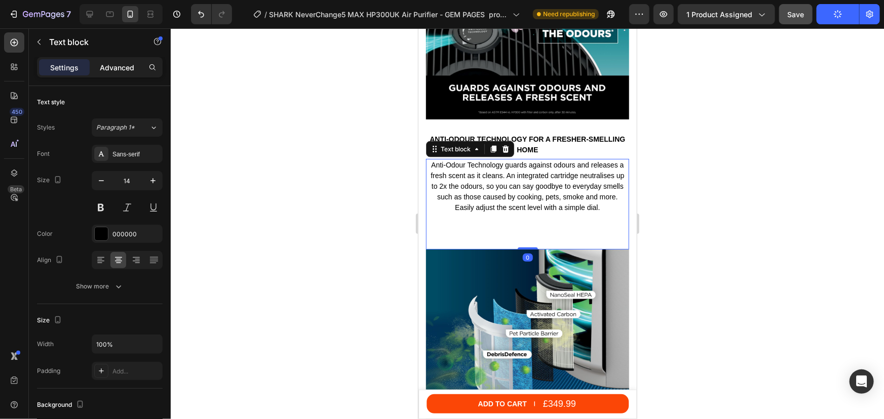
click at [107, 72] on div "Advanced" at bounding box center [117, 67] width 51 height 16
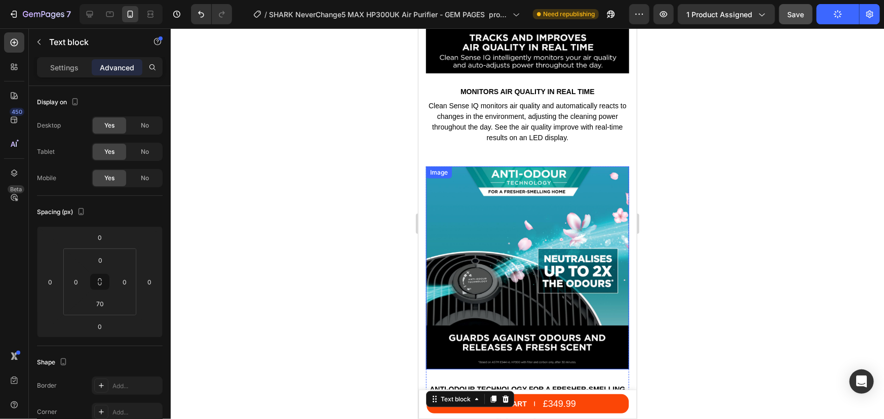
scroll to position [2394, 0]
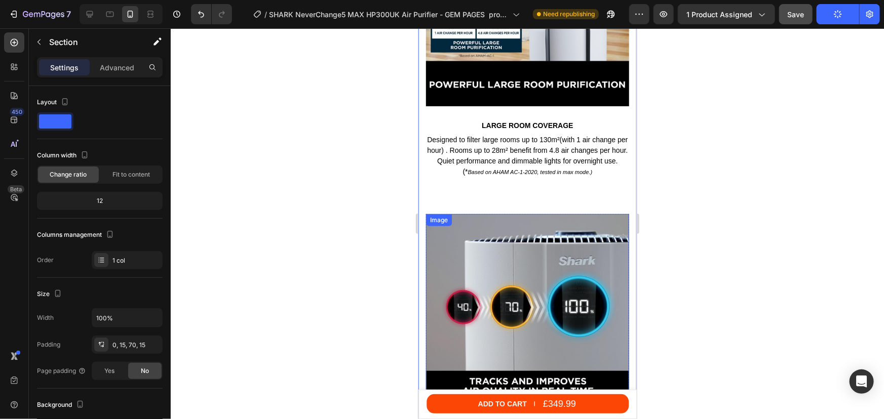
scroll to position [2071, 0]
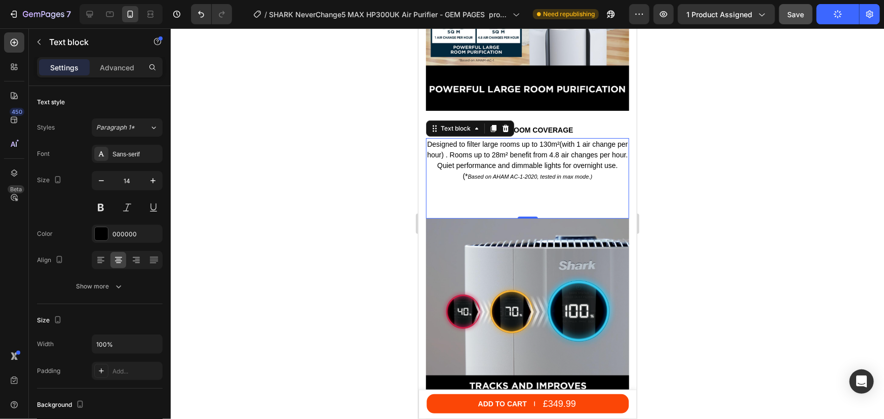
click at [522, 155] on p "Designed to filter large rooms up to 130 m² (with 1 air change per hour) . Room…" at bounding box center [526, 160] width 201 height 43
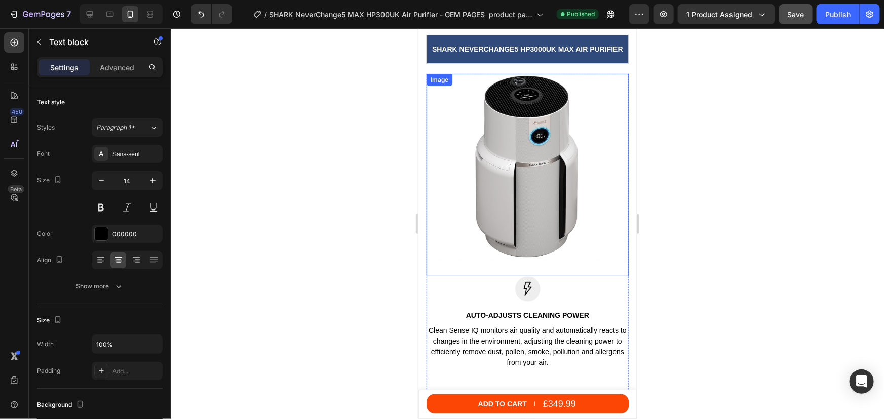
scroll to position [1075, 0]
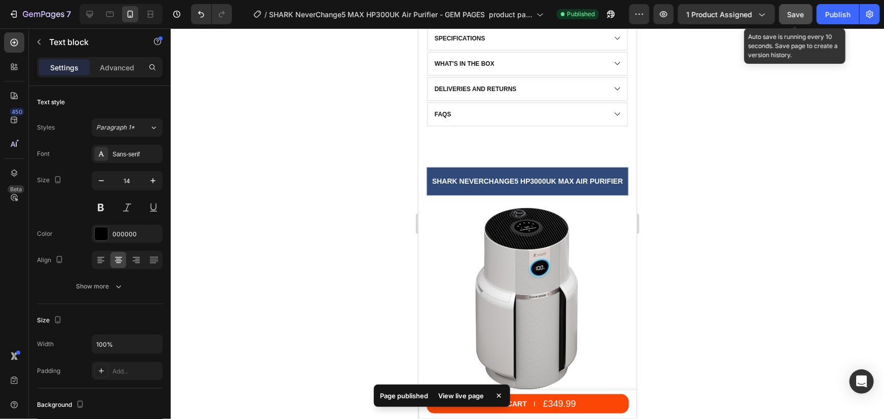
click at [805, 17] on button "Save" at bounding box center [795, 14] width 33 height 20
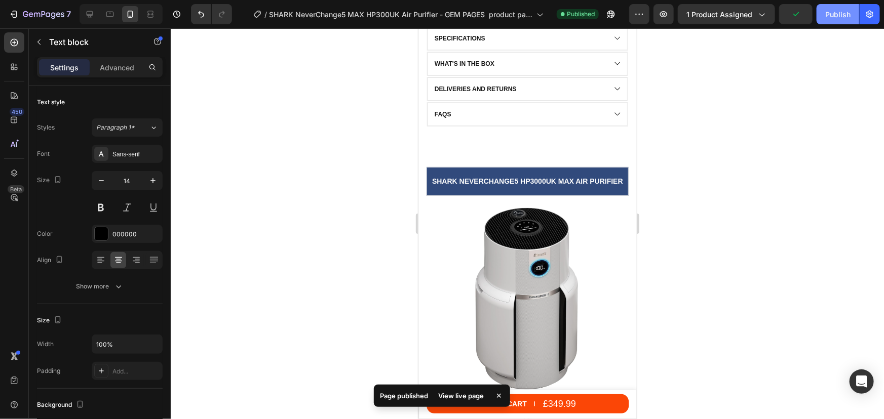
click at [824, 11] on button "Publish" at bounding box center [837, 14] width 43 height 20
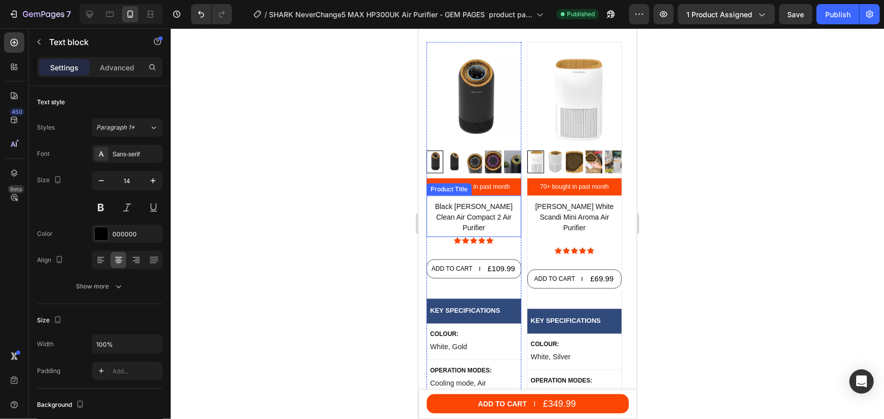
scroll to position [5172, 0]
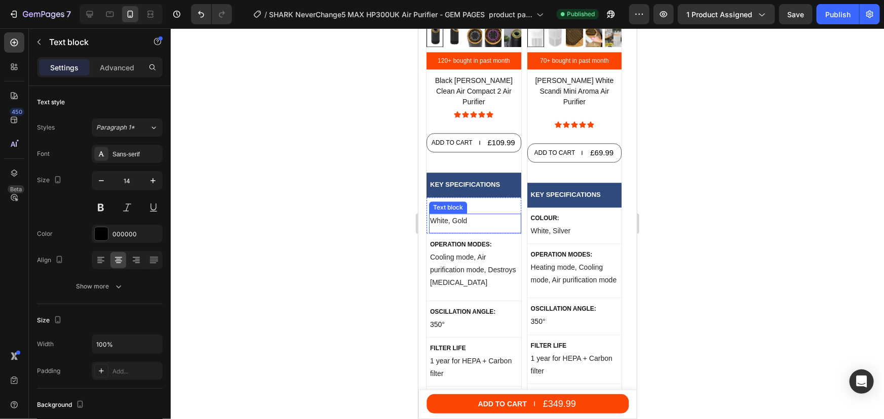
click at [448, 215] on p "White, Gold" at bounding box center [474, 220] width 90 height 13
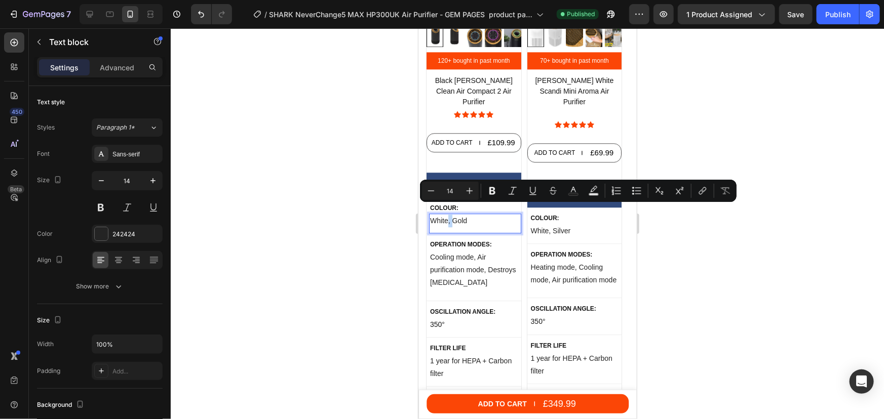
click at [450, 214] on p "White, Gold" at bounding box center [474, 220] width 90 height 13
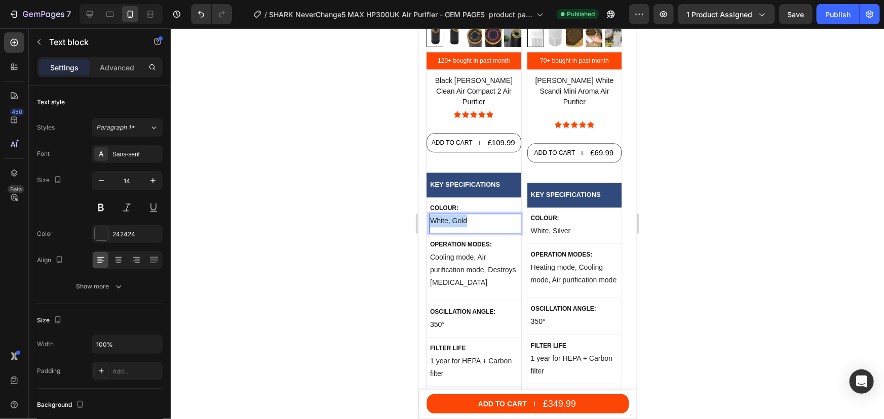
drag, startPoint x: 468, startPoint y: 212, endPoint x: 429, endPoint y: 208, distance: 39.7
click at [429, 214] on p "White, Gold" at bounding box center [474, 220] width 90 height 13
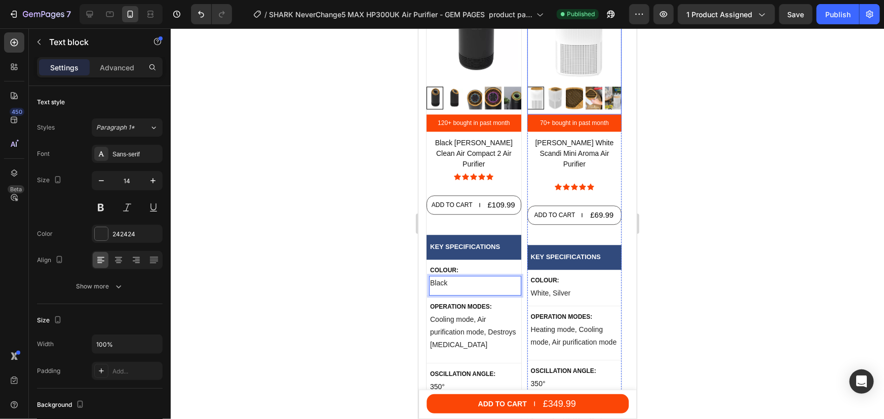
scroll to position [5126, 0]
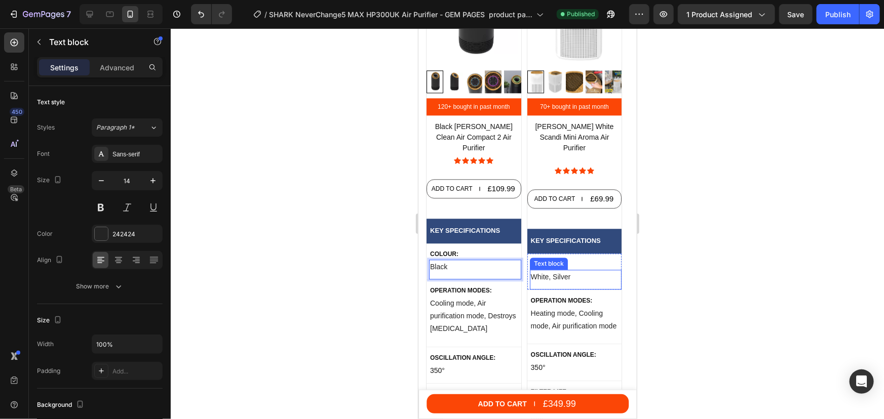
click at [572, 270] on p "White, Silver" at bounding box center [575, 276] width 90 height 13
drag, startPoint x: 571, startPoint y: 269, endPoint x: 551, endPoint y: 269, distance: 19.2
click at [551, 270] on p "White, Silver" at bounding box center [575, 276] width 90 height 13
click at [558, 270] on p "White, Silver" at bounding box center [575, 276] width 90 height 13
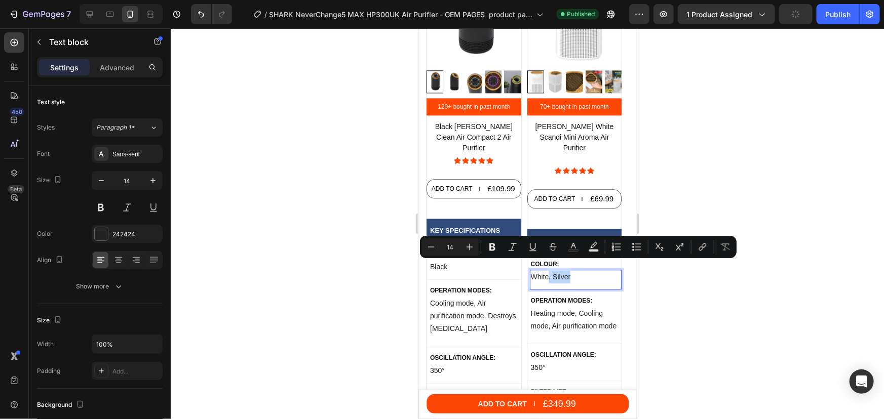
drag, startPoint x: 573, startPoint y: 267, endPoint x: 547, endPoint y: 266, distance: 25.9
click at [547, 270] on p "White, Silver" at bounding box center [575, 276] width 90 height 13
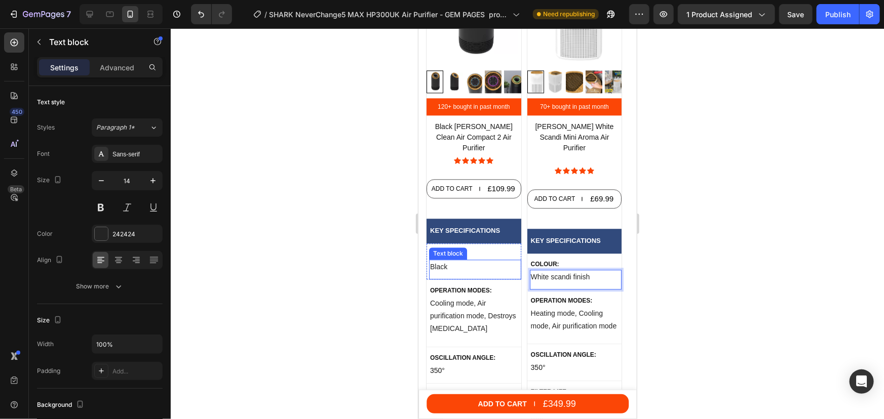
click at [459, 260] on p "Black" at bounding box center [474, 266] width 90 height 13
click at [695, 227] on div at bounding box center [527, 223] width 713 height 391
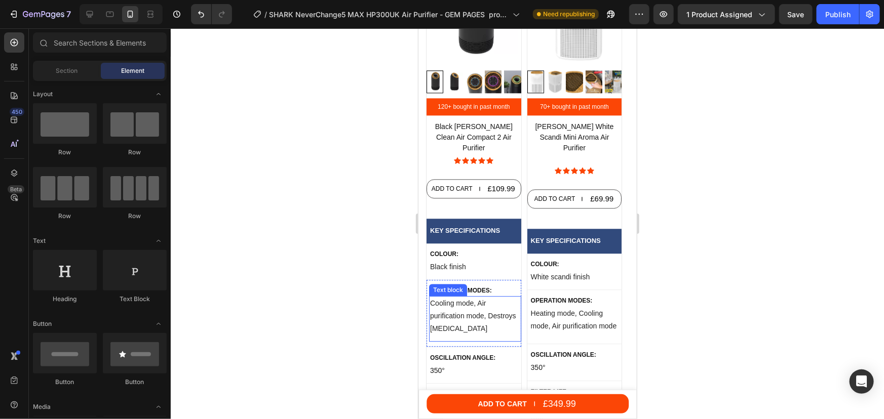
click at [468, 314] on p "Cooling mode, Air purification mode, Destroys formaldehyde" at bounding box center [474, 316] width 90 height 38
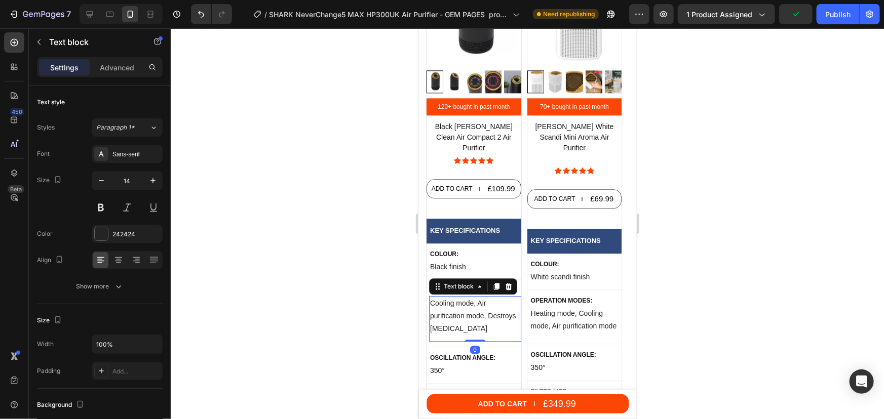
click at [464, 297] on p "Cooling mode, Air purification mode, Destroys formaldehyde" at bounding box center [474, 316] width 90 height 38
click at [486, 307] on p "Cooling mode, Air purification mode, Destroys formaldehyde" at bounding box center [474, 316] width 90 height 38
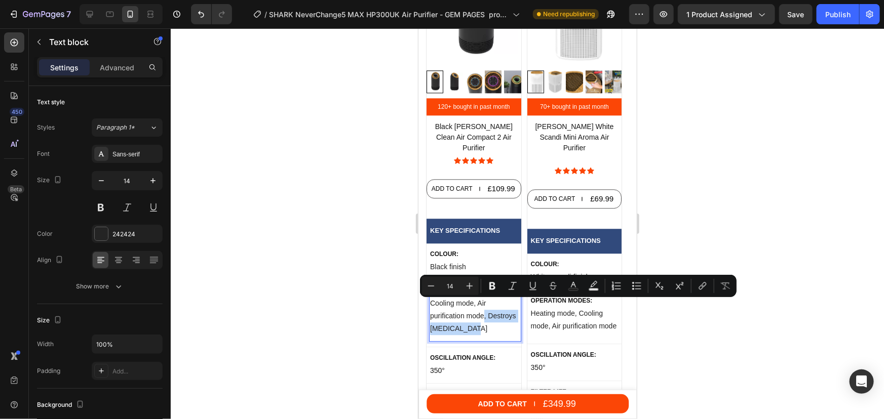
drag, startPoint x: 484, startPoint y: 306, endPoint x: 492, endPoint y: 320, distance: 15.7
click at [492, 320] on p "Cooling mode, Air purification mode, Destroys formaldehyde" at bounding box center [474, 316] width 90 height 38
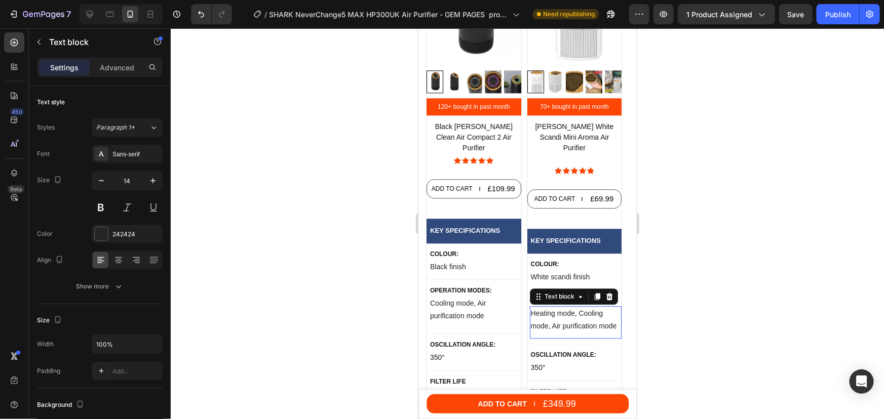
click at [573, 315] on p "Heating mode, Cooling mode, Air purification mode" at bounding box center [575, 319] width 90 height 25
drag, startPoint x: 578, startPoint y: 302, endPoint x: 538, endPoint y: 301, distance: 40.5
drag, startPoint x: 577, startPoint y: 303, endPoint x: 538, endPoint y: 303, distance: 39.0
click at [538, 307] on p "Heating mode, Cooling mode, Air purification mode" at bounding box center [575, 319] width 90 height 25
click at [578, 307] on p "Heating mode, Cooling mode, Air purification mode" at bounding box center [575, 319] width 90 height 25
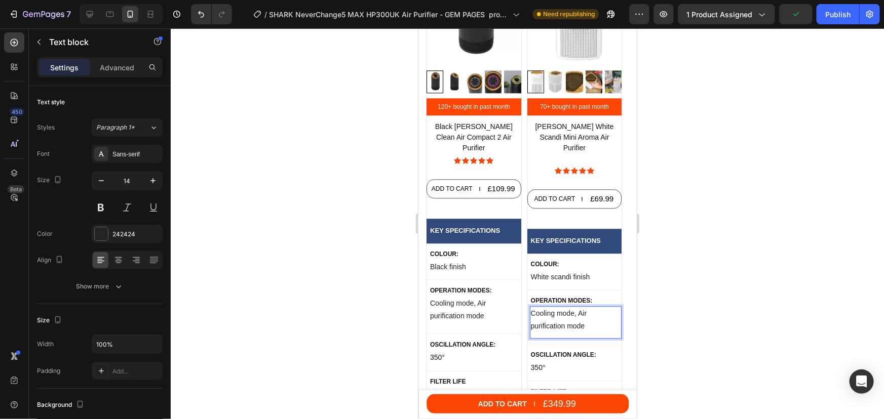
click at [573, 307] on p "Cooling mode, Air purification mode" at bounding box center [575, 319] width 90 height 25
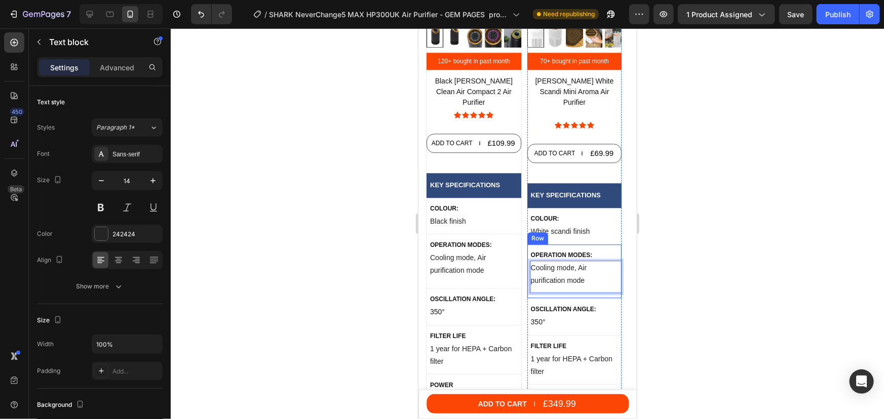
scroll to position [5172, 0]
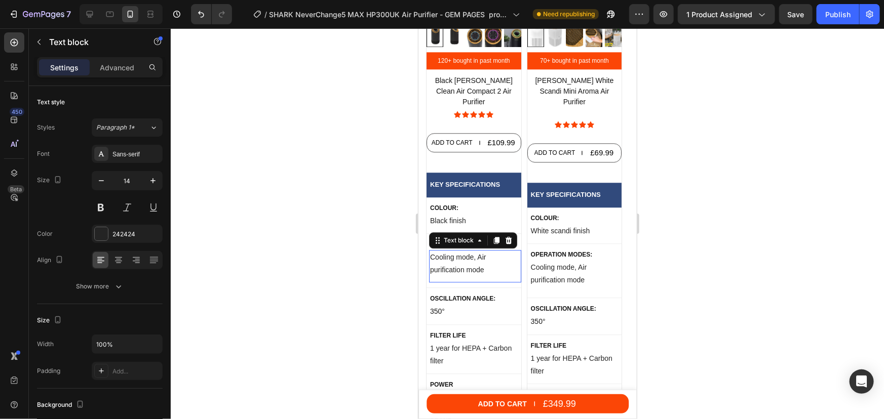
click at [479, 251] on p "Cooling mode, Air purification mode" at bounding box center [474, 263] width 90 height 25
click at [476, 251] on p "Cooling mode, Air purification mode" at bounding box center [474, 263] width 90 height 25
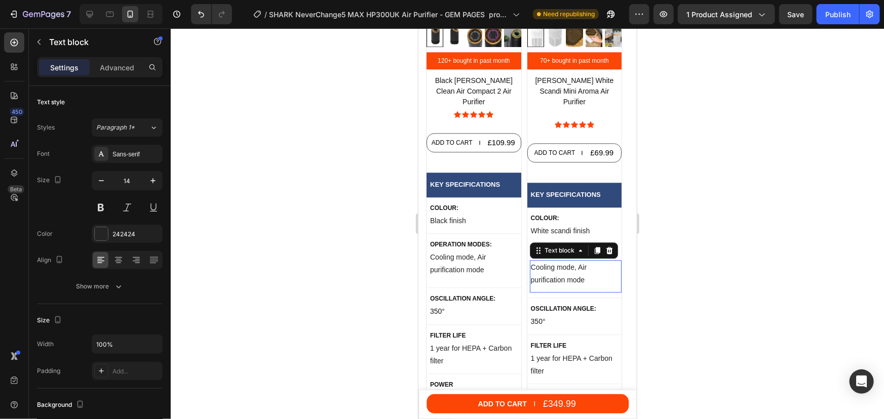
click at [585, 270] on p "Cooling mode, Air purification mode" at bounding box center [575, 273] width 90 height 25
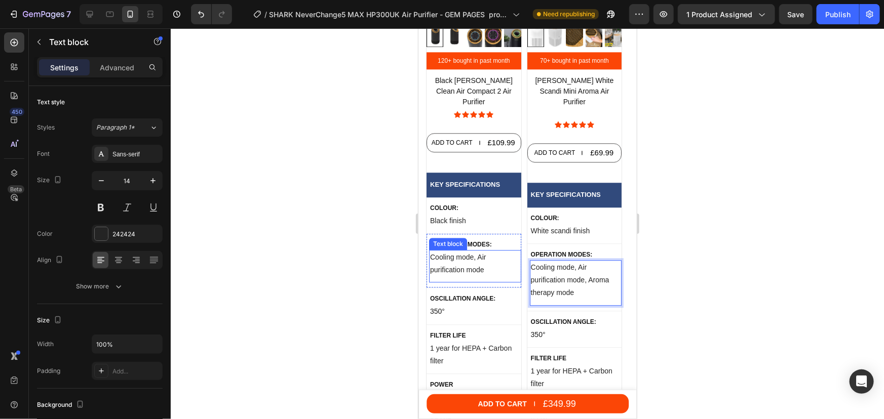
click at [485, 256] on p "Cooling mode, Air purification mode" at bounding box center [474, 263] width 90 height 25
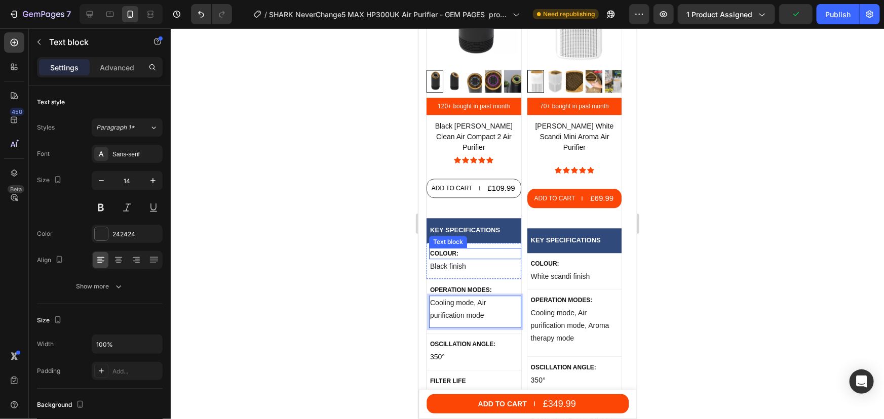
scroll to position [5126, 0]
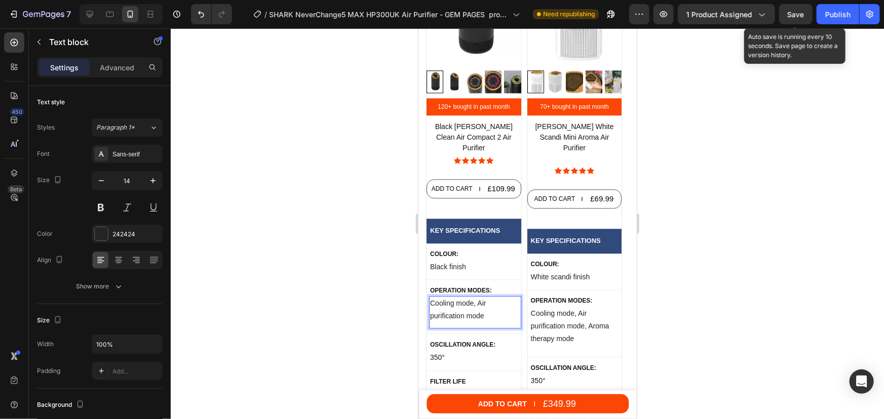
click at [799, 15] on span "Save" at bounding box center [795, 14] width 17 height 9
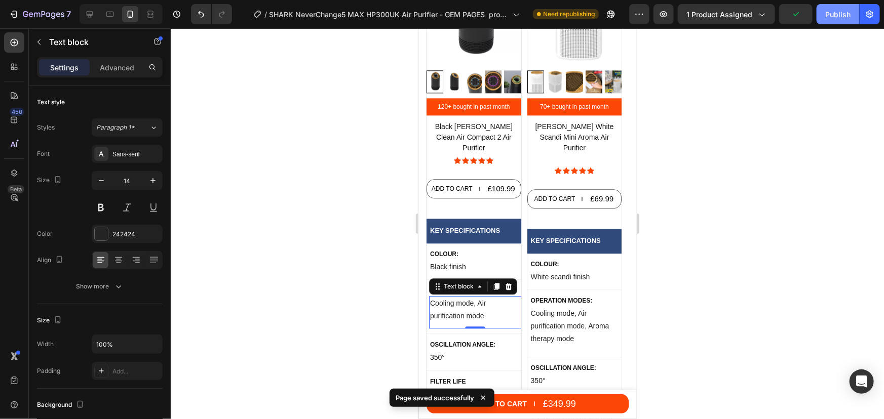
click at [840, 18] on div "Publish" at bounding box center [837, 14] width 25 height 11
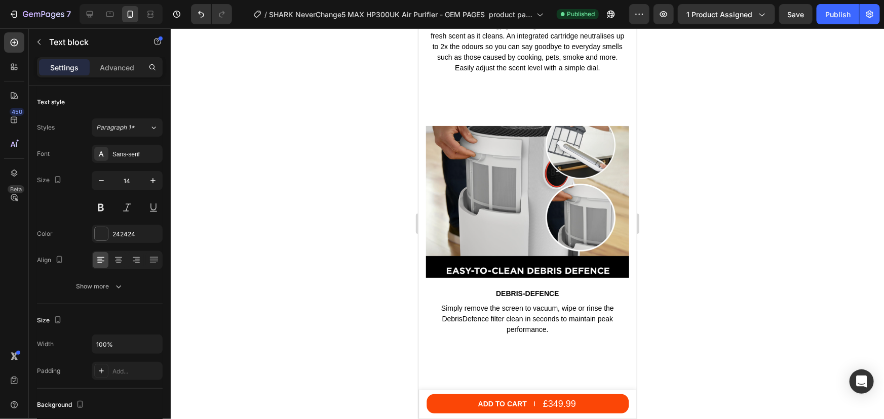
scroll to position [4159, 0]
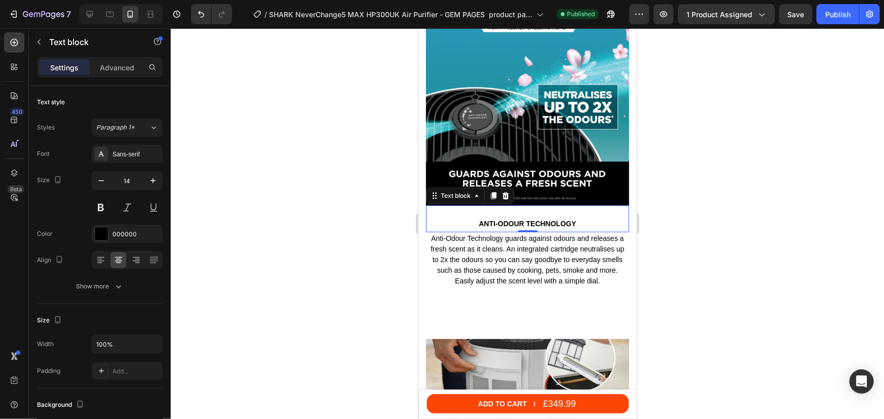
click at [531, 219] on p "Anti-Odour Technology" at bounding box center [526, 223] width 201 height 9
click at [505, 192] on icon at bounding box center [505, 195] width 7 height 7
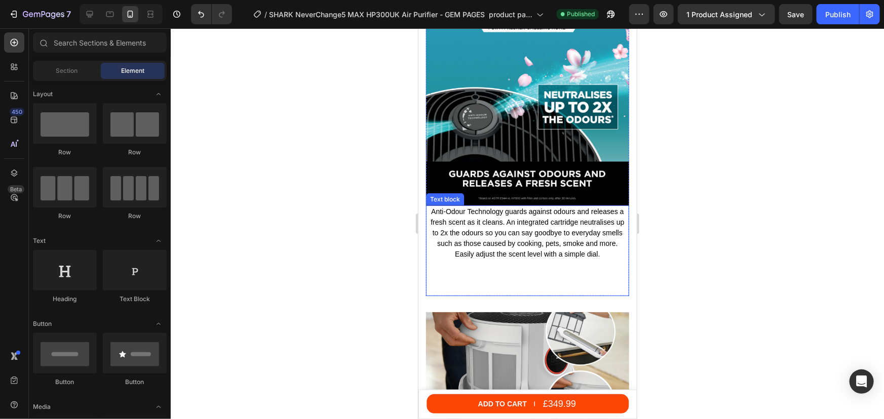
click at [499, 206] on p "Anti-Odour Technology guards against odours and releases a fresh scent as it cl…" at bounding box center [526, 232] width 201 height 53
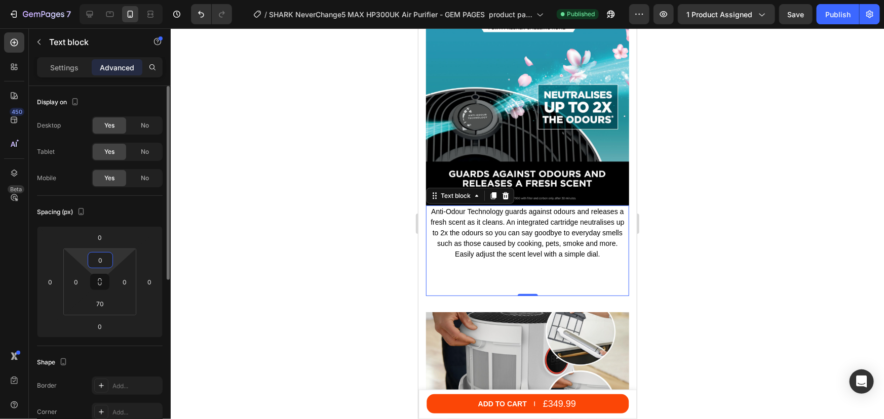
click at [96, 265] on input "0" at bounding box center [100, 260] width 20 height 15
type input "20"
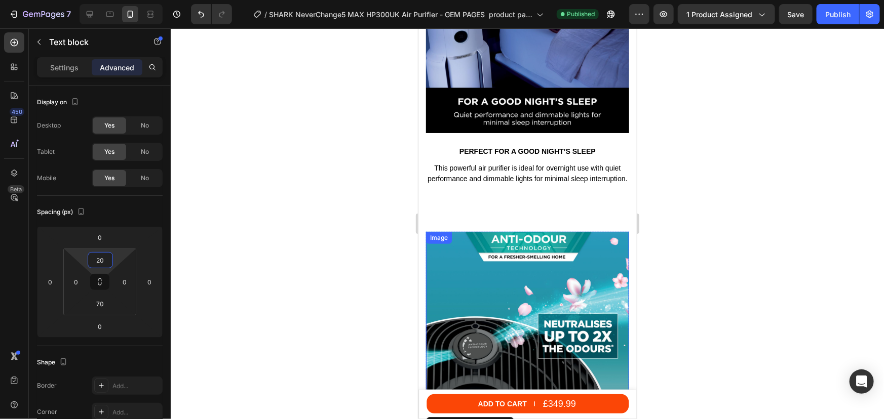
scroll to position [3929, 0]
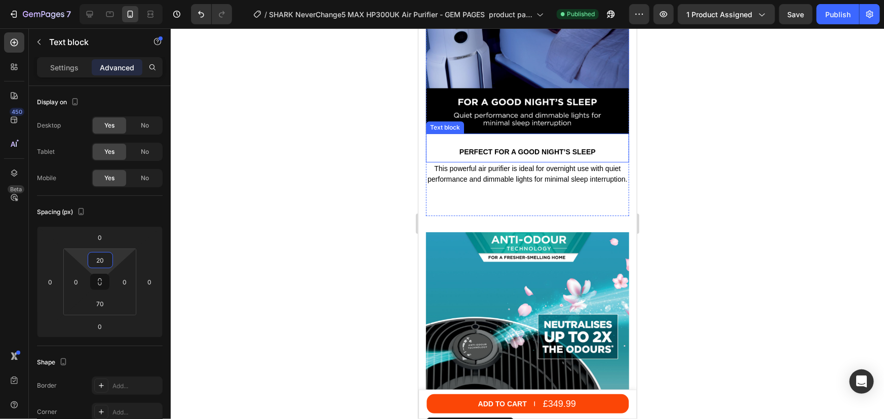
click at [511, 147] on p "Perfect for a good night’s sleep" at bounding box center [526, 151] width 201 height 9
click at [504, 120] on icon at bounding box center [505, 123] width 7 height 7
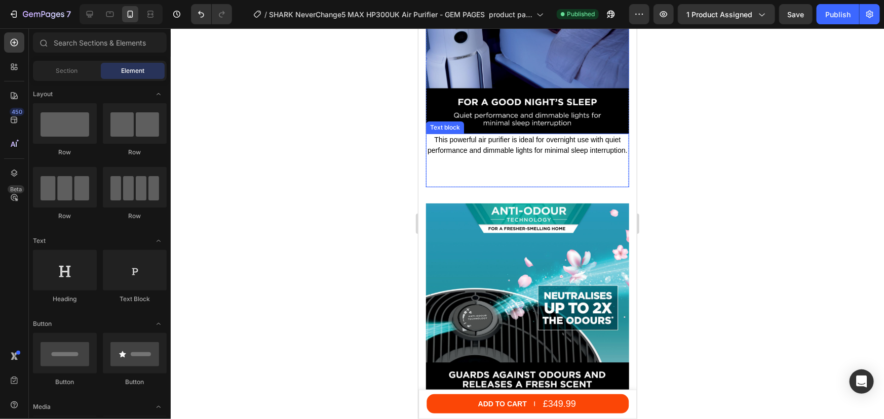
drag, startPoint x: 492, startPoint y: 128, endPoint x: 452, endPoint y: 128, distance: 39.5
click at [491, 134] on p "This powerful air purifier is ideal for overnight use with quiet performance an…" at bounding box center [526, 144] width 201 height 21
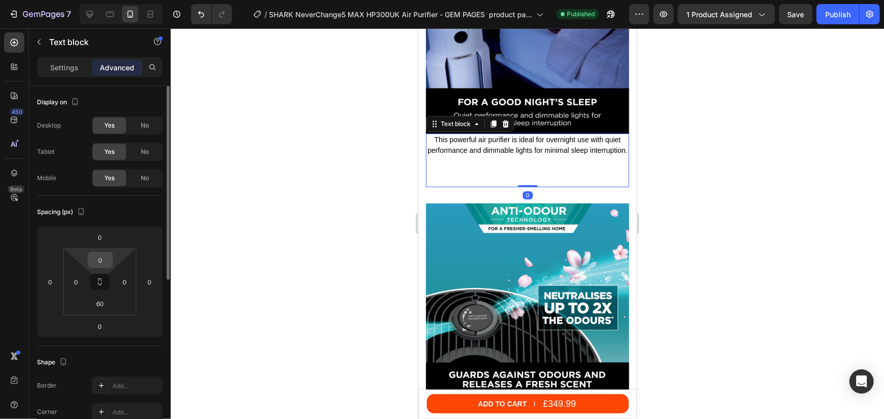
click at [102, 266] on input "0" at bounding box center [100, 260] width 20 height 15
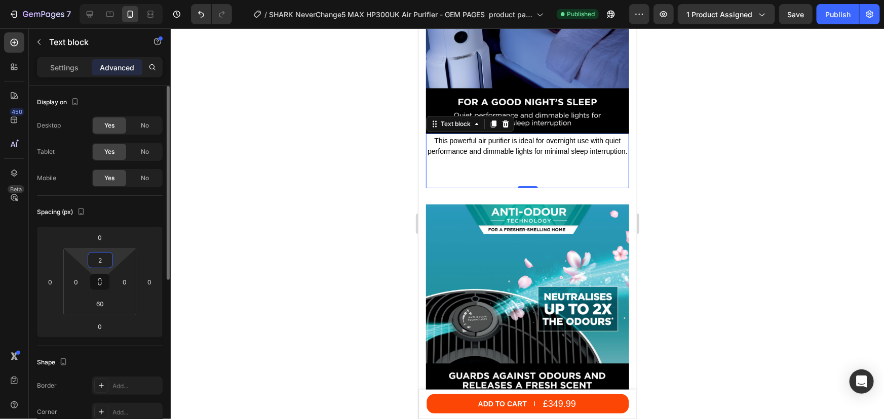
type input "20"
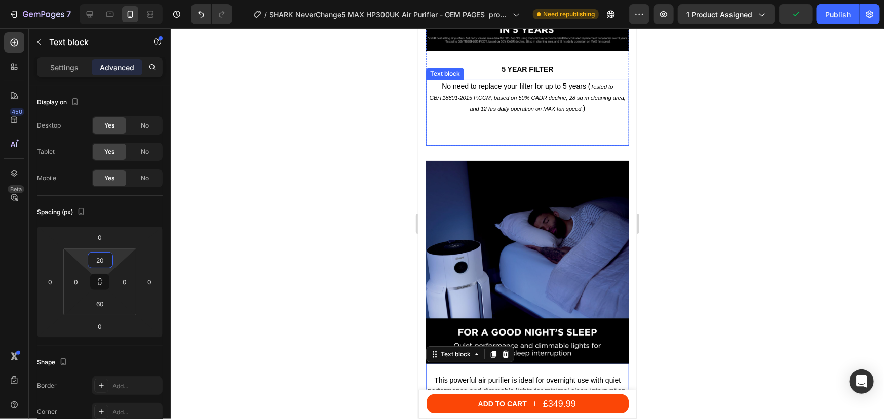
scroll to position [3607, 0]
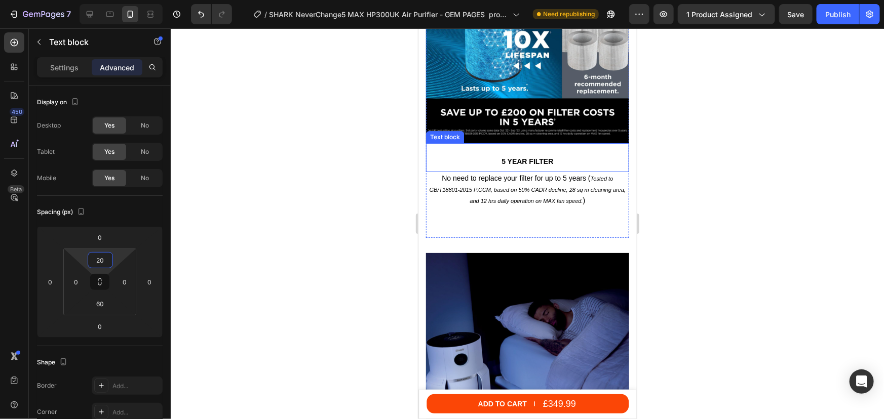
click at [505, 155] on div "5 year filter" at bounding box center [526, 160] width 203 height 11
click at [500, 127] on div at bounding box center [505, 133] width 12 height 12
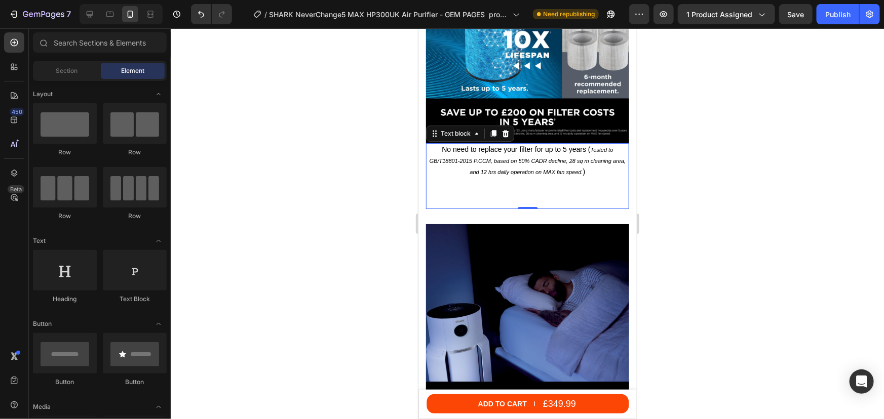
click at [486, 144] on p "No need to replace your filter for up to 5 years ( Tested to GB/T18801-2015 P.C…" at bounding box center [526, 160] width 201 height 33
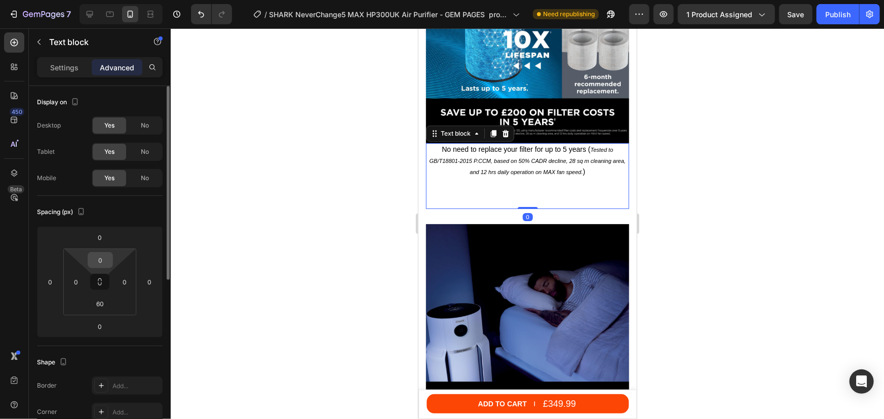
click at [107, 262] on input "0" at bounding box center [100, 260] width 20 height 15
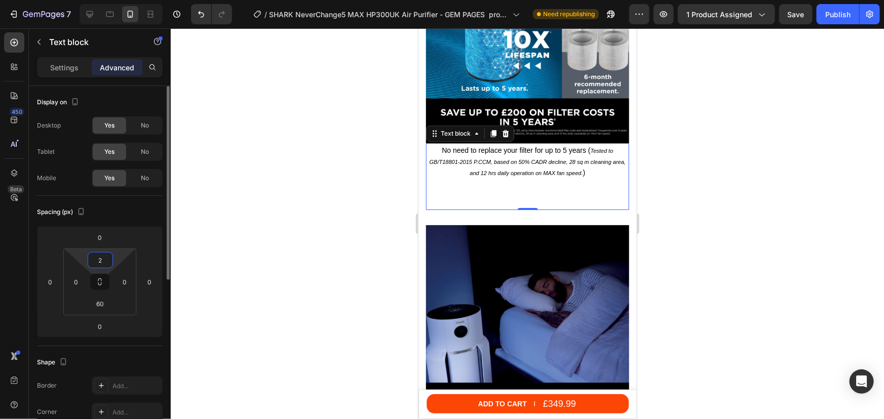
type input "20"
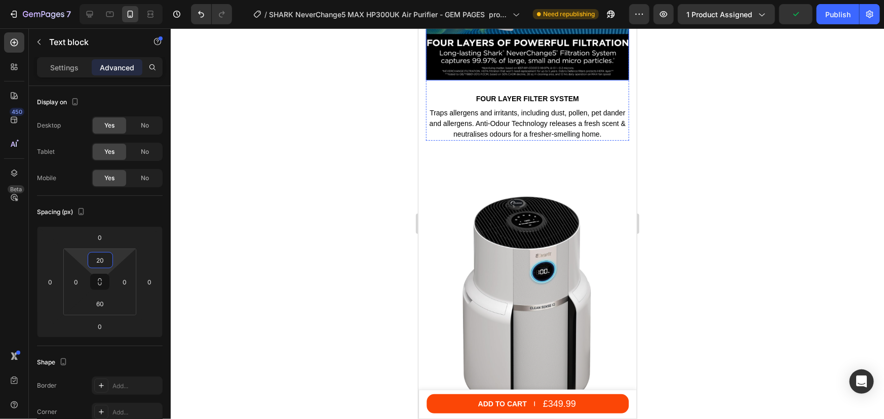
scroll to position [2870, 0]
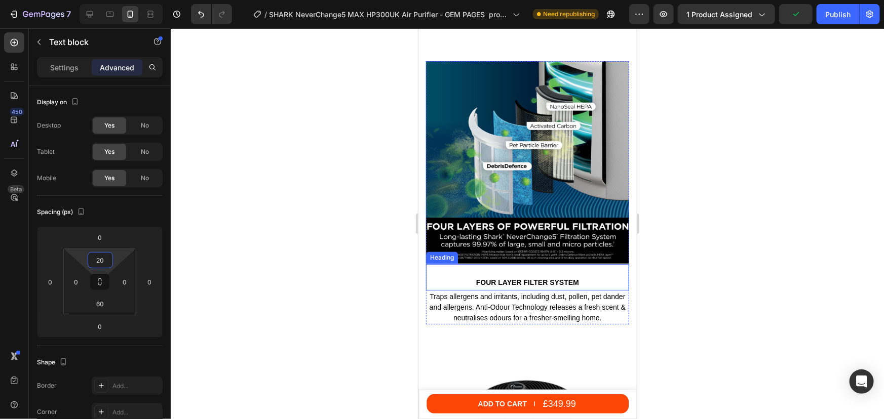
click at [495, 276] on h2 "FOUR LAYER FILTER SYSTEM" at bounding box center [526, 281] width 203 height 11
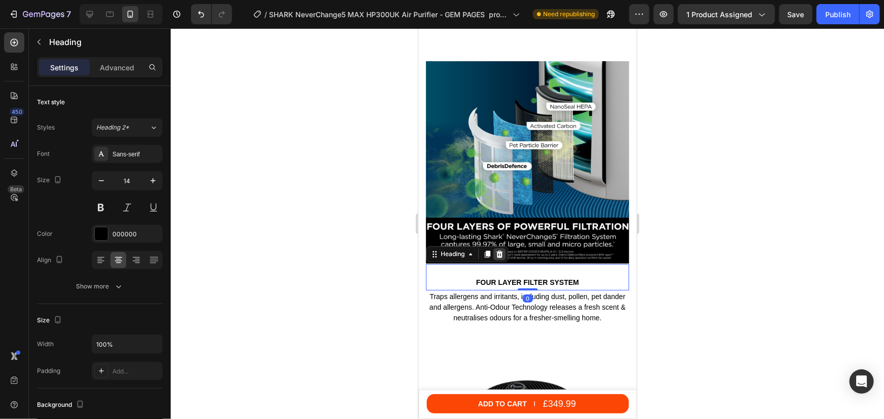
click at [500, 251] on icon at bounding box center [499, 254] width 7 height 7
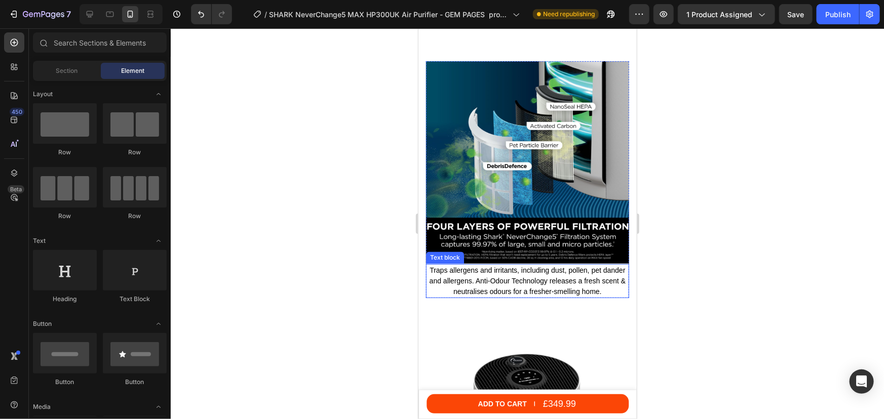
click at [488, 269] on p "Traps allergens and irritants, including dust, pollen, pet dander and allergens…" at bounding box center [526, 281] width 201 height 32
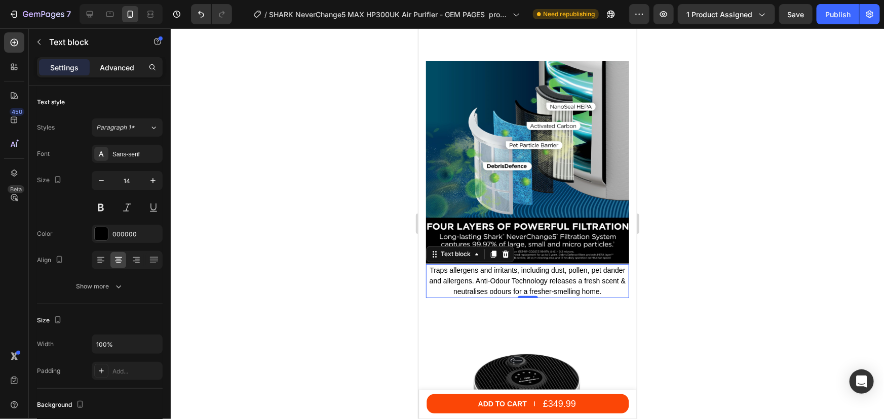
click at [112, 68] on p "Advanced" at bounding box center [117, 67] width 34 height 11
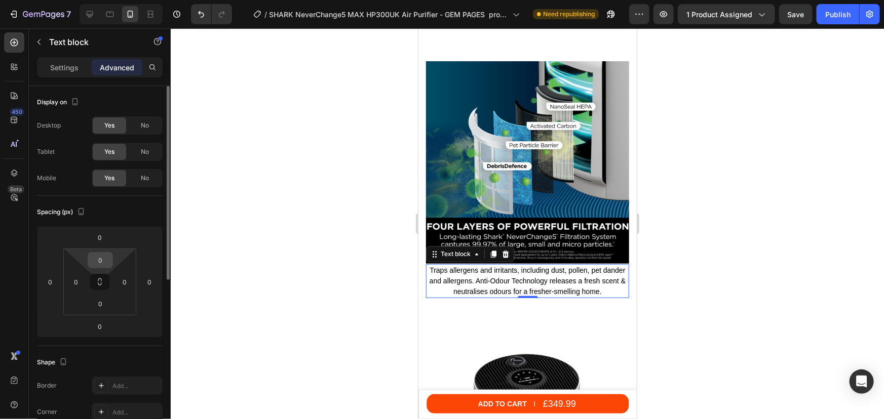
click at [100, 256] on input "0" at bounding box center [100, 260] width 20 height 15
type input "20"
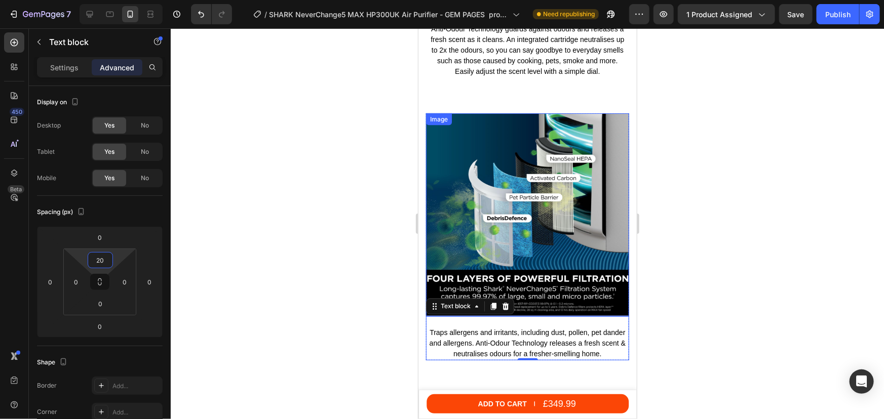
scroll to position [2640, 0]
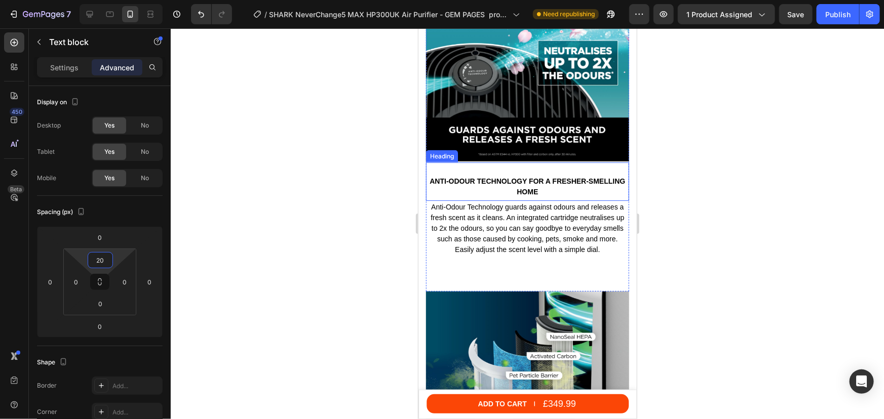
click at [501, 179] on h2 "Anti-Odour Technology for a fresher-smelling home" at bounding box center [526, 186] width 203 height 23
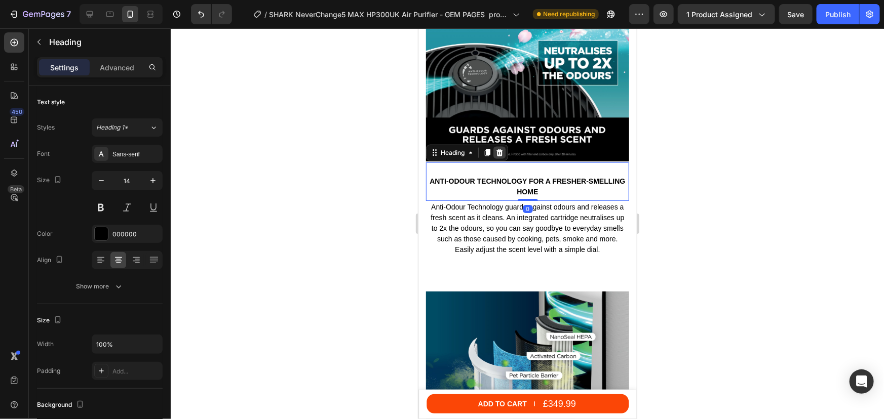
click at [497, 149] on icon at bounding box center [499, 152] width 7 height 7
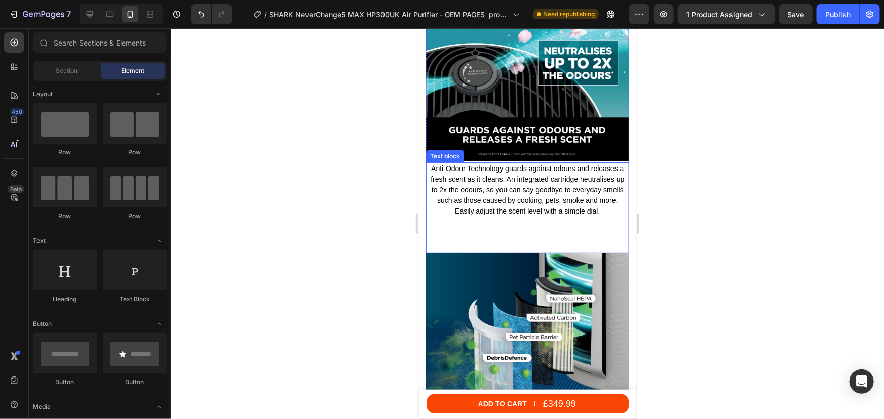
click at [486, 168] on p "Anti-Odour Technology guards against odours and releases a fresh scent as it cl…" at bounding box center [526, 189] width 201 height 53
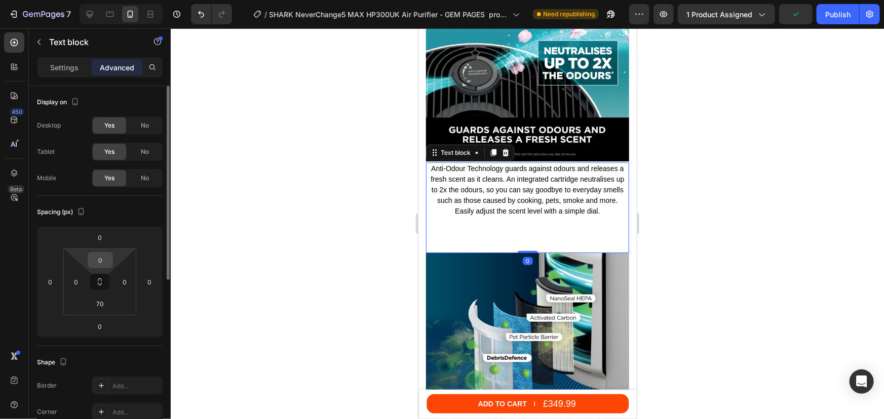
click at [96, 261] on input "0" at bounding box center [100, 260] width 20 height 15
type input "20"
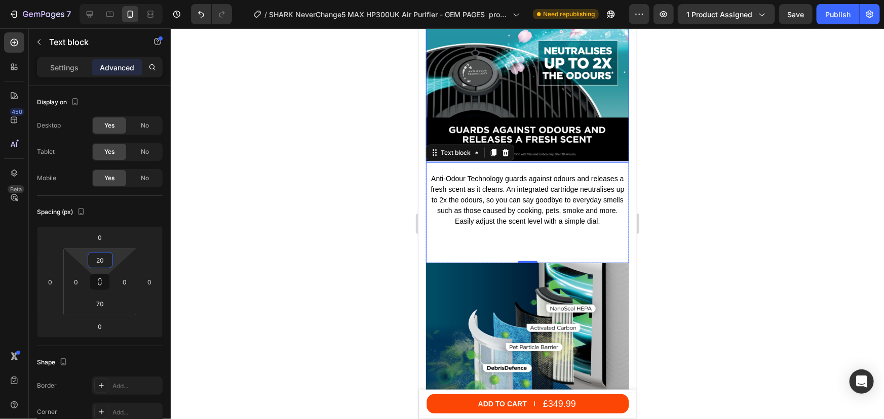
scroll to position [2410, 0]
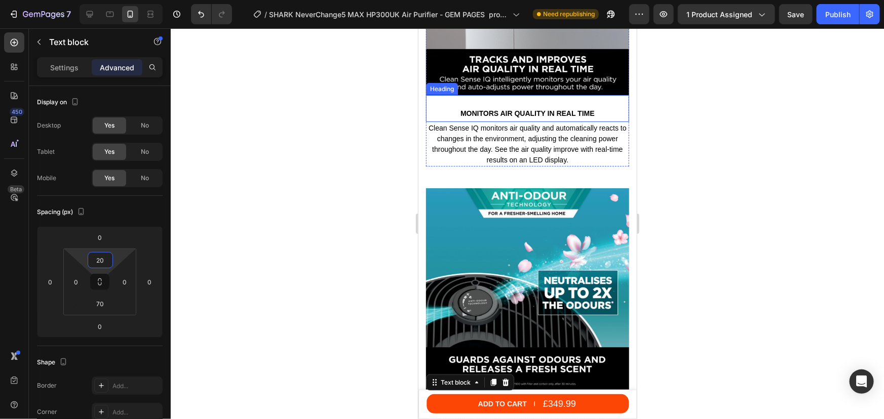
click at [510, 95] on div "MONITORS AIR QUALITY IN REAL TIME Heading" at bounding box center [526, 108] width 203 height 26
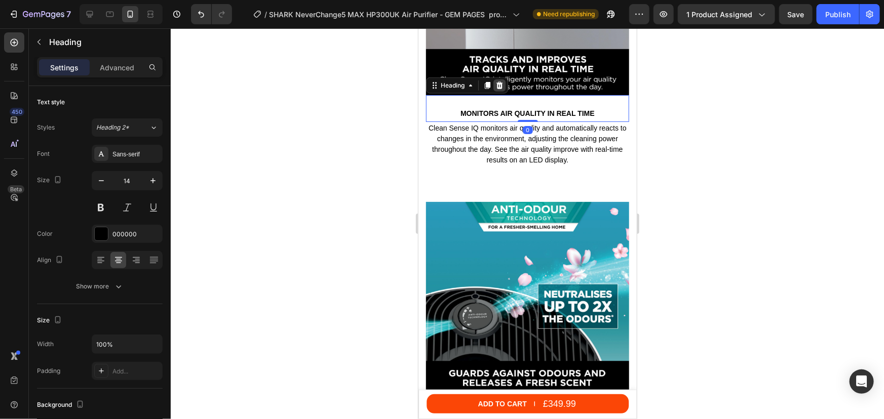
click at [495, 81] on icon at bounding box center [499, 85] width 8 height 8
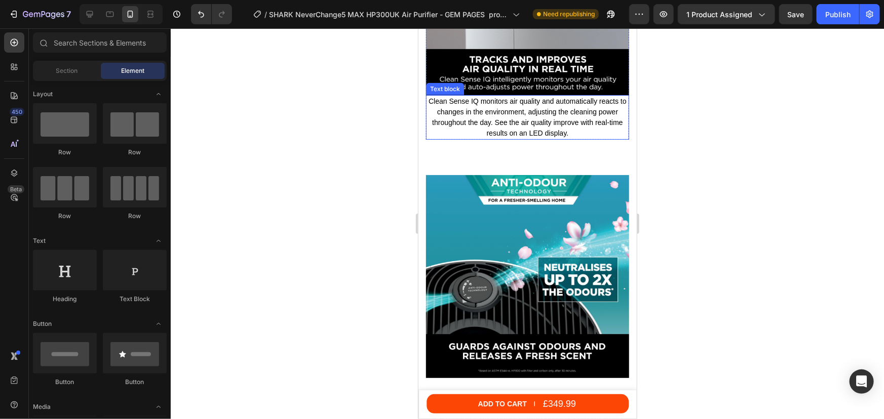
click at [488, 106] on p "Clean Sense IQ monitors air quality and automatically reacts to changes in the …" at bounding box center [526, 117] width 201 height 43
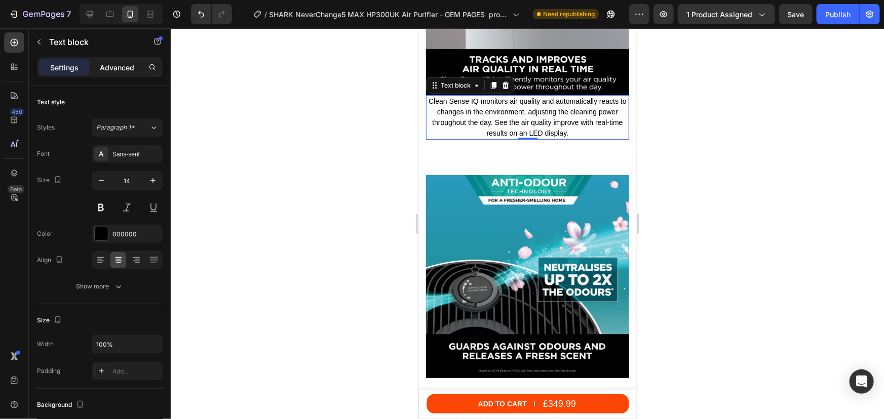
click at [113, 65] on p "Advanced" at bounding box center [117, 67] width 34 height 11
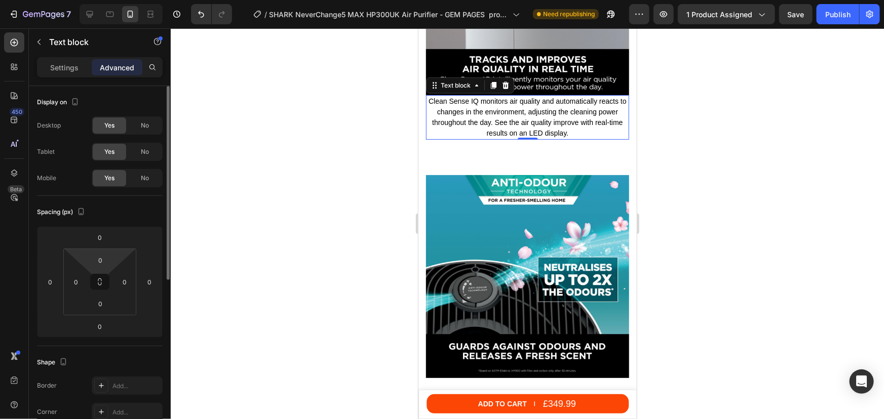
click at [105, 189] on html "7 Version history / SHARK NeverChange5 MAX HP300UK Air Purifier - GEM PAGES pro…" at bounding box center [442, 94] width 884 height 189
click at [104, 264] on input "0" at bounding box center [100, 260] width 20 height 15
drag, startPoint x: 104, startPoint y: 261, endPoint x: 96, endPoint y: 260, distance: 7.6
click at [96, 260] on input "0" at bounding box center [100, 260] width 20 height 15
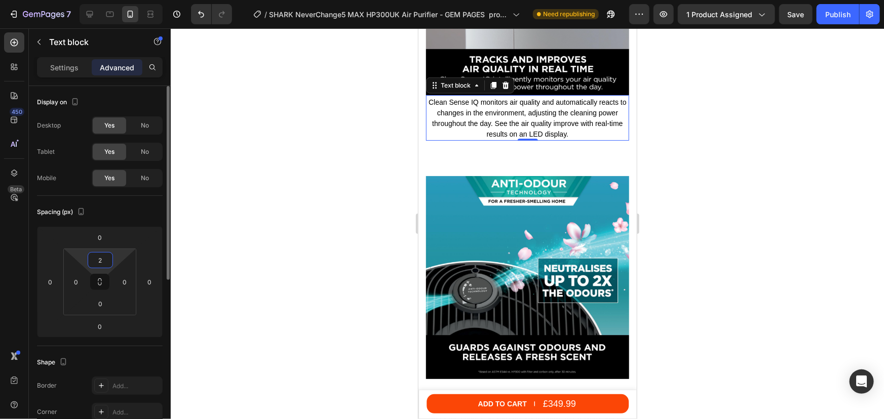
type input "20"
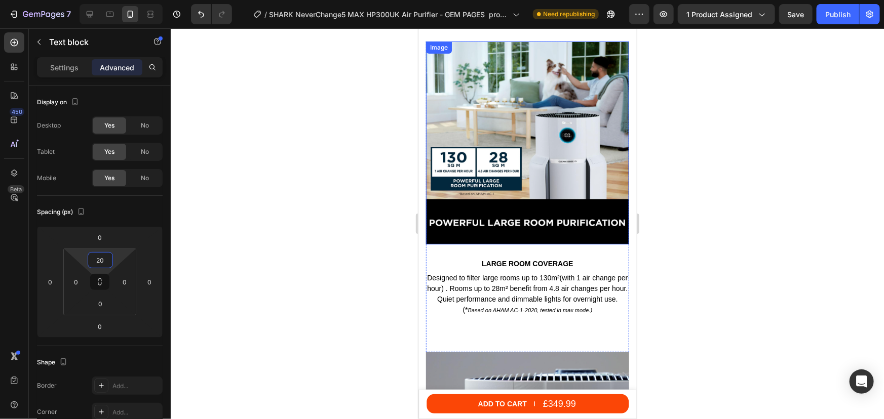
scroll to position [1924, 0]
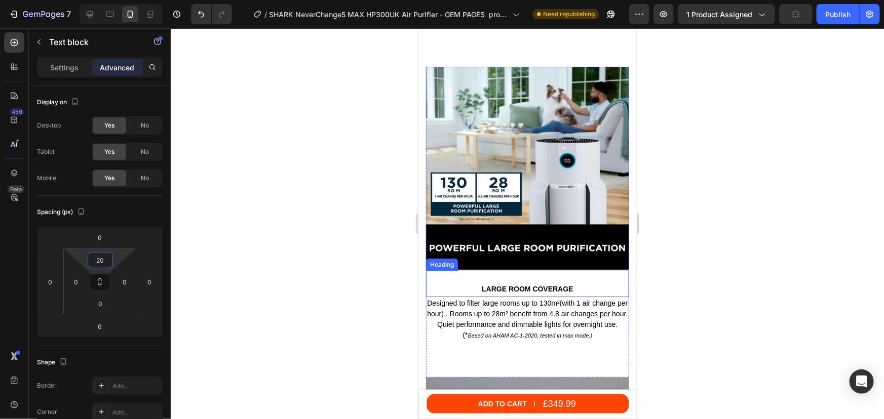
click at [492, 283] on h2 "LARGE ROOM COVERAGE" at bounding box center [526, 288] width 203 height 11
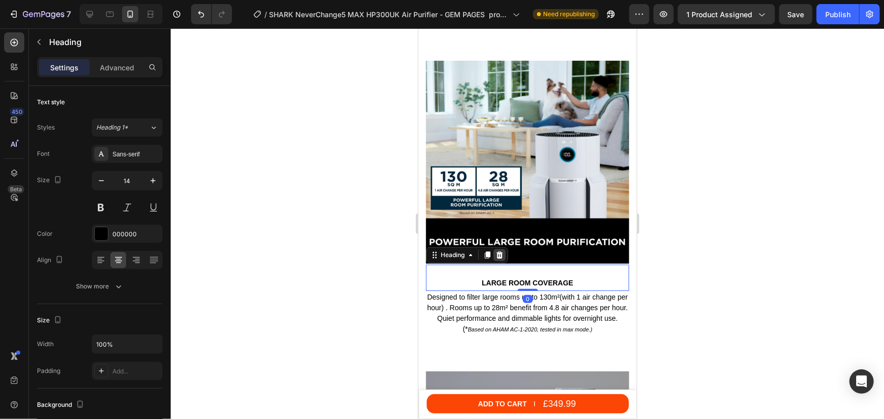
click at [494, 255] on div at bounding box center [499, 255] width 12 height 12
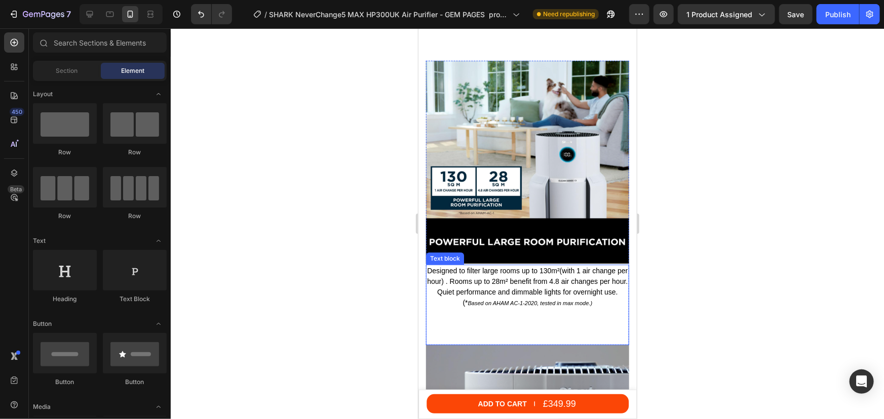
click at [487, 274] on p "Designed to filter large rooms up to 130 m² (with 1 air change per hour) . Room…" at bounding box center [526, 286] width 201 height 43
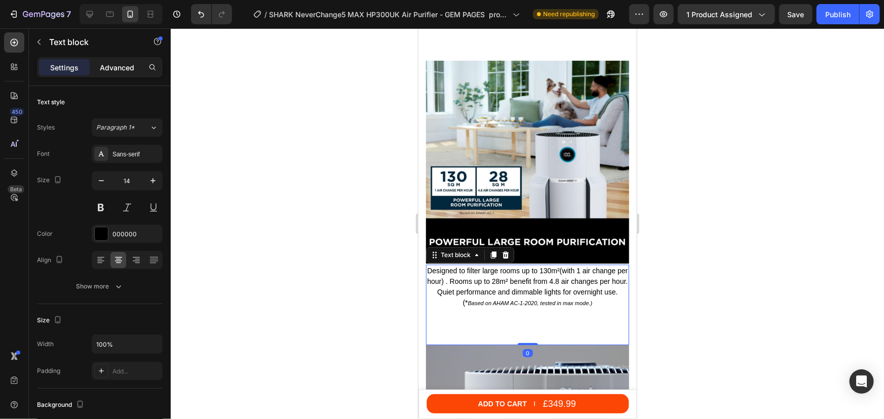
click at [117, 67] on p "Advanced" at bounding box center [117, 67] width 34 height 11
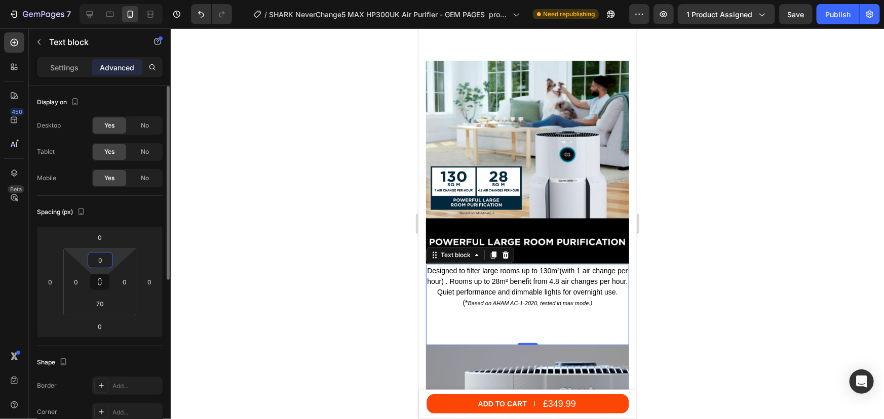
click at [94, 259] on input "0" at bounding box center [100, 260] width 20 height 15
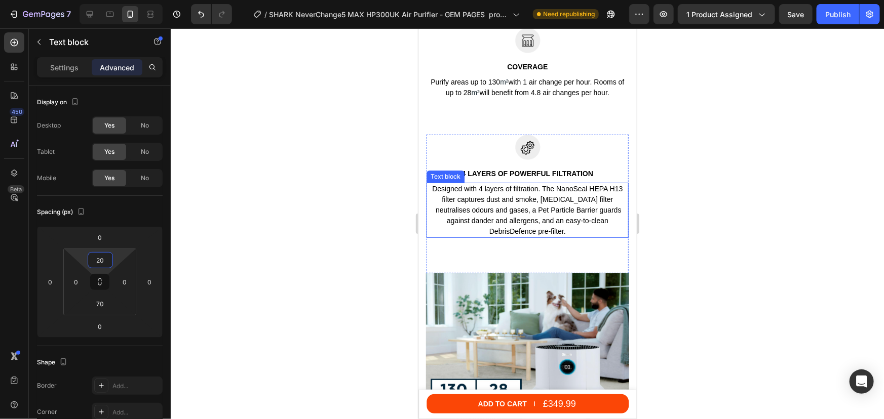
scroll to position [1648, 0]
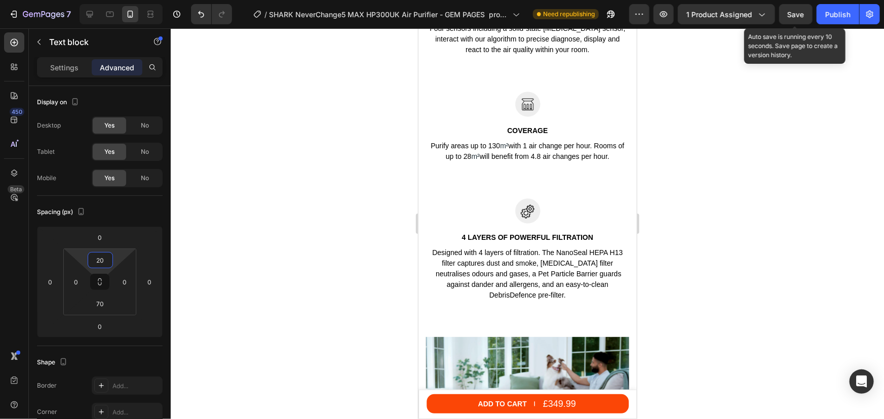
type input "20"
click at [791, 17] on span "Save" at bounding box center [795, 14] width 17 height 9
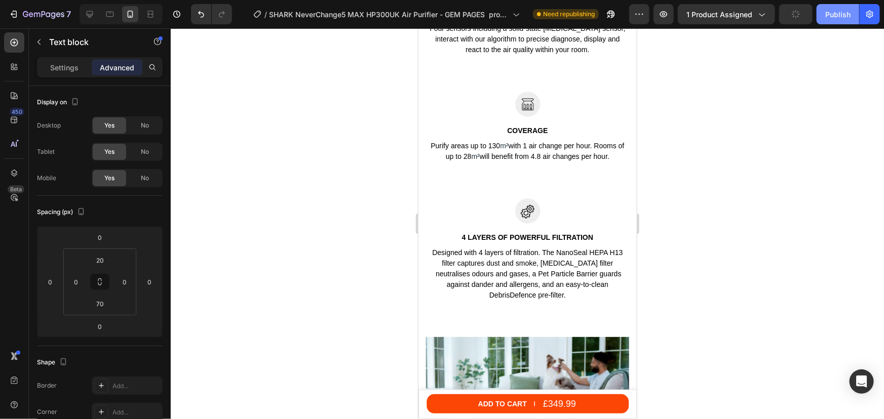
click at [830, 16] on div "Publish" at bounding box center [837, 14] width 25 height 11
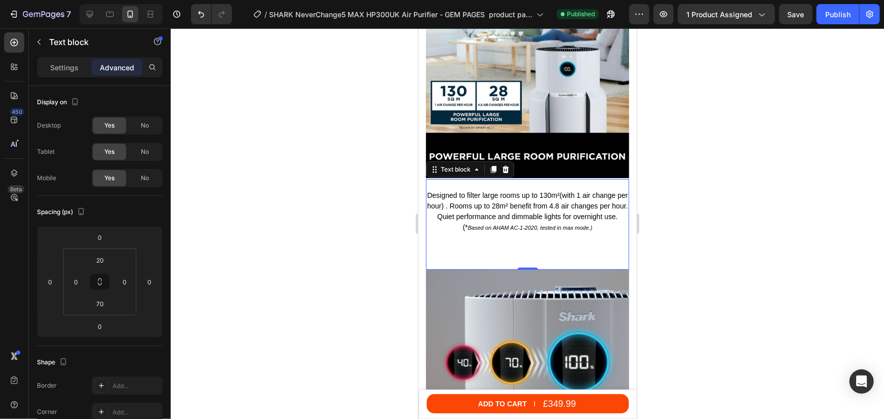
scroll to position [2108, 0]
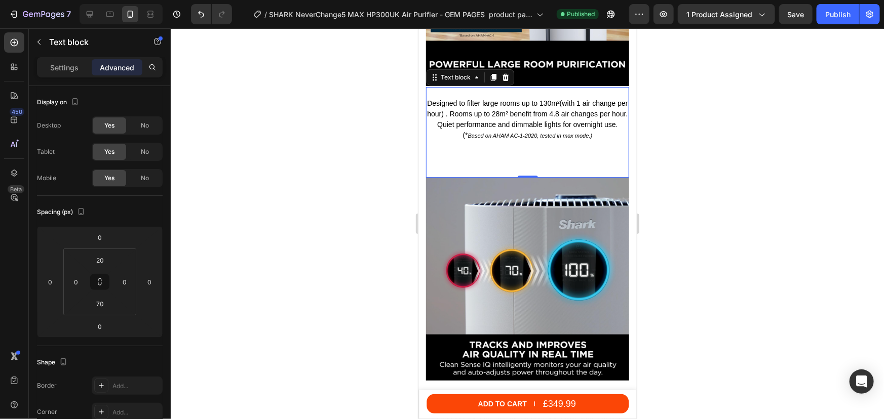
click at [463, 105] on p "Designed to filter large rooms up to 130 m² (with 1 air change per hour) . Room…" at bounding box center [526, 119] width 201 height 43
click at [686, 152] on div at bounding box center [527, 223] width 713 height 391
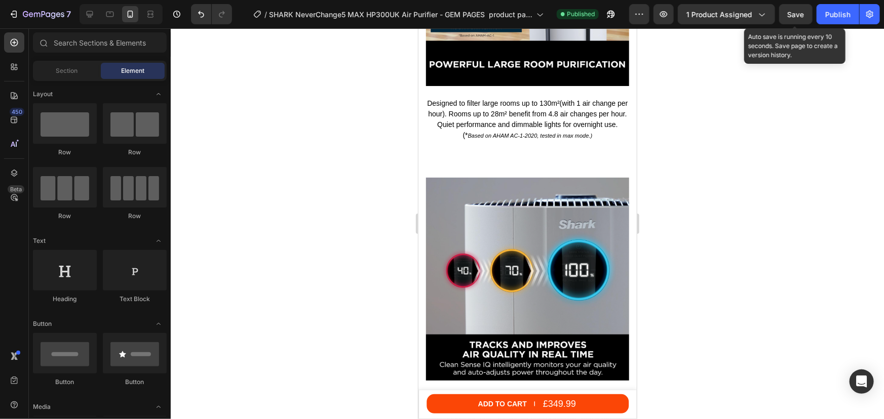
click at [800, 10] on span "Save" at bounding box center [795, 14] width 17 height 9
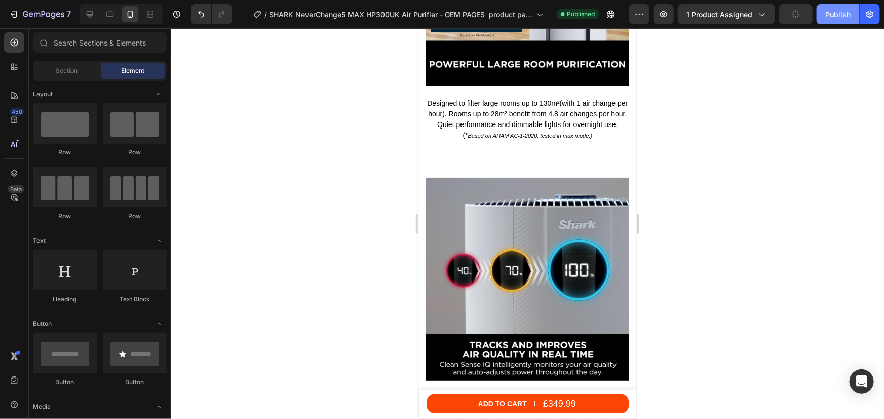
click at [826, 12] on div "Publish" at bounding box center [837, 14] width 25 height 11
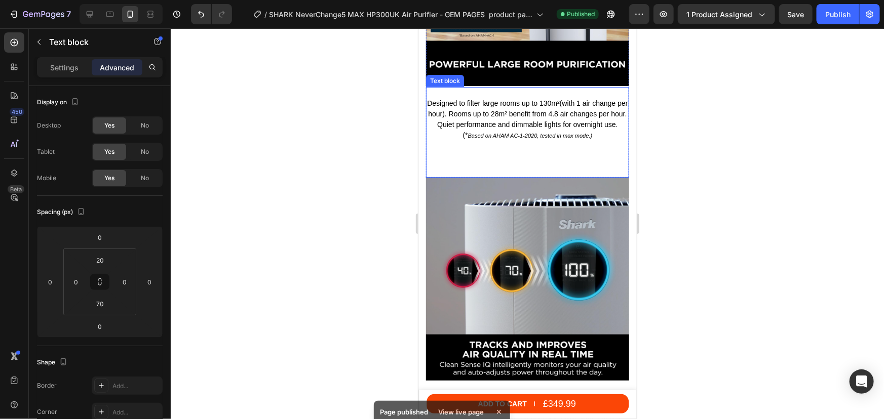
click at [520, 116] on p "Designed to filter large rooms up to 130 m² (with 1 air change per hour). Rooms…" at bounding box center [526, 119] width 201 height 43
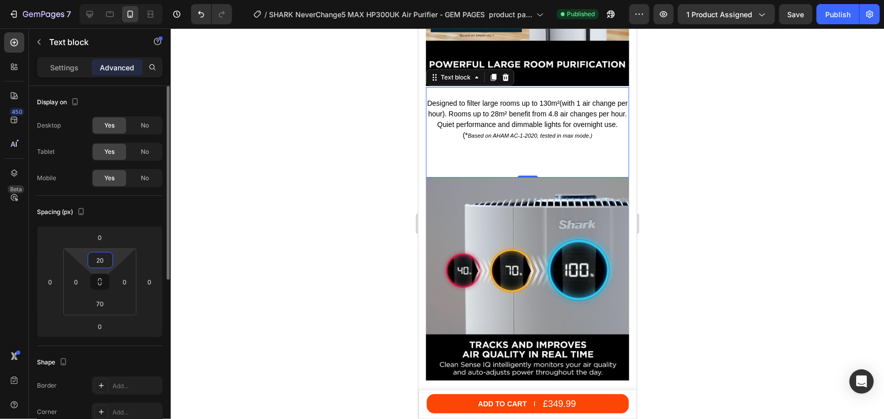
click at [95, 258] on input "20" at bounding box center [100, 260] width 20 height 15
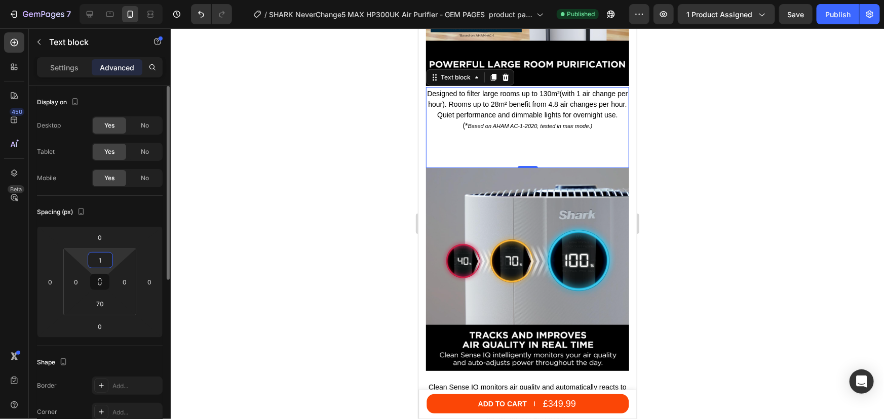
type input "15"
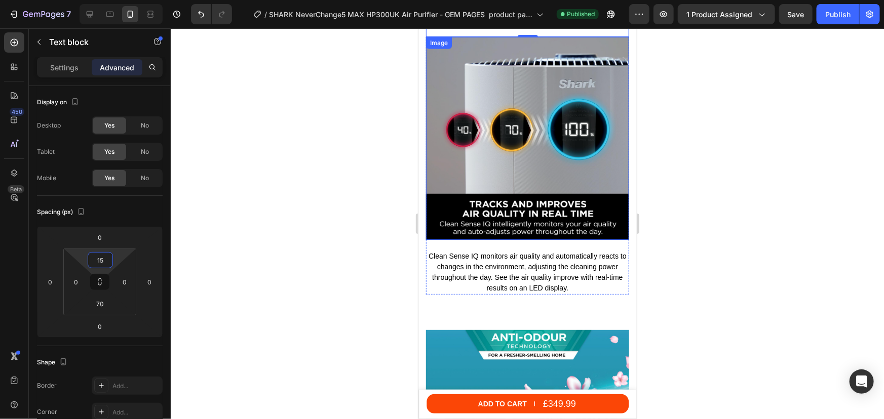
scroll to position [2476, 0]
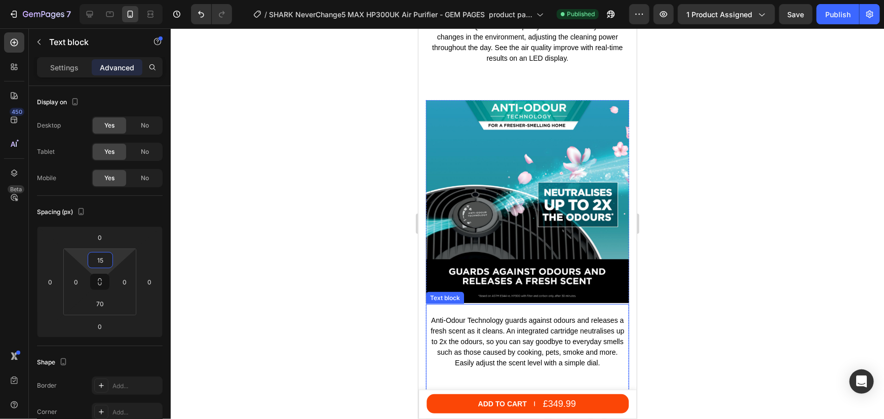
click at [520, 315] on p "Anti-Odour Technology guards against odours and releases a fresh scent as it cl…" at bounding box center [526, 341] width 201 height 53
click at [96, 260] on input "20" at bounding box center [100, 260] width 20 height 15
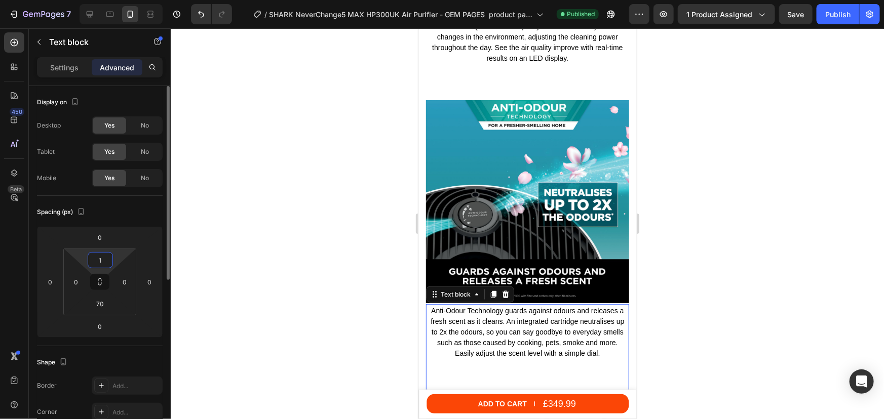
type input "15"
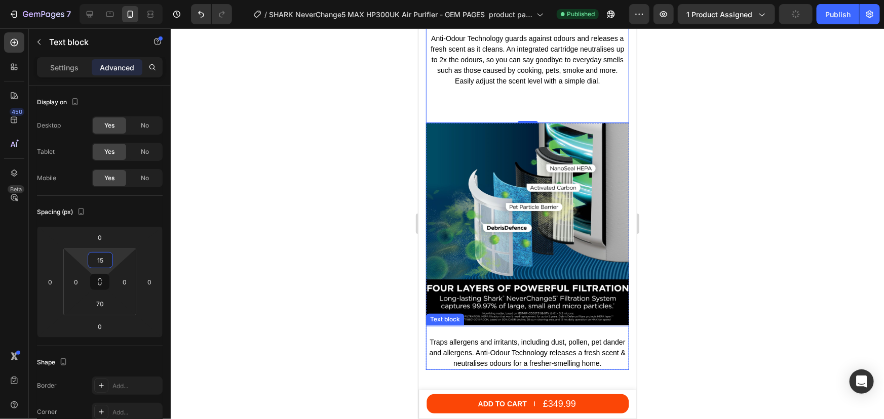
scroll to position [2799, 0]
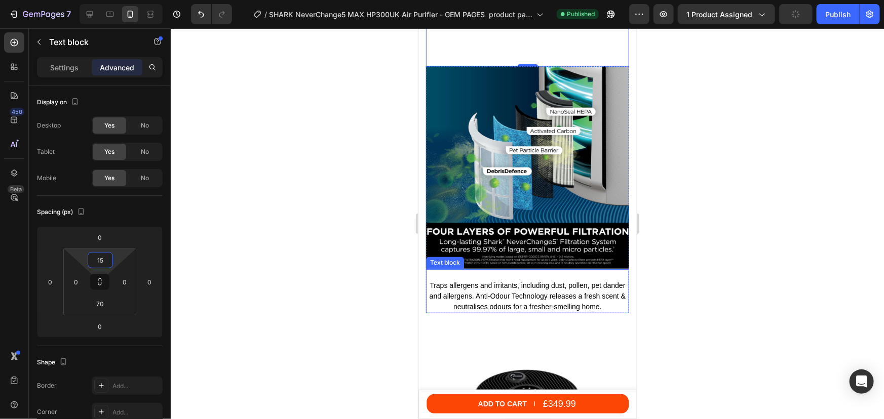
click at [510, 280] on p "Traps allergens and irritants, including dust, pollen, pet dander and allergens…" at bounding box center [526, 296] width 201 height 32
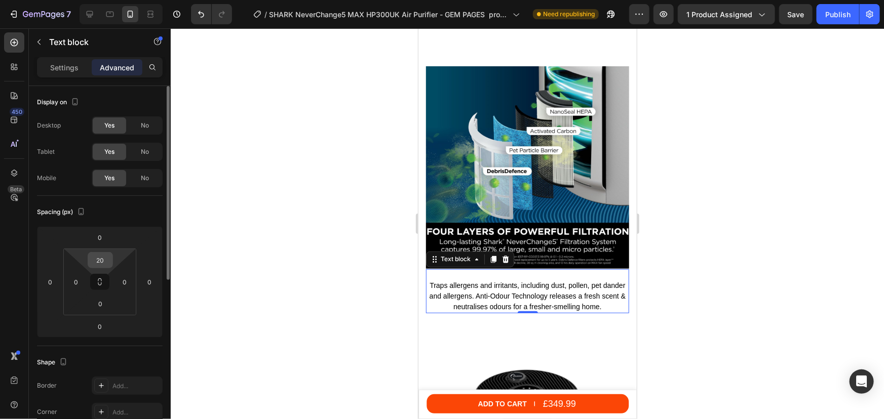
click at [103, 261] on input "20" at bounding box center [100, 260] width 20 height 15
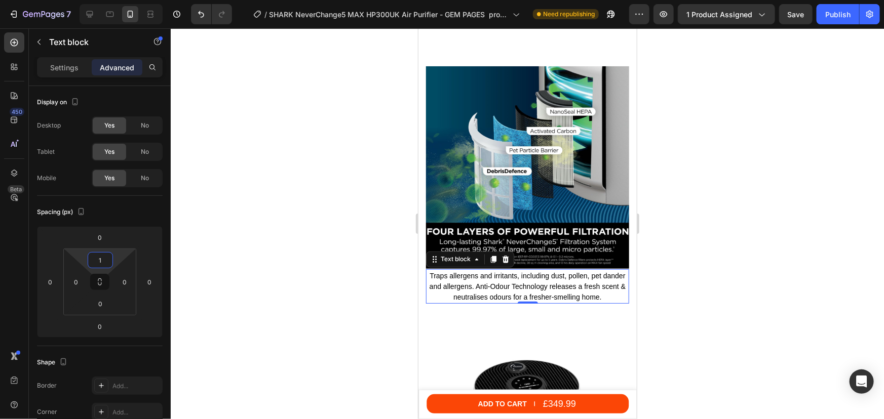
type input "15"
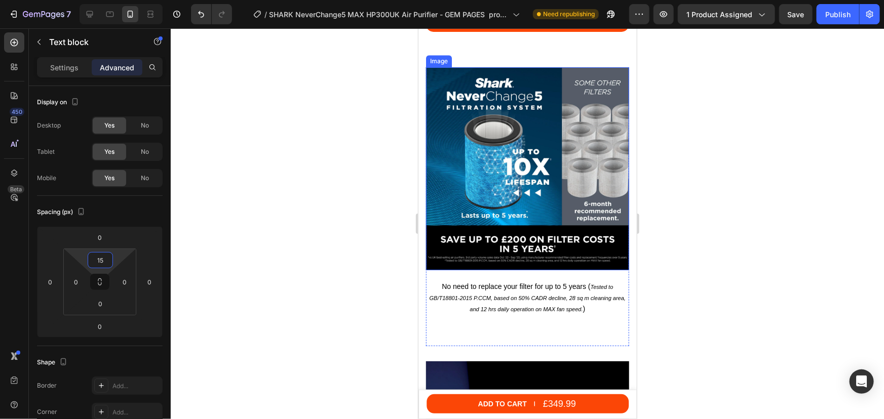
scroll to position [3443, 0]
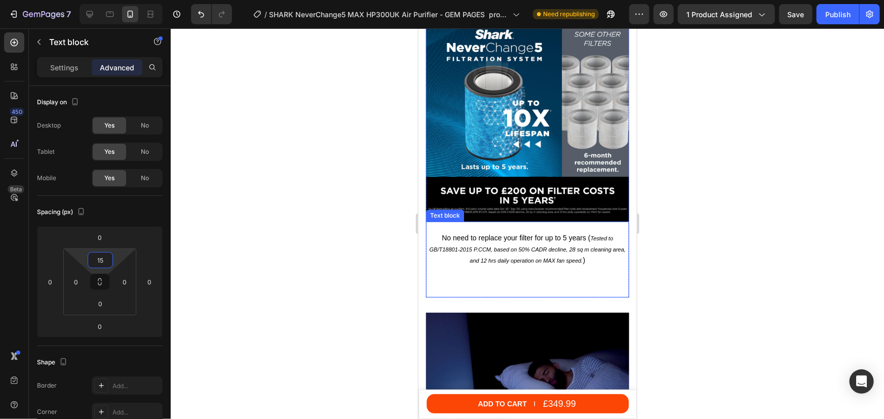
click at [480, 238] on p "No need to replace your filter for up to 5 years ( Tested to GB/T18801-2015 P.C…" at bounding box center [526, 248] width 201 height 33
click at [99, 256] on input "20" at bounding box center [100, 260] width 20 height 15
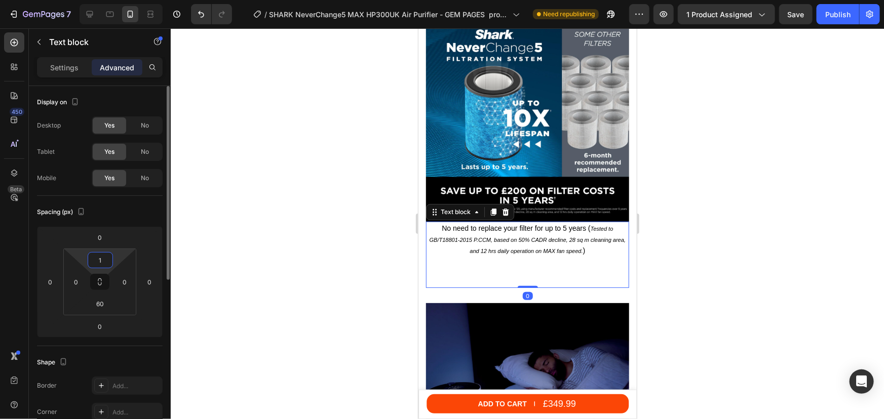
type input "15"
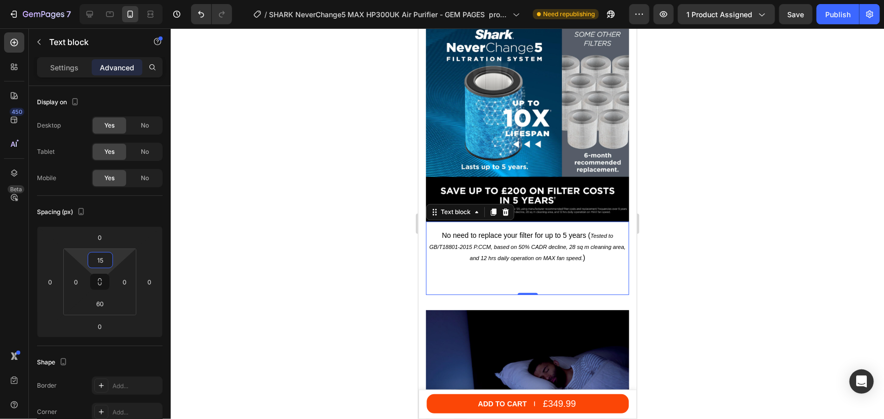
scroll to position [3673, 0]
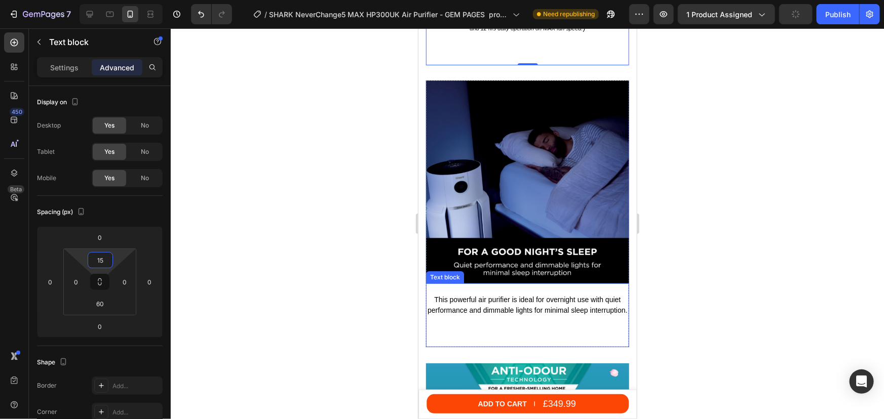
click at [519, 294] on p "This powerful air purifier is ideal for overnight use with quiet performance an…" at bounding box center [526, 304] width 201 height 21
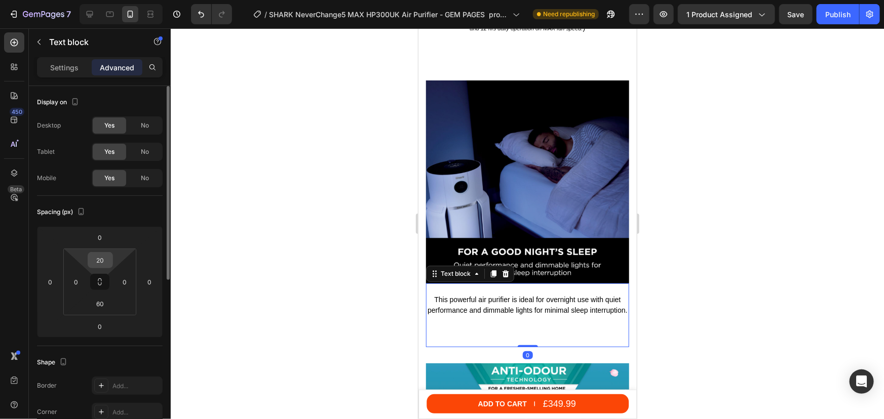
click at [102, 263] on input "20" at bounding box center [100, 260] width 20 height 15
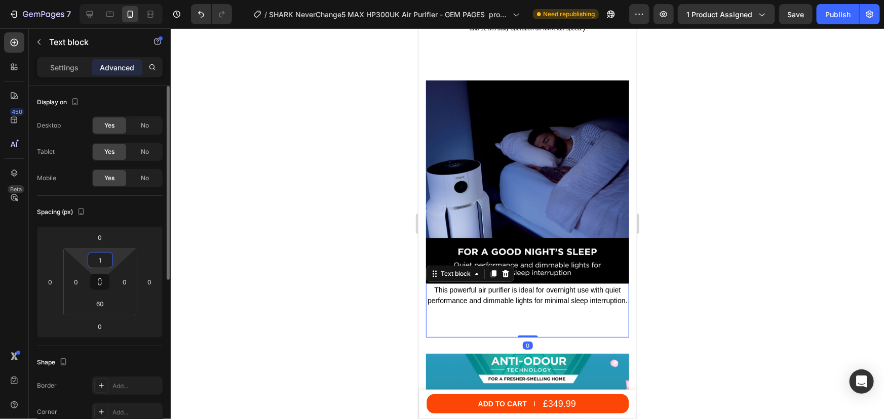
type input "15"
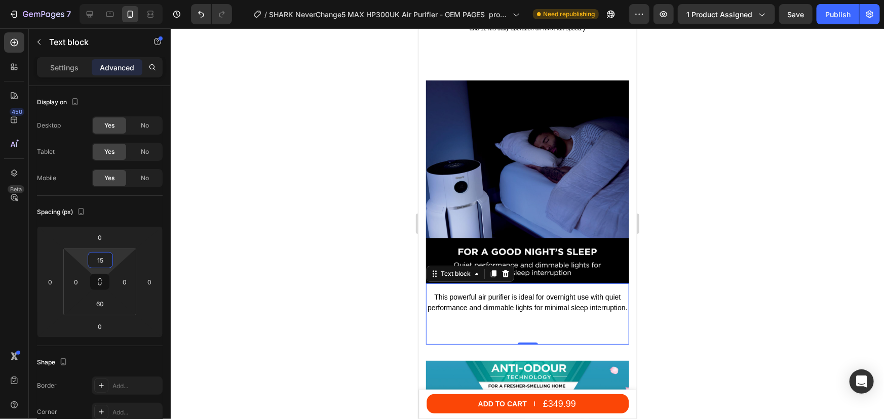
scroll to position [3904, 0]
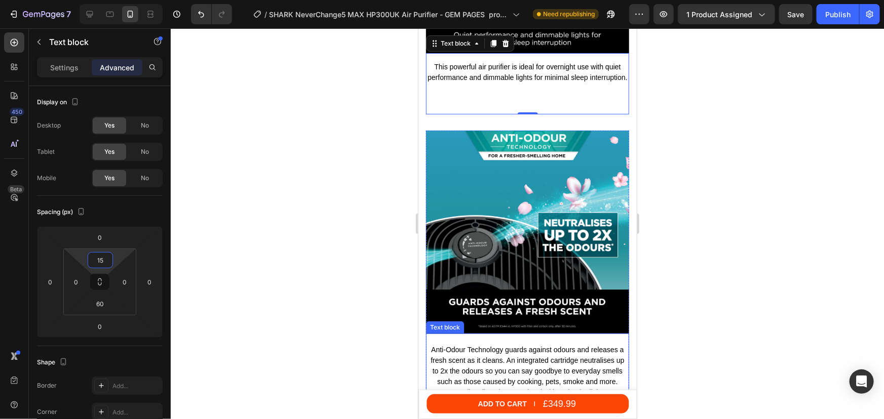
drag, startPoint x: 490, startPoint y: 327, endPoint x: 472, endPoint y: 327, distance: 17.7
click at [489, 344] on p "Anti-Odour Technology guards against odours and releases a fresh scent as it cl…" at bounding box center [526, 370] width 201 height 53
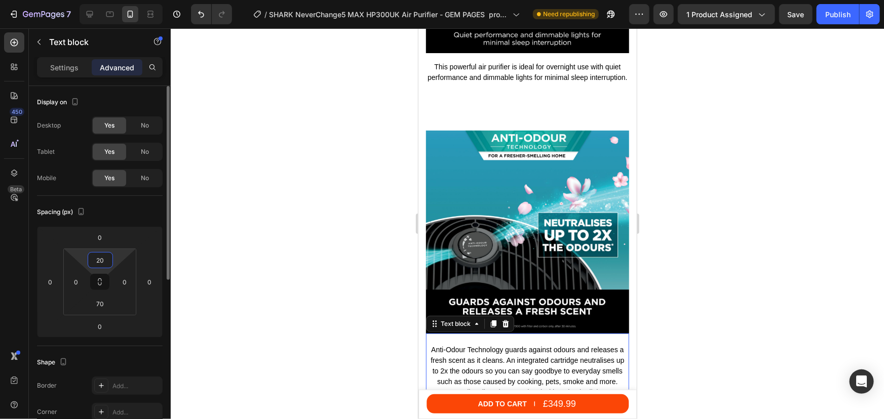
click at [100, 260] on input "20" at bounding box center [100, 260] width 20 height 15
type input "15"
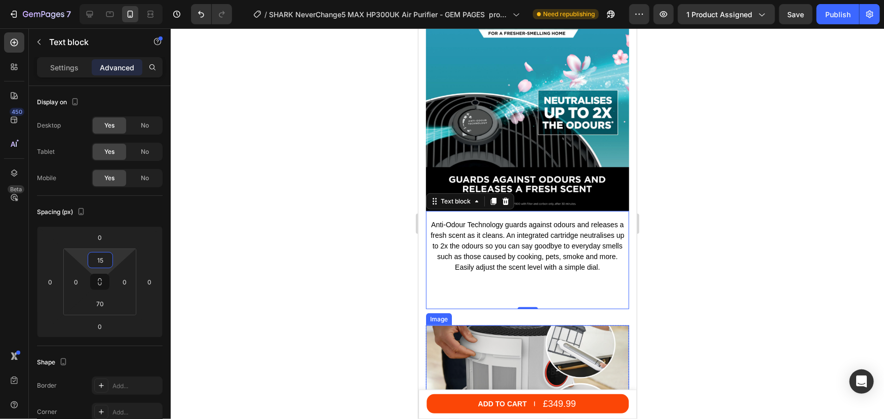
scroll to position [4226, 0]
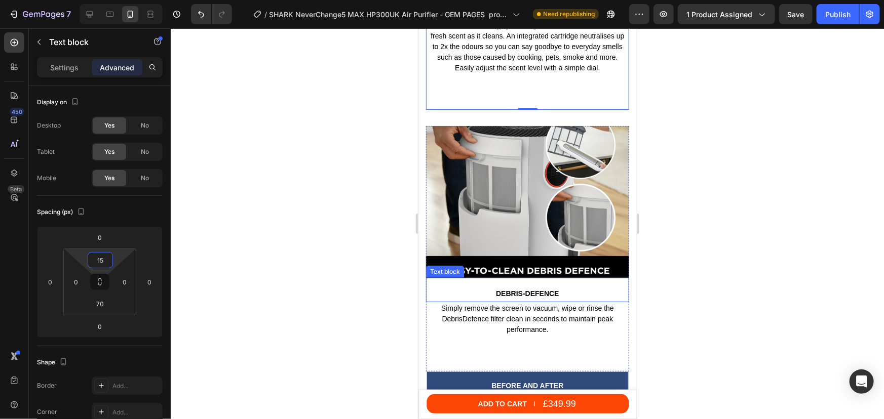
click at [522, 289] on p "DEBRIS-DEFENCE" at bounding box center [526, 293] width 201 height 9
click at [506, 264] on icon at bounding box center [505, 267] width 7 height 7
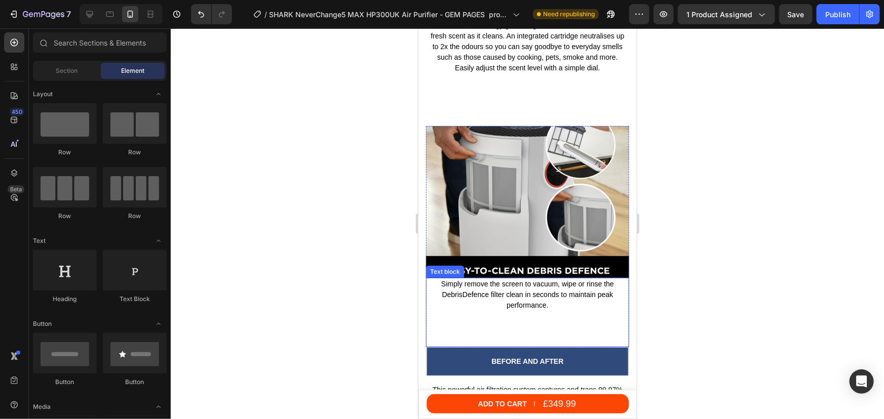
click at [509, 279] on p "Simply remove the screen to vacuum, wipe or rinse the DebrisDefence filter clea…" at bounding box center [526, 295] width 201 height 32
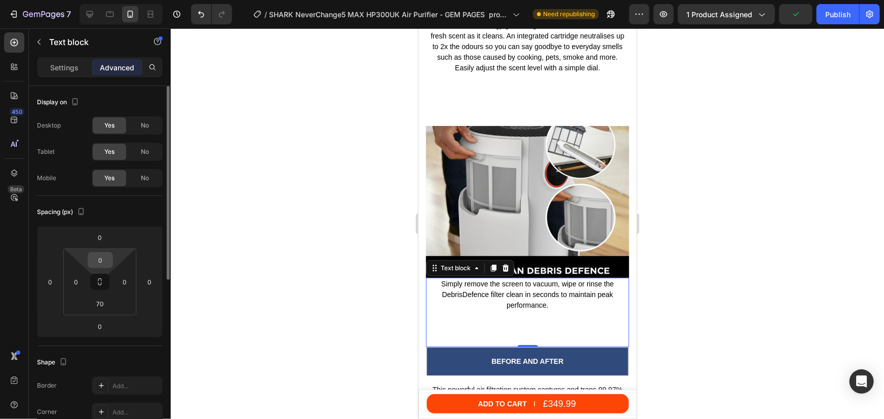
click at [95, 263] on input "0" at bounding box center [100, 260] width 20 height 15
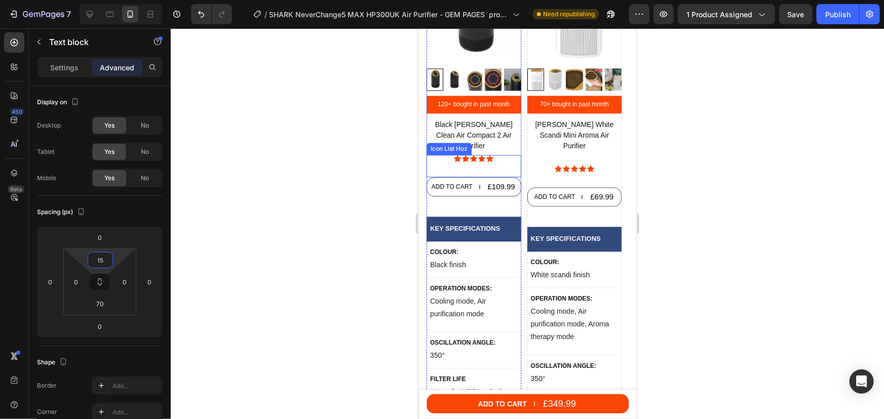
scroll to position [5008, 0]
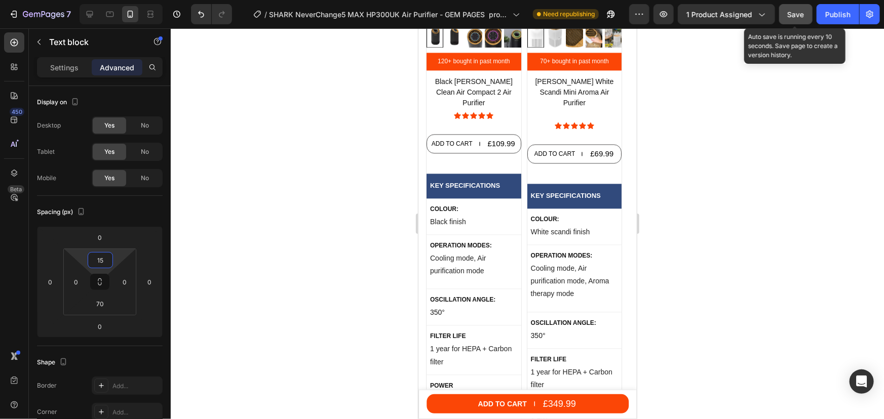
type input "15"
click at [794, 20] on button "Save" at bounding box center [795, 14] width 33 height 20
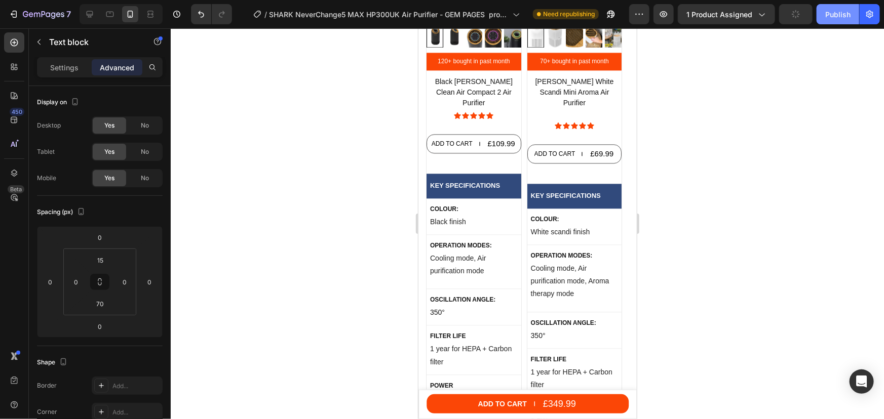
click at [831, 18] on div "Publish" at bounding box center [837, 14] width 25 height 11
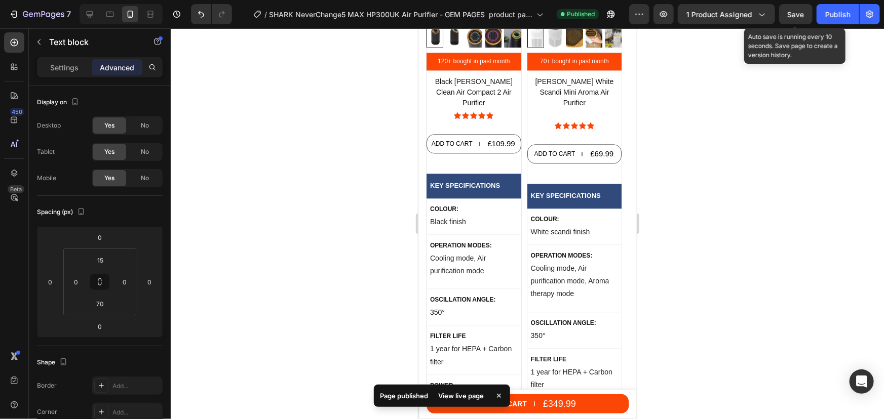
click at [804, 13] on span "Save" at bounding box center [795, 14] width 17 height 9
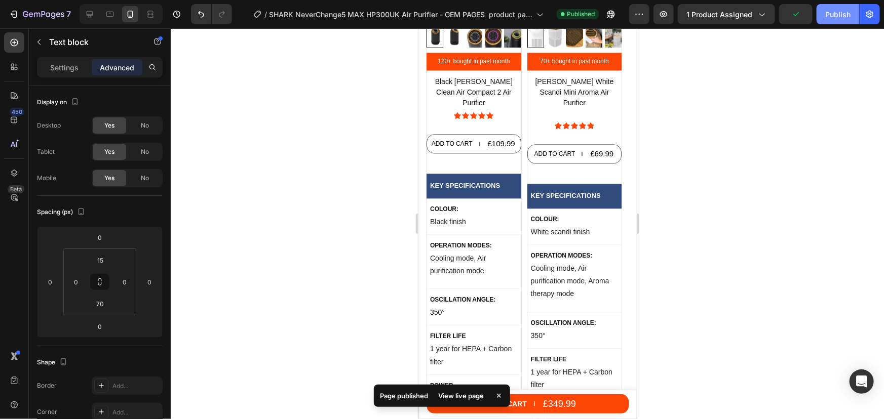
click at [830, 11] on div "Publish" at bounding box center [837, 14] width 25 height 11
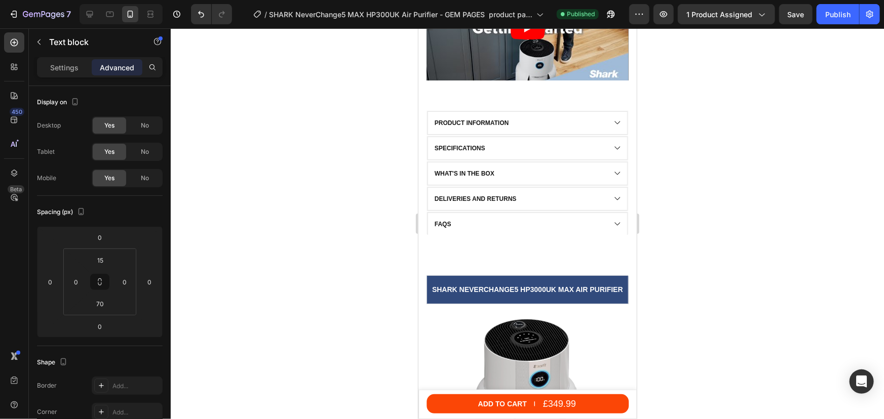
scroll to position [973, 0]
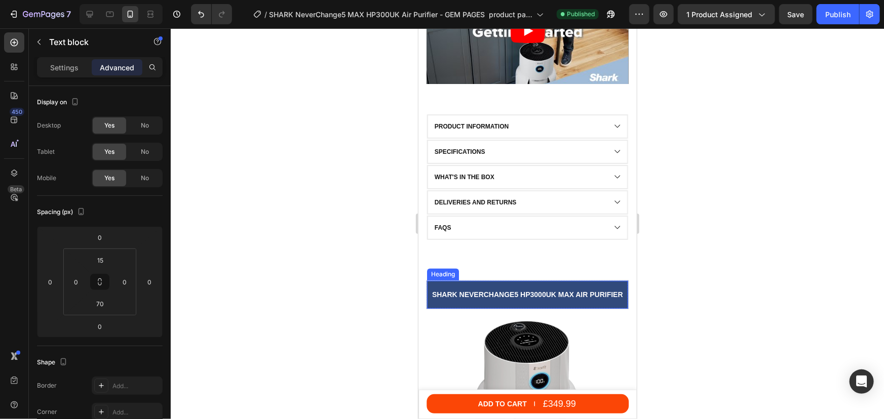
click at [526, 298] on span "SHARK NeverChange5 HP3000UK MAX air purifier" at bounding box center [526, 294] width 191 height 8
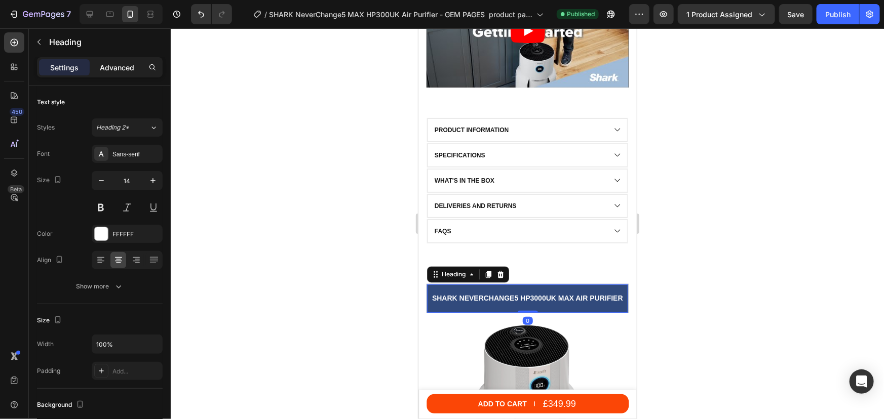
click at [128, 66] on p "Advanced" at bounding box center [117, 67] width 34 height 11
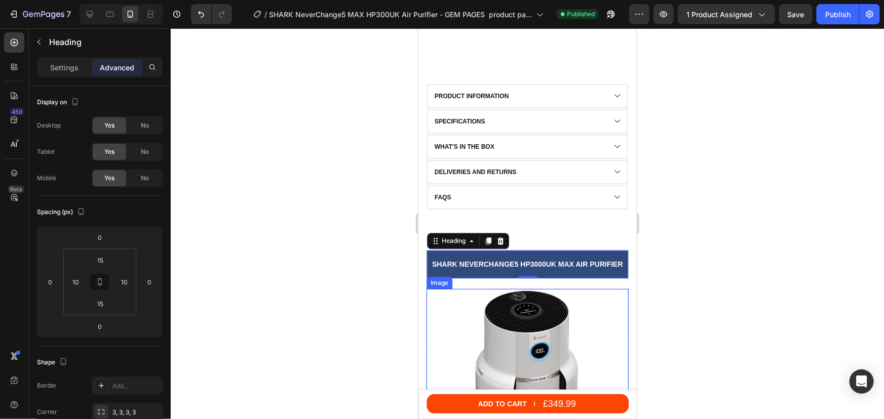
scroll to position [1158, 0]
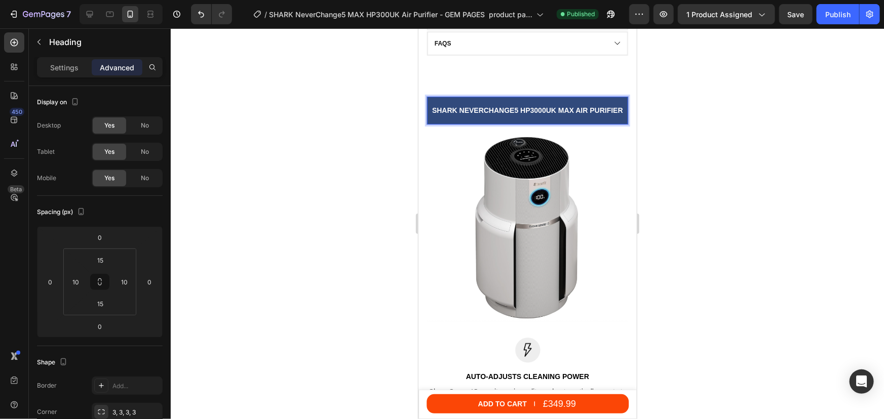
click at [519, 108] on span "SHARK NeverChange5 HP3000UK MAX air purifier" at bounding box center [526, 110] width 191 height 8
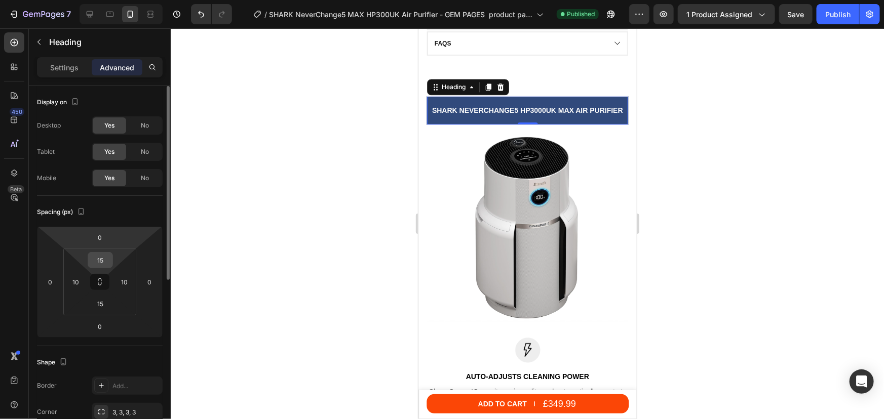
click at [101, 263] on input "15" at bounding box center [100, 260] width 20 height 15
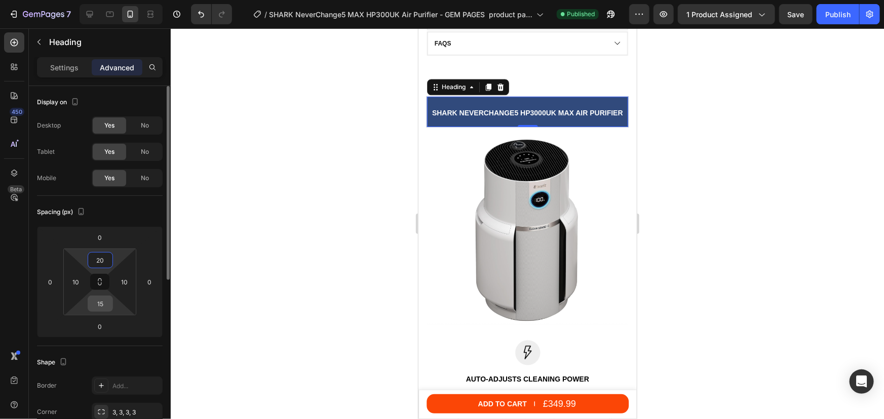
type input "20"
click at [98, 305] on input "15" at bounding box center [100, 303] width 20 height 15
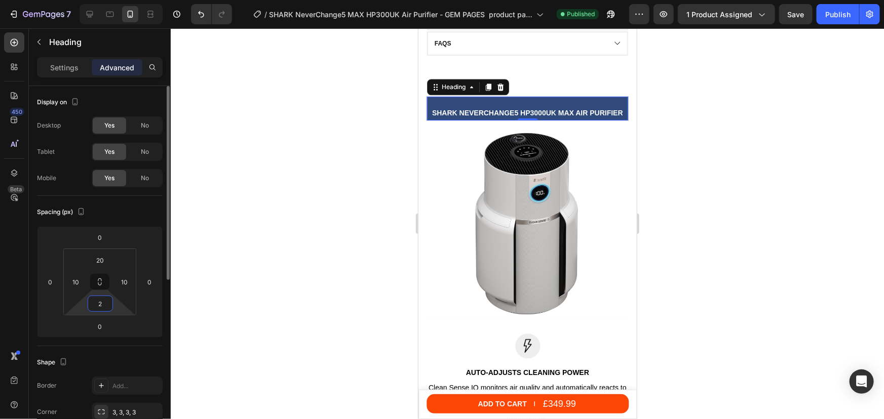
type input "20"
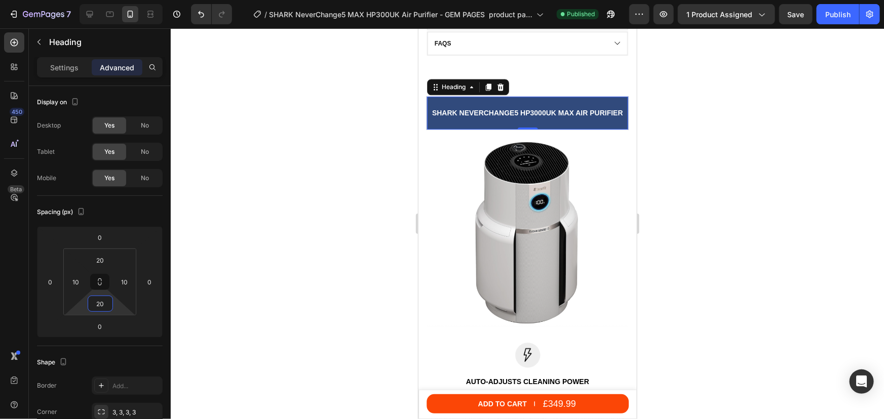
click at [725, 169] on div at bounding box center [527, 223] width 713 height 391
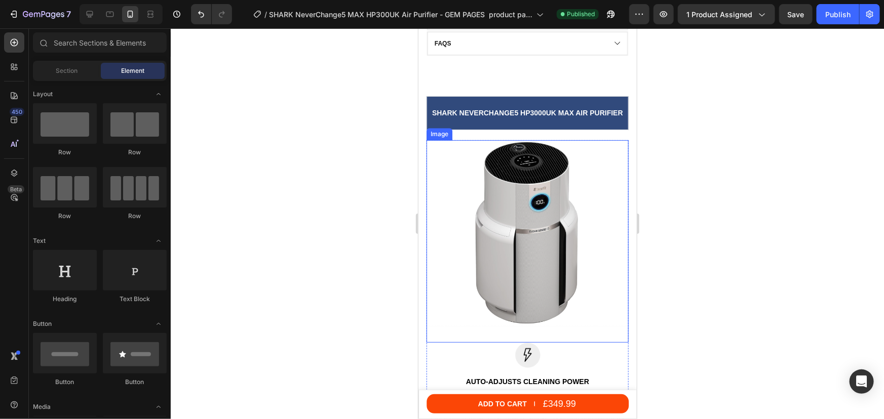
click at [467, 156] on img at bounding box center [527, 233] width 202 height 187
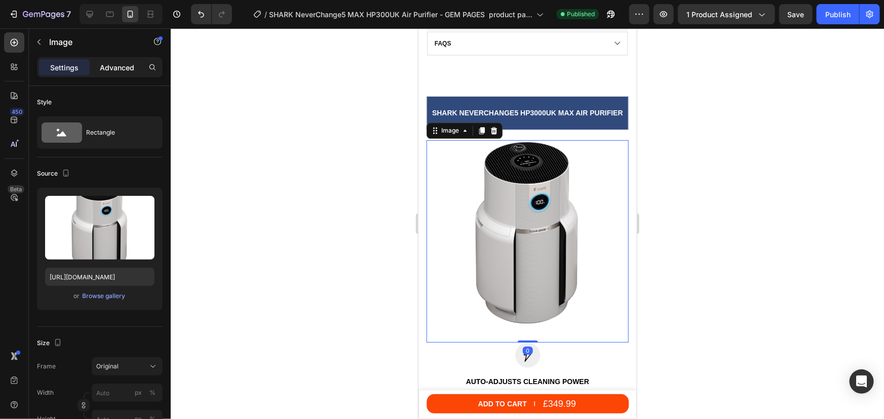
click at [117, 68] on p "Advanced" at bounding box center [117, 67] width 34 height 11
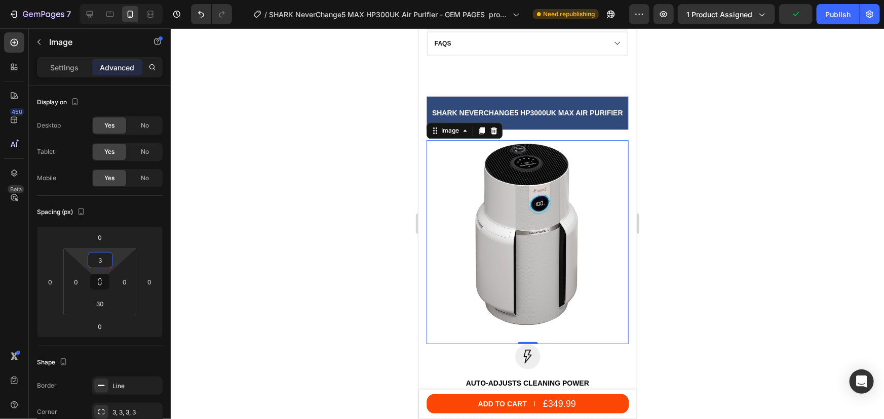
type input "30"
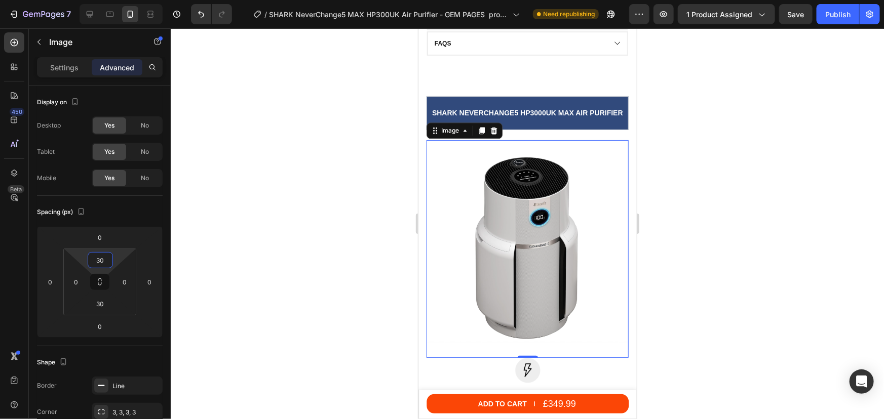
click at [715, 147] on div at bounding box center [527, 223] width 713 height 391
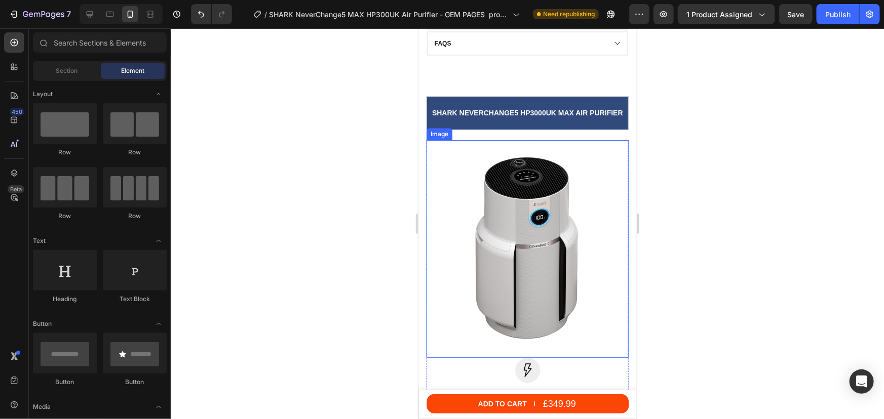
click at [488, 199] on img at bounding box center [527, 248] width 202 height 187
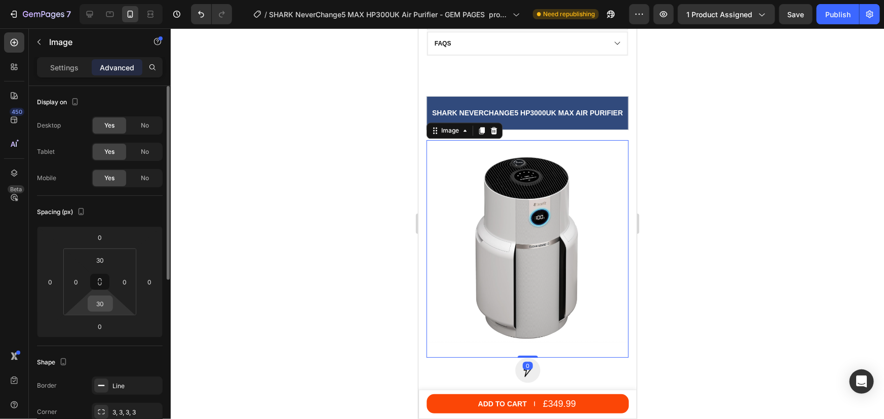
click at [98, 304] on input "30" at bounding box center [100, 303] width 20 height 15
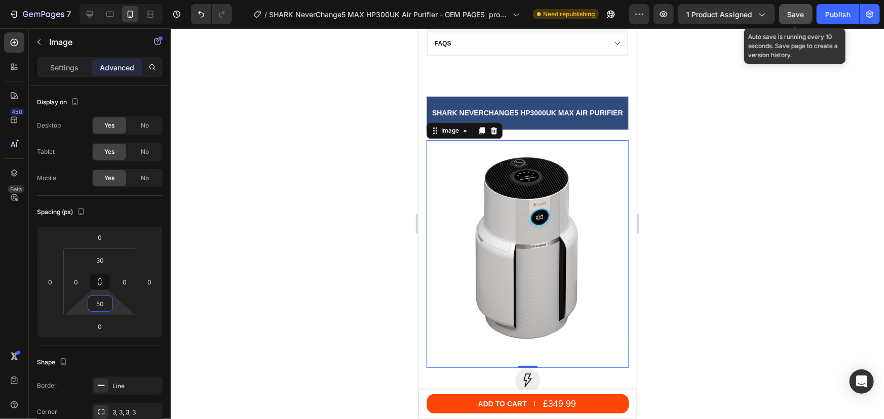
type input "50"
click at [807, 15] on button "Save" at bounding box center [795, 14] width 33 height 20
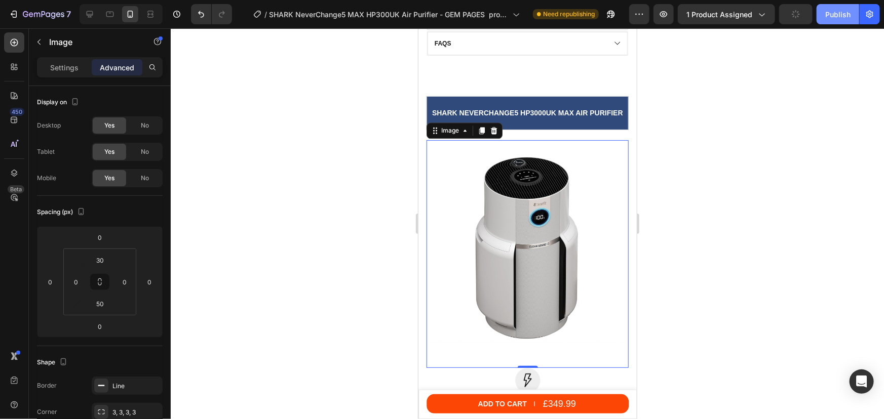
click at [839, 10] on div "Publish" at bounding box center [837, 14] width 25 height 11
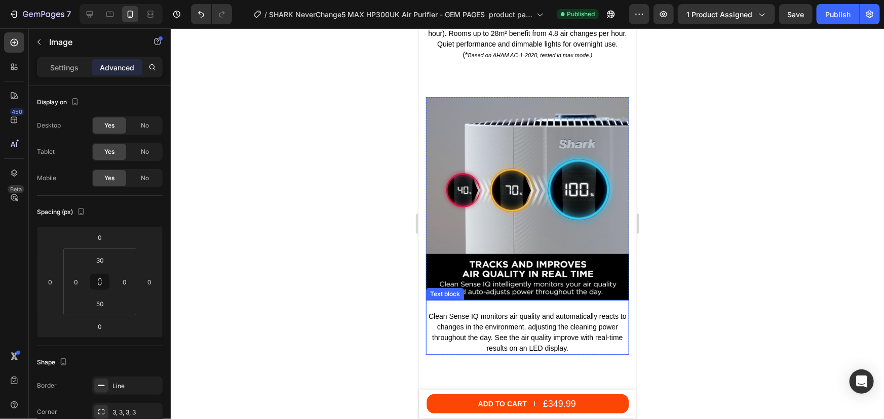
scroll to position [2124, 0]
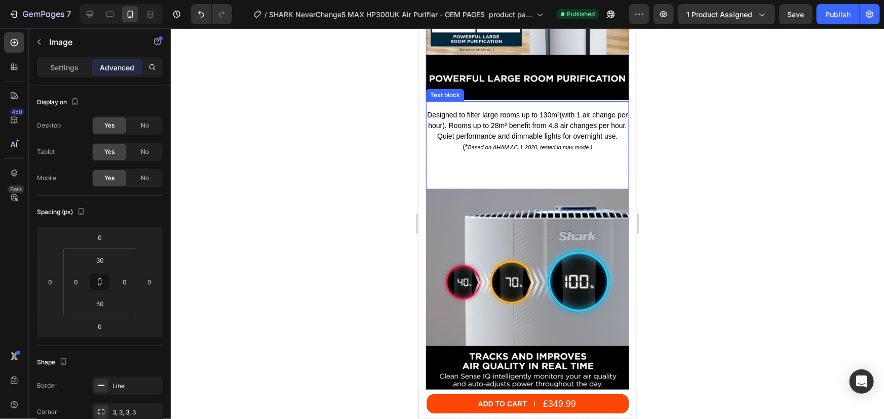
click at [527, 160] on div "Designed to filter large rooms up to 130 m² (with 1 air change per hour). Rooms…" at bounding box center [526, 145] width 203 height 88
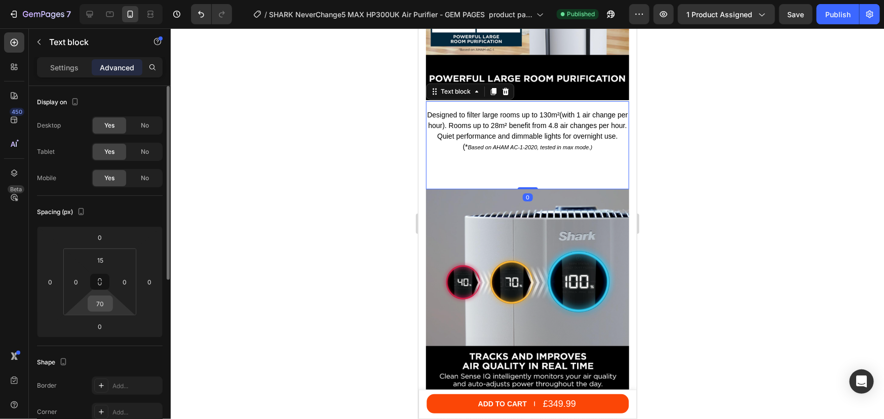
click at [103, 301] on input "70" at bounding box center [100, 303] width 20 height 15
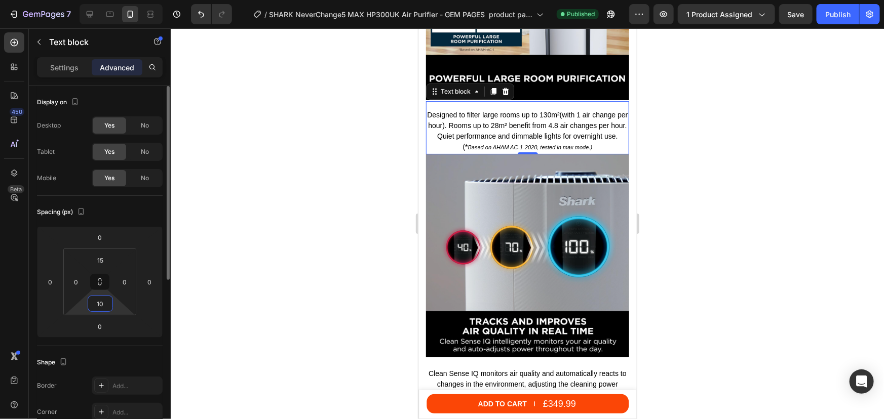
type input "100"
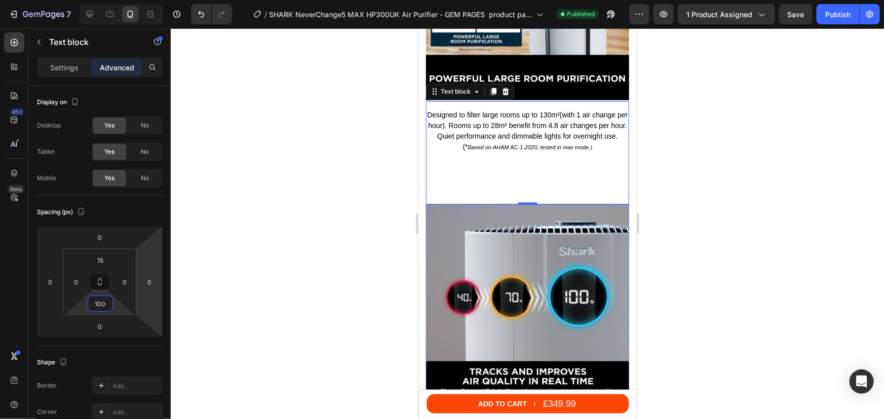
scroll to position [2355, 0]
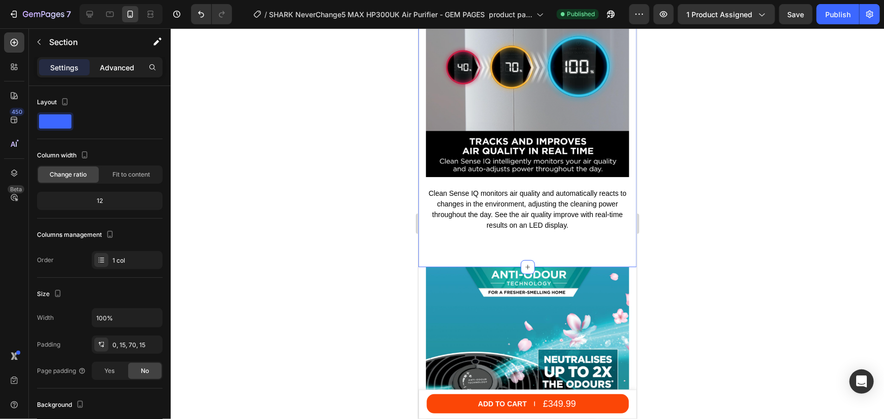
click at [111, 74] on div "Advanced" at bounding box center [117, 67] width 51 height 16
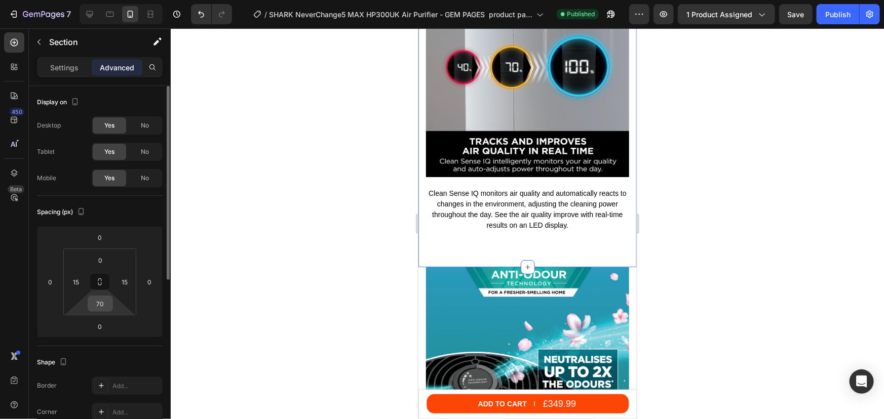
click at [106, 300] on input "70" at bounding box center [100, 303] width 20 height 15
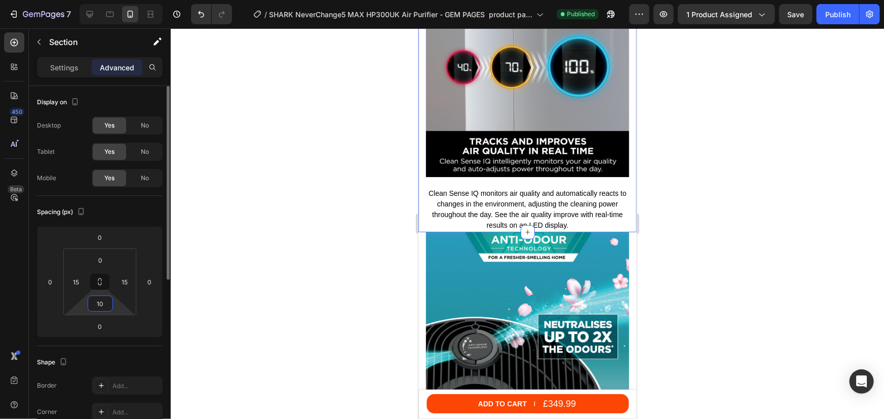
type input "100"
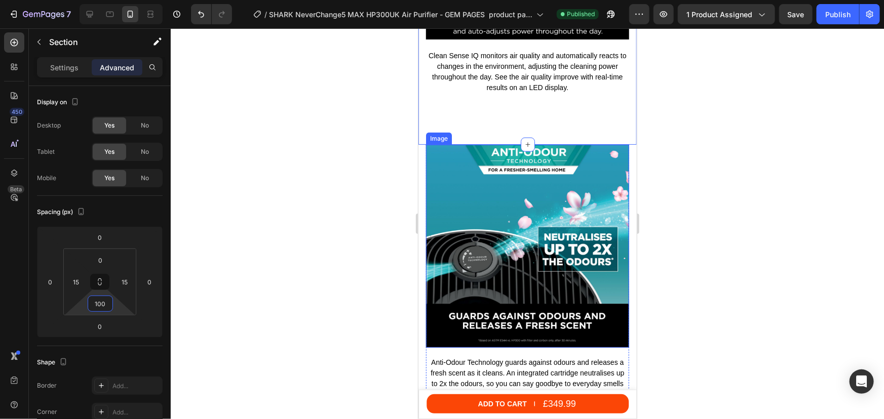
scroll to position [2585, 0]
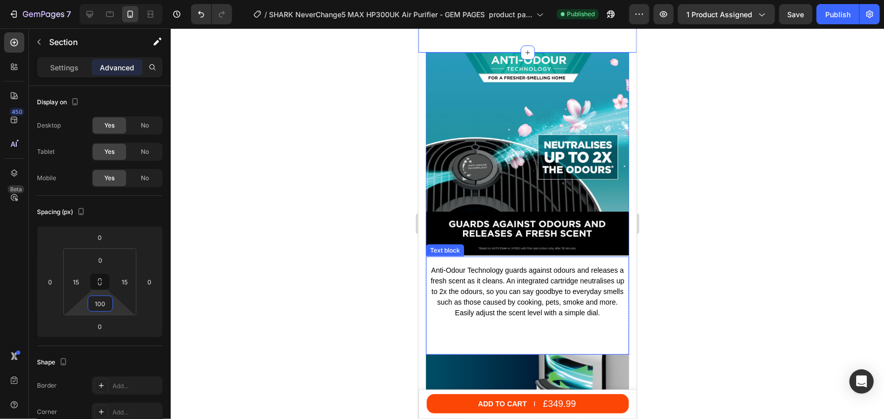
click at [480, 307] on div "Anti-Odour Technology guards against odours and releases a fresh scent as it cl…" at bounding box center [526, 305] width 203 height 98
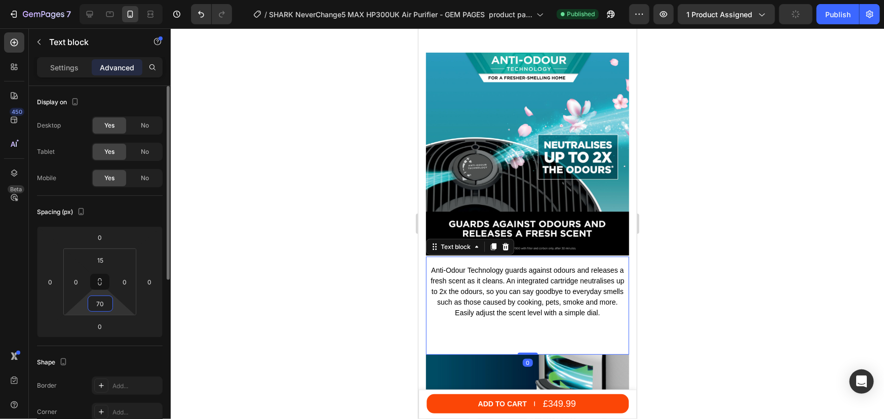
click at [101, 306] on input "70" at bounding box center [100, 303] width 20 height 15
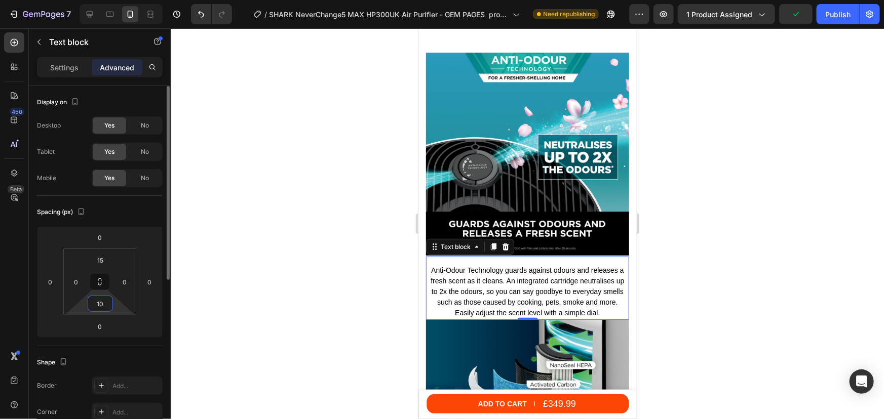
type input "100"
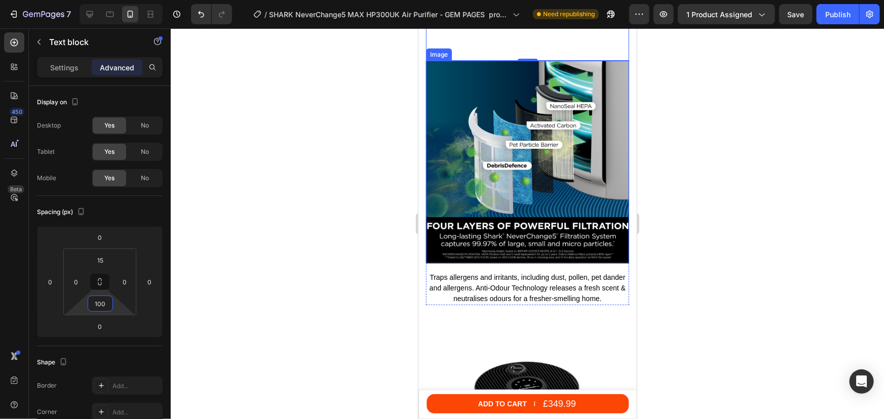
scroll to position [2907, 0]
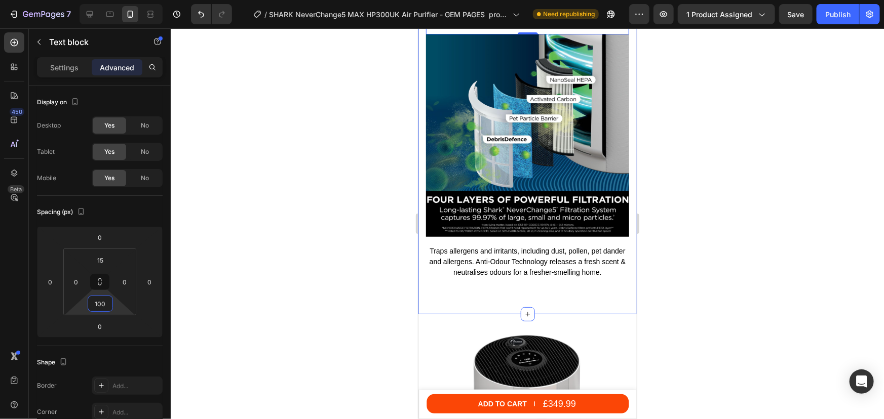
click at [509, 280] on div "Image Anti-Odour Technology guards against odours and releases a fresh scent as…" at bounding box center [527, 15] width 218 height 598
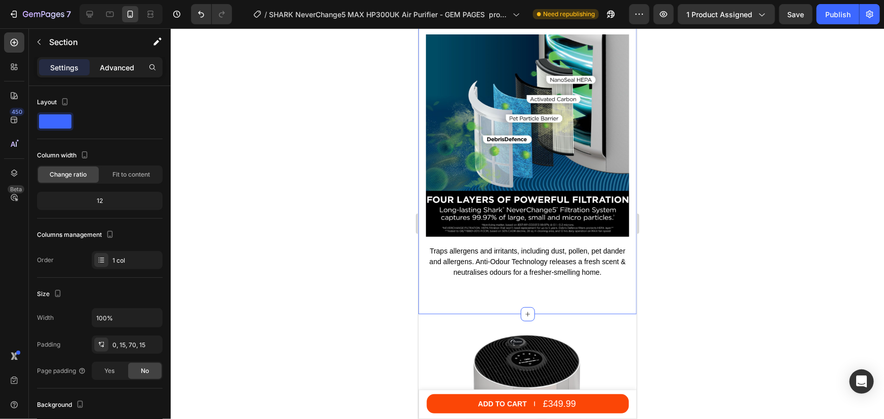
click at [101, 71] on p "Advanced" at bounding box center [117, 67] width 34 height 11
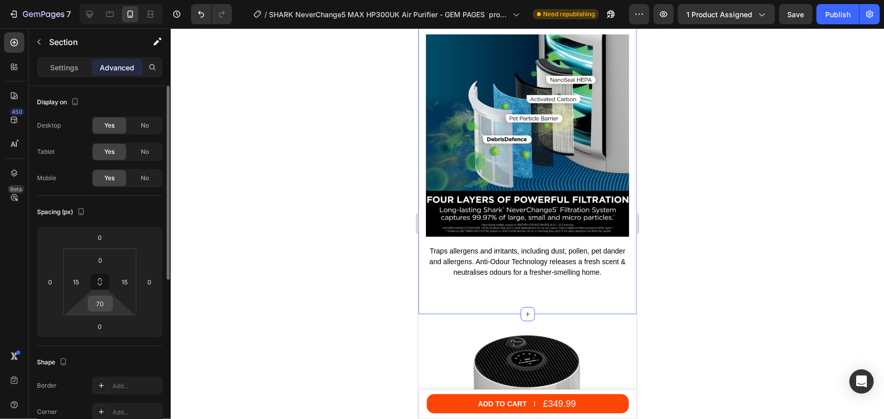
click at [108, 303] on input "70" at bounding box center [100, 303] width 20 height 15
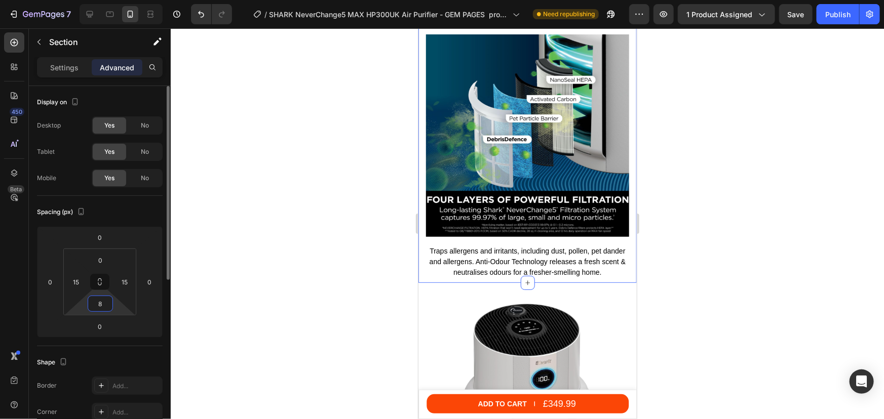
type input "80"
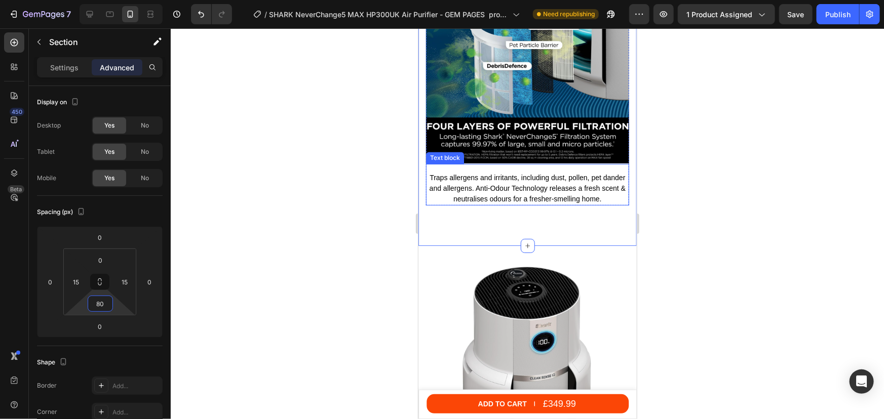
scroll to position [3137, 0]
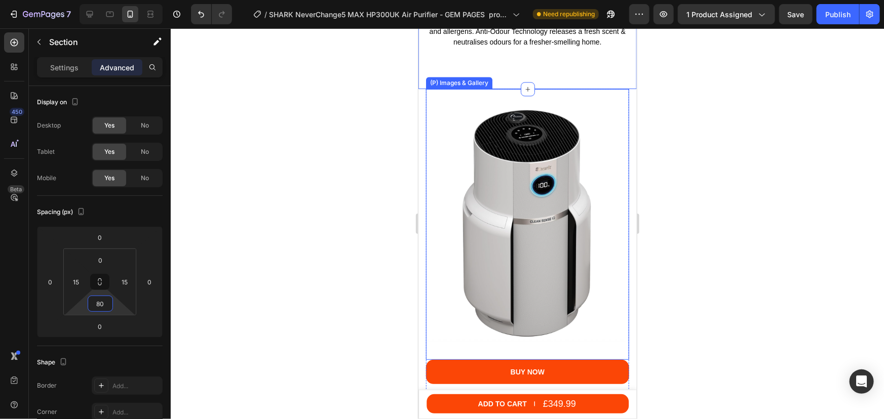
click at [485, 89] on img at bounding box center [526, 224] width 203 height 271
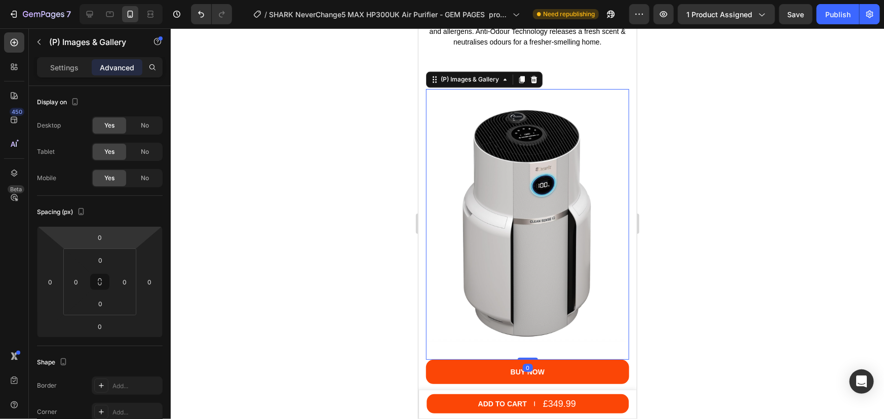
click at [499, 177] on img at bounding box center [526, 224] width 203 height 271
click at [749, 123] on div at bounding box center [527, 223] width 713 height 391
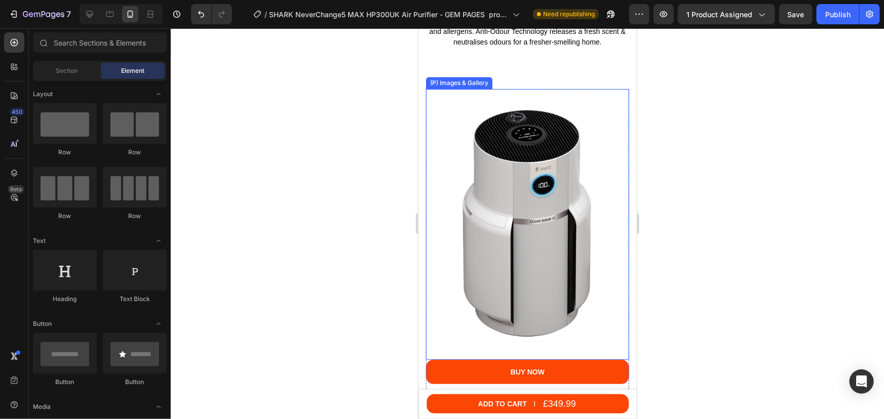
click at [496, 157] on img at bounding box center [526, 224] width 203 height 271
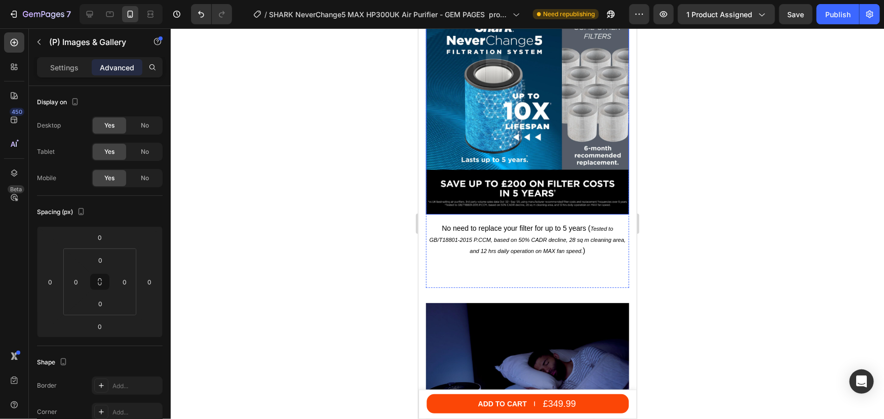
scroll to position [3551, 0]
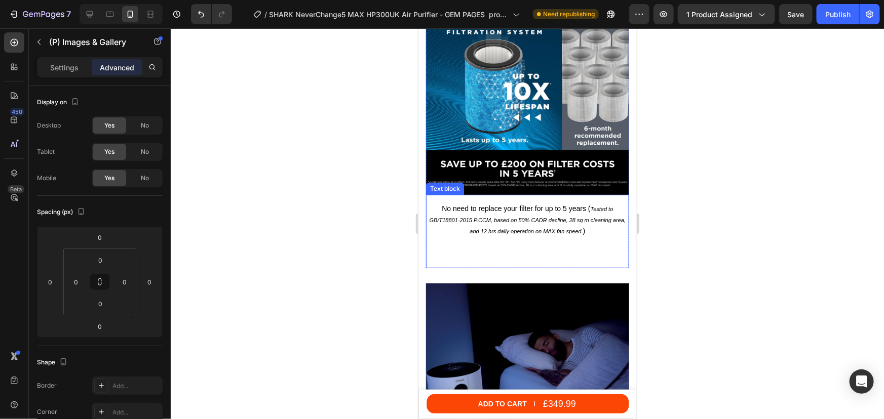
click at [527, 247] on div "No need to replace your filter for up to 5 years ( Tested to GB/T18801-2015 P.C…" at bounding box center [526, 230] width 203 height 73
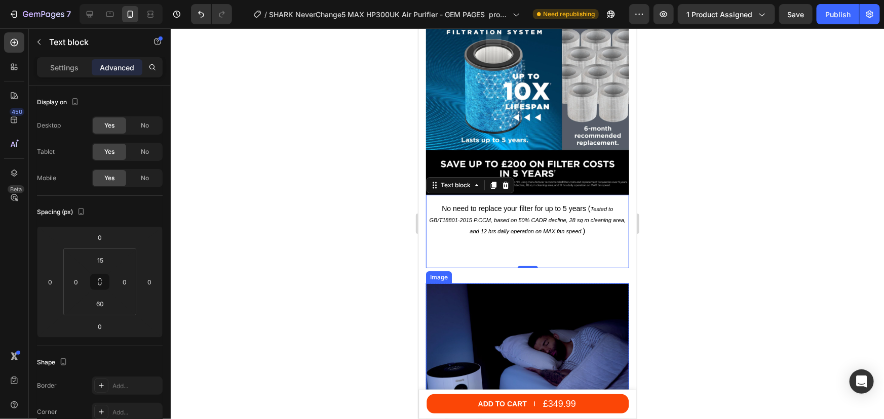
click at [495, 286] on img at bounding box center [526, 384] width 203 height 203
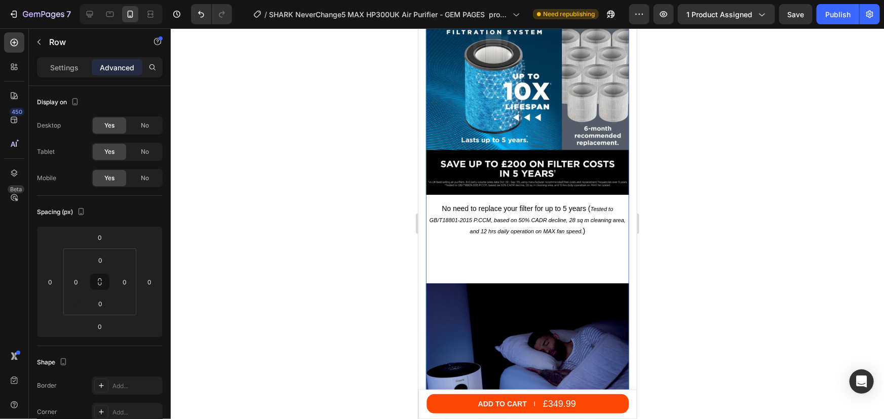
click at [553, 257] on div "Image No need to replace your filter for up to 5 years ( Tested to GB/T18801-20…" at bounding box center [526, 137] width 203 height 292
click at [497, 232] on div "No need to replace your filter for up to 5 years ( Tested to GB/T18801-2015 P.C…" at bounding box center [526, 230] width 203 height 73
click at [494, 260] on div "Image No need to replace your filter for up to 5 years ( Tested to GB/T18801-20…" at bounding box center [526, 137] width 203 height 292
click at [482, 243] on div "No need to replace your filter for up to 5 years ( Tested to GB/T18801-2015 P.C…" at bounding box center [526, 230] width 203 height 73
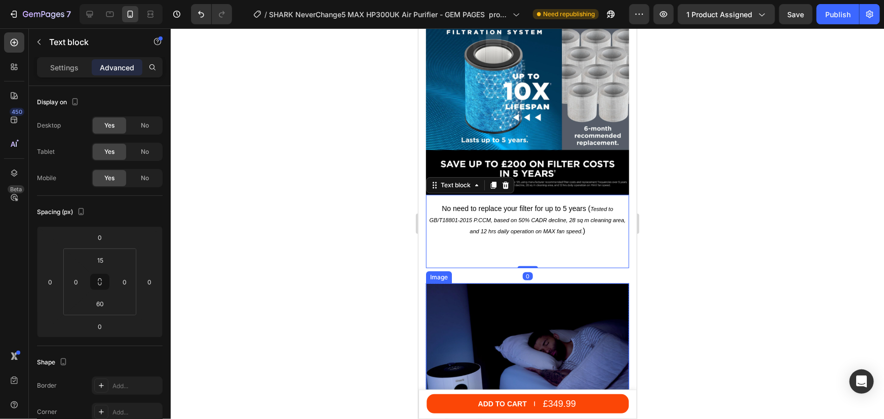
click at [476, 289] on img at bounding box center [526, 384] width 203 height 203
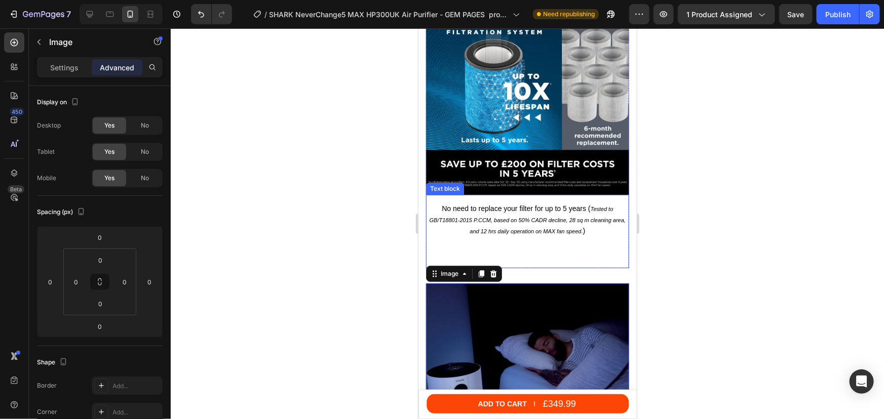
click at [519, 234] on div "No need to replace your filter for up to 5 years ( Tested to GB/T18801-2015 P.C…" at bounding box center [526, 230] width 203 height 73
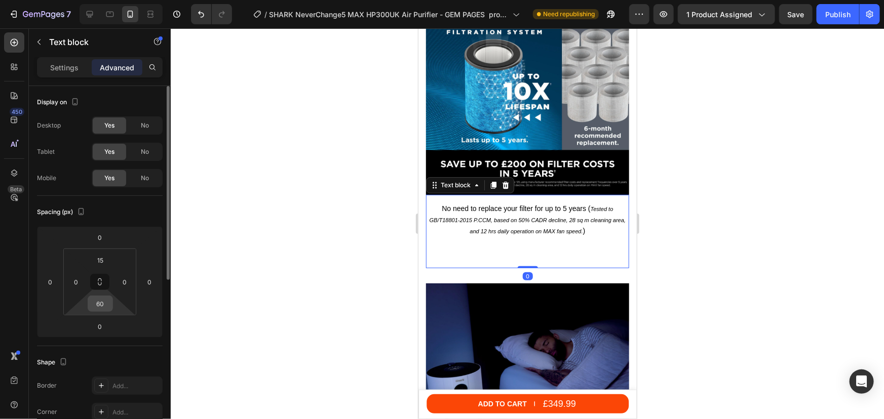
click at [101, 304] on input "60" at bounding box center [100, 303] width 20 height 15
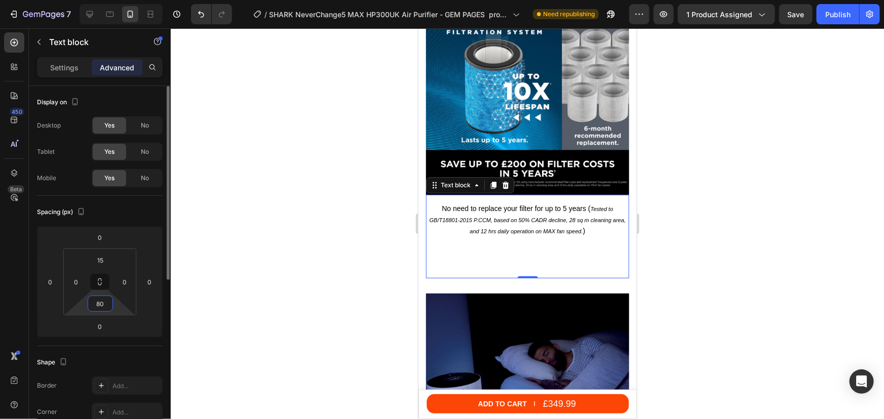
type input "8"
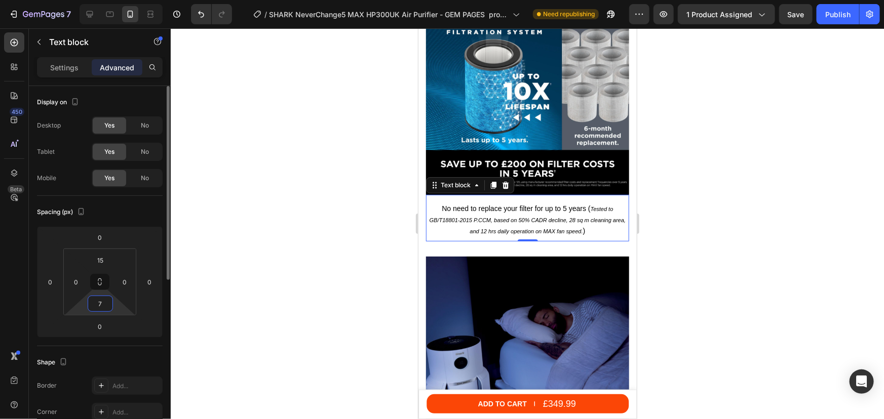
type input "70"
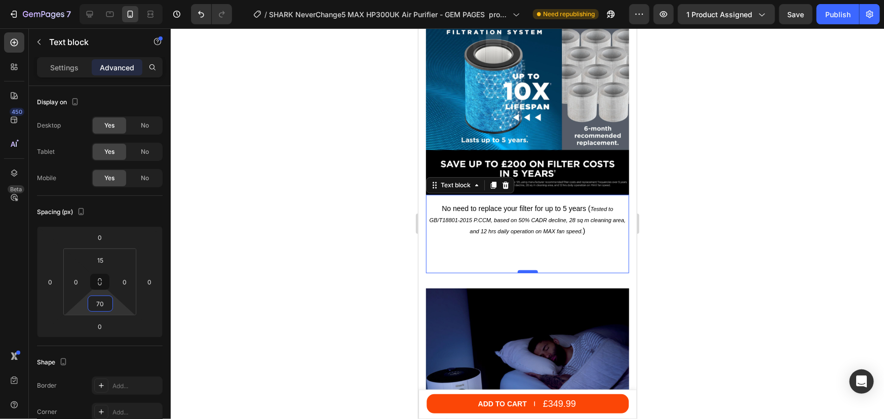
scroll to position [3828, 0]
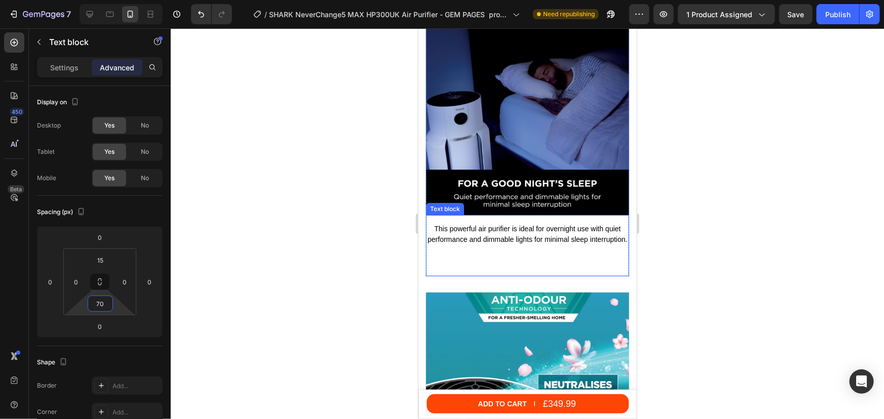
click at [515, 261] on div "This powerful air purifier is ideal for overnight use with quiet performance an…" at bounding box center [526, 245] width 203 height 61
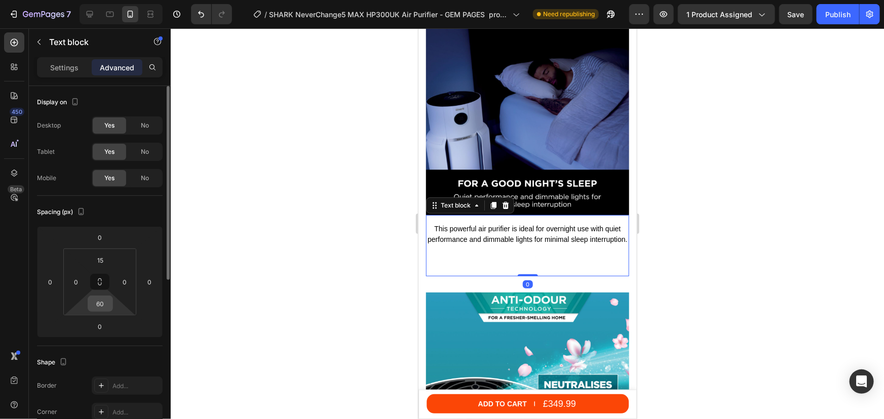
click at [104, 305] on input "60" at bounding box center [100, 303] width 20 height 15
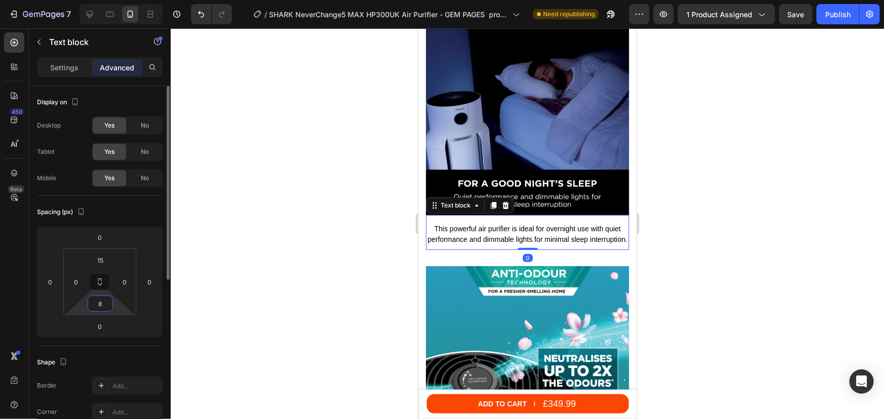
type input "80"
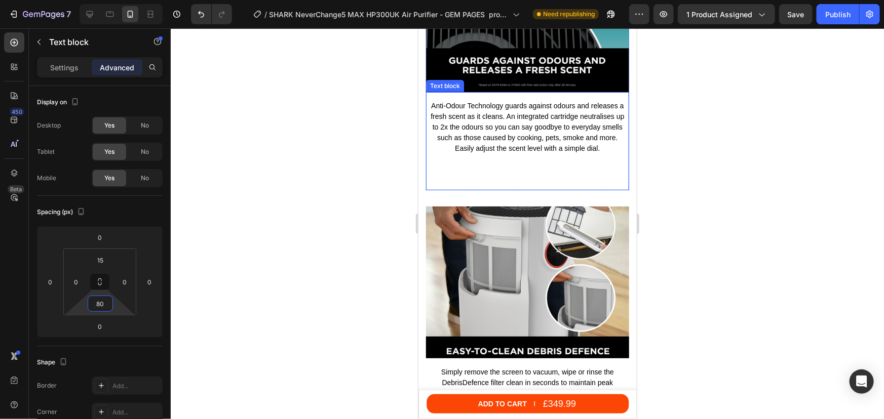
scroll to position [4242, 0]
click at [528, 162] on div "Anti-Odour Technology guards against odours and releases a fresh scent as it cl…" at bounding box center [526, 140] width 203 height 98
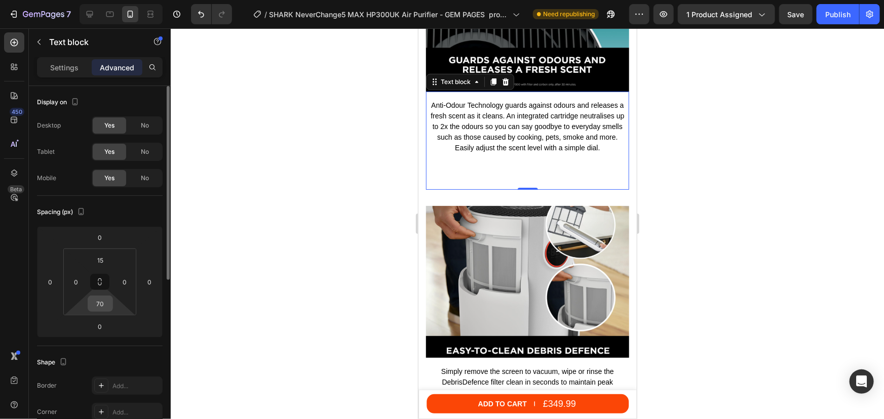
click at [102, 309] on input "70" at bounding box center [100, 303] width 20 height 15
type input "9"
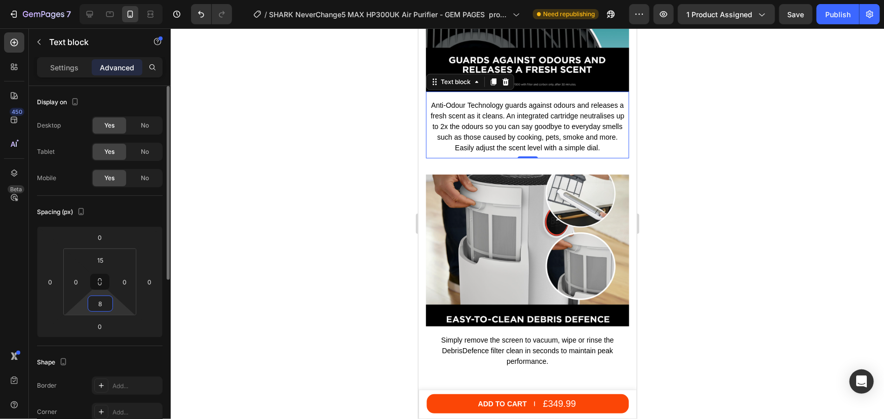
type input "80"
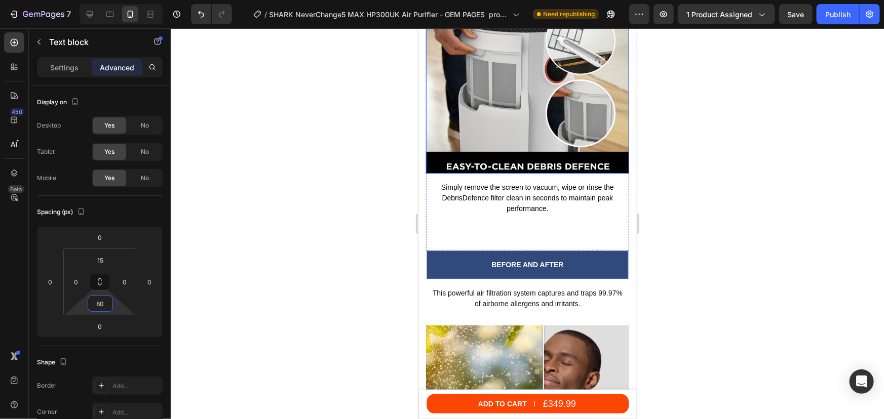
scroll to position [4472, 0]
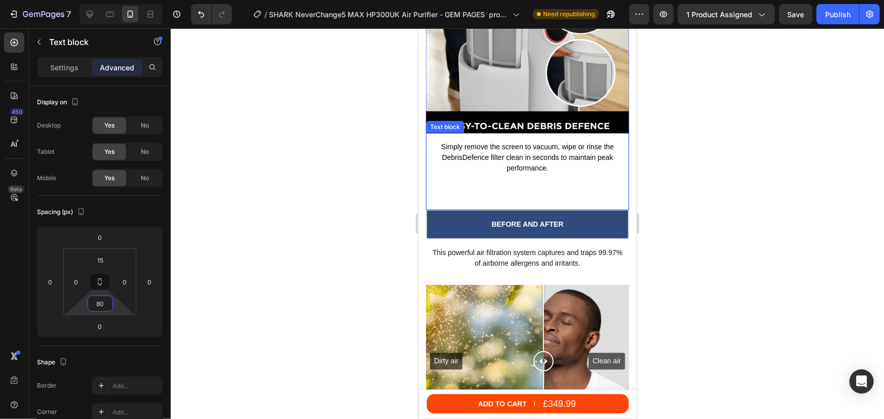
click at [517, 156] on div "Simply remove the screen to vacuum, wipe or rinse the DebrisDefence filter clea…" at bounding box center [526, 171] width 203 height 77
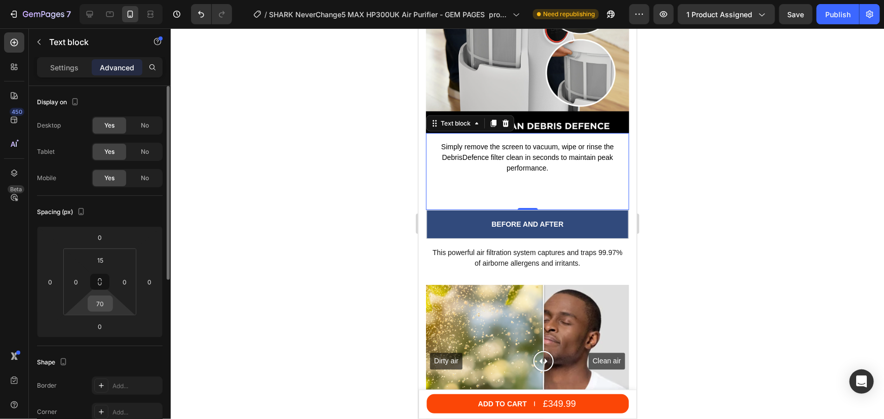
click at [99, 305] on input "70" at bounding box center [100, 303] width 20 height 15
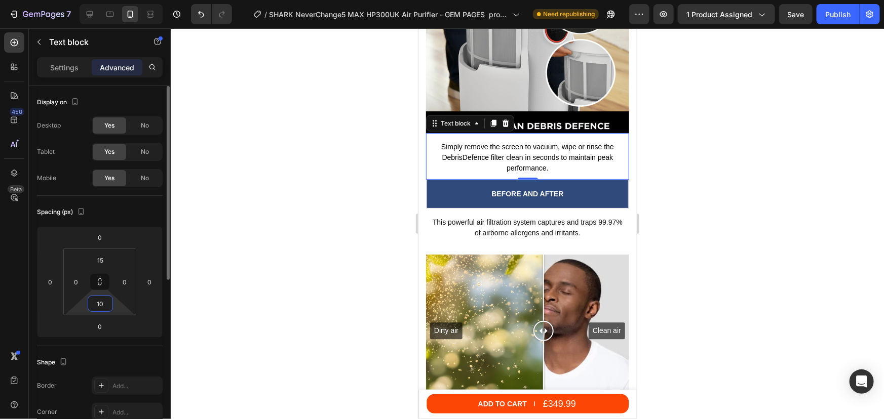
type input "100"
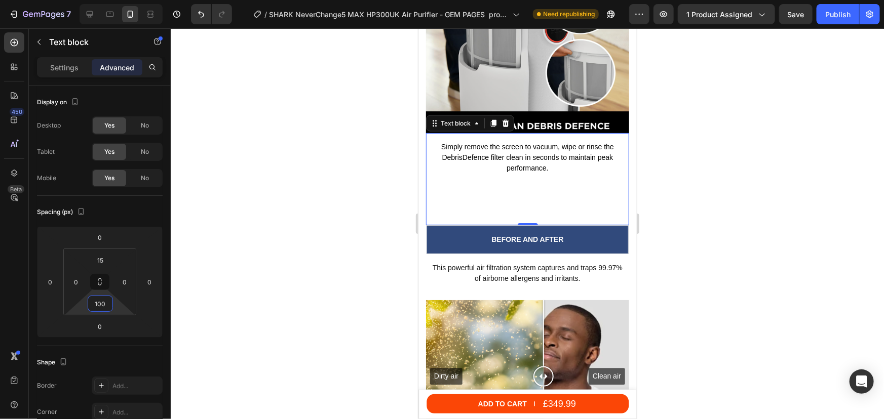
drag, startPoint x: 752, startPoint y: 197, endPoint x: 747, endPoint y: 194, distance: 5.5
click at [751, 197] on div at bounding box center [527, 223] width 713 height 391
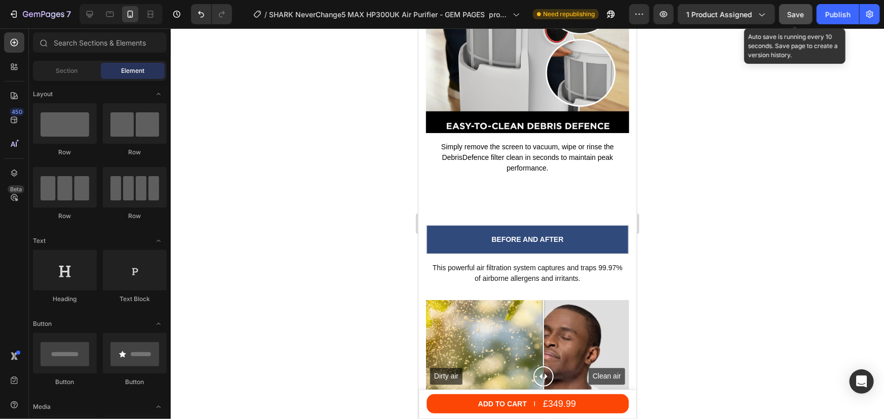
click at [801, 16] on span "Save" at bounding box center [795, 14] width 17 height 9
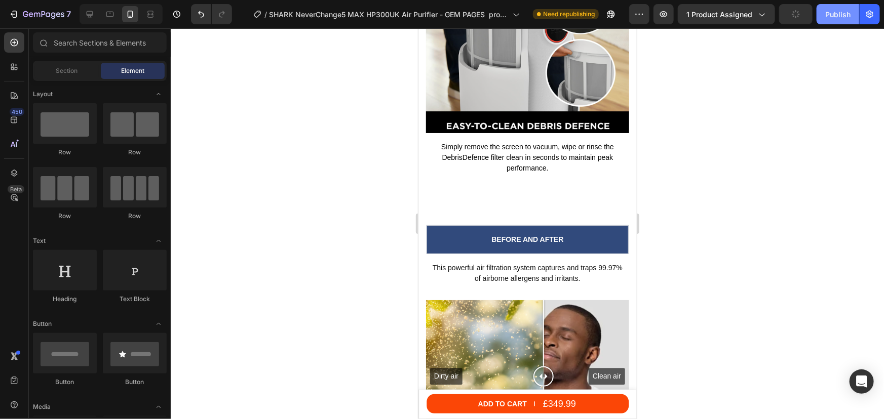
click at [830, 20] on button "Publish" at bounding box center [837, 14] width 43 height 20
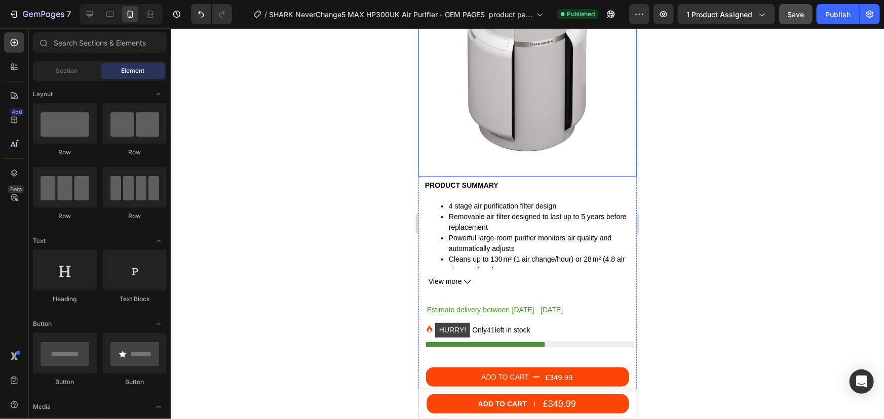
scroll to position [0, 0]
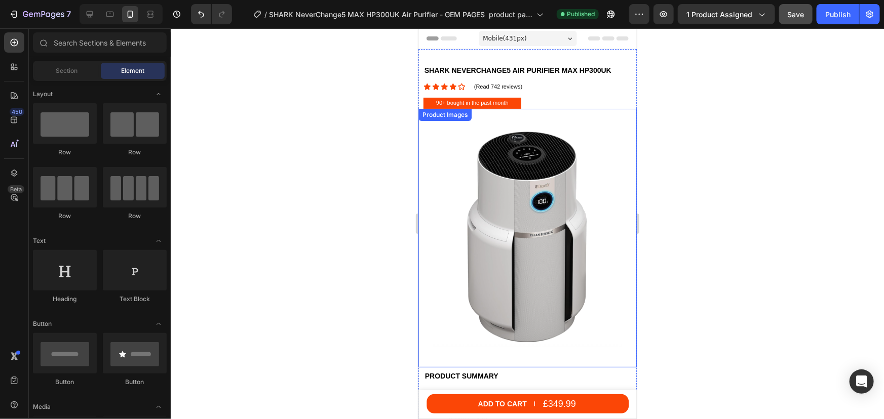
click at [527, 207] on img at bounding box center [527, 238] width 218 height 218
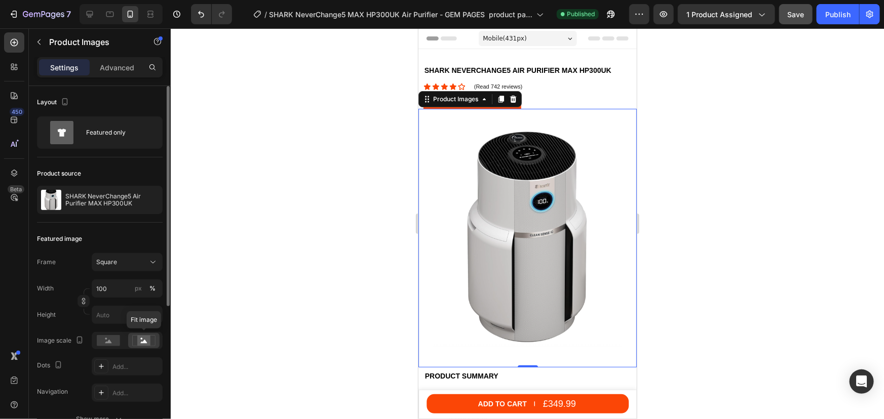
click at [140, 343] on rect at bounding box center [143, 341] width 13 height 10
click at [148, 258] on icon at bounding box center [153, 262] width 10 height 10
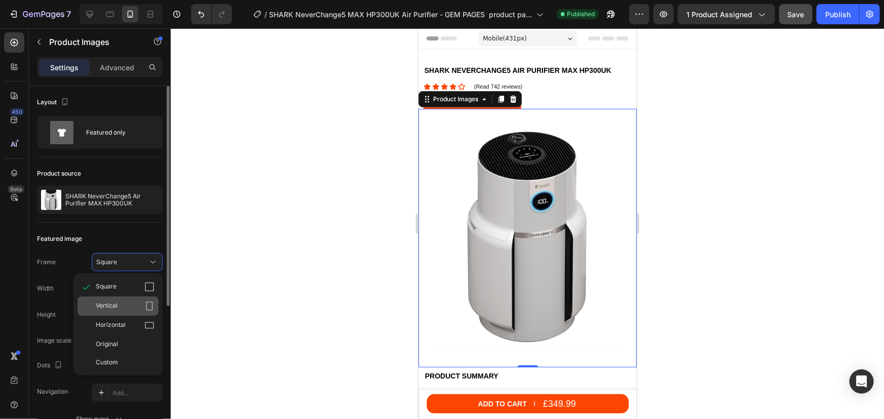
click at [120, 297] on div "Vertical" at bounding box center [117, 306] width 81 height 19
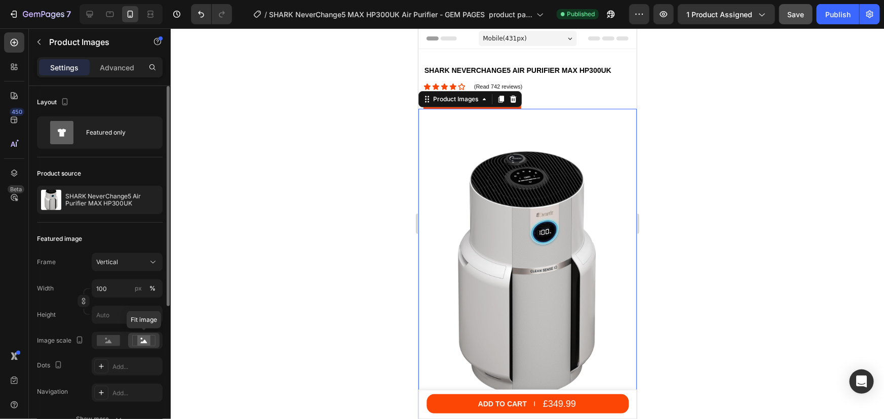
click at [139, 344] on rect at bounding box center [143, 341] width 13 height 10
click at [111, 343] on rect at bounding box center [108, 340] width 23 height 11
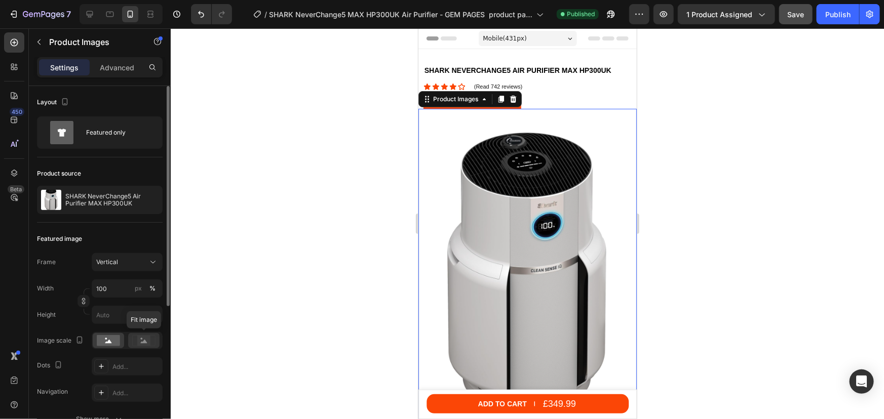
click at [139, 340] on rect at bounding box center [143, 341] width 13 height 10
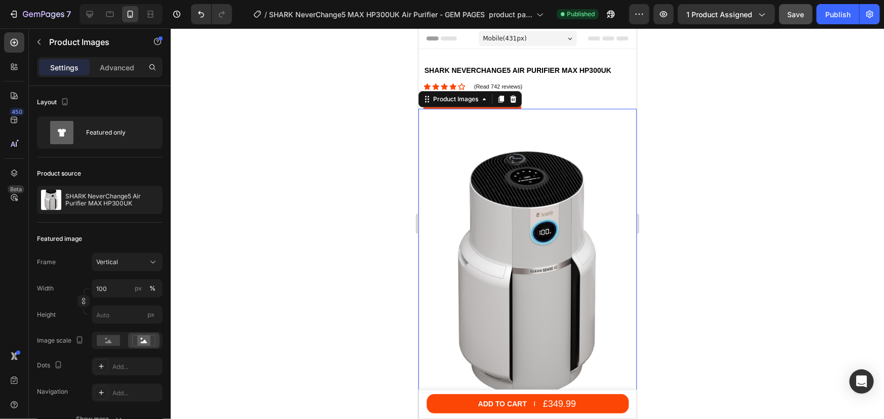
click at [734, 155] on div at bounding box center [527, 223] width 713 height 391
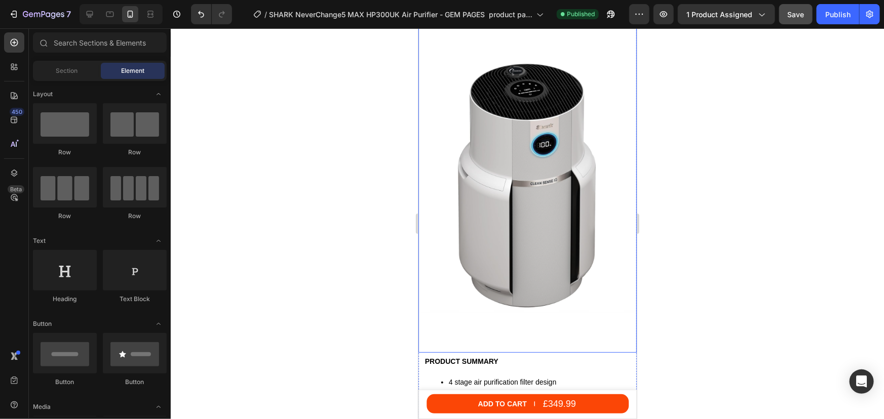
scroll to position [230, 0]
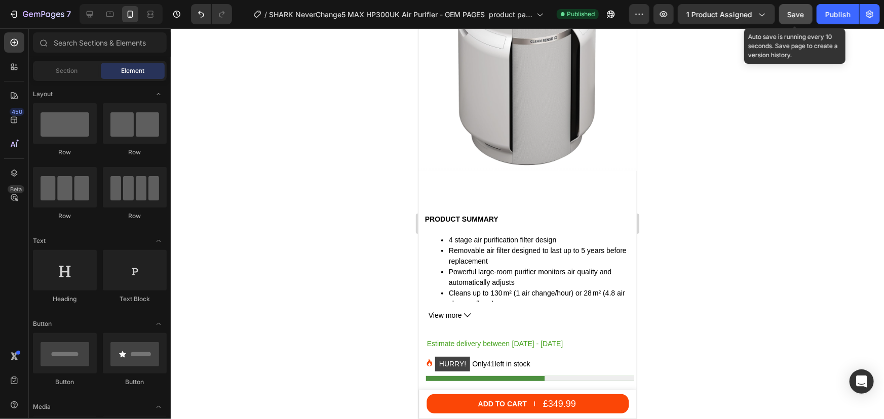
click at [803, 10] on span "Save" at bounding box center [795, 14] width 17 height 9
click at [848, 18] on div "Publish" at bounding box center [837, 14] width 25 height 11
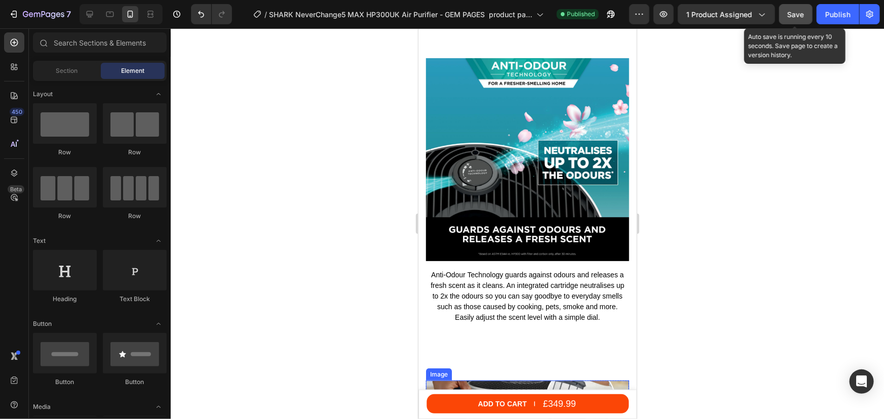
scroll to position [4465, 0]
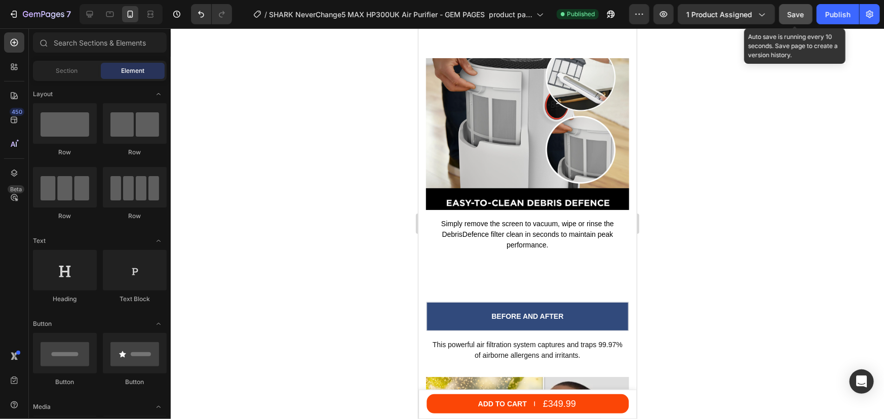
click at [805, 17] on button "Save" at bounding box center [795, 14] width 33 height 20
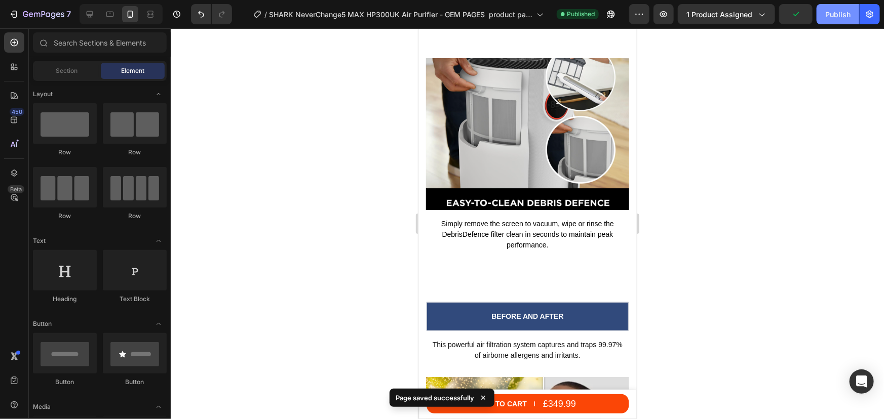
click at [825, 16] on div "Publish" at bounding box center [837, 14] width 25 height 11
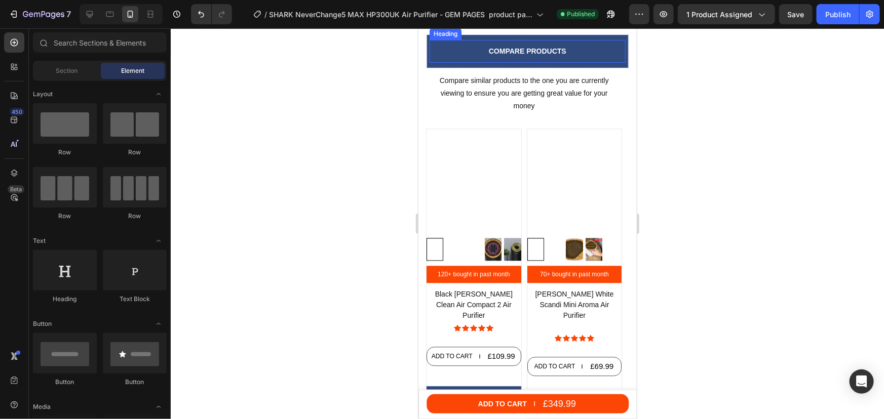
scroll to position [5018, 0]
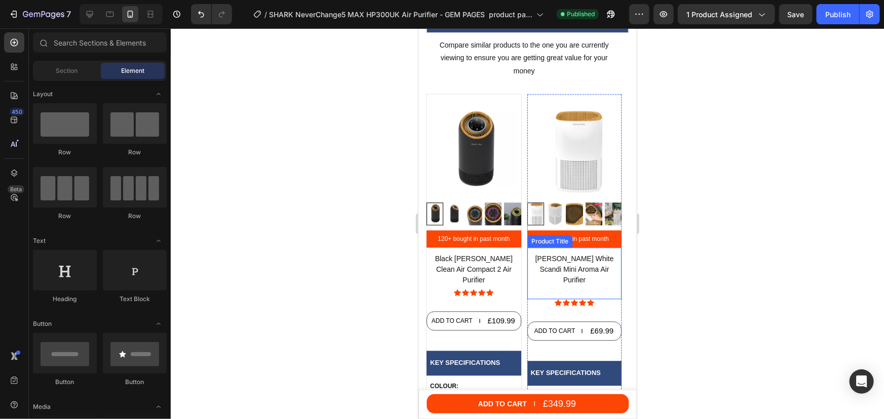
click at [569, 270] on h1 "[PERSON_NAME] White Scandi Mini Aroma Air Purifier" at bounding box center [574, 269] width 95 height 34
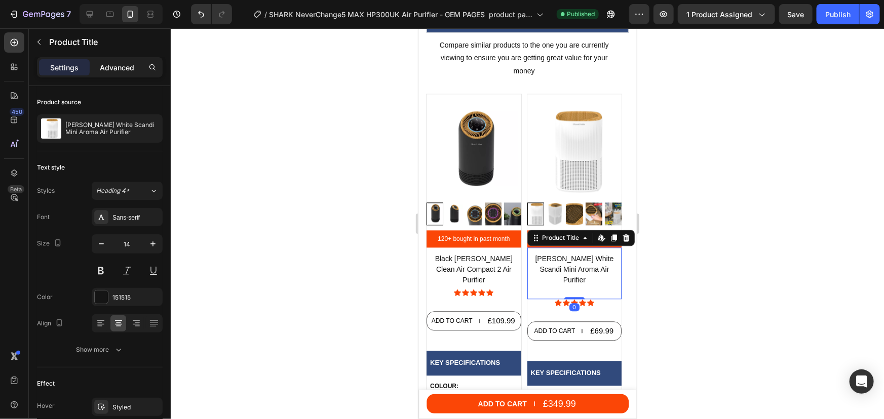
click at [107, 70] on p "Advanced" at bounding box center [117, 67] width 34 height 11
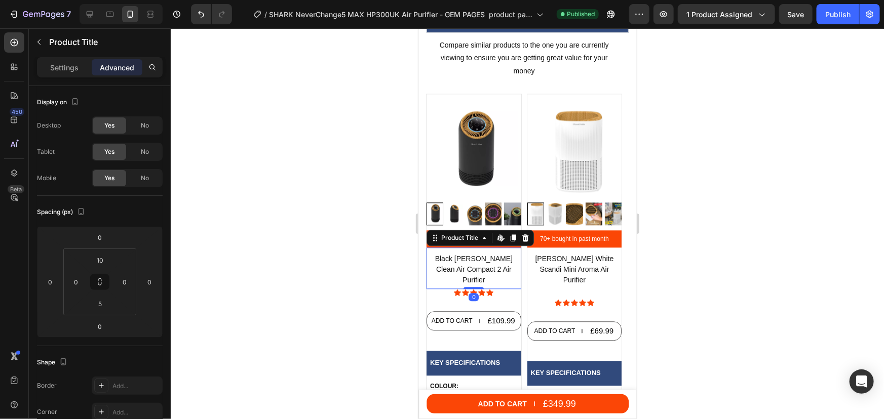
click at [509, 272] on h1 "Black [PERSON_NAME] Clean Air Compact 2 Air Purifier" at bounding box center [473, 269] width 95 height 34
click at [98, 299] on input "5" at bounding box center [100, 303] width 20 height 15
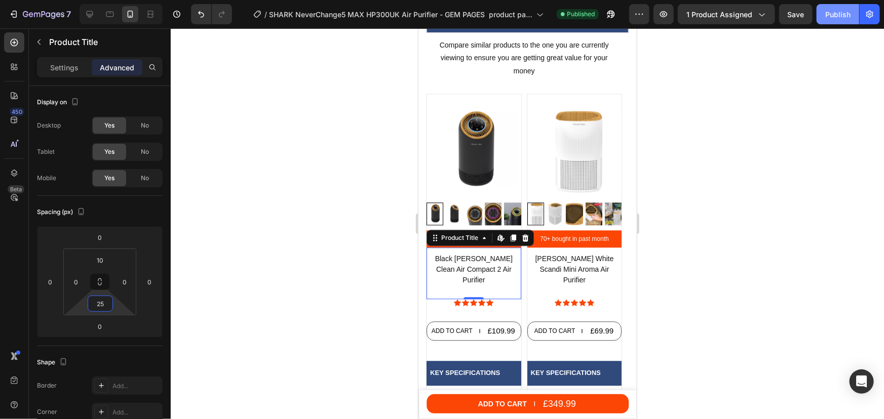
type input "25"
click at [791, 19] on button "Save" at bounding box center [795, 14] width 33 height 20
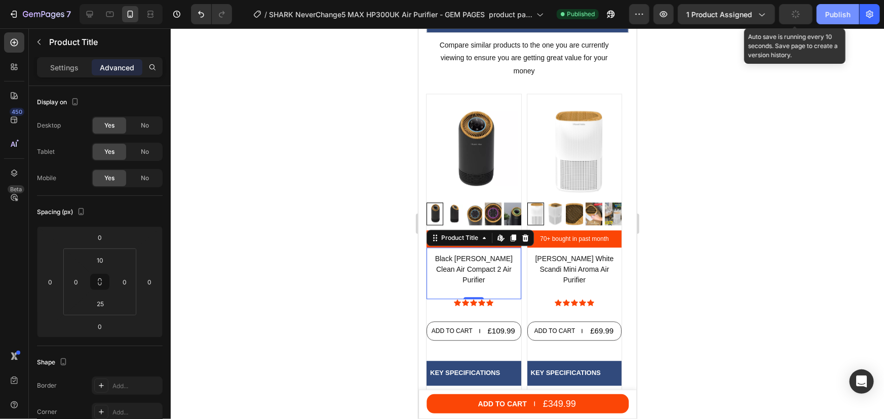
click at [831, 9] on div "Publish" at bounding box center [837, 14] width 25 height 11
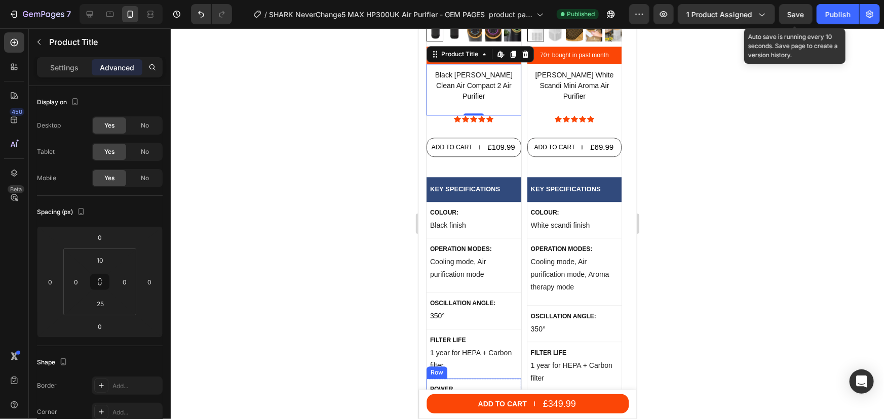
scroll to position [5285, 0]
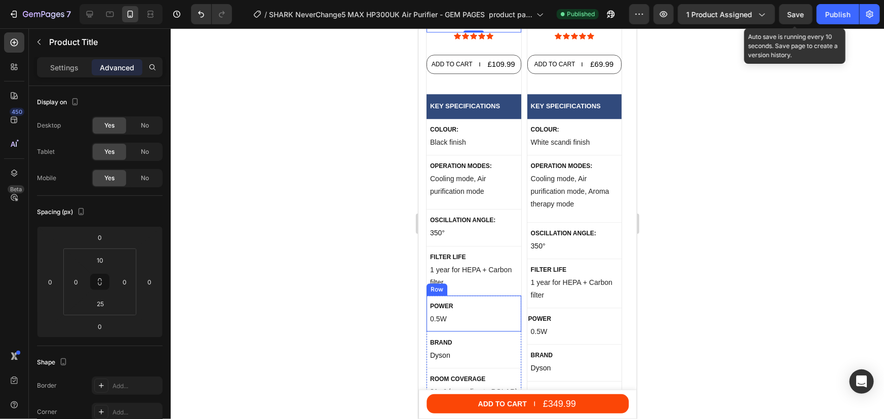
click at [694, 165] on div at bounding box center [527, 223] width 713 height 391
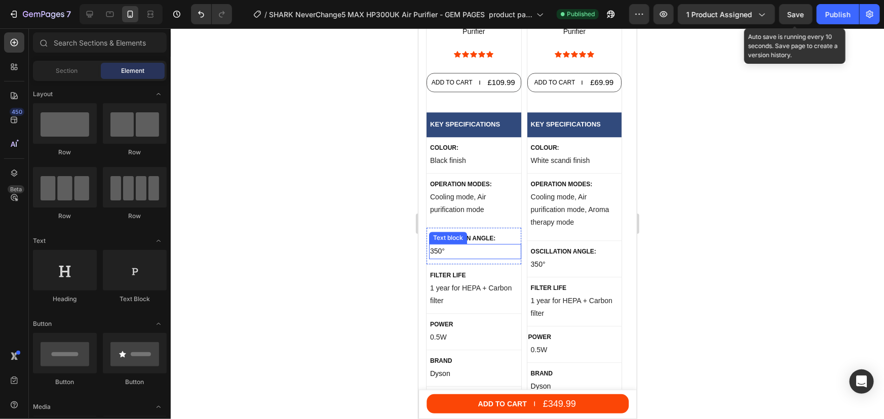
scroll to position [5202, 0]
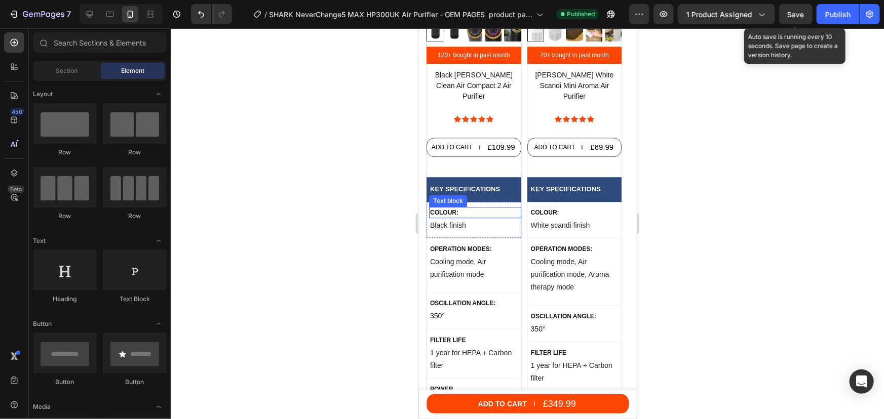
click at [448, 208] on p "Colour:" at bounding box center [474, 212] width 90 height 9
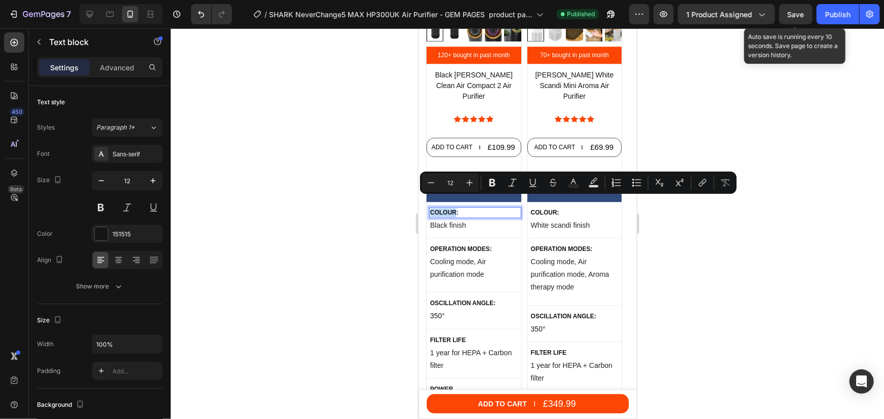
click at [448, 208] on p "Colour:" at bounding box center [474, 212] width 90 height 9
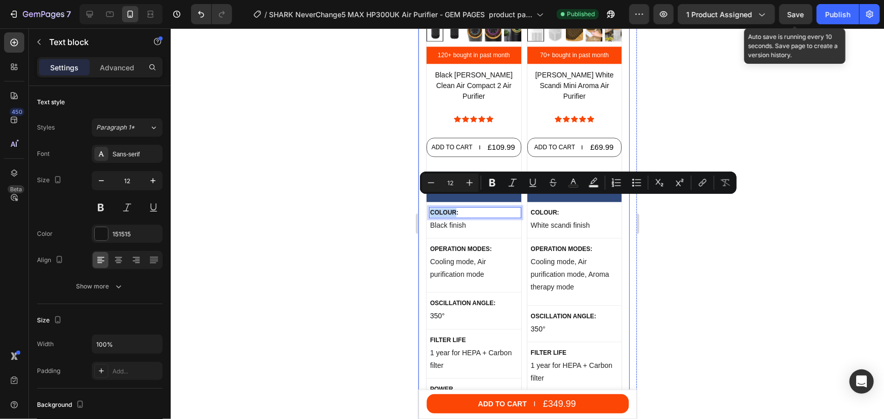
drag, startPoint x: 455, startPoint y: 202, endPoint x: 422, endPoint y: 202, distance: 33.4
click at [422, 202] on div "Product Images 120+ bought in past month Button Black Russell Hobbs Clean Air C…" at bounding box center [523, 314] width 211 height 810
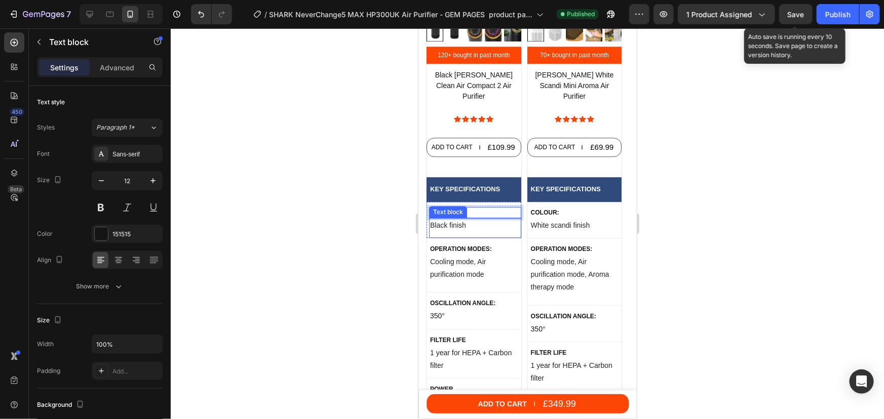
click at [454, 219] on p "Black finish" at bounding box center [474, 225] width 90 height 13
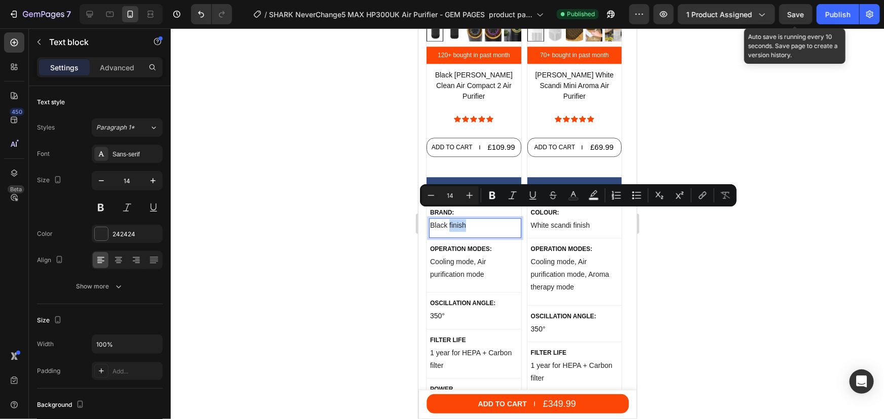
click at [465, 219] on p "Black finish" at bounding box center [474, 225] width 90 height 13
drag, startPoint x: 465, startPoint y: 216, endPoint x: 430, endPoint y: 216, distance: 34.9
click at [430, 219] on p "Black finish" at bounding box center [474, 225] width 90 height 13
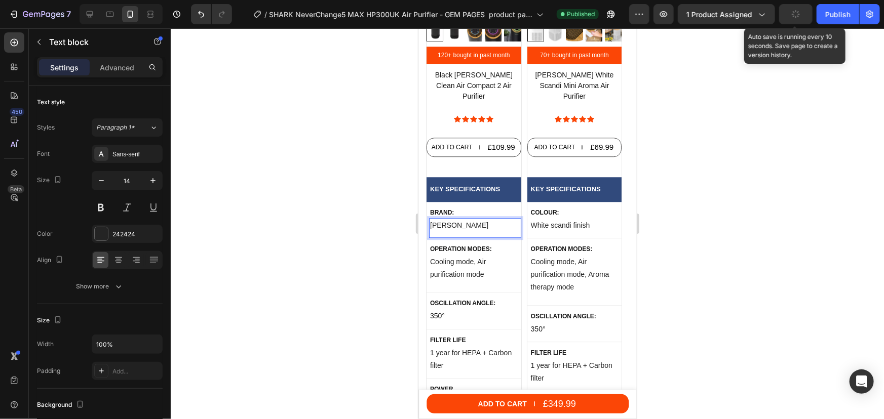
click at [449, 219] on p "Russel Hobbs" at bounding box center [474, 225] width 90 height 13
click at [477, 243] on div "OPERATION modes: Text block" at bounding box center [474, 248] width 92 height 11
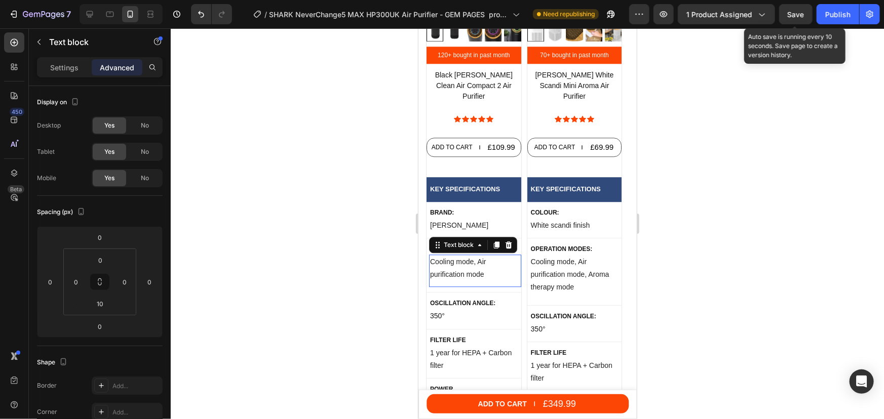
click at [456, 258] on p "Cooling mode, Air purification mode" at bounding box center [474, 267] width 90 height 25
drag, startPoint x: 488, startPoint y: 323, endPoint x: 485, endPoint y: 292, distance: 31.0
click at [488, 329] on div "Filter life Text block 1 year for HEPA + Carbon filter Text block Row" at bounding box center [473, 353] width 95 height 49
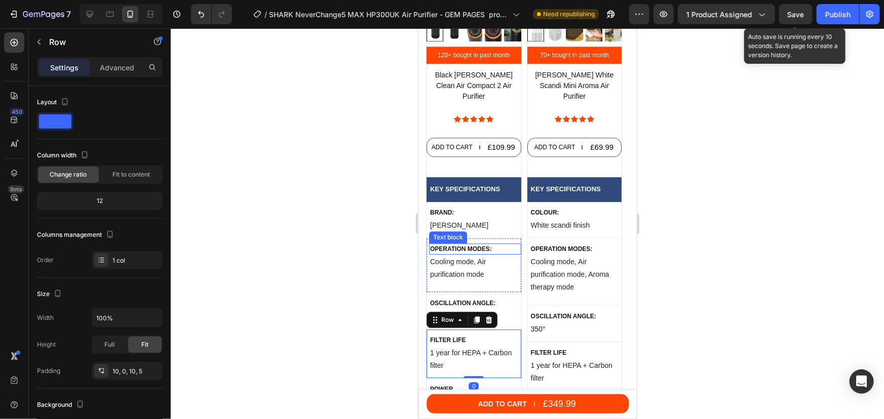
click at [483, 244] on p "OPERATION modes:" at bounding box center [474, 248] width 90 height 9
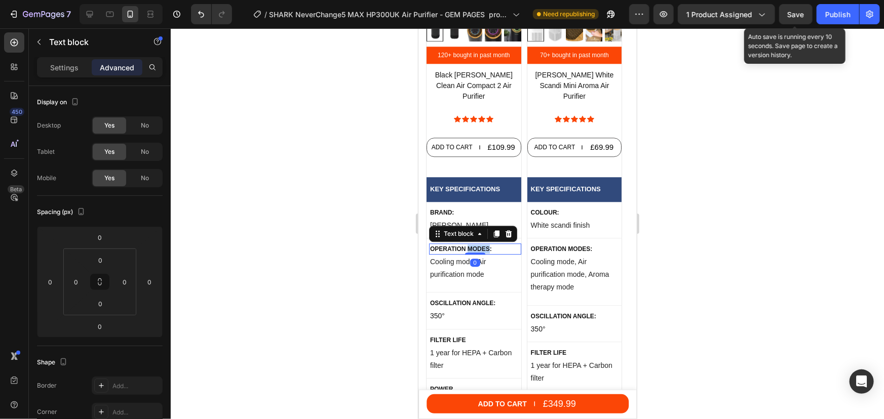
click at [483, 244] on p "OPERATION modes:" at bounding box center [474, 248] width 90 height 9
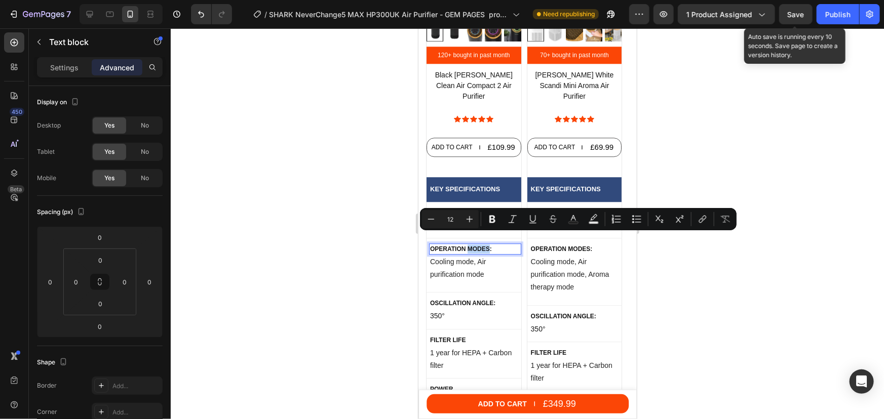
click at [486, 244] on p "OPERATION modes:" at bounding box center [474, 248] width 90 height 9
click at [489, 244] on p "OPERATION modes:" at bounding box center [474, 248] width 90 height 9
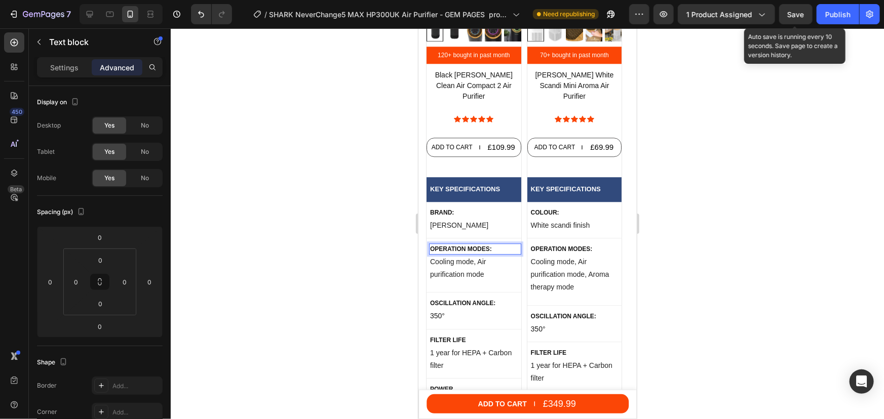
click at [489, 244] on p "OPERATION modes:" at bounding box center [474, 248] width 90 height 9
drag, startPoint x: 489, startPoint y: 237, endPoint x: 444, endPoint y: 235, distance: 45.1
click at [444, 244] on p "OPERATION modes:" at bounding box center [474, 248] width 90 height 9
drag, startPoint x: 462, startPoint y: 239, endPoint x: 409, endPoint y: 239, distance: 52.7
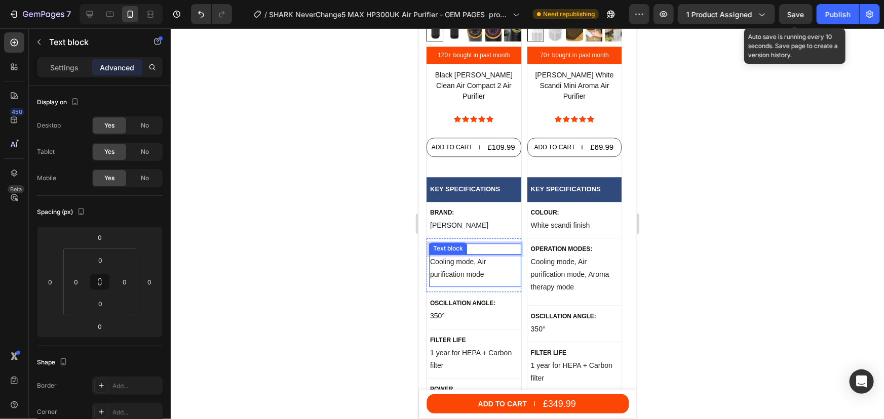
click at [468, 264] on p "Cooling mode, Air purification mode" at bounding box center [474, 267] width 90 height 25
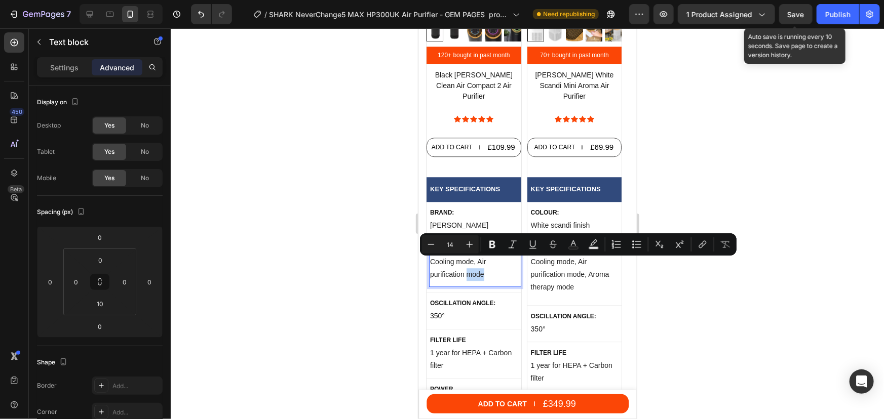
click at [483, 265] on p "Cooling mode, Air purification mode" at bounding box center [474, 267] width 90 height 25
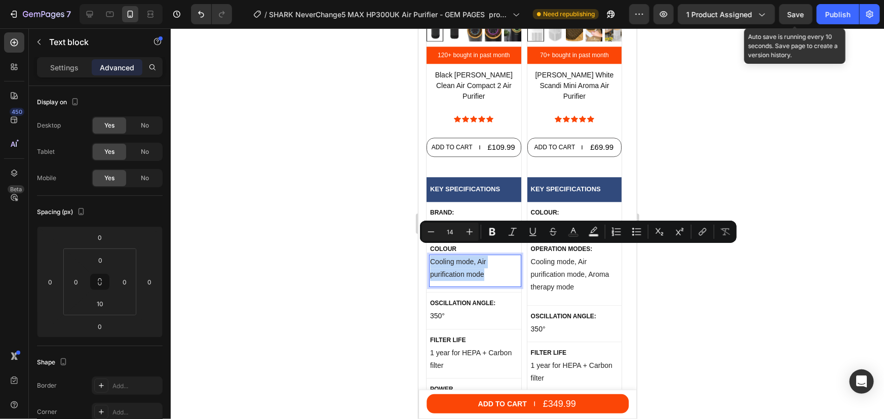
drag, startPoint x: 485, startPoint y: 265, endPoint x: 431, endPoint y: 251, distance: 55.5
click at [431, 255] on p "Cooling mode, Air purification mode" at bounding box center [474, 267] width 90 height 25
copy p "Cooling mode, Air purification mode"
click at [464, 255] on p "Cooling mode, Air purification mode" at bounding box center [474, 267] width 90 height 25
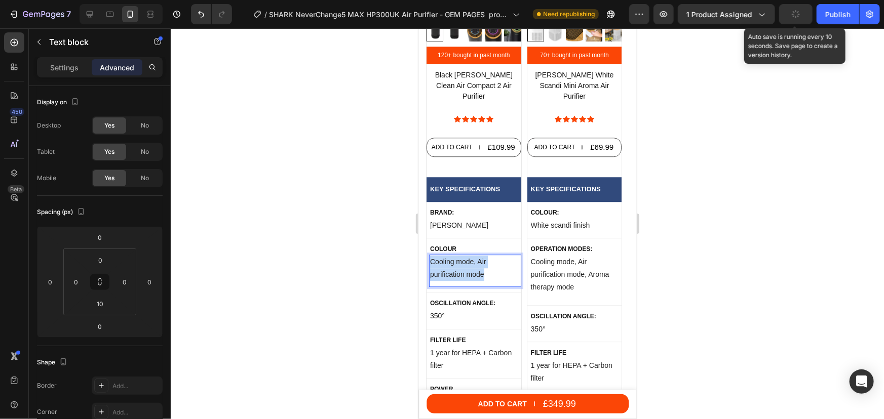
drag, startPoint x: 463, startPoint y: 259, endPoint x: 428, endPoint y: 252, distance: 35.3
click at [428, 254] on div "Cooling mode, Air purification mode" at bounding box center [474, 267] width 92 height 27
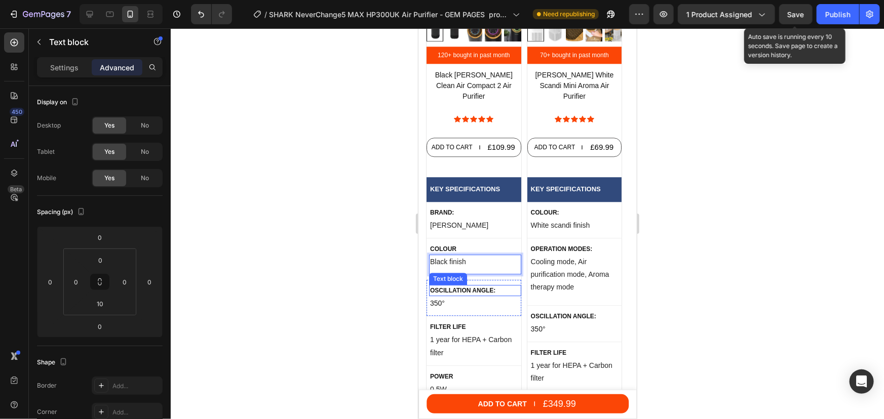
click at [483, 286] on p "Oscillation Angle:" at bounding box center [474, 290] width 90 height 9
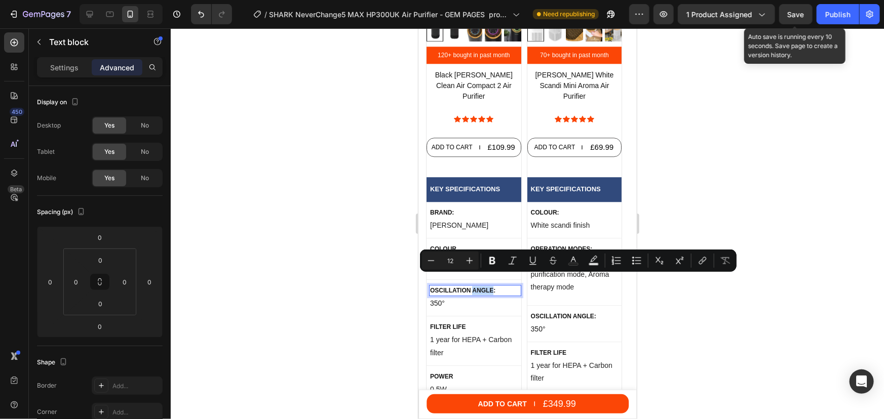
click at [491, 286] on p "Oscillation Angle:" at bounding box center [474, 290] width 90 height 9
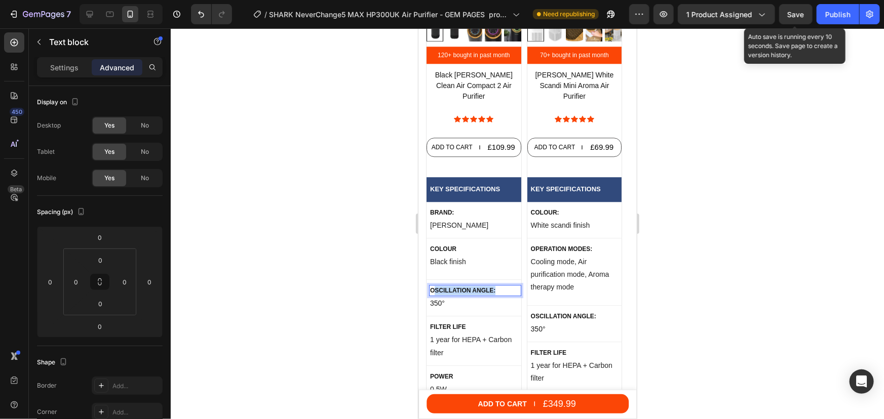
drag, startPoint x: 497, startPoint y: 279, endPoint x: 434, endPoint y: 278, distance: 62.8
click at [477, 286] on p "Operation" at bounding box center [474, 290] width 90 height 9
click at [454, 297] on p "350°" at bounding box center [474, 303] width 90 height 13
drag, startPoint x: 446, startPoint y: 294, endPoint x: 429, endPoint y: 297, distance: 17.4
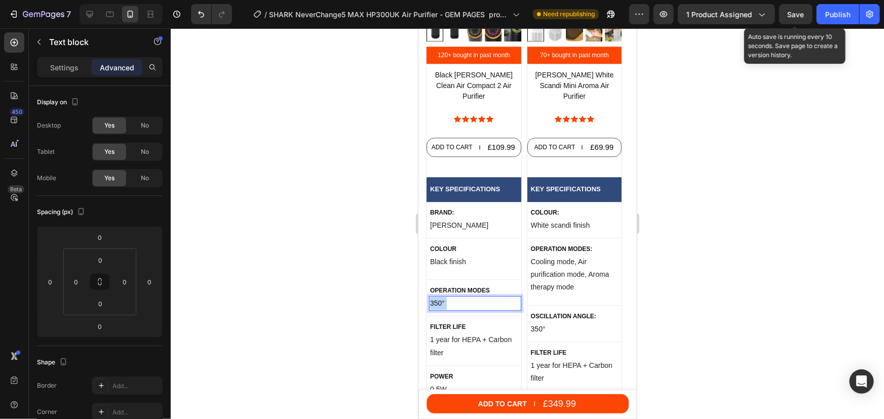
click at [429, 297] on p "350°" at bounding box center [474, 303] width 90 height 13
click at [435, 297] on p "350°" at bounding box center [474, 303] width 90 height 13
click at [427, 298] on div "Operation modes Text block 350° Text block 0 Row" at bounding box center [473, 298] width 95 height 36
click at [485, 297] on p "edom gnilooC" at bounding box center [474, 303] width 90 height 13
drag, startPoint x: 480, startPoint y: 292, endPoint x: 428, endPoint y: 292, distance: 51.1
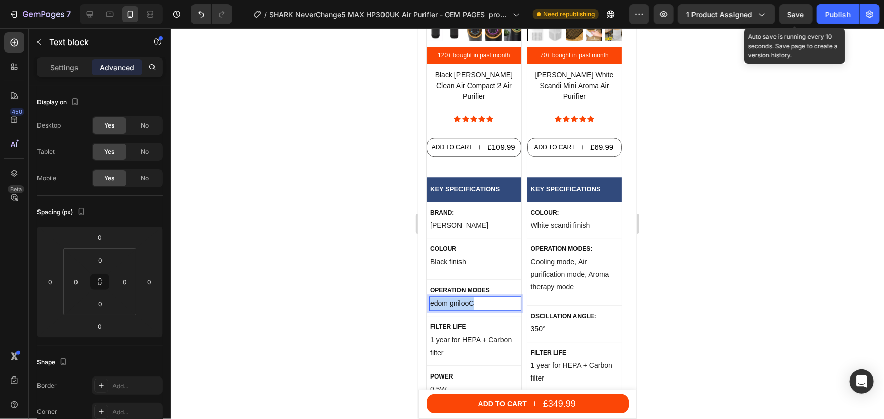
click at [428, 296] on div "edom gnilooC" at bounding box center [474, 303] width 92 height 15
click at [564, 276] on p "Cooling mode, Air purification mode, Aroma therapy mode" at bounding box center [575, 274] width 90 height 38
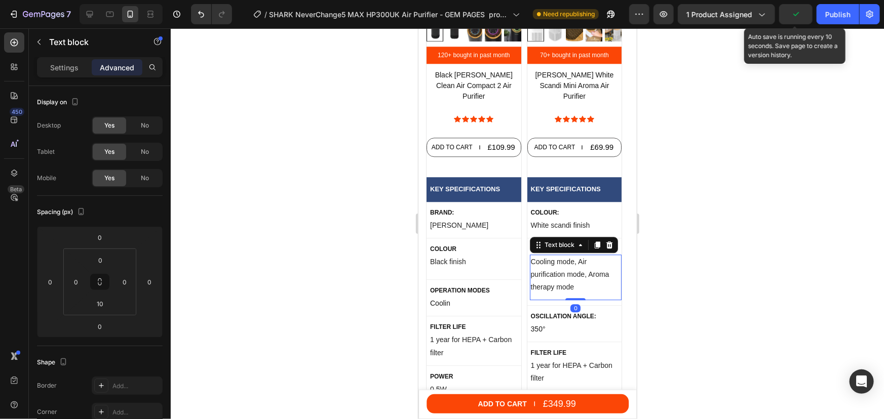
click at [564, 276] on p "Cooling mode, Air purification mode, Aroma therapy mode" at bounding box center [575, 274] width 90 height 38
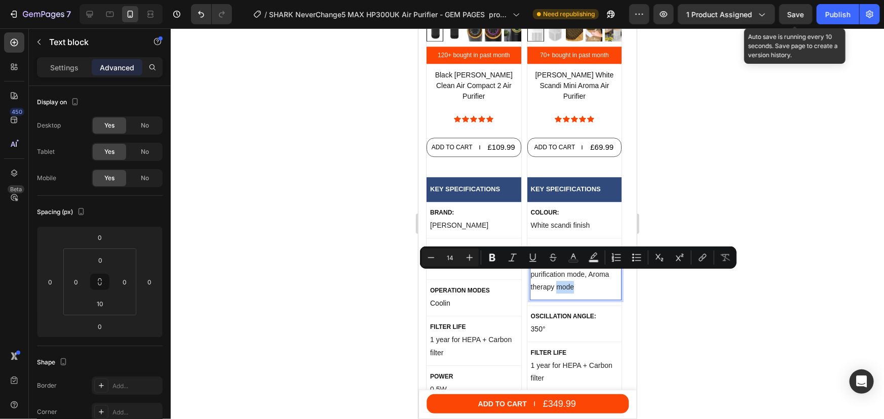
click at [578, 274] on p "Cooling mode, Air purification mode, Aroma therapy mode" at bounding box center [575, 274] width 90 height 38
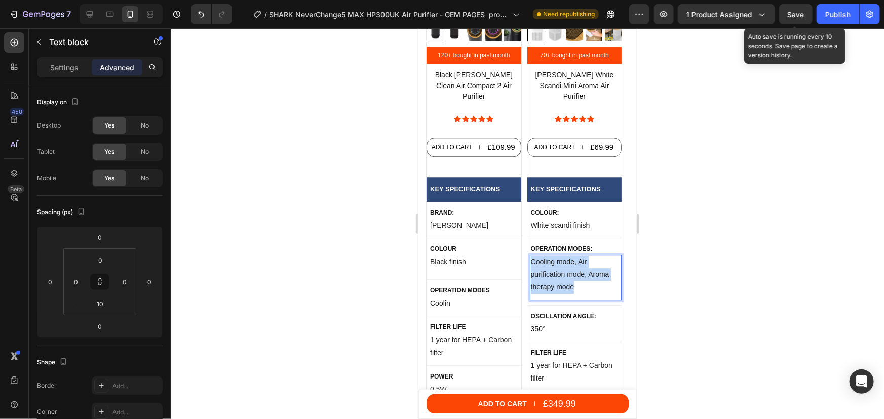
drag, startPoint x: 577, startPoint y: 274, endPoint x: 530, endPoint y: 252, distance: 52.8
click at [530, 255] on p "Cooling mode, Air purification mode, Aroma therapy mode" at bounding box center [575, 274] width 90 height 38
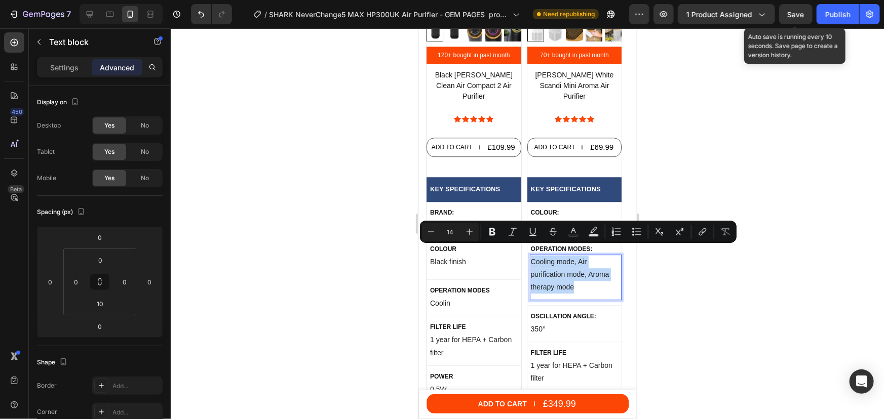
copy p "Cooling mode, Air purification mode, Aroma therapy mode"
click at [448, 297] on p "Coolin" at bounding box center [474, 303] width 90 height 13
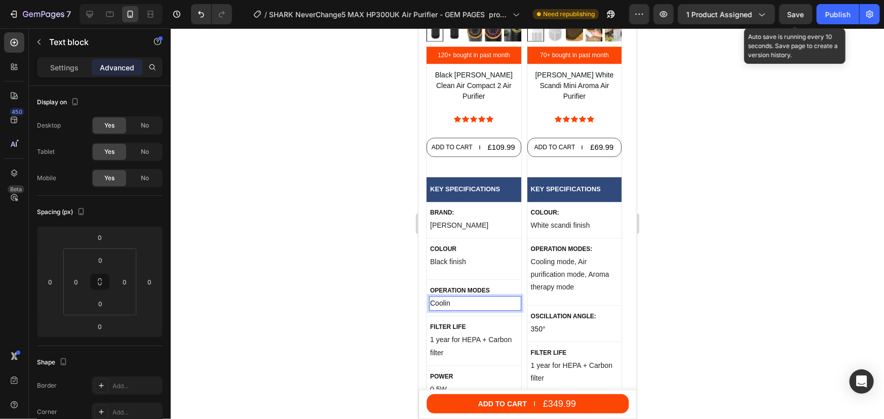
click at [454, 297] on p "Coolin" at bounding box center [474, 303] width 90 height 13
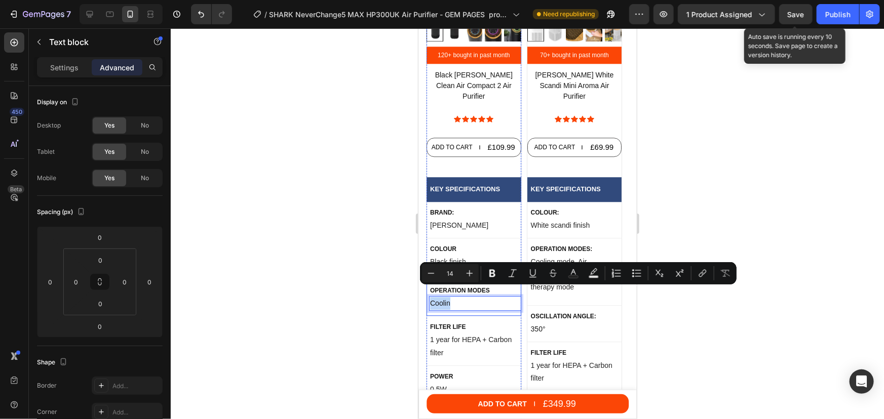
drag, startPoint x: 454, startPoint y: 293, endPoint x: 429, endPoint y: 293, distance: 25.3
click at [427, 293] on div "Operation modes Text block Coolin Text block 0 Row" at bounding box center [473, 298] width 95 height 36
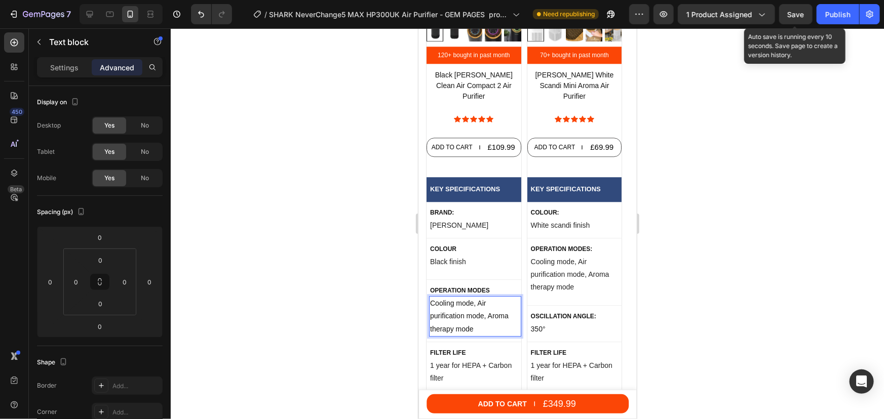
drag, startPoint x: 697, startPoint y: 273, endPoint x: 687, endPoint y: 264, distance: 14.0
click at [698, 273] on div at bounding box center [527, 223] width 713 height 391
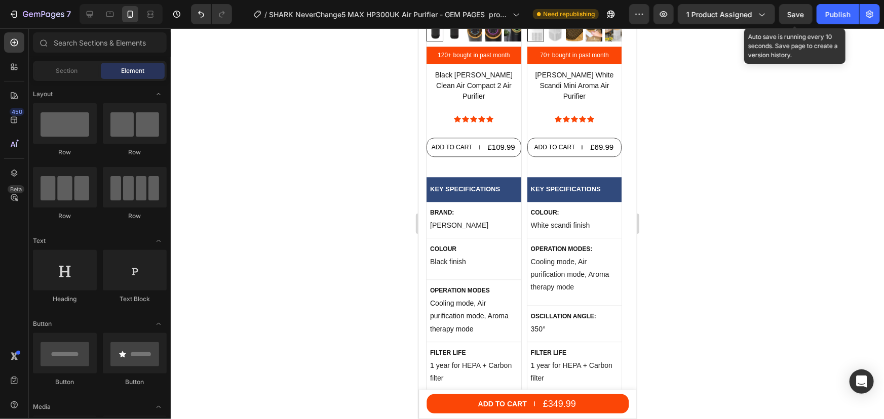
click at [788, 16] on span "Save" at bounding box center [795, 14] width 17 height 9
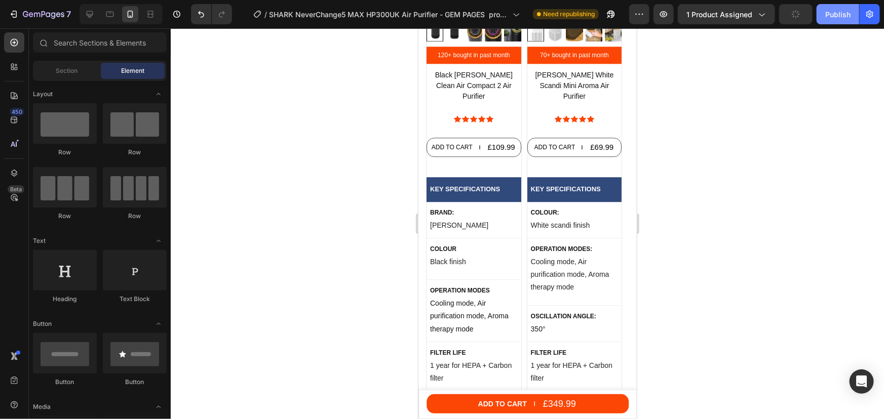
click at [830, 14] on div "Publish" at bounding box center [837, 14] width 25 height 11
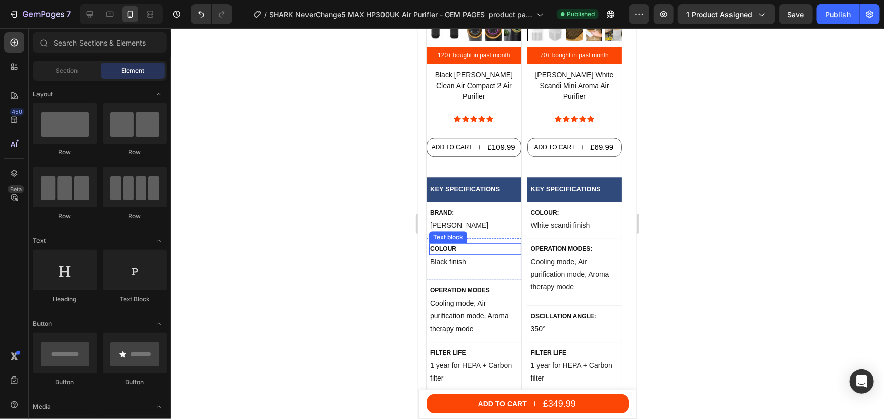
click at [462, 244] on p "colour" at bounding box center [474, 248] width 90 height 9
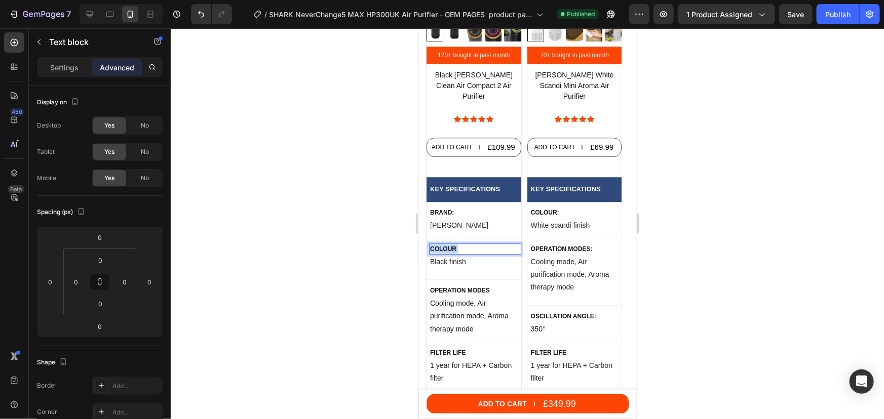
drag, startPoint x: 457, startPoint y: 237, endPoint x: 429, endPoint y: 237, distance: 27.9
click at [429, 244] on p "colour" at bounding box center [474, 248] width 90 height 9
click at [445, 244] on p "colour" at bounding box center [474, 248] width 90 height 9
drag, startPoint x: 458, startPoint y: 241, endPoint x: 431, endPoint y: 237, distance: 27.0
click at [431, 244] on p "colour" at bounding box center [474, 248] width 90 height 9
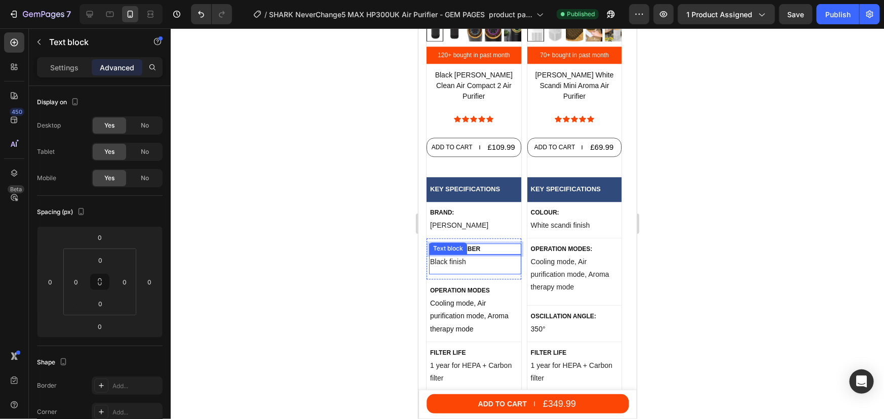
click at [461, 255] on p "Black finish" at bounding box center [474, 261] width 90 height 13
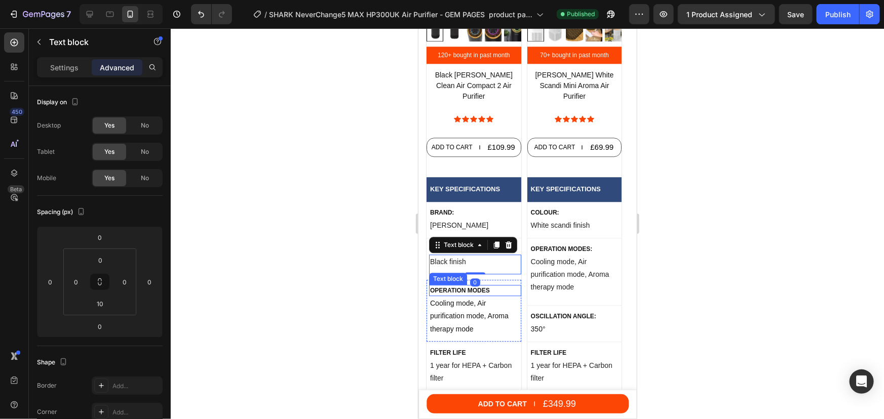
click at [466, 286] on p "Operation modes" at bounding box center [474, 290] width 90 height 9
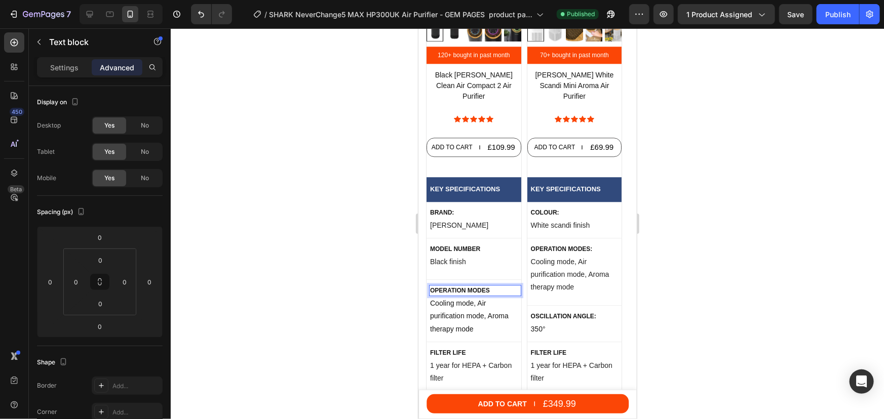
click at [487, 286] on p "Operation modes" at bounding box center [474, 290] width 90 height 9
drag, startPoint x: 489, startPoint y: 278, endPoint x: 442, endPoint y: 286, distance: 47.7
click at [442, 286] on div "Operation modes Text block 0 Cooling mode, Air purification mode, Aroma therapy…" at bounding box center [474, 311] width 92 height 52
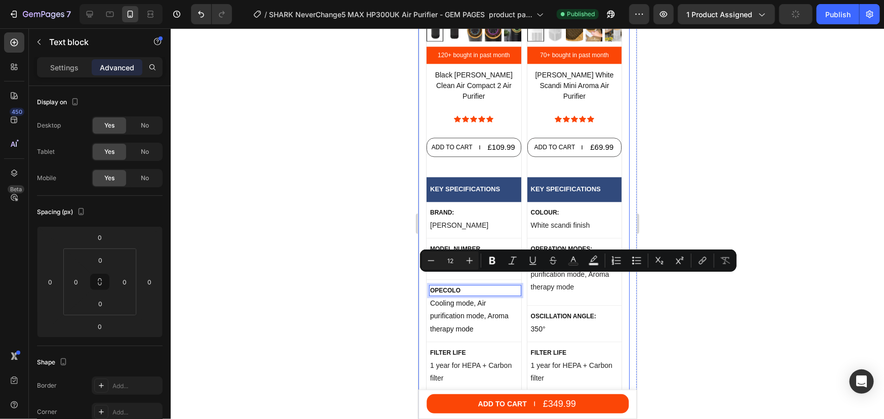
drag, startPoint x: 466, startPoint y: 280, endPoint x: 422, endPoint y: 279, distance: 44.1
click at [422, 279] on div "Product Images 120+ bought in past month Button Black Russell Hobbs Clean Air C…" at bounding box center [523, 314] width 211 height 810
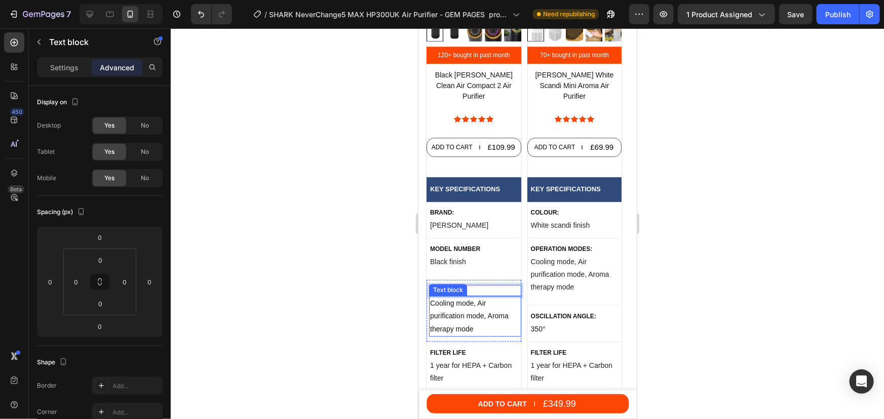
click at [487, 306] on p "Cooling mode, Air purification mode, Aroma therapy mode" at bounding box center [474, 316] width 90 height 38
drag, startPoint x: 477, startPoint y: 319, endPoint x: 430, endPoint y: 292, distance: 54.0
click at [430, 297] on p "Cooling mode, Air purification mode, Aroma therapy mode" at bounding box center [474, 316] width 90 height 38
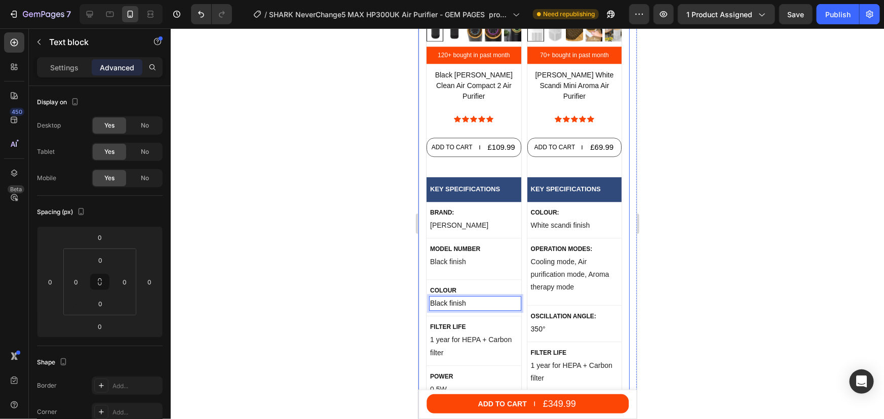
click at [790, 247] on div at bounding box center [527, 223] width 713 height 391
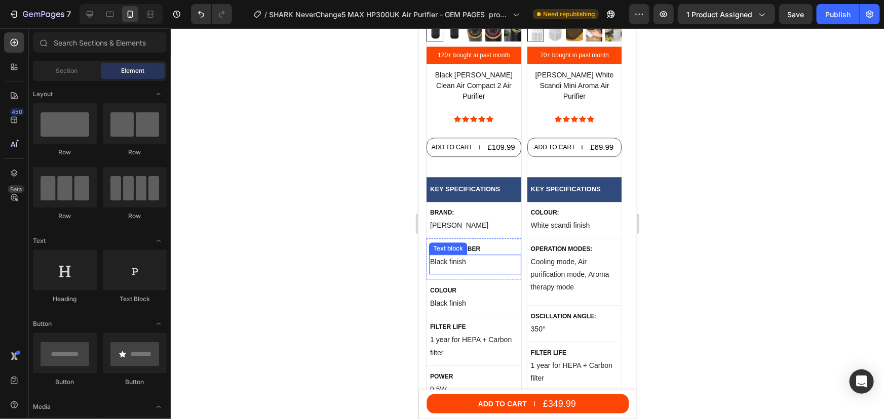
click at [465, 255] on p "Black finish" at bounding box center [474, 261] width 90 height 13
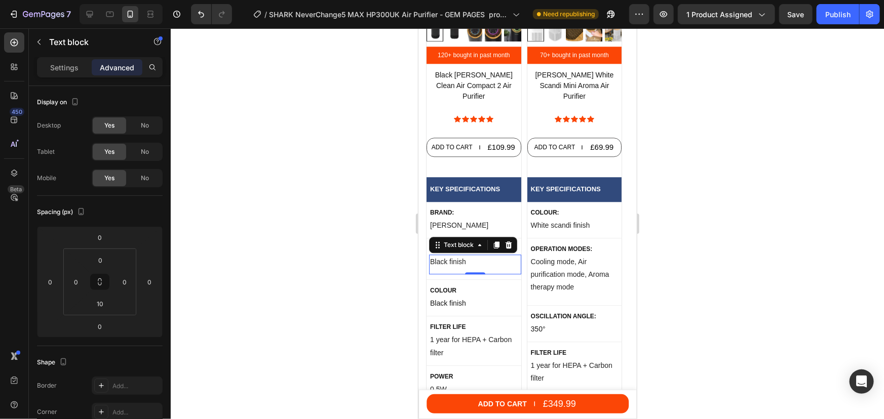
click at [709, 242] on div at bounding box center [527, 223] width 713 height 391
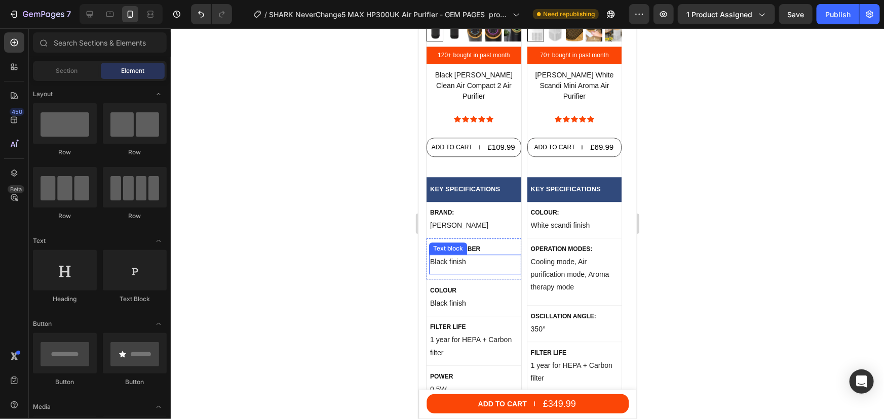
click at [468, 255] on p "Black finish" at bounding box center [474, 261] width 90 height 13
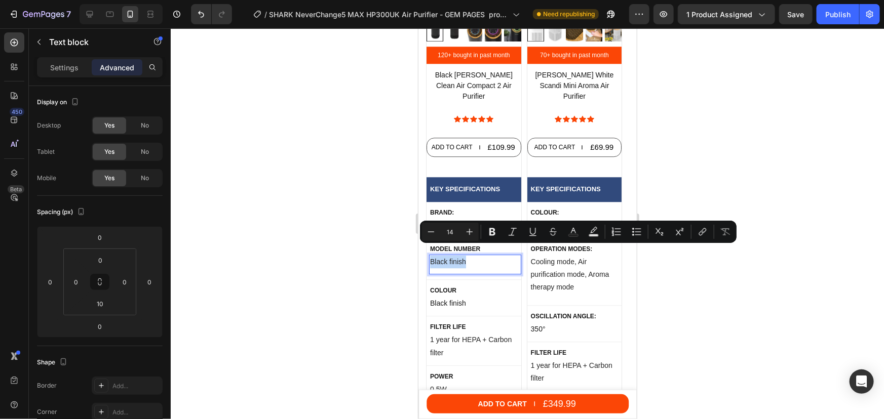
drag, startPoint x: 469, startPoint y: 253, endPoint x: 430, endPoint y: 250, distance: 38.6
click at [430, 255] on p "Black finish" at bounding box center [474, 261] width 90 height 13
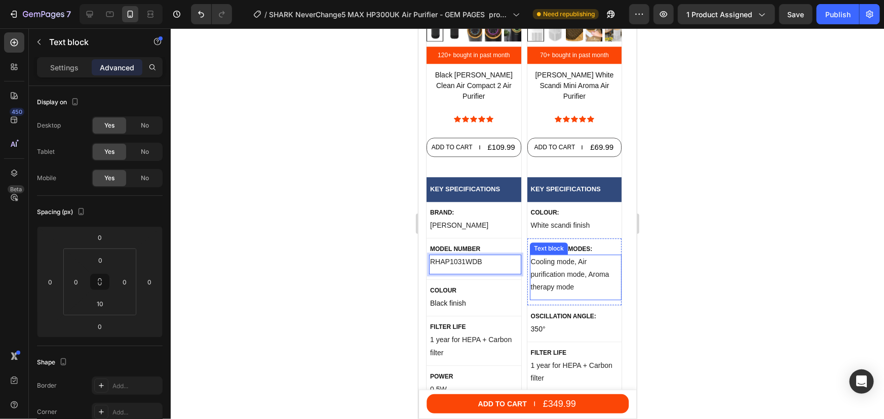
click at [760, 243] on div at bounding box center [527, 223] width 713 height 391
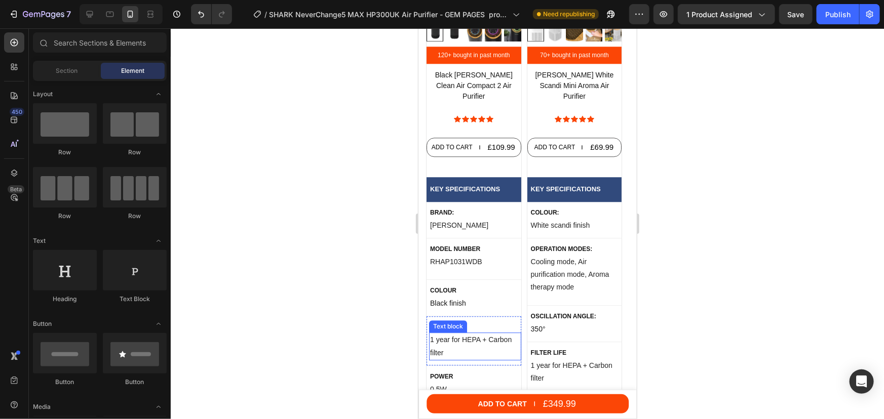
click at [450, 333] on p "1 year for HEPA + Carbon filter" at bounding box center [474, 345] width 90 height 25
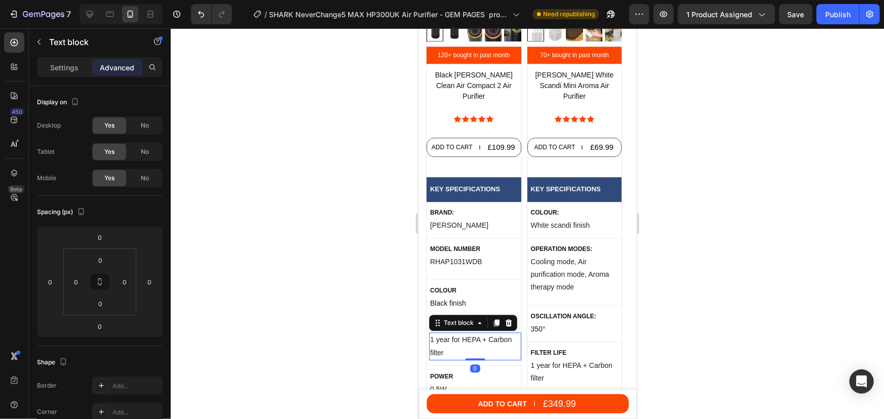
click at [796, 295] on div at bounding box center [527, 223] width 713 height 391
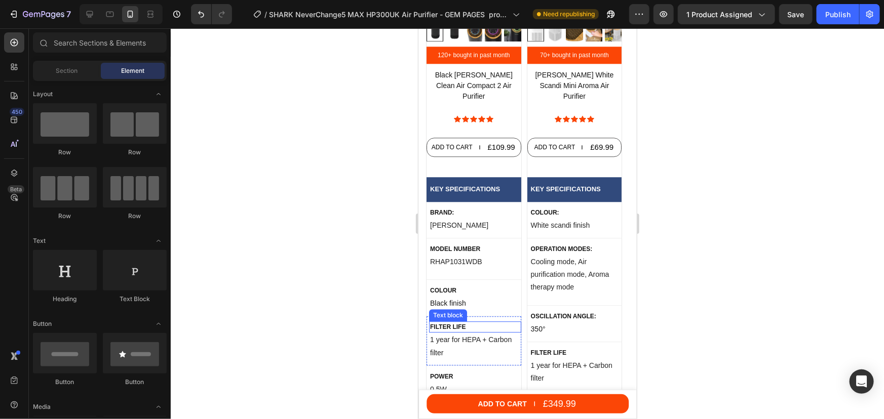
click at [457, 322] on p "Filter life" at bounding box center [474, 326] width 90 height 9
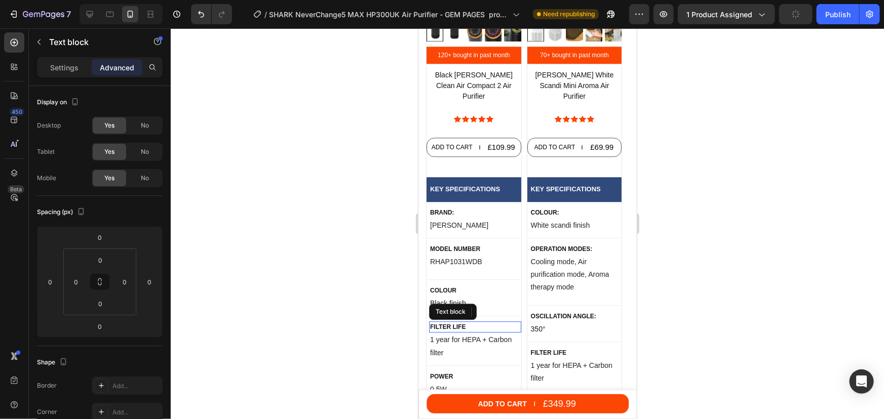
click at [457, 322] on p "Filter life" at bounding box center [474, 326] width 90 height 9
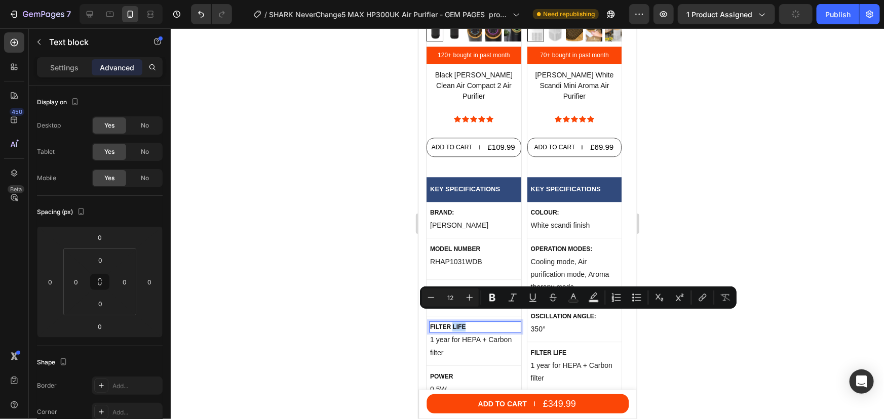
click at [462, 322] on p "Filter life" at bounding box center [474, 326] width 90 height 9
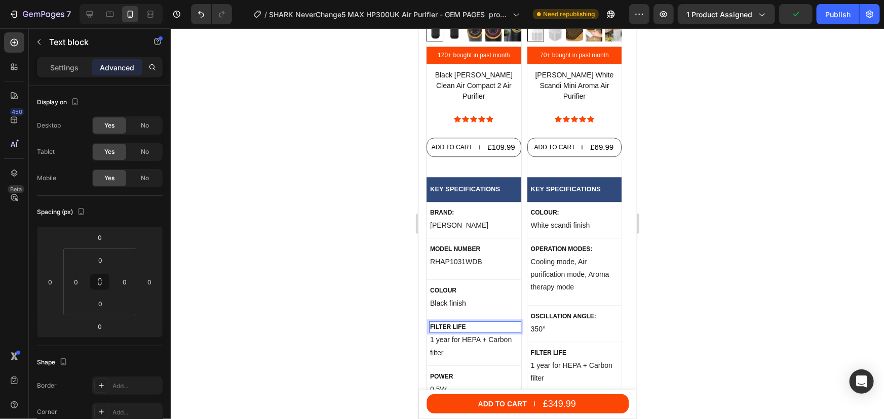
drag, startPoint x: 442, startPoint y: 313, endPoint x: 430, endPoint y: 313, distance: 11.6
click at [462, 322] on p "Filter life" at bounding box center [474, 326] width 90 height 9
drag, startPoint x: 466, startPoint y: 313, endPoint x: 430, endPoint y: 315, distance: 35.5
click at [430, 322] on p "Filter life" at bounding box center [474, 326] width 90 height 9
click at [502, 322] on p "sedom noitarepo" at bounding box center [474, 326] width 90 height 9
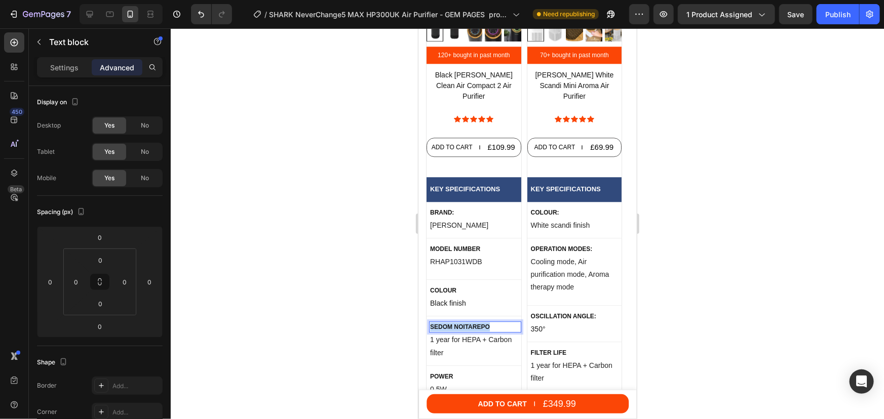
drag, startPoint x: 502, startPoint y: 320, endPoint x: 429, endPoint y: 318, distance: 72.4
click at [429, 322] on p "sedom noitarepo" at bounding box center [474, 326] width 90 height 9
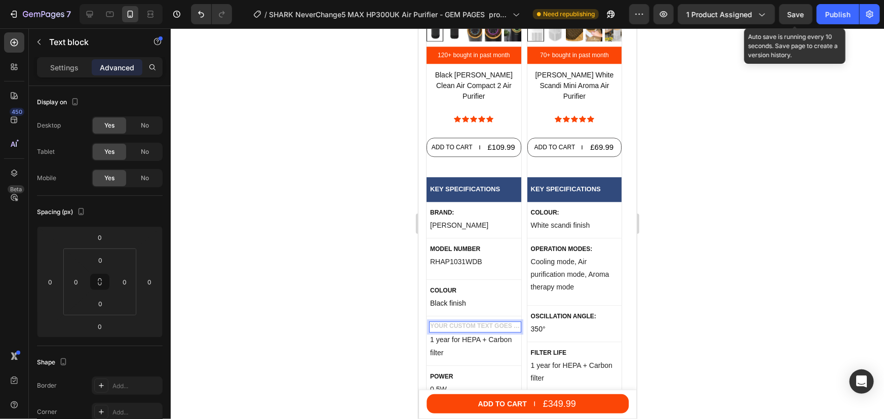
click at [796, 12] on span "Save" at bounding box center [795, 14] width 17 height 9
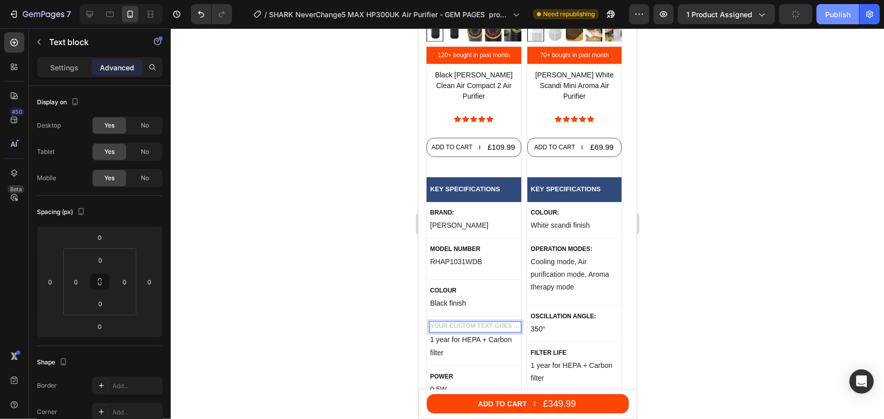
click at [832, 13] on div "Publish" at bounding box center [837, 14] width 25 height 11
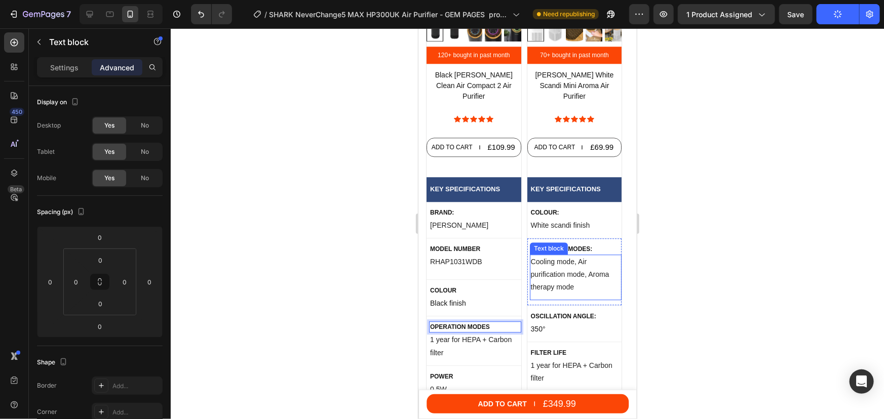
click at [559, 270] on p "Cooling mode, Air purification mode, Aroma therapy mode" at bounding box center [575, 274] width 90 height 38
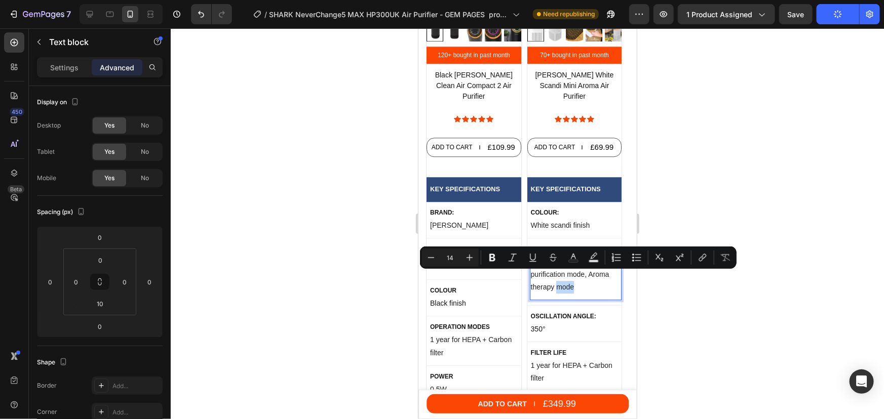
click at [571, 279] on p "Cooling mode, Air purification mode, Aroma therapy mode" at bounding box center [575, 274] width 90 height 38
click at [579, 278] on p "Cooling mode, Air purification mode, Aroma therapy mode" at bounding box center [575, 274] width 90 height 38
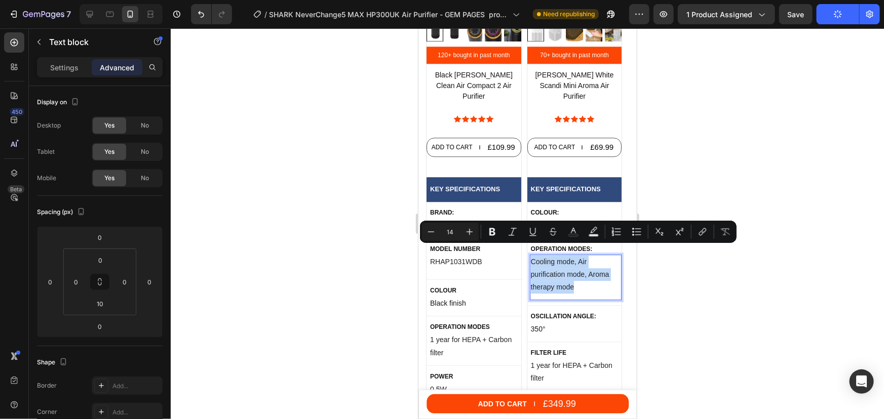
drag, startPoint x: 575, startPoint y: 278, endPoint x: 531, endPoint y: 251, distance: 51.2
click at [531, 255] on p "Cooling mode, Air purification mode, Aroma therapy mode" at bounding box center [575, 274] width 90 height 38
copy p "Cooling mode, Air purification mode, Aroma therapy mode"
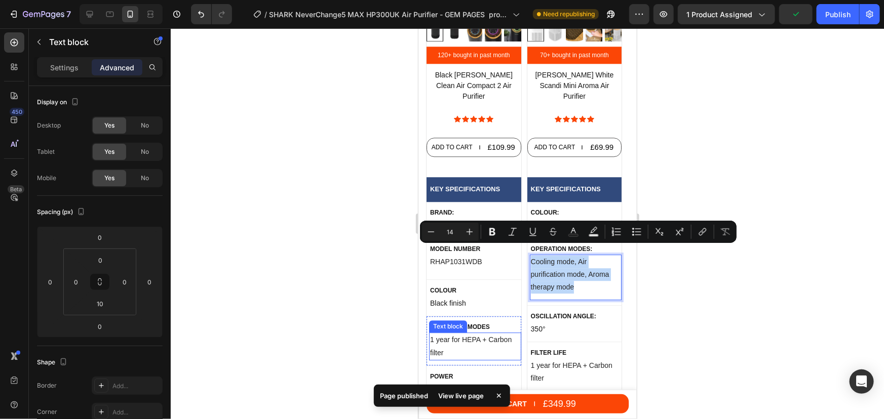
click at [456, 334] on p "1 year for HEPA + Carbon filter" at bounding box center [474, 345] width 90 height 25
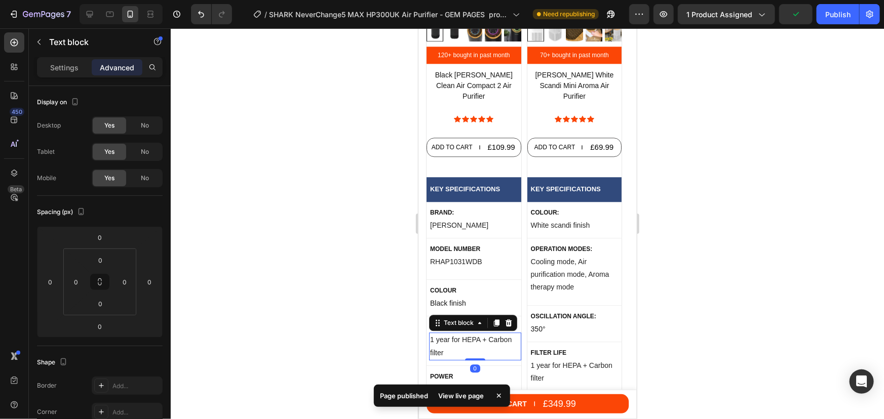
click at [444, 340] on p "1 year for HEPA + Carbon filter" at bounding box center [474, 345] width 90 height 25
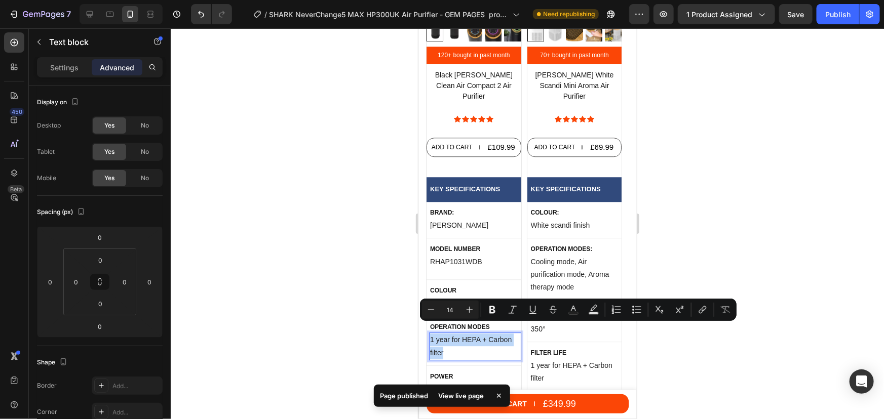
drag, startPoint x: 443, startPoint y: 343, endPoint x: 428, endPoint y: 329, distance: 20.4
click at [428, 332] on div "1 year for HEPA + Carbon filter" at bounding box center [474, 345] width 92 height 27
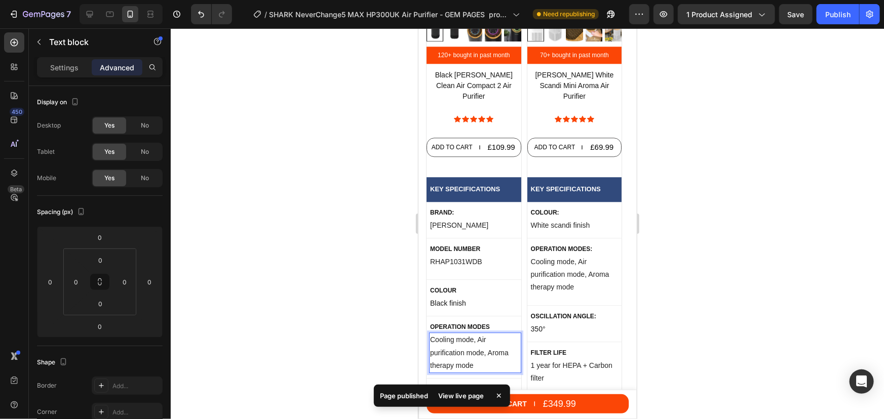
click at [740, 268] on div at bounding box center [527, 223] width 713 height 391
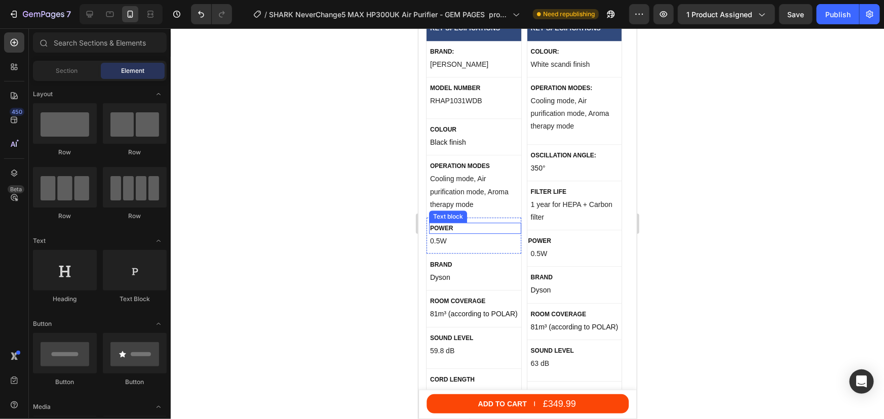
scroll to position [5386, 0]
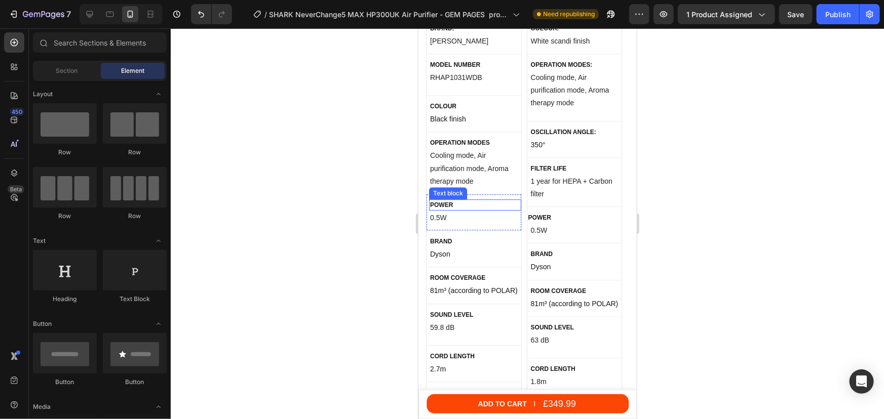
click at [447, 200] on p "power" at bounding box center [474, 204] width 90 height 9
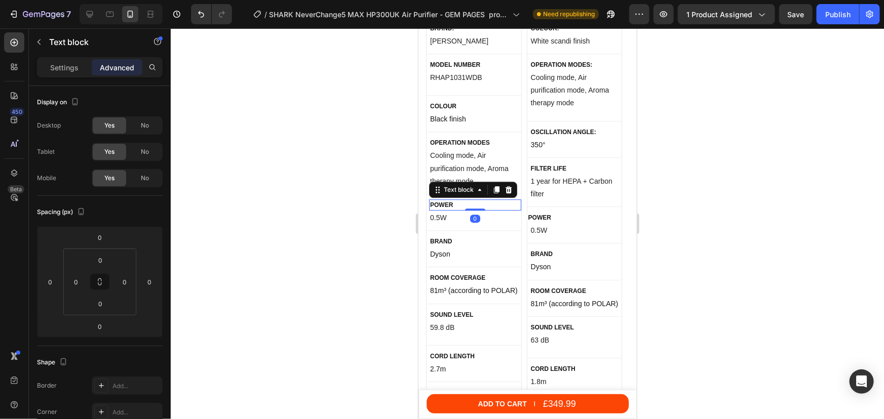
click at [447, 200] on p "power" at bounding box center [474, 204] width 90 height 9
click at [444, 211] on p "0.5W" at bounding box center [474, 217] width 90 height 13
click at [447, 211] on p "0.5W" at bounding box center [474, 217] width 90 height 13
click at [436, 211] on p "0.5W" at bounding box center [474, 217] width 90 height 13
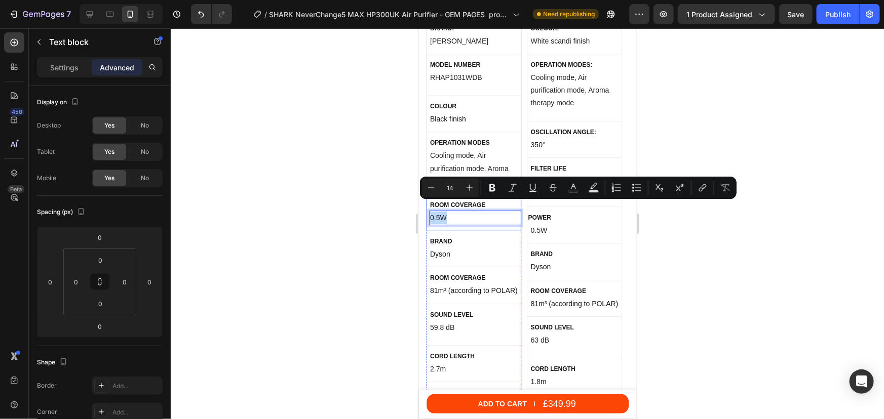
drag, startPoint x: 444, startPoint y: 206, endPoint x: 427, endPoint y: 206, distance: 16.7
click at [427, 206] on div "ROOM COVERAGE Text block 0.5W Text block 0 Row" at bounding box center [473, 212] width 95 height 36
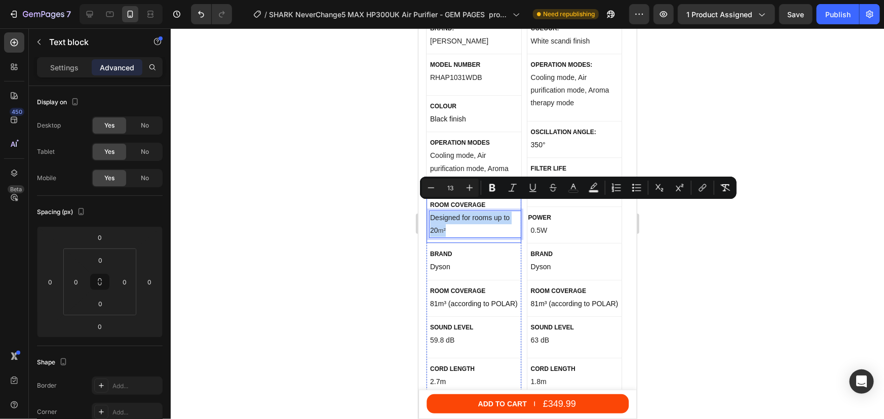
drag, startPoint x: 447, startPoint y: 222, endPoint x: 428, endPoint y: 209, distance: 22.5
click at [427, 209] on div "ROOM COVERAGE Text block Designed for rooms up to 20 m² Text block 0 Row" at bounding box center [473, 218] width 95 height 49
click at [570, 189] on icon "Editor contextual toolbar" at bounding box center [573, 188] width 10 height 10
type input "444444"
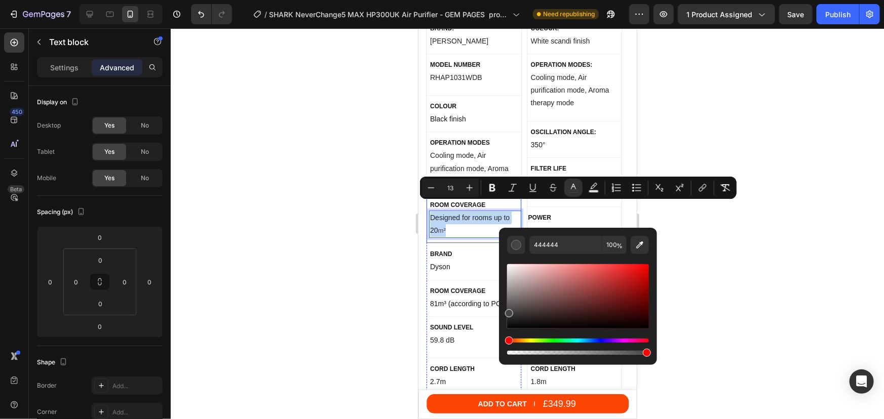
click at [478, 232] on div "ROOM COVERAGE Text block Designed for rooms up to 20 m² Text block 0 Row" at bounding box center [473, 218] width 95 height 49
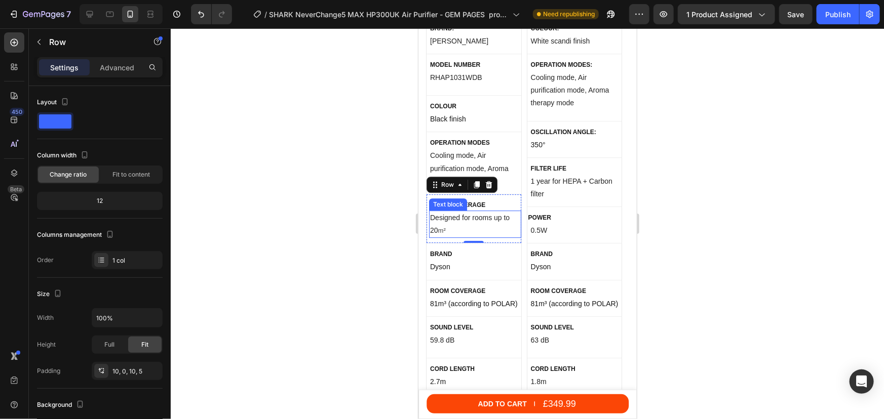
click at [434, 220] on p "Designed for rooms up to 20 m²" at bounding box center [474, 223] width 90 height 25
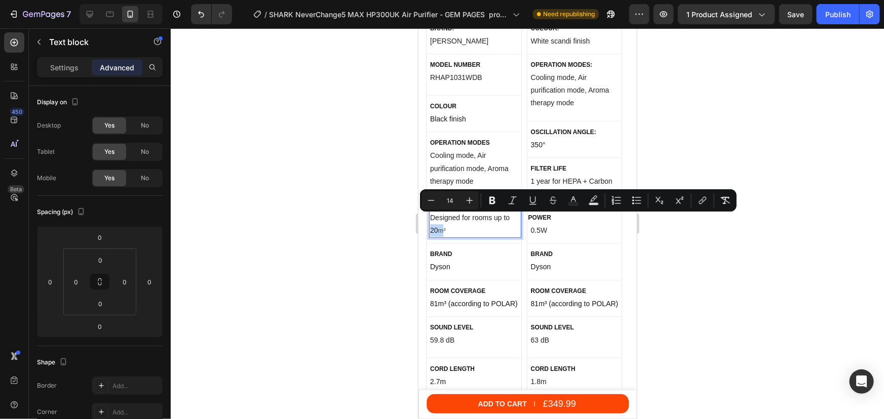
click at [436, 220] on p "Designed for rooms up to 20 m²" at bounding box center [474, 223] width 90 height 25
drag, startPoint x: 436, startPoint y: 220, endPoint x: 430, endPoint y: 219, distance: 6.1
click at [430, 219] on p "Designed for rooms up to 20 m²" at bounding box center [474, 223] width 90 height 25
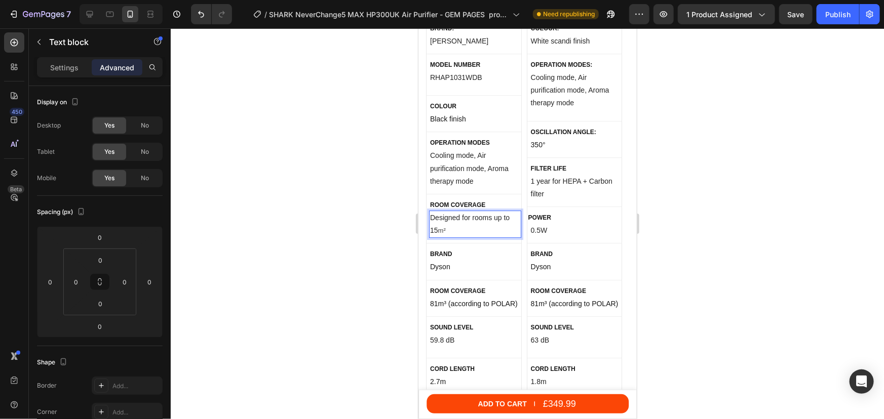
click at [762, 229] on div at bounding box center [527, 223] width 713 height 391
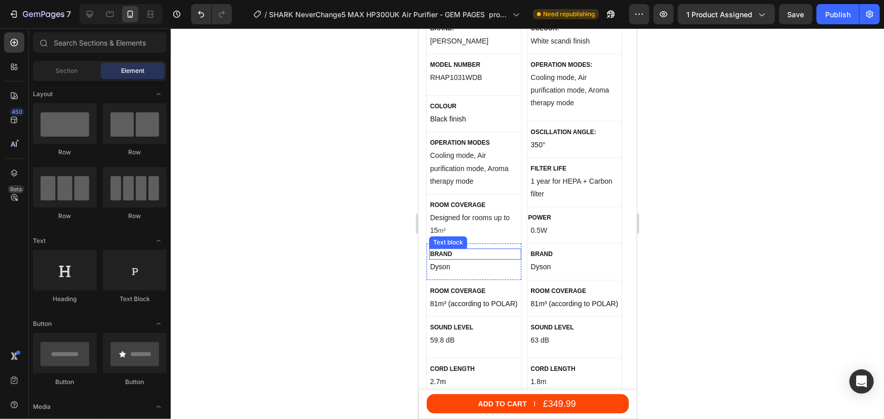
click at [455, 249] on p "Brand" at bounding box center [474, 253] width 90 height 9
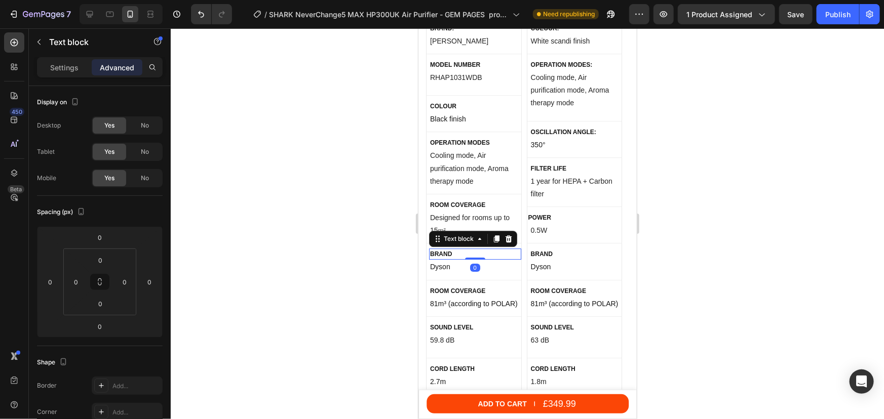
click at [455, 249] on p "Brand" at bounding box center [474, 253] width 90 height 9
drag, startPoint x: 455, startPoint y: 243, endPoint x: 432, endPoint y: 243, distance: 22.8
click at [432, 249] on p "Brand" at bounding box center [474, 253] width 90 height 9
click at [442, 249] on p "Brand" at bounding box center [474, 253] width 90 height 9
click at [431, 249] on p "Brand" at bounding box center [474, 253] width 90 height 9
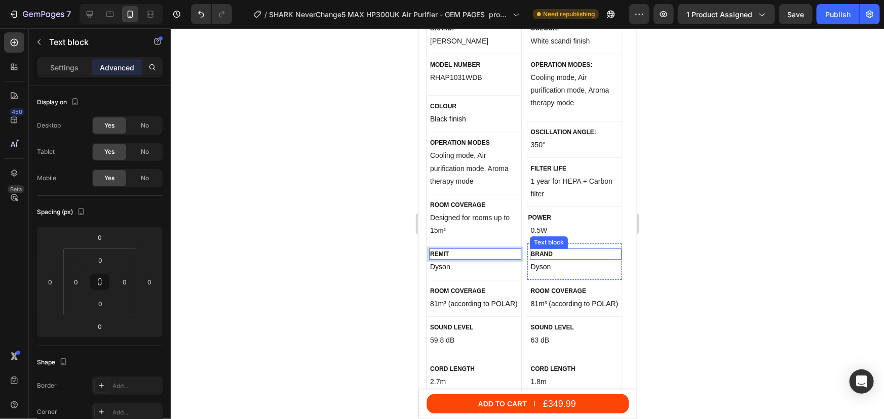
click at [604, 249] on p "Brand" at bounding box center [575, 253] width 90 height 9
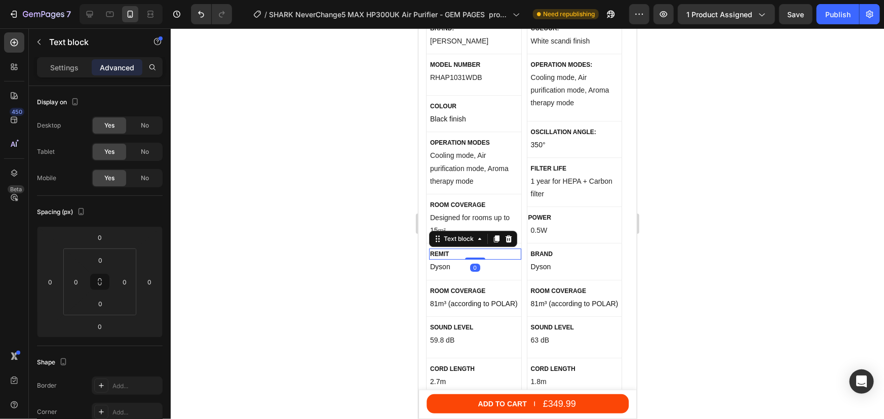
click at [472, 249] on p "remiT" at bounding box center [474, 253] width 90 height 9
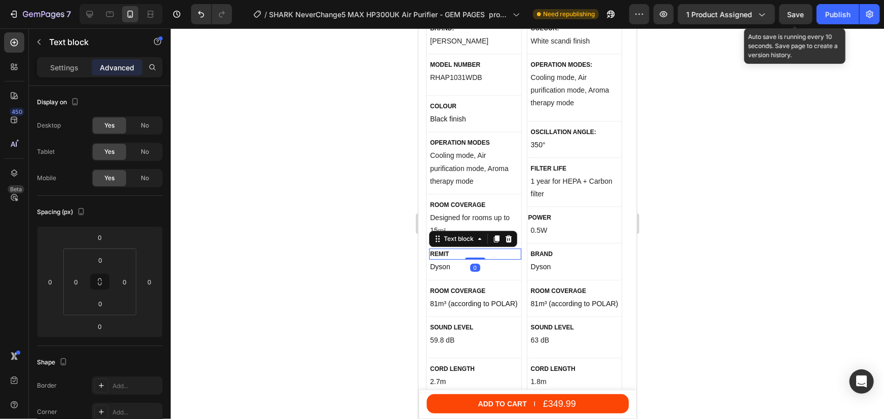
click at [804, 15] on button "Save" at bounding box center [795, 14] width 33 height 20
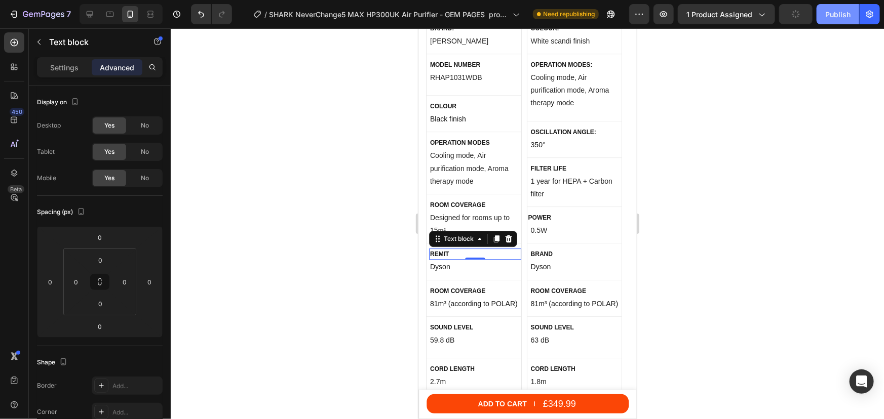
click at [828, 16] on div "Publish" at bounding box center [837, 14] width 25 height 11
click at [461, 248] on div "Text block" at bounding box center [447, 253] width 38 height 12
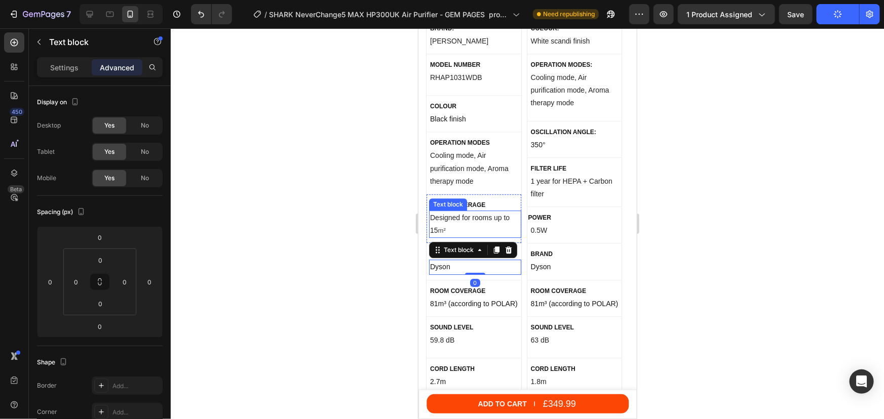
click at [452, 211] on p "Designed for rooms up to 15 m²" at bounding box center [474, 223] width 90 height 25
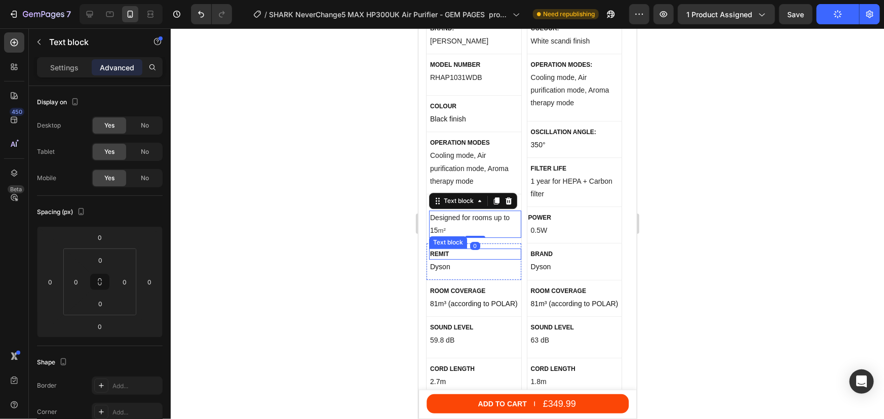
click at [448, 249] on p "remiT" at bounding box center [474, 253] width 90 height 9
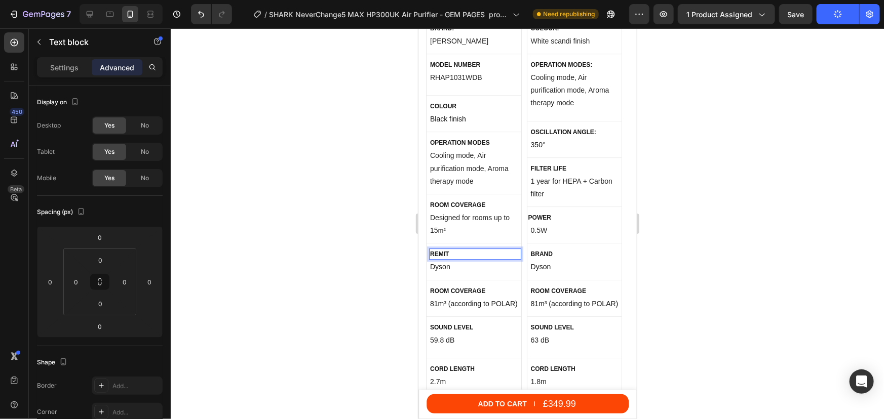
click at [445, 249] on p "remiT" at bounding box center [474, 253] width 90 height 9
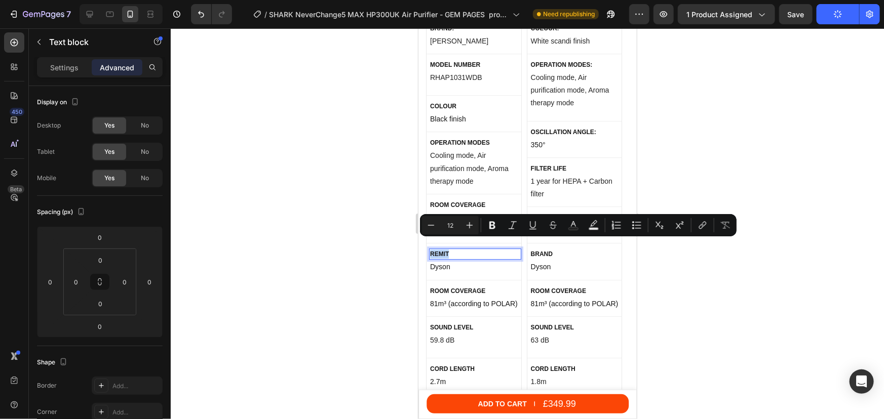
drag, startPoint x: 448, startPoint y: 244, endPoint x: 430, endPoint y: 240, distance: 18.2
click at [430, 249] on p "remiT" at bounding box center [474, 253] width 90 height 9
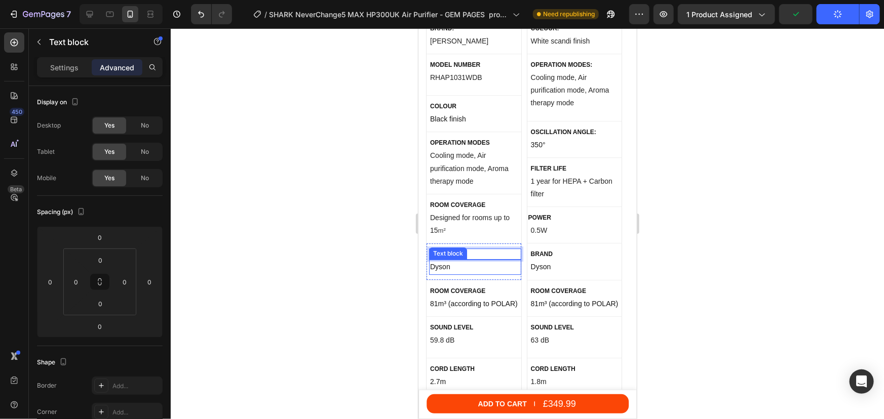
click at [446, 260] on p "Dyson" at bounding box center [474, 266] width 90 height 13
drag, startPoint x: 479, startPoint y: 254, endPoint x: 486, endPoint y: 251, distance: 7.3
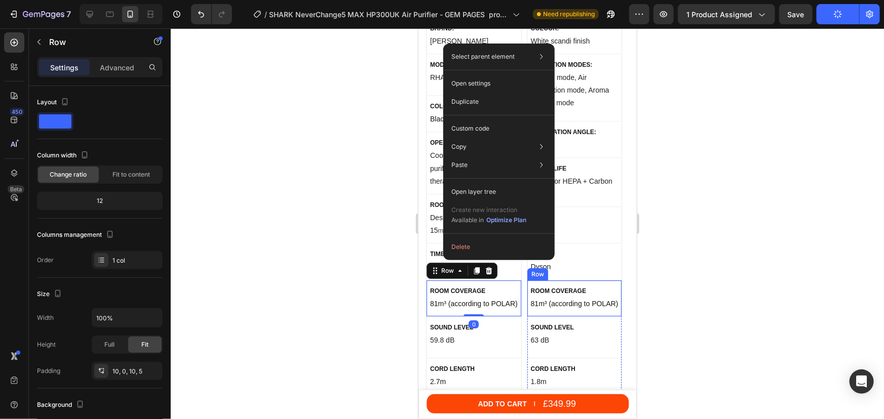
click at [527, 284] on div "Room coverage Text block 81m³ (according to POLAR) Text block Row" at bounding box center [574, 298] width 95 height 36
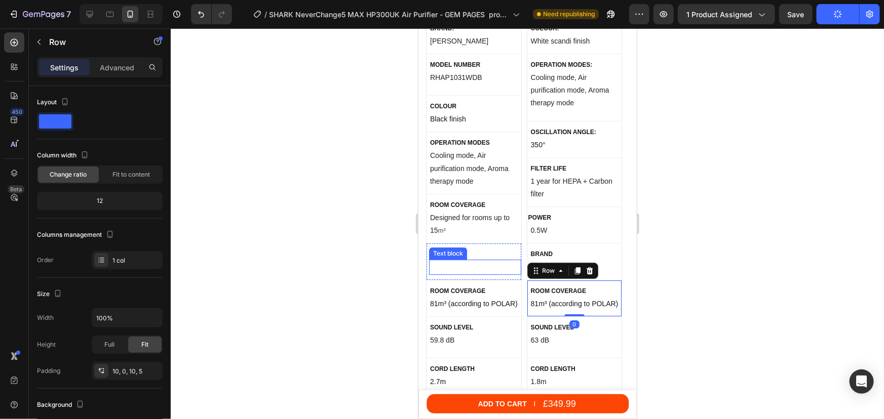
click at [456, 260] on p "Rich Text Editor. Editing area: main" at bounding box center [474, 266] width 90 height 13
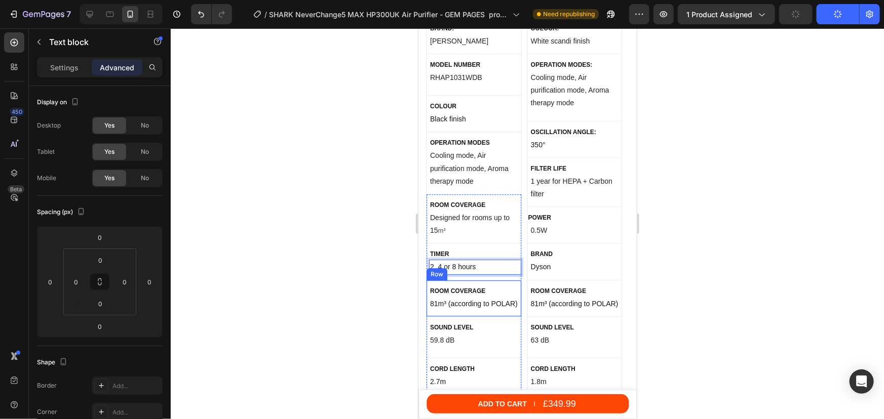
click at [448, 301] on div "Room coverage Text block 81m³ (according to POLAR) Text block Row" at bounding box center [473, 298] width 95 height 36
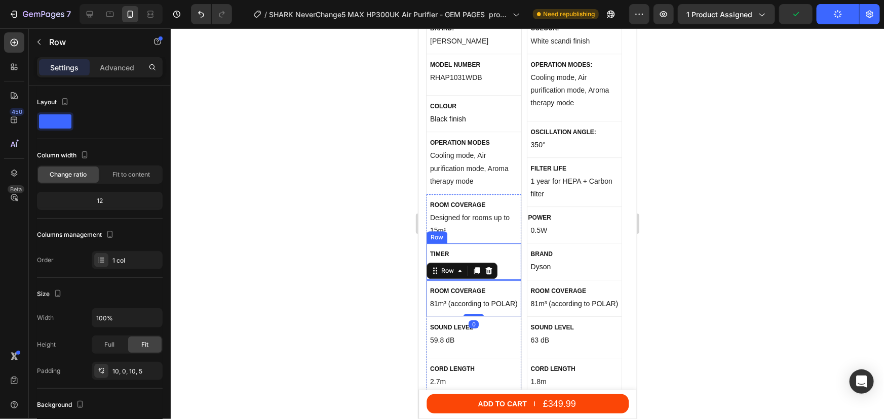
click at [482, 243] on div "timer Text block 2, 4 or 8 hours Text block Row" at bounding box center [473, 261] width 95 height 36
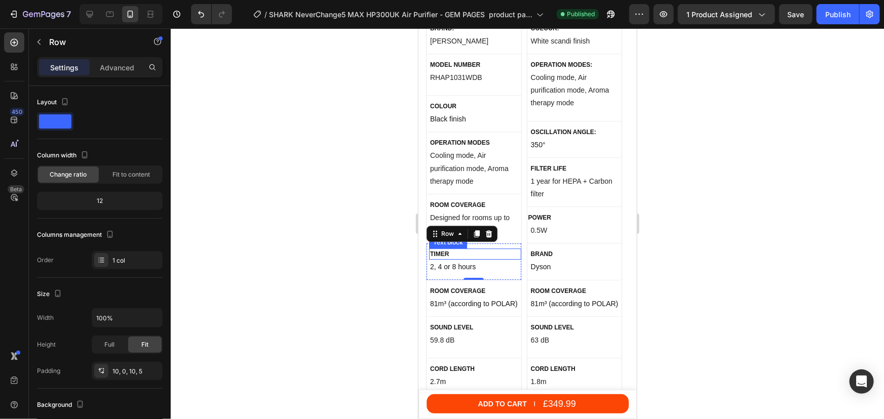
click at [442, 248] on div "timer" at bounding box center [474, 253] width 92 height 11
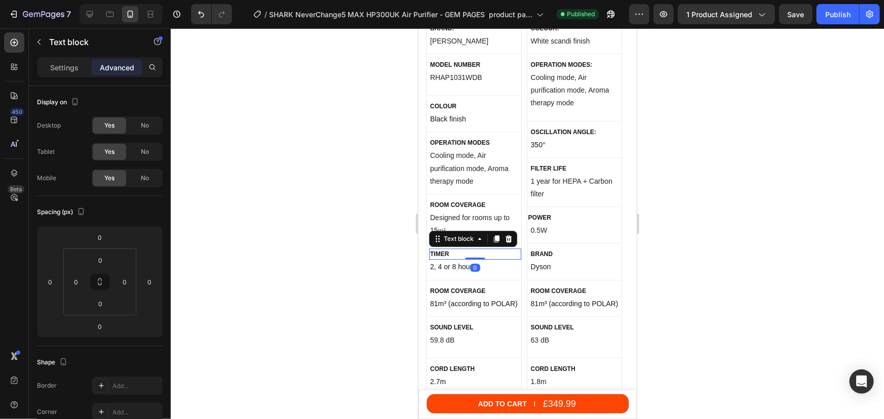
click at [411, 223] on div at bounding box center [527, 223] width 713 height 391
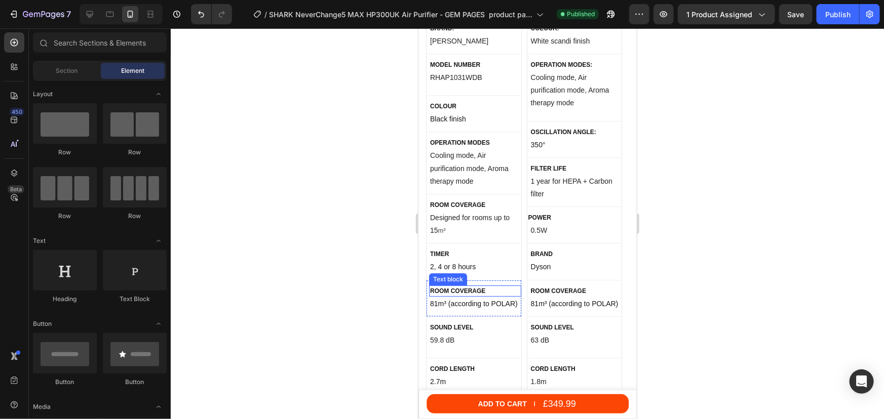
click at [449, 286] on p "Room coverage" at bounding box center [474, 290] width 90 height 9
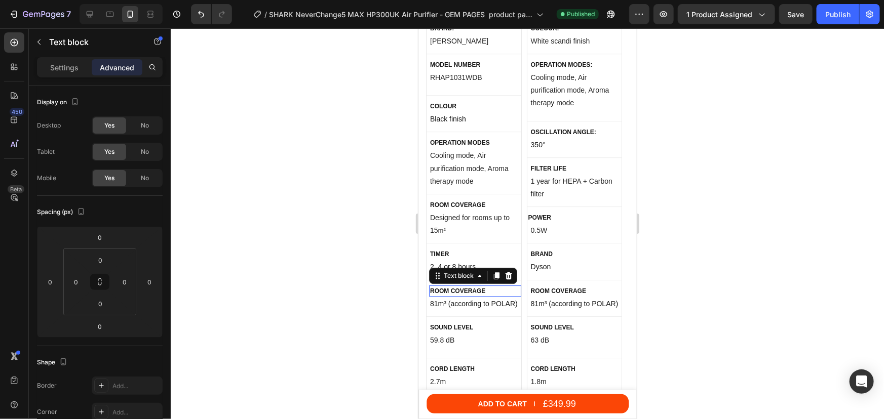
click at [449, 286] on p "Room coverage" at bounding box center [474, 290] width 90 height 9
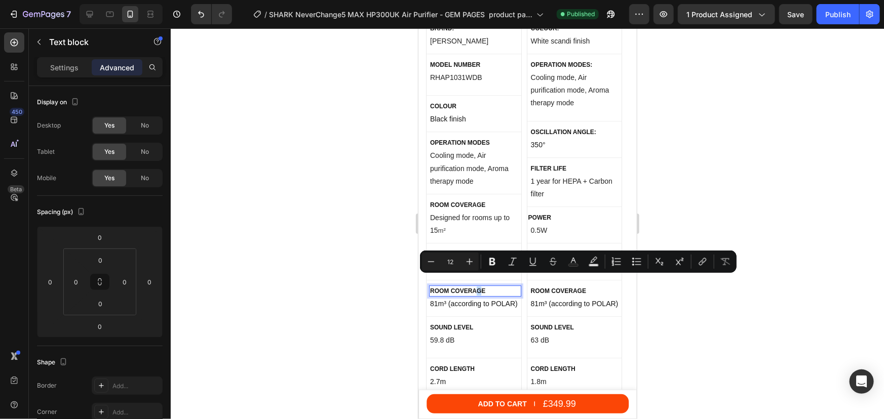
drag, startPoint x: 482, startPoint y: 279, endPoint x: 469, endPoint y: 282, distance: 13.0
click at [469, 286] on p "Room coverage" at bounding box center [474, 290] width 90 height 9
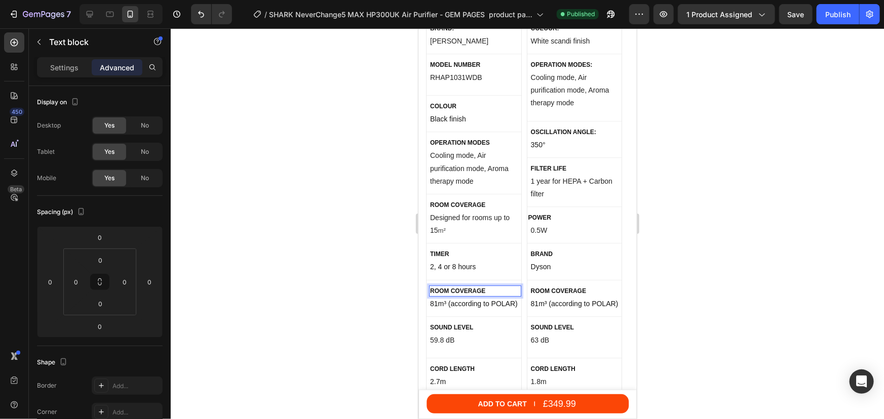
click at [480, 286] on p "Room coverage" at bounding box center [474, 290] width 90 height 9
drag, startPoint x: 484, startPoint y: 281, endPoint x: 431, endPoint y: 281, distance: 52.7
click at [431, 286] on p "Room coverage" at bounding box center [474, 290] width 90 height 9
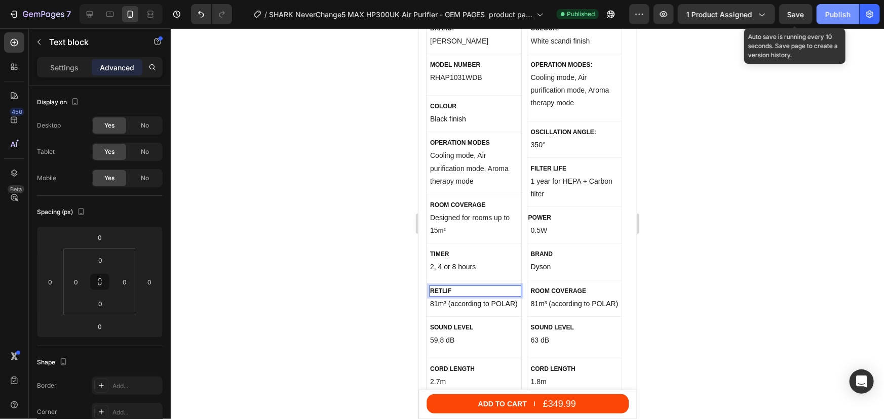
click at [802, 19] on div "Save" at bounding box center [795, 14] width 17 height 11
click at [839, 17] on div "Publish" at bounding box center [837, 14] width 25 height 11
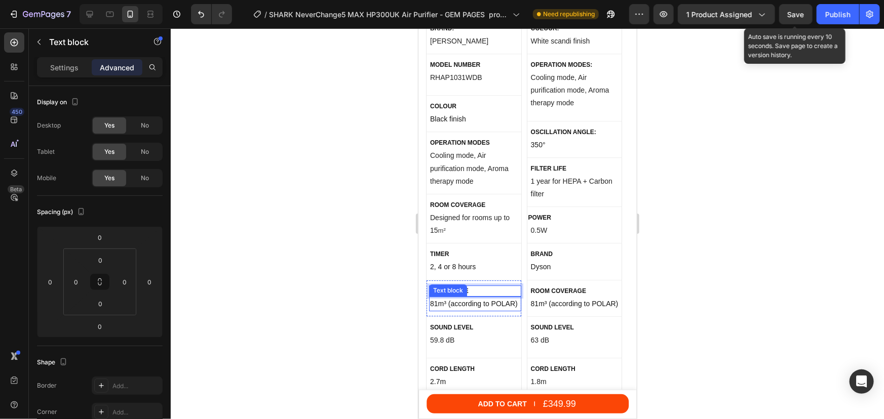
click at [459, 297] on p "81m³ (according to POLAR)" at bounding box center [474, 303] width 90 height 13
click at [458, 297] on p "81m³ (according to POLAR)" at bounding box center [474, 303] width 90 height 13
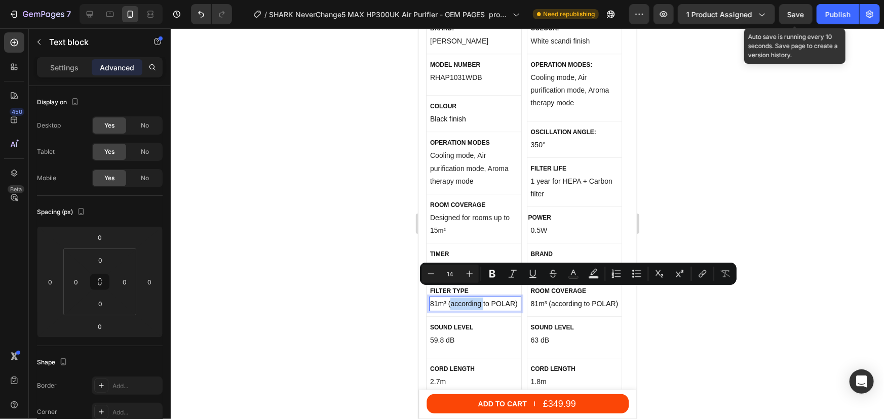
click at [508, 297] on p "81m³ (according to POLAR)" at bounding box center [474, 303] width 90 height 13
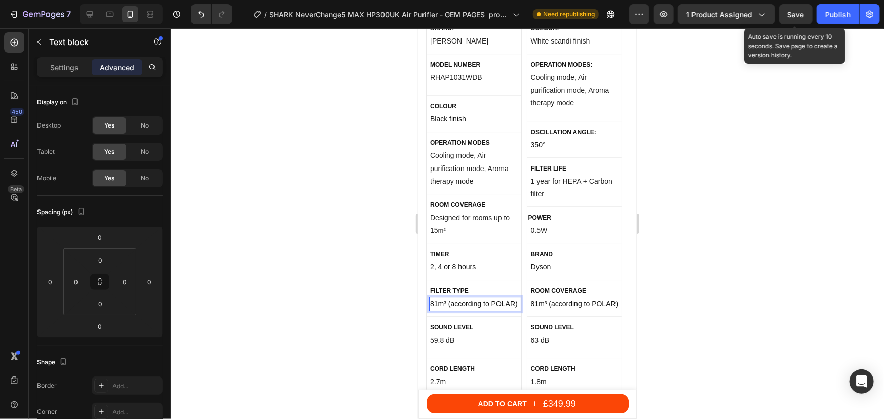
drag, startPoint x: 516, startPoint y: 293, endPoint x: 471, endPoint y: 288, distance: 45.4
click at [471, 297] on p "81m³ (according to POLAR)" at bounding box center [474, 303] width 90 height 13
click at [516, 297] on p "81m³ (according to POLAR)" at bounding box center [474, 303] width 90 height 13
drag, startPoint x: 513, startPoint y: 293, endPoint x: 426, endPoint y: 286, distance: 86.8
click at [426, 286] on div "filter type Text block 81m³ (according to POLAR) Text block 0 Row" at bounding box center [473, 298] width 95 height 36
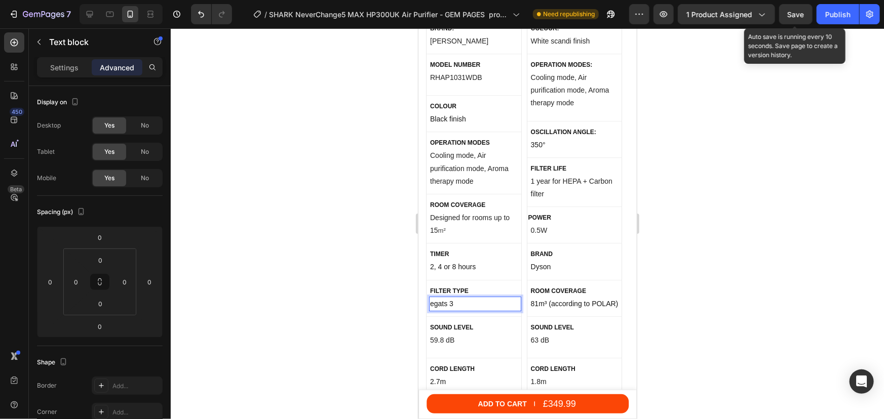
drag, startPoint x: 800, startPoint y: 18, endPoint x: 866, endPoint y: 31, distance: 67.7
click at [803, 17] on span "Save" at bounding box center [795, 14] width 17 height 9
click at [846, 15] on div "Publish" at bounding box center [837, 14] width 25 height 11
click at [455, 297] on p "egats 3" at bounding box center [474, 303] width 90 height 13
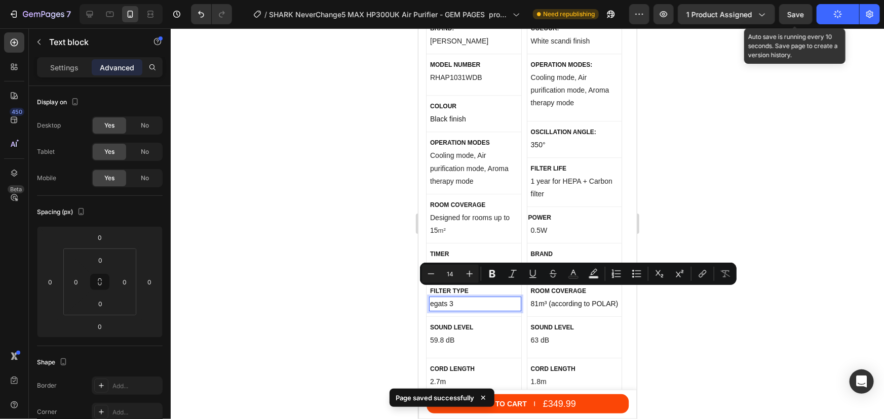
drag, startPoint x: 455, startPoint y: 295, endPoint x: 863, endPoint y: 307, distance: 407.8
click at [428, 296] on div "egats 3" at bounding box center [474, 303] width 92 height 15
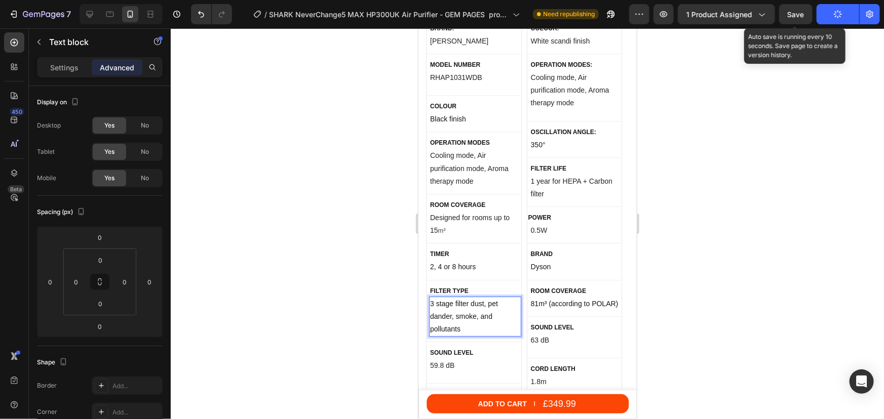
click at [471, 297] on p "3 stage filter dust, pet dander, smoke, and pollutants" at bounding box center [474, 316] width 90 height 38
click at [463, 322] on p "3 stage filter removes dust, pet dander, smoke, and pollutants" at bounding box center [474, 316] width 90 height 38
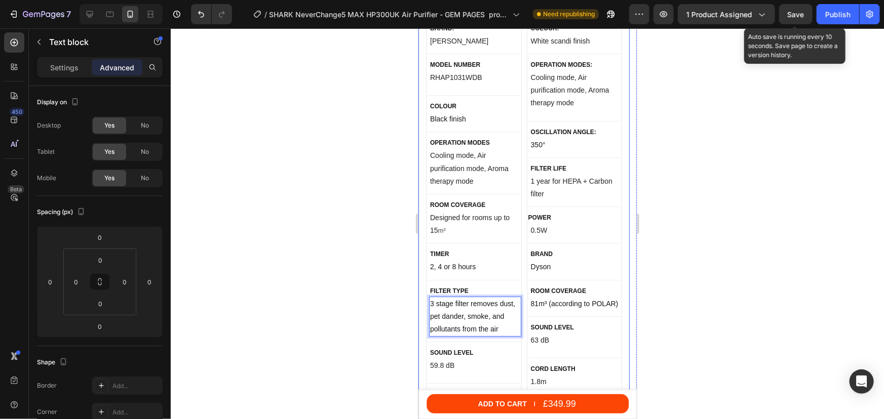
click at [734, 270] on div at bounding box center [527, 223] width 713 height 391
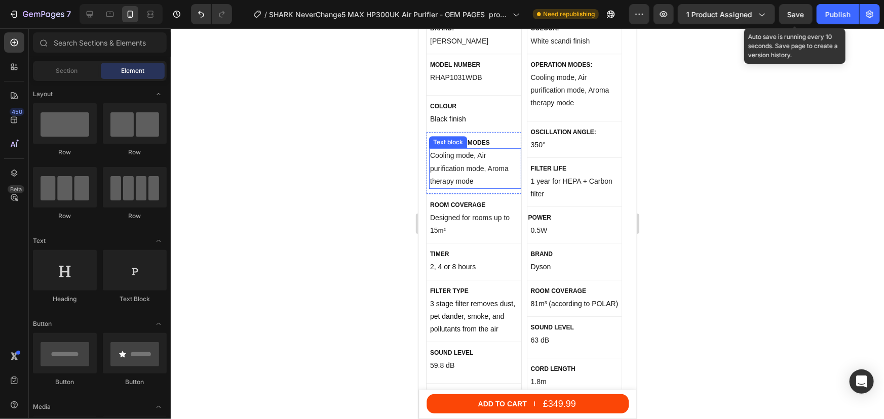
click at [464, 171] on p "Cooling mode, Air purification mode, Aroma therapy mode" at bounding box center [474, 168] width 90 height 38
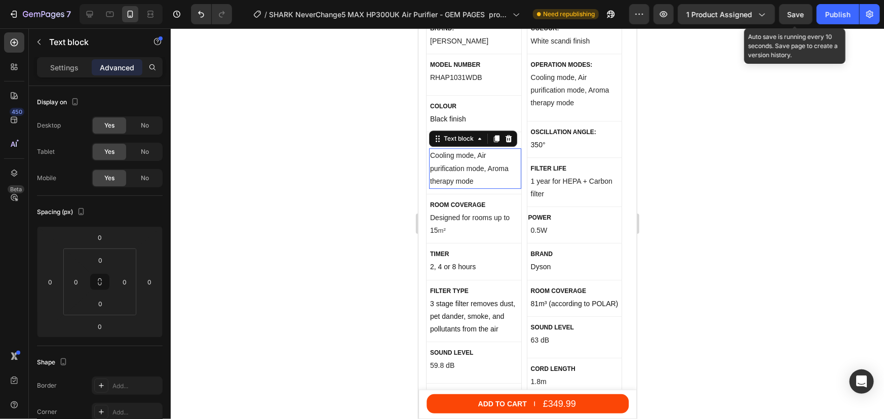
click at [464, 171] on p "Cooling mode, Air purification mode, Aroma therapy mode" at bounding box center [474, 168] width 90 height 38
click at [471, 170] on p "Cooling mode, Air purification mode, Aroma therapy mode" at bounding box center [474, 168] width 90 height 38
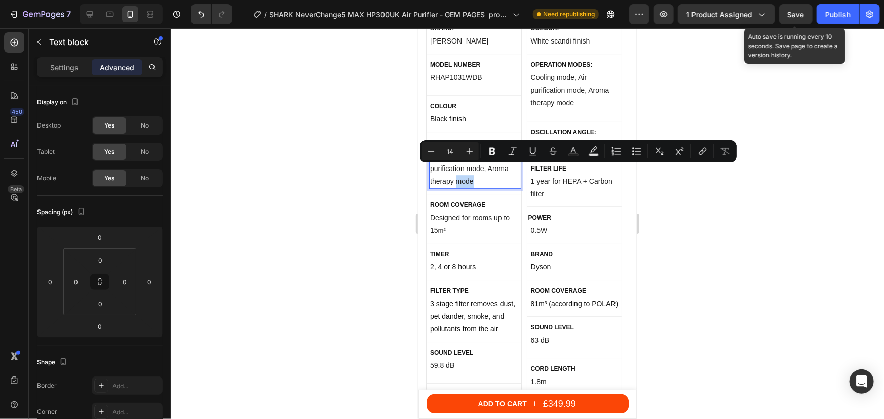
drag, startPoint x: 472, startPoint y: 171, endPoint x: 457, endPoint y: 170, distance: 15.8
click at [457, 170] on p "Cooling mode, Air purification mode, Aroma therapy mode" at bounding box center [474, 168] width 90 height 38
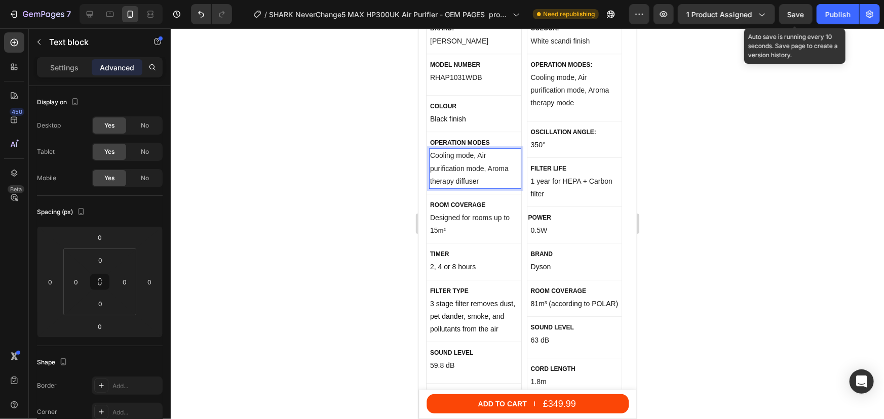
click at [380, 256] on div at bounding box center [527, 223] width 713 height 391
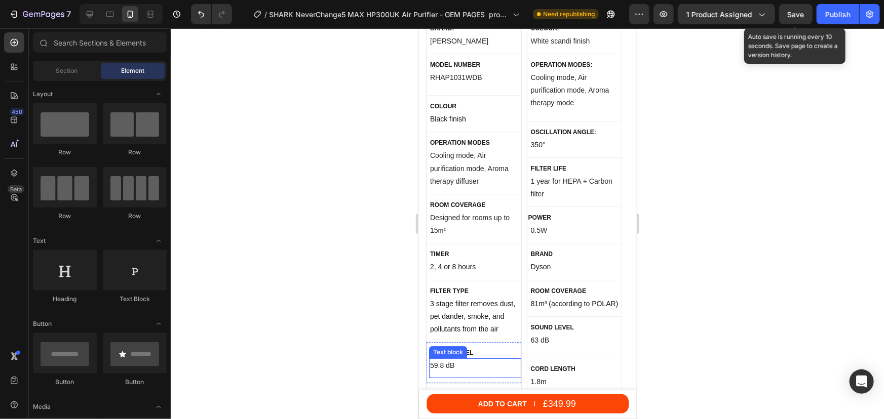
click at [449, 359] on p "59.8 dB" at bounding box center [474, 365] width 90 height 13
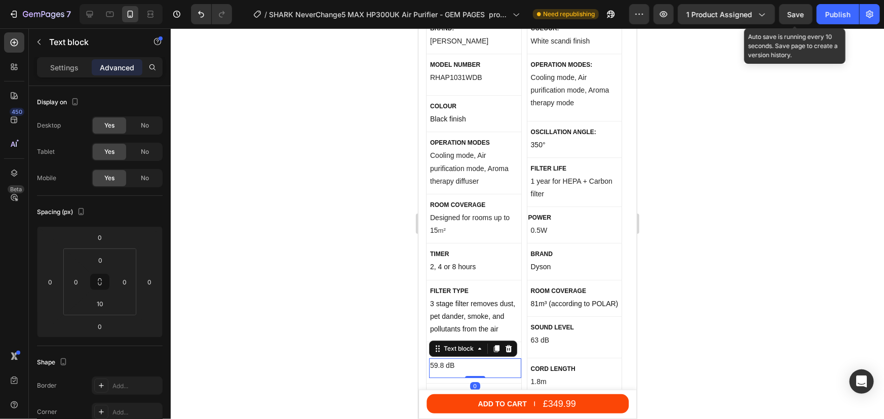
scroll to position [5524, 0]
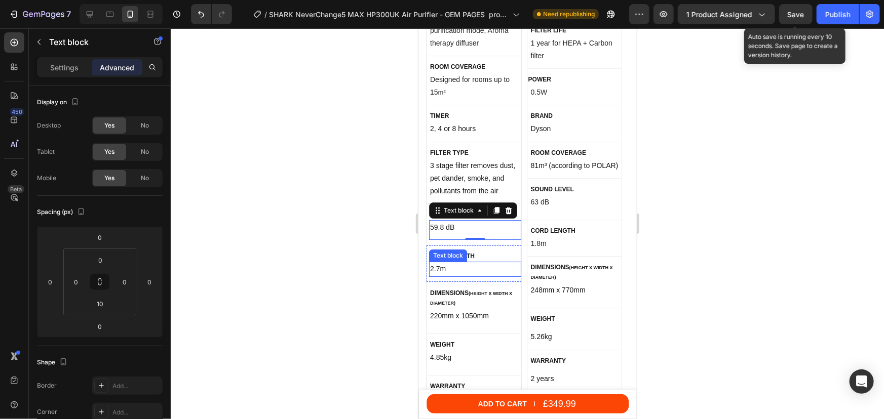
click at [438, 262] on p "2.7m" at bounding box center [474, 268] width 90 height 13
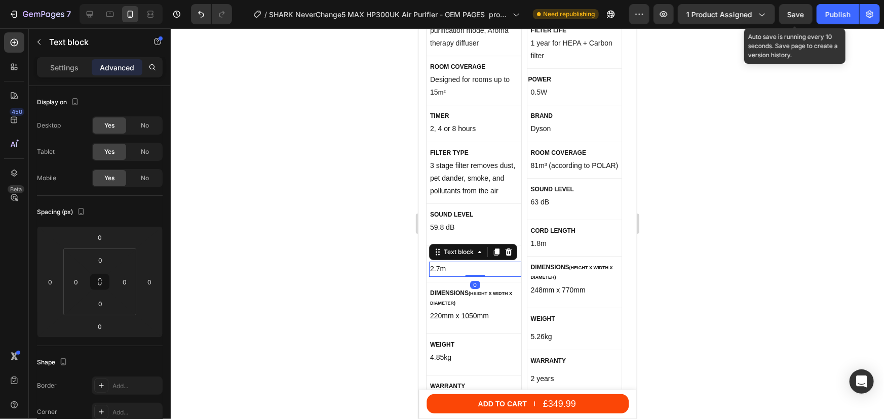
click at [438, 262] on p "2.7m" at bounding box center [474, 268] width 90 height 13
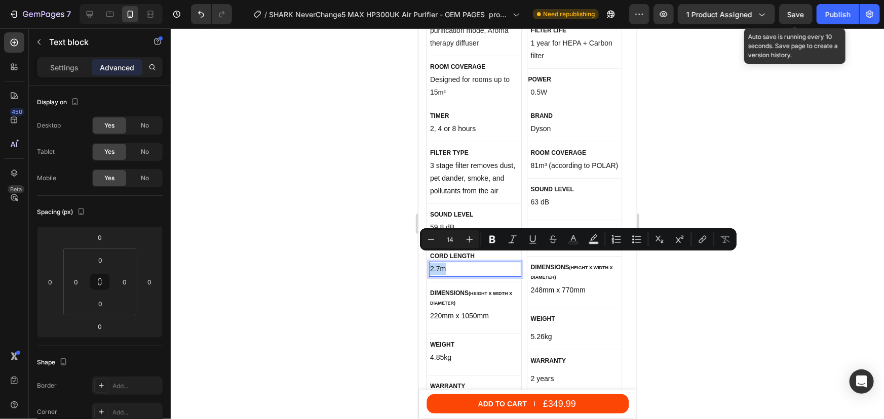
click at [437, 262] on p "2.7m" at bounding box center [474, 268] width 90 height 13
drag, startPoint x: 438, startPoint y: 257, endPoint x: 428, endPoint y: 257, distance: 9.6
click at [428, 261] on div "2.7m" at bounding box center [474, 268] width 92 height 15
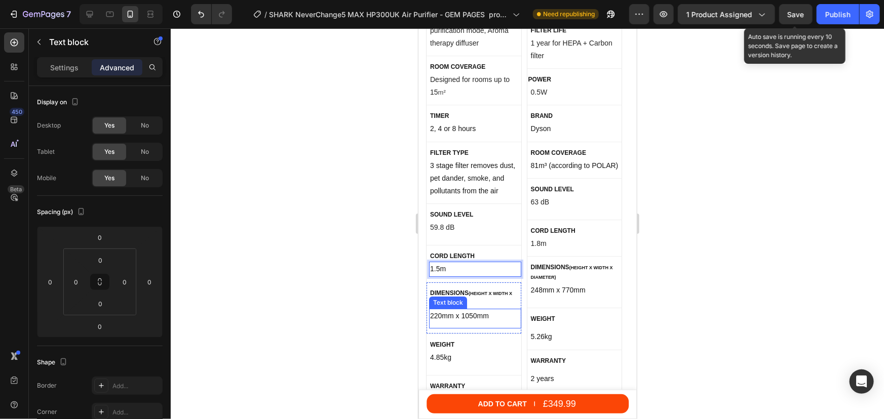
click at [437, 309] on p "220mm x 1050mm" at bounding box center [474, 315] width 90 height 13
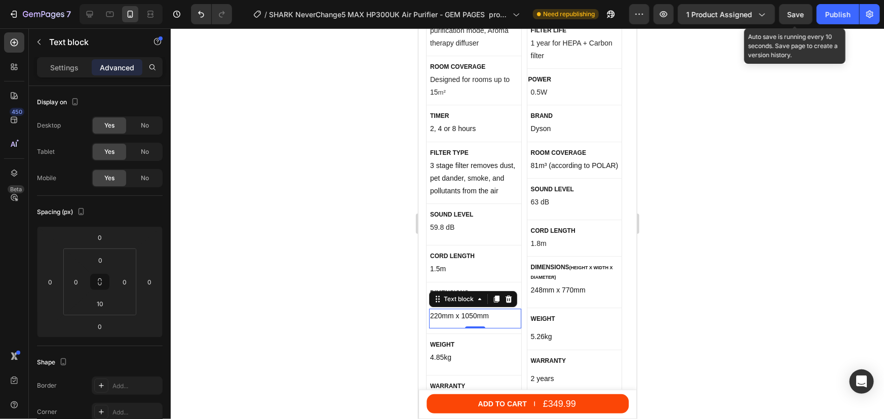
click at [437, 309] on p "220mm x 1050mm" at bounding box center [474, 315] width 90 height 13
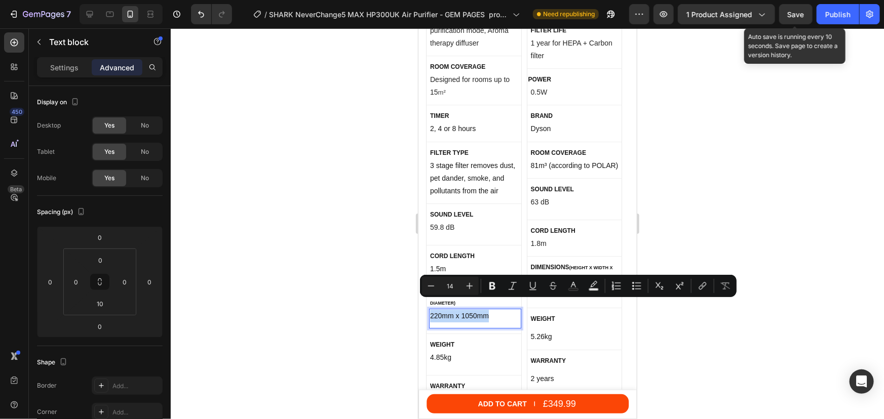
click at [437, 309] on p "220mm x 1050mm" at bounding box center [474, 315] width 90 height 13
click at [440, 309] on p "220mm x 1050mm" at bounding box center [474, 315] width 90 height 13
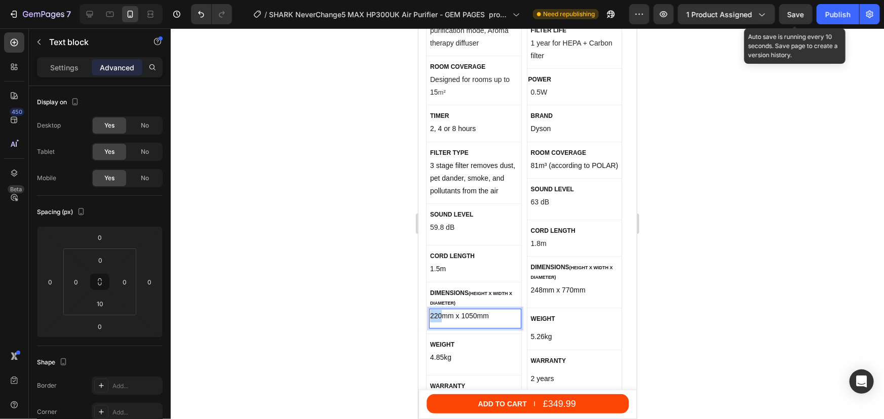
drag, startPoint x: 440, startPoint y: 305, endPoint x: 430, endPoint y: 303, distance: 9.7
click at [430, 309] on p "220mm x 1050mm" at bounding box center [474, 315] width 90 height 13
click at [470, 309] on p "385mm x 1050mm" at bounding box center [474, 315] width 90 height 13
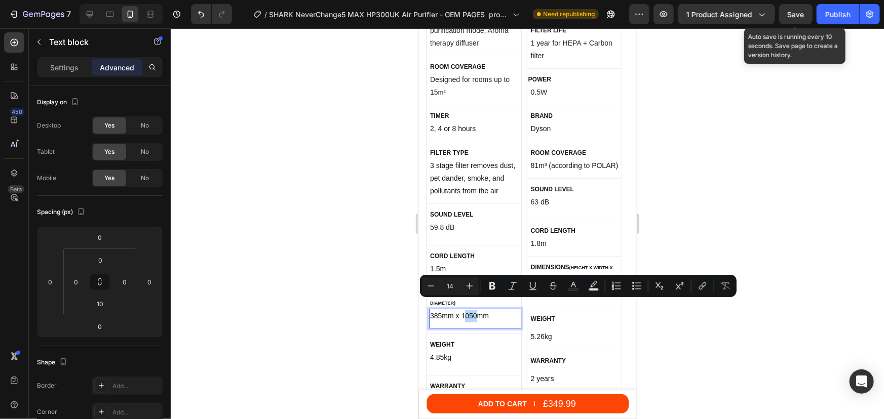
drag, startPoint x: 476, startPoint y: 306, endPoint x: 464, endPoint y: 304, distance: 11.8
click at [464, 309] on p "385mm x 1050mm" at bounding box center [474, 315] width 90 height 13
click at [470, 309] on p "385mm x 19mm" at bounding box center [474, 315] width 90 height 13
drag, startPoint x: 446, startPoint y: 306, endPoint x: 434, endPoint y: 304, distance: 11.7
click at [434, 309] on p "385mm x 19cm" at bounding box center [474, 315] width 90 height 13
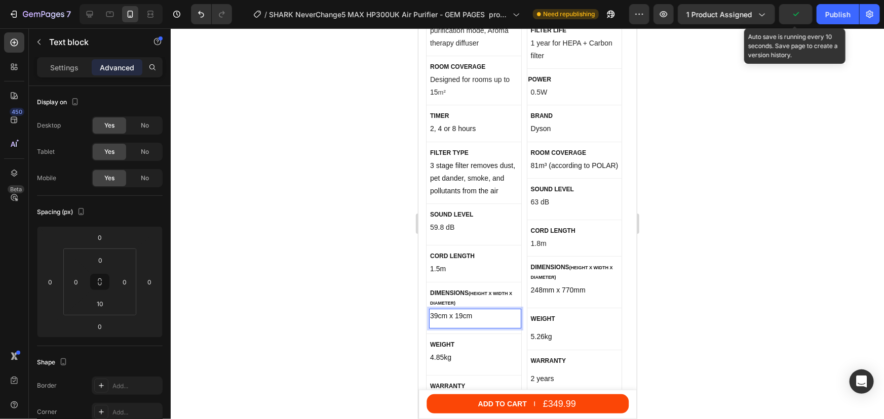
click at [482, 309] on p "39cm x 19cm" at bounding box center [474, 315] width 90 height 13
click at [437, 351] on p "4.85kg" at bounding box center [474, 357] width 90 height 13
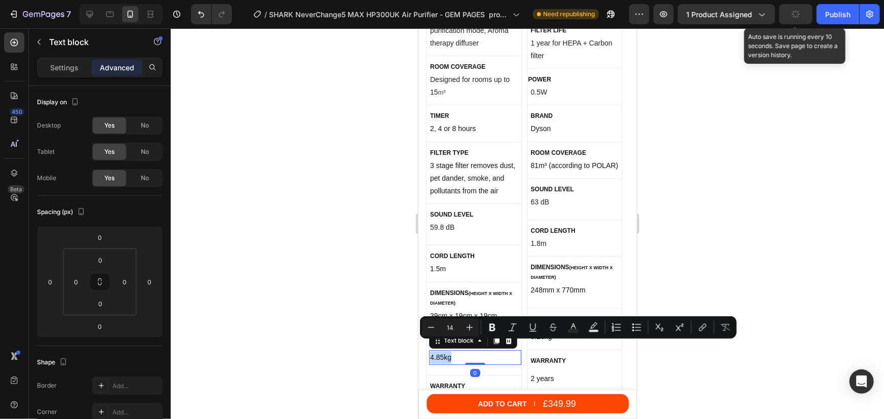
click at [439, 351] on p "4.85kg" at bounding box center [474, 357] width 90 height 13
drag, startPoint x: 439, startPoint y: 348, endPoint x: 430, endPoint y: 345, distance: 9.0
click at [430, 351] on p "4.85kg" at bounding box center [474, 357] width 90 height 13
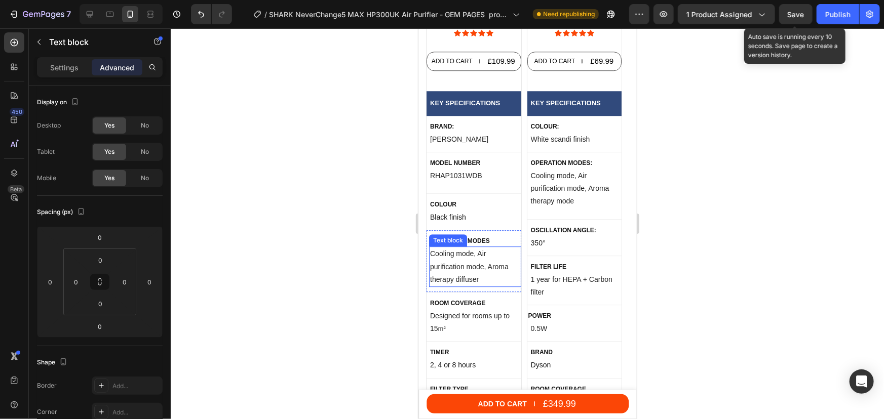
scroll to position [5248, 0]
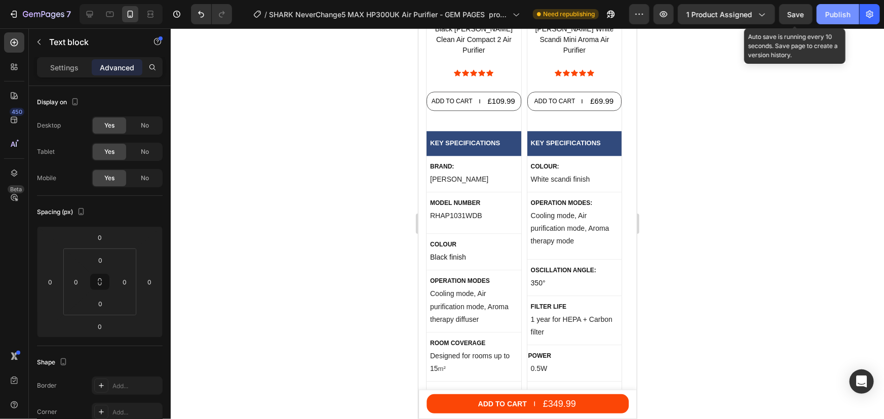
drag, startPoint x: 800, startPoint y: 16, endPoint x: 843, endPoint y: 16, distance: 43.5
click at [804, 14] on span "Save" at bounding box center [795, 14] width 17 height 9
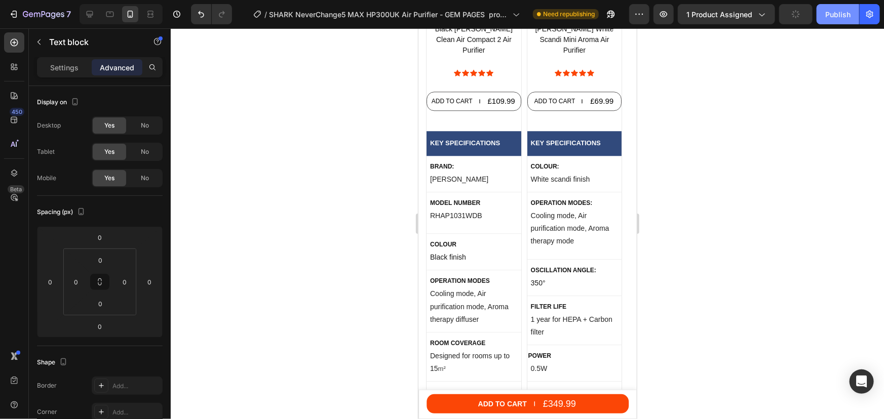
click at [830, 19] on div "Publish" at bounding box center [837, 14] width 25 height 11
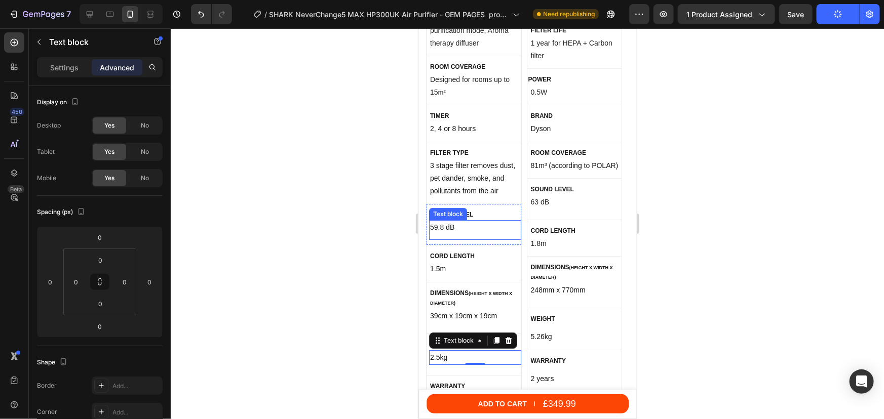
scroll to position [5478, 0]
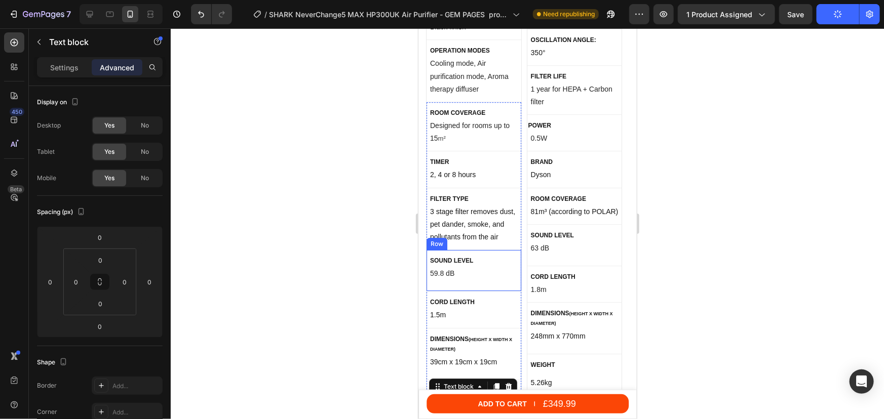
click at [480, 276] on div "Sound level Text block 59.8 dB Text block Row" at bounding box center [473, 271] width 95 height 42
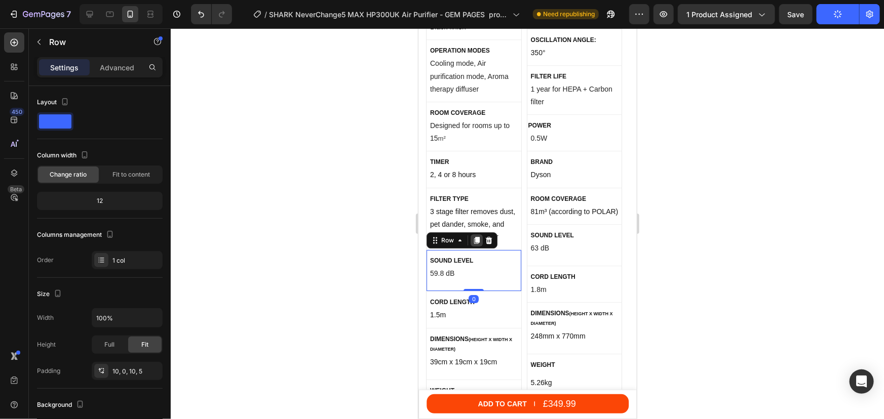
click at [476, 236] on icon at bounding box center [476, 239] width 6 height 7
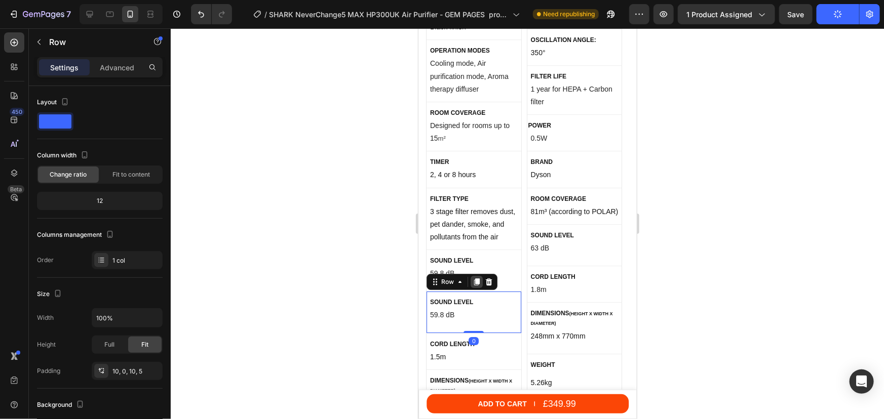
click at [475, 279] on icon at bounding box center [476, 282] width 6 height 7
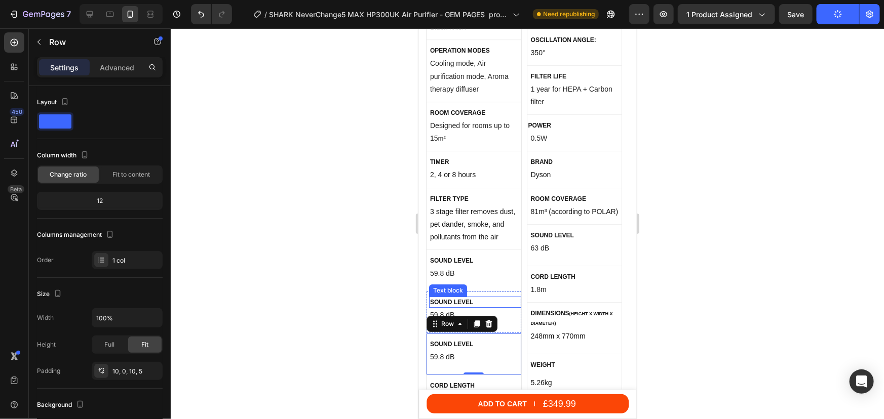
click at [469, 297] on p "Sound level" at bounding box center [474, 301] width 90 height 9
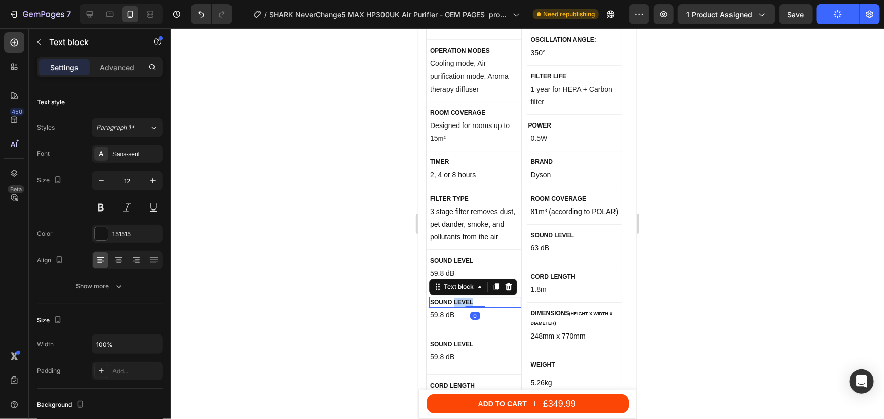
click at [472, 297] on p "Sound level" at bounding box center [474, 301] width 90 height 9
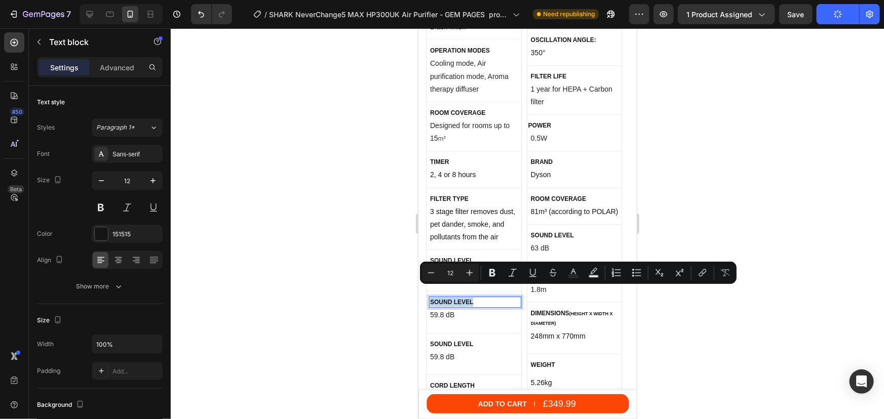
drag, startPoint x: 472, startPoint y: 291, endPoint x: 429, endPoint y: 292, distance: 42.6
click at [429, 297] on p "Sound level" at bounding box center [474, 301] width 90 height 9
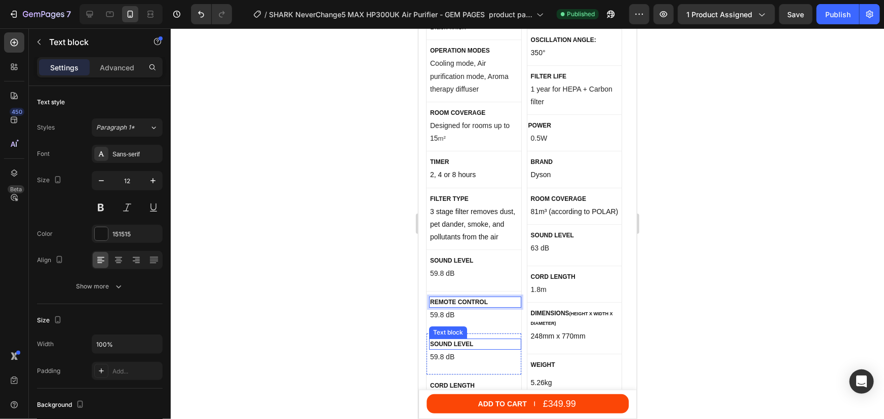
click at [467, 339] on p "Sound level" at bounding box center [474, 343] width 90 height 9
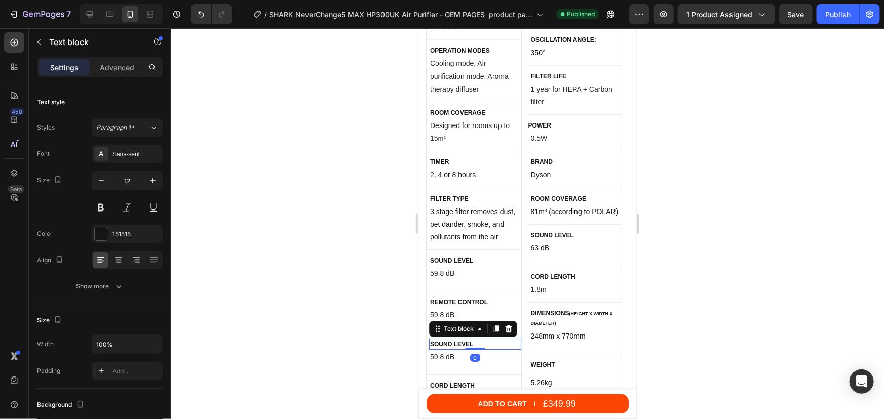
click at [467, 339] on p "Sound level" at bounding box center [474, 343] width 90 height 9
click at [472, 339] on p "Sound level" at bounding box center [474, 343] width 90 height 9
drag, startPoint x: 472, startPoint y: 330, endPoint x: 439, endPoint y: 323, distance: 33.8
click at [431, 339] on p "Sound level" at bounding box center [474, 343] width 90 height 9
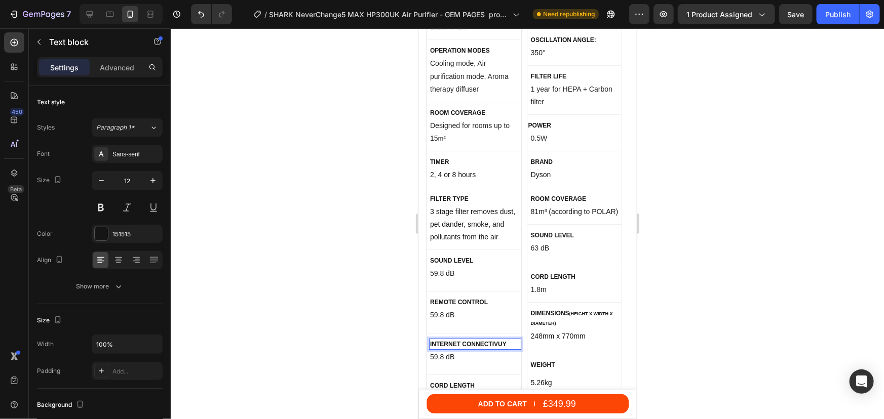
click at [490, 308] on p "59.8 dB" at bounding box center [474, 314] width 90 height 13
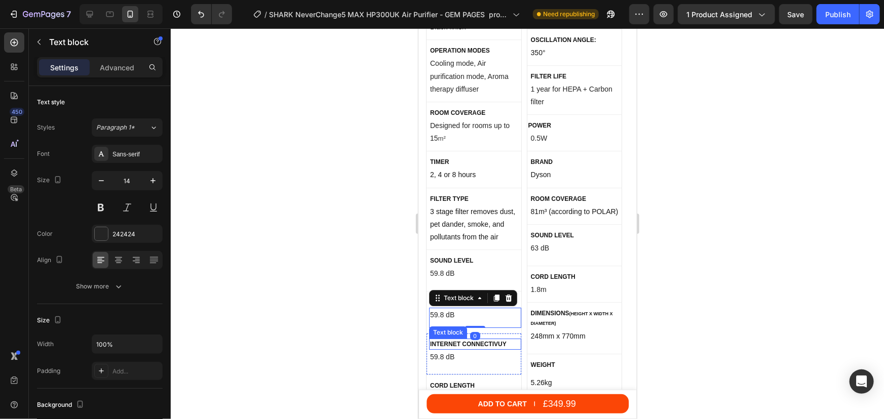
click at [497, 339] on p "internet connectivuy" at bounding box center [474, 343] width 90 height 9
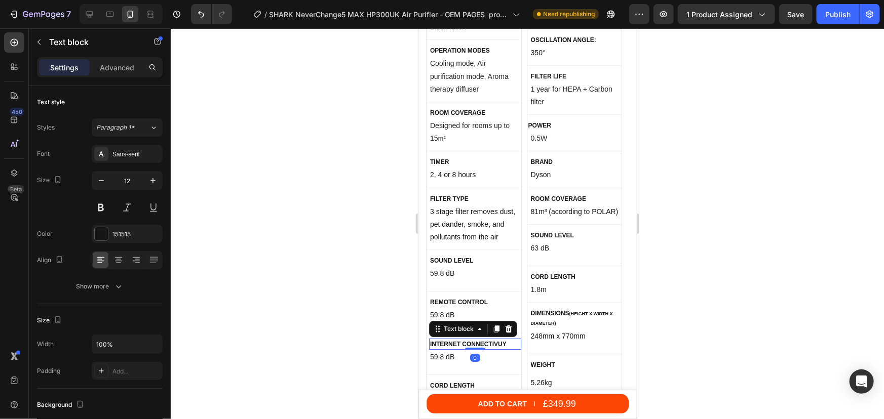
click at [500, 339] on p "internet connectivuy" at bounding box center [474, 343] width 90 height 9
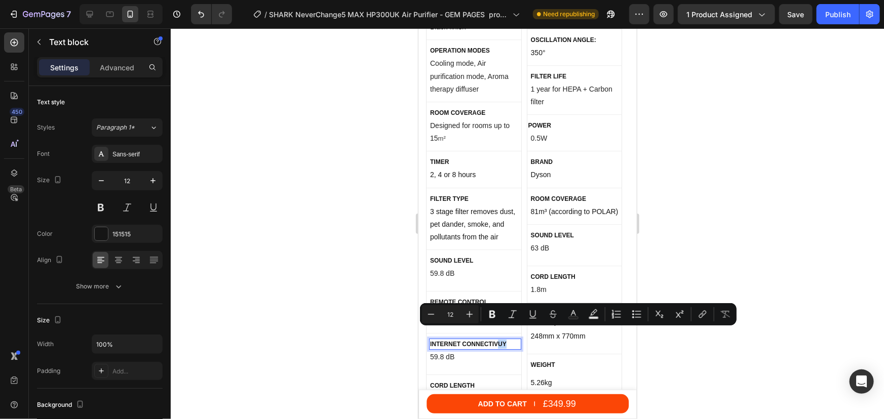
drag, startPoint x: 509, startPoint y: 332, endPoint x: 497, endPoint y: 332, distance: 11.6
click at [497, 339] on p "internet connectivuy" at bounding box center [474, 343] width 90 height 9
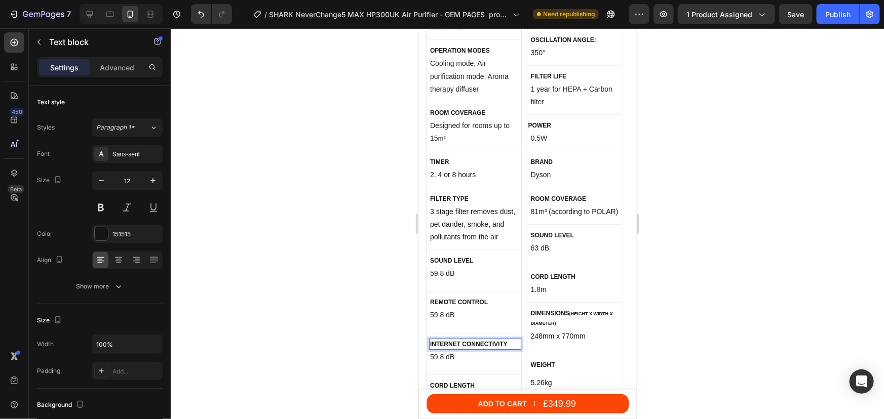
click at [762, 273] on div at bounding box center [527, 223] width 713 height 391
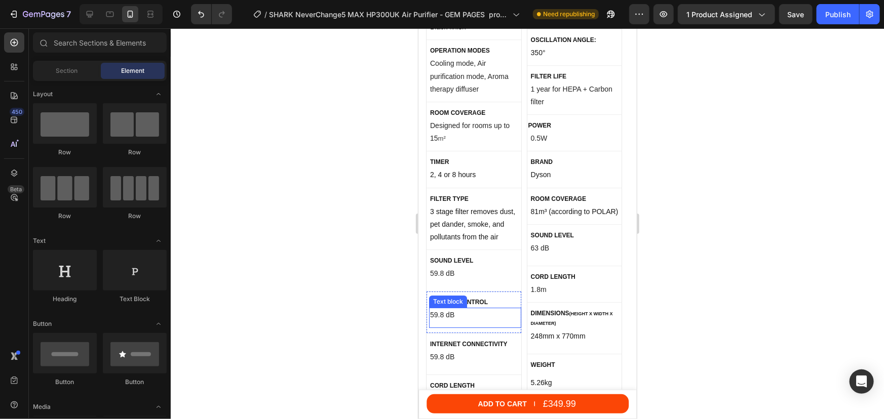
click at [442, 308] on p "59.8 dB" at bounding box center [474, 314] width 90 height 13
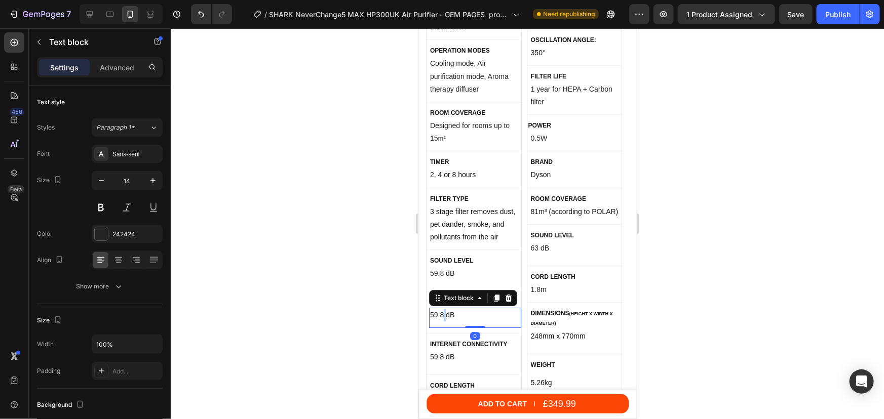
click at [442, 308] on p "59.8 dB" at bounding box center [474, 314] width 90 height 13
drag, startPoint x: 452, startPoint y: 305, endPoint x: 429, endPoint y: 306, distance: 22.8
click at [429, 308] on p "59.8 dB" at bounding box center [474, 314] width 90 height 13
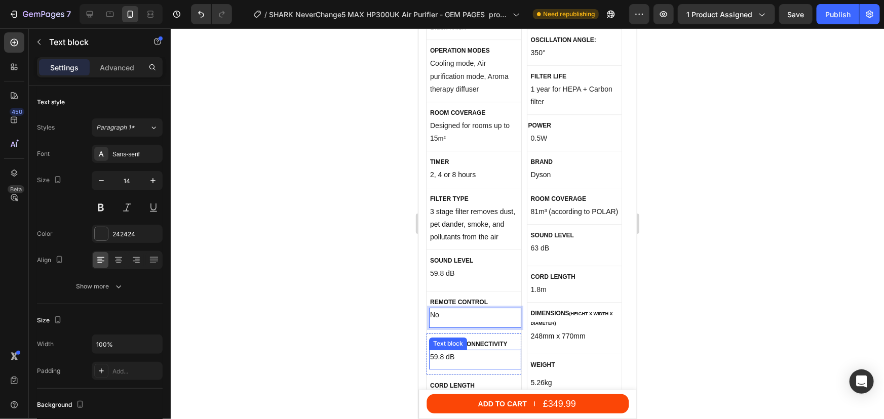
click at [448, 350] on p "59.8 dB" at bounding box center [474, 356] width 90 height 13
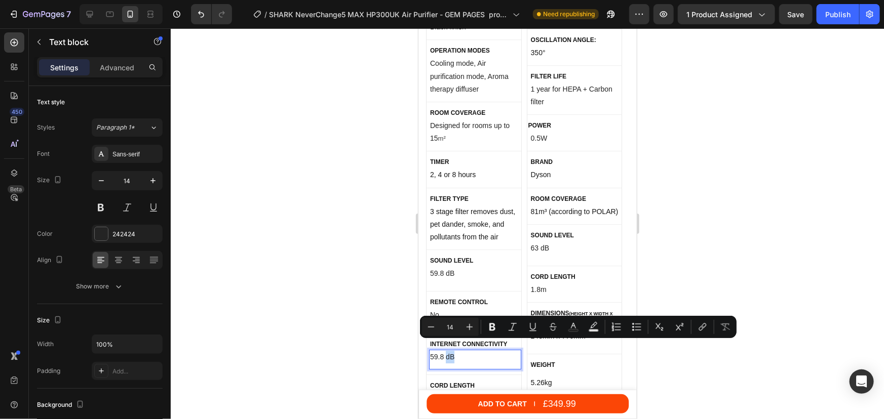
click at [458, 350] on p "59.8 dB" at bounding box center [474, 356] width 90 height 13
drag, startPoint x: 458, startPoint y: 348, endPoint x: 429, endPoint y: 346, distance: 28.4
click at [429, 350] on p "59.8 dB" at bounding box center [474, 356] width 90 height 13
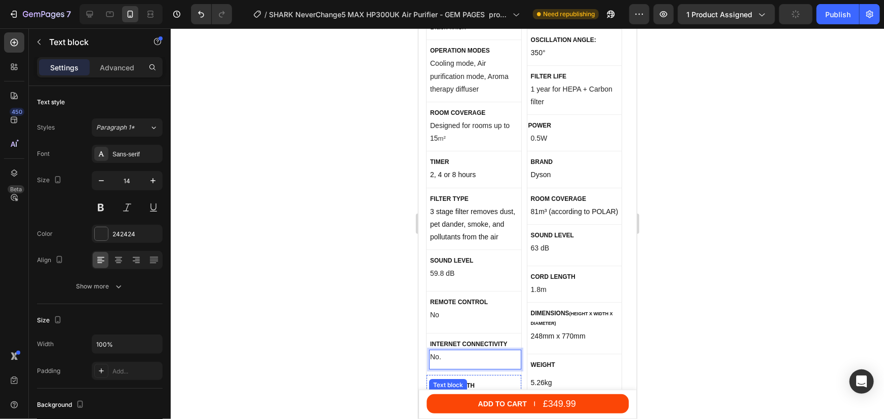
scroll to position [5570, 0]
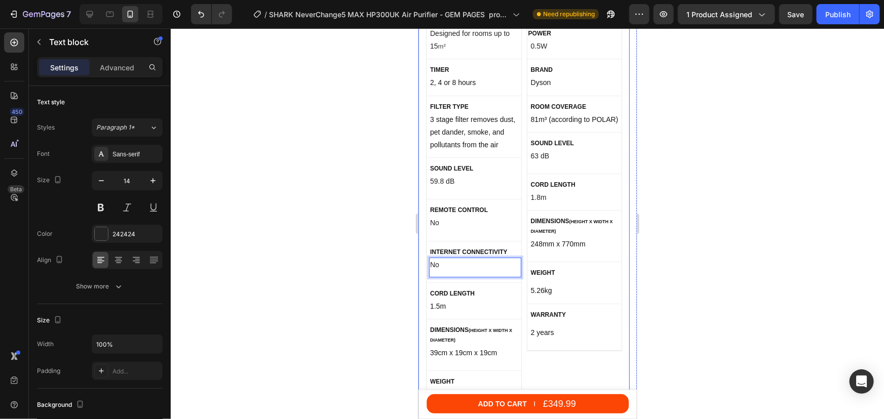
click at [767, 225] on div at bounding box center [527, 223] width 713 height 391
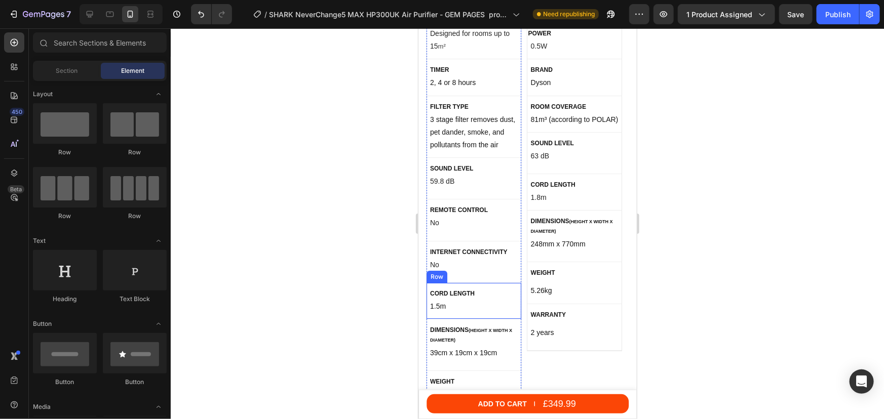
click at [478, 283] on div "Cord length Text block 1.5m Text block Row" at bounding box center [473, 301] width 95 height 36
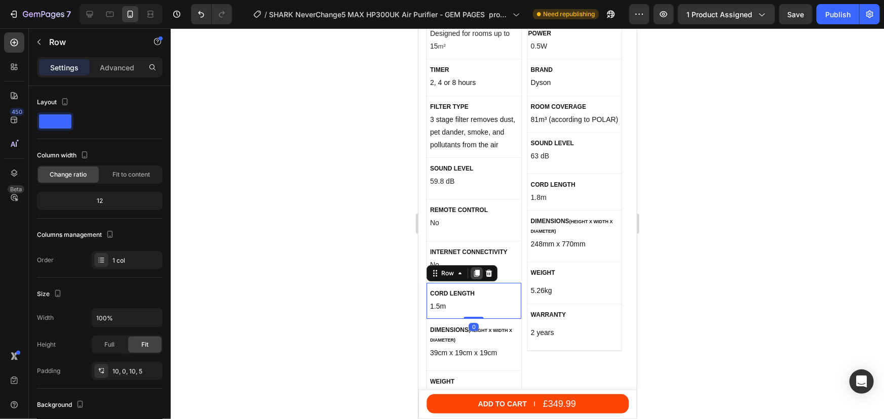
click at [477, 269] on icon at bounding box center [476, 272] width 6 height 7
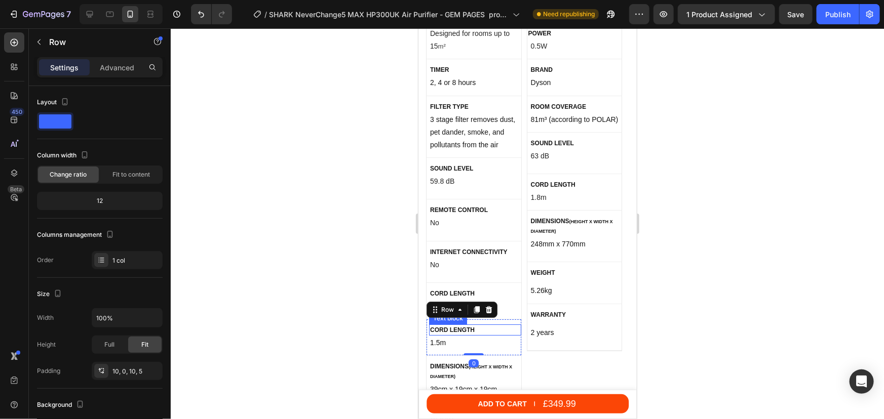
click at [452, 325] on p "Cord length" at bounding box center [474, 329] width 90 height 9
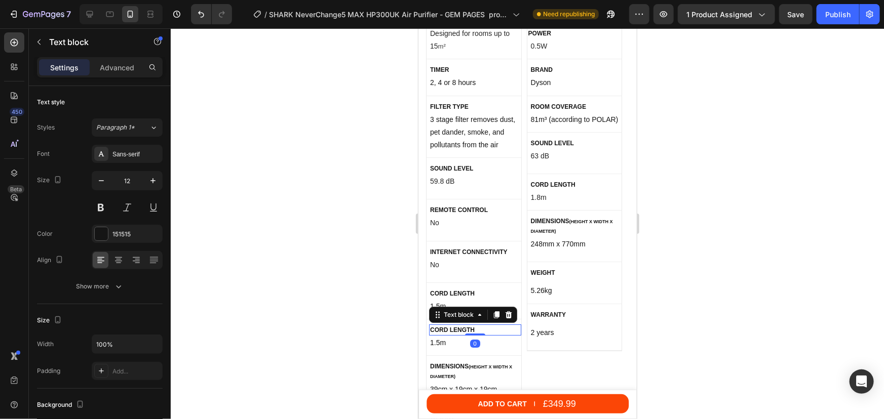
click at [466, 325] on p "Cord length" at bounding box center [474, 329] width 90 height 9
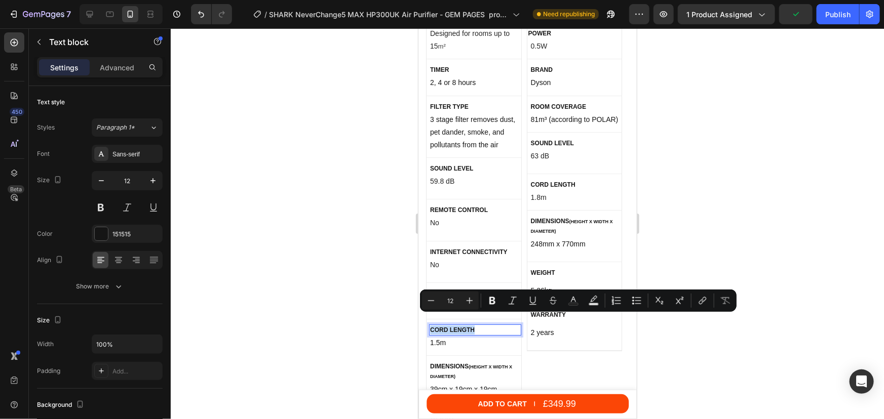
drag, startPoint x: 474, startPoint y: 318, endPoint x: 431, endPoint y: 316, distance: 43.1
click at [431, 325] on p "Cord length" at bounding box center [474, 329] width 90 height 9
click at [788, 228] on div at bounding box center [527, 223] width 713 height 391
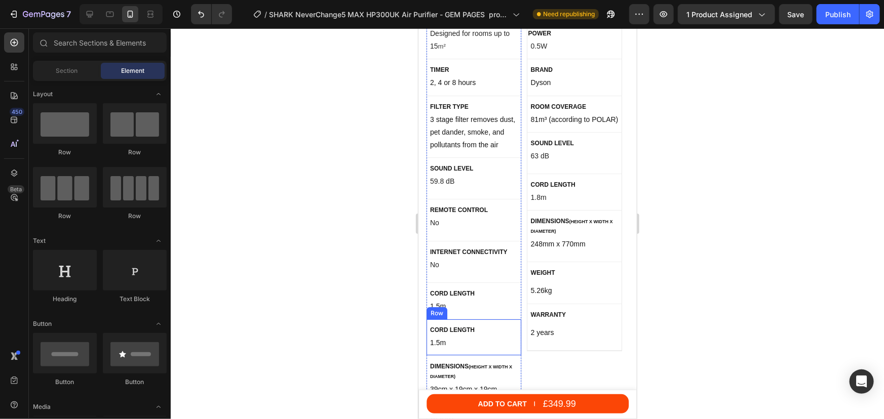
click at [497, 319] on div "Cord length Text block 1.5m Text block Row" at bounding box center [473, 337] width 95 height 36
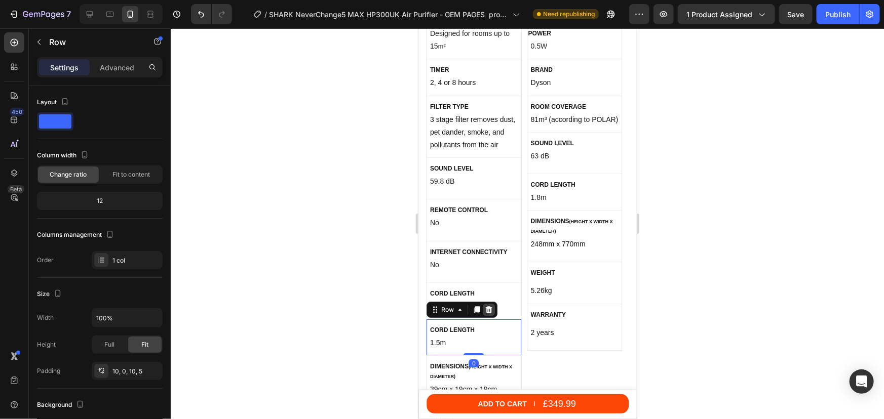
click at [487, 306] on icon at bounding box center [488, 309] width 7 height 7
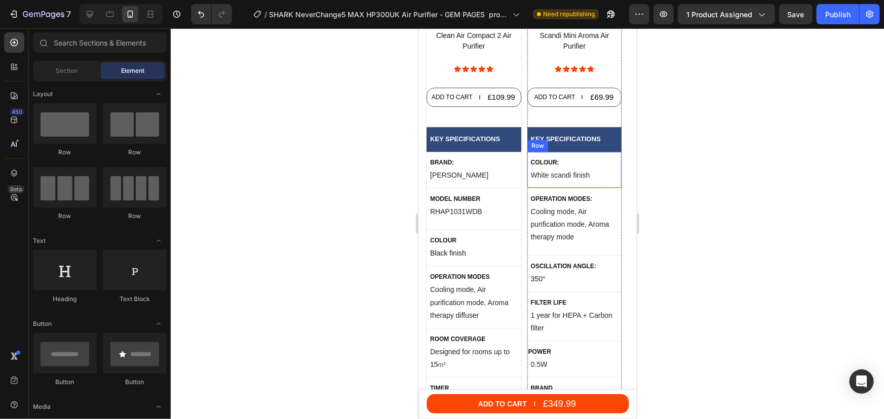
scroll to position [5248, 0]
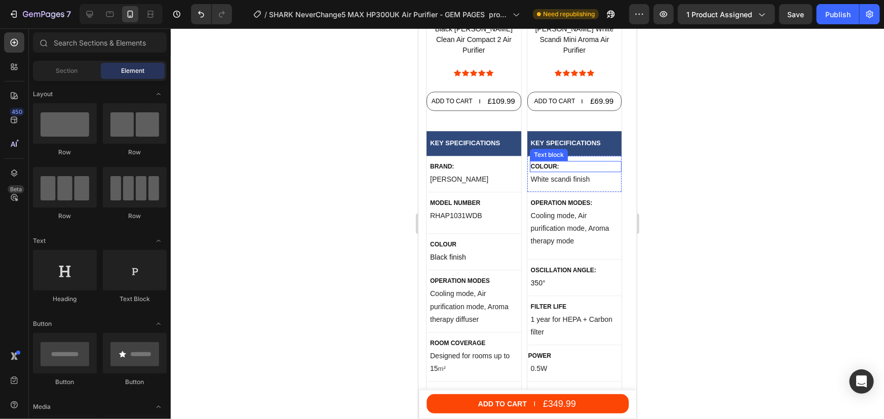
click at [557, 162] on p "Colour:" at bounding box center [575, 166] width 90 height 9
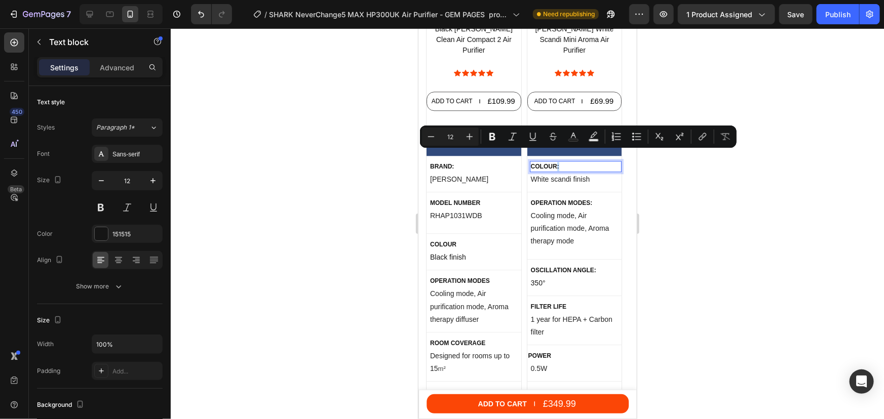
click at [557, 162] on p "Colour:" at bounding box center [575, 166] width 90 height 9
drag, startPoint x: 556, startPoint y: 155, endPoint x: 531, endPoint y: 153, distance: 24.9
click at [531, 162] on p "Colour:" at bounding box center [575, 166] width 90 height 9
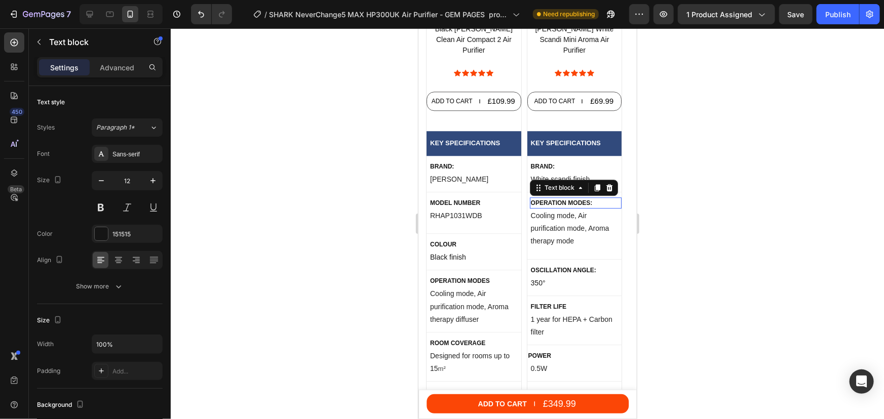
click at [572, 198] on p "OPERATION modes:" at bounding box center [575, 202] width 90 height 9
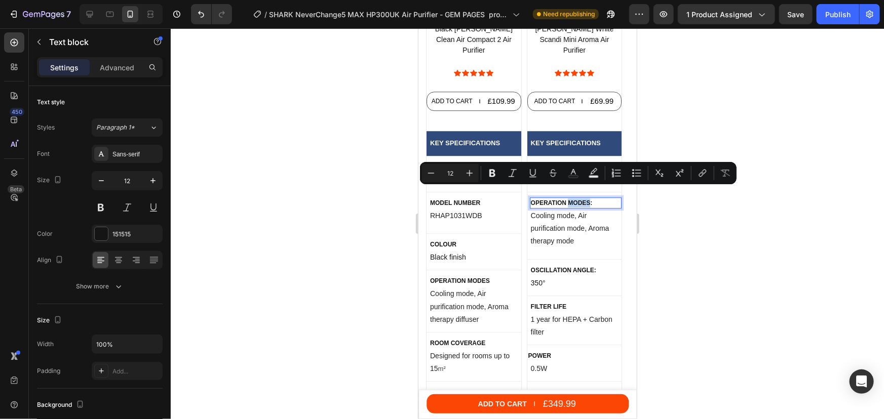
click at [573, 198] on p "OPERATION modes:" at bounding box center [575, 202] width 90 height 9
drag, startPoint x: 588, startPoint y: 191, endPoint x: 543, endPoint y: 186, distance: 45.4
click at [533, 198] on p "OPERATION modes:" at bounding box center [575, 202] width 90 height 9
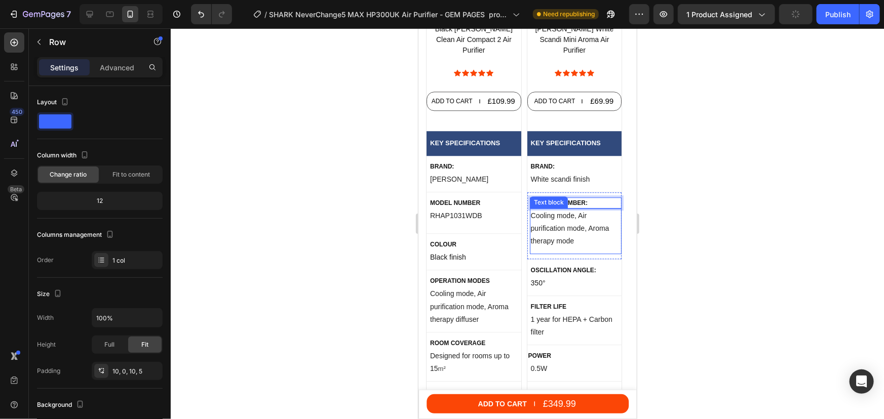
click at [563, 246] on div "Omodel number: Text block 0 Cooling mode, Air purification mode, Aroma therapy …" at bounding box center [574, 225] width 95 height 67
click at [535, 198] on p "Omodel number:" at bounding box center [575, 202] width 90 height 9
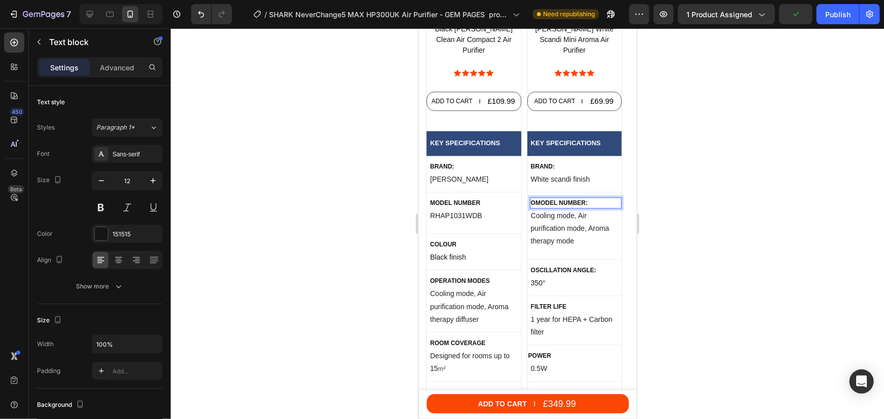
click at [535, 198] on p "Omodel number:" at bounding box center [575, 202] width 90 height 9
click at [562, 265] on p "Oscillation Angle:" at bounding box center [575, 269] width 90 height 9
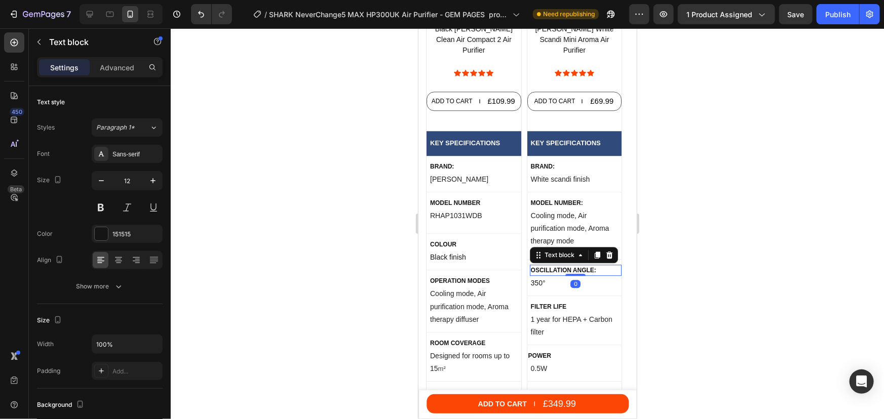
drag, startPoint x: 562, startPoint y: 258, endPoint x: 569, endPoint y: 258, distance: 7.1
click at [563, 265] on p "Oscillation Angle:" at bounding box center [575, 269] width 90 height 9
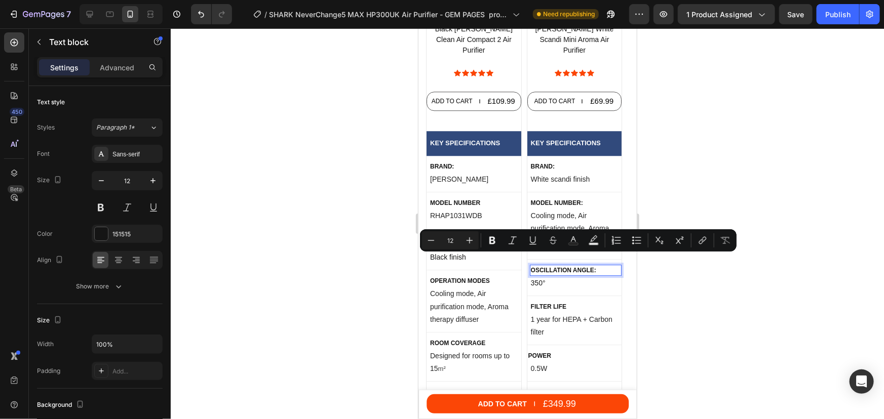
click at [588, 265] on p "Oscillation Angle:" at bounding box center [575, 269] width 90 height 9
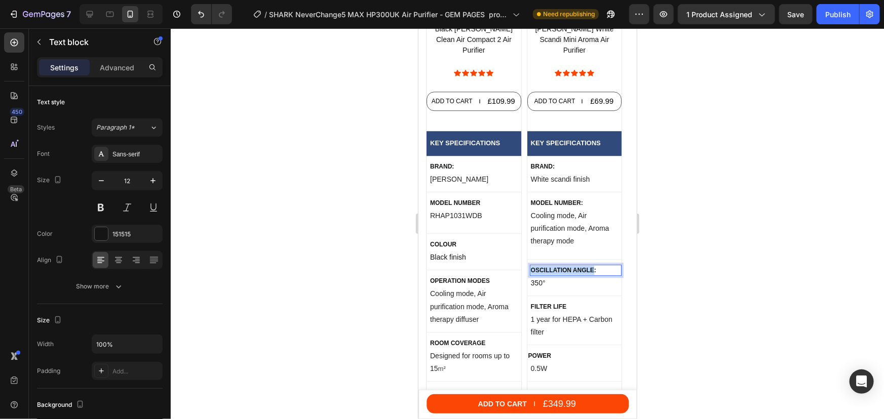
drag, startPoint x: 593, startPoint y: 259, endPoint x: 532, endPoint y: 260, distance: 61.3
click at [532, 265] on p "Oscillation Angle:" at bounding box center [575, 269] width 90 height 9
click at [552, 302] on p "Filter life" at bounding box center [575, 306] width 90 height 9
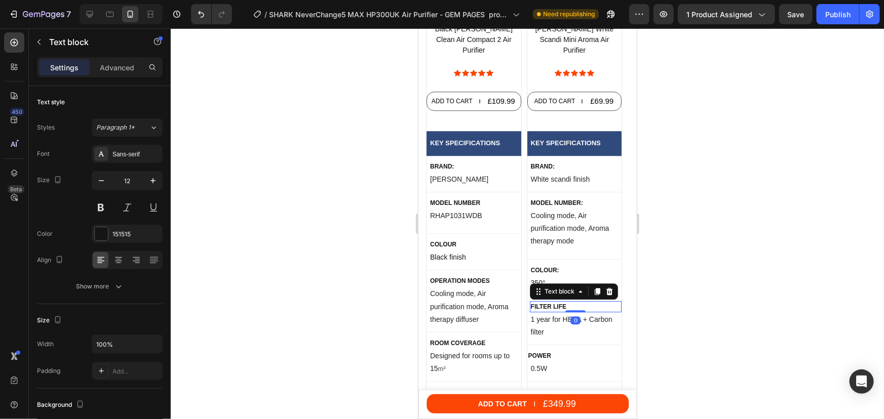
click at [558, 302] on p "Filter life" at bounding box center [575, 306] width 90 height 9
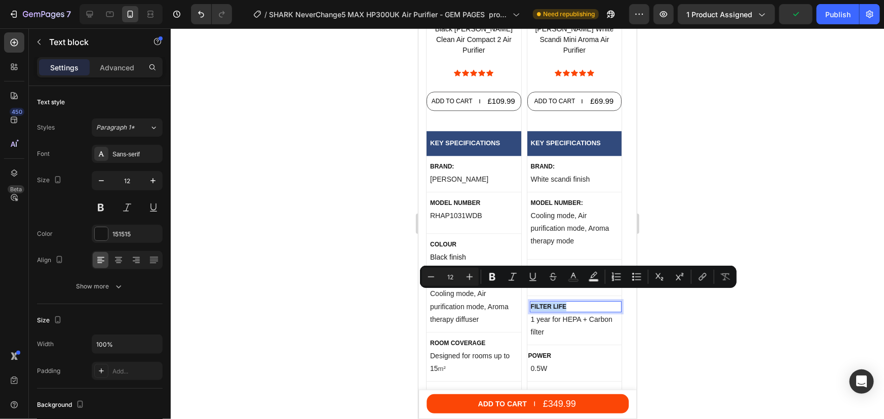
drag, startPoint x: 566, startPoint y: 296, endPoint x: 530, endPoint y: 293, distance: 36.1
click at [530, 302] on p "Filter life" at bounding box center [575, 306] width 90 height 9
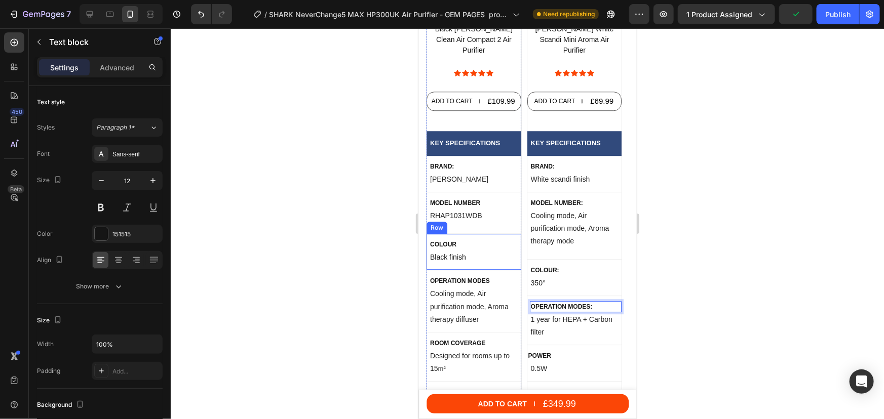
click at [470, 240] on p "colour" at bounding box center [474, 244] width 90 height 9
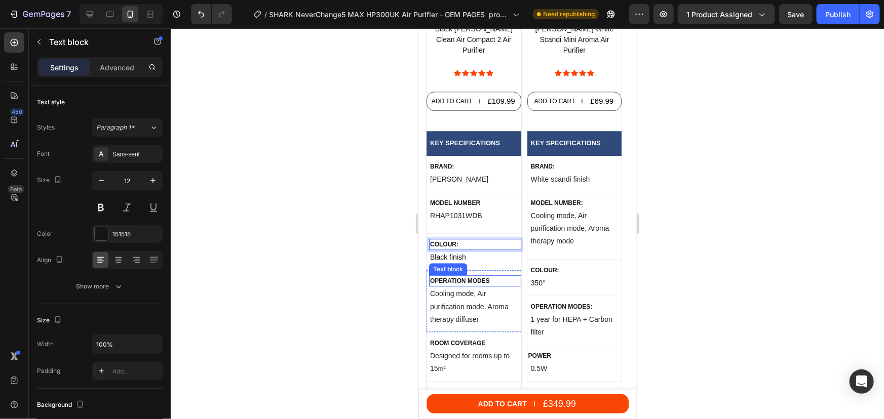
click at [491, 276] on p "operation modes" at bounding box center [474, 280] width 90 height 9
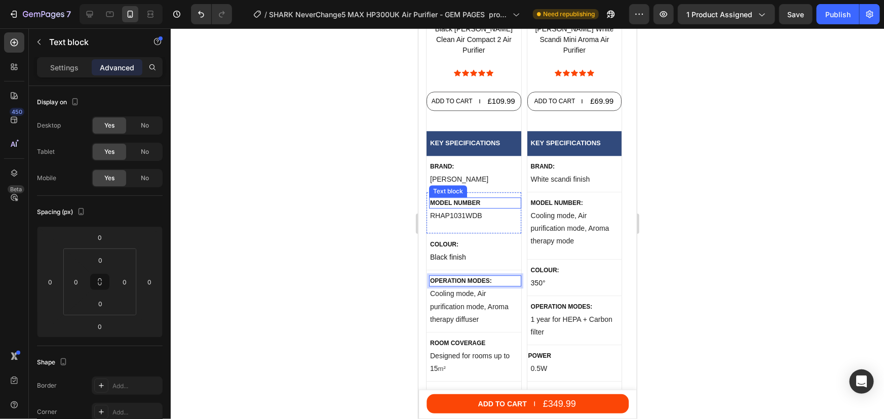
click at [489, 198] on p "model number" at bounding box center [474, 202] width 90 height 9
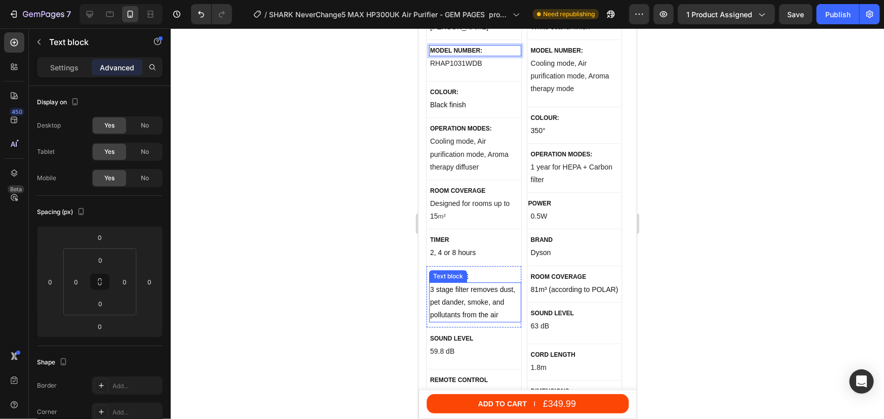
scroll to position [5432, 0]
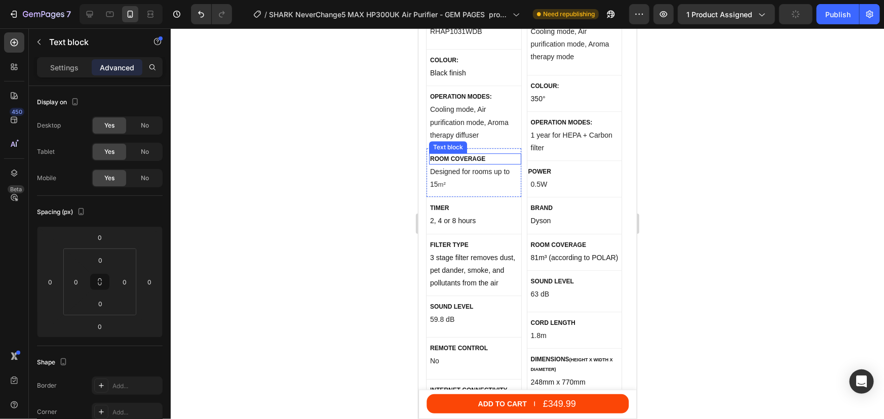
click at [487, 154] on p "ROOM COVERAGE" at bounding box center [474, 158] width 90 height 9
click at [459, 203] on p "timer" at bounding box center [474, 207] width 90 height 9
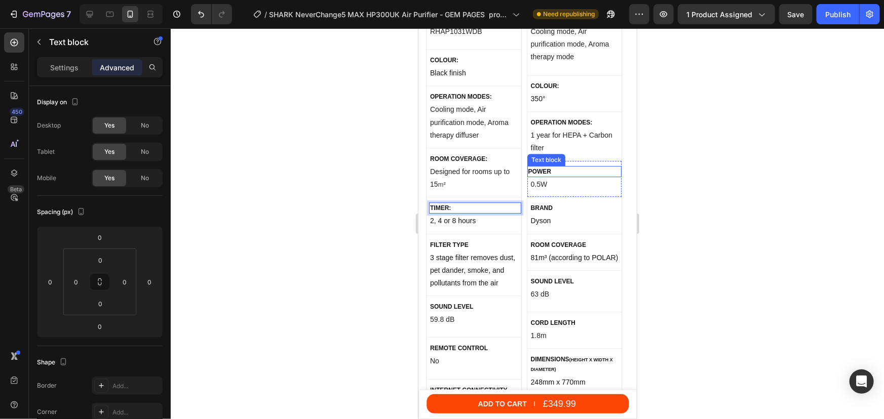
click at [555, 167] on p "power" at bounding box center [574, 171] width 93 height 9
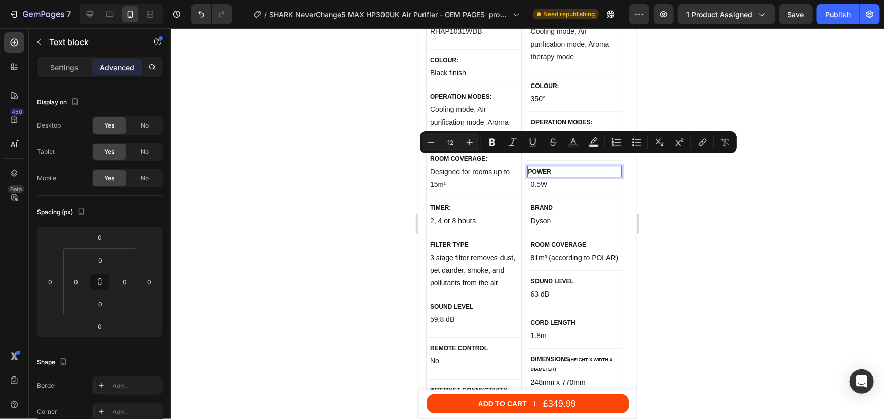
drag, startPoint x: 551, startPoint y: 160, endPoint x: 526, endPoint y: 163, distance: 25.5
click at [527, 166] on div "power" at bounding box center [574, 171] width 95 height 11
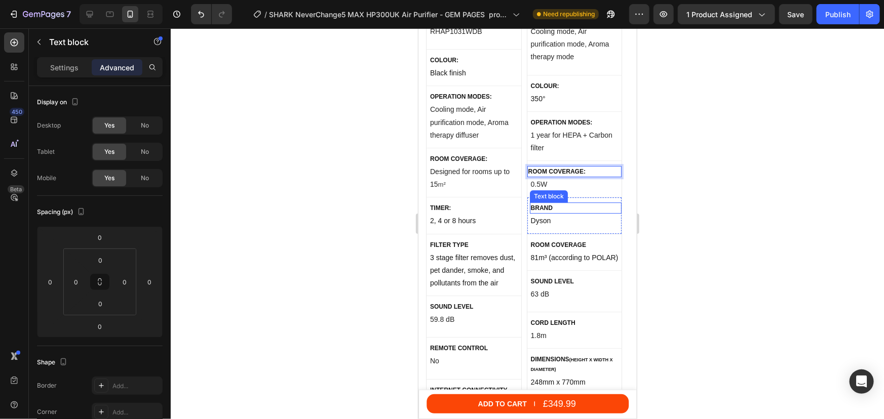
click at [544, 203] on p "Brand" at bounding box center [575, 207] width 90 height 9
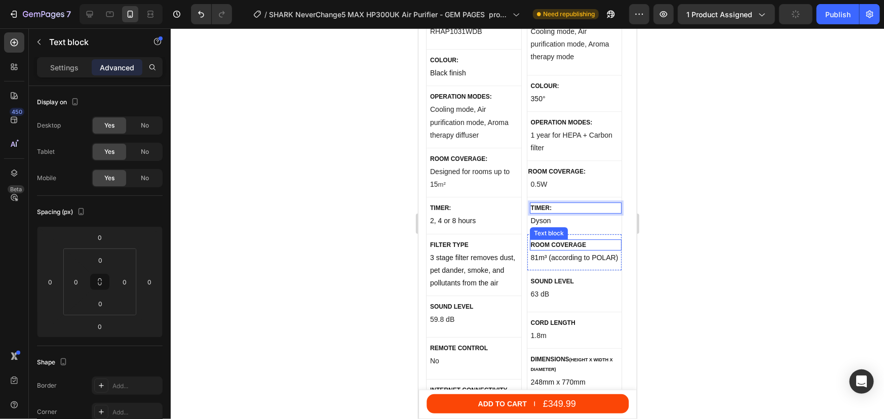
click at [589, 240] on p "Room coverage" at bounding box center [575, 244] width 90 height 9
click at [586, 240] on p "Room coverage" at bounding box center [575, 244] width 90 height 9
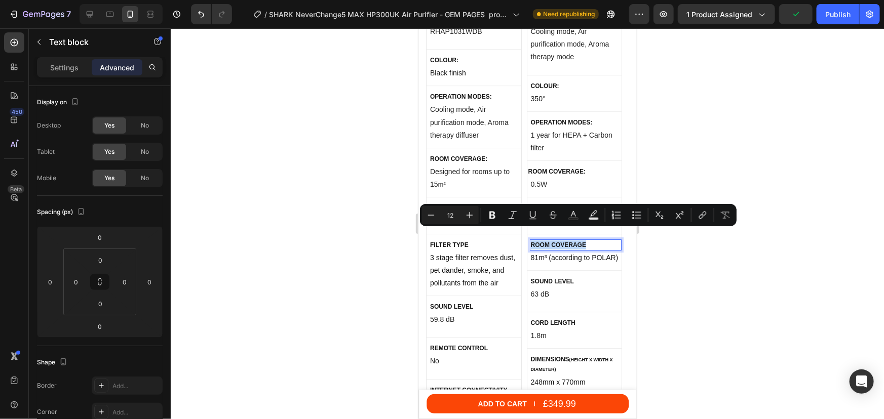
drag, startPoint x: 586, startPoint y: 233, endPoint x: 531, endPoint y: 236, distance: 55.3
click at [531, 240] on p "Room coverage" at bounding box center [575, 244] width 90 height 9
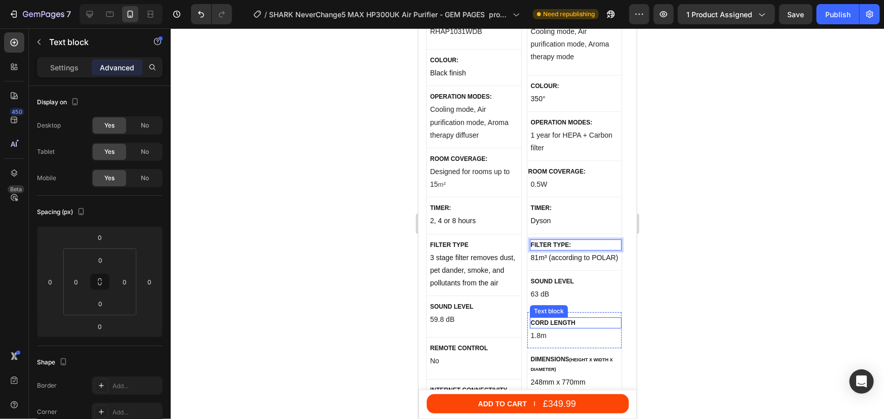
click at [568, 318] on p "cord length" at bounding box center [575, 322] width 90 height 9
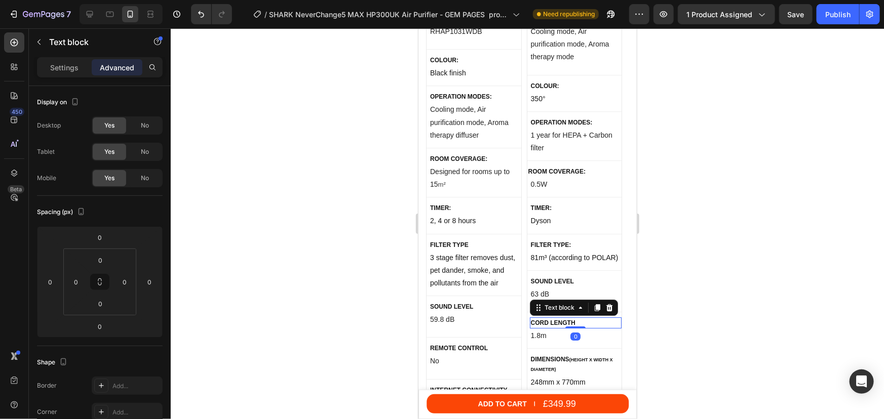
click at [568, 318] on p "cord length" at bounding box center [575, 322] width 90 height 9
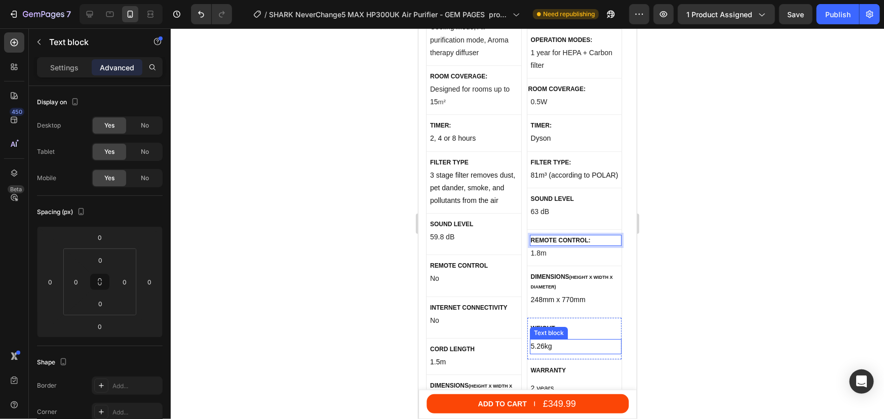
scroll to position [5524, 0]
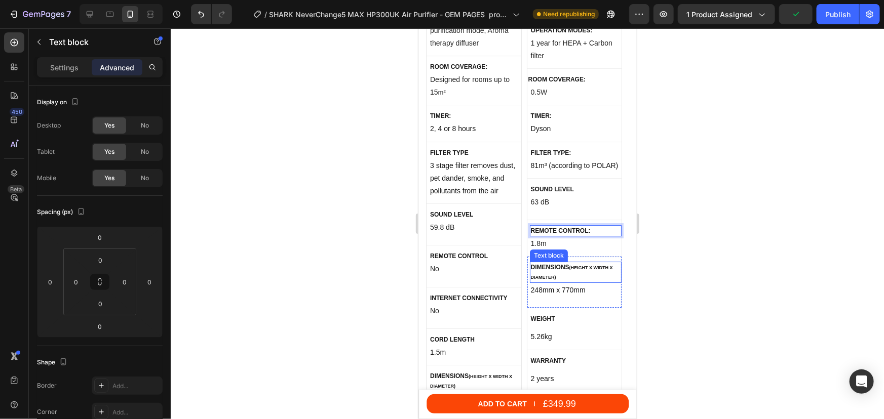
click at [562, 262] on p "Dimensions (Height x WIDTH X Diameter)" at bounding box center [575, 271] width 90 height 19
click at [577, 262] on p "Dimensions (Height x WIDTH X Diameter)" at bounding box center [575, 271] width 90 height 19
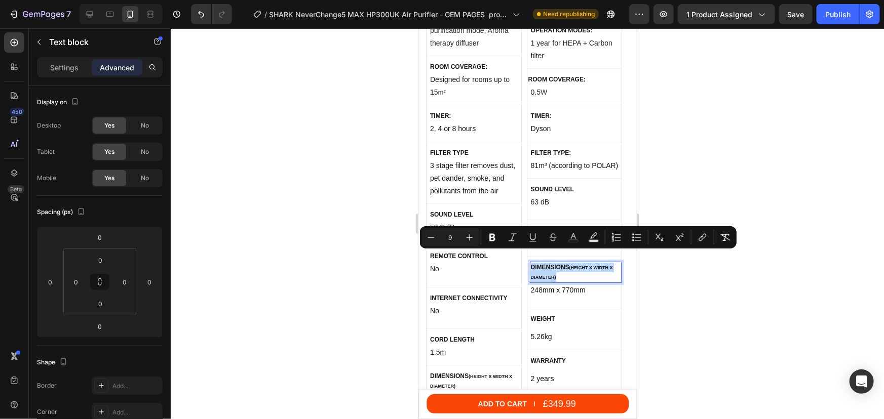
drag, startPoint x: 560, startPoint y: 265, endPoint x: 530, endPoint y: 259, distance: 29.9
click at [530, 262] on p "Dimensions (Height x WIDTH X Diameter)" at bounding box center [575, 271] width 90 height 19
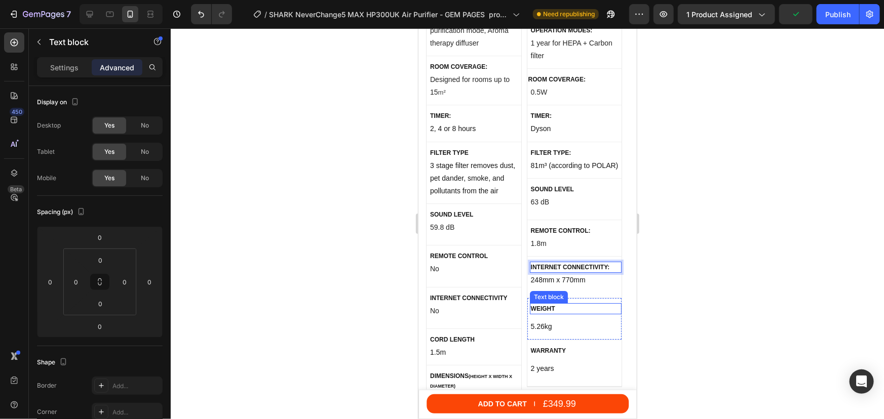
click at [565, 304] on p "Weight" at bounding box center [575, 308] width 90 height 9
click at [538, 304] on p "Weight" at bounding box center [575, 308] width 90 height 9
click at [548, 304] on p "Weight" at bounding box center [575, 308] width 90 height 9
drag, startPoint x: 556, startPoint y: 298, endPoint x: 529, endPoint y: 296, distance: 27.4
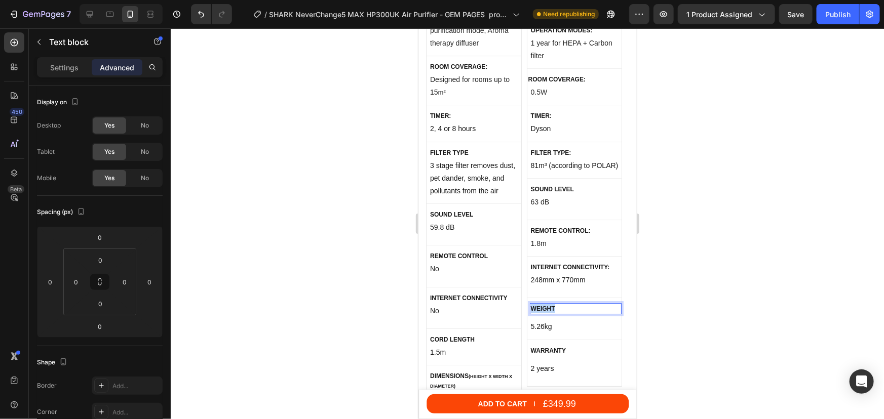
click at [529, 303] on div "Weight" at bounding box center [575, 308] width 92 height 11
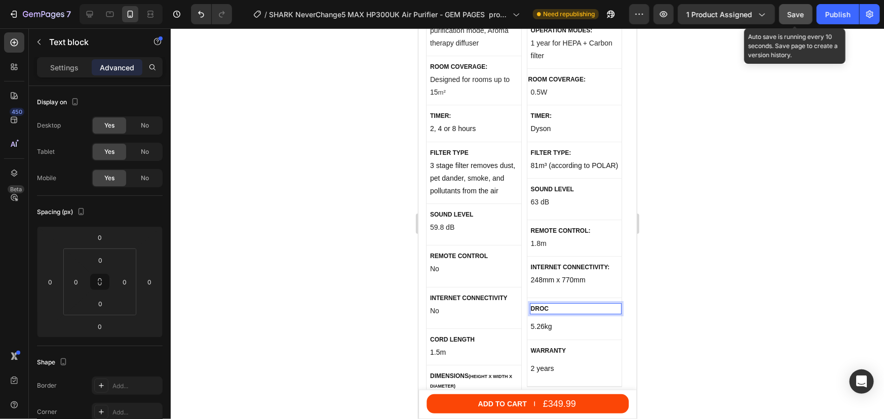
click at [805, 12] on button "Save" at bounding box center [795, 14] width 33 height 20
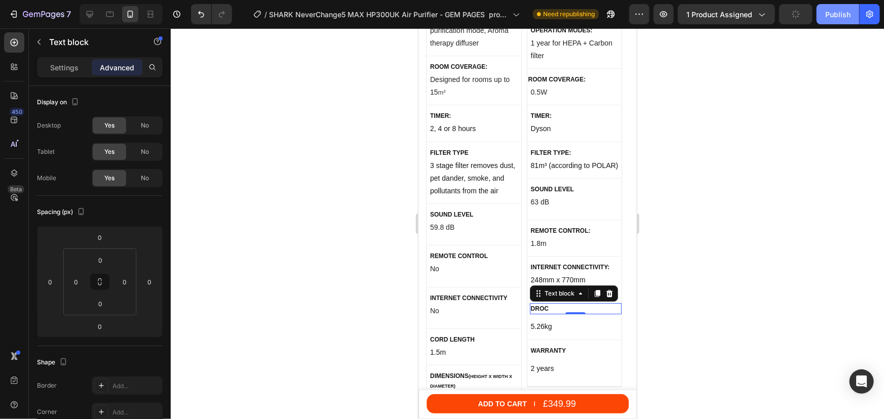
click at [827, 18] on div "Publish" at bounding box center [837, 14] width 25 height 11
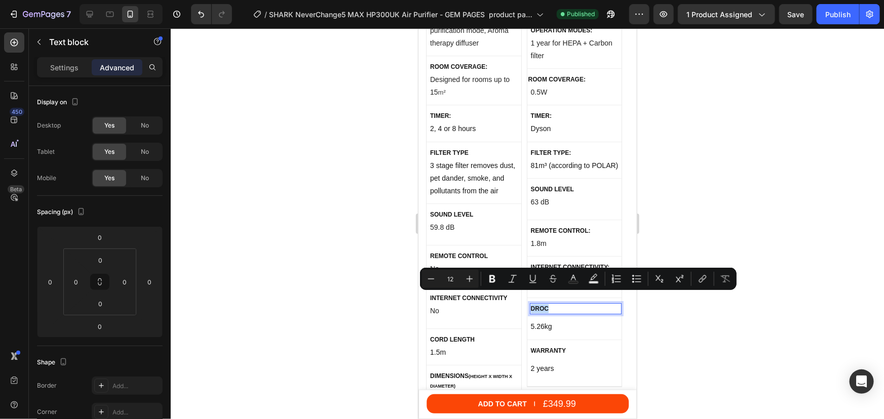
drag, startPoint x: 548, startPoint y: 297, endPoint x: 531, endPoint y: 298, distance: 16.7
click at [531, 304] on p "DROC" at bounding box center [575, 308] width 90 height 9
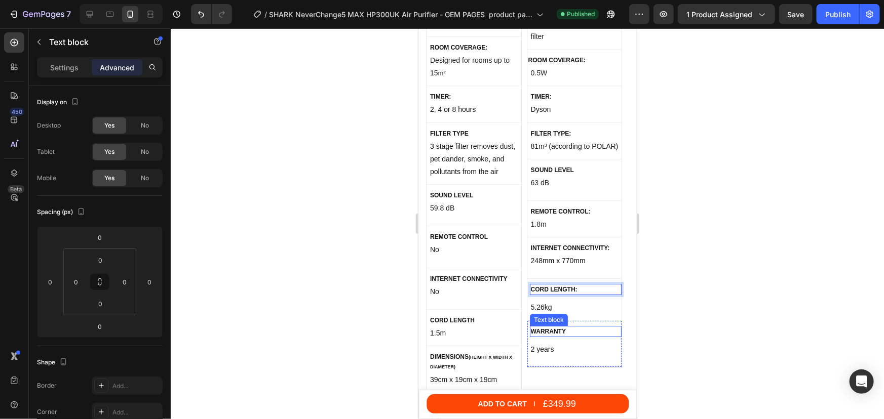
scroll to position [5570, 0]
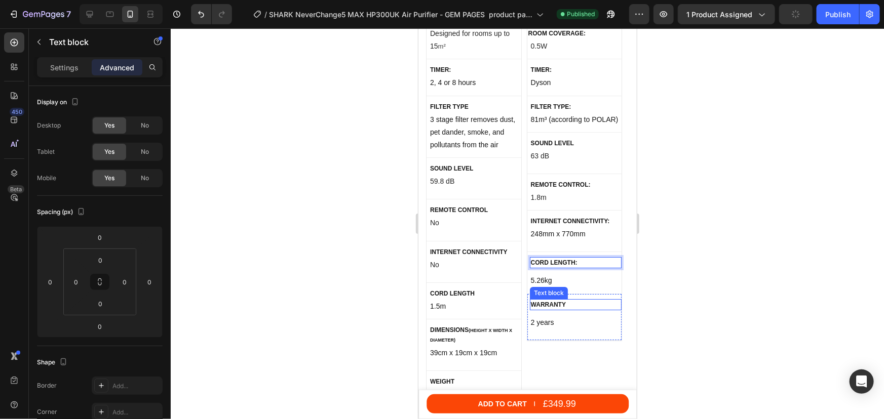
click at [554, 300] on p "Warranty" at bounding box center [575, 304] width 90 height 9
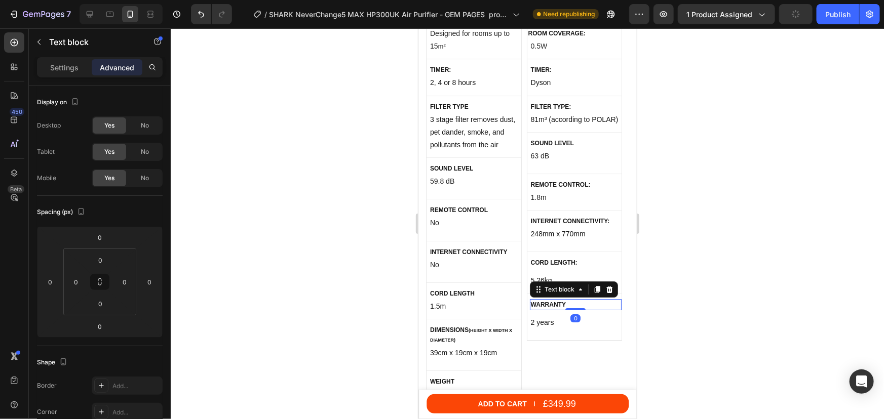
click at [559, 300] on p "Warranty" at bounding box center [575, 304] width 90 height 9
drag, startPoint x: 568, startPoint y: 293, endPoint x: 529, endPoint y: 290, distance: 39.1
click at [530, 300] on p "Warranty" at bounding box center [575, 304] width 90 height 9
click at [759, 228] on div at bounding box center [527, 223] width 713 height 391
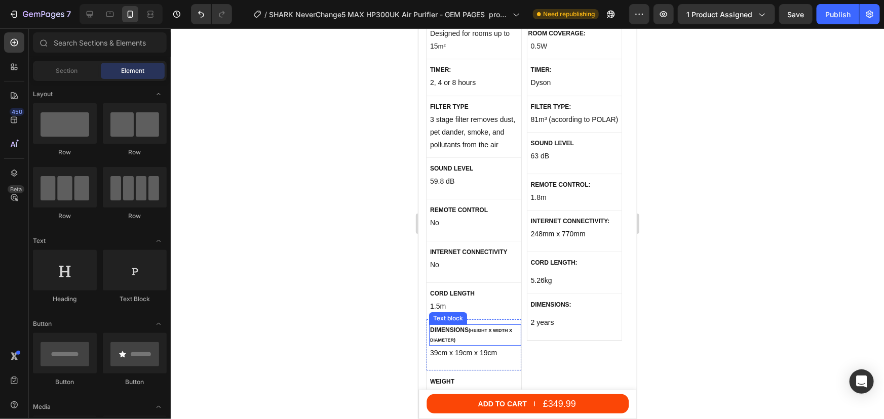
scroll to position [5662, 0]
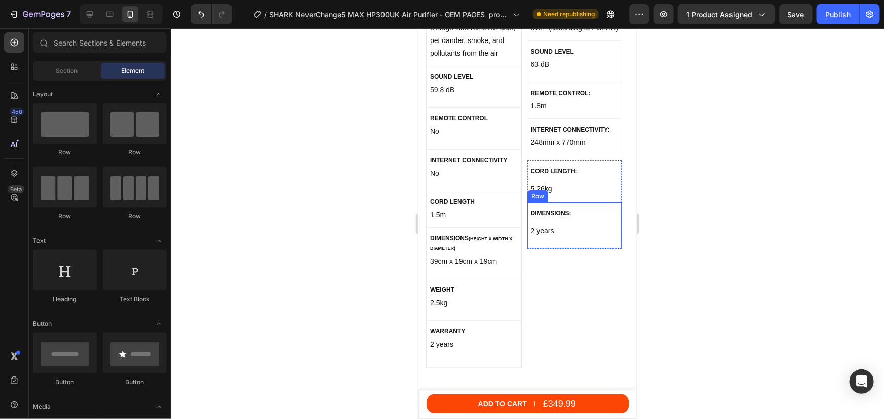
click at [576, 202] on div "DIMENSIONS: Text block 2 years Text block Row" at bounding box center [574, 225] width 95 height 47
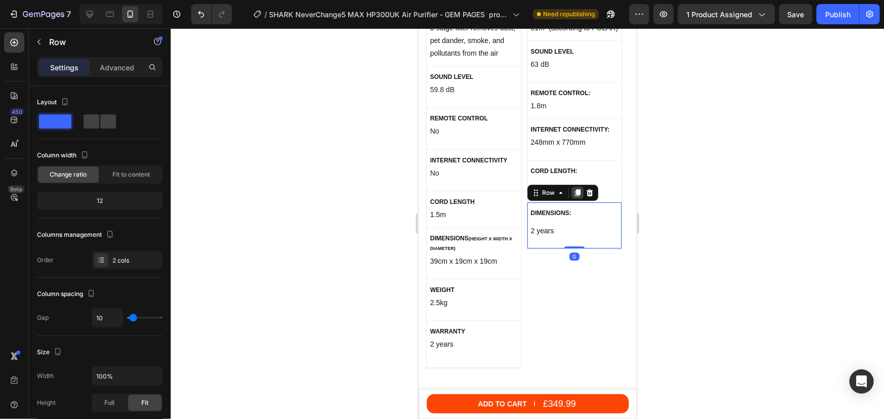
click at [578, 189] on icon at bounding box center [577, 192] width 6 height 7
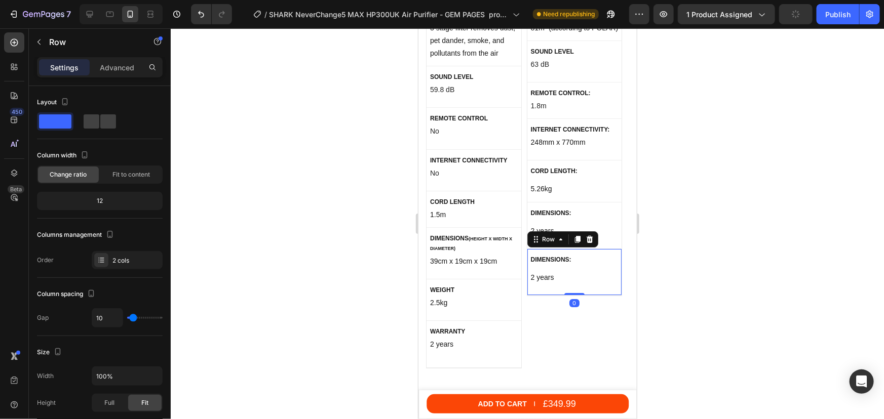
click at [588, 249] on div "DIMENSIONS: Text block 2 years Text block Row 0" at bounding box center [574, 272] width 95 height 47
click at [576, 235] on icon at bounding box center [577, 238] width 6 height 7
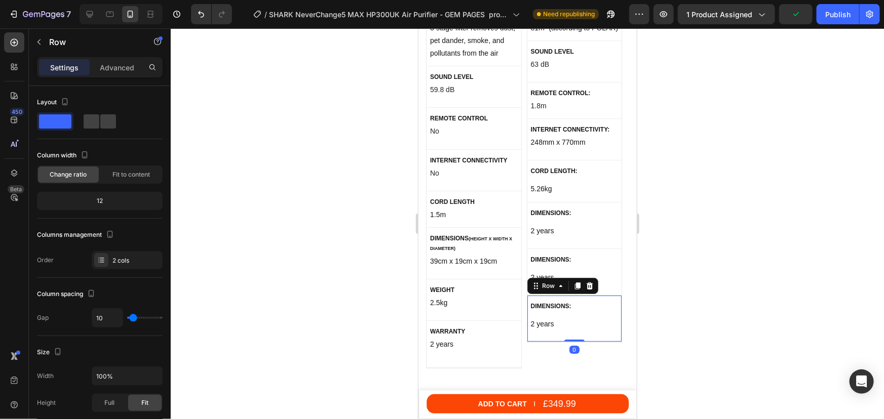
click at [713, 228] on div at bounding box center [527, 223] width 713 height 391
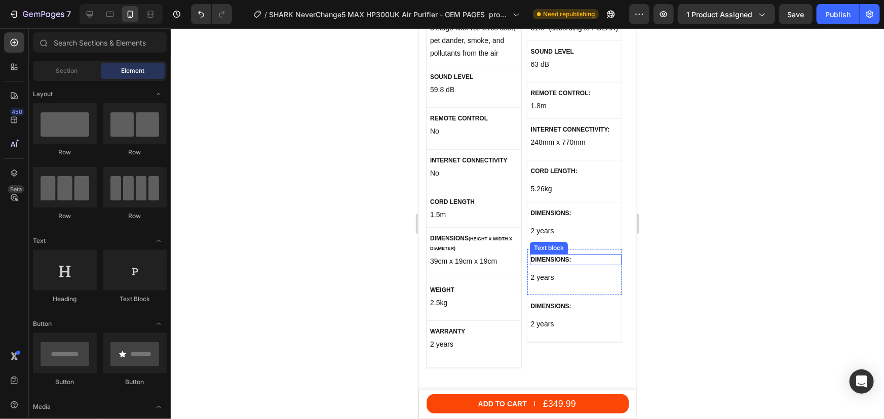
click at [558, 255] on p "DIMENSIONS:" at bounding box center [575, 259] width 90 height 9
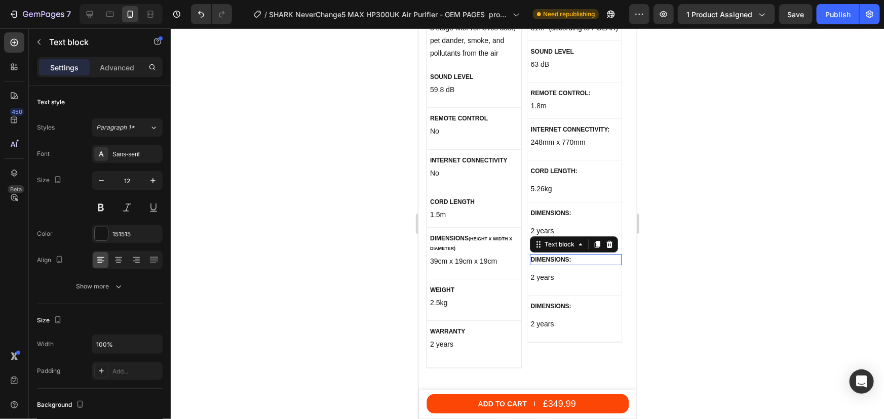
click at [558, 255] on p "DIMENSIONS:" at bounding box center [575, 259] width 90 height 9
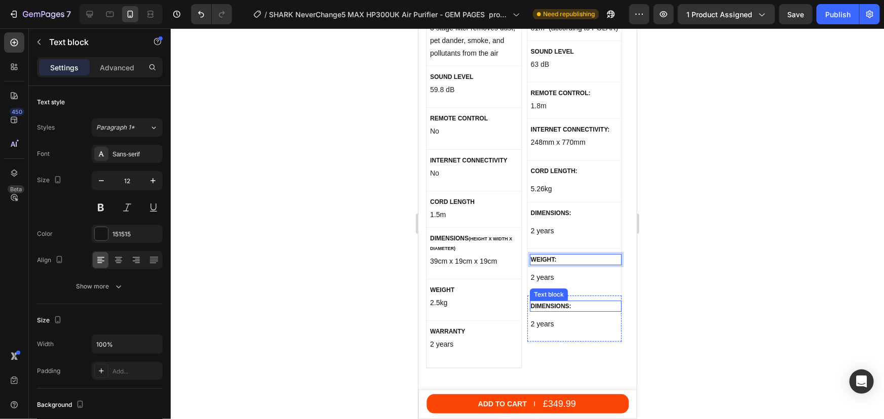
click at [558, 301] on p "DIMENSIONS:" at bounding box center [575, 305] width 90 height 9
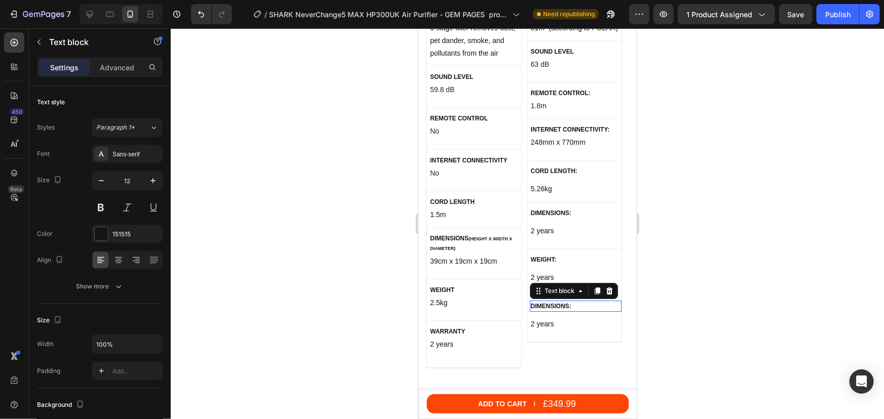
click at [558, 301] on p "DIMENSIONS:" at bounding box center [575, 305] width 90 height 9
click at [700, 266] on div at bounding box center [527, 223] width 713 height 391
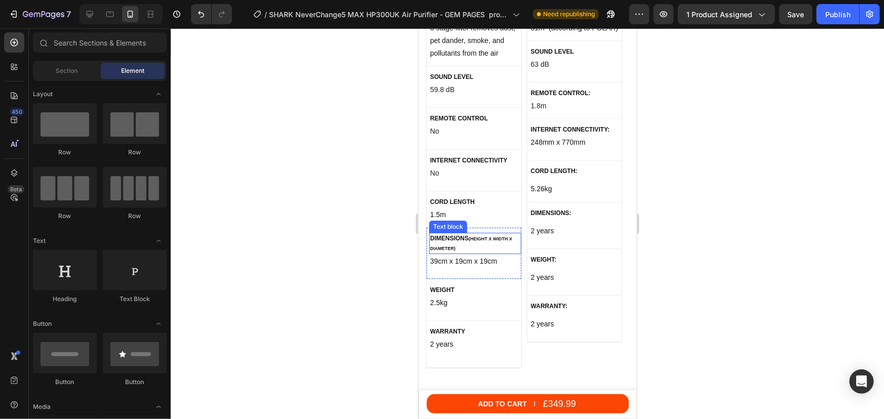
click at [477, 233] on p "Dimensions (Height x WIDTH X diameter)" at bounding box center [474, 242] width 90 height 19
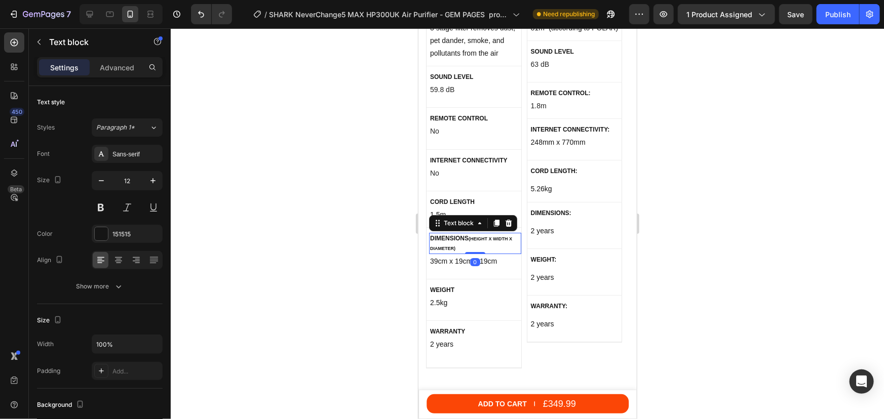
click at [471, 236] on strong "(Height x WIDTH X diameter)" at bounding box center [470, 243] width 82 height 15
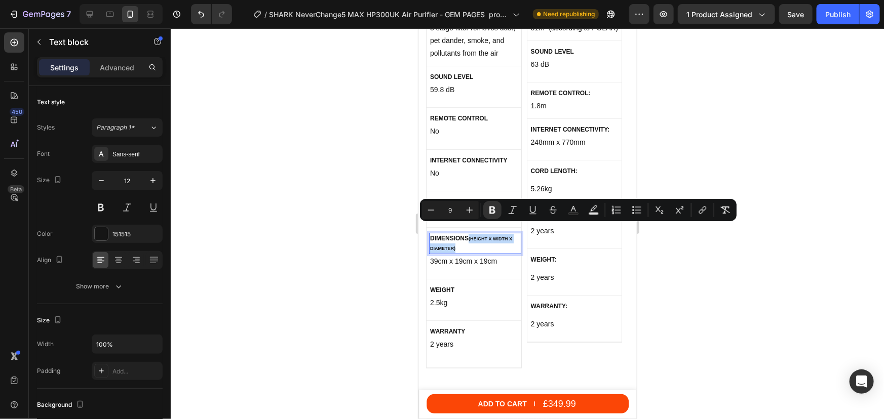
drag, startPoint x: 468, startPoint y: 228, endPoint x: 476, endPoint y: 237, distance: 12.3
click at [476, 237] on p "Dimensions (Height x WIDTH X diameter)" at bounding box center [474, 242] width 90 height 19
copy strong "(Height x WIDTH X diameter)"
click at [668, 270] on div at bounding box center [527, 223] width 713 height 391
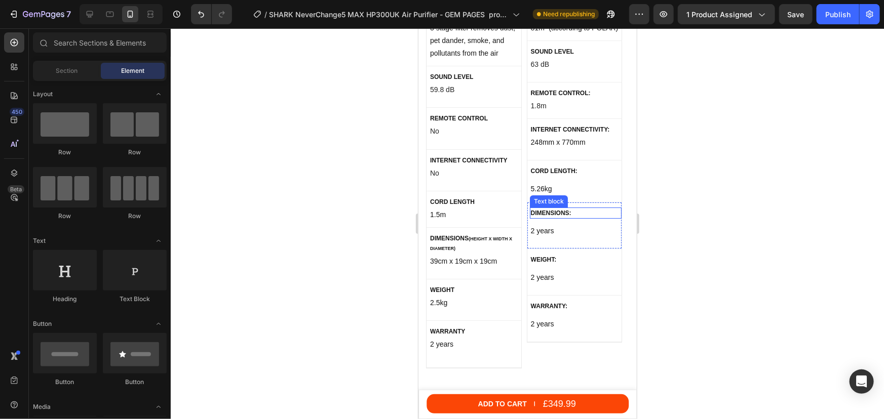
click at [566, 208] on p "DIMENSIONS:" at bounding box center [575, 212] width 90 height 9
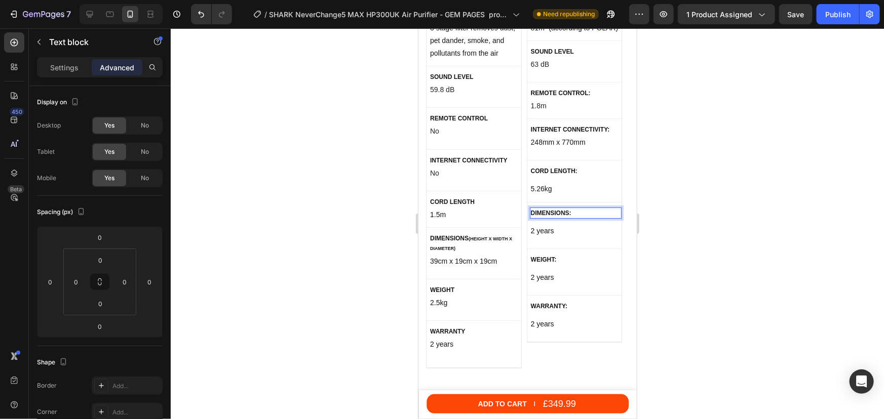
click at [569, 208] on p "DIMENSIONS:" at bounding box center [575, 212] width 90 height 9
click at [729, 246] on div at bounding box center [527, 223] width 713 height 391
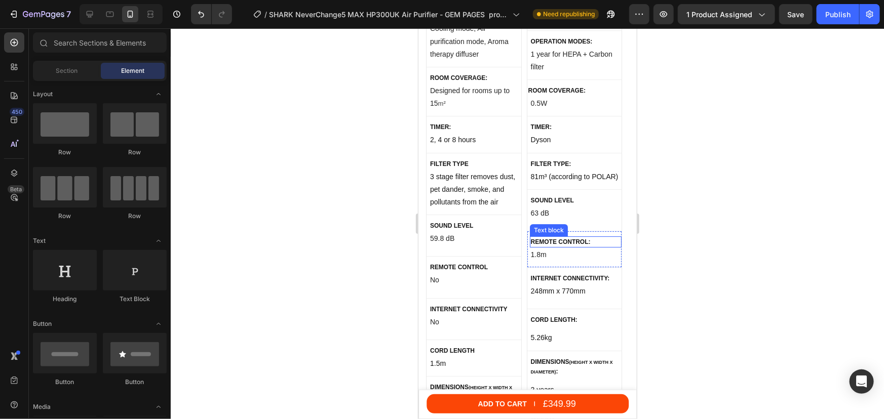
scroll to position [5478, 0]
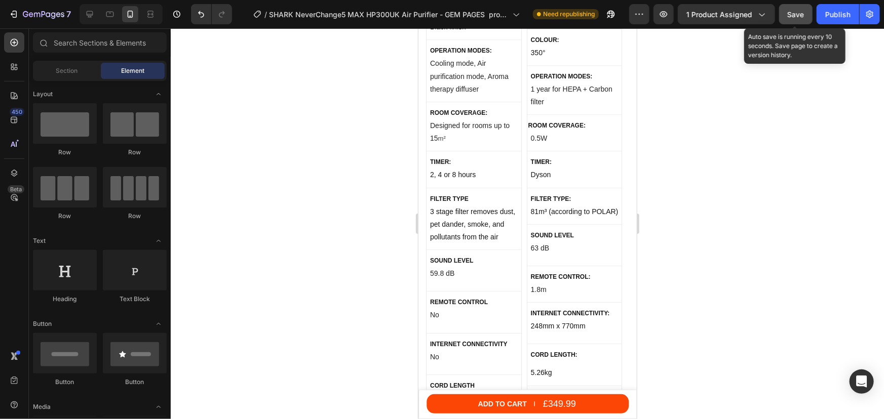
click at [800, 14] on span "Save" at bounding box center [795, 14] width 17 height 9
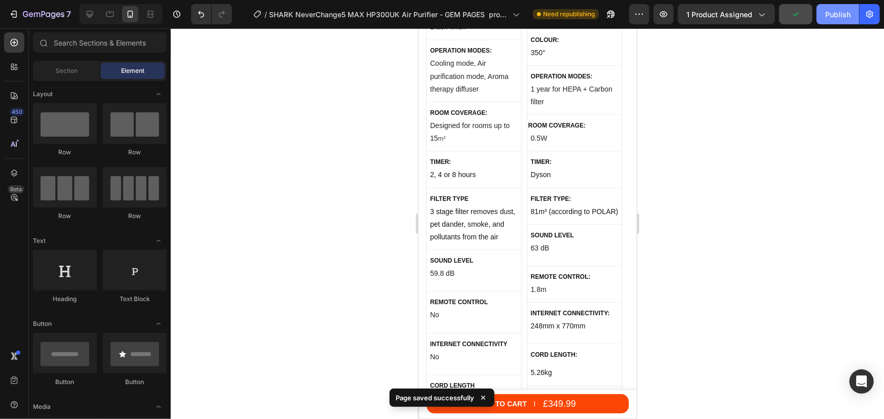
click at [830, 10] on div "Publish" at bounding box center [837, 14] width 25 height 11
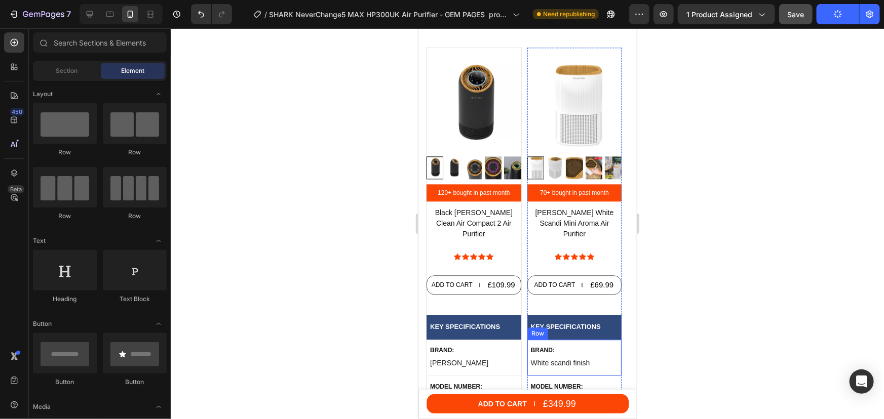
scroll to position [5156, 0]
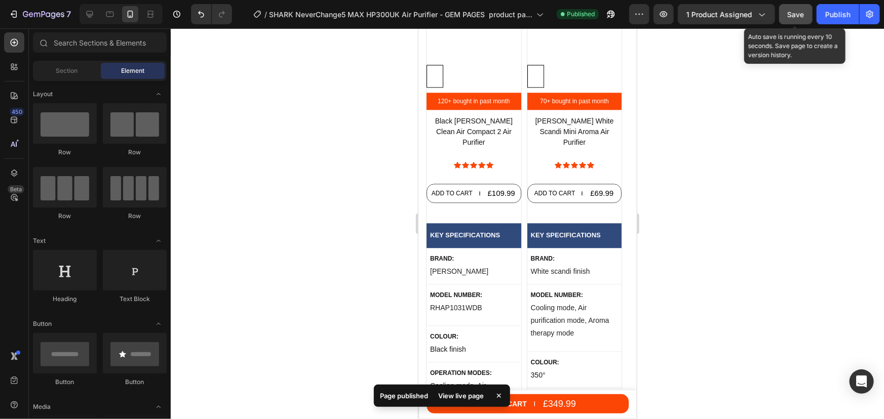
scroll to position [5156, 0]
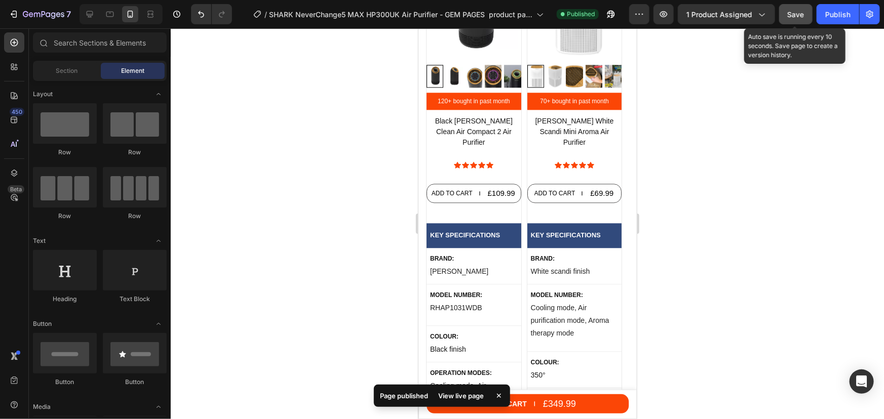
click at [799, 19] on div "Save" at bounding box center [795, 14] width 17 height 11
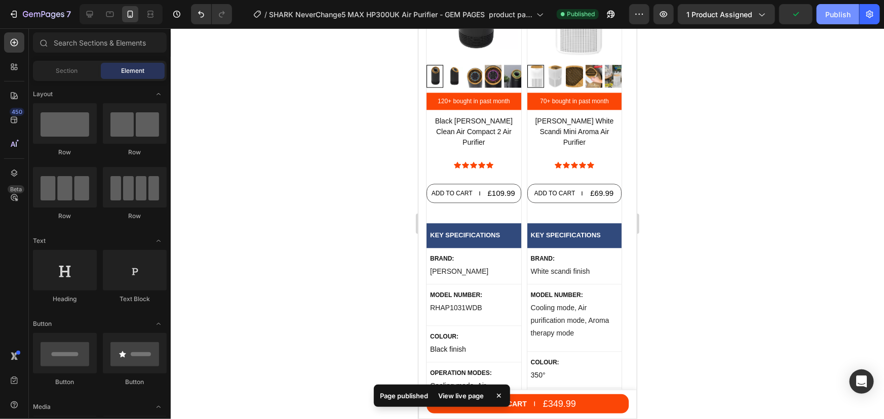
click at [833, 18] on div "Publish" at bounding box center [837, 14] width 25 height 11
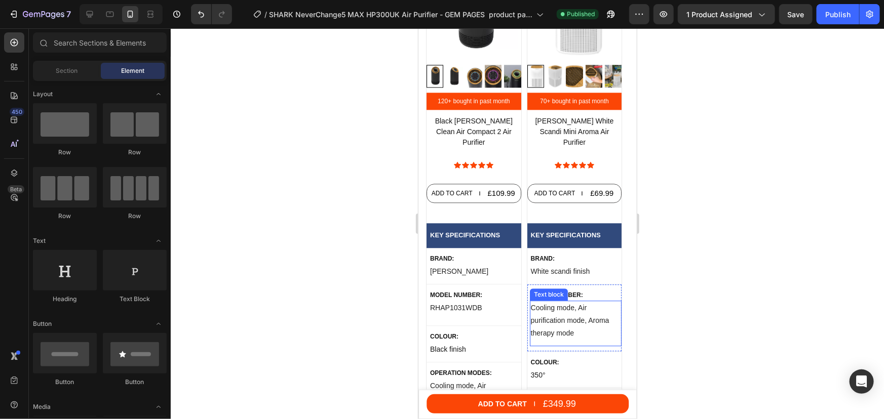
click at [566, 328] on p "Cooling mode, Air purification mode, Aroma therapy mode" at bounding box center [575, 320] width 90 height 38
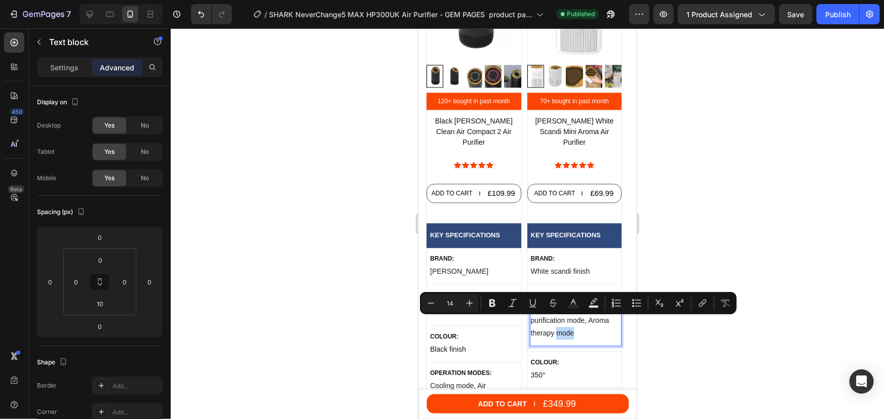
click at [571, 320] on p "Cooling mode, Air purification mode, Aroma therapy mode" at bounding box center [575, 320] width 90 height 38
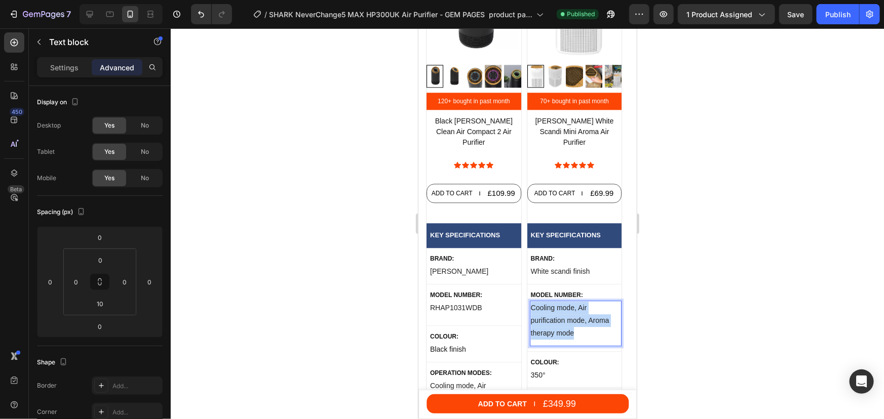
drag, startPoint x: 574, startPoint y: 321, endPoint x: 530, endPoint y: 300, distance: 48.9
click at [530, 301] on p "Cooling mode, Air purification mode, Aroma therapy mode" at bounding box center [575, 320] width 90 height 38
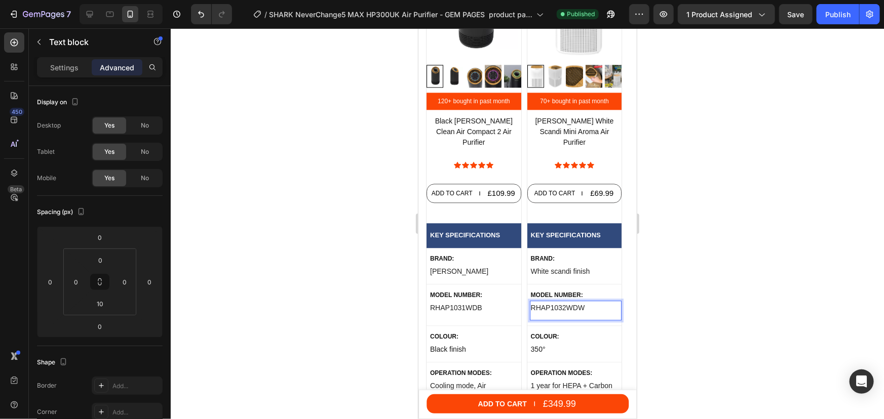
click at [722, 288] on div at bounding box center [527, 223] width 713 height 391
click at [661, 269] on div at bounding box center [527, 223] width 713 height 391
click at [800, 18] on span "Save" at bounding box center [795, 14] width 17 height 9
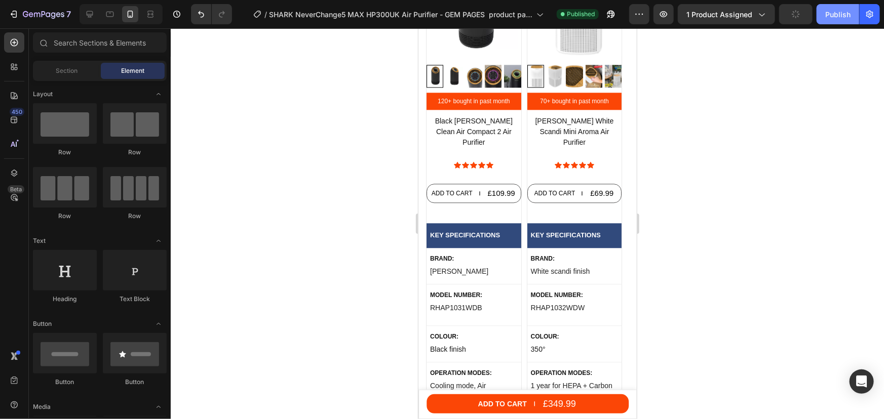
click at [831, 16] on div "Publish" at bounding box center [837, 14] width 25 height 11
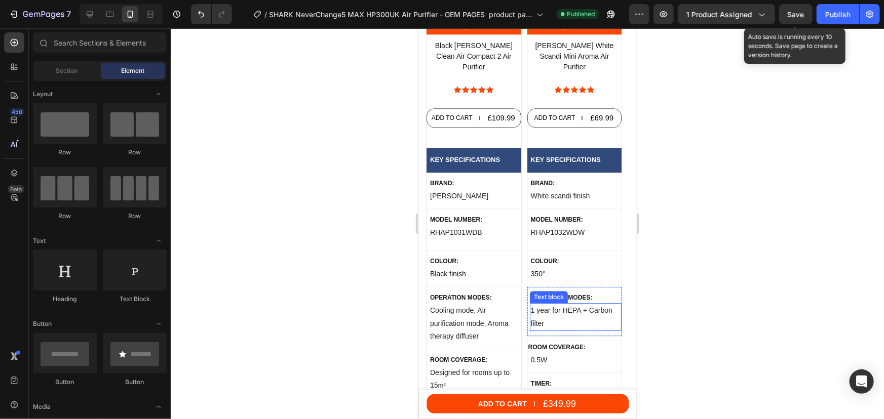
scroll to position [5248, 0]
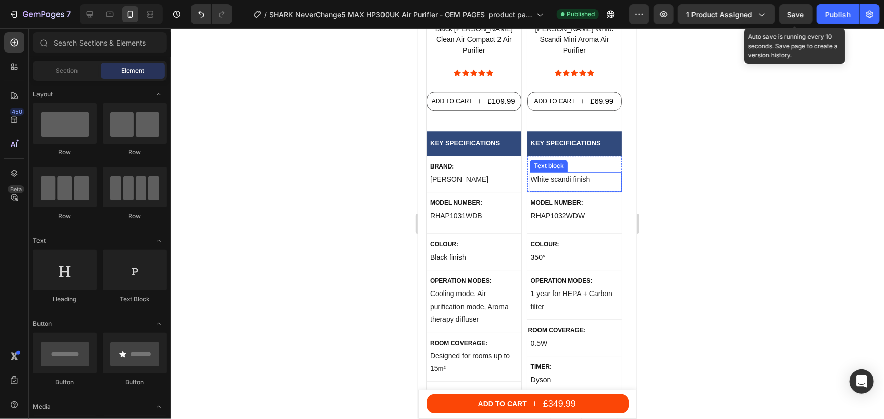
click at [557, 173] on p "White scandi finish" at bounding box center [575, 179] width 90 height 13
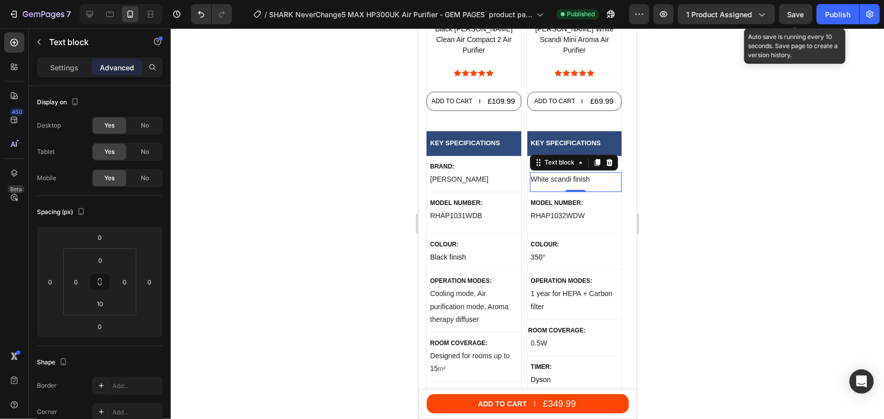
click at [559, 173] on p "White scandi finish" at bounding box center [575, 179] width 90 height 13
click at [586, 173] on p "White scandi finish" at bounding box center [575, 179] width 90 height 13
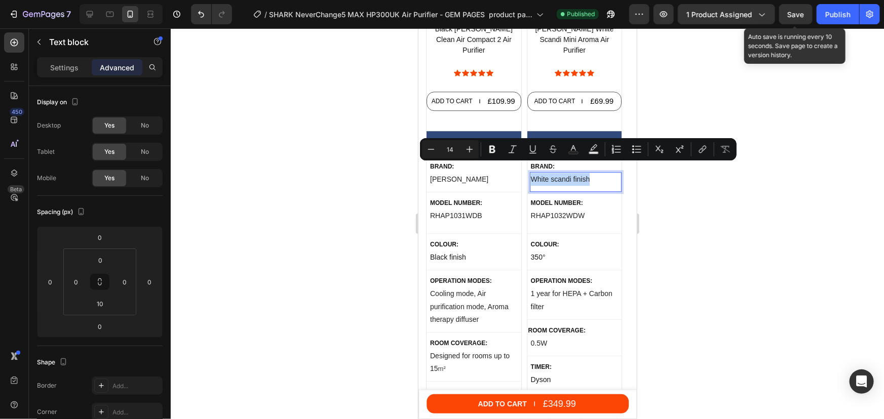
drag, startPoint x: 590, startPoint y: 168, endPoint x: 532, endPoint y: 167, distance: 58.3
click at [532, 173] on p "White scandi finish" at bounding box center [575, 179] width 90 height 13
copy p "White scandi finish"
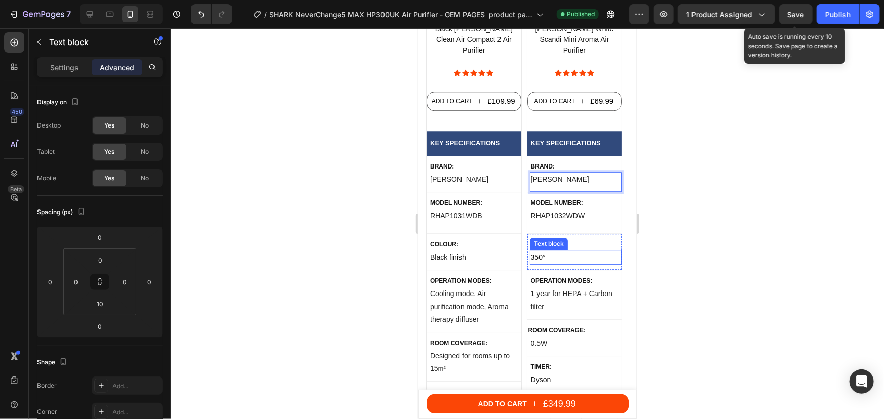
click at [546, 251] on p "350°" at bounding box center [575, 257] width 90 height 13
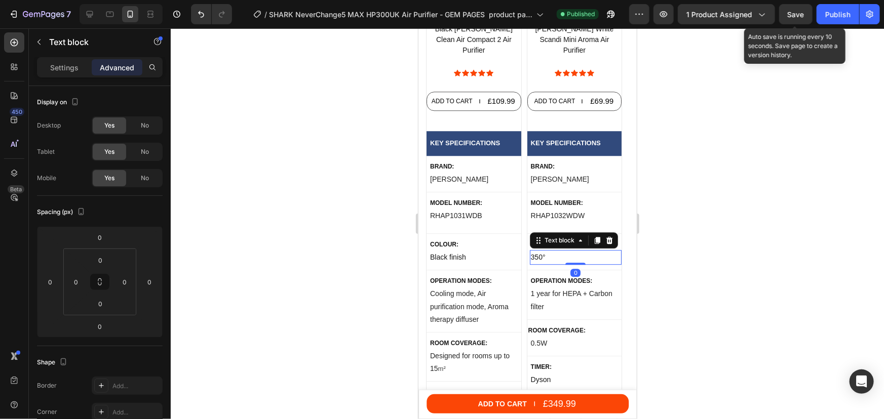
click at [546, 251] on p "350°" at bounding box center [575, 257] width 90 height 13
drag, startPoint x: 546, startPoint y: 247, endPoint x: 528, endPoint y: 247, distance: 17.7
click at [529, 250] on div "350°" at bounding box center [575, 257] width 92 height 15
click at [546, 251] on p "350°" at bounding box center [575, 257] width 90 height 13
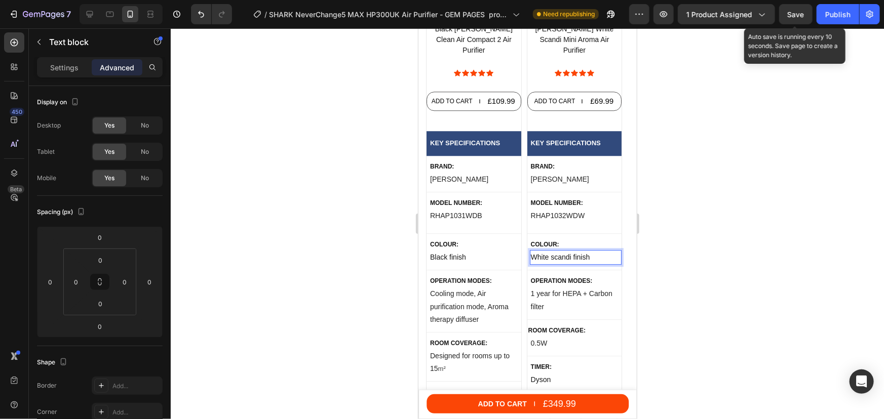
click at [769, 253] on div at bounding box center [527, 223] width 713 height 391
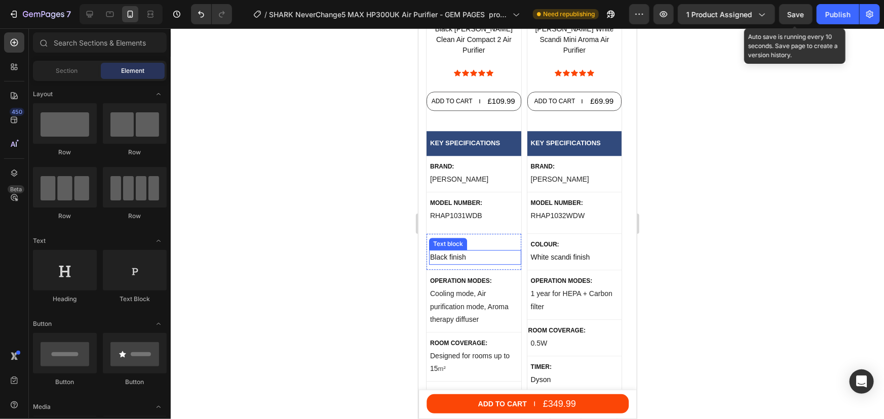
click at [450, 251] on p "Black finish" at bounding box center [474, 257] width 90 height 13
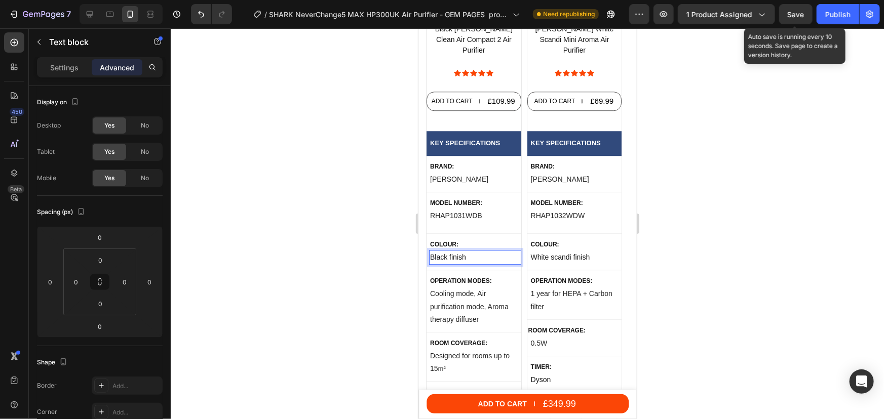
click at [450, 251] on p "Black finish" at bounding box center [474, 257] width 90 height 13
click at [448, 251] on p "Black finish" at bounding box center [474, 257] width 90 height 13
click at [468, 303] on p "Cooling mode, Air purification mode, Aroma therapy diffuser" at bounding box center [474, 306] width 90 height 38
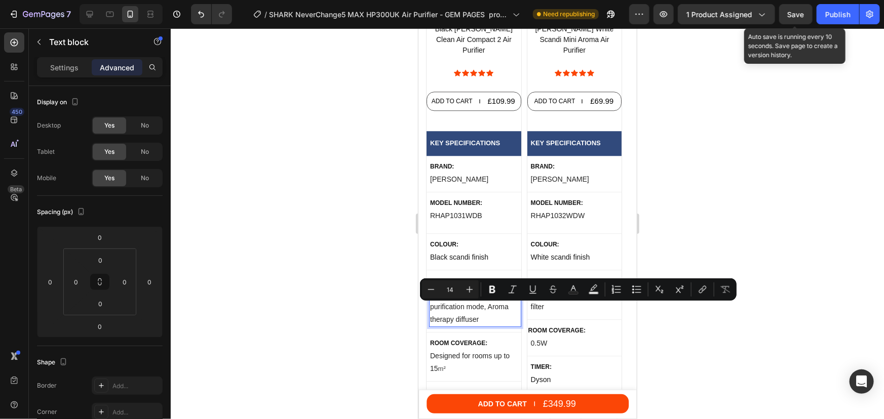
click at [479, 305] on p "Cooling mode, Air purification mode, Aroma therapy diffuser" at bounding box center [474, 306] width 90 height 38
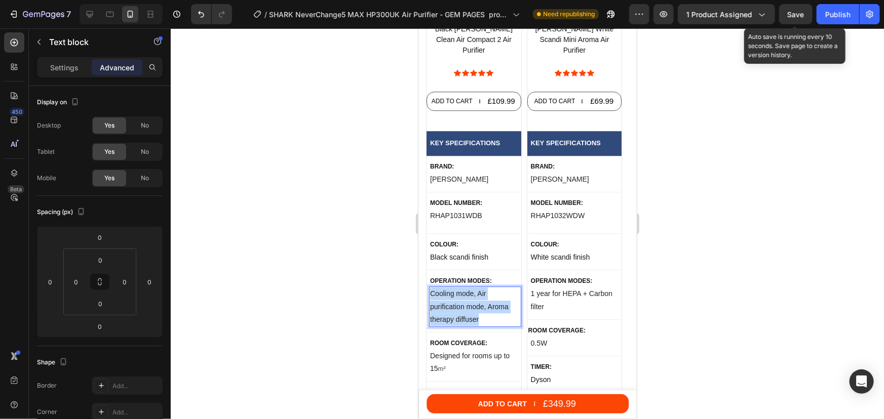
drag, startPoint x: 479, startPoint y: 308, endPoint x: 429, endPoint y: 284, distance: 54.8
click at [429, 287] on p "Cooling mode, Air purification mode, Aroma therapy diffuser" at bounding box center [474, 306] width 90 height 38
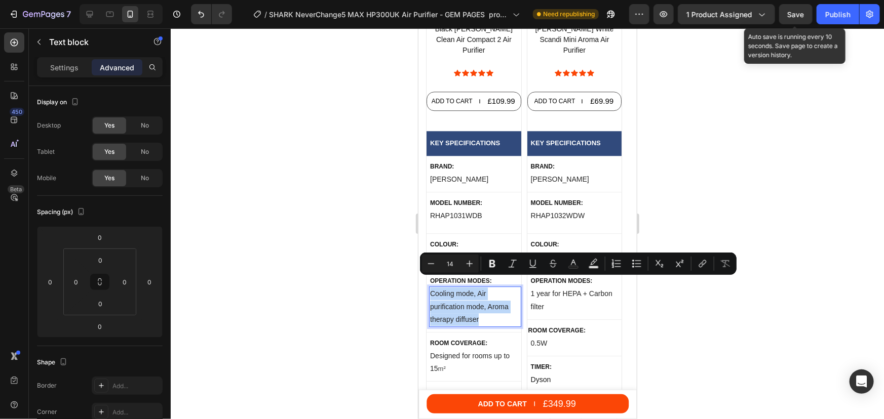
copy p "Cooling mode, Air purification mode, Aroma therapy diffuser"
click at [549, 301] on p "1 year for HEPA + Carbon filter" at bounding box center [575, 299] width 90 height 25
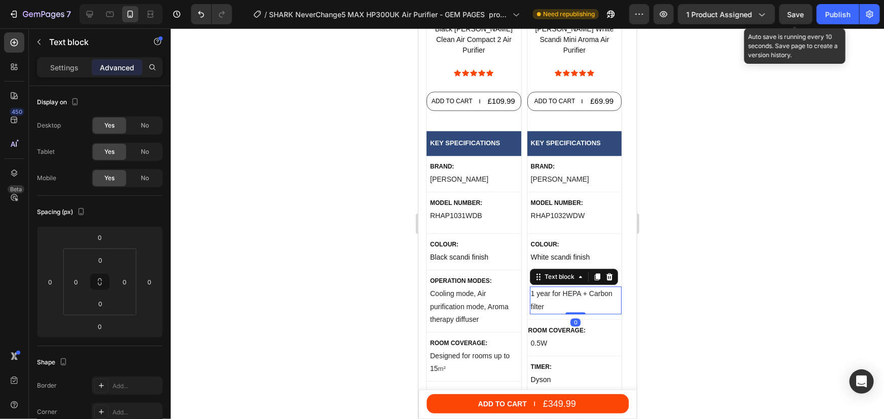
click at [548, 299] on p "1 year for HEPA + Carbon filter" at bounding box center [575, 299] width 90 height 25
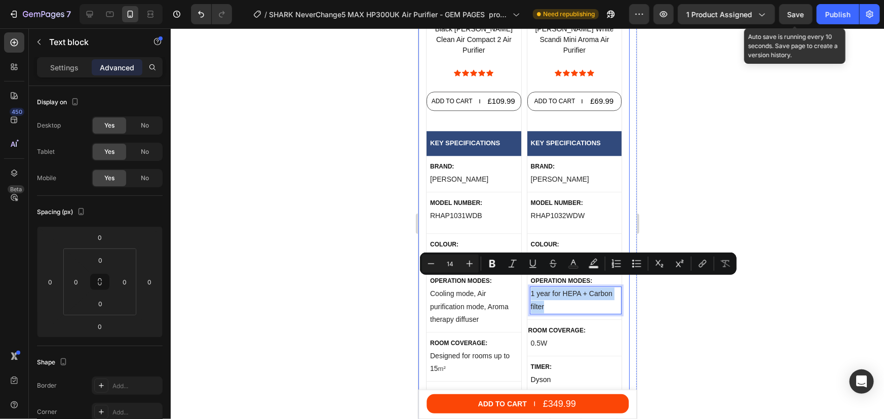
drag, startPoint x: 545, startPoint y: 299, endPoint x: 525, endPoint y: 283, distance: 26.0
click at [525, 283] on div "Product Images 120+ bought in past month Button Black Russell Hobbs Clean Air C…" at bounding box center [523, 322] width 211 height 919
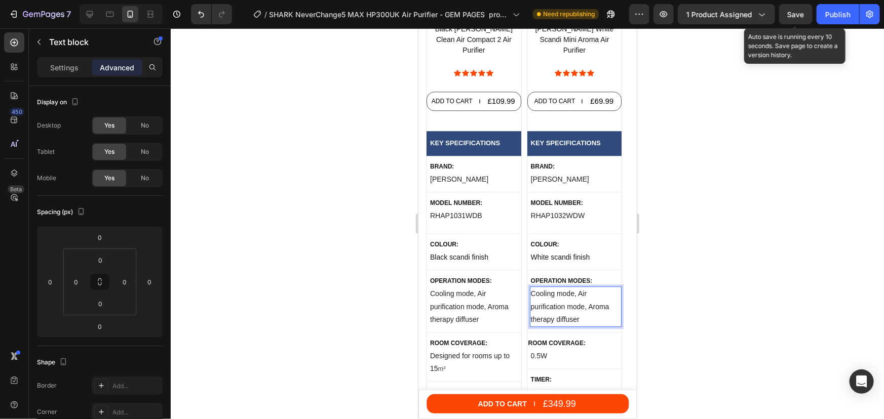
click at [764, 262] on div at bounding box center [527, 223] width 713 height 391
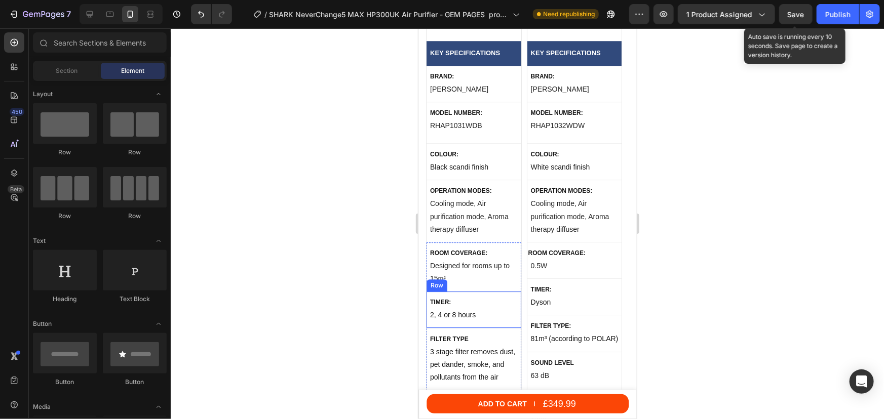
scroll to position [5340, 0]
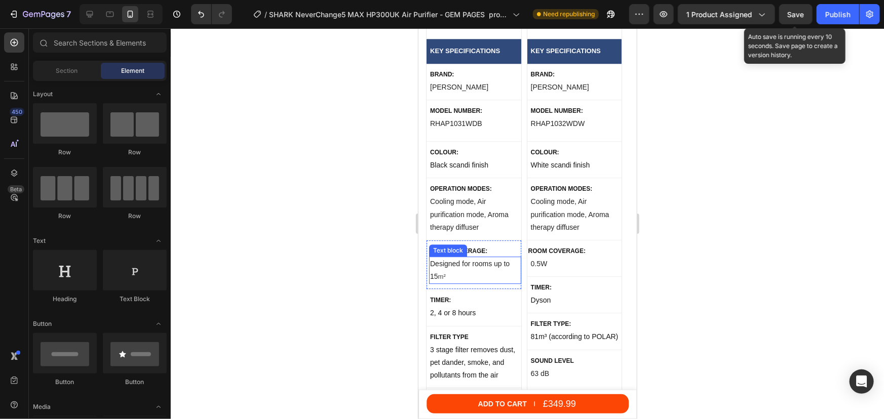
click at [443, 272] on span "m²" at bounding box center [442, 276] width 8 height 8
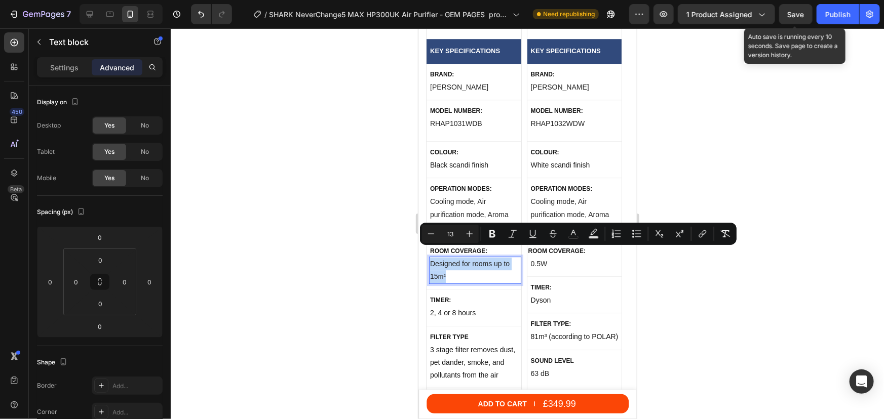
drag, startPoint x: 446, startPoint y: 264, endPoint x: 431, endPoint y: 258, distance: 15.4
click at [431, 258] on p "Designed for rooms up to 15 m²" at bounding box center [474, 269] width 90 height 25
copy p "Designed for rooms up to 15 m²"
click at [547, 257] on p "0.5W" at bounding box center [575, 263] width 90 height 13
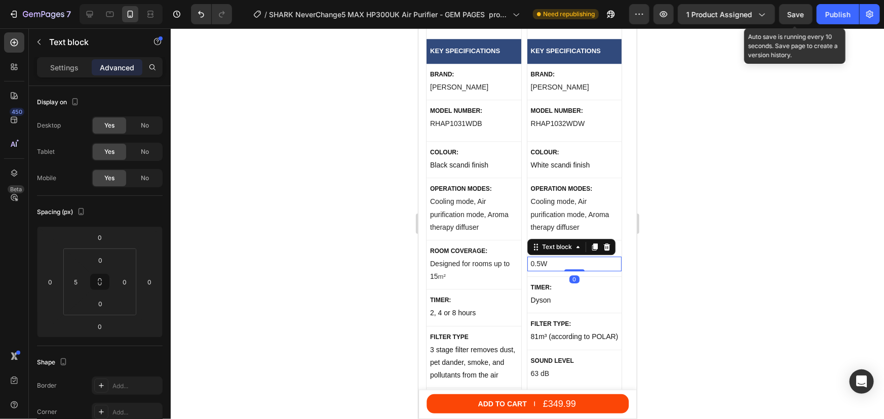
click at [547, 257] on p "0.5W" at bounding box center [575, 263] width 90 height 13
drag, startPoint x: 547, startPoint y: 255, endPoint x: 533, endPoint y: 253, distance: 14.8
click at [533, 257] on p "0.5W" at bounding box center [575, 263] width 90 height 13
click at [545, 257] on p "0.5W" at bounding box center [575, 263] width 90 height 13
drag, startPoint x: 545, startPoint y: 254, endPoint x: 528, endPoint y: 251, distance: 17.5
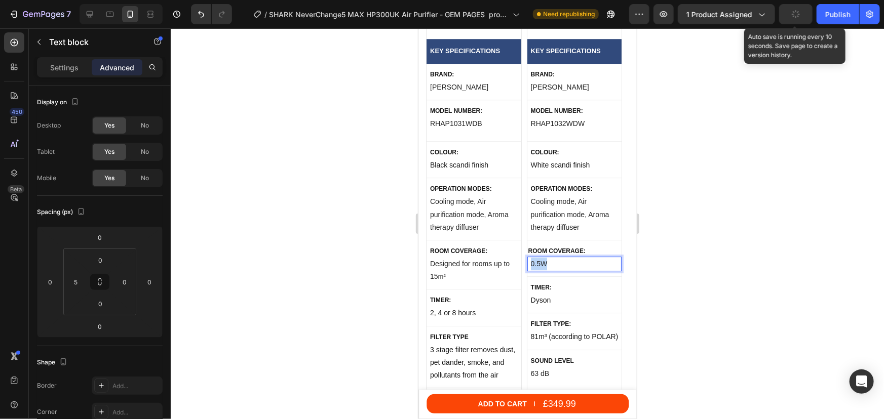
click at [529, 256] on div "0.5W" at bounding box center [575, 263] width 92 height 15
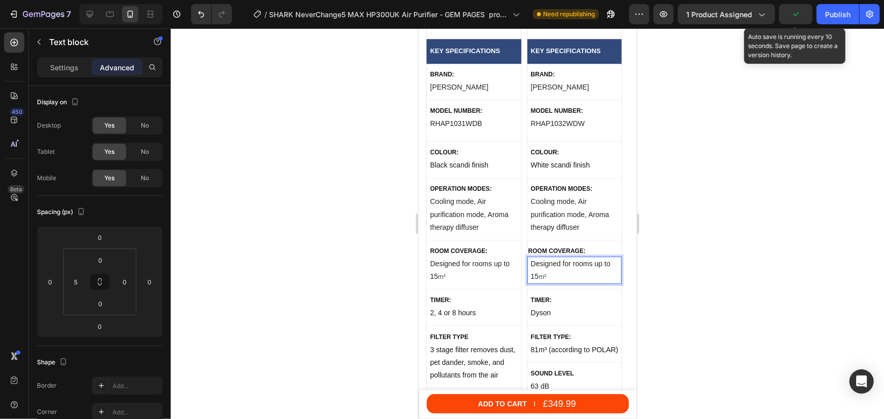
click at [677, 263] on div at bounding box center [527, 223] width 713 height 391
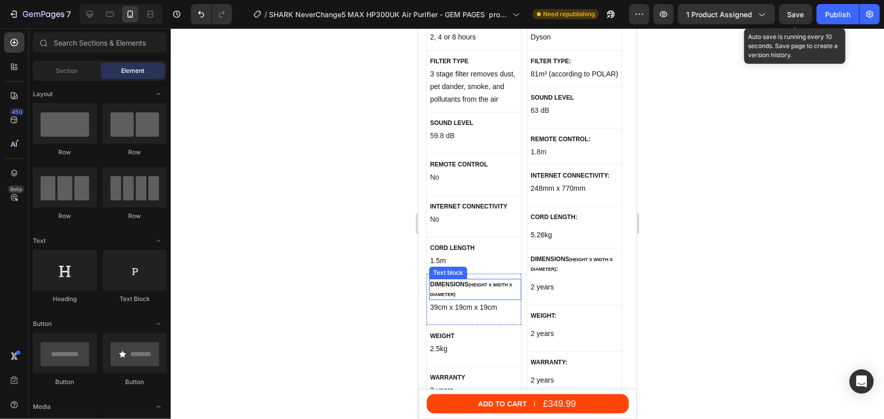
scroll to position [5662, 0]
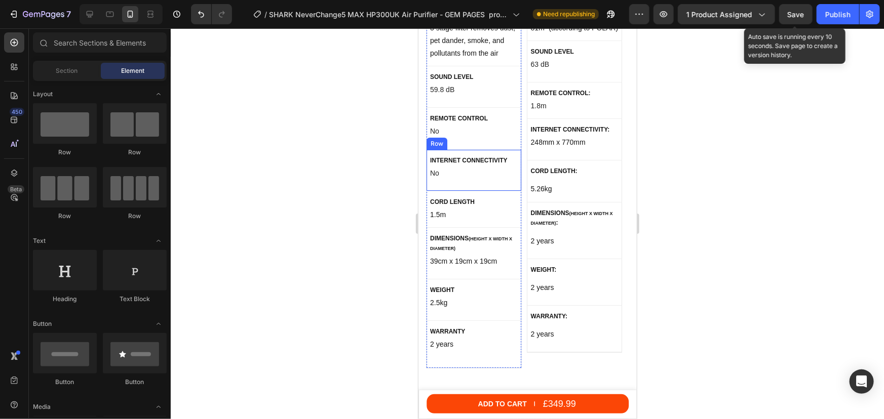
click at [507, 149] on div "internet connectivity Text block No Text block Row" at bounding box center [473, 170] width 95 height 42
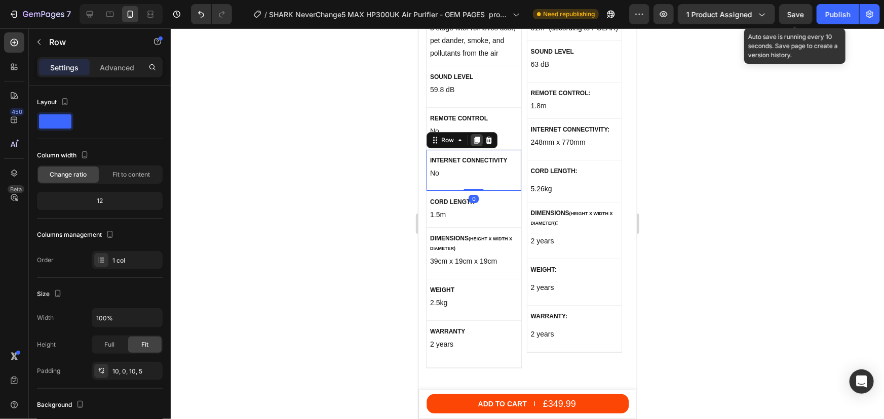
click at [477, 136] on icon at bounding box center [476, 139] width 6 height 7
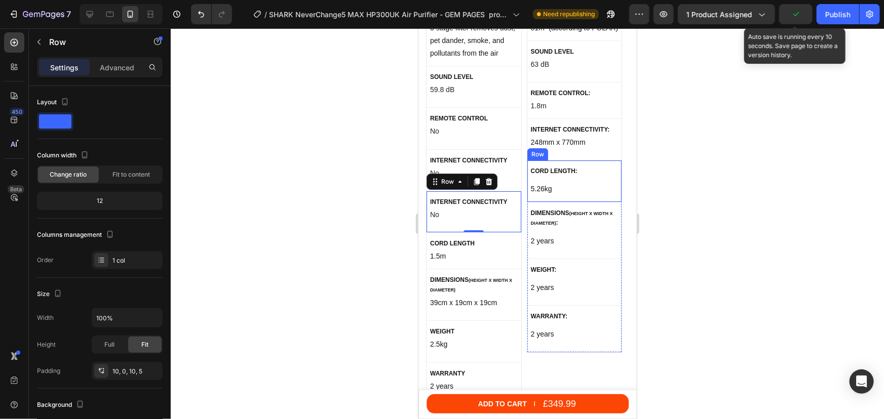
click at [579, 160] on div "CORD LENGTH: Text block 5.26kg Text block Row" at bounding box center [574, 181] width 95 height 42
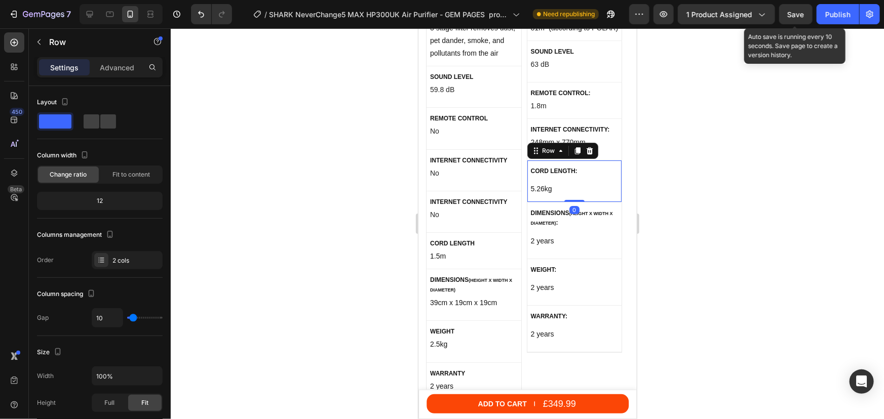
click at [573, 146] on icon at bounding box center [577, 150] width 8 height 8
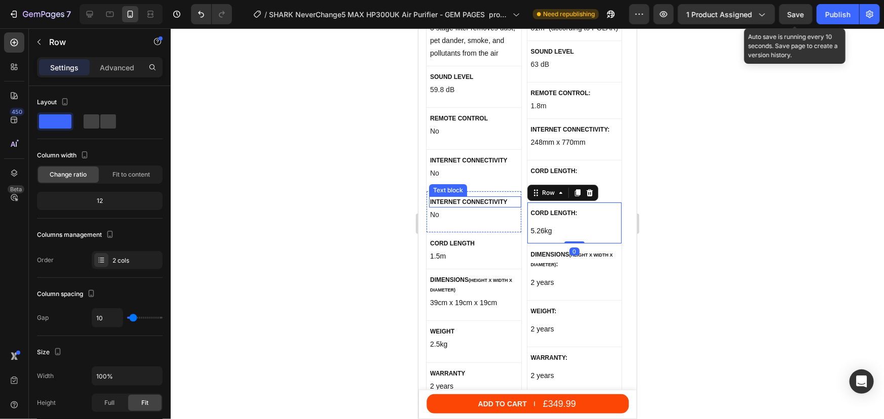
click at [447, 197] on p "internet connectivity" at bounding box center [474, 201] width 90 height 9
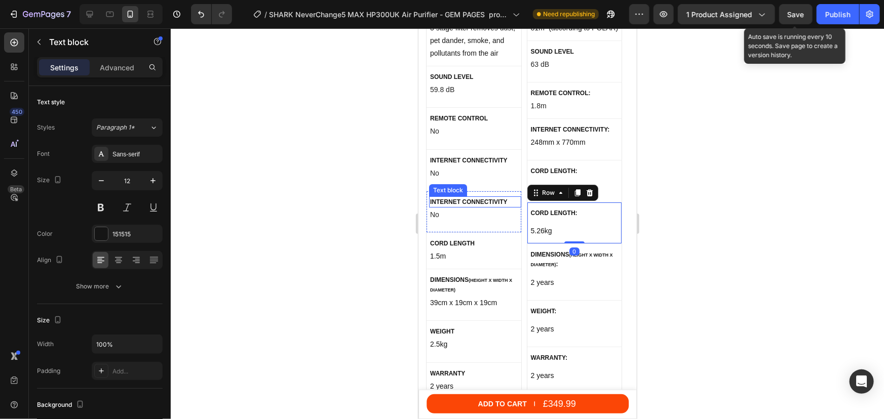
click at [447, 197] on p "internet connectivity" at bounding box center [474, 201] width 90 height 9
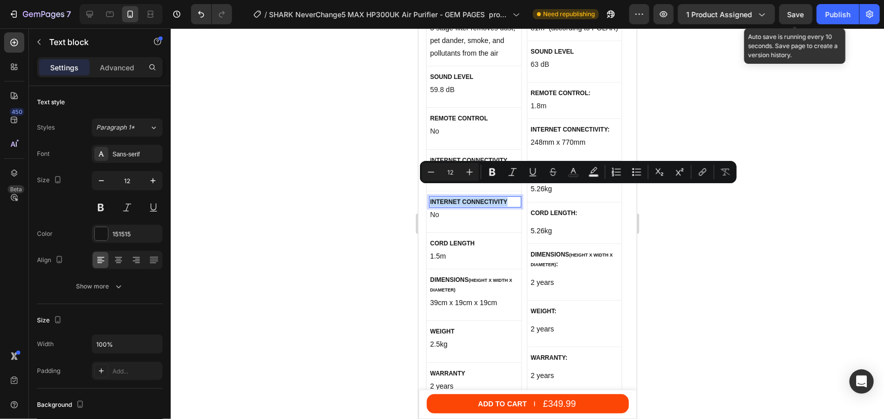
drag, startPoint x: 510, startPoint y: 189, endPoint x: 429, endPoint y: 189, distance: 80.5
click at [429, 197] on p "internet connectivity" at bounding box center [474, 201] width 90 height 9
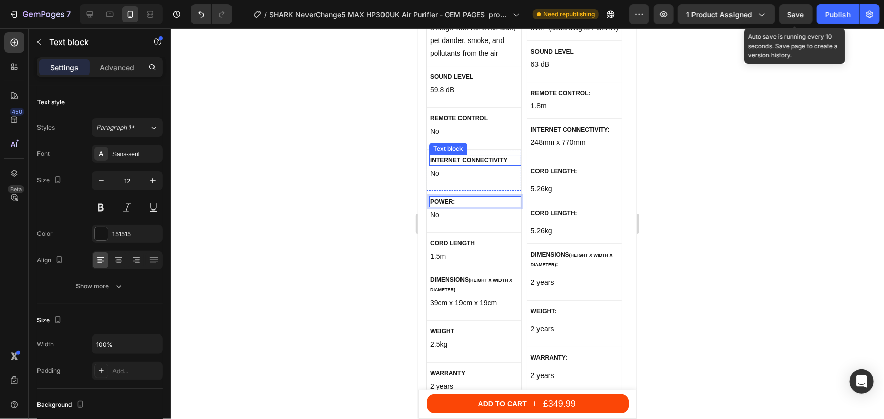
click at [506, 155] on p "internet connectivity" at bounding box center [474, 159] width 90 height 9
click at [507, 155] on p "internet connectivity" at bounding box center [474, 159] width 90 height 9
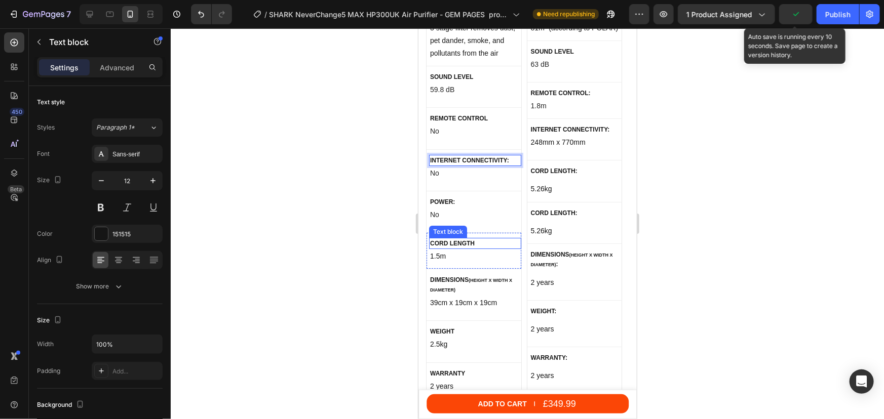
click at [482, 239] on p "Cord length" at bounding box center [474, 243] width 90 height 9
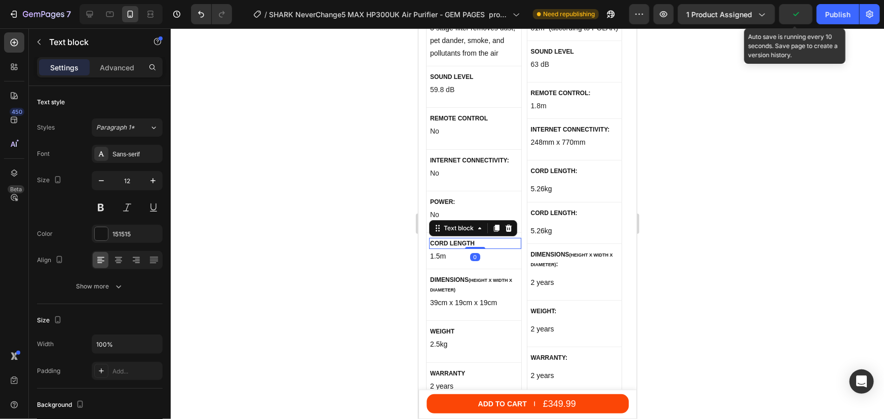
click at [482, 239] on p "Cord length" at bounding box center [474, 243] width 90 height 9
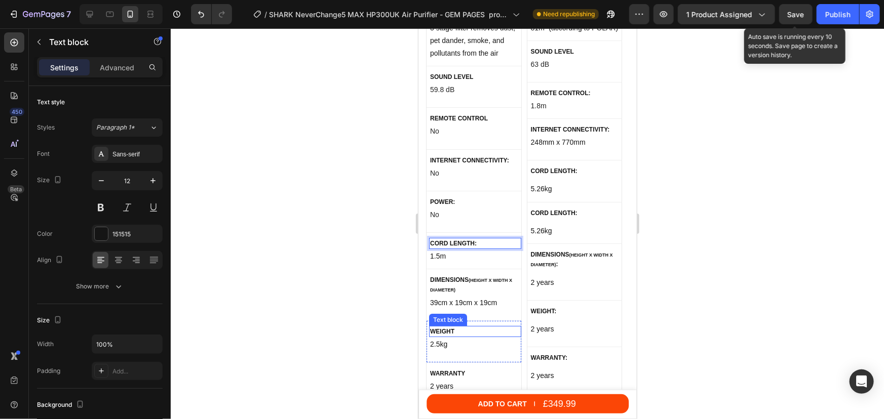
click at [470, 327] on p "Weight" at bounding box center [474, 331] width 90 height 9
click at [461, 327] on p "Weight" at bounding box center [474, 331] width 90 height 9
click at [469, 369] on p "warranty" at bounding box center [474, 373] width 90 height 9
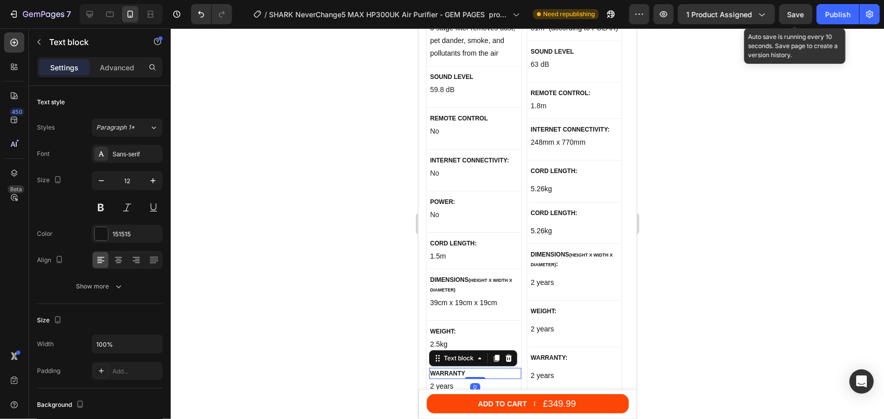
click at [469, 369] on p "warranty" at bounding box center [474, 373] width 90 height 9
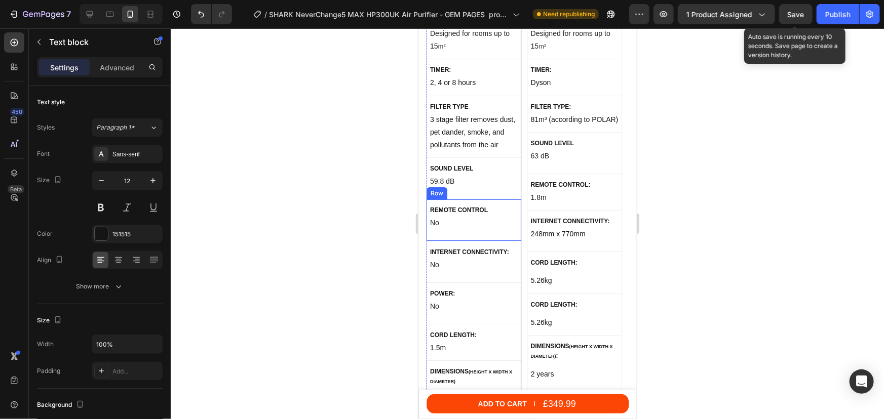
scroll to position [5386, 0]
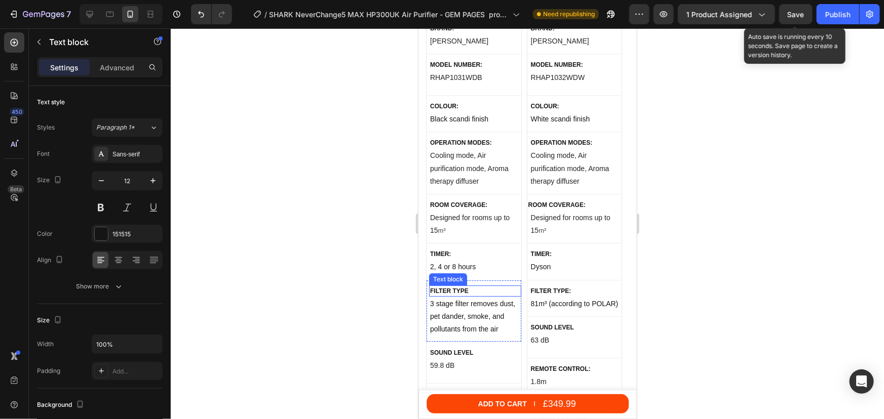
click at [472, 286] on p "filter type" at bounding box center [474, 290] width 90 height 9
click at [477, 348] on p "Sound level" at bounding box center [474, 352] width 90 height 9
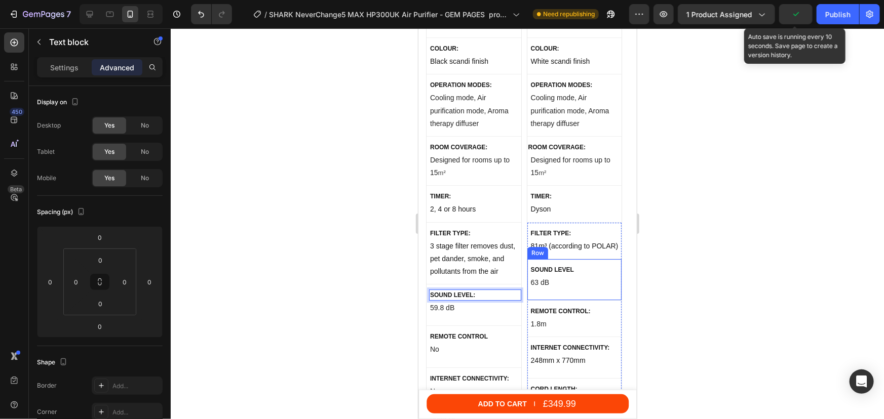
scroll to position [5478, 0]
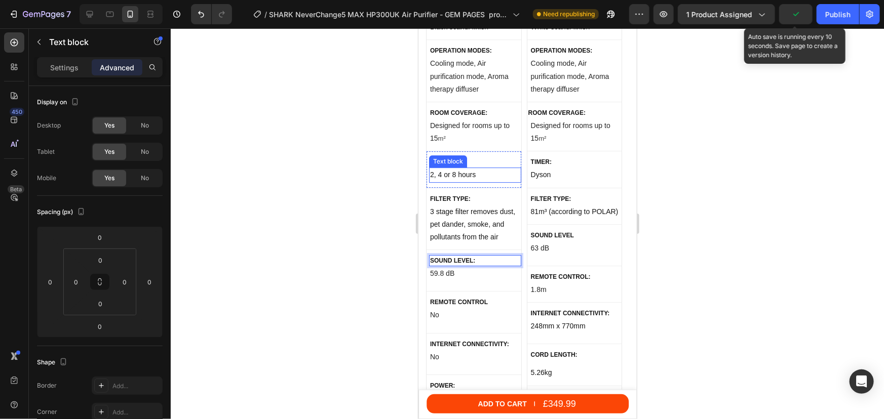
click at [471, 168] on p "2, 4 or 8 hours" at bounding box center [474, 174] width 90 height 13
click at [476, 168] on p "2, 4 or 8 hours" at bounding box center [474, 174] width 90 height 13
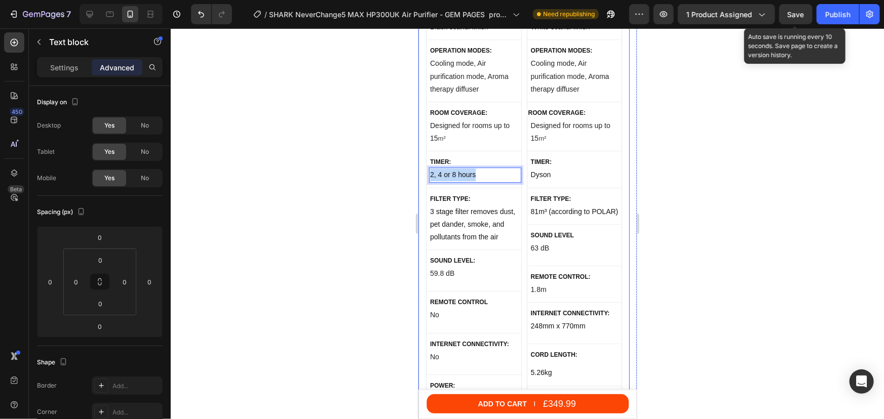
drag, startPoint x: 476, startPoint y: 164, endPoint x: 424, endPoint y: 166, distance: 51.7
click at [424, 166] on div "Product Images 120+ bought in past month Button Black Russell Hobbs Clean Air C…" at bounding box center [523, 112] width 211 height 961
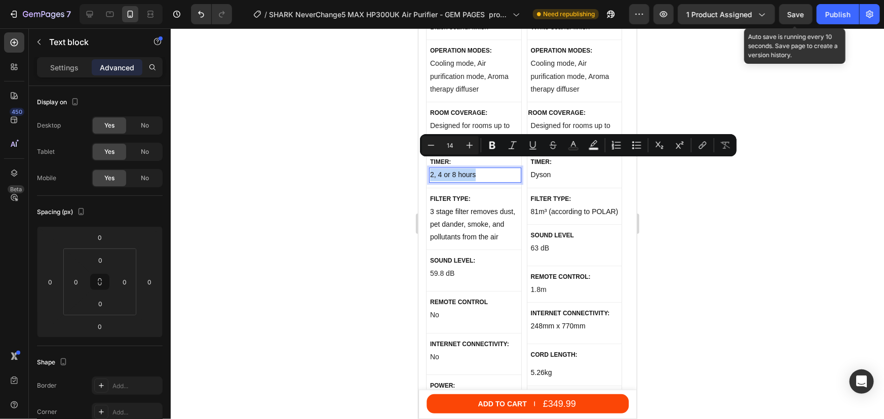
copy p "2, 4 or 8 hours"
click at [560, 168] on p "Dyson" at bounding box center [575, 174] width 90 height 13
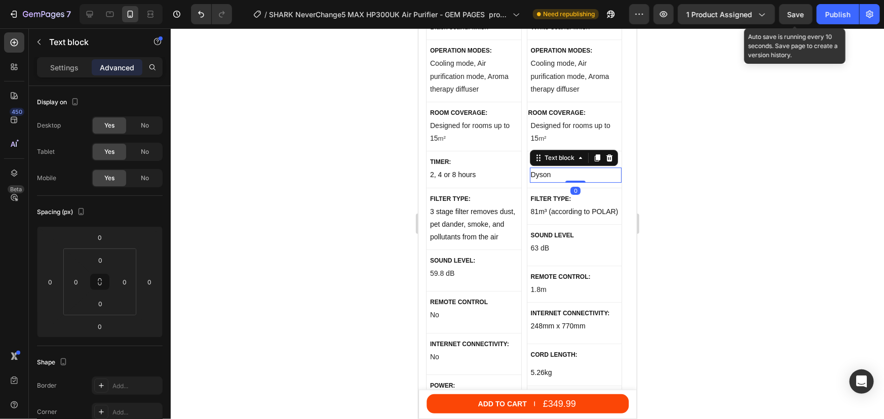
click at [554, 168] on p "Dyson" at bounding box center [575, 174] width 90 height 13
click at [549, 168] on p "Dyson" at bounding box center [575, 174] width 90 height 13
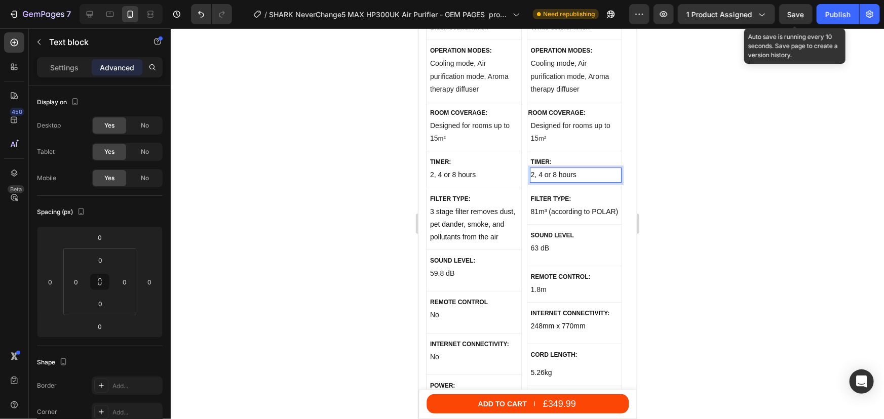
click at [705, 209] on div at bounding box center [527, 223] width 713 height 391
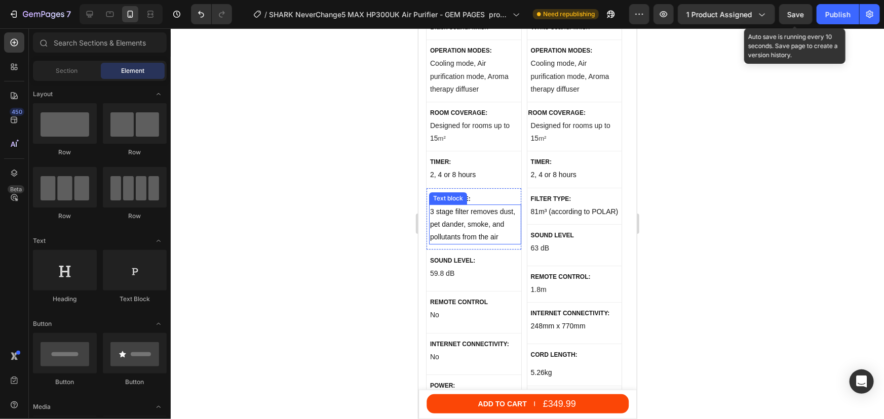
click at [477, 226] on p "3 stage filter removes dust, pet dander, smoke, and pollutants from the air" at bounding box center [474, 224] width 90 height 38
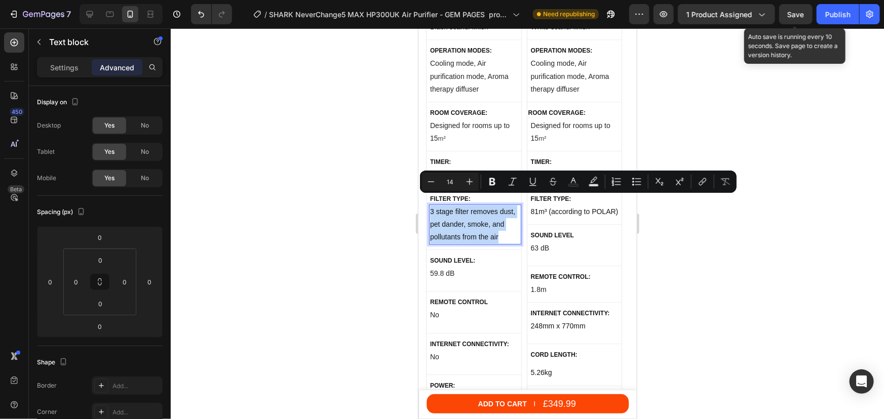
drag, startPoint x: 499, startPoint y: 229, endPoint x: 431, endPoint y: 205, distance: 72.1
click at [431, 205] on p "3 stage filter removes dust, pet dander, smoke, and pollutants from the air" at bounding box center [474, 224] width 90 height 38
copy p "3 stage filter removes dust, pet dander, smoke, and pollutants from the air"
click at [569, 205] on p "81m³ (according to POLAR)" at bounding box center [575, 211] width 90 height 13
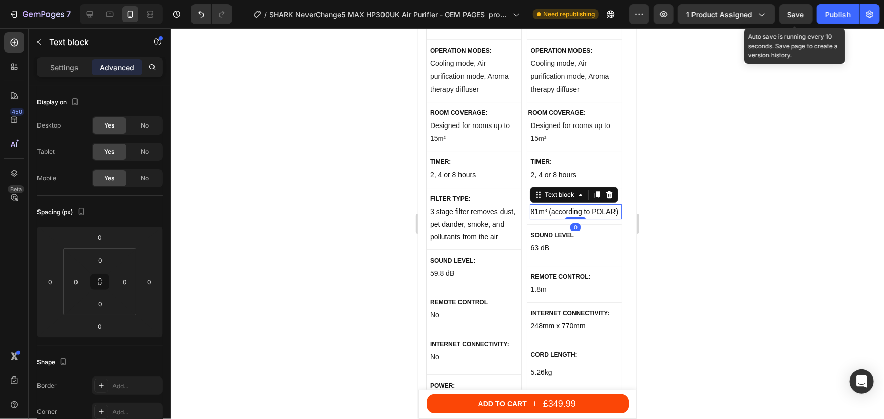
click at [656, 202] on div at bounding box center [527, 223] width 713 height 391
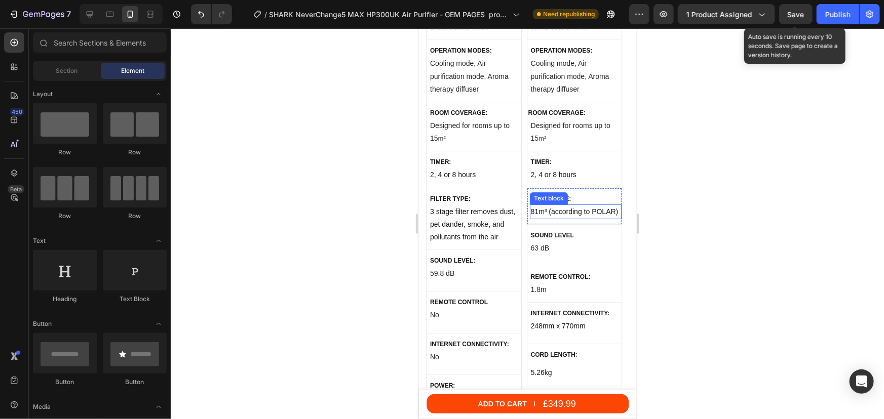
click at [606, 205] on p "81m³ (according to POLAR)" at bounding box center [575, 211] width 90 height 13
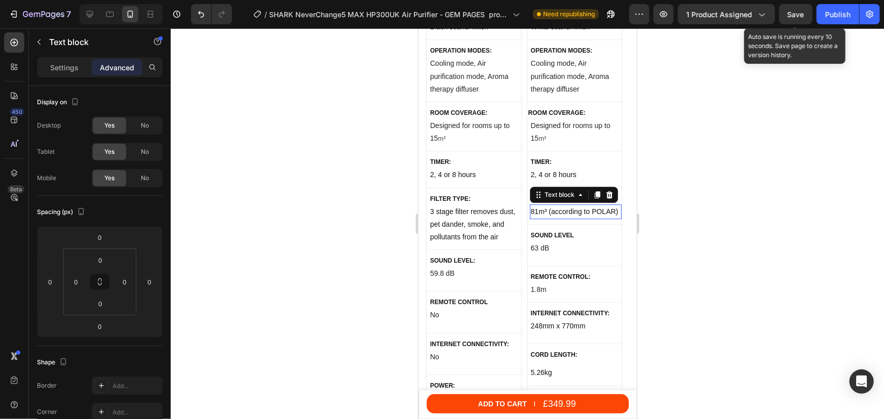
click at [606, 205] on p "81m³ (according to POLAR)" at bounding box center [575, 211] width 90 height 13
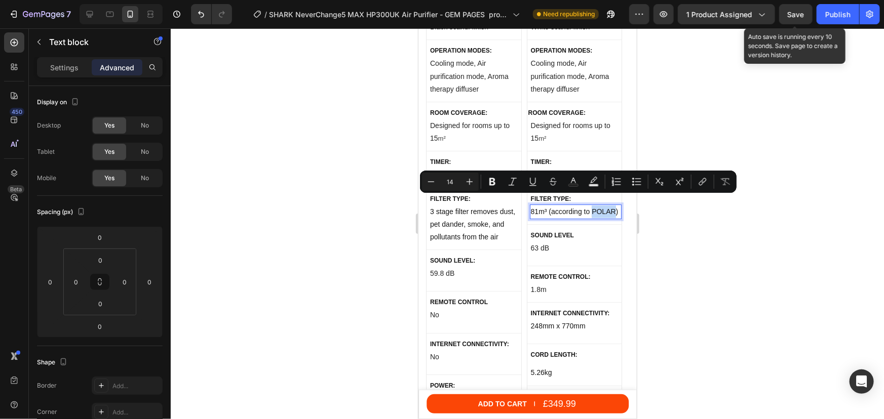
click at [596, 205] on p "81m³ (according to POLAR)" at bounding box center [575, 211] width 90 height 13
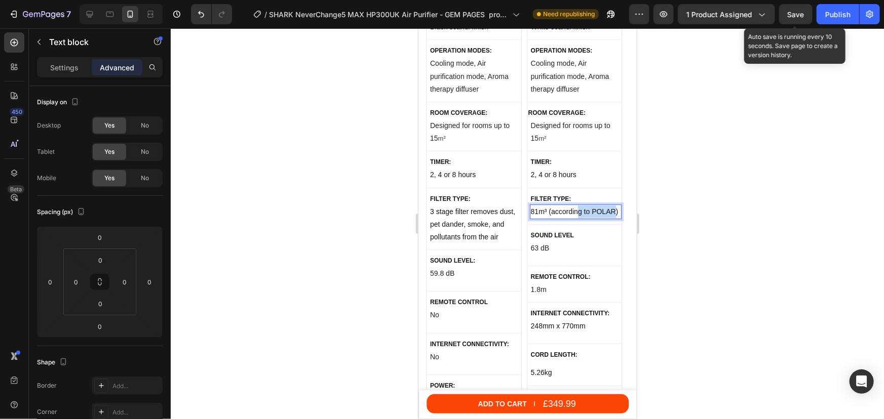
drag, startPoint x: 614, startPoint y: 200, endPoint x: 578, endPoint y: 203, distance: 35.5
click at [578, 205] on p "81m³ (according to POLAR)" at bounding box center [575, 211] width 90 height 13
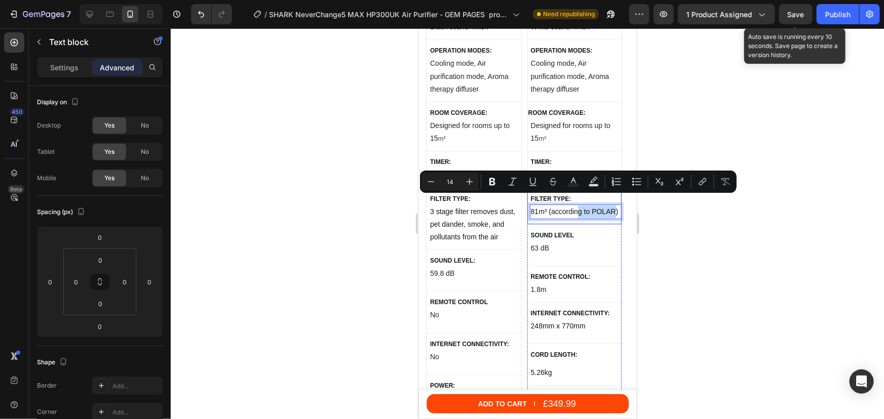
drag, startPoint x: 568, startPoint y: 208, endPoint x: 589, endPoint y: 206, distance: 21.4
click at [568, 208] on div "FILTER TYPE: Text block 81m³ (according to POLAR) Text block 0 Row" at bounding box center [574, 206] width 95 height 36
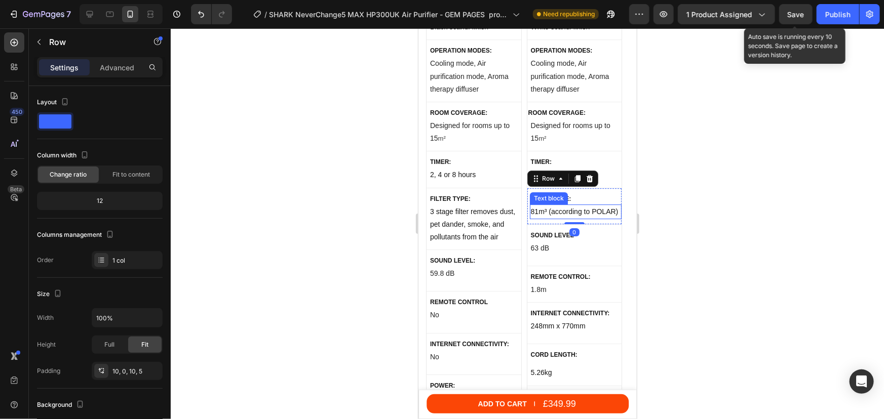
click at [615, 205] on p "81m³ (according to POLAR)" at bounding box center [575, 211] width 90 height 13
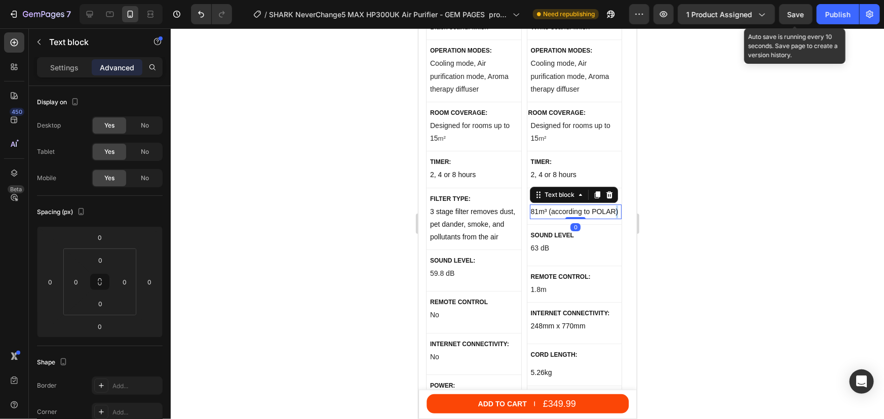
click at [614, 205] on p "81m³ (according to POLAR)" at bounding box center [575, 211] width 90 height 13
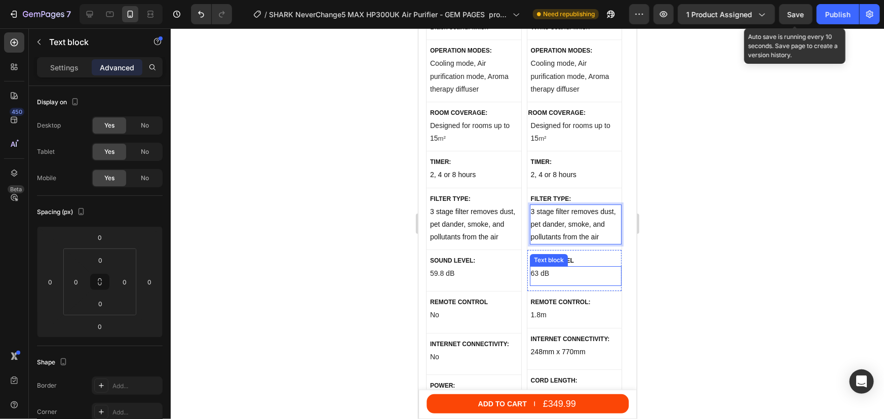
click at [543, 267] on p "63 dB" at bounding box center [575, 273] width 90 height 13
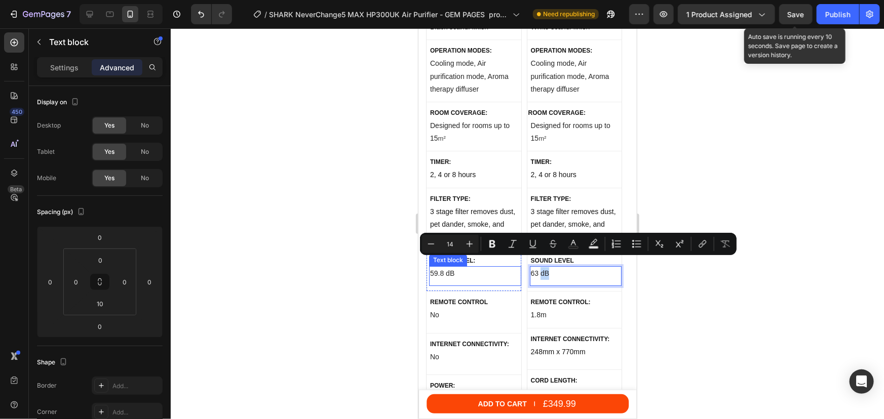
click at [437, 267] on p "59.8 dB" at bounding box center [474, 273] width 90 height 13
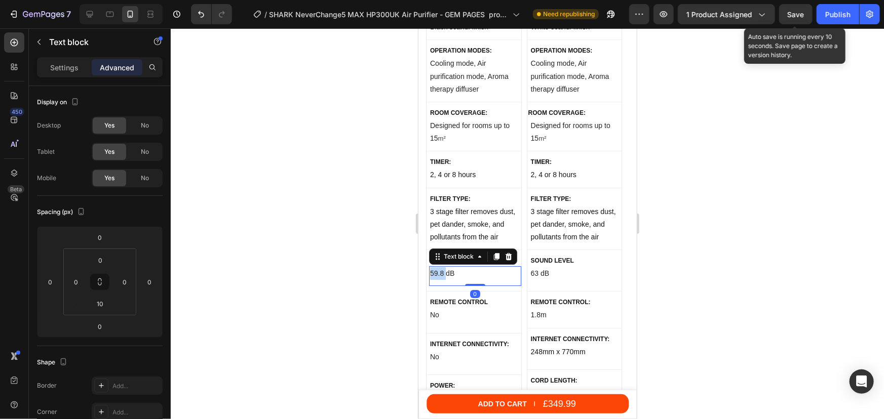
click at [437, 267] on p "59.8 dB" at bounding box center [474, 273] width 90 height 13
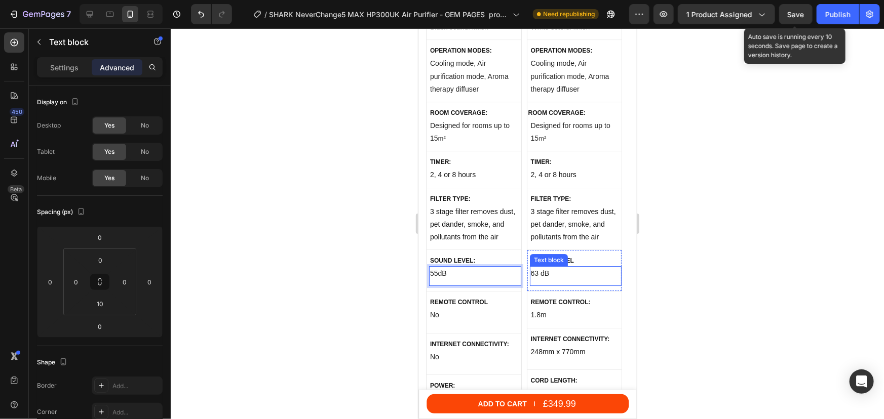
click at [534, 267] on p "63 dB" at bounding box center [575, 273] width 90 height 13
drag, startPoint x: 538, startPoint y: 260, endPoint x: 533, endPoint y: 263, distance: 6.1
click at [532, 267] on p "63 dB" at bounding box center [575, 273] width 90 height 13
click at [536, 267] on p "63 dB" at bounding box center [575, 273] width 90 height 13
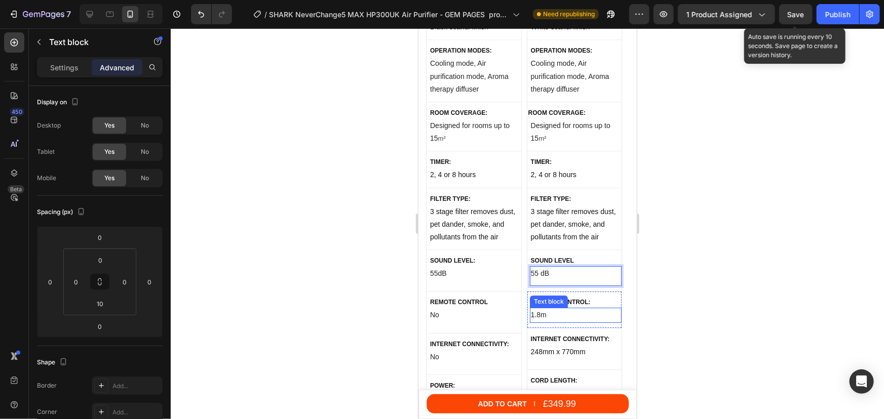
click at [544, 308] on p "1.8m" at bounding box center [575, 314] width 90 height 13
drag, startPoint x: 546, startPoint y: 304, endPoint x: 533, endPoint y: 303, distance: 12.7
click at [530, 308] on p "1.8m" at bounding box center [575, 314] width 90 height 13
click at [543, 308] on p "1.8m" at bounding box center [575, 314] width 90 height 13
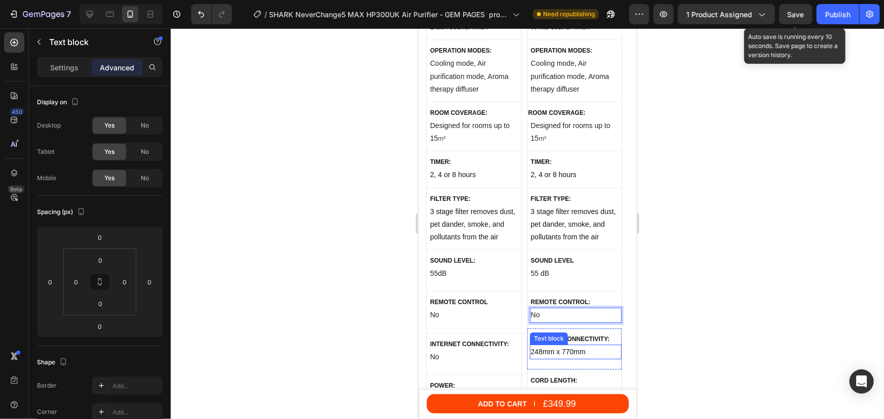
click at [567, 345] on p "248mm x 770mm" at bounding box center [575, 351] width 90 height 13
click at [588, 345] on p "248mm x 770mm" at bounding box center [575, 351] width 90 height 13
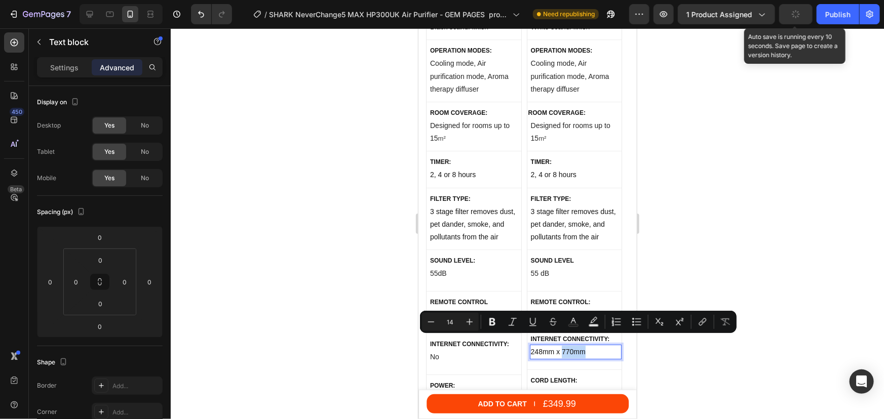
click at [586, 345] on p "248mm x 770mm" at bounding box center [575, 351] width 90 height 13
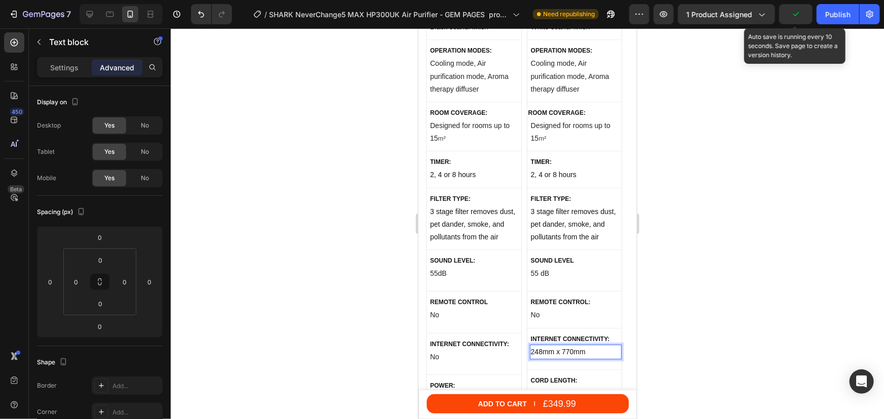
drag, startPoint x: 586, startPoint y: 341, endPoint x: 542, endPoint y: 337, distance: 44.2
click at [533, 345] on p "248mm x 770mm" at bounding box center [575, 351] width 90 height 13
click at [589, 345] on p "248mm x 770mm" at bounding box center [575, 351] width 90 height 13
click at [797, 15] on span "Save" at bounding box center [795, 14] width 17 height 9
click at [835, 18] on div "Publish" at bounding box center [837, 14] width 25 height 11
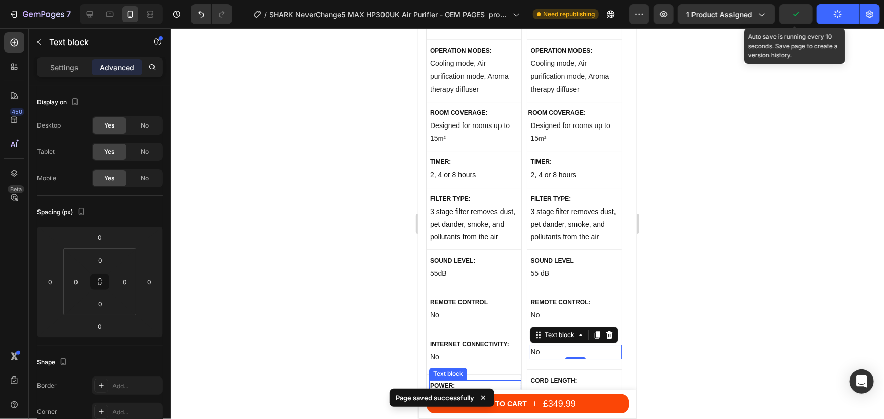
scroll to position [5708, 0]
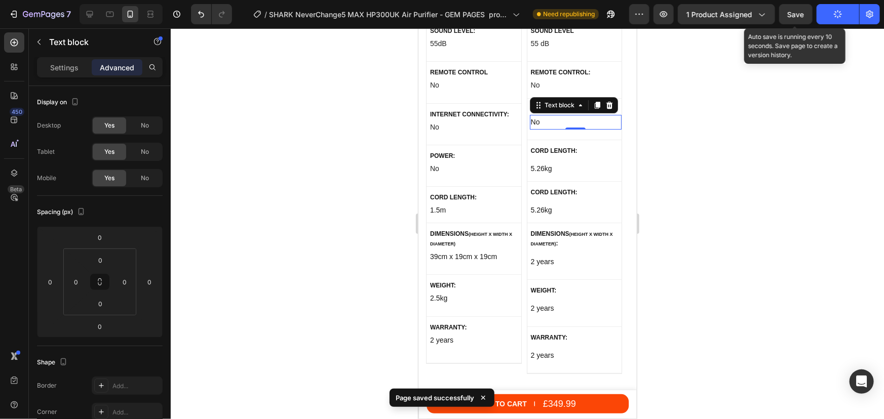
click at [729, 148] on div at bounding box center [527, 223] width 713 height 391
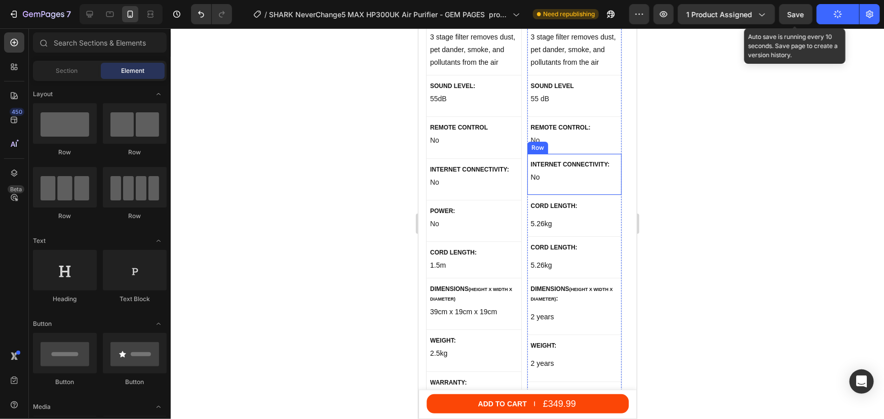
scroll to position [5616, 0]
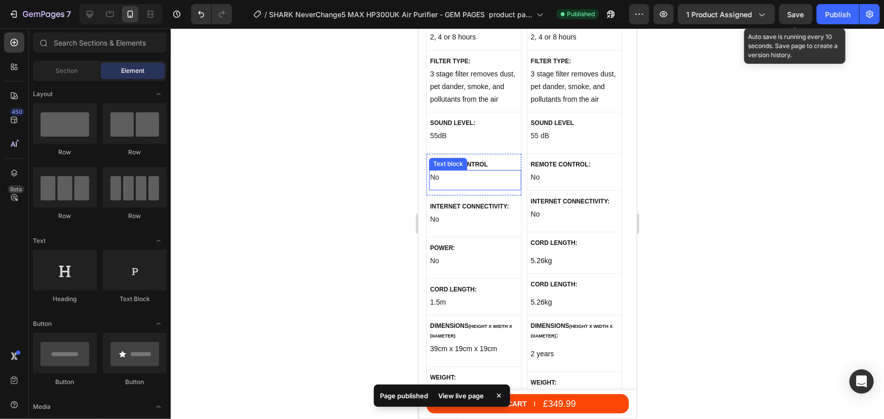
click at [471, 171] on p "No" at bounding box center [474, 177] width 90 height 13
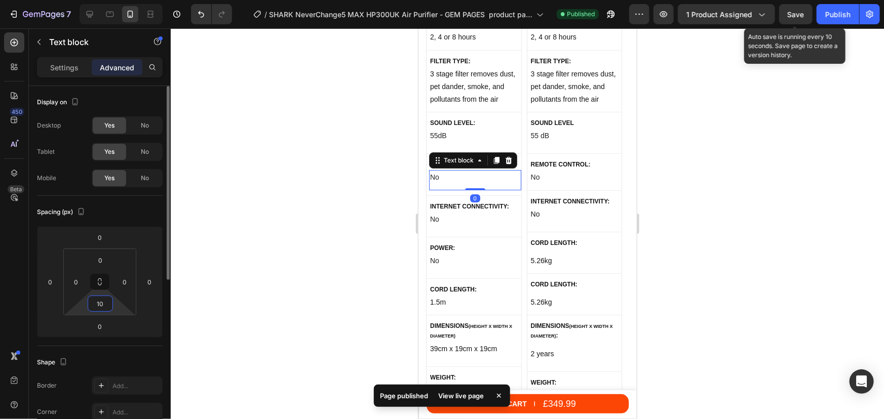
click at [93, 297] on input "10" at bounding box center [100, 303] width 20 height 15
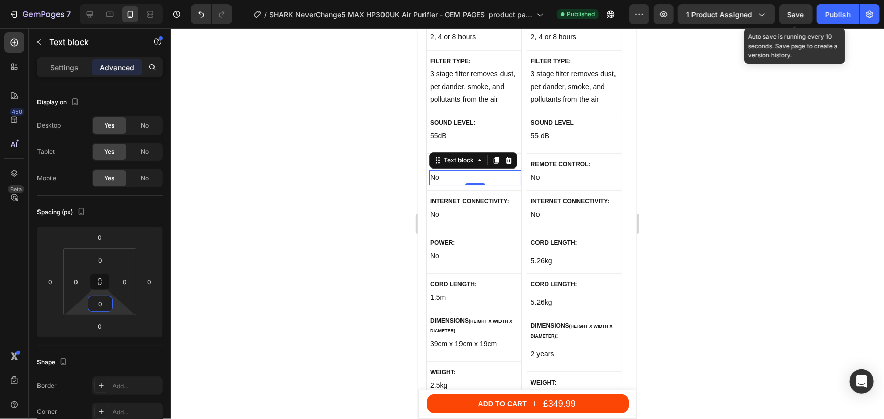
click at [729, 170] on div at bounding box center [527, 223] width 713 height 391
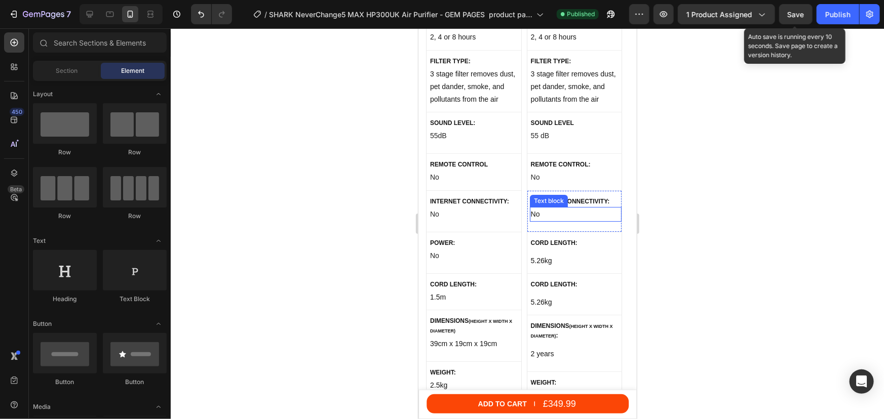
click at [535, 208] on p "No" at bounding box center [575, 214] width 90 height 13
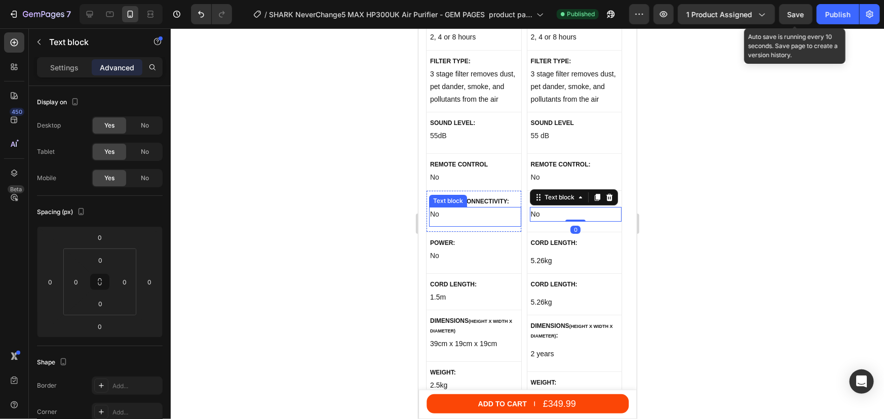
click at [447, 208] on p "No" at bounding box center [474, 214] width 90 height 13
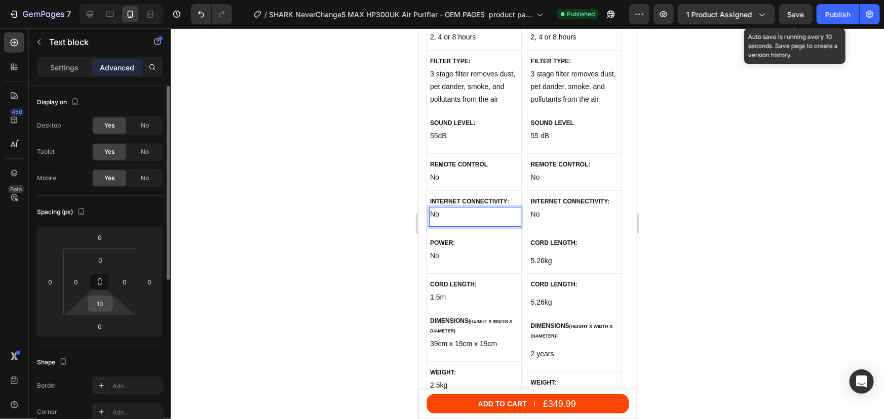
click at [106, 305] on input "10" at bounding box center [100, 303] width 20 height 15
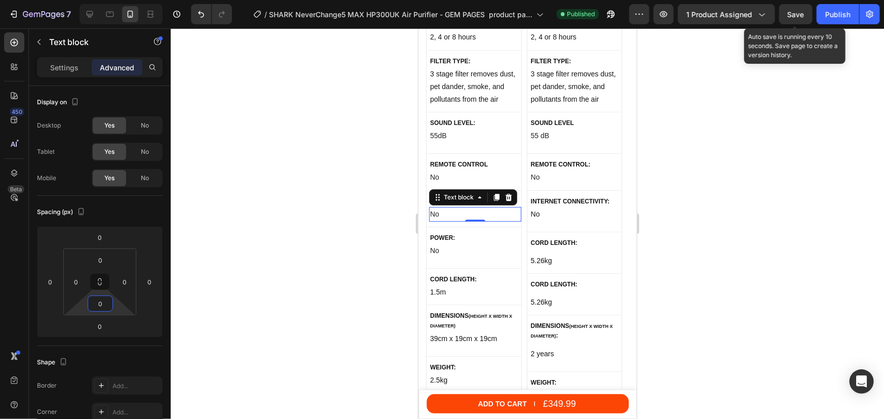
click at [755, 222] on div at bounding box center [527, 223] width 713 height 391
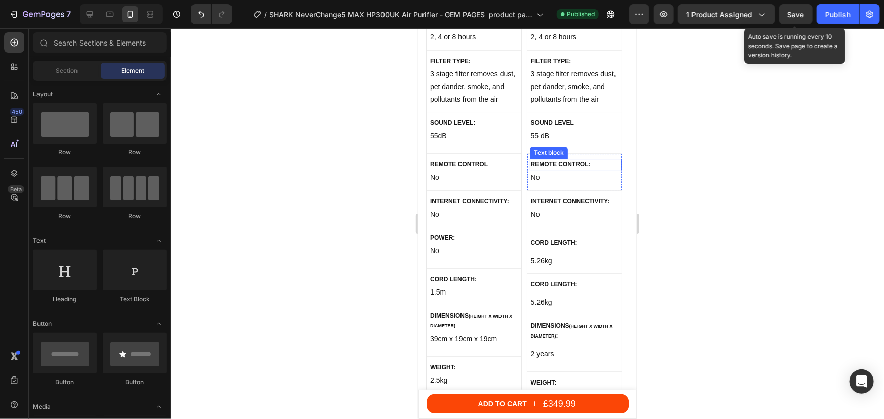
click at [463, 131] on p "55dB" at bounding box center [474, 135] width 90 height 13
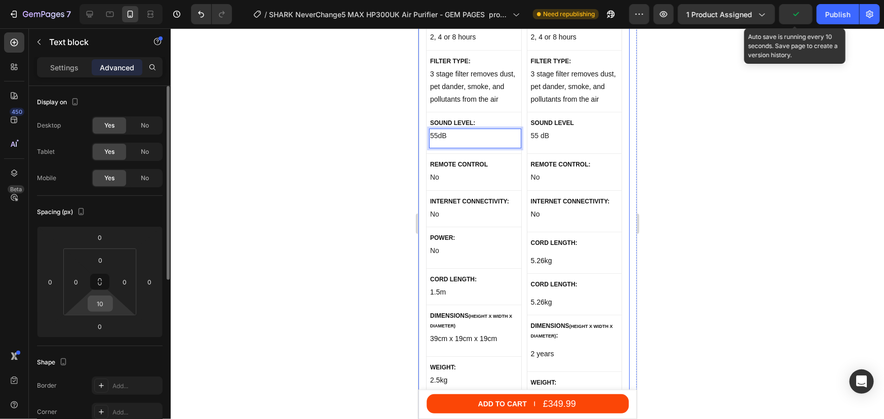
click at [99, 302] on input "10" at bounding box center [100, 303] width 20 height 15
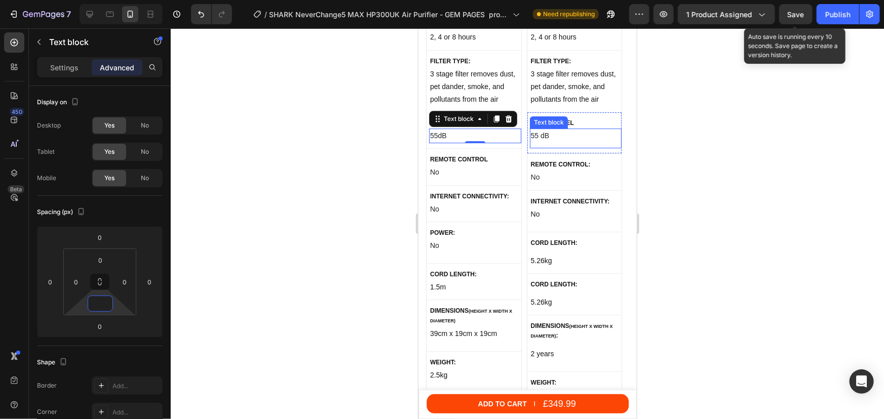
click at [556, 129] on p "55 dB" at bounding box center [575, 135] width 90 height 13
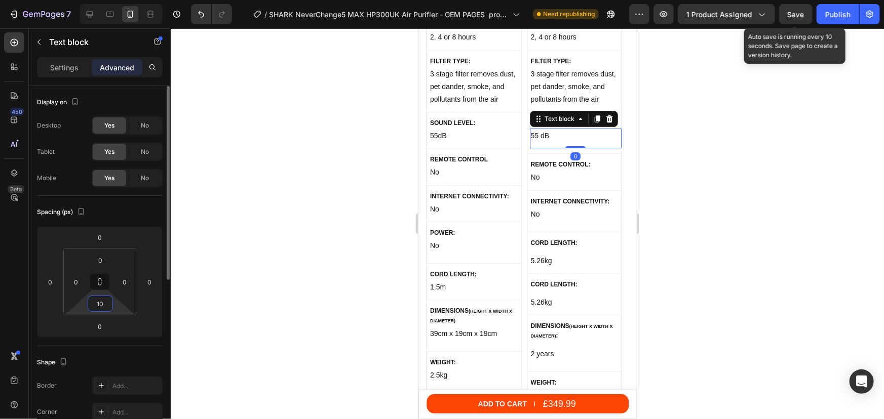
click at [105, 303] on input "10" at bounding box center [100, 303] width 20 height 15
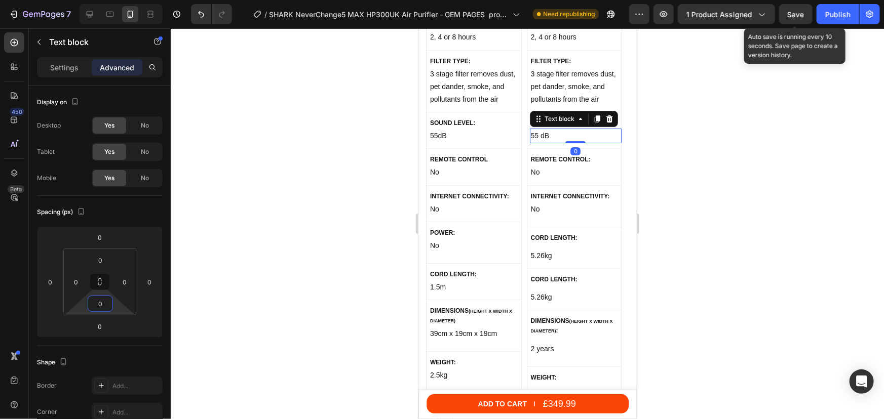
click at [699, 149] on div at bounding box center [527, 223] width 713 height 391
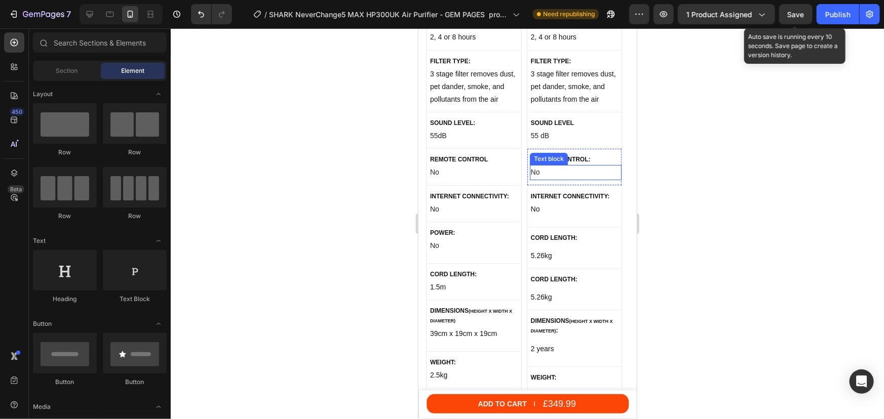
click at [541, 166] on p "No" at bounding box center [575, 172] width 90 height 13
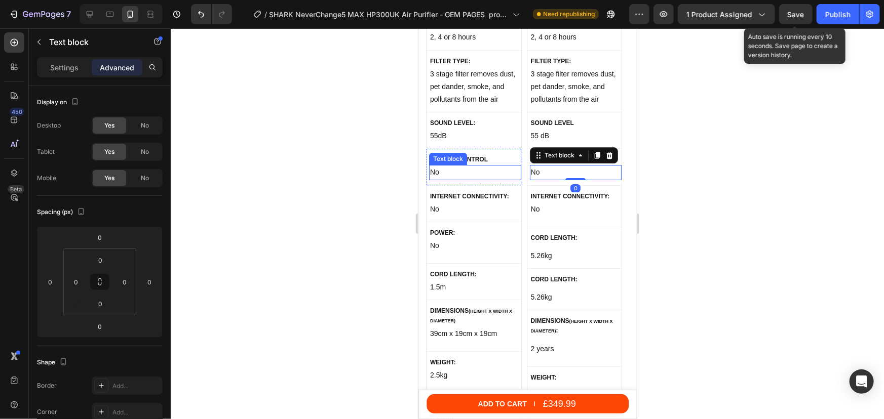
click at [449, 166] on p "No" at bounding box center [474, 172] width 90 height 13
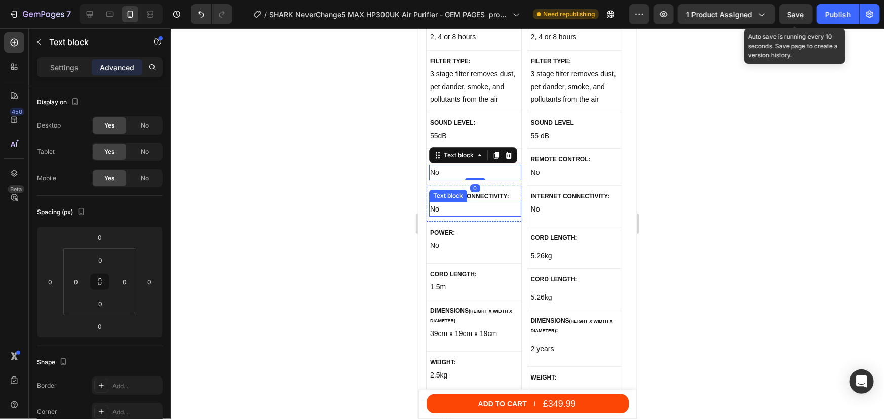
click at [452, 203] on p "No" at bounding box center [474, 209] width 90 height 13
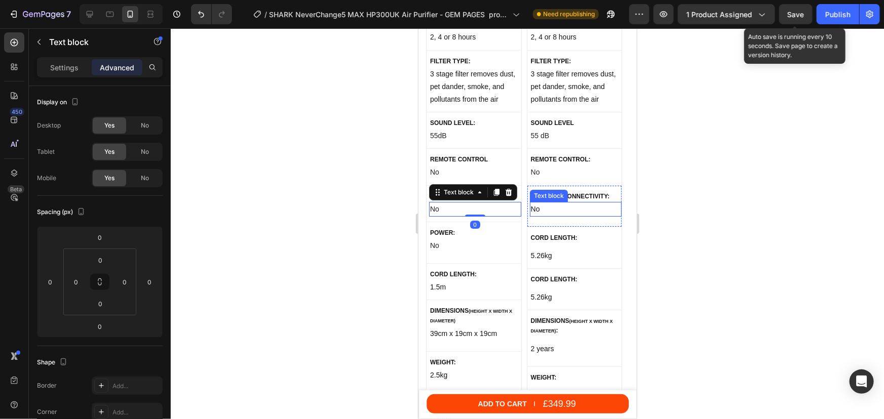
click at [599, 203] on p "No" at bounding box center [575, 209] width 90 height 13
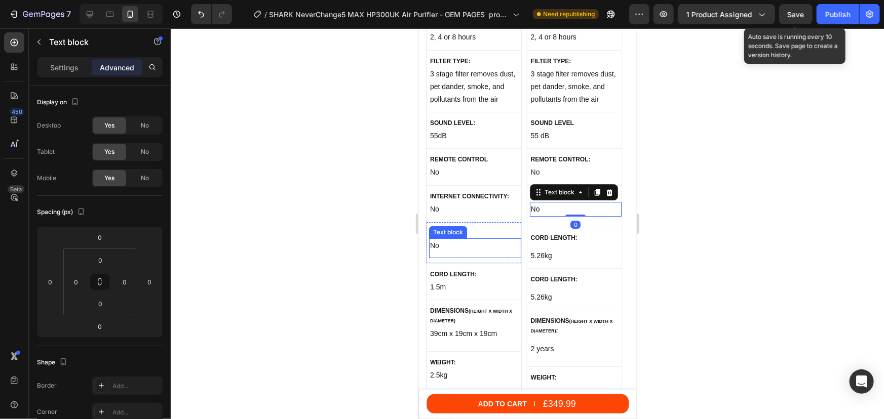
click at [470, 239] on p "No" at bounding box center [474, 245] width 90 height 13
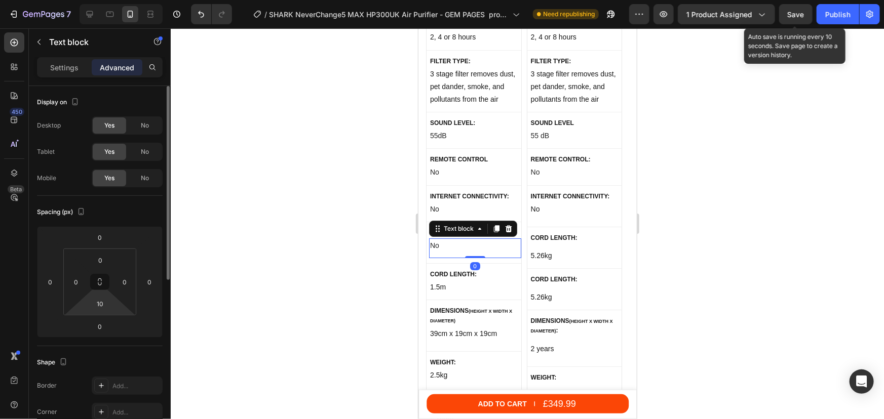
drag, startPoint x: 108, startPoint y: 301, endPoint x: 113, endPoint y: 300, distance: 5.2
click at [109, 301] on input "10" at bounding box center [100, 303] width 20 height 15
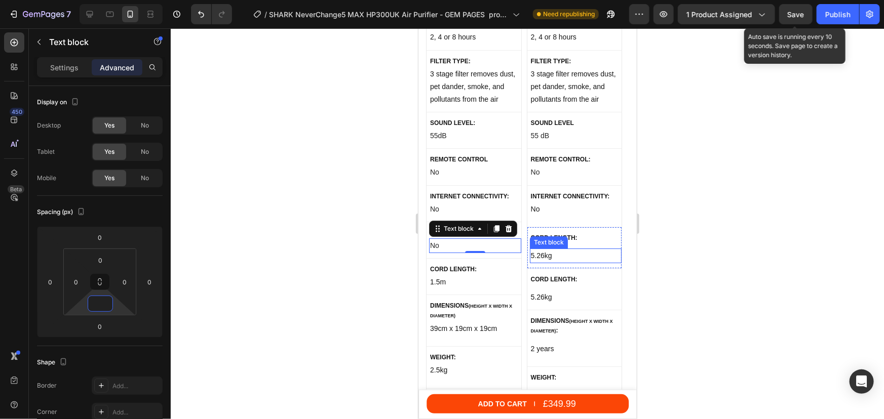
click at [543, 249] on p "5.26kg" at bounding box center [575, 255] width 90 height 13
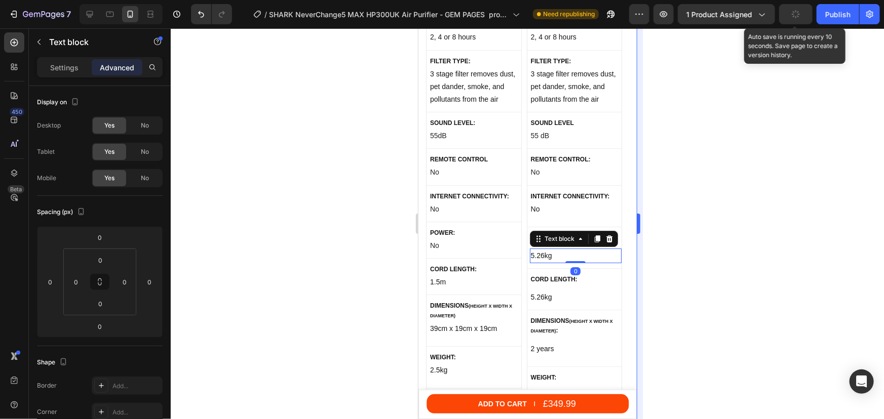
drag, startPoint x: 700, startPoint y: 205, endPoint x: 636, endPoint y: 214, distance: 64.5
click at [700, 205] on div at bounding box center [527, 223] width 713 height 391
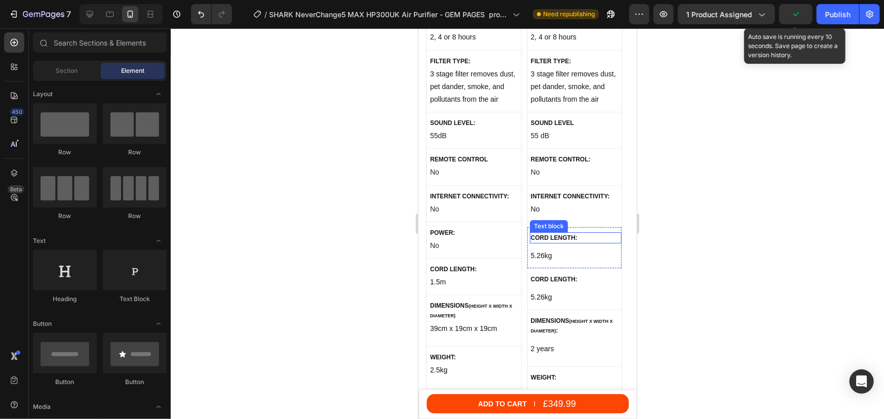
click at [556, 233] on p "CORD LENGTH:" at bounding box center [575, 237] width 90 height 9
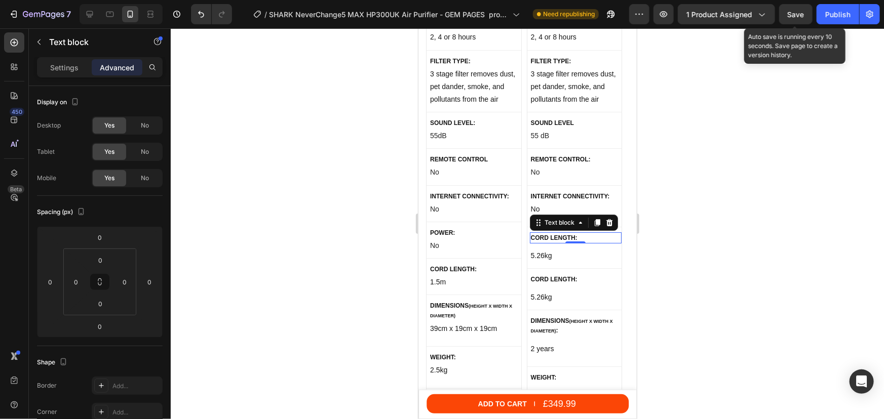
click at [733, 212] on div at bounding box center [527, 223] width 713 height 391
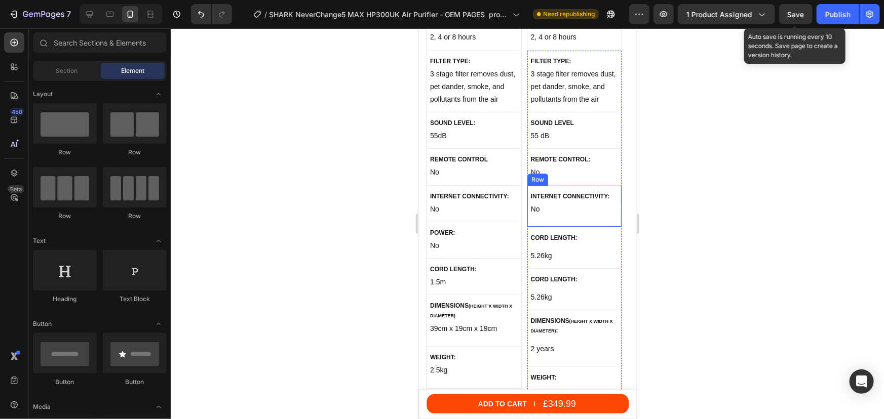
click at [564, 209] on div "INTERNET CONNECTIVITY: Text block No Text block Row" at bounding box center [574, 206] width 95 height 42
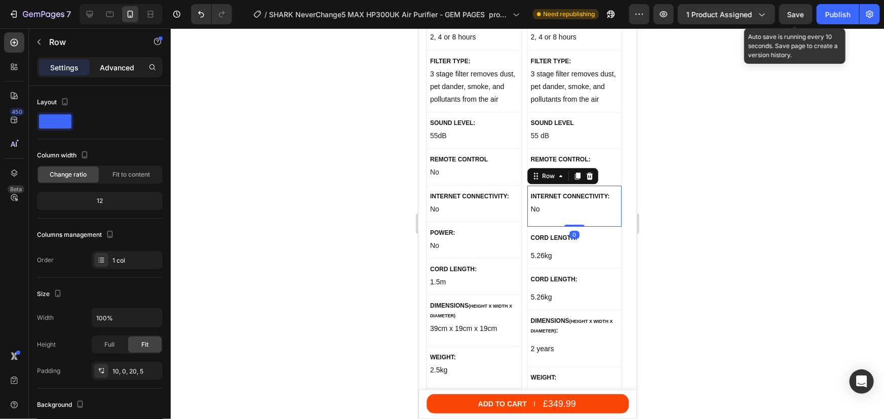
click at [117, 63] on p "Advanced" at bounding box center [117, 67] width 34 height 11
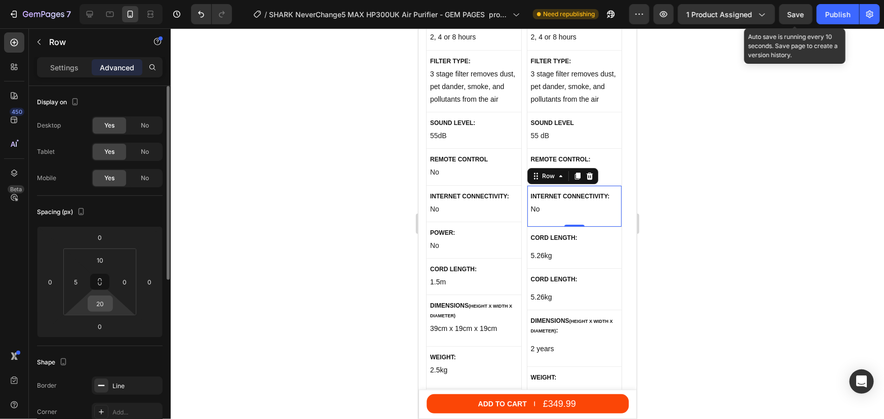
click at [101, 299] on input "20" at bounding box center [100, 303] width 20 height 15
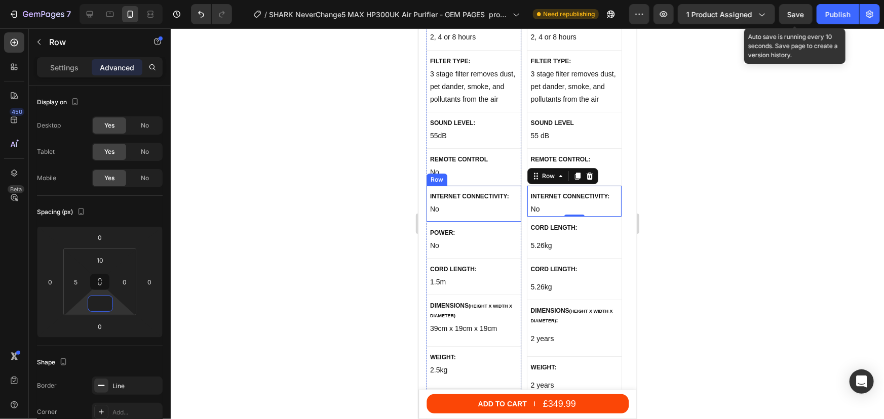
drag, startPoint x: 447, startPoint y: 315, endPoint x: 463, endPoint y: 206, distance: 111.1
click at [463, 206] on div "internet connectivity: Text block No Text block Row" at bounding box center [473, 203] width 95 height 36
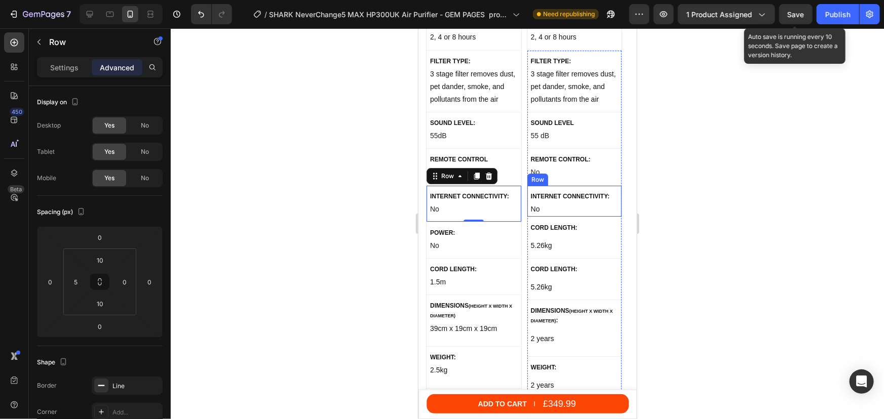
click at [567, 185] on div "INTERNET CONNECTIVITY: Text block No Text block Row" at bounding box center [574, 200] width 95 height 31
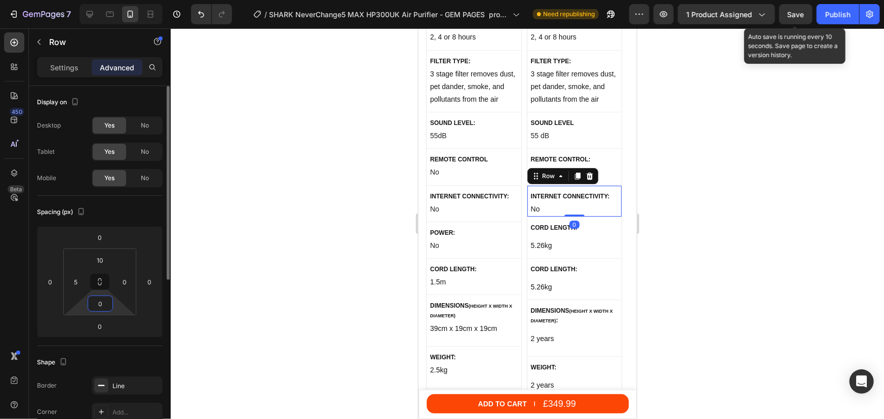
click at [104, 301] on input "0" at bounding box center [100, 303] width 20 height 15
drag, startPoint x: 105, startPoint y: 304, endPoint x: 93, endPoint y: 304, distance: 11.6
click at [93, 304] on input "5" at bounding box center [100, 303] width 20 height 15
type input "9"
type input "10"
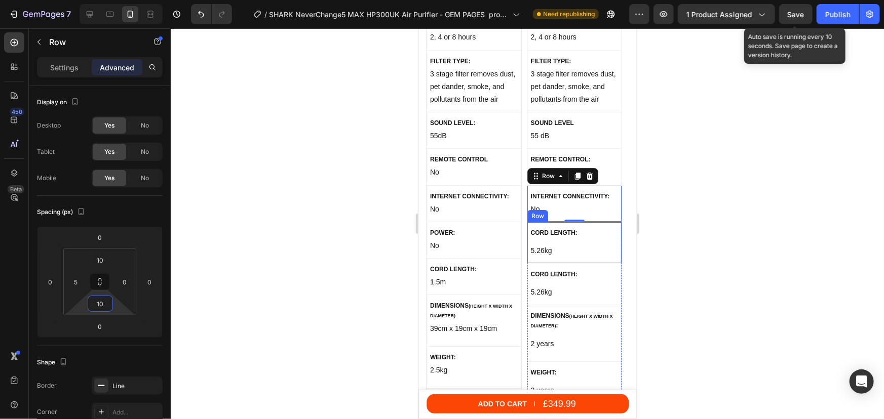
drag, startPoint x: 543, startPoint y: 249, endPoint x: 493, endPoint y: 248, distance: 49.6
click at [543, 248] on div "CORD LENGTH: Text block 5.26kg Text block Row" at bounding box center [574, 243] width 95 height 42
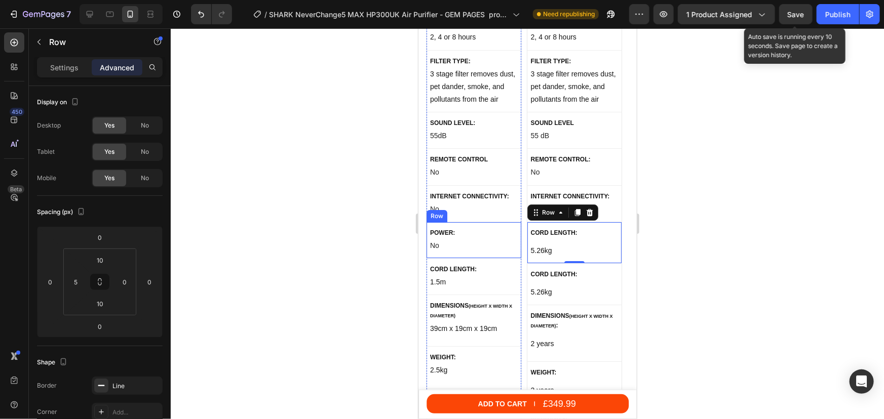
click at [470, 243] on div "power: Text block No Text block Row" at bounding box center [473, 240] width 95 height 36
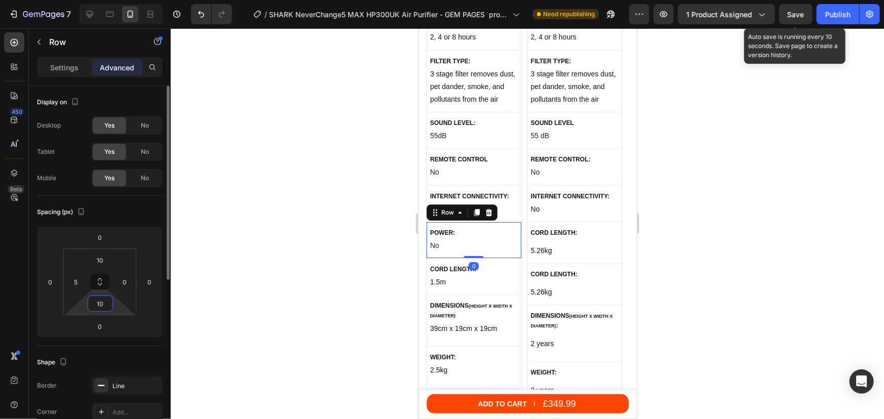
click at [101, 305] on input "10" at bounding box center [100, 303] width 20 height 15
type input "1"
type input "21"
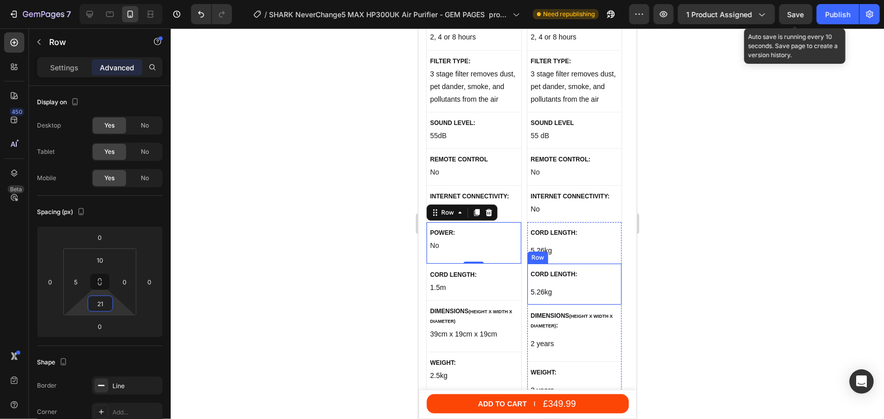
click at [541, 289] on div "CORD LENGTH: Text block 5.26kg Text block Row" at bounding box center [574, 284] width 95 height 42
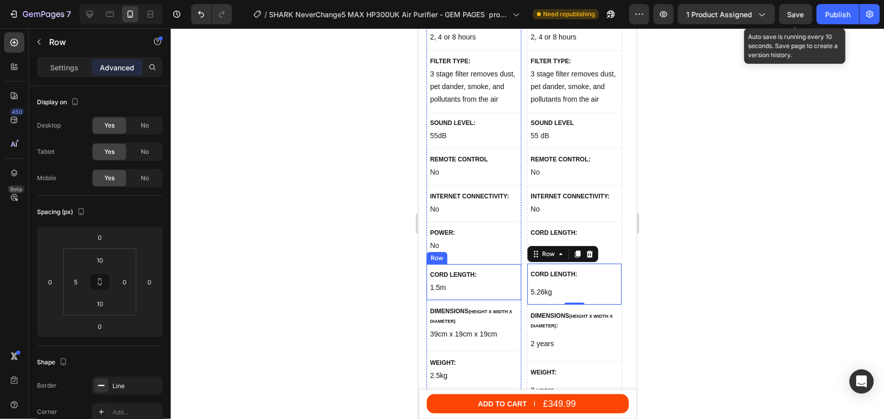
click at [464, 284] on div "Cord length: Text block 1.5m Text block Row" at bounding box center [473, 282] width 95 height 36
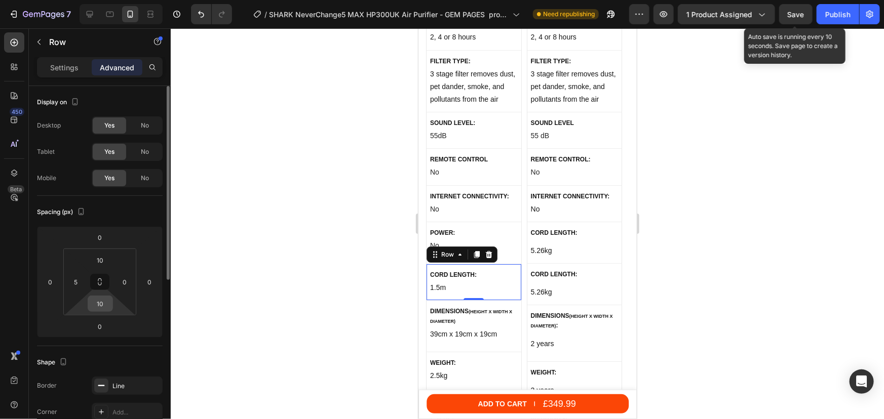
drag, startPoint x: 101, startPoint y: 295, endPoint x: 106, endPoint y: 301, distance: 8.3
click at [101, 189] on html "7 Version history / SHARK NeverChange5 MAX HP300UK Air Purifier - GEM PAGES pro…" at bounding box center [442, 94] width 884 height 189
click at [106, 302] on input "12" at bounding box center [100, 303] width 20 height 15
type input "1"
type input "20"
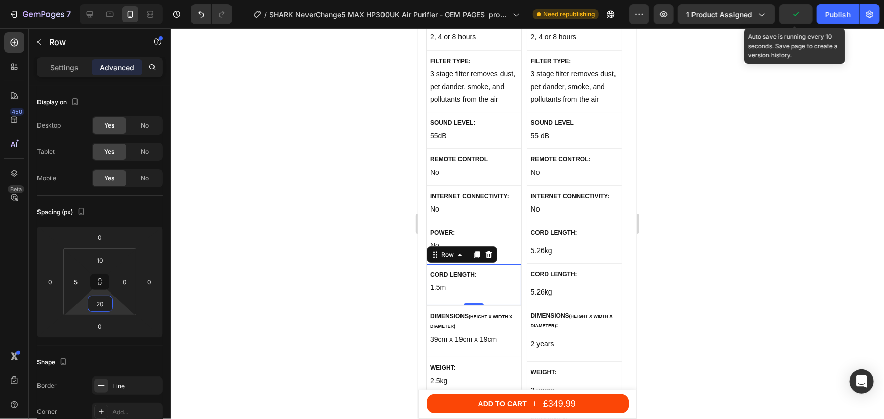
click at [716, 302] on div at bounding box center [527, 223] width 713 height 391
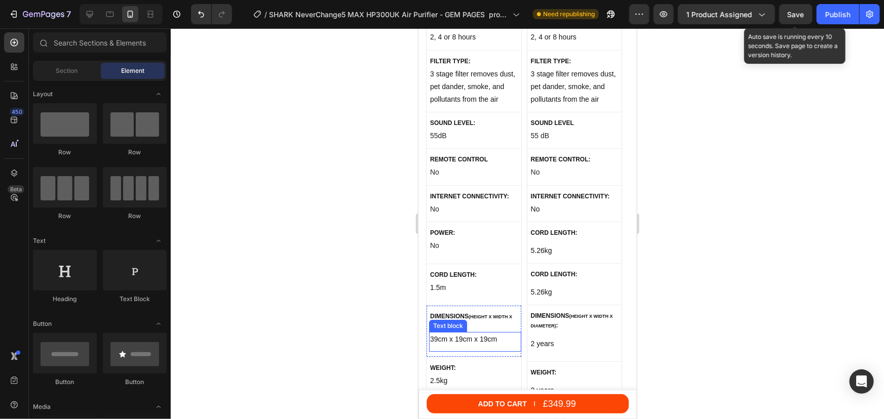
click at [482, 333] on p "39cm x 19cm x 19cm" at bounding box center [474, 339] width 90 height 13
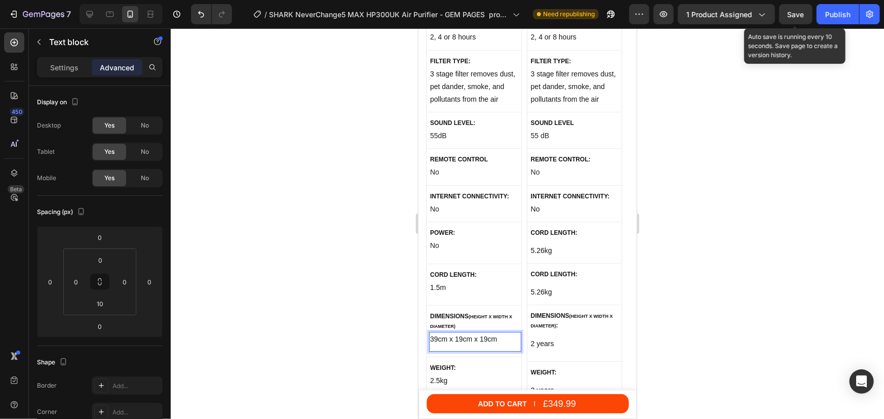
click at [497, 333] on p "39cm x 19cm x 19cm" at bounding box center [474, 339] width 90 height 13
drag, startPoint x: 497, startPoint y: 329, endPoint x: 430, endPoint y: 330, distance: 66.8
click at [430, 333] on p "39cm x 19cm x 19cm" at bounding box center [474, 339] width 90 height 13
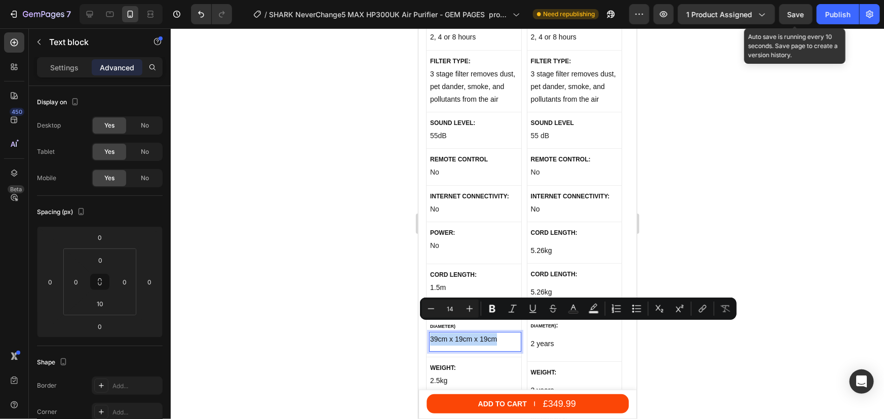
copy p "39cm x 19cm x 19cm"
click at [566, 337] on p "2 years" at bounding box center [575, 343] width 90 height 13
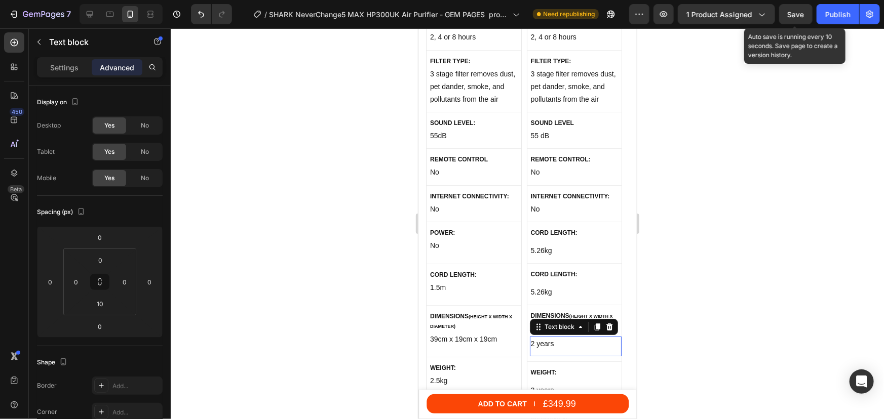
click at [566, 337] on p "2 years" at bounding box center [575, 343] width 90 height 13
click at [534, 337] on p "2 years" at bounding box center [575, 343] width 90 height 13
click at [554, 337] on p "2 years" at bounding box center [575, 343] width 90 height 13
click at [536, 337] on p "2 years" at bounding box center [575, 343] width 90 height 13
click at [696, 328] on div at bounding box center [527, 223] width 713 height 391
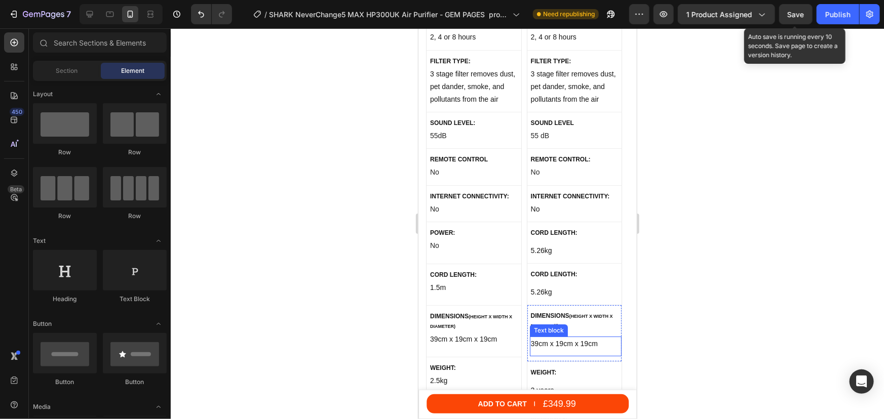
click at [548, 337] on p "39cm x 19cm x 19cm" at bounding box center [575, 343] width 90 height 13
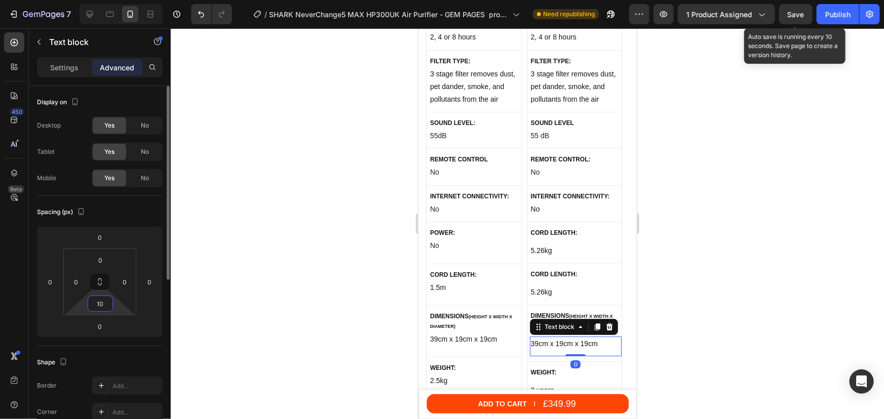
click at [101, 303] on input "10" at bounding box center [100, 303] width 20 height 15
click at [808, 257] on div at bounding box center [527, 223] width 713 height 391
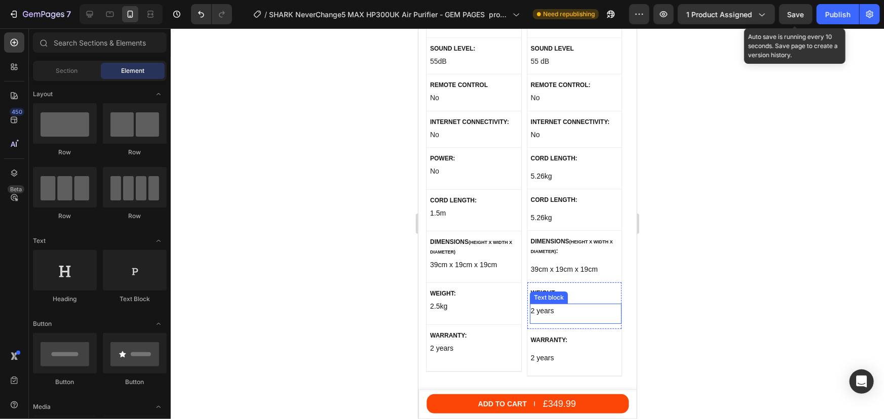
scroll to position [5708, 0]
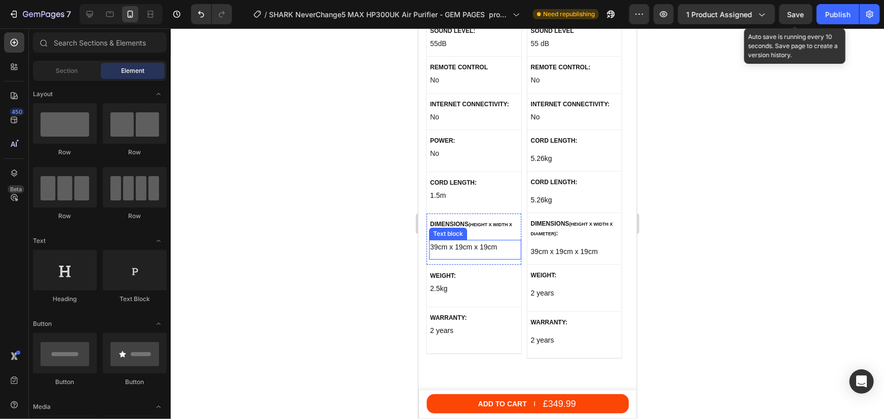
click at [496, 241] on p "39cm x 19cm x 19cm" at bounding box center [474, 247] width 90 height 13
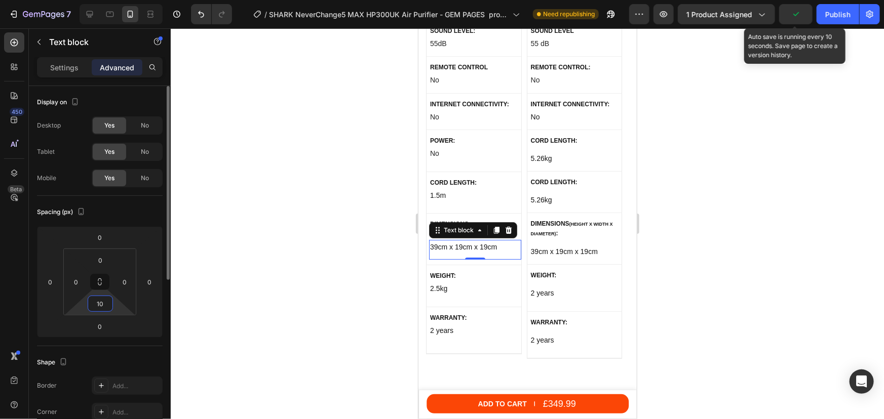
click at [100, 301] on input "10" at bounding box center [100, 303] width 20 height 15
click at [747, 176] on div at bounding box center [527, 223] width 713 height 391
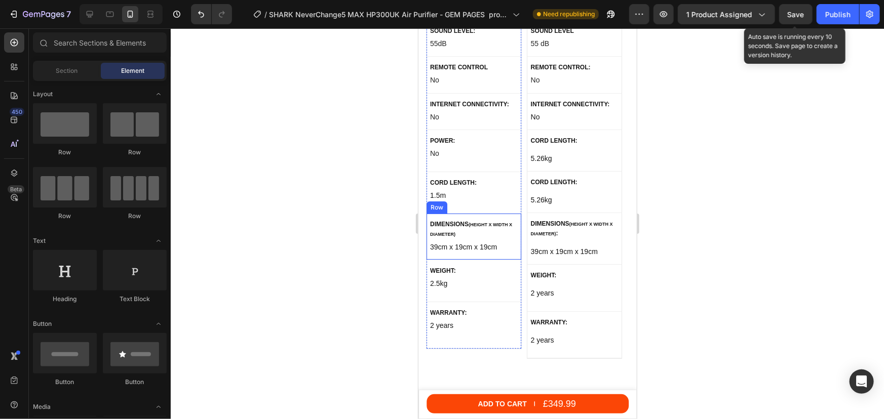
click at [500, 245] on div "Dimensions (Height x WIDTH X diameter) Text block 39cm x 19cm x 19cm Text block…" at bounding box center [473, 236] width 95 height 47
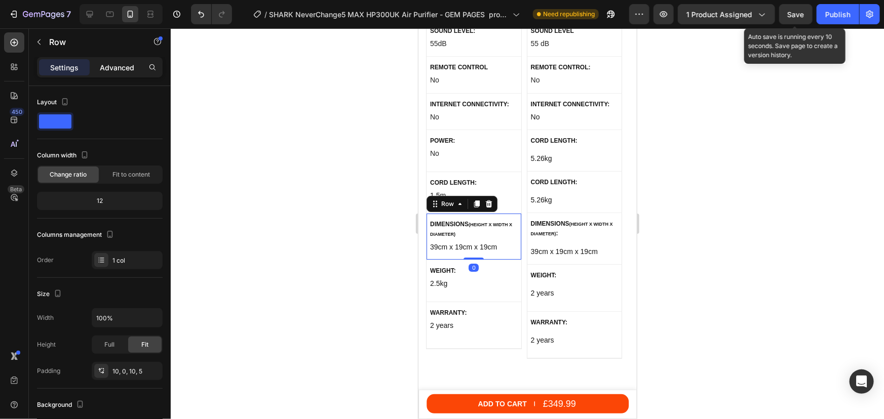
click at [130, 73] on div "Advanced" at bounding box center [117, 67] width 51 height 16
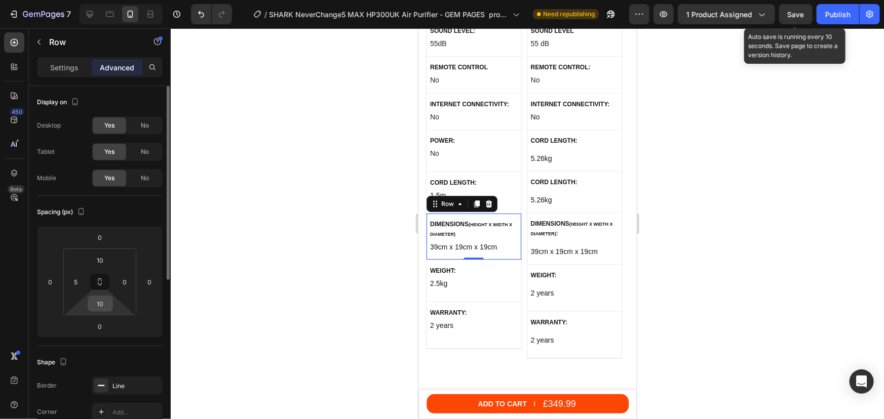
click at [95, 308] on input "10" at bounding box center [100, 303] width 20 height 15
type input "20"
click at [728, 233] on div at bounding box center [527, 223] width 713 height 391
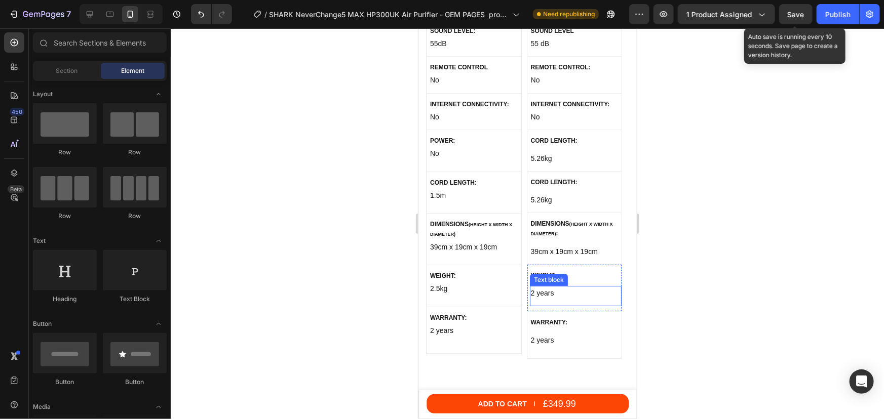
click at [550, 287] on p "2 years" at bounding box center [575, 293] width 90 height 13
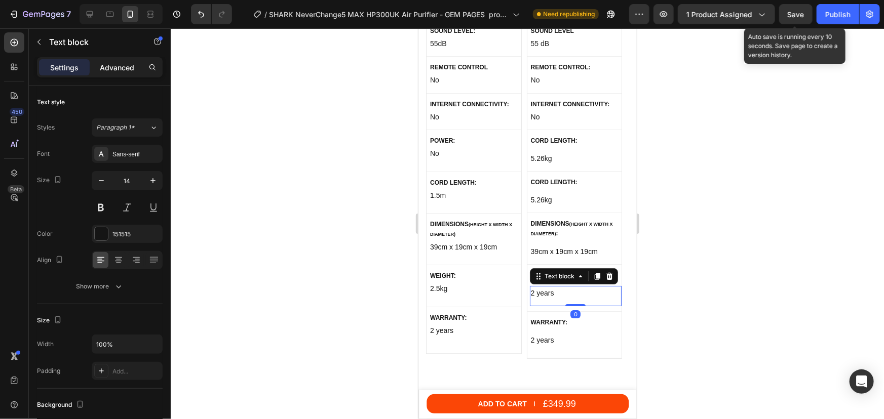
click at [121, 67] on p "Advanced" at bounding box center [117, 67] width 34 height 11
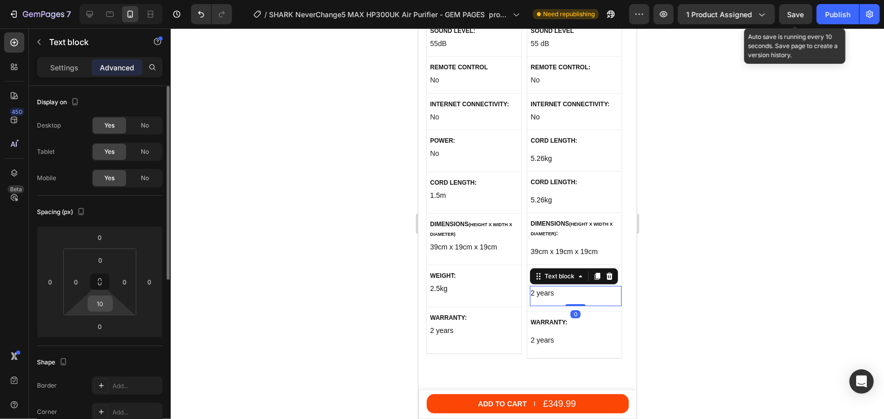
click at [101, 303] on input "10" at bounding box center [100, 303] width 20 height 15
drag, startPoint x: 766, startPoint y: 259, endPoint x: 724, endPoint y: 266, distance: 42.1
click at [766, 258] on div at bounding box center [527, 223] width 713 height 391
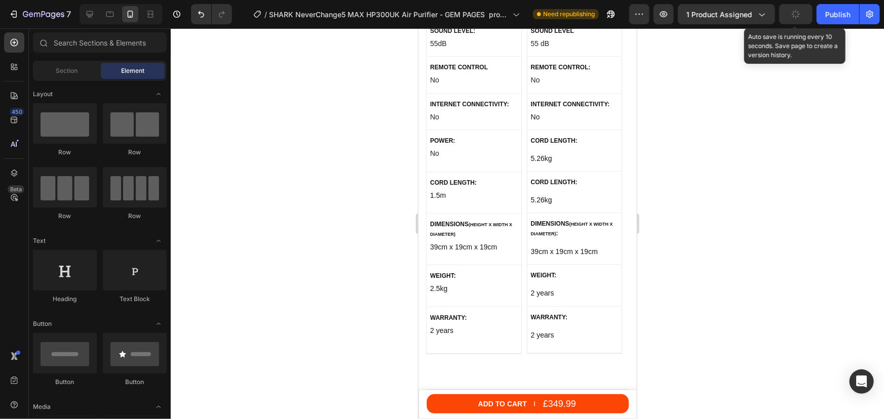
click at [784, 254] on div at bounding box center [527, 223] width 713 height 391
click at [545, 270] on p "WEIGHT:" at bounding box center [575, 274] width 90 height 9
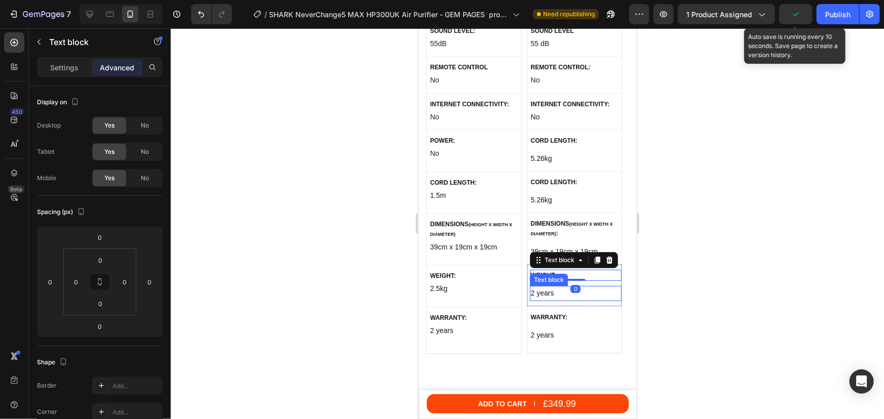
click at [543, 287] on p "2 years" at bounding box center [575, 293] width 90 height 13
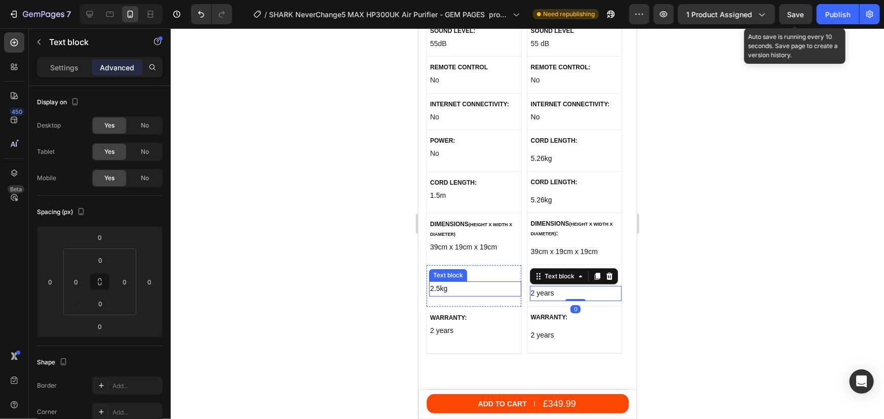
click at [461, 282] on p "2.5kg" at bounding box center [474, 288] width 90 height 13
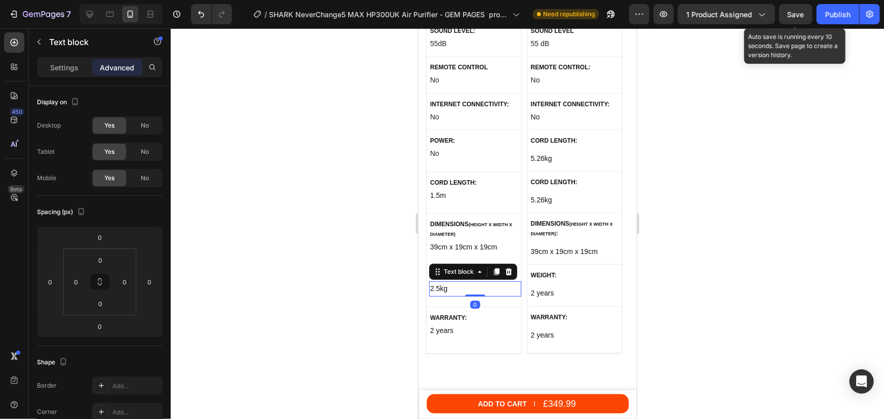
click at [741, 257] on div at bounding box center [527, 223] width 713 height 391
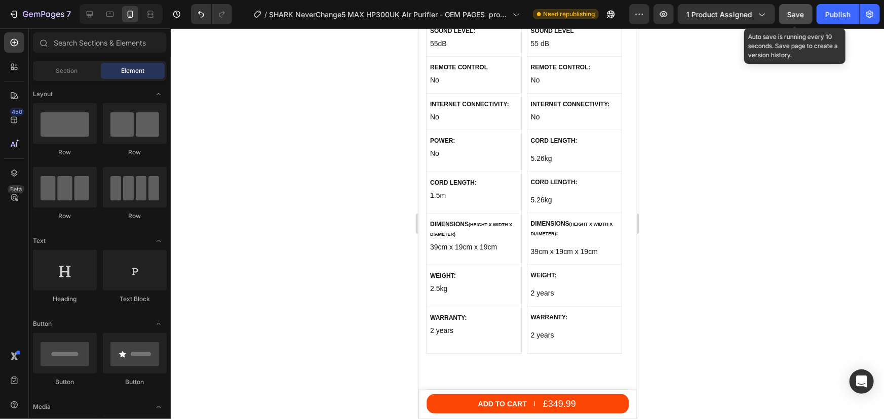
click at [798, 13] on span "Save" at bounding box center [795, 14] width 17 height 9
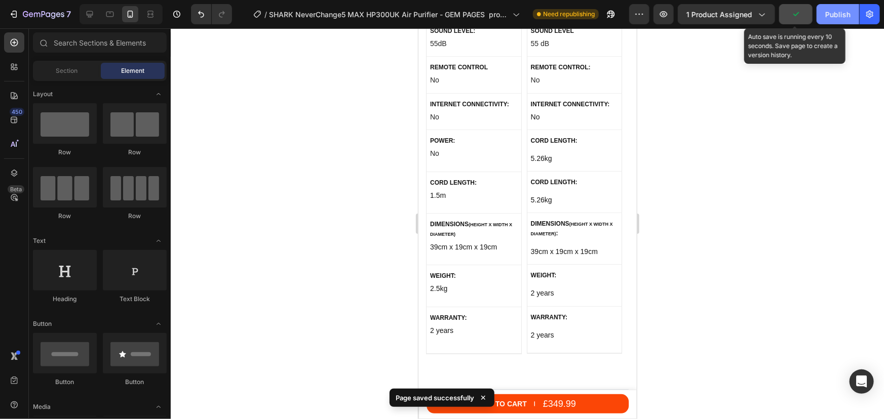
click at [841, 19] on div "Publish" at bounding box center [837, 14] width 25 height 11
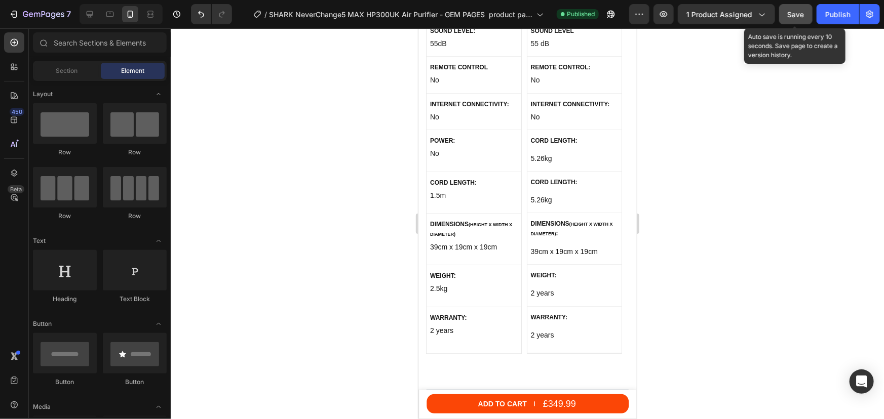
click at [800, 13] on span "Save" at bounding box center [795, 14] width 17 height 9
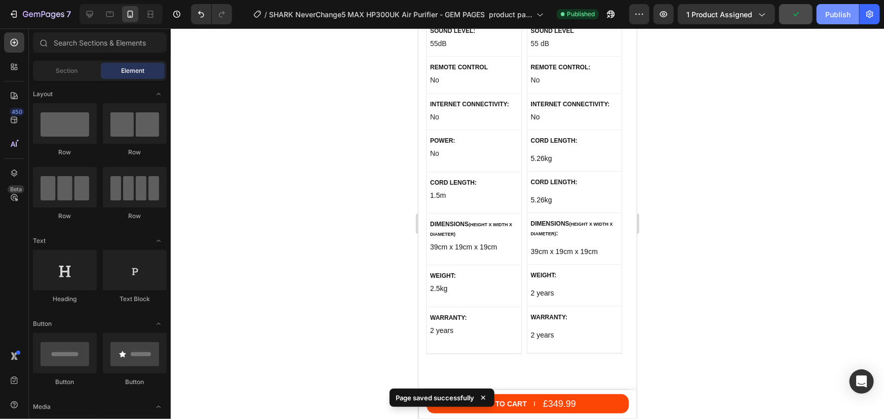
click at [828, 23] on button "Publish" at bounding box center [837, 14] width 43 height 20
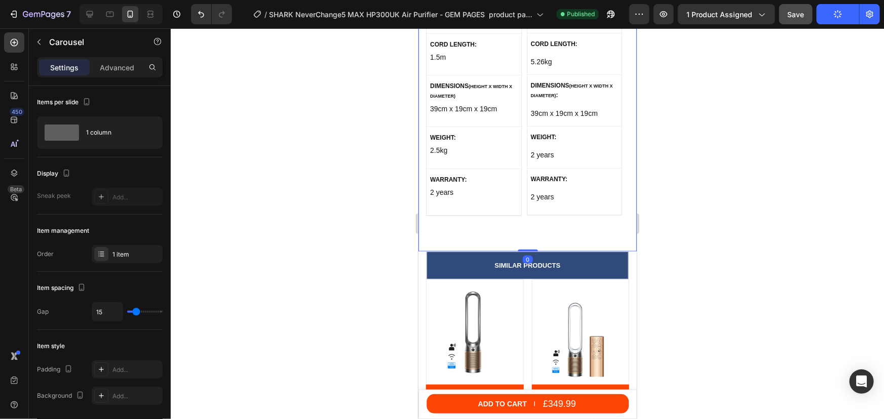
click at [120, 62] on p "Advanced" at bounding box center [117, 67] width 34 height 11
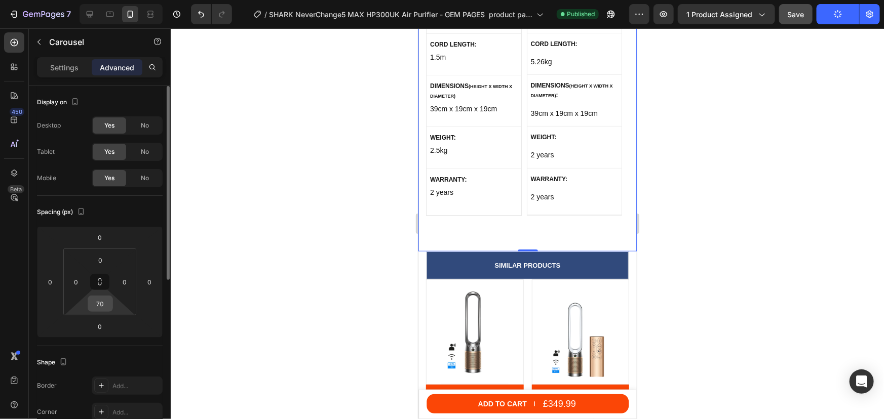
click at [102, 304] on input "70" at bounding box center [100, 303] width 20 height 15
type input "100"
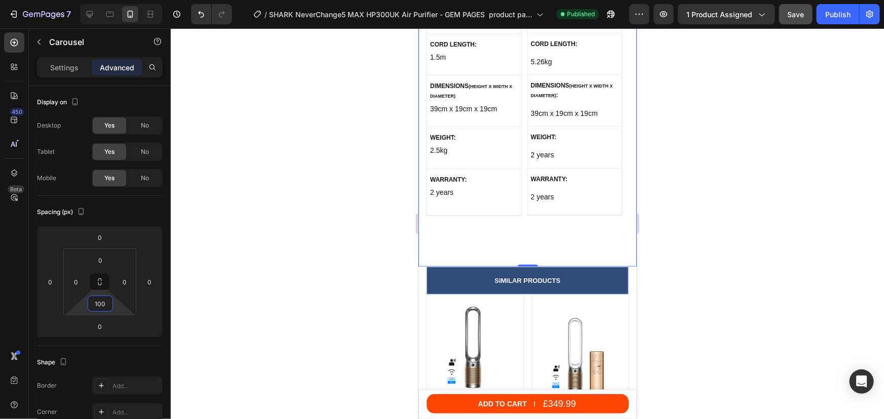
click at [682, 235] on div at bounding box center [527, 223] width 713 height 391
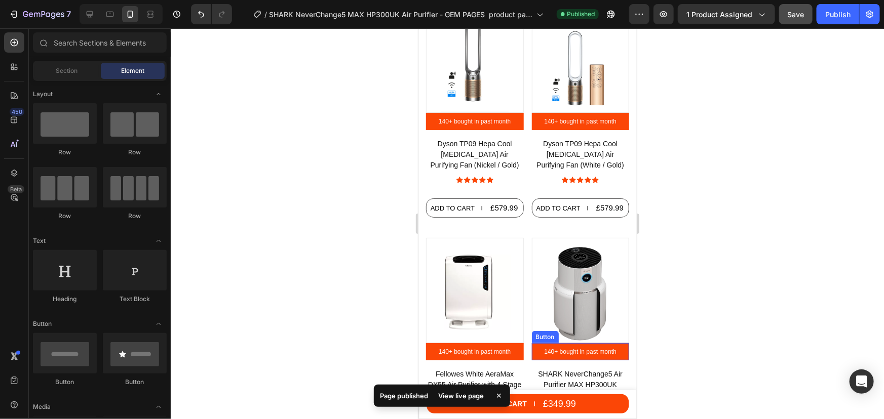
scroll to position [6353, 0]
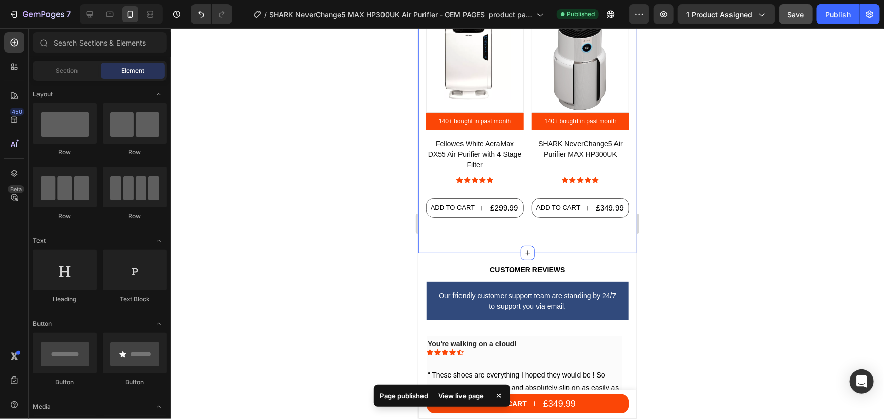
click at [536, 237] on div "Product Images 140+ bought in past month Button Dyson TP09 Hepa Cool Formaldehy…" at bounding box center [527, 15] width 218 height 476
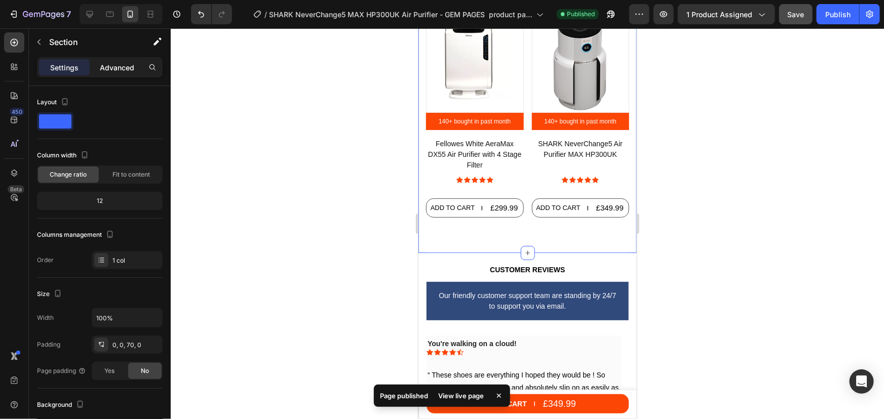
click at [118, 71] on p "Advanced" at bounding box center [117, 67] width 34 height 11
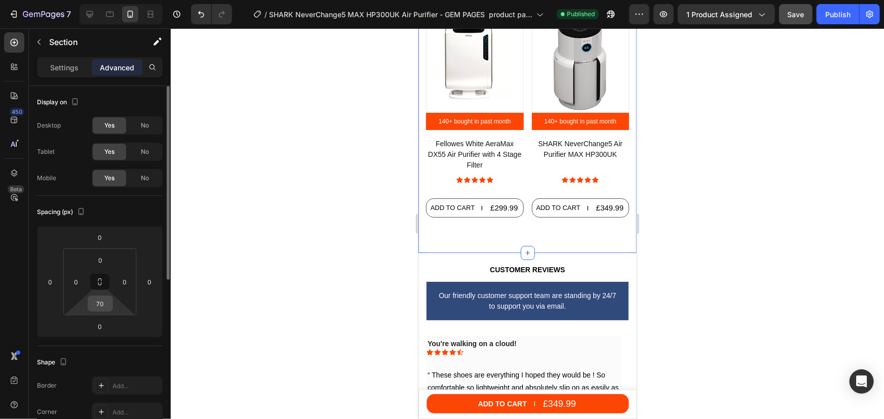
click at [99, 303] on input "70" at bounding box center [100, 303] width 20 height 15
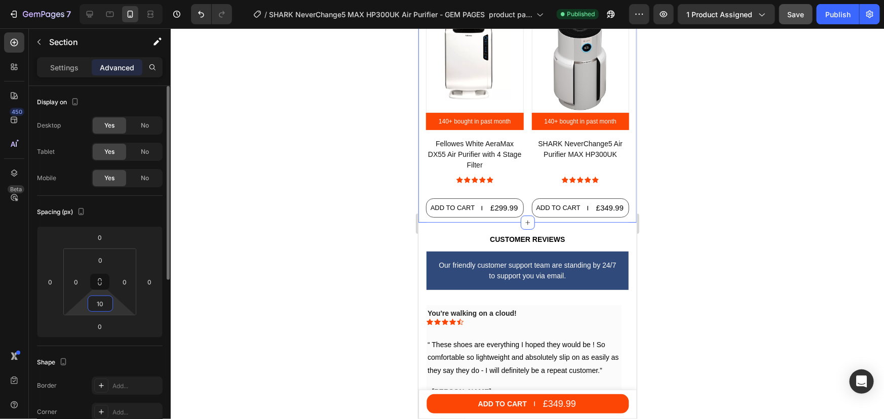
type input "100"
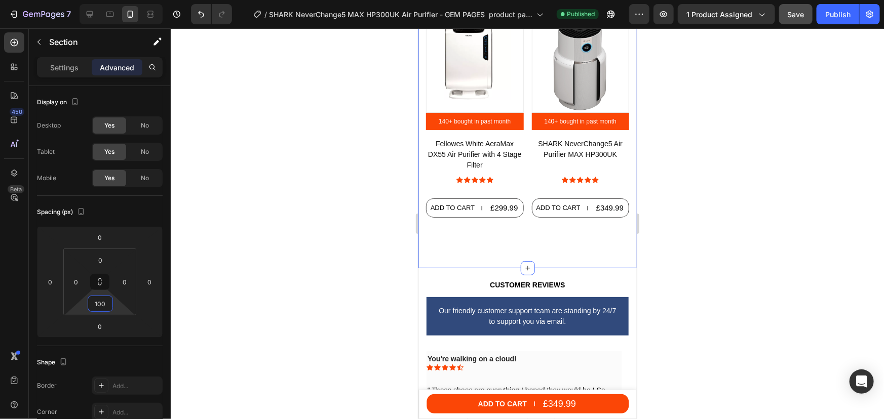
click at [725, 230] on div at bounding box center [527, 223] width 713 height 391
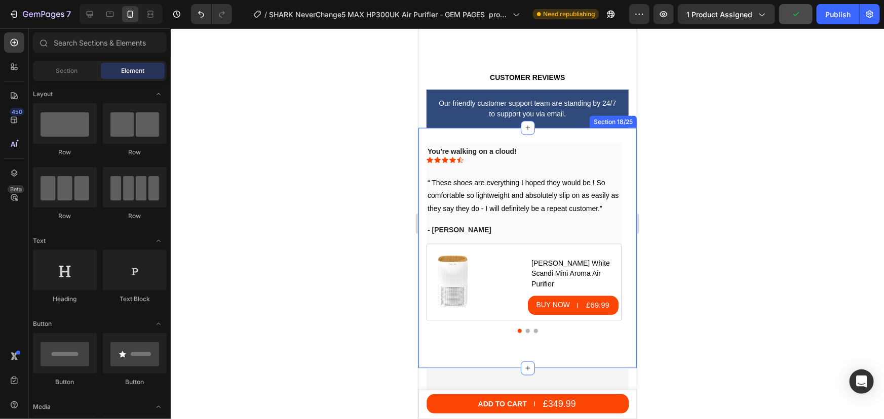
scroll to position [6445, 0]
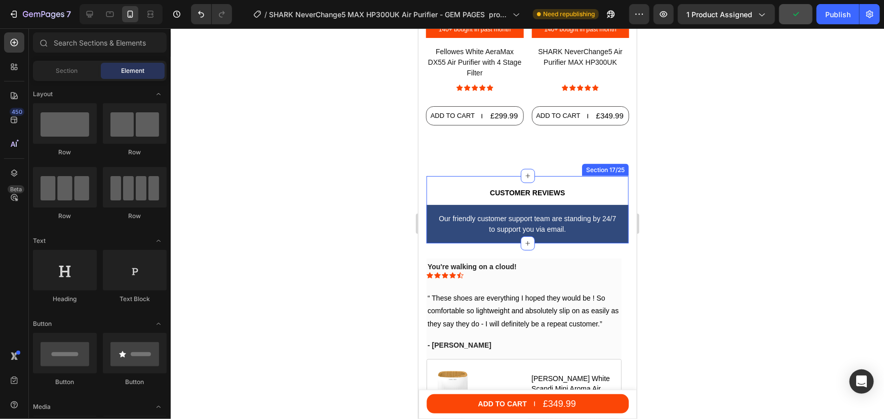
click at [553, 176] on div "Customer reviews Heading Row Our friendly customer support team are standing by…" at bounding box center [527, 209] width 202 height 67
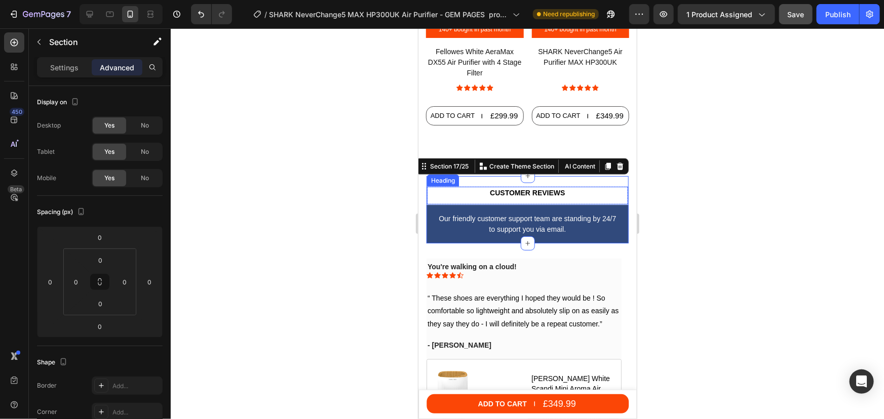
click at [572, 187] on h2 "Customer reviews" at bounding box center [526, 192] width 201 height 13
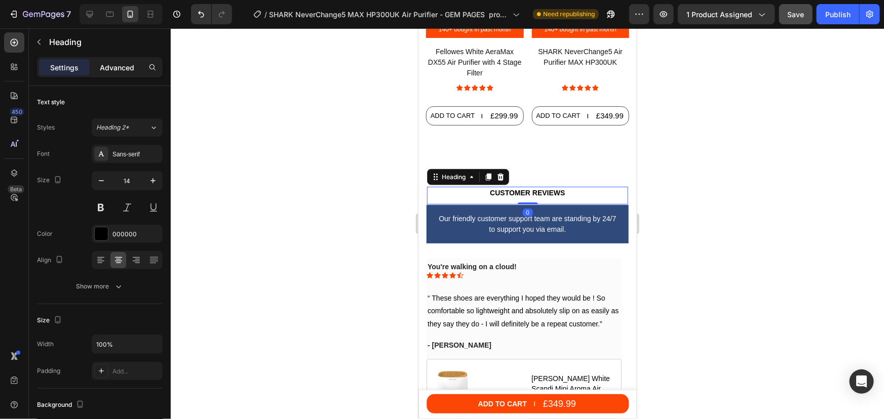
click at [108, 65] on p "Advanced" at bounding box center [117, 67] width 34 height 11
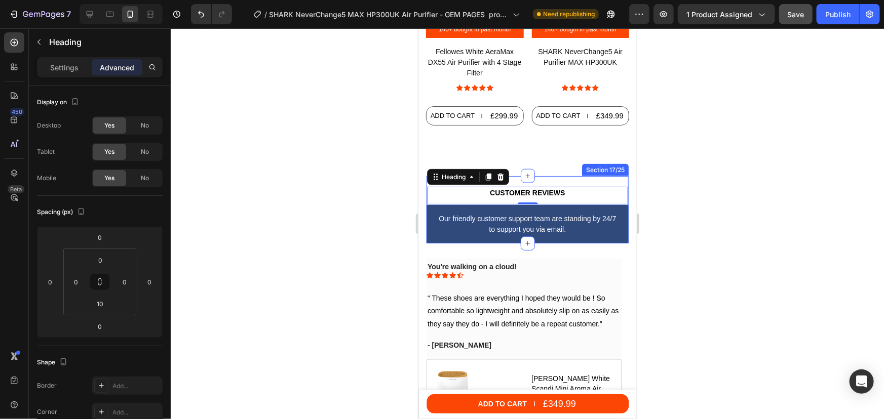
click at [564, 176] on div "Customer reviews Heading 0 Row Our friendly customer support team are standing …" at bounding box center [527, 209] width 202 height 67
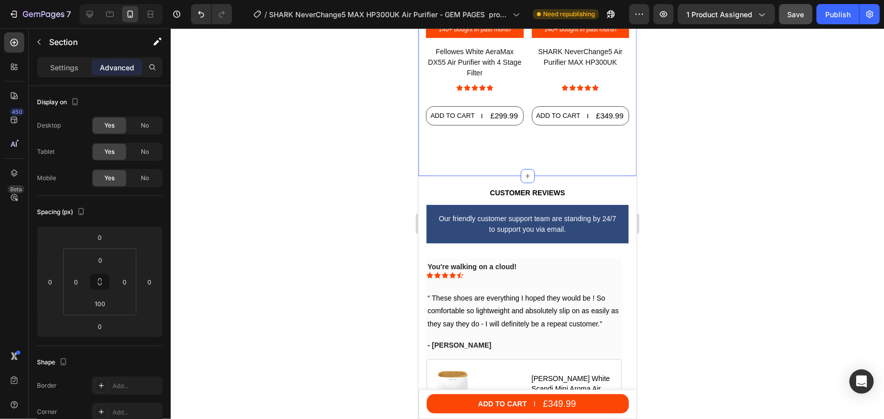
click at [98, 299] on input "100" at bounding box center [100, 303] width 20 height 15
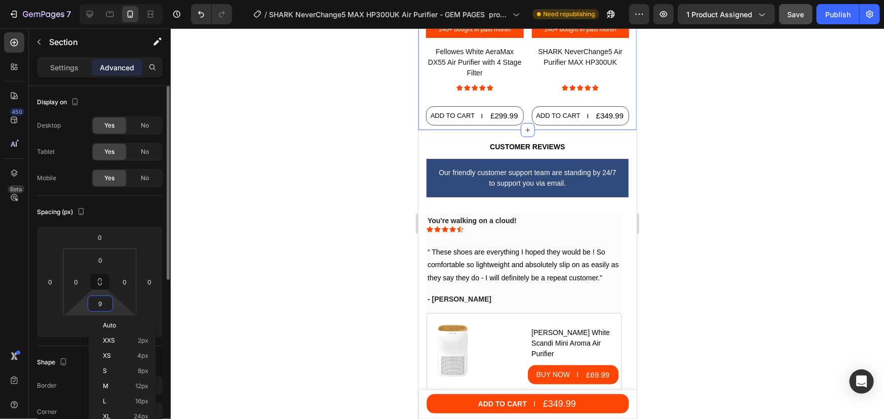
type input "90"
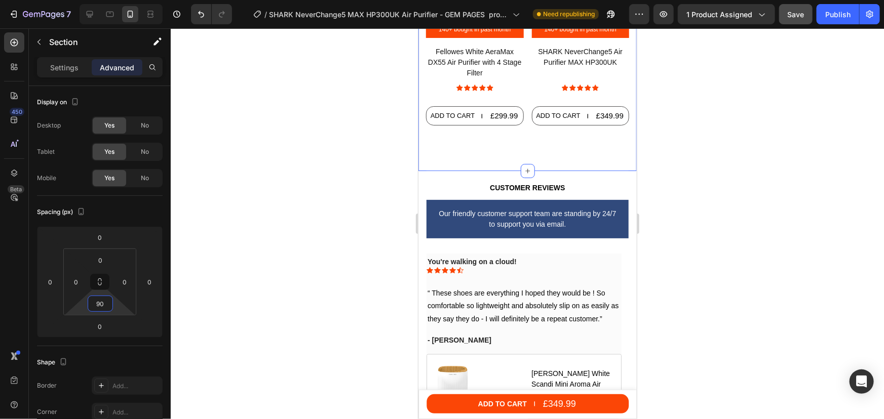
click at [790, 218] on div at bounding box center [527, 223] width 713 height 391
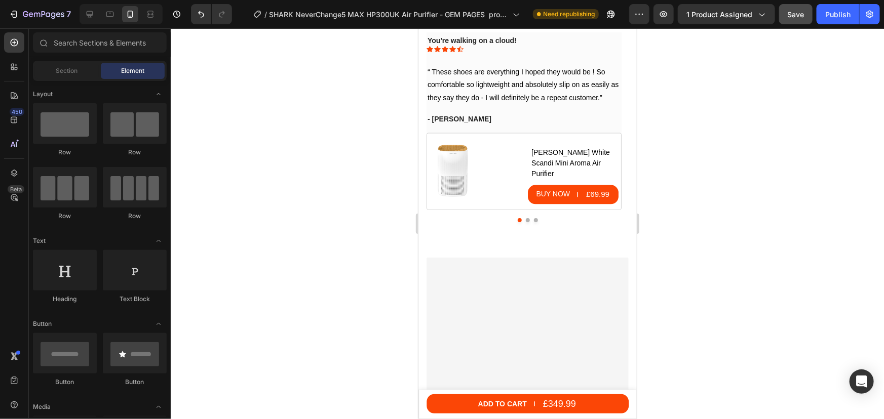
scroll to position [6721, 0]
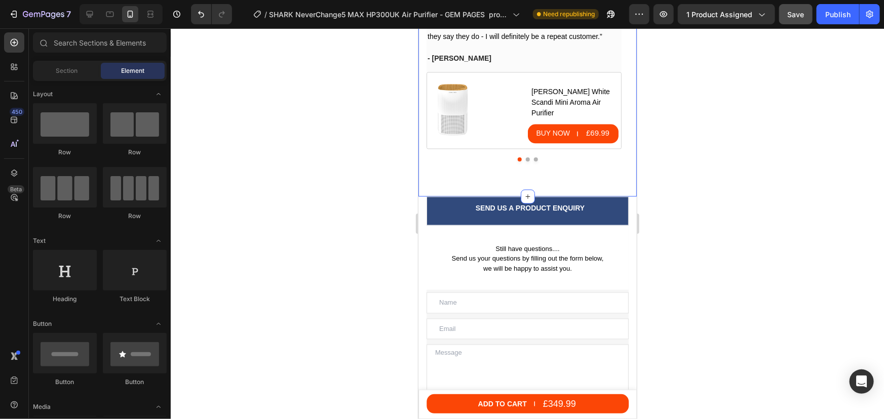
click at [557, 185] on div "You're walking on a cloud! Text block Icon Icon Icon Icon Icon Row “ These shoe…" at bounding box center [527, 76] width 218 height 241
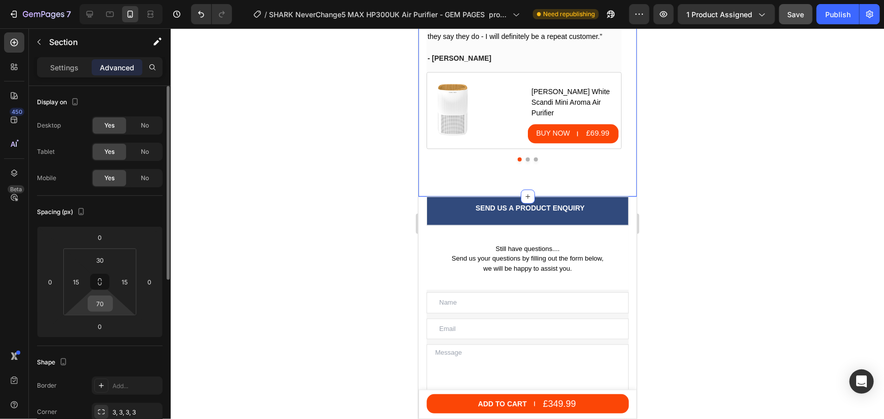
click at [101, 304] on input "70" at bounding box center [100, 303] width 20 height 15
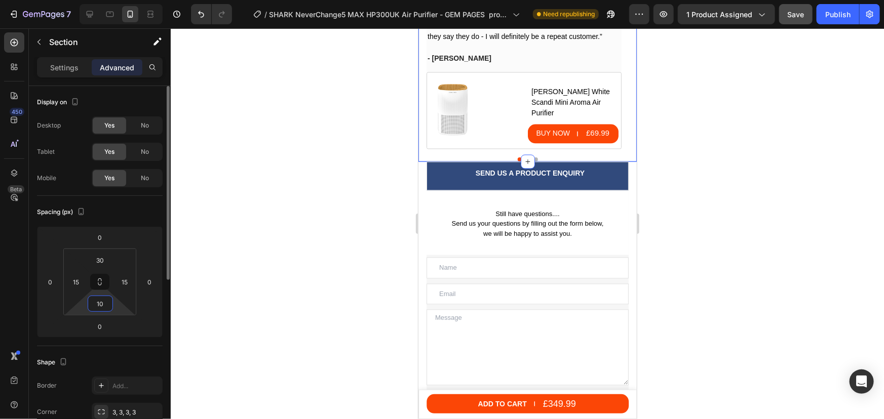
type input "100"
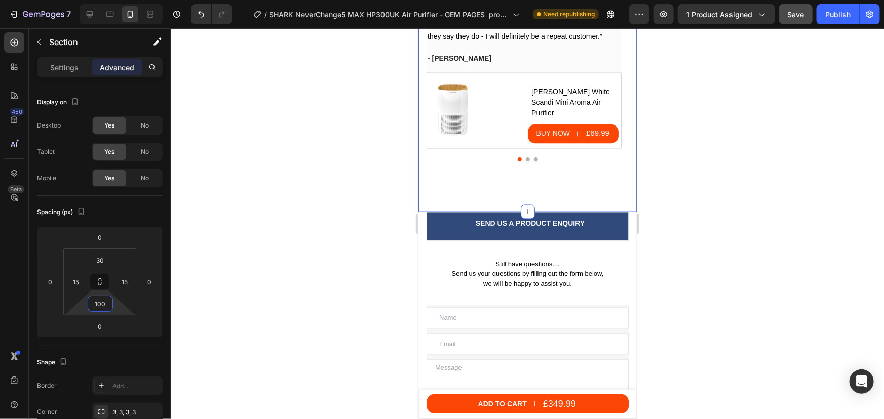
drag, startPoint x: 750, startPoint y: 192, endPoint x: 746, endPoint y: 197, distance: 6.4
click at [751, 192] on div at bounding box center [527, 223] width 713 height 391
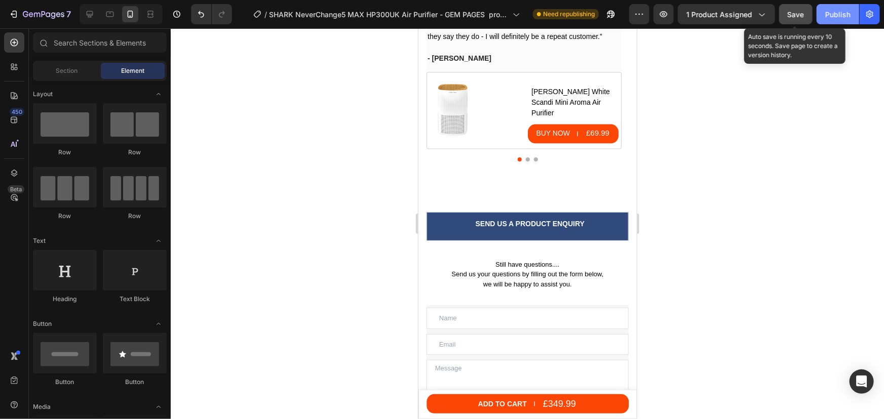
click at [794, 14] on span "Save" at bounding box center [795, 14] width 17 height 9
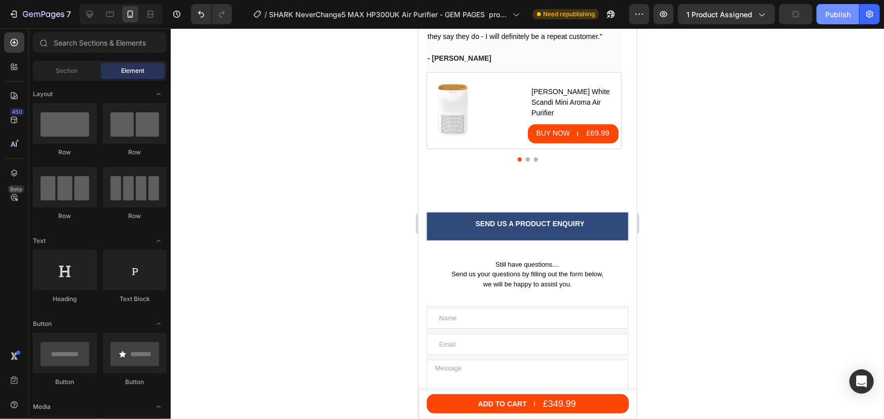
click at [844, 20] on button "Publish" at bounding box center [837, 14] width 43 height 20
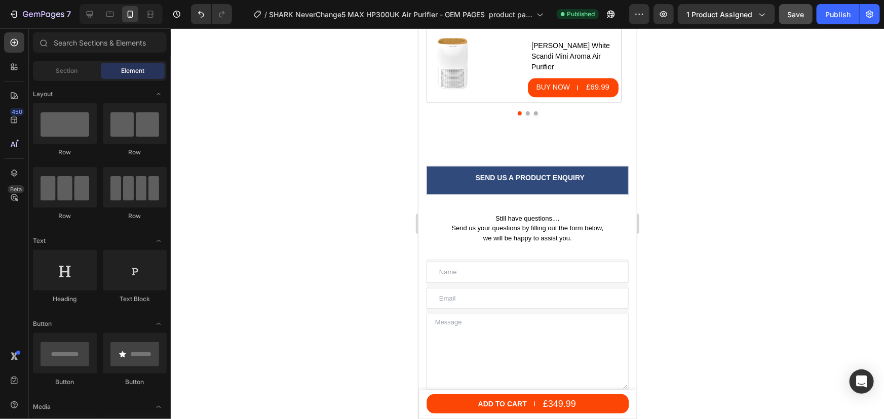
drag, startPoint x: 0, startPoint y: 416, endPoint x: 15, endPoint y: 426, distance: 17.8
drag, startPoint x: 15, startPoint y: 426, endPoint x: 689, endPoint y: 114, distance: 743.2
click at [689, 114] on div at bounding box center [527, 223] width 713 height 391
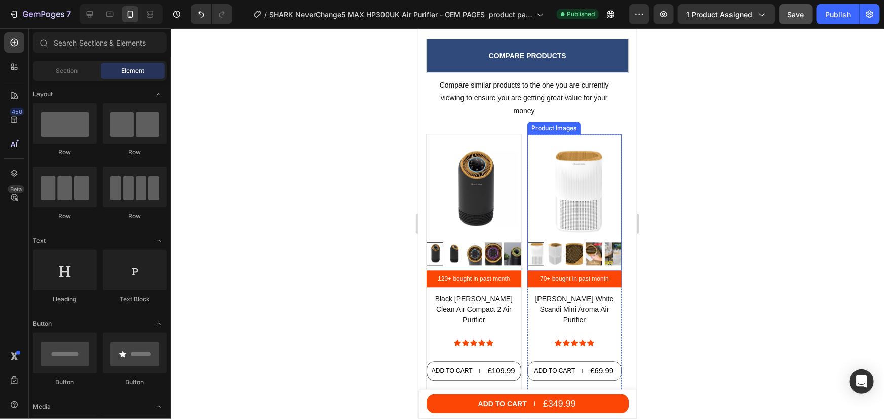
scroll to position [5018, 0]
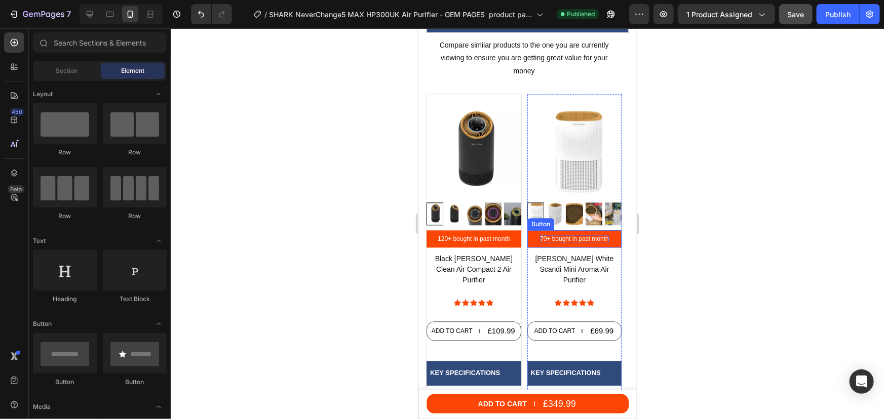
click at [567, 239] on span "70+ bought in past month" at bounding box center [573, 238] width 69 height 7
click at [542, 237] on span "70+ bought in past month" at bounding box center [573, 238] width 69 height 7
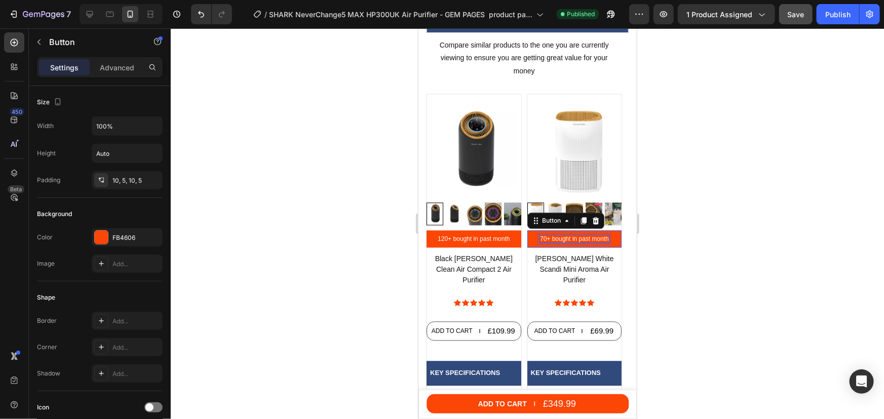
click at [542, 239] on span "70+ bought in past month" at bounding box center [573, 238] width 69 height 7
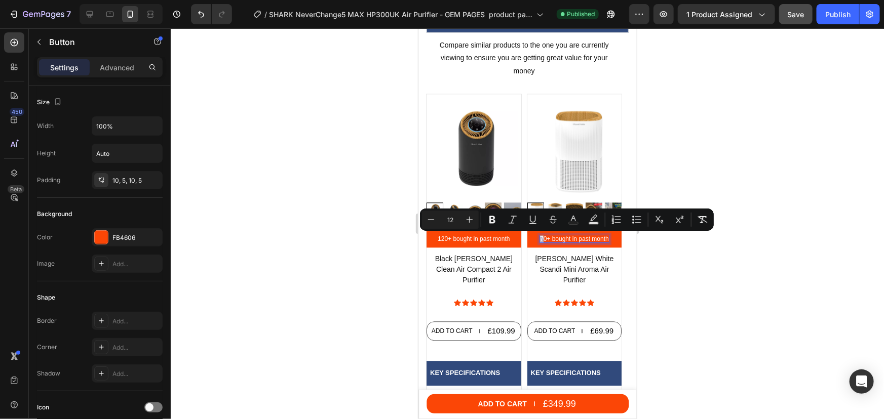
click at [539, 237] on span "70+ bought in past month" at bounding box center [573, 238] width 69 height 7
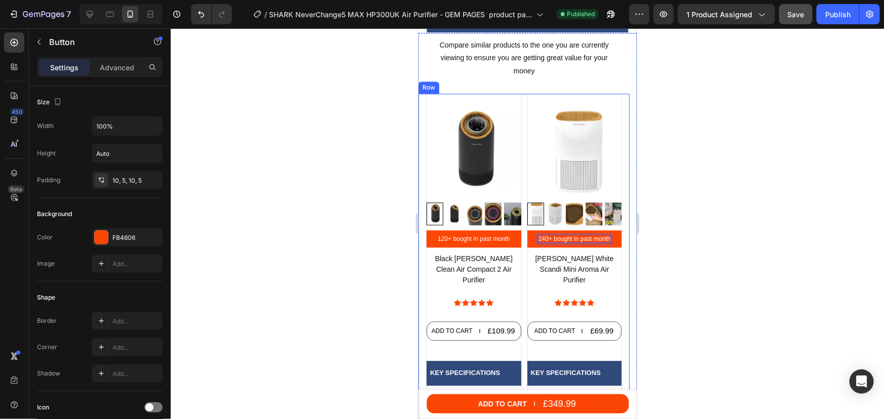
click at [724, 237] on div at bounding box center [527, 223] width 713 height 391
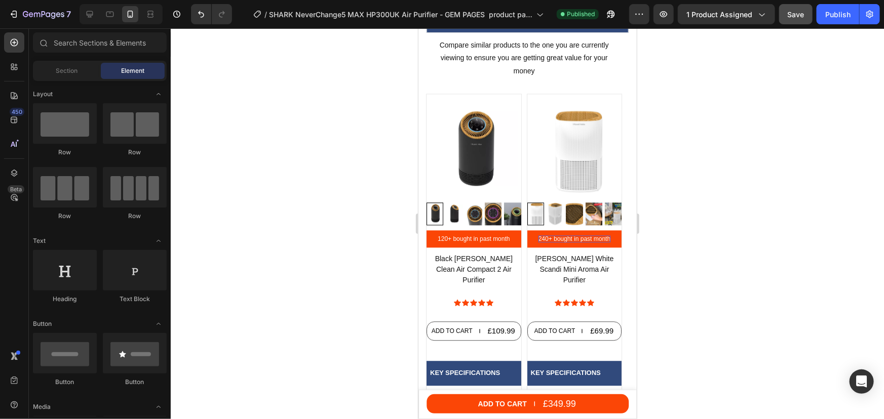
click at [726, 242] on div at bounding box center [527, 223] width 713 height 391
click at [440, 240] on span "120+ bought in past month" at bounding box center [473, 238] width 72 height 7
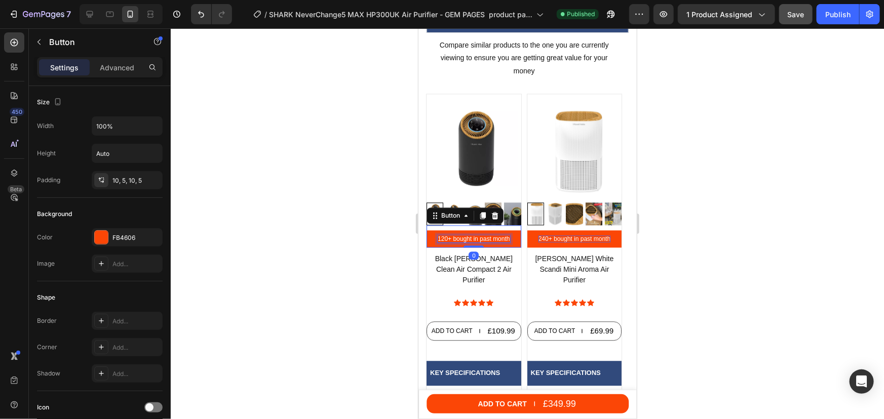
click at [440, 240] on span "120+ bought in past month" at bounding box center [473, 238] width 72 height 7
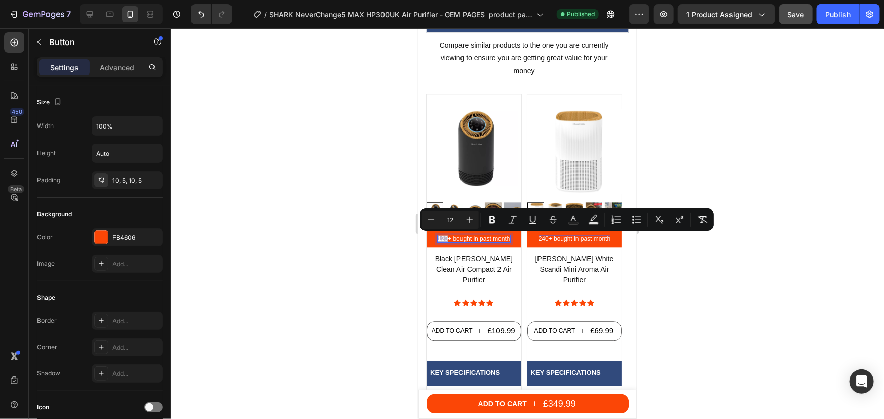
click at [440, 240] on span "120+ bought in past month" at bounding box center [473, 238] width 72 height 7
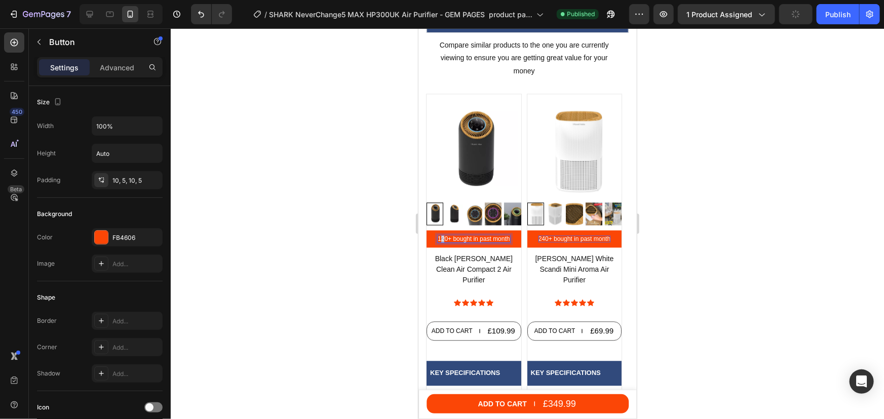
click at [442, 235] on span "120+ bought in past month" at bounding box center [473, 238] width 72 height 7
click at [440, 239] on span "120+ bought in past month" at bounding box center [473, 238] width 72 height 7
click at [442, 236] on span "120+ bought in past month" at bounding box center [473, 238] width 72 height 7
click at [714, 272] on div at bounding box center [527, 223] width 713 height 391
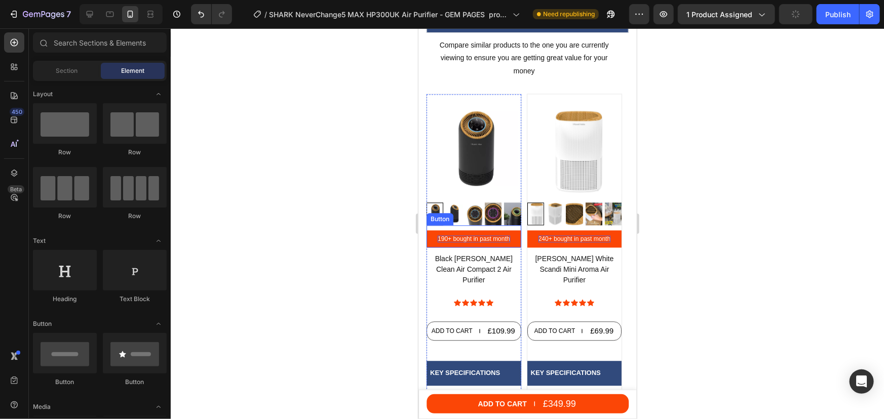
click at [442, 237] on span "190+ bought in past month" at bounding box center [473, 238] width 72 height 7
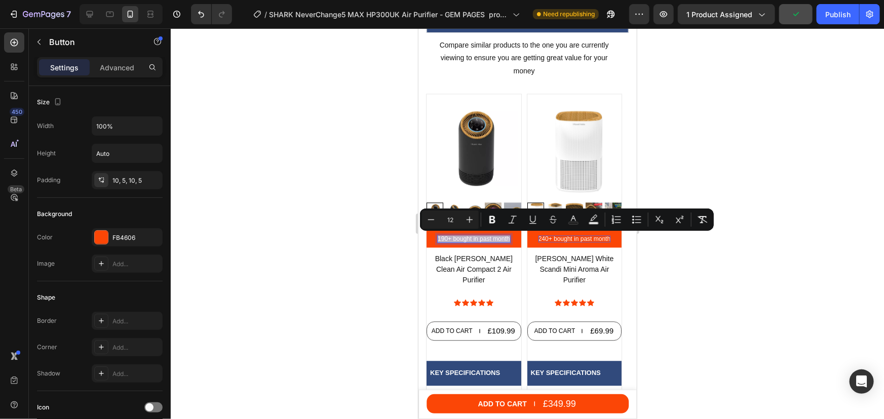
click at [442, 237] on span "190+ bought in past month" at bounding box center [473, 238] width 72 height 7
click at [438, 237] on span "190+ bought in past month" at bounding box center [473, 238] width 72 height 7
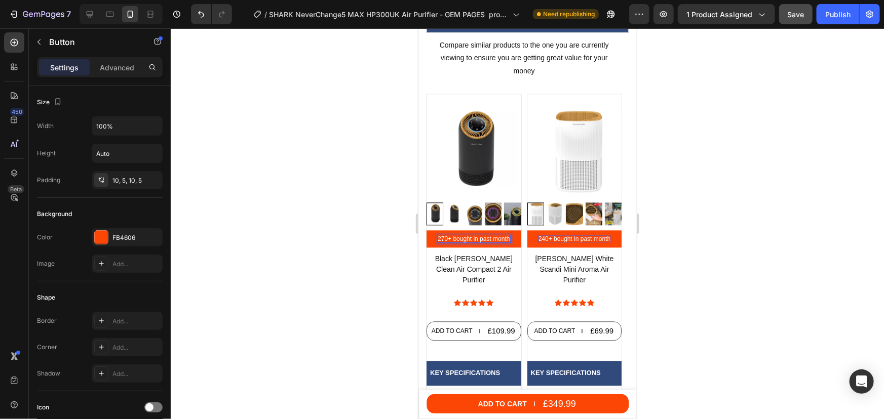
click at [716, 246] on div at bounding box center [527, 223] width 713 height 391
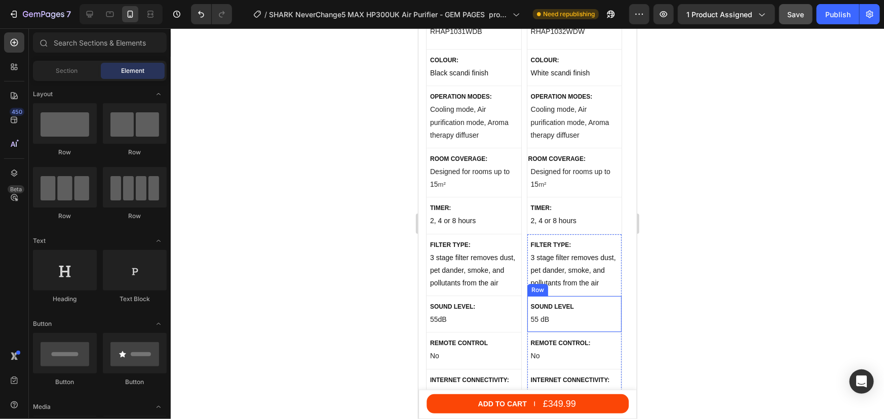
scroll to position [5708, 0]
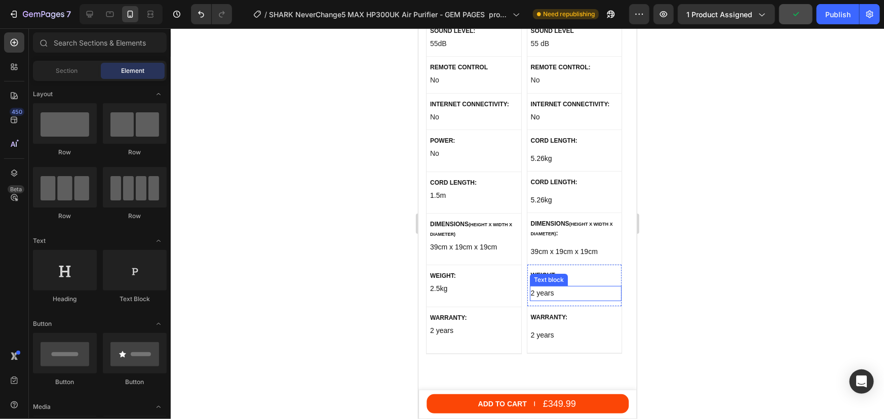
click at [536, 287] on p "2 years" at bounding box center [575, 293] width 90 height 13
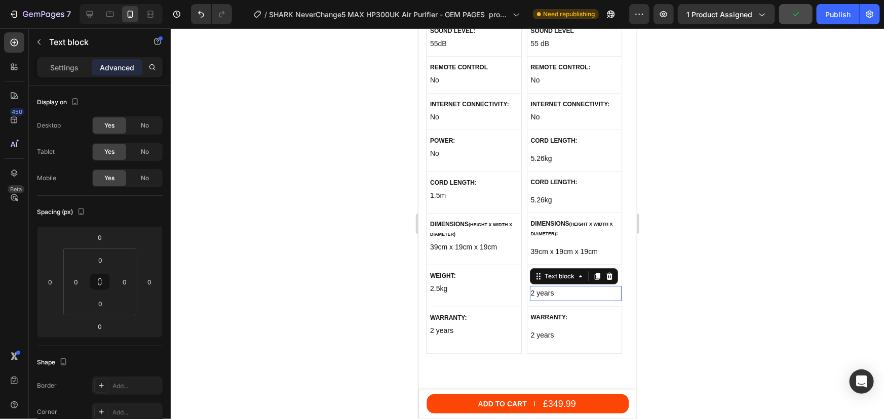
click at [536, 287] on p "2 years" at bounding box center [575, 293] width 90 height 13
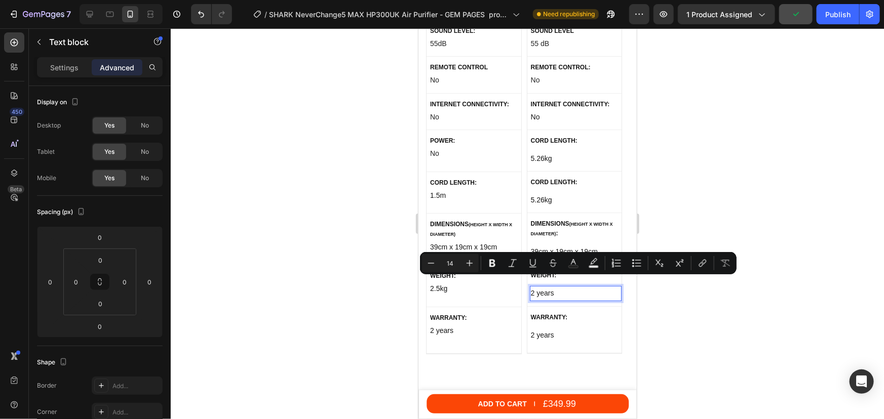
click at [533, 287] on p "2 years" at bounding box center [575, 293] width 90 height 13
drag, startPoint x: 557, startPoint y: 283, endPoint x: 533, endPoint y: 283, distance: 23.8
click at [533, 287] on p "2 years" at bounding box center [575, 293] width 90 height 13
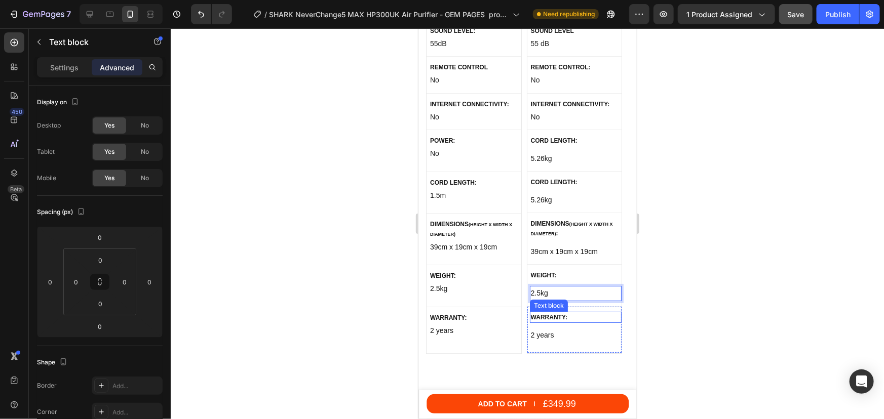
click at [739, 277] on div at bounding box center [527, 223] width 713 height 391
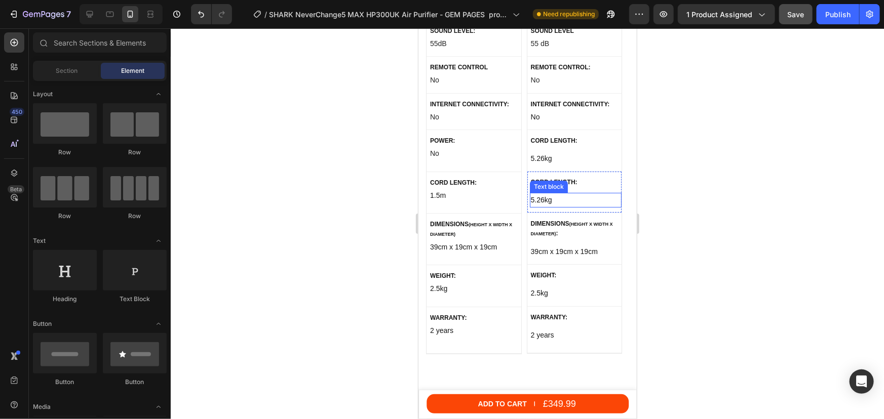
click at [547, 193] on p "5.26kg" at bounding box center [575, 199] width 90 height 13
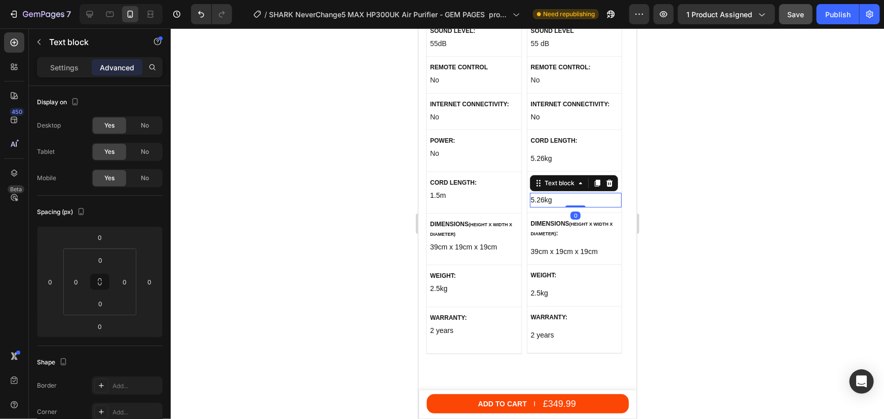
click at [547, 193] on p "5.26kg" at bounding box center [575, 199] width 90 height 13
click at [802, 203] on div at bounding box center [527, 223] width 713 height 391
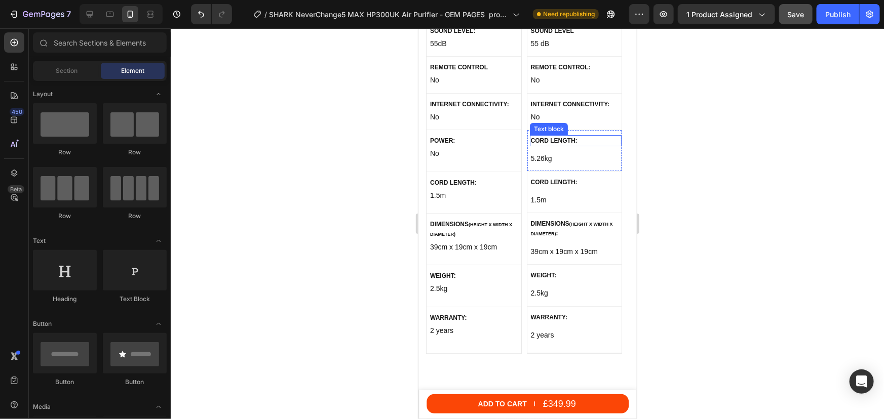
click at [558, 136] on p "CORD LENGTH:" at bounding box center [575, 140] width 90 height 9
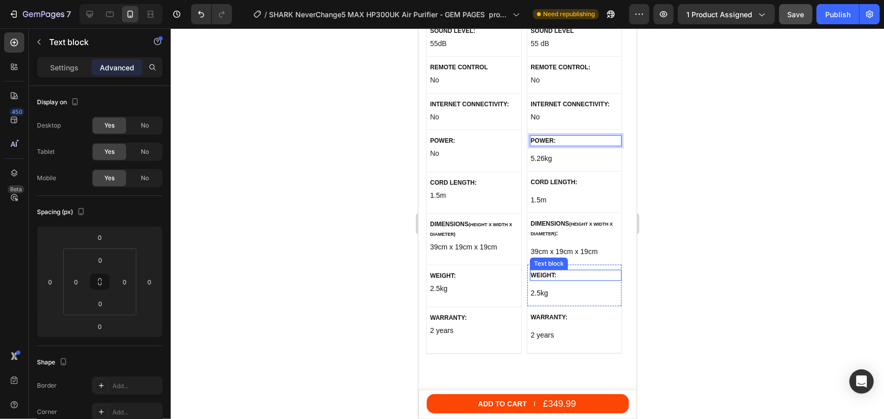
scroll to position [5432, 0]
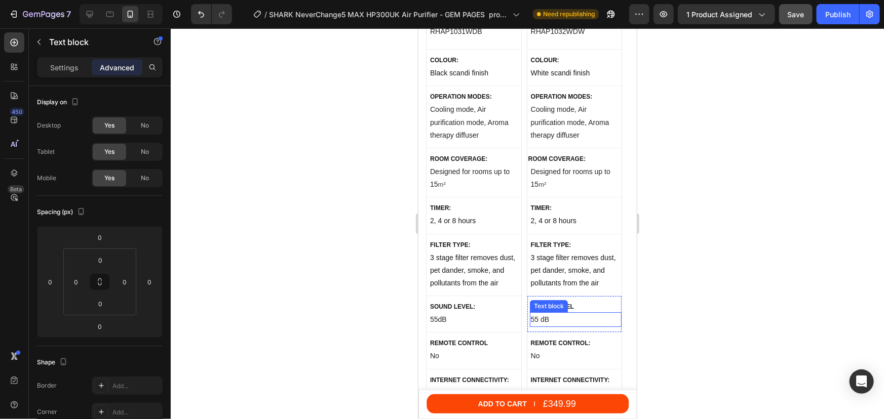
click at [535, 313] on p "55 dB" at bounding box center [575, 319] width 90 height 13
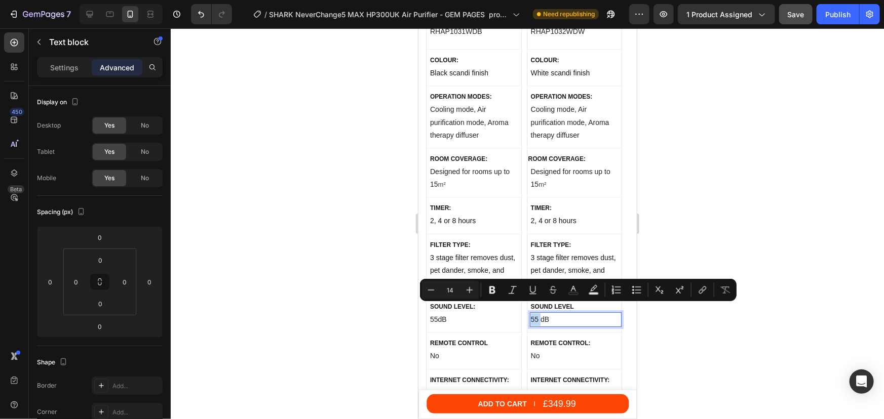
click at [535, 313] on p "55 dB" at bounding box center [575, 319] width 90 height 13
click at [529, 312] on div "55 dB" at bounding box center [575, 319] width 92 height 15
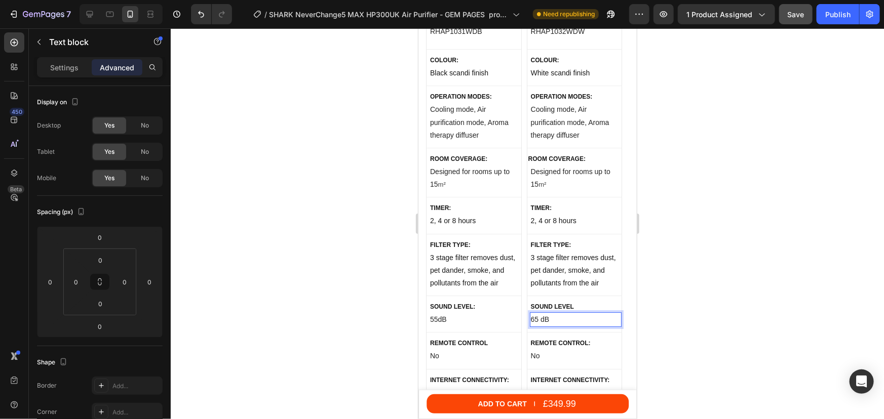
drag, startPoint x: 741, startPoint y: 335, endPoint x: 658, endPoint y: 335, distance: 83.0
click at [742, 334] on div at bounding box center [527, 223] width 713 height 391
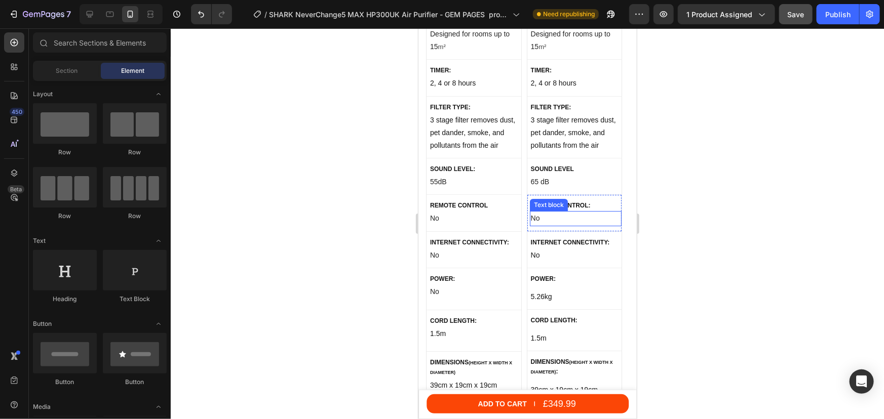
scroll to position [5570, 0]
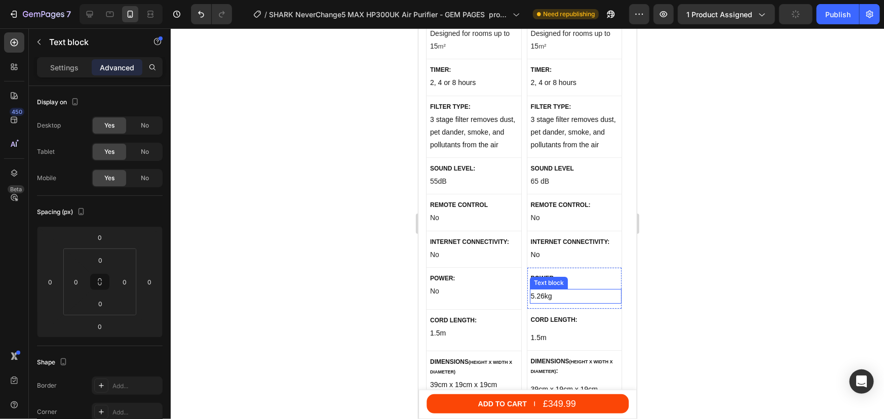
click at [546, 290] on p "5.26kg" at bounding box center [575, 296] width 90 height 13
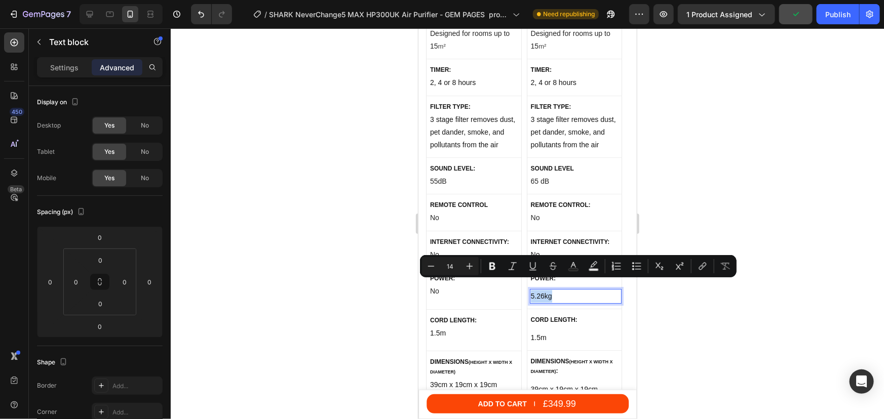
drag, startPoint x: 542, startPoint y: 290, endPoint x: 542, endPoint y: 284, distance: 6.1
click at [542, 290] on p "5.26kg" at bounding box center [575, 296] width 90 height 13
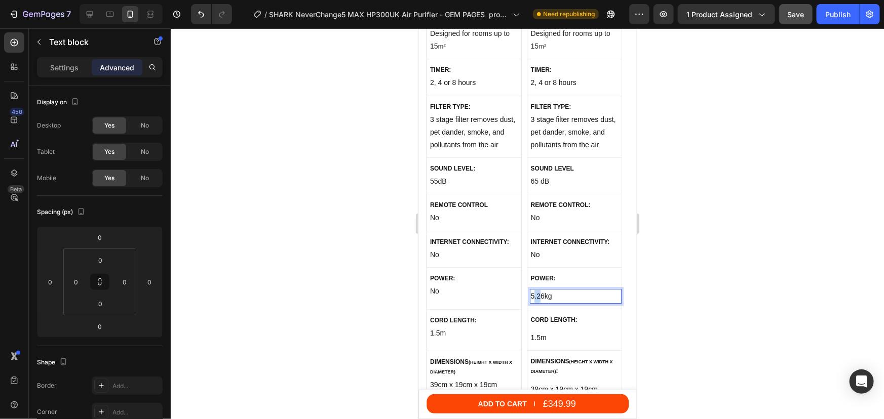
click at [535, 290] on p "5.26kg" at bounding box center [575, 296] width 90 height 13
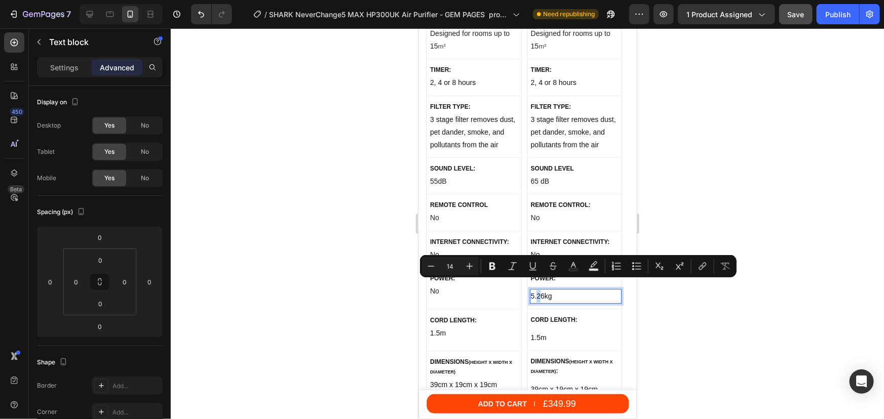
click at [541, 290] on p "5.26kg" at bounding box center [575, 296] width 90 height 13
click at [545, 290] on p "5.26kg" at bounding box center [575, 296] width 90 height 13
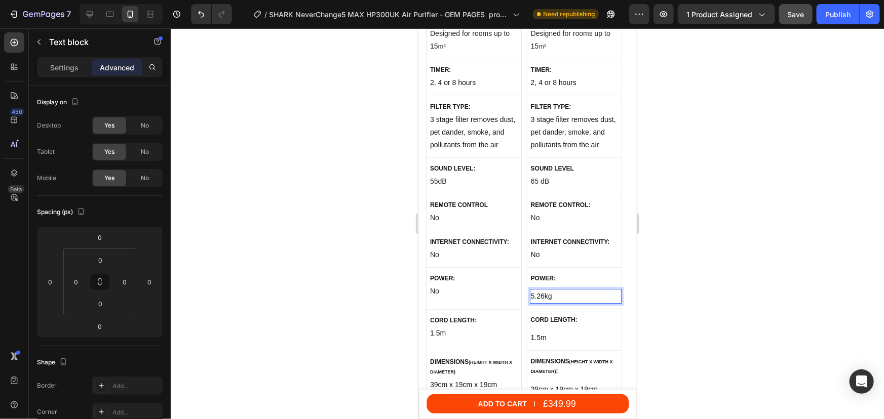
click at [543, 290] on p "5.26kg" at bounding box center [575, 296] width 90 height 13
click at [530, 383] on p "39cm x 19cm x 19cm" at bounding box center [575, 389] width 90 height 13
click at [533, 383] on p "39cm x 19cm x 19cm" at bounding box center [575, 389] width 90 height 13
click at [538, 383] on p "39cm x 19cm x 19cm" at bounding box center [575, 389] width 90 height 13
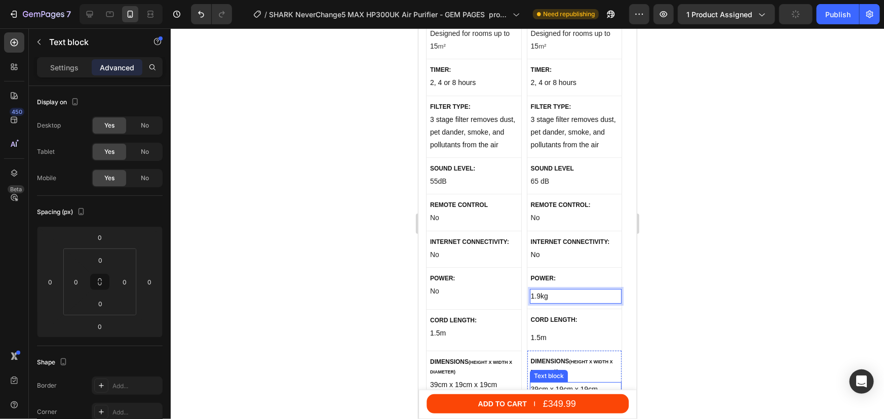
click at [538, 383] on p "39cm x 19cm x 19cm" at bounding box center [575, 389] width 90 height 13
click at [560, 248] on p "No" at bounding box center [575, 254] width 90 height 13
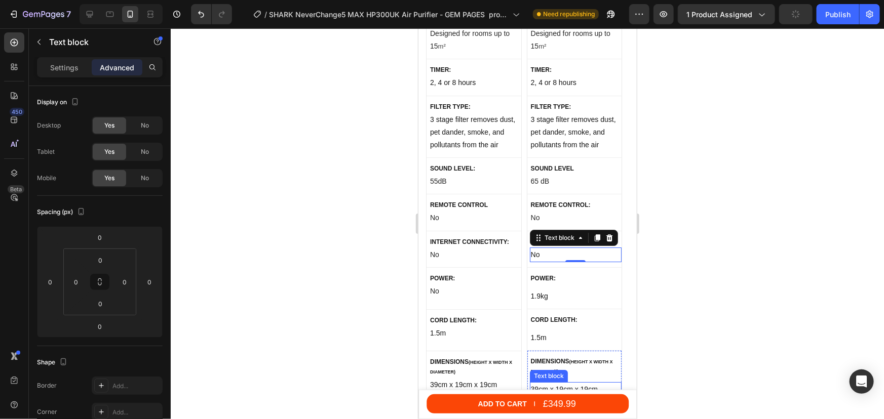
click at [536, 383] on p "39cm x 19cm x 19cm" at bounding box center [575, 389] width 90 height 13
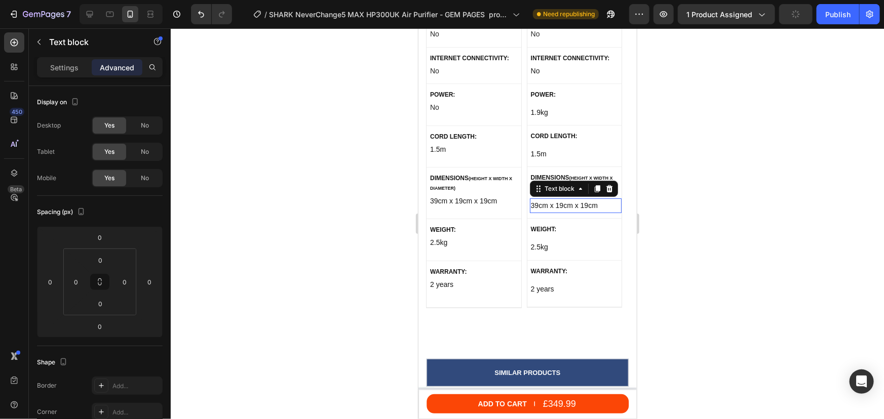
click at [536, 199] on p "39cm x 19cm x 19cm" at bounding box center [575, 205] width 90 height 13
click at [566, 199] on p "28.5cm x 19cm x 19cm" at bounding box center [575, 205] width 90 height 13
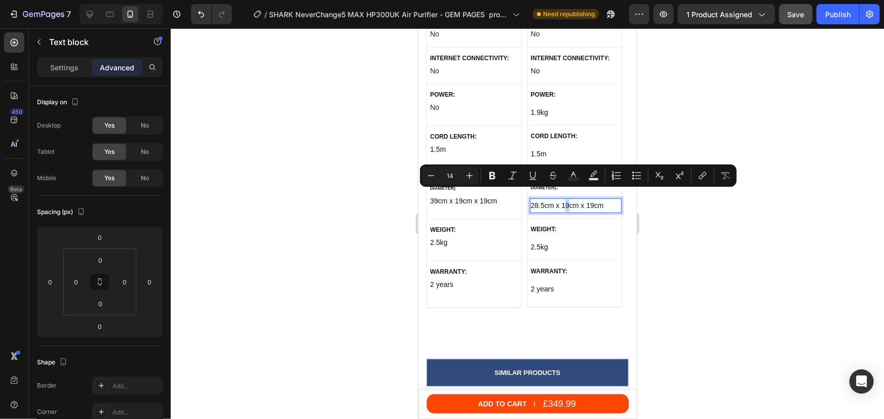
click at [565, 199] on p "28.5cm x 19cm x 19cm" at bounding box center [575, 205] width 90 height 13
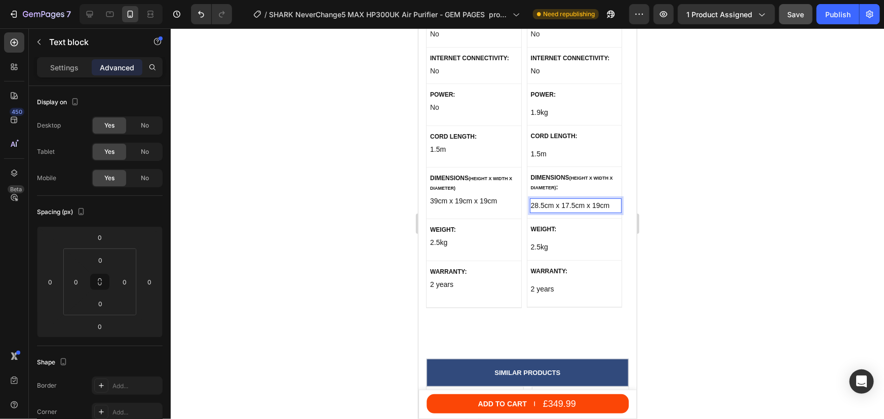
click at [599, 199] on p "28.5cm x 17.5cm x 19cm" at bounding box center [575, 205] width 90 height 13
click at [595, 199] on p "28.5cm x 17.5cm x 19cm" at bounding box center [575, 205] width 90 height 13
click at [599, 199] on p "28.5cm x 17.5cm x 19cm" at bounding box center [575, 205] width 90 height 13
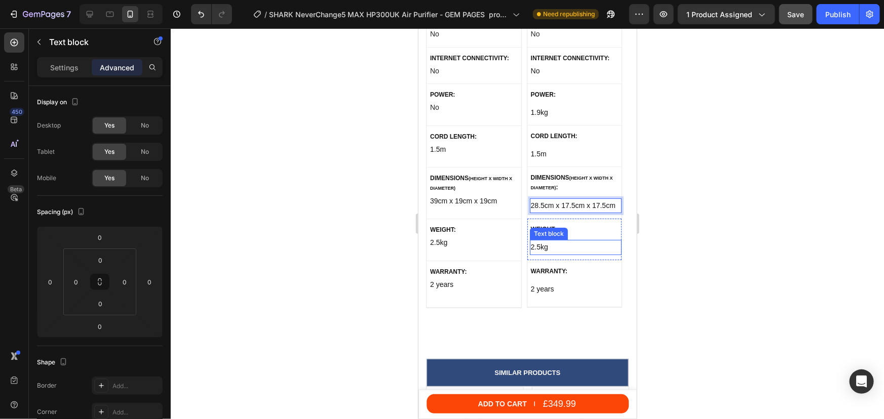
click at [535, 241] on p "2.5kg" at bounding box center [575, 247] width 90 height 13
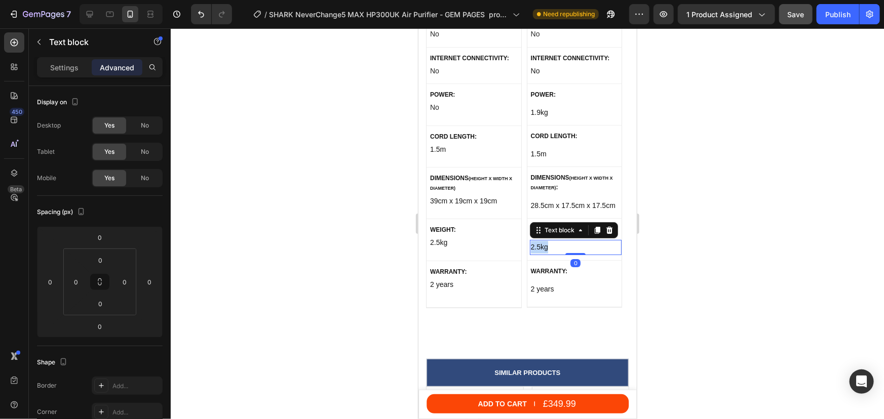
click at [535, 241] on p "2.5kg" at bounding box center [575, 247] width 90 height 13
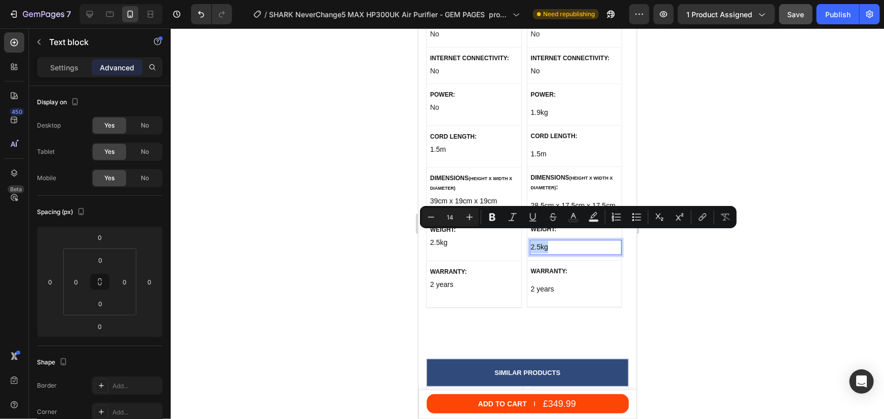
click at [538, 241] on p "2.5kg" at bounding box center [575, 247] width 90 height 13
click at [546, 241] on p "2.5kg" at bounding box center [575, 247] width 90 height 13
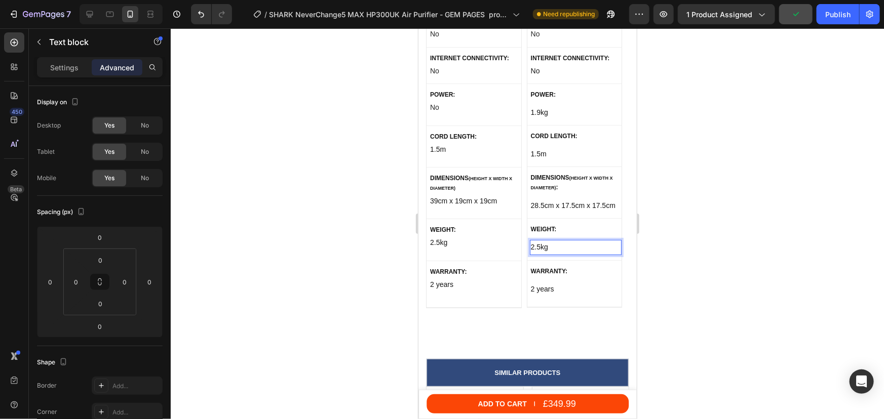
click at [538, 241] on p "2.5kg" at bounding box center [575, 247] width 90 height 13
click at [540, 241] on p "2.5kg" at bounding box center [575, 247] width 90 height 13
click at [543, 106] on p "1.9kg" at bounding box center [575, 112] width 90 height 13
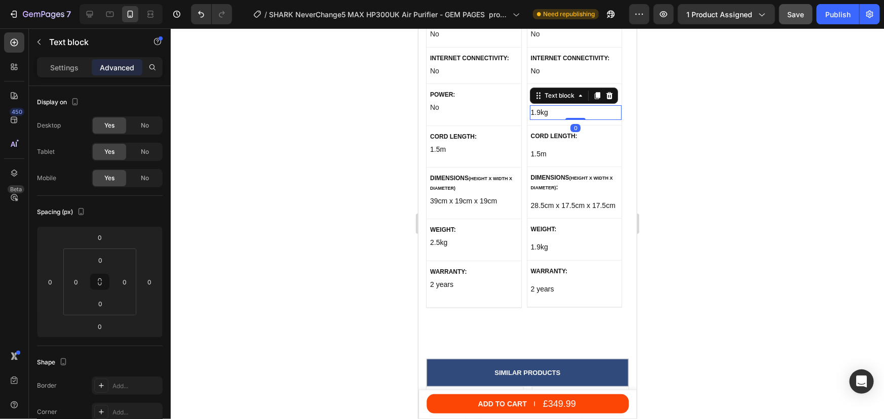
click at [543, 106] on p "1.9kg" at bounding box center [575, 112] width 90 height 13
drag, startPoint x: 550, startPoint y: 102, endPoint x: 530, endPoint y: 102, distance: 20.3
click at [530, 106] on p "1.9kg" at bounding box center [575, 112] width 90 height 13
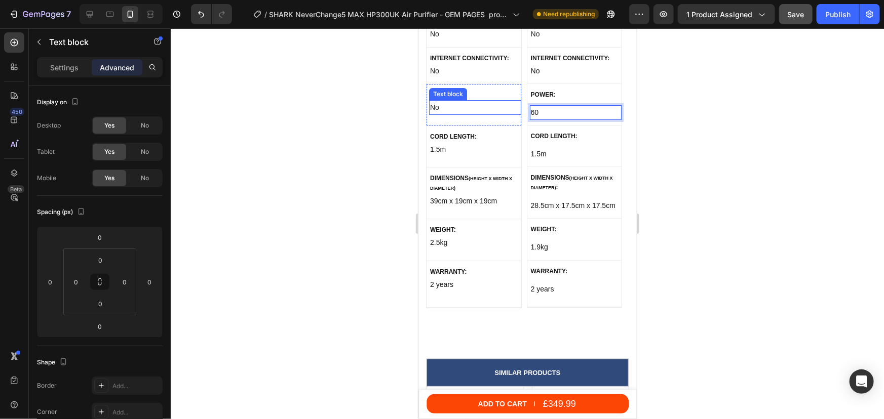
click at [427, 96] on div "power: Text block No Text block Row" at bounding box center [473, 105] width 95 height 42
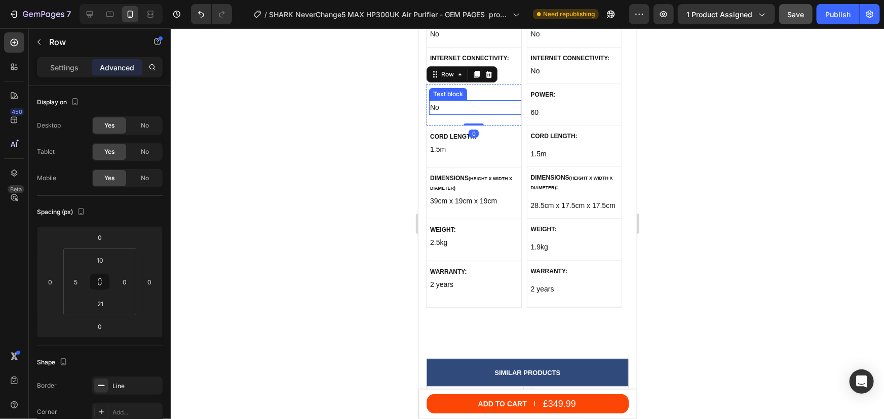
click at [433, 101] on p "No" at bounding box center [474, 107] width 90 height 13
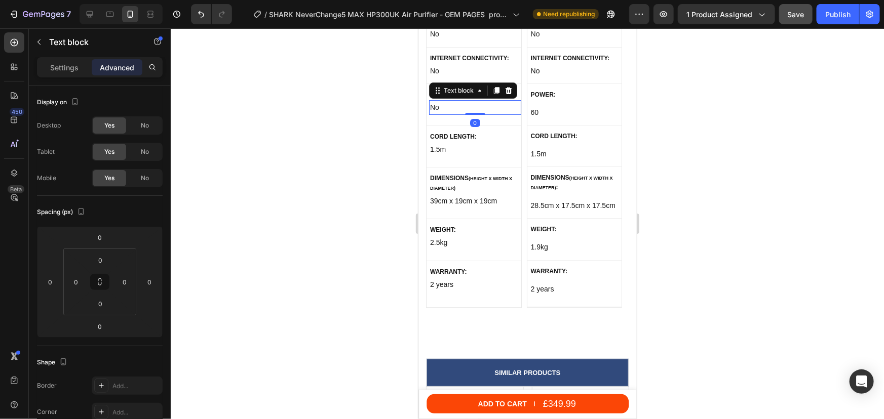
click at [433, 101] on p "No" at bounding box center [474, 107] width 90 height 13
click at [764, 139] on div at bounding box center [527, 223] width 713 height 391
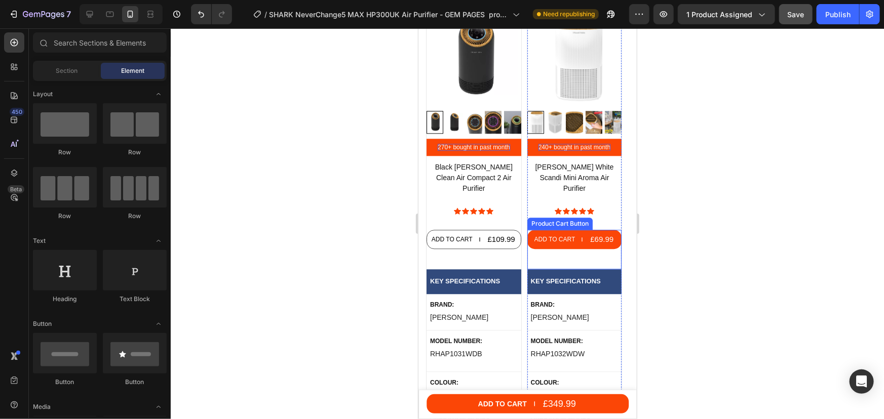
scroll to position [5064, 0]
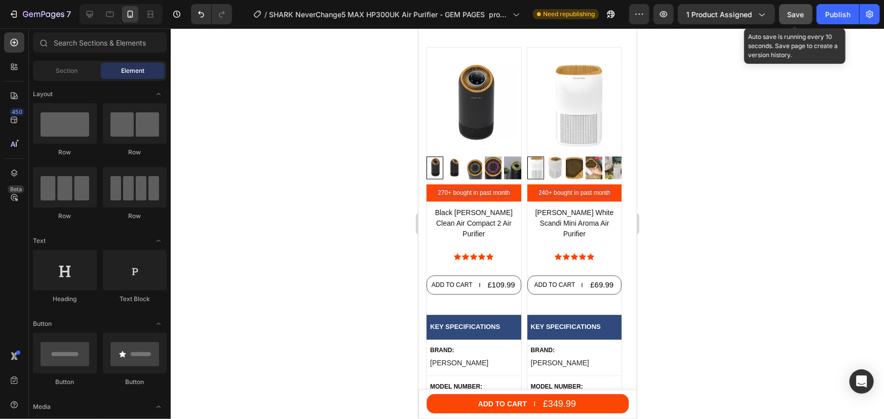
click at [804, 15] on span "Save" at bounding box center [795, 14] width 17 height 9
click at [835, 15] on div "Publish" at bounding box center [837, 14] width 25 height 11
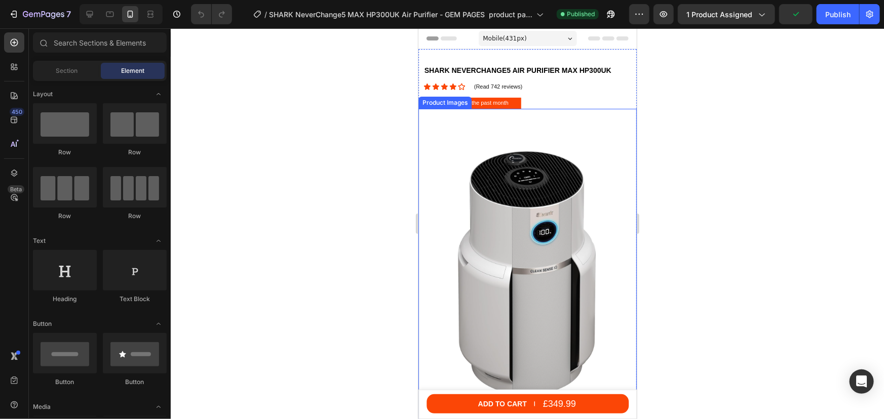
click at [530, 301] on img at bounding box center [527, 274] width 218 height 291
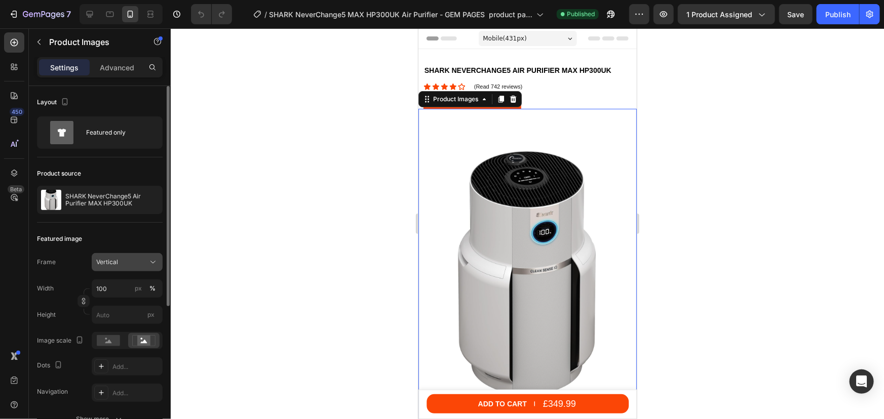
click at [139, 259] on div "Vertical" at bounding box center [121, 262] width 50 height 9
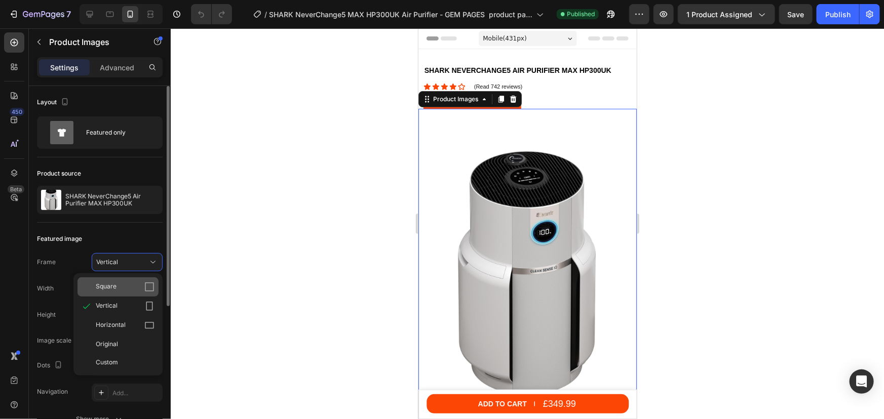
click at [125, 285] on div "Square" at bounding box center [125, 287] width 59 height 10
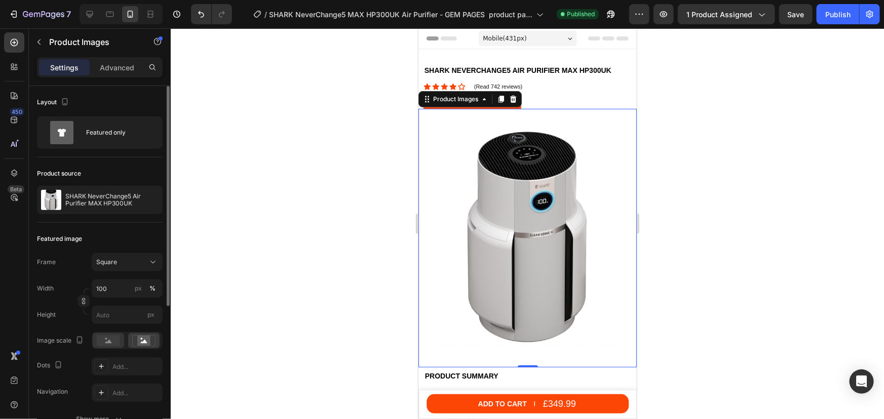
click at [139, 338] on rect at bounding box center [143, 341] width 13 height 10
click at [107, 342] on icon at bounding box center [108, 342] width 7 height 4
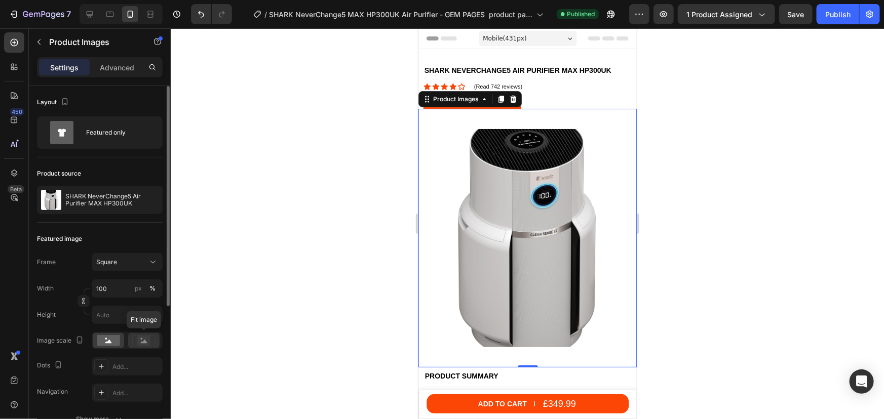
click at [135, 340] on icon at bounding box center [143, 340] width 23 height 11
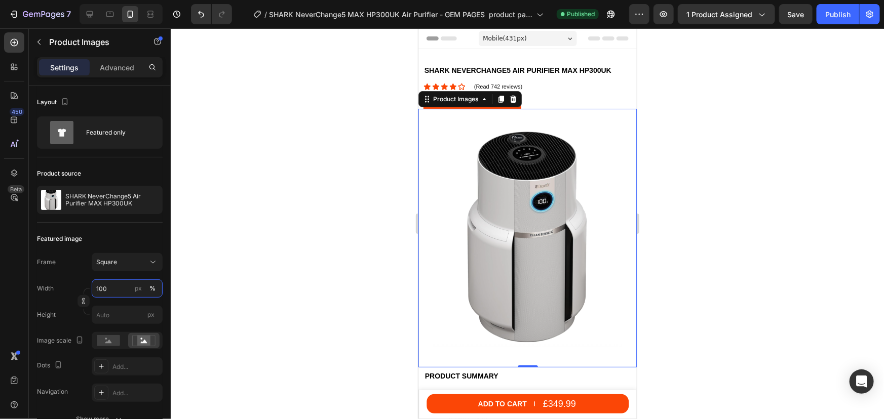
click at [117, 292] on input "100" at bounding box center [127, 289] width 71 height 18
drag, startPoint x: 142, startPoint y: 244, endPoint x: 137, endPoint y: 263, distance: 20.0
click at [142, 243] on div "Featured image" at bounding box center [100, 239] width 126 height 16
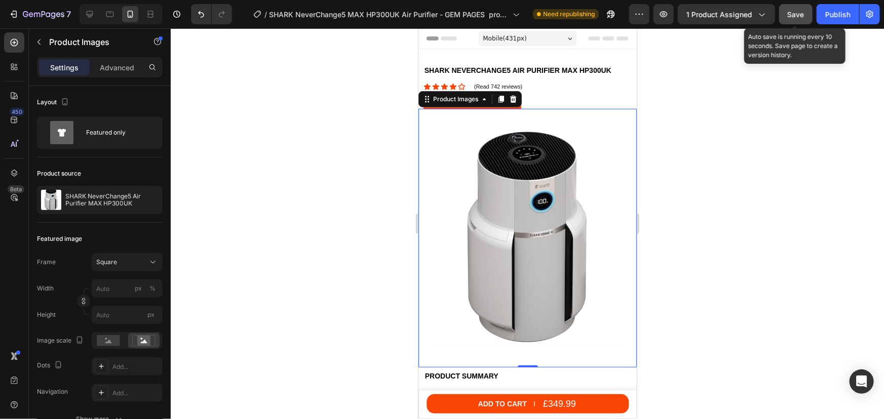
click at [798, 13] on span "Save" at bounding box center [795, 14] width 17 height 9
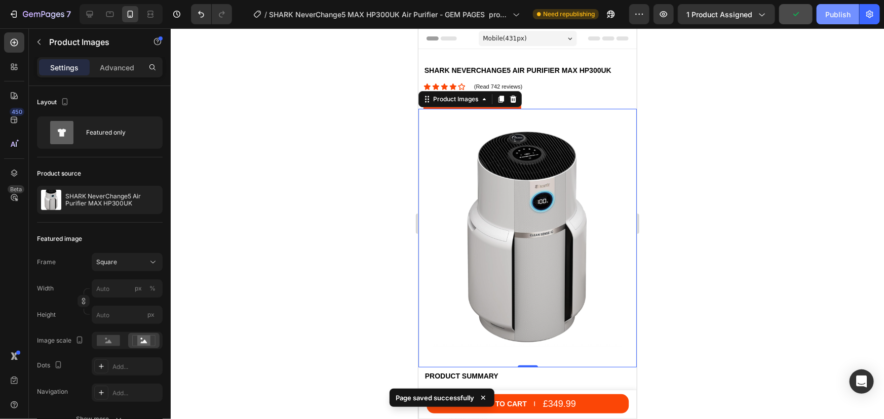
click at [832, 17] on div "Publish" at bounding box center [837, 14] width 25 height 11
click at [112, 72] on p "Advanced" at bounding box center [117, 67] width 34 height 11
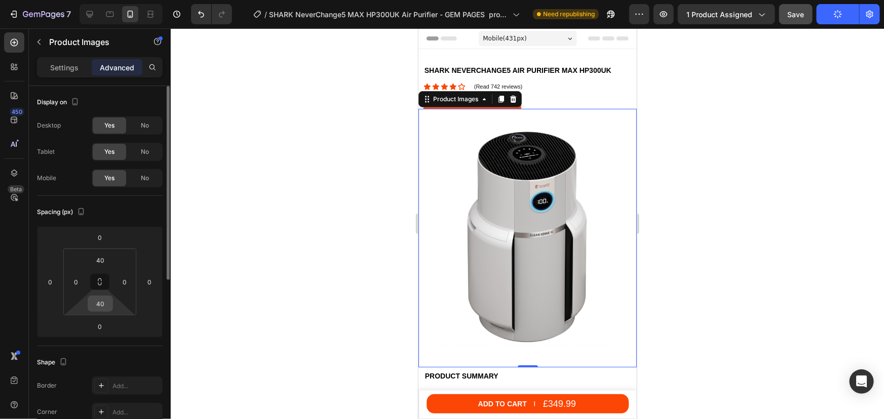
click at [104, 299] on input "40" at bounding box center [100, 303] width 20 height 15
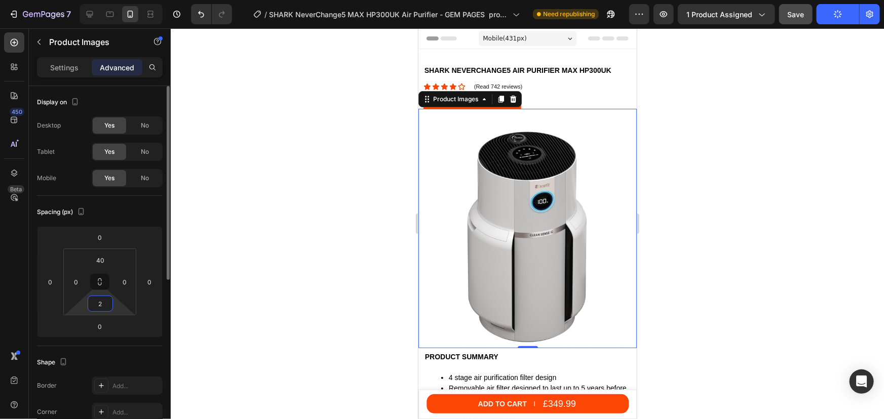
type input "20"
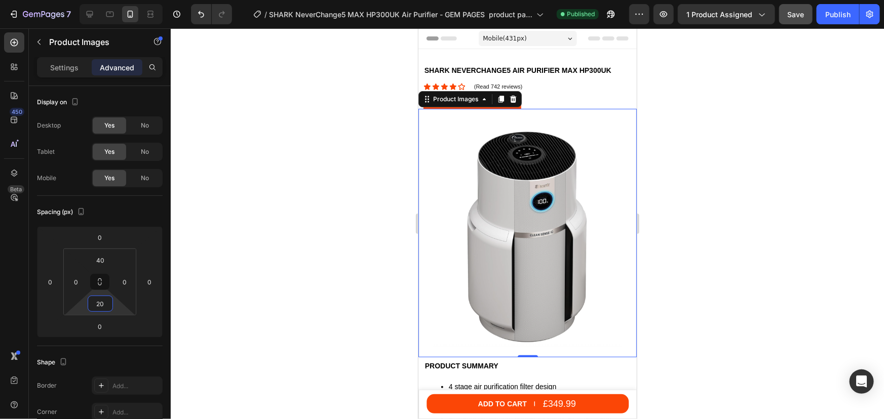
click at [711, 253] on div at bounding box center [527, 223] width 713 height 391
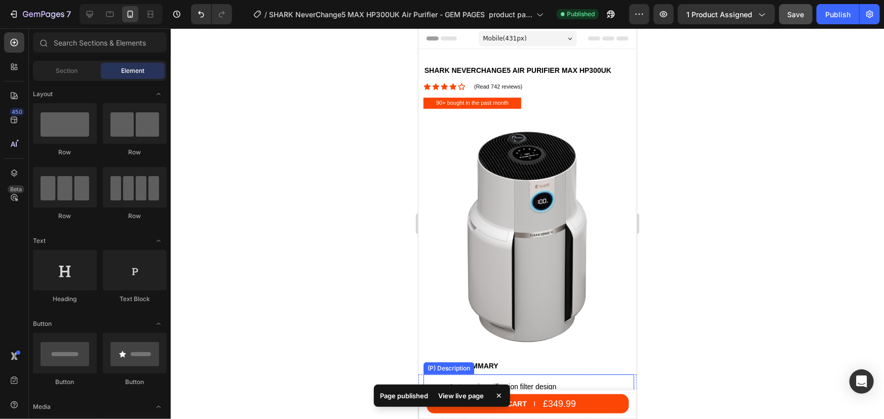
click at [479, 374] on div "4 stage air purification filter design Removable air filter designed to last up…" at bounding box center [531, 411] width 206 height 74
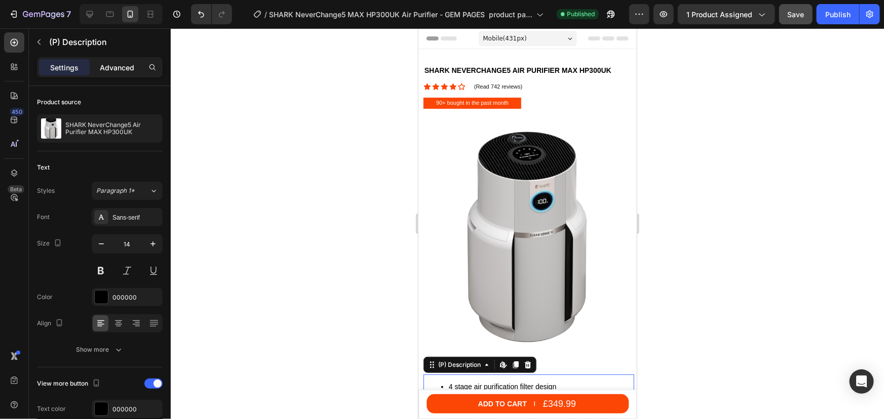
click at [110, 66] on p "Advanced" at bounding box center [117, 67] width 34 height 11
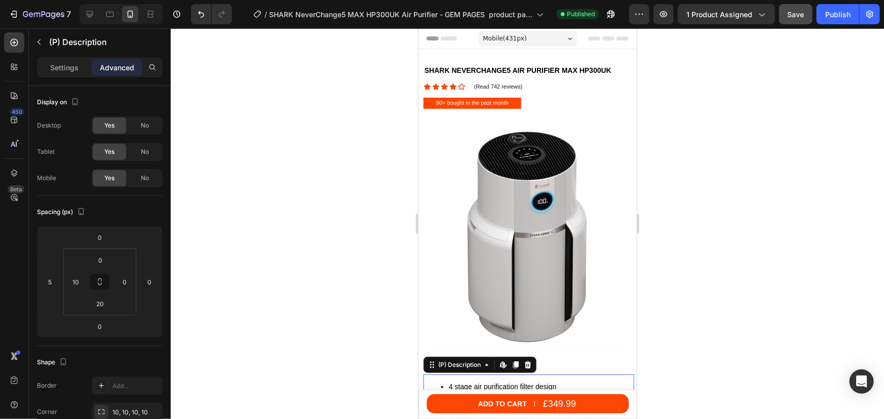
click at [845, 279] on div at bounding box center [527, 223] width 713 height 391
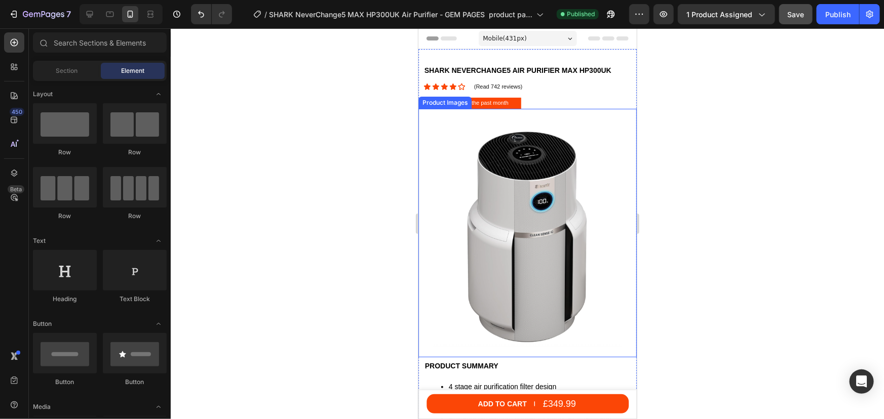
click at [531, 278] on img at bounding box center [527, 238] width 218 height 218
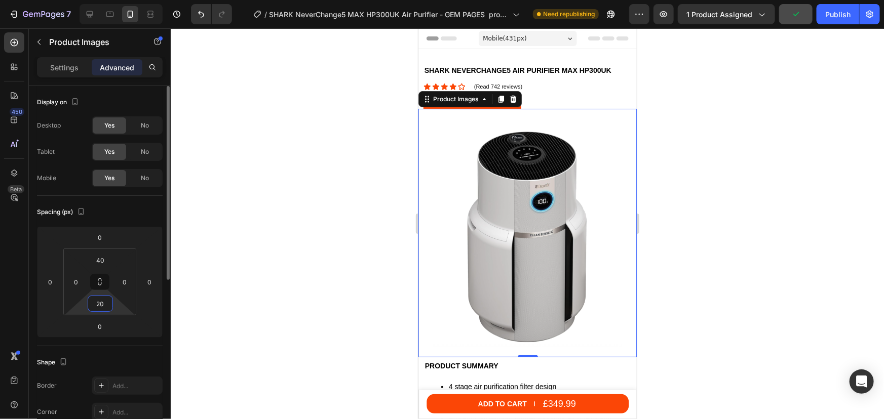
click at [104, 306] on input "20" at bounding box center [100, 303] width 20 height 15
type input "50"
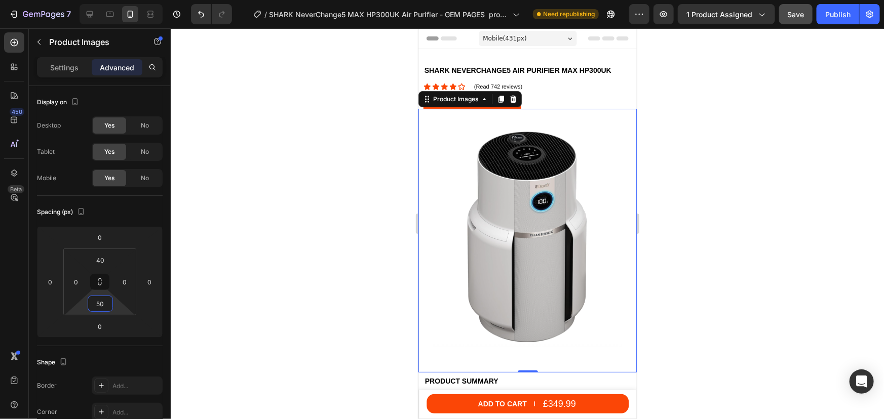
click at [723, 197] on div at bounding box center [527, 223] width 713 height 391
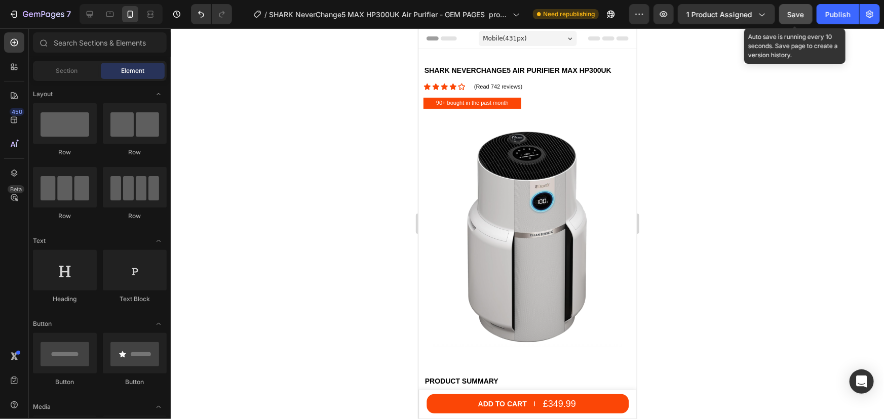
click at [798, 19] on div "Save" at bounding box center [795, 14] width 17 height 11
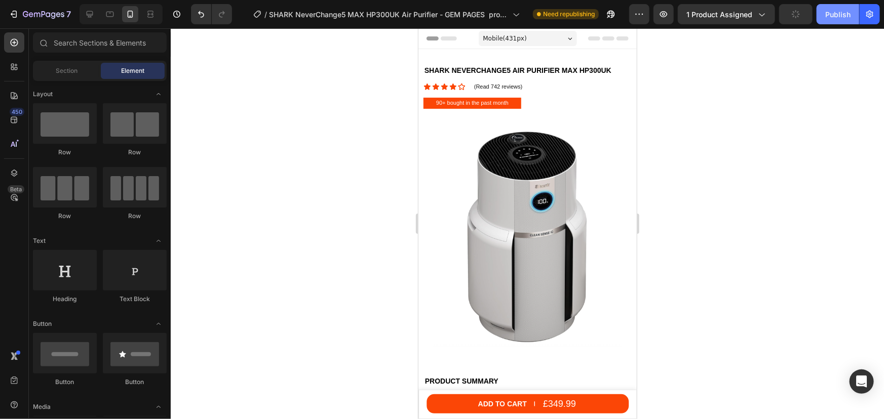
click at [845, 17] on div "Publish" at bounding box center [837, 14] width 25 height 11
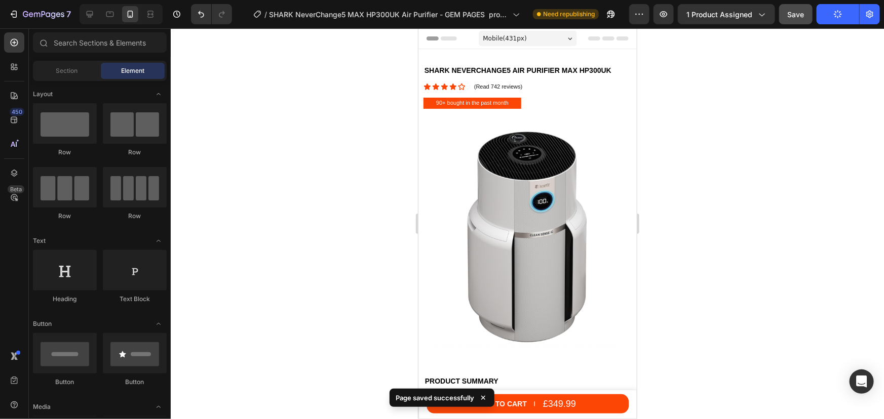
click at [759, 145] on div at bounding box center [527, 223] width 713 height 391
click at [439, 104] on p "90+ bought in the past month" at bounding box center [471, 103] width 72 height 10
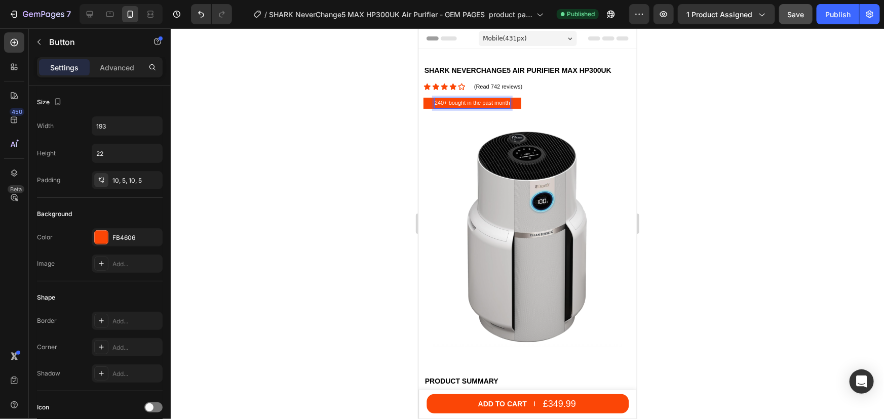
click at [788, 168] on div at bounding box center [527, 223] width 713 height 391
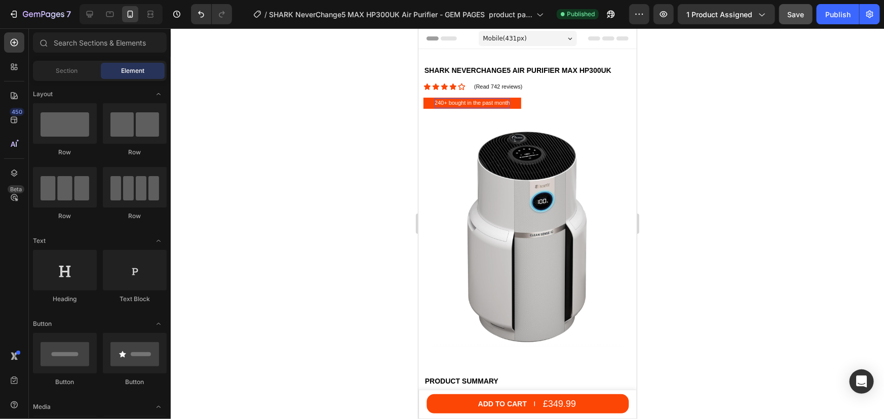
click at [775, 116] on div at bounding box center [527, 223] width 713 height 391
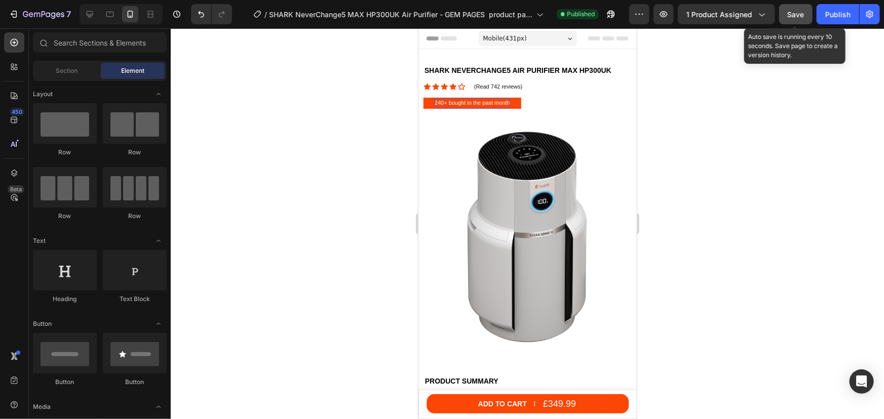
click at [793, 17] on span "Save" at bounding box center [795, 14] width 17 height 9
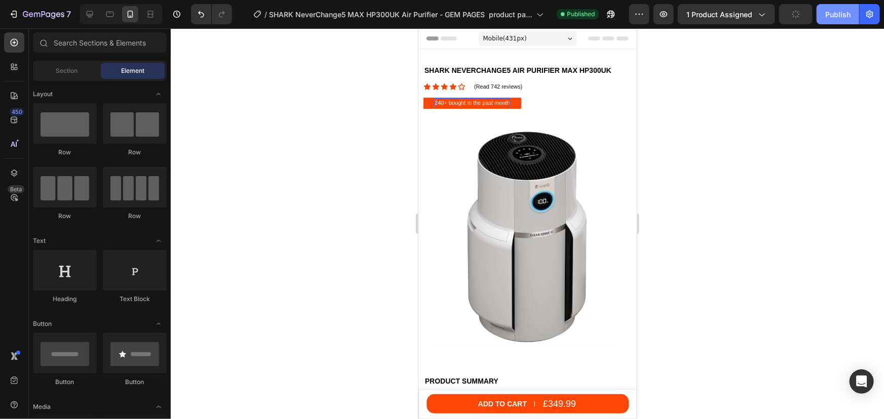
click at [836, 16] on div "Publish" at bounding box center [837, 14] width 25 height 11
click at [436, 101] on p "240+ bought in the past month" at bounding box center [471, 103] width 75 height 10
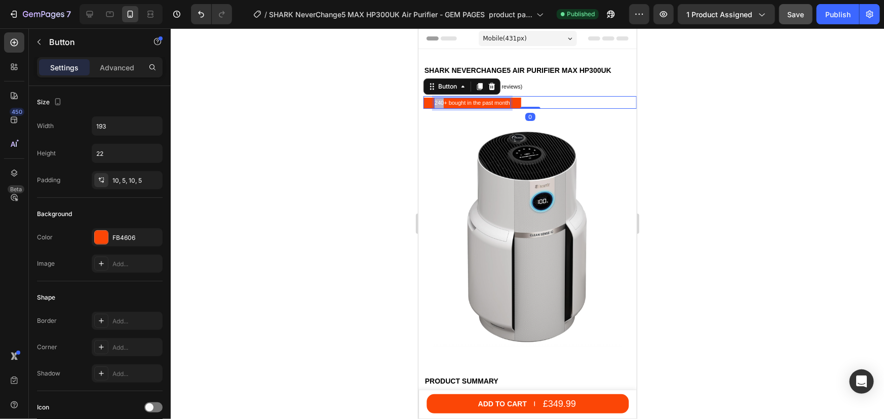
click at [436, 101] on p "240+ bought in the past month" at bounding box center [471, 103] width 75 height 10
click at [757, 148] on div at bounding box center [527, 223] width 713 height 391
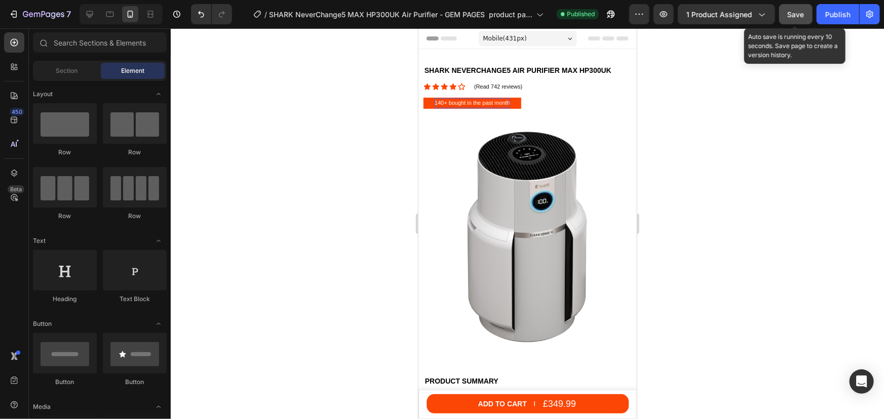
click at [807, 15] on button "Save" at bounding box center [795, 14] width 33 height 20
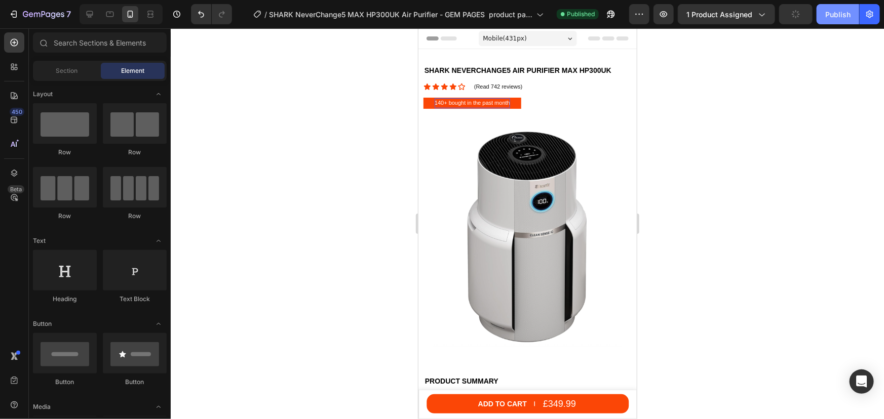
click at [830, 14] on div "Publish" at bounding box center [837, 14] width 25 height 11
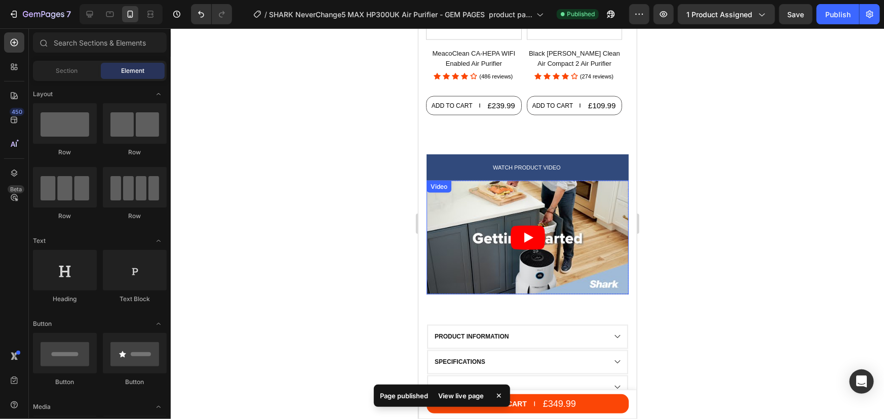
scroll to position [828, 0]
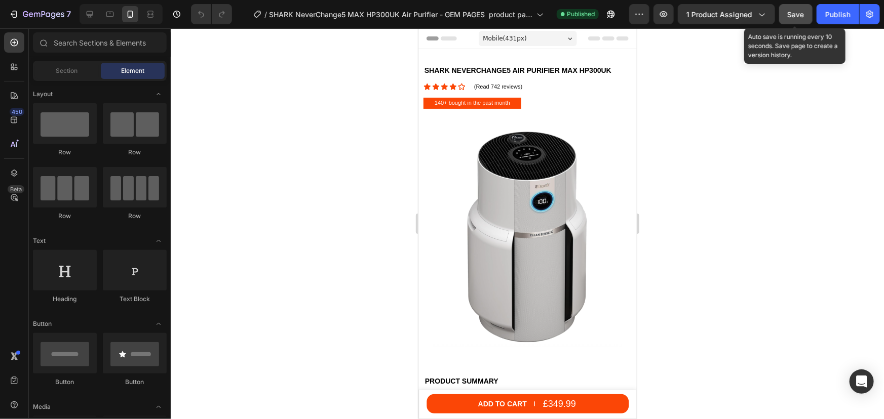
click at [793, 12] on span "Save" at bounding box center [795, 14] width 17 height 9
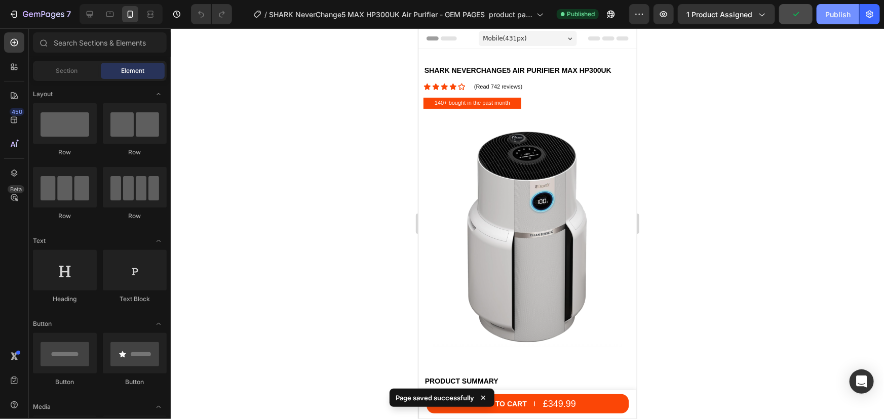
click at [825, 16] on div "Publish" at bounding box center [837, 14] width 25 height 11
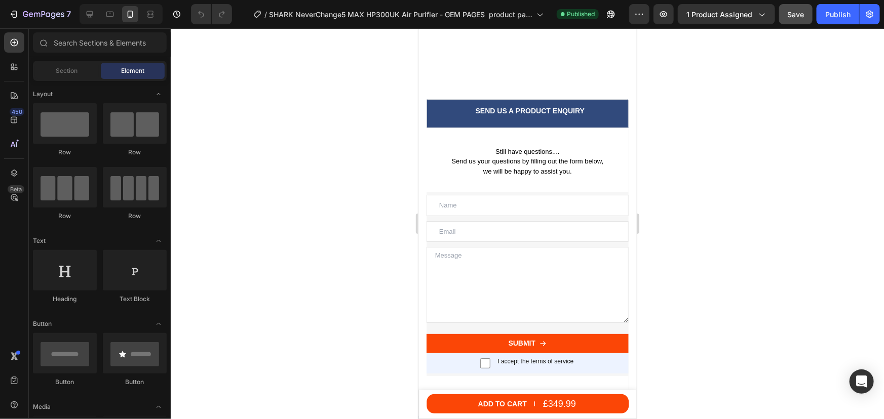
scroll to position [4005, 0]
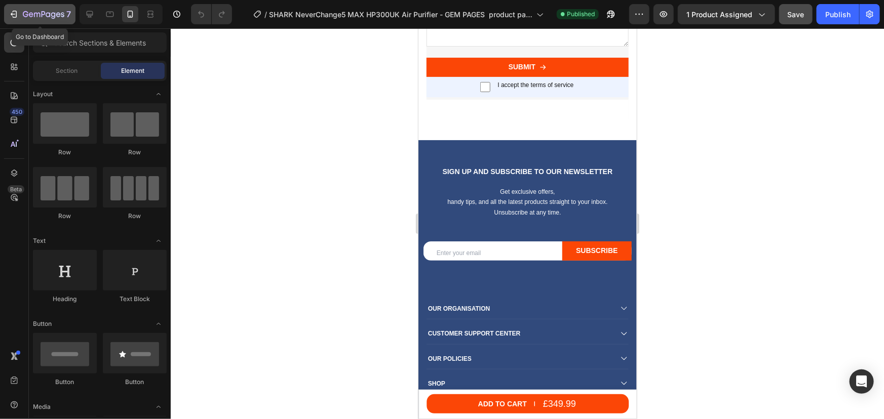
click at [17, 14] on icon "button" at bounding box center [14, 14] width 10 height 10
